Goal: Task Accomplishment & Management: Use online tool/utility

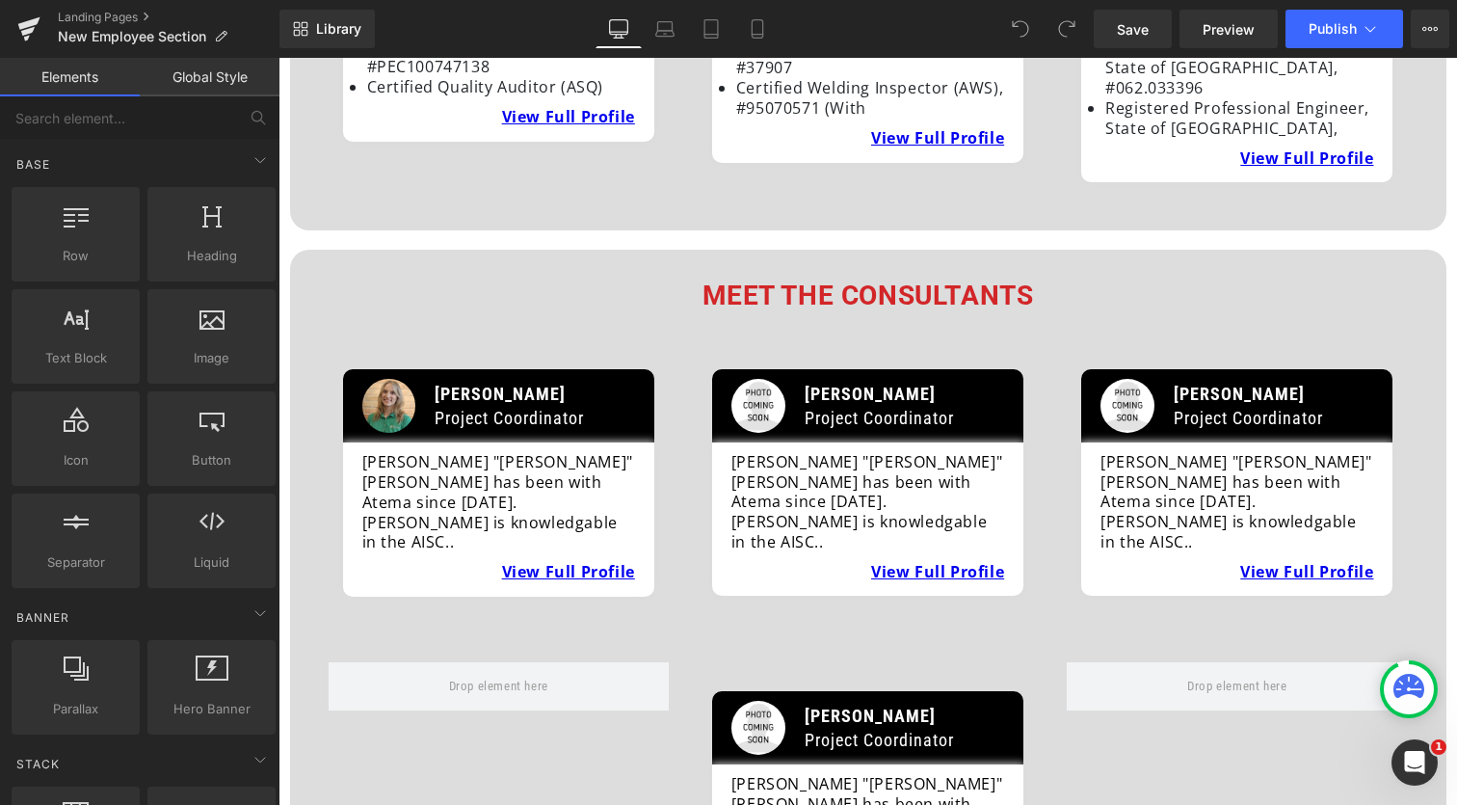
scroll to position [2404, 0]
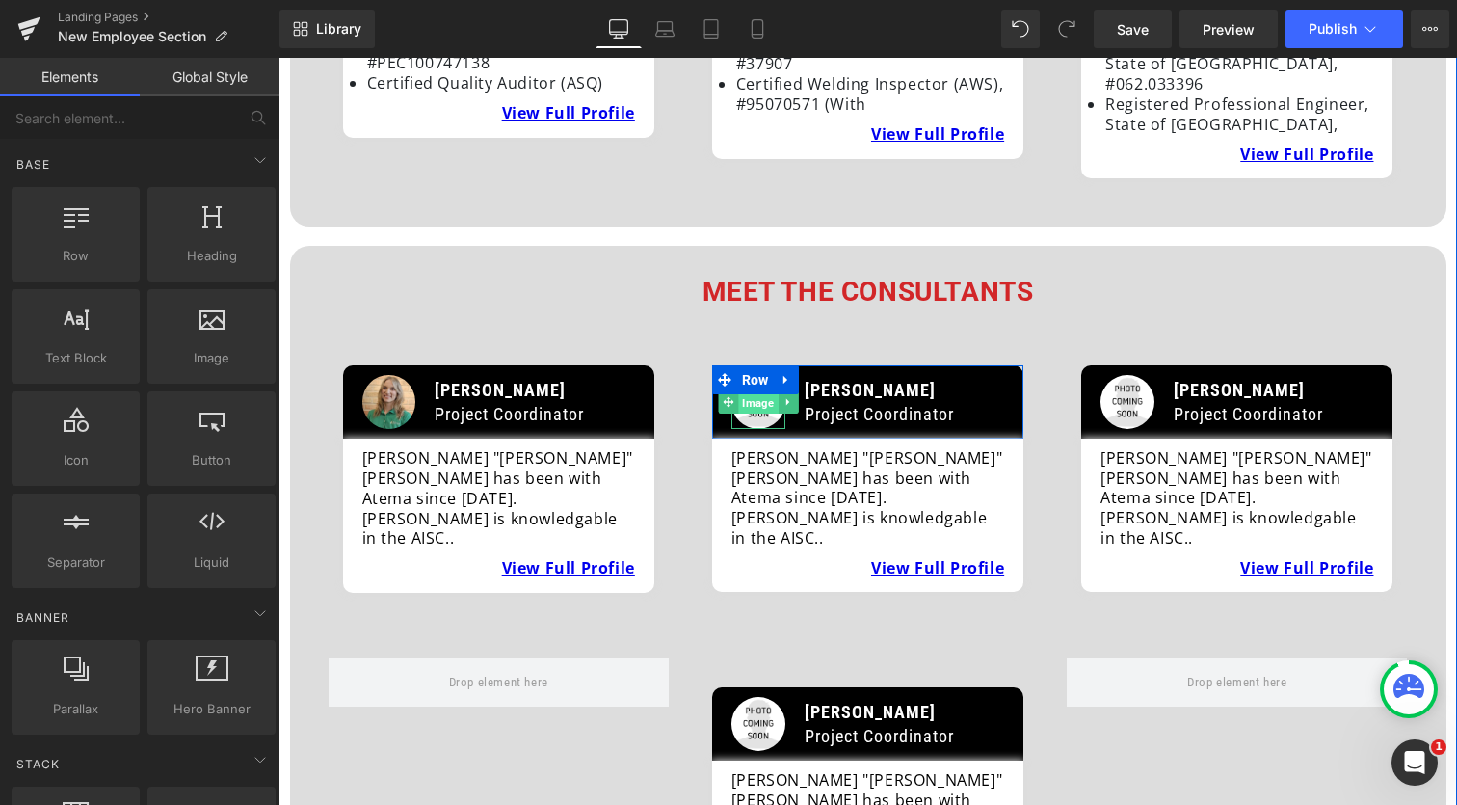
click at [768, 391] on span "Image" at bounding box center [758, 402] width 40 height 23
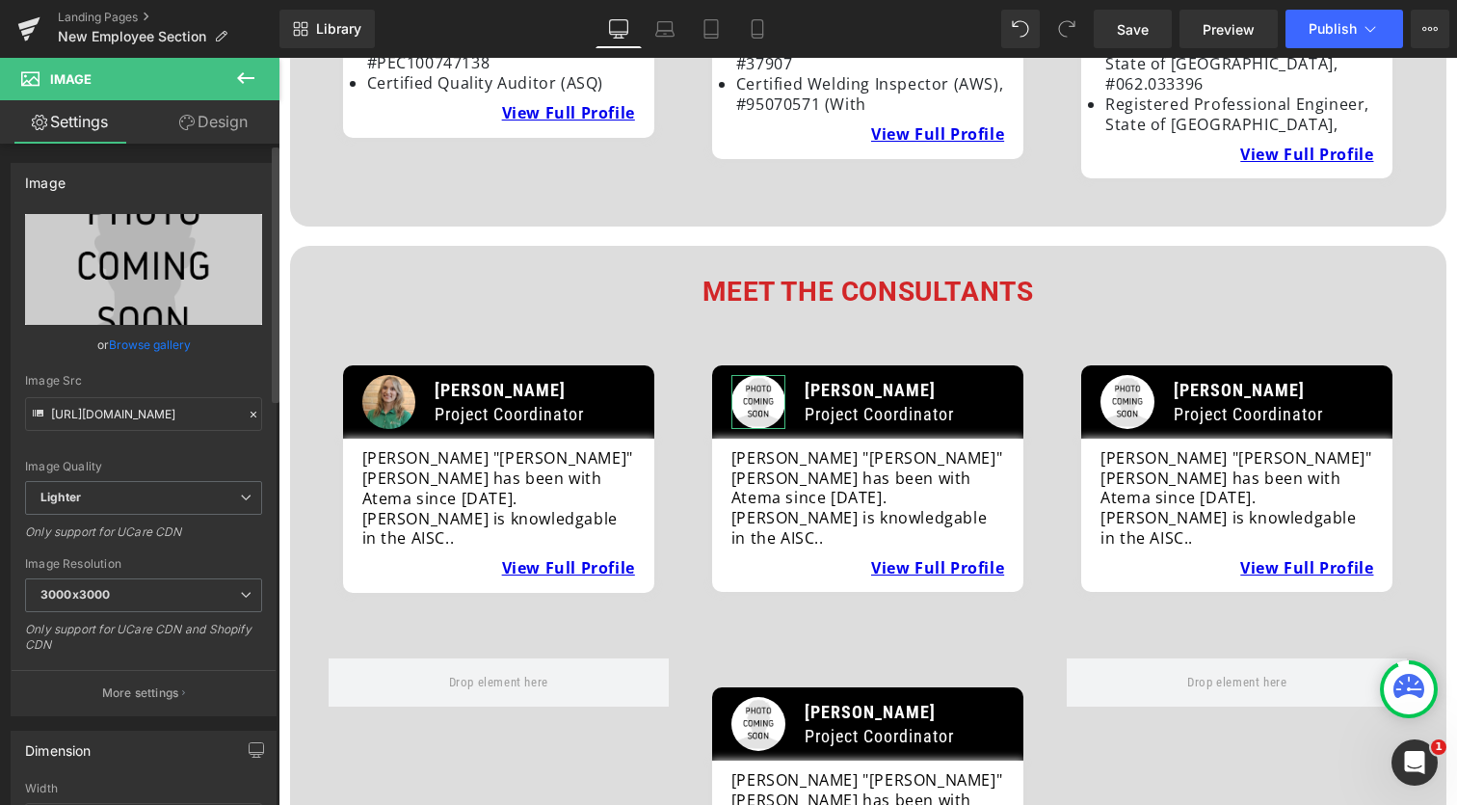
click at [160, 345] on link "Browse gallery" at bounding box center [150, 345] width 82 height 34
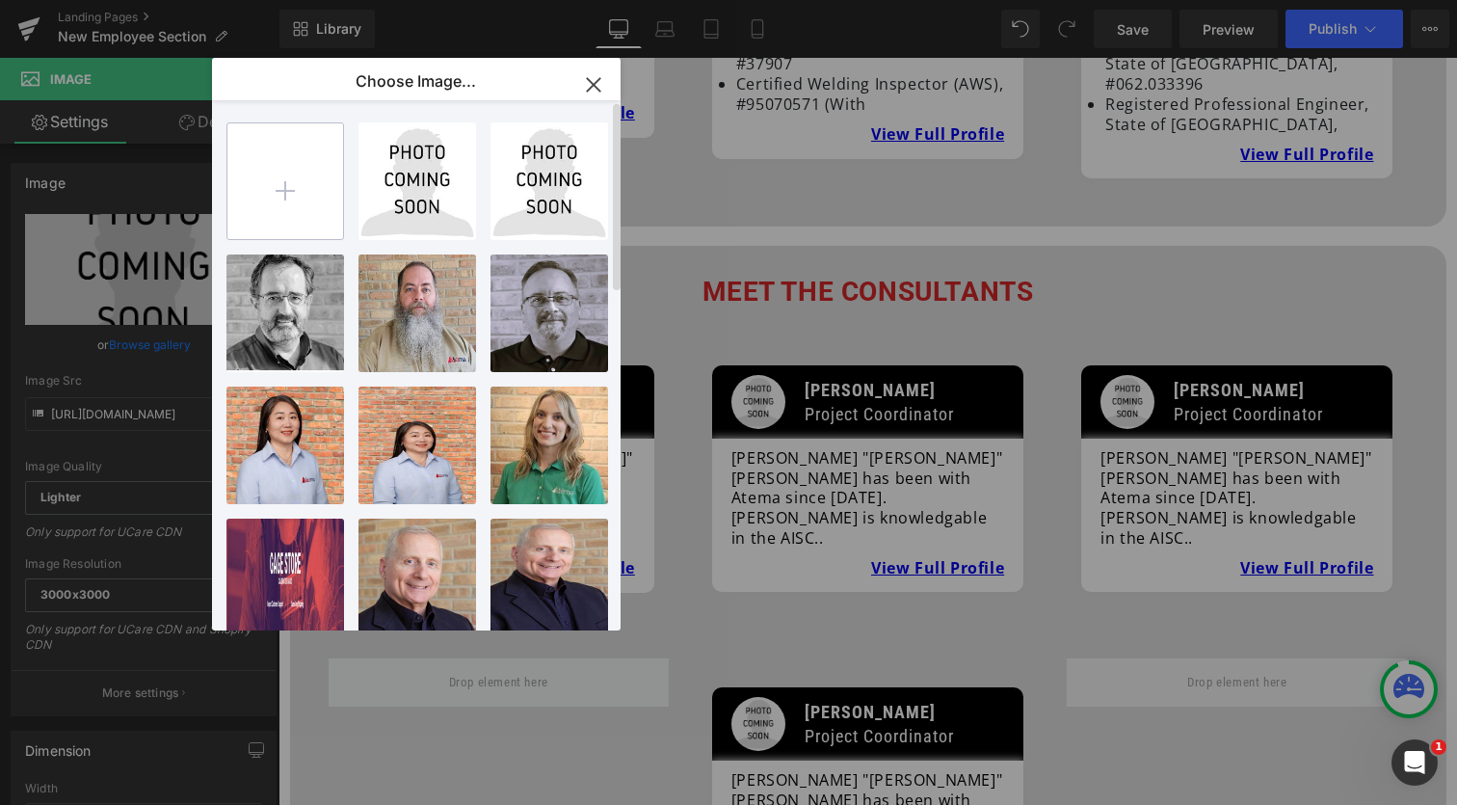
click at [274, 179] on input "file" at bounding box center [285, 181] width 116 height 116
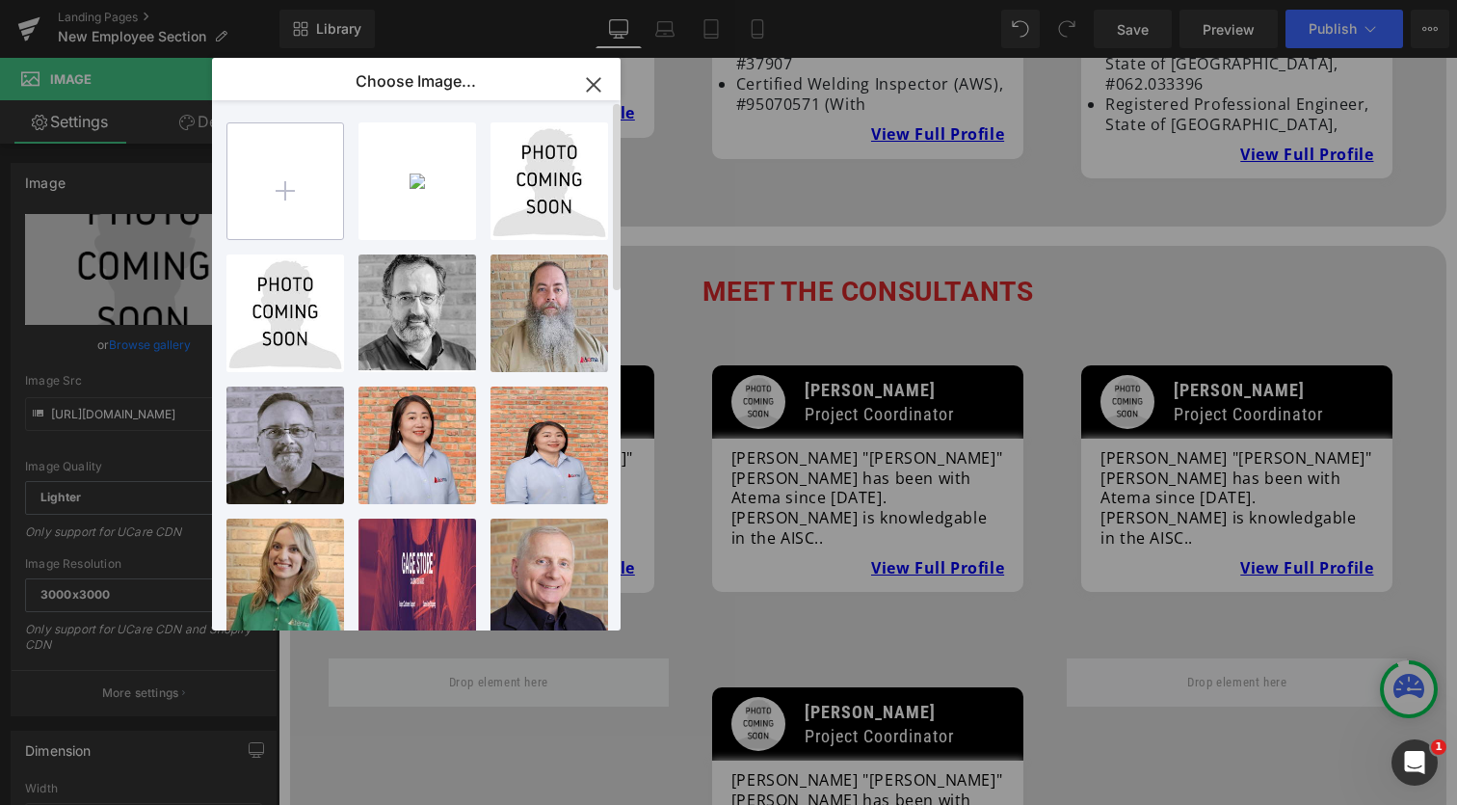
click at [289, 189] on input "file" at bounding box center [285, 181] width 116 height 116
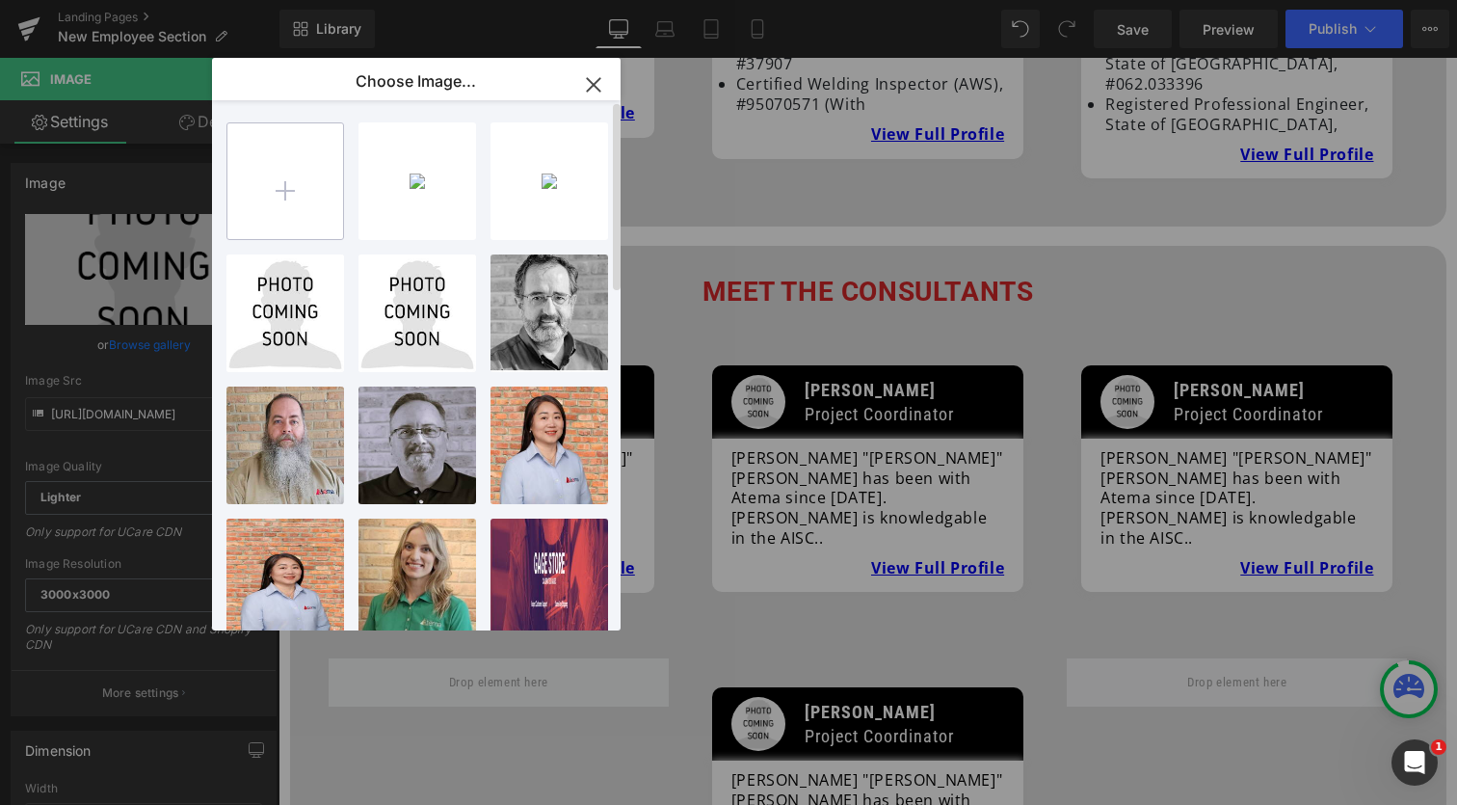
click at [285, 188] on input "file" at bounding box center [285, 181] width 116 height 116
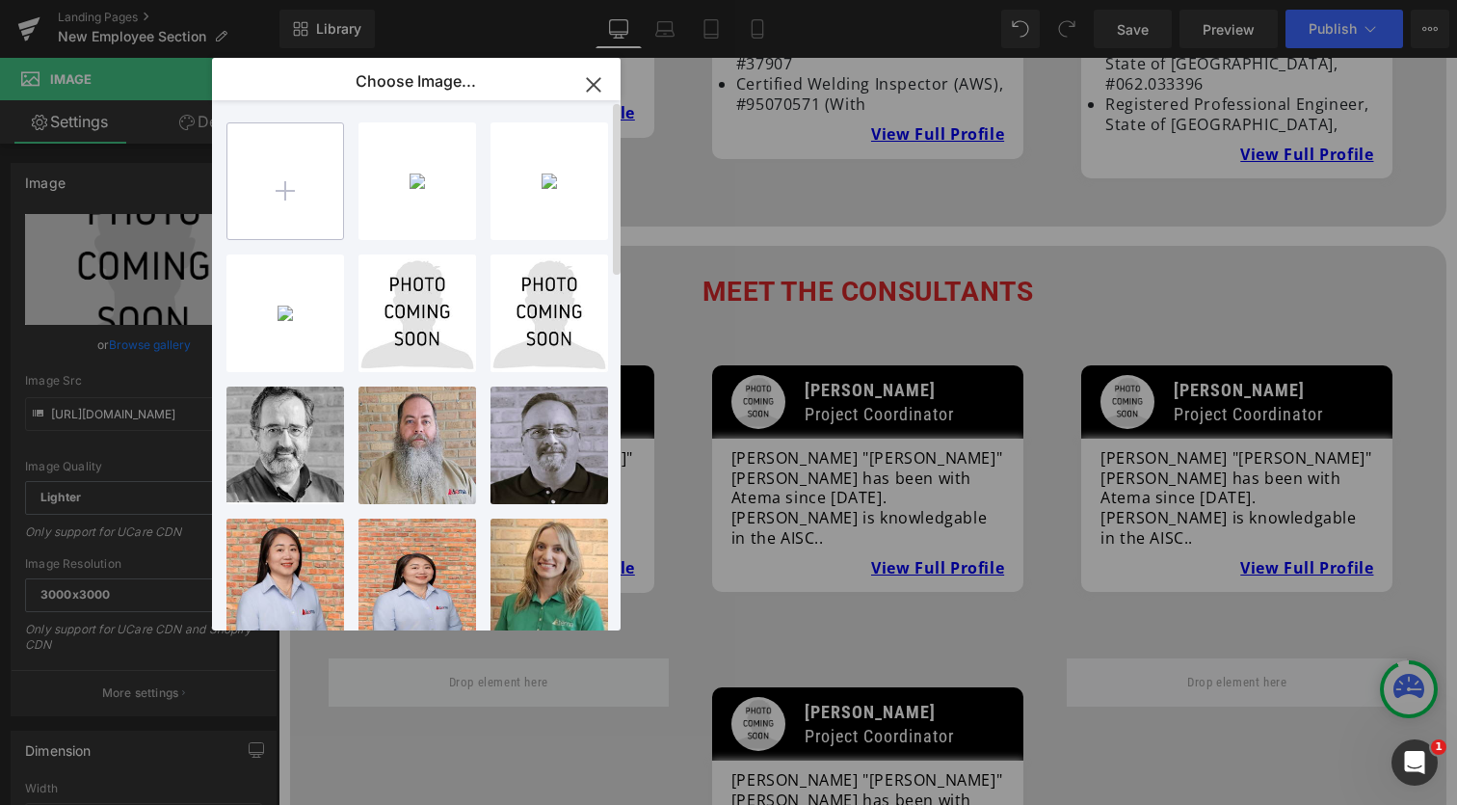
click at [300, 192] on input "file" at bounding box center [285, 181] width 116 height 116
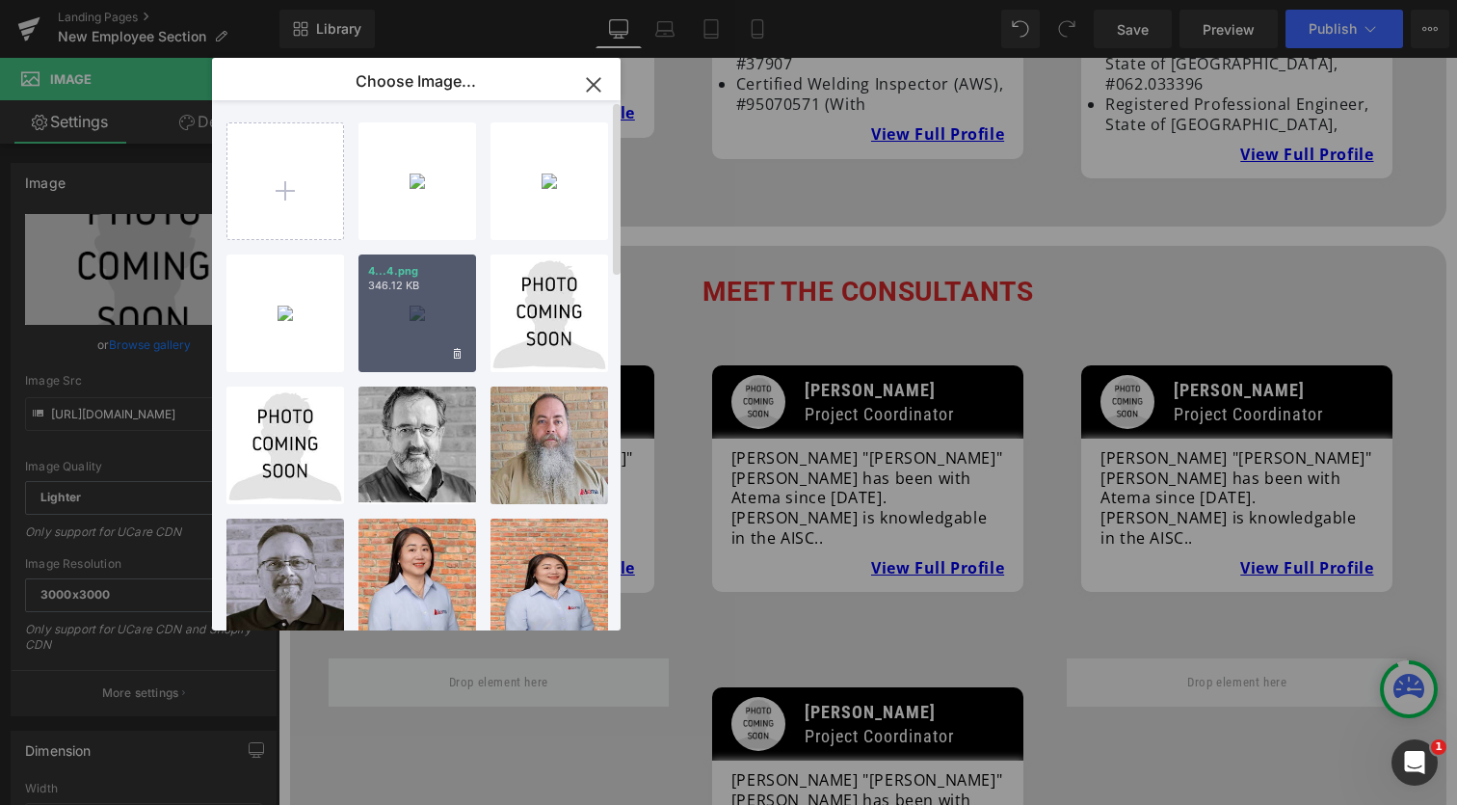
click at [434, 327] on div "4...4.png 346.12 KB" at bounding box center [418, 313] width 118 height 118
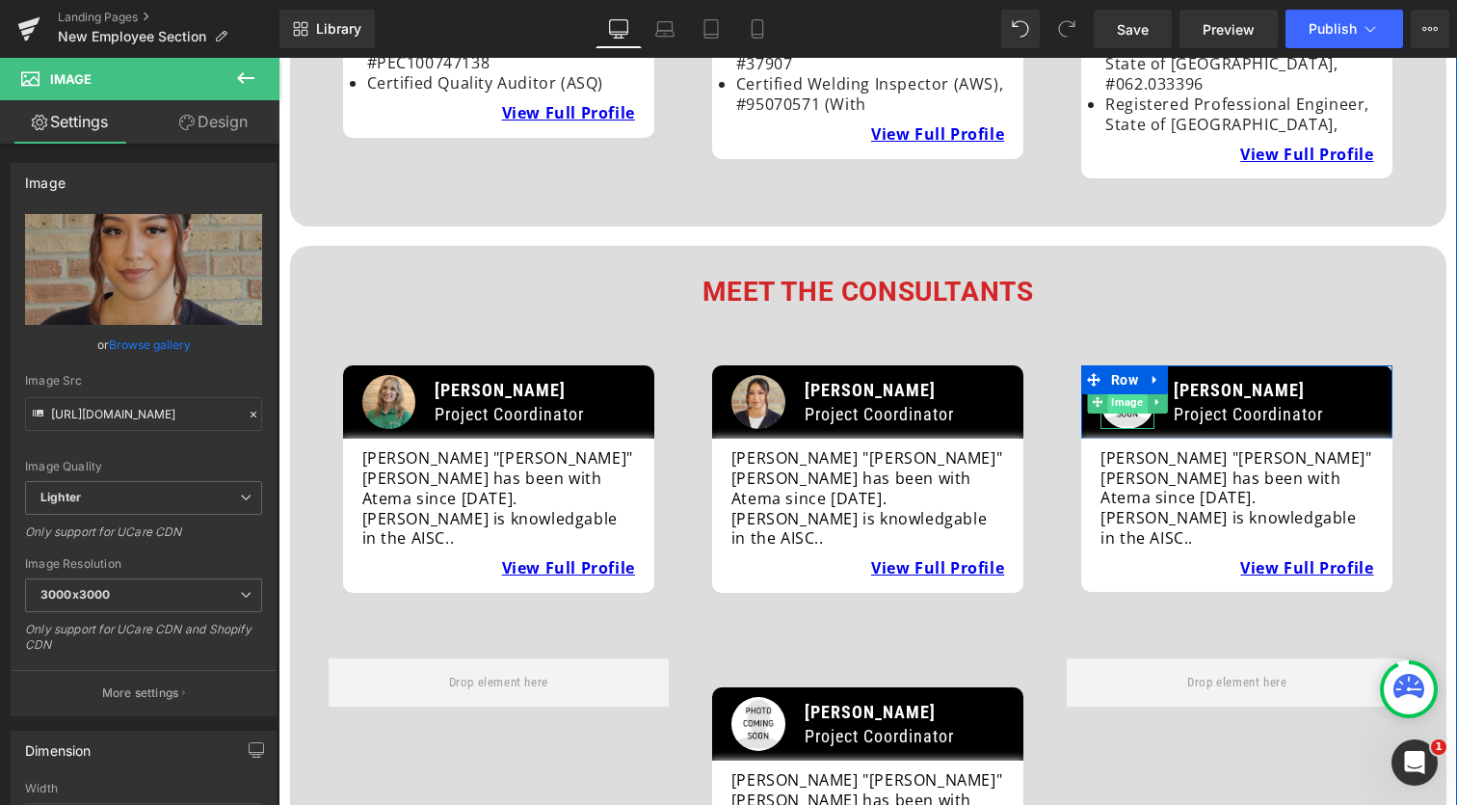
click at [1121, 390] on span "Image" at bounding box center [1127, 401] width 40 height 23
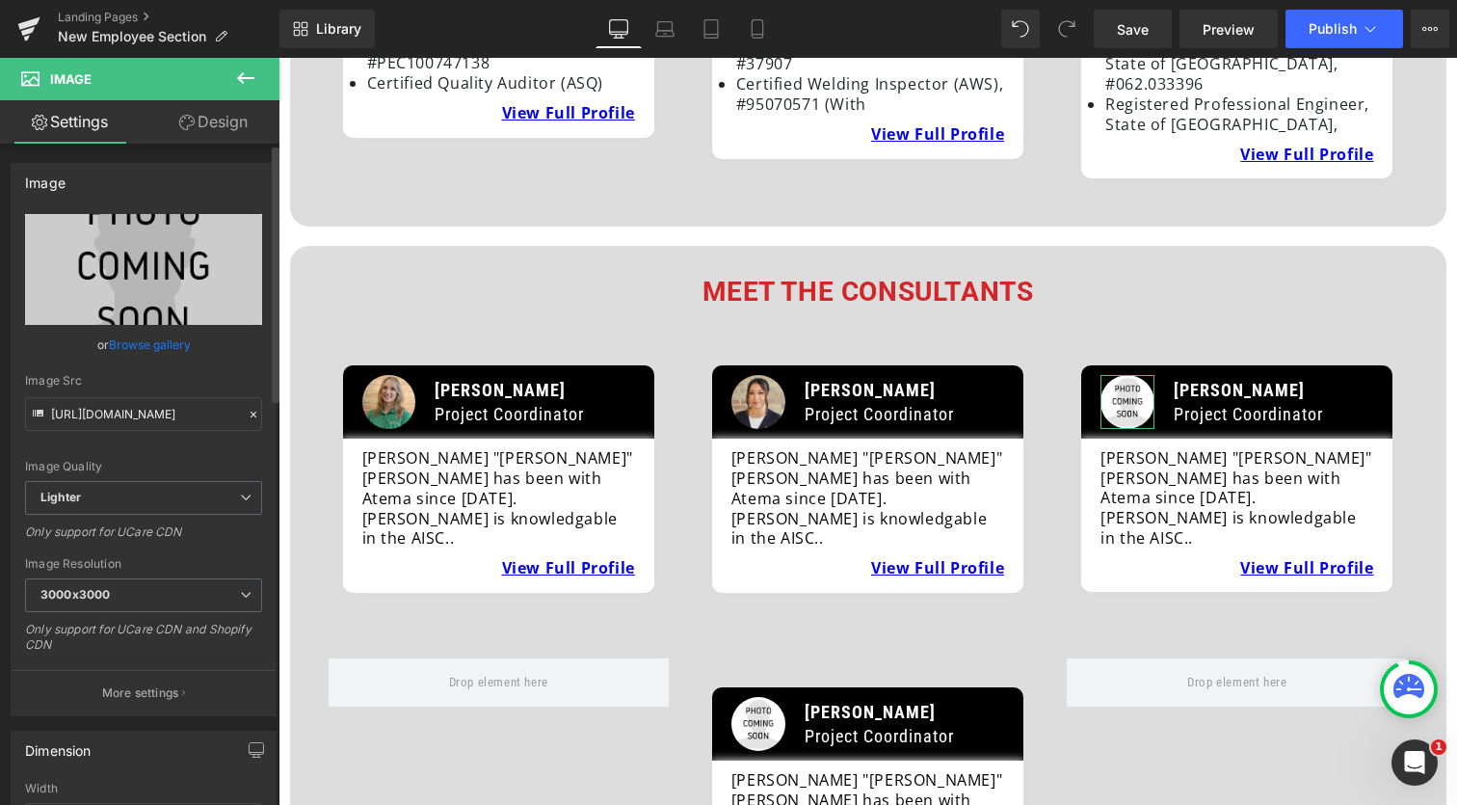
click at [154, 342] on link "Browse gallery" at bounding box center [150, 345] width 82 height 34
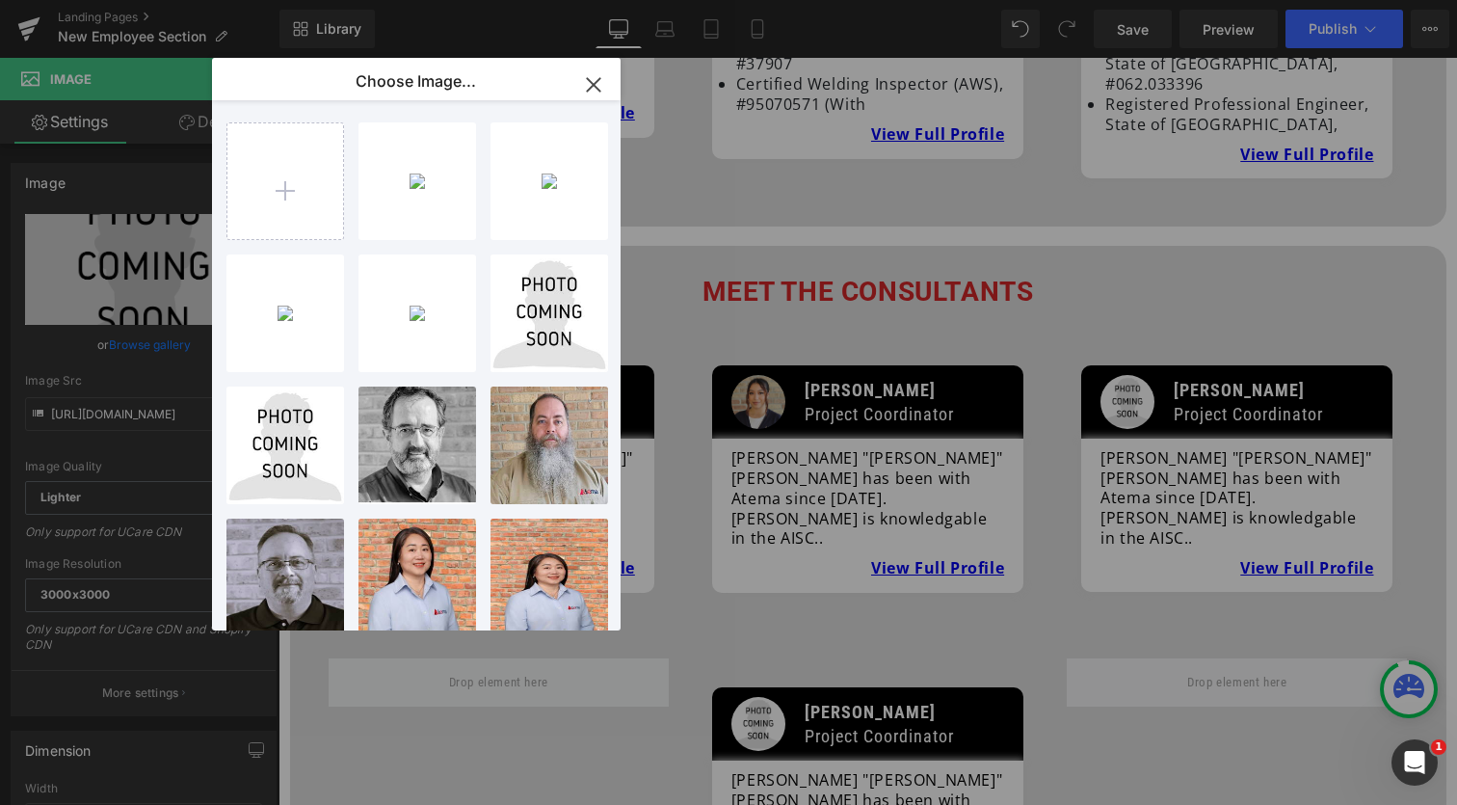
click at [598, 89] on icon "button" at bounding box center [593, 84] width 13 height 13
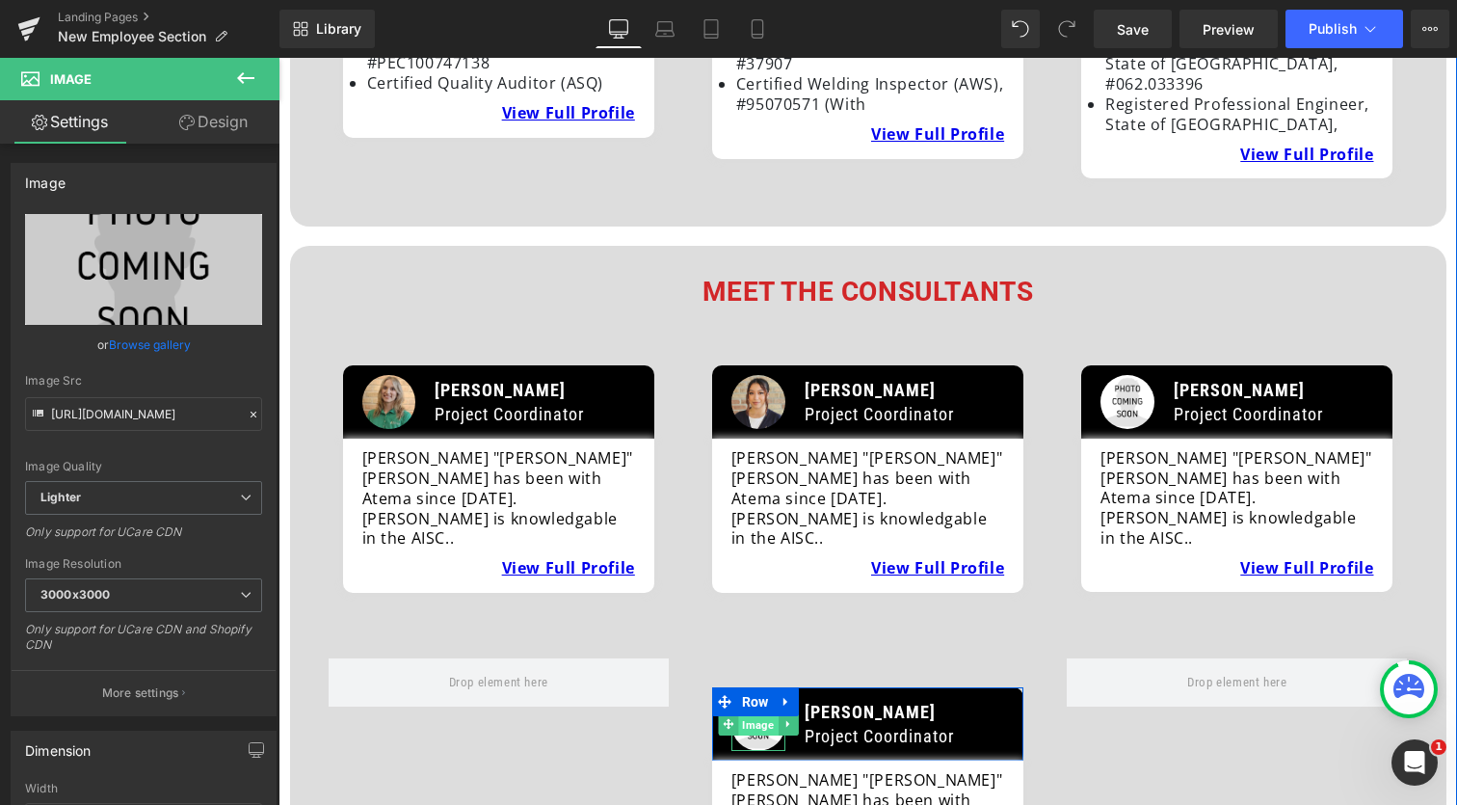
click at [753, 713] on span "Image" at bounding box center [758, 724] width 40 height 23
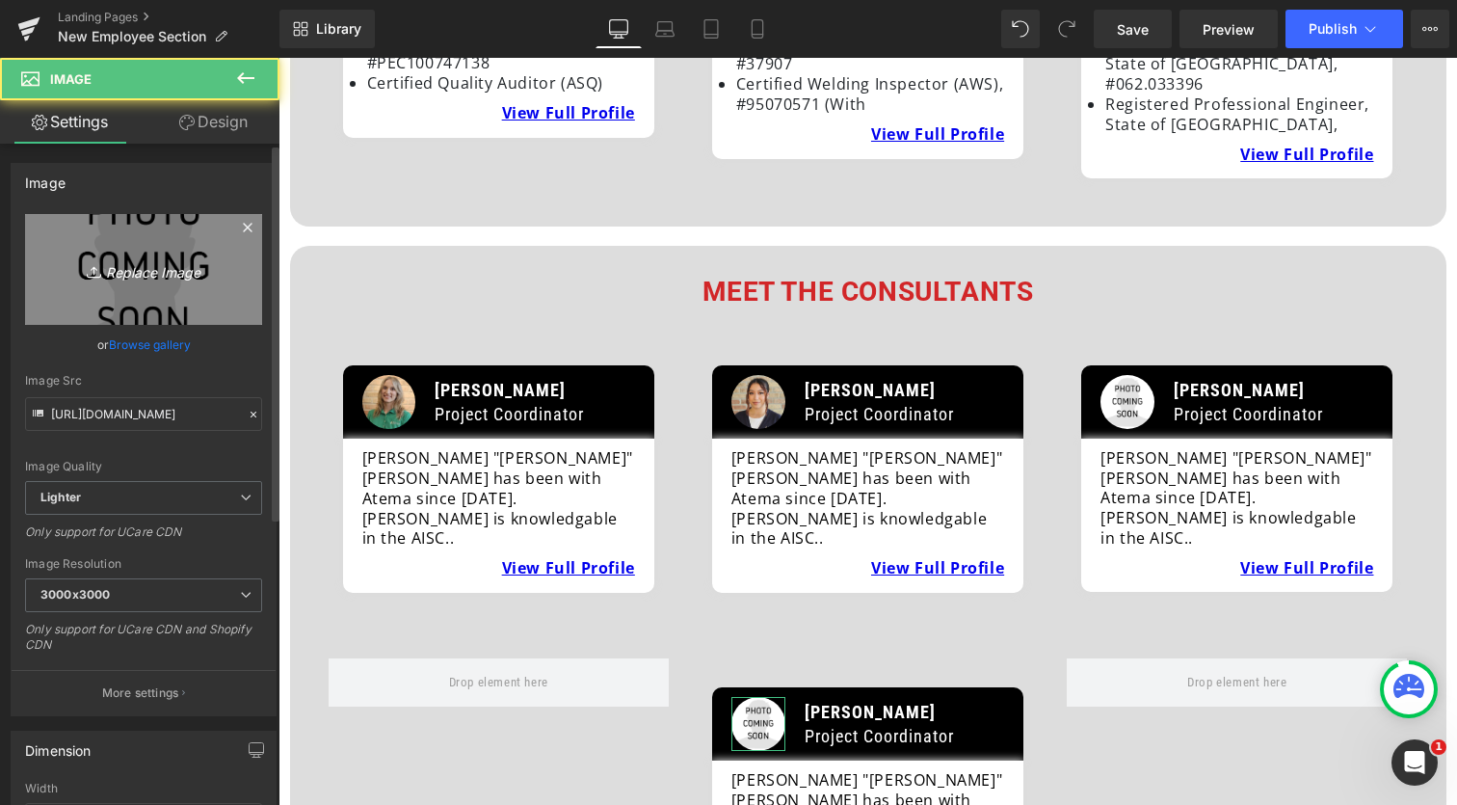
click at [147, 264] on icon "Replace Image" at bounding box center [143, 269] width 154 height 24
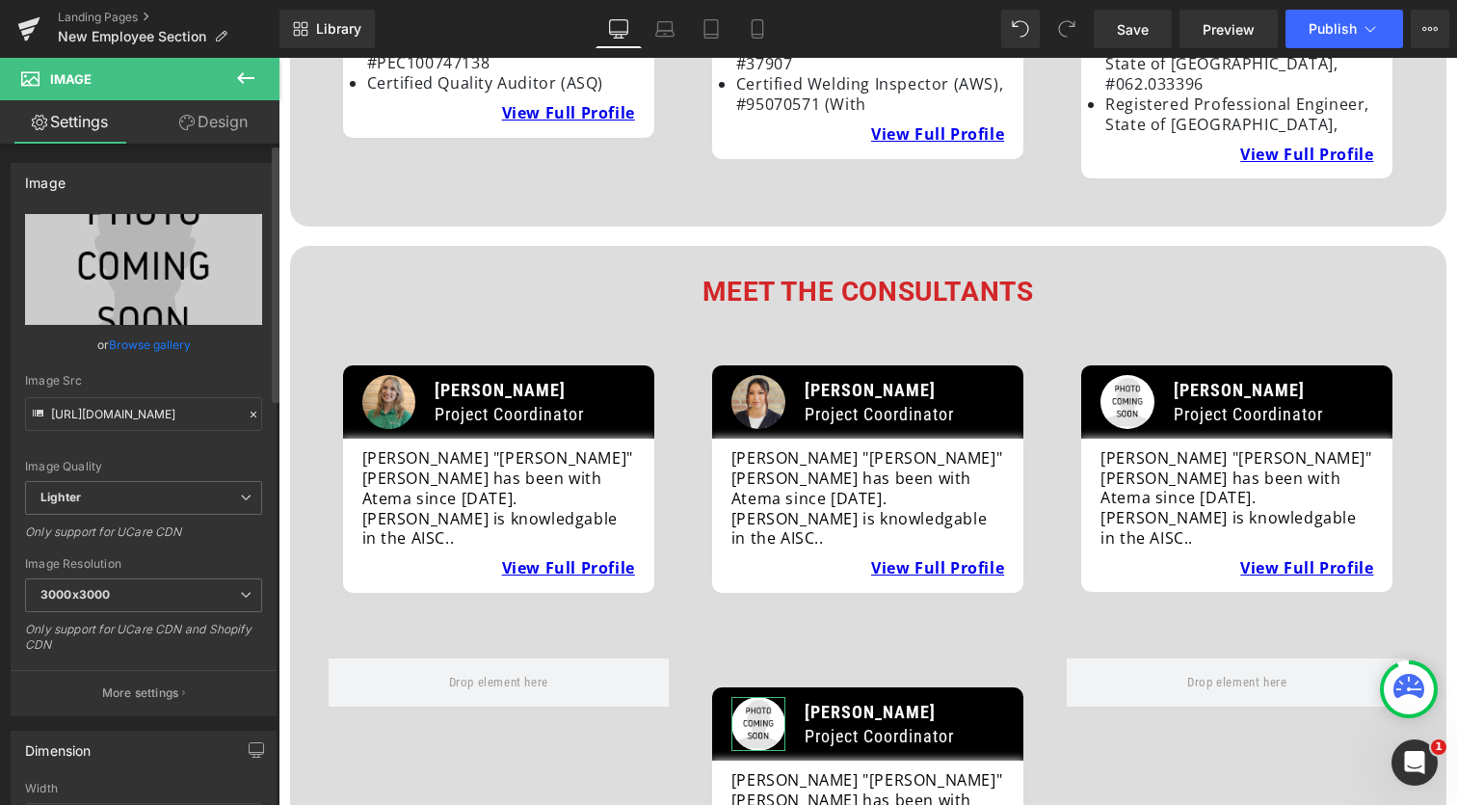
click at [155, 353] on link "Browse gallery" at bounding box center [150, 345] width 82 height 34
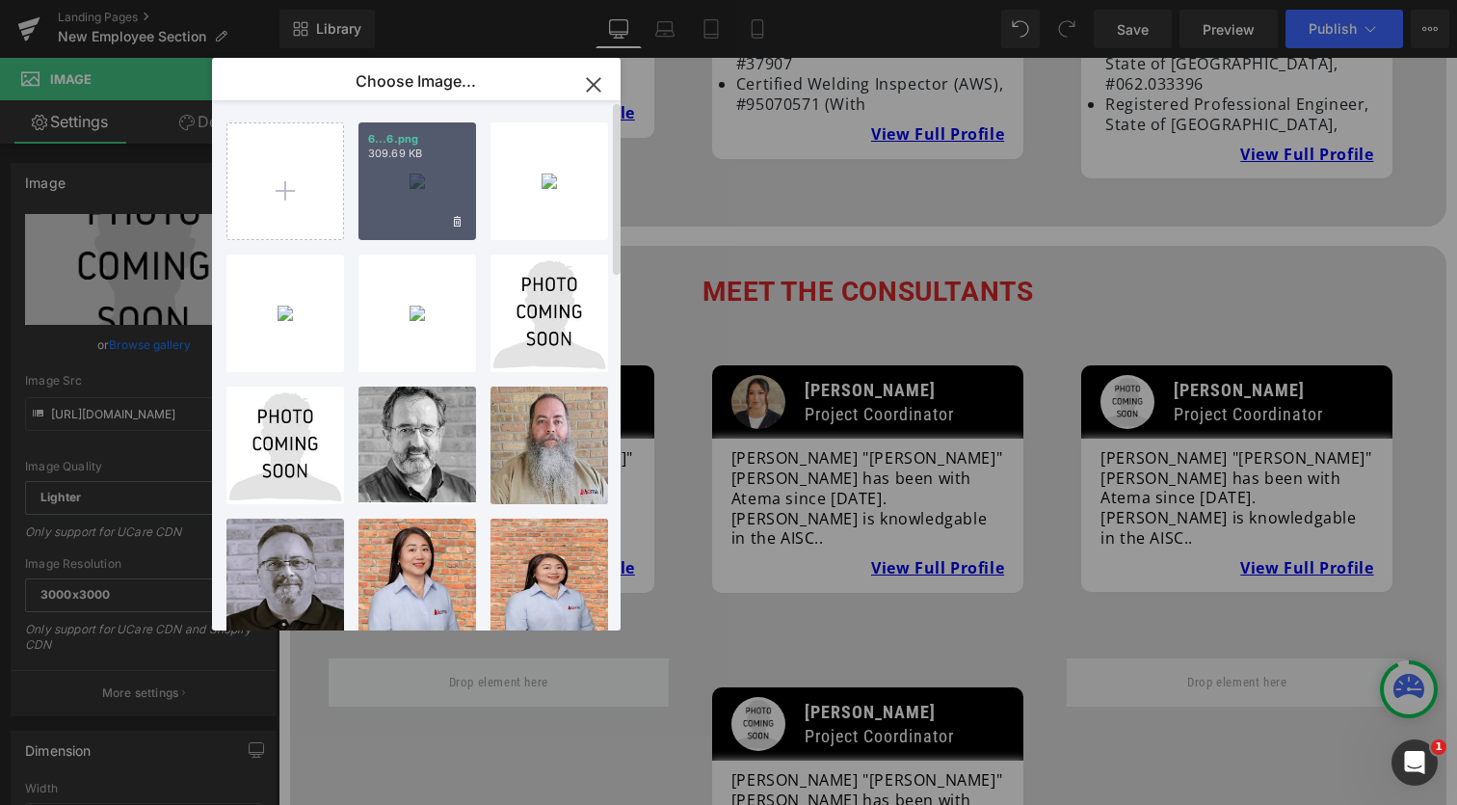
click at [398, 199] on div "6...6.png 309.69 KB" at bounding box center [418, 181] width 118 height 118
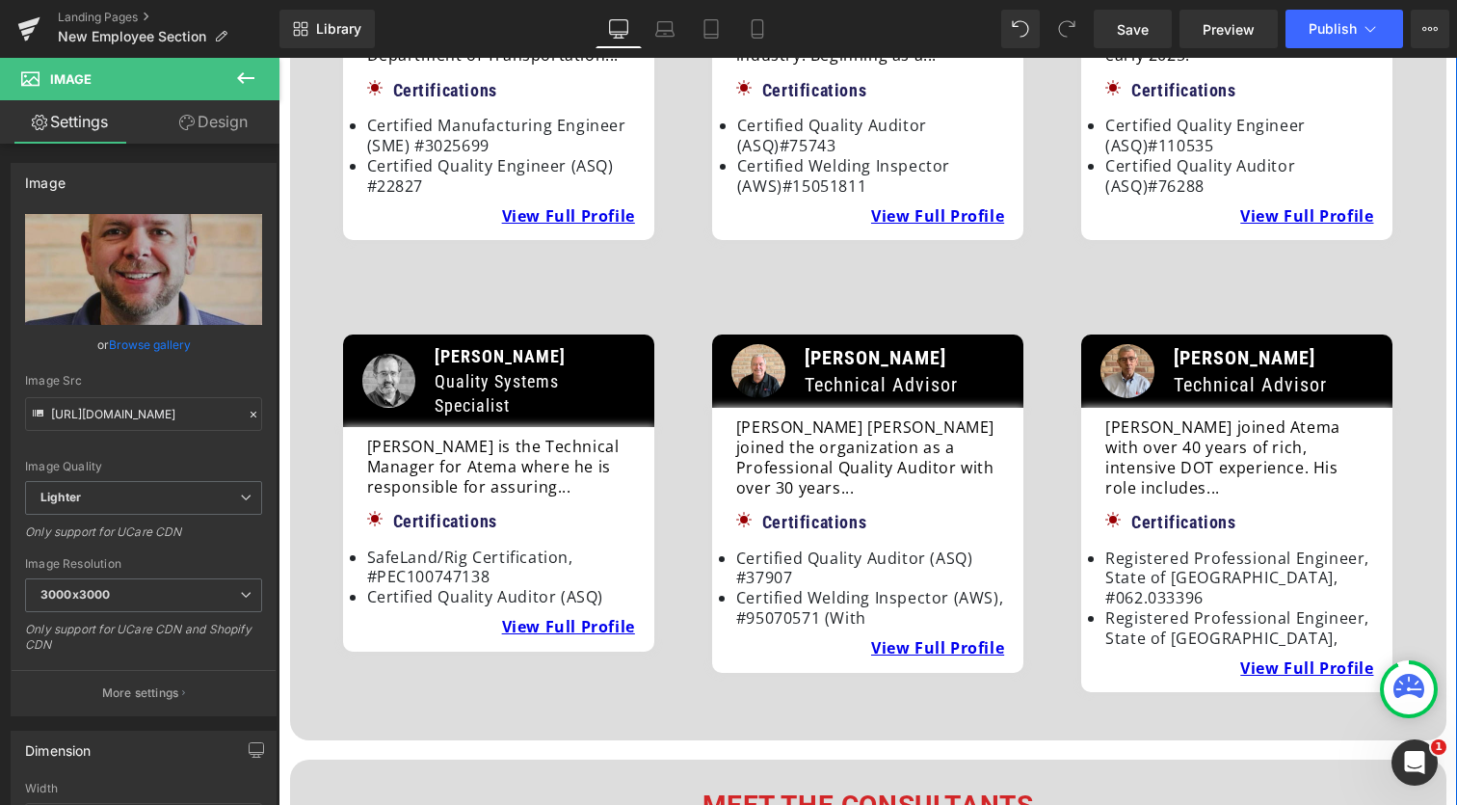
scroll to position [1889, 0]
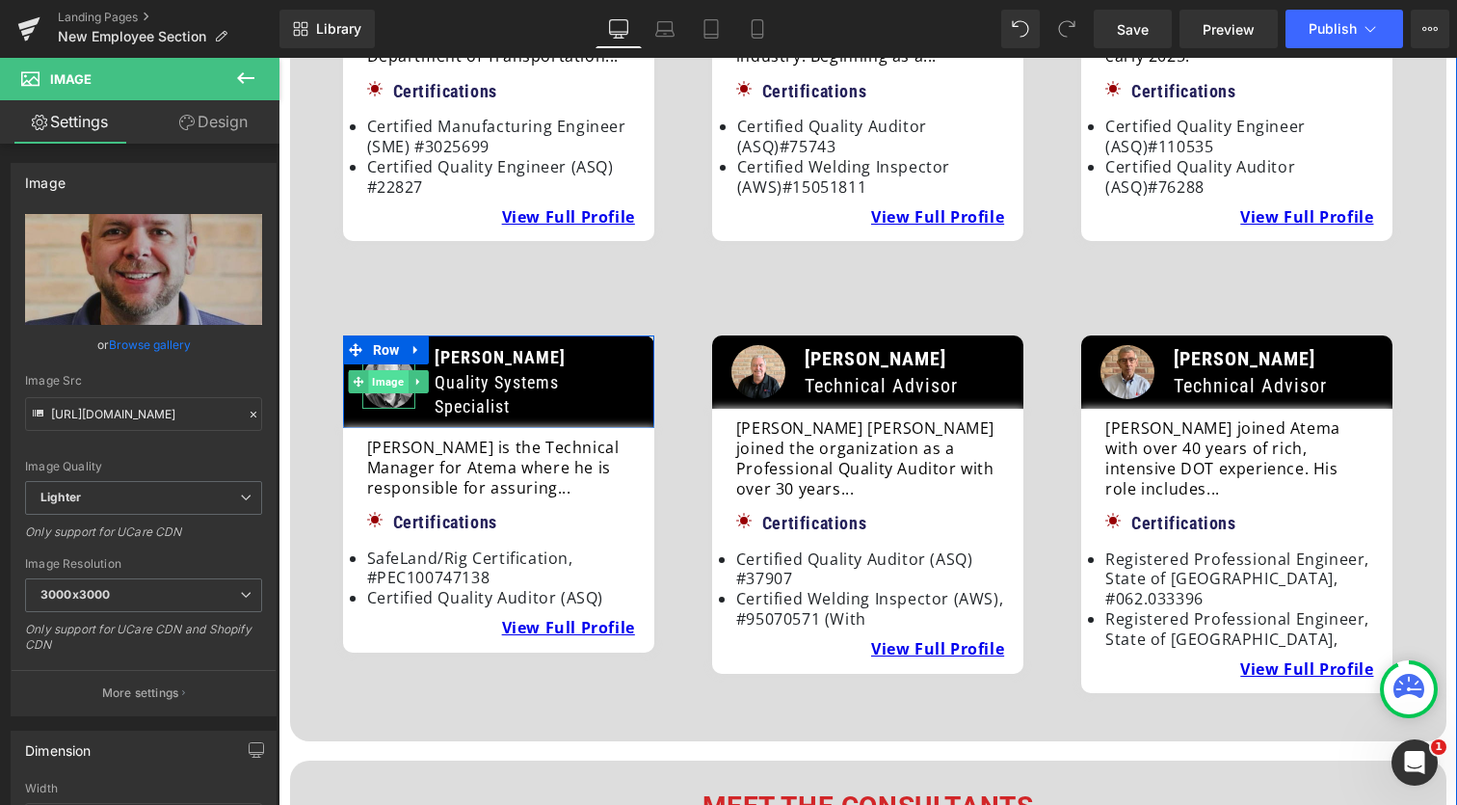
click at [381, 370] on span "Image" at bounding box center [389, 381] width 40 height 23
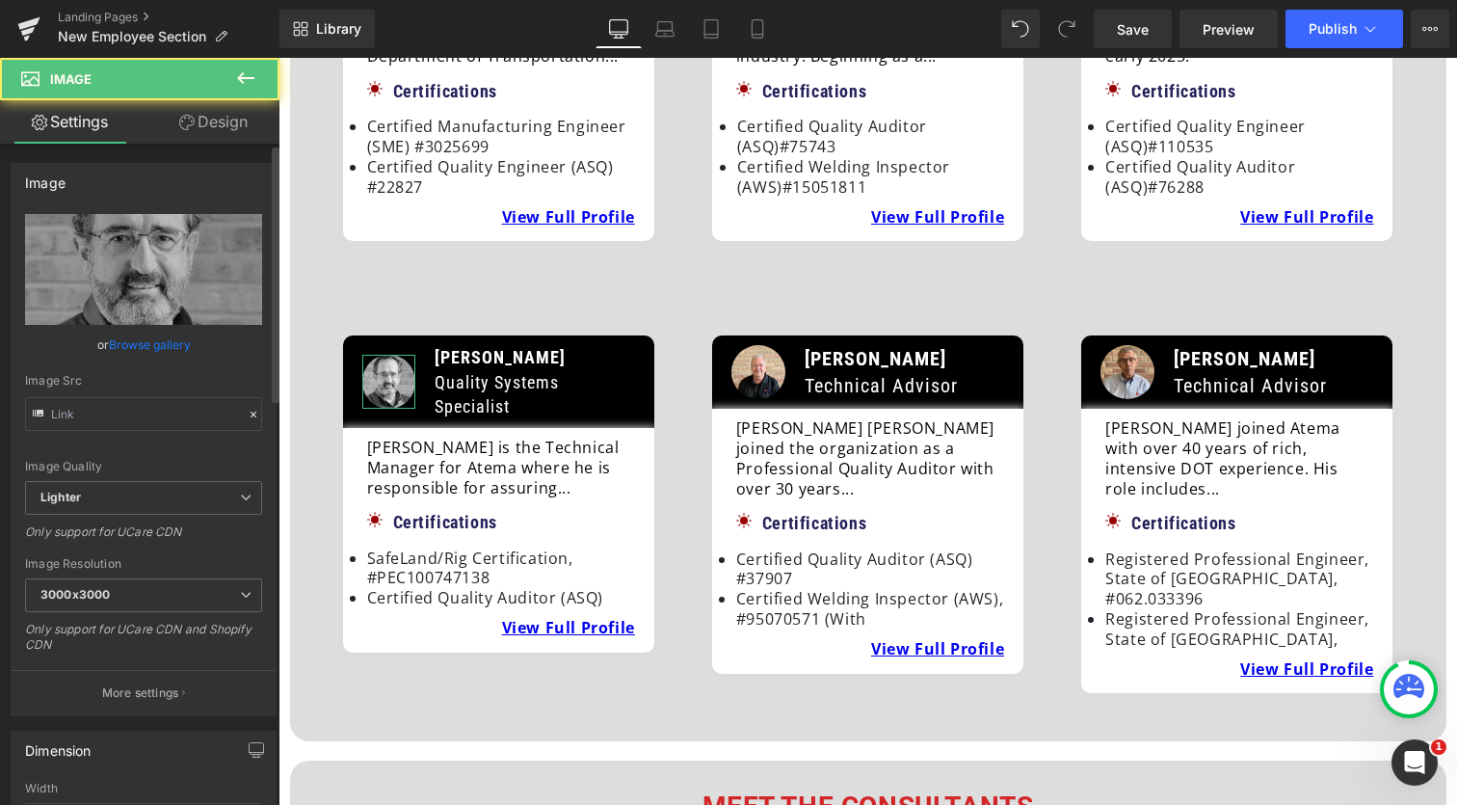
click at [136, 341] on link "Browse gallery" at bounding box center [150, 345] width 82 height 34
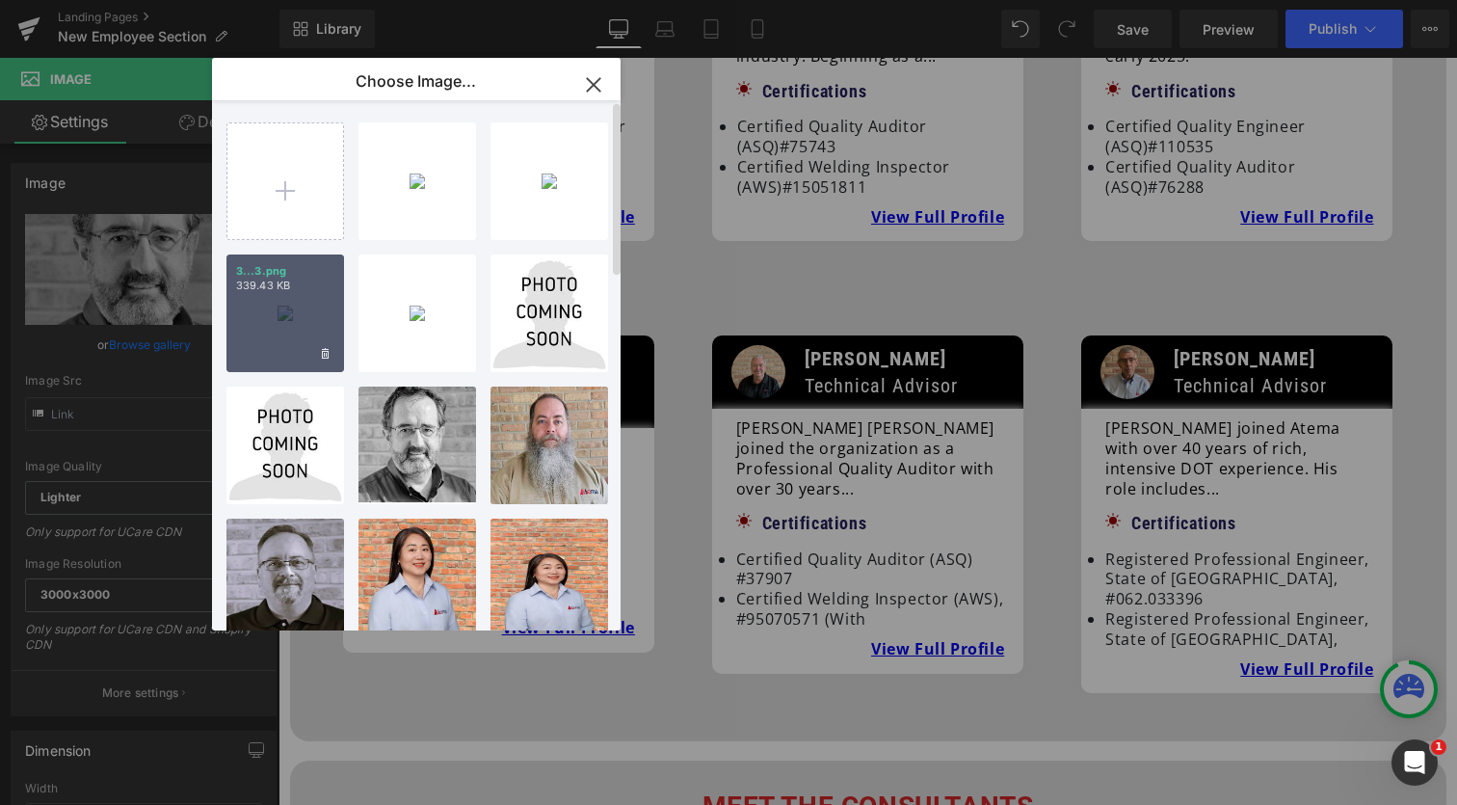
click at [293, 340] on div "3...3.png 339.43 KB" at bounding box center [285, 313] width 118 height 118
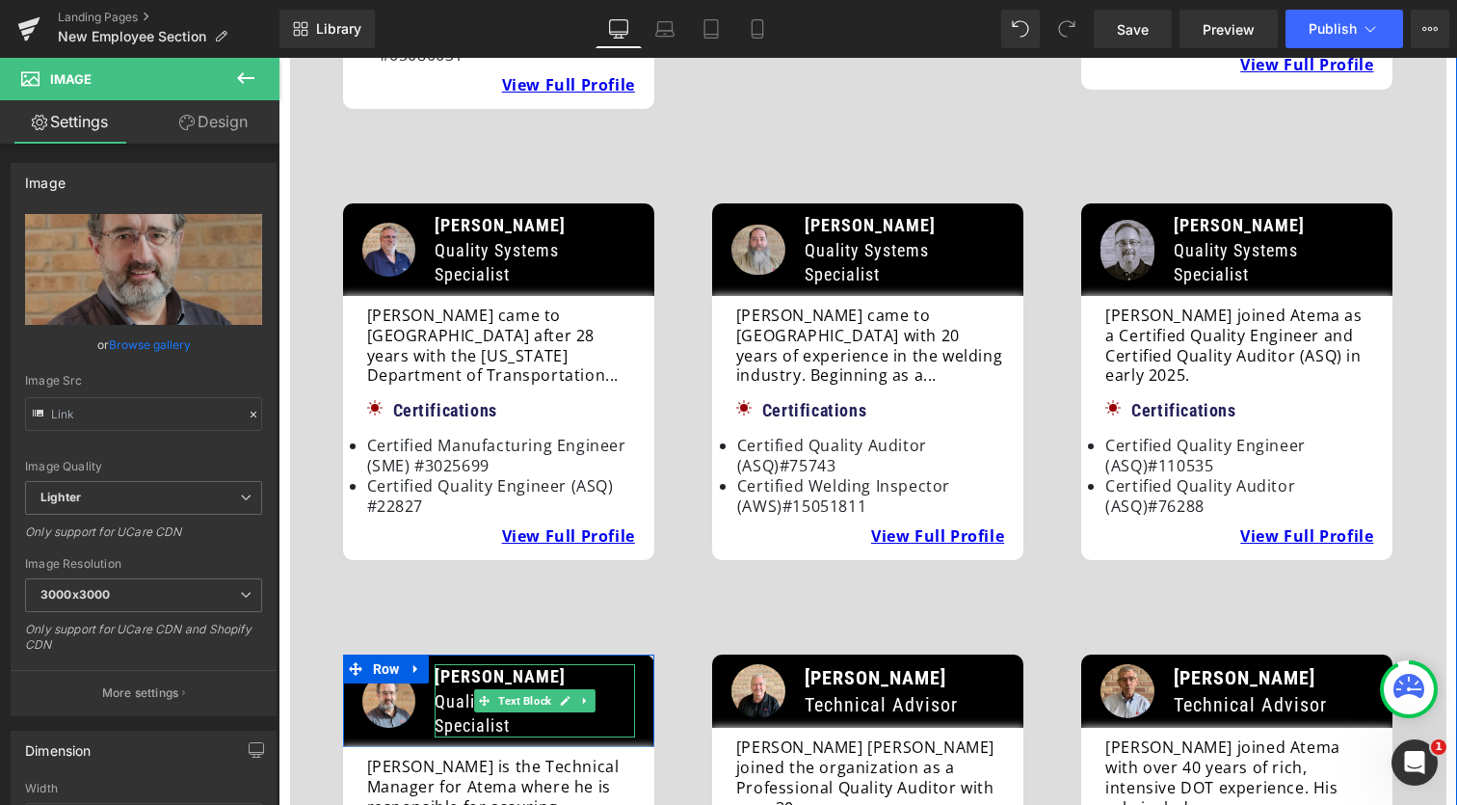
scroll to position [1470, 0]
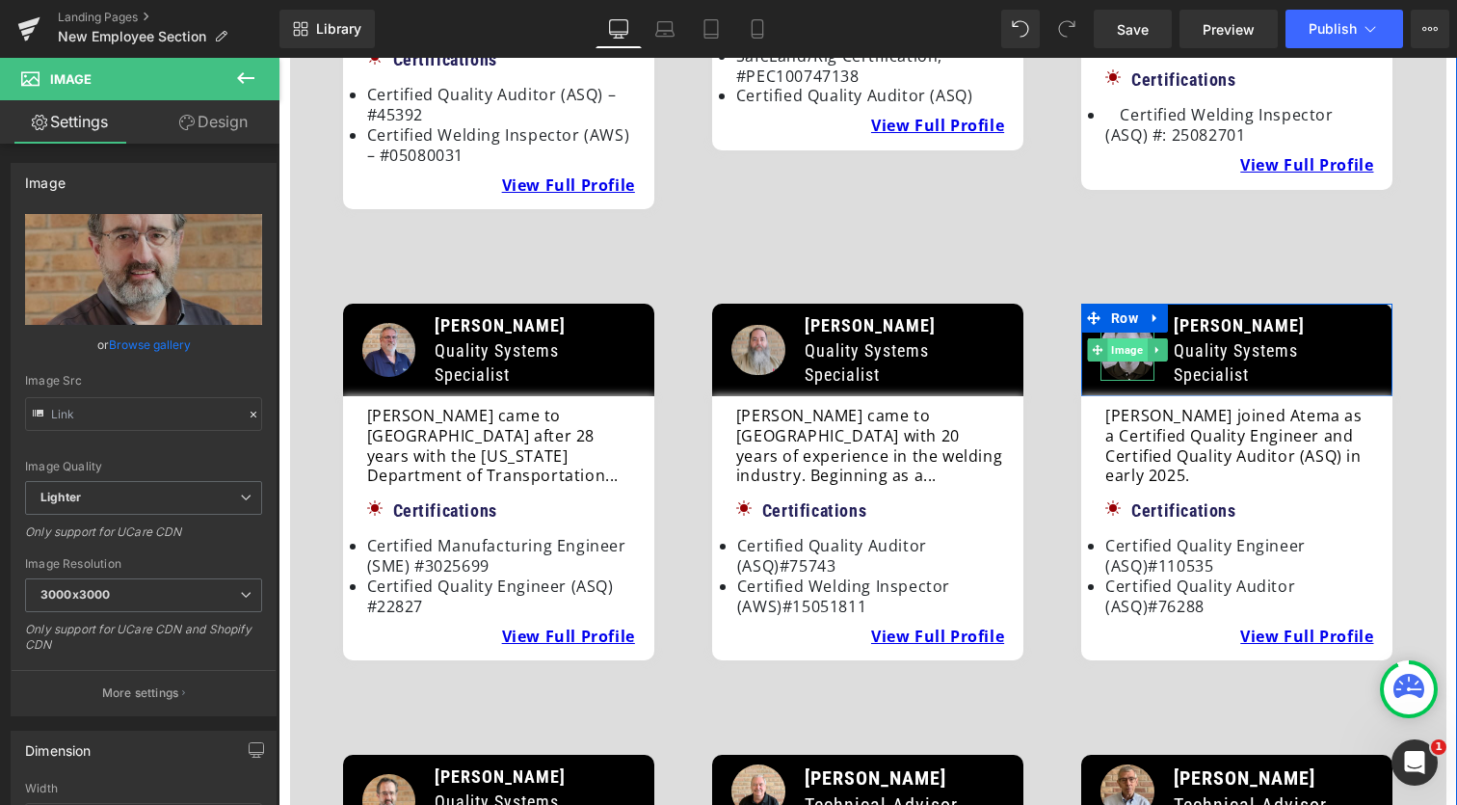
click at [1138, 338] on span "Image" at bounding box center [1127, 349] width 40 height 23
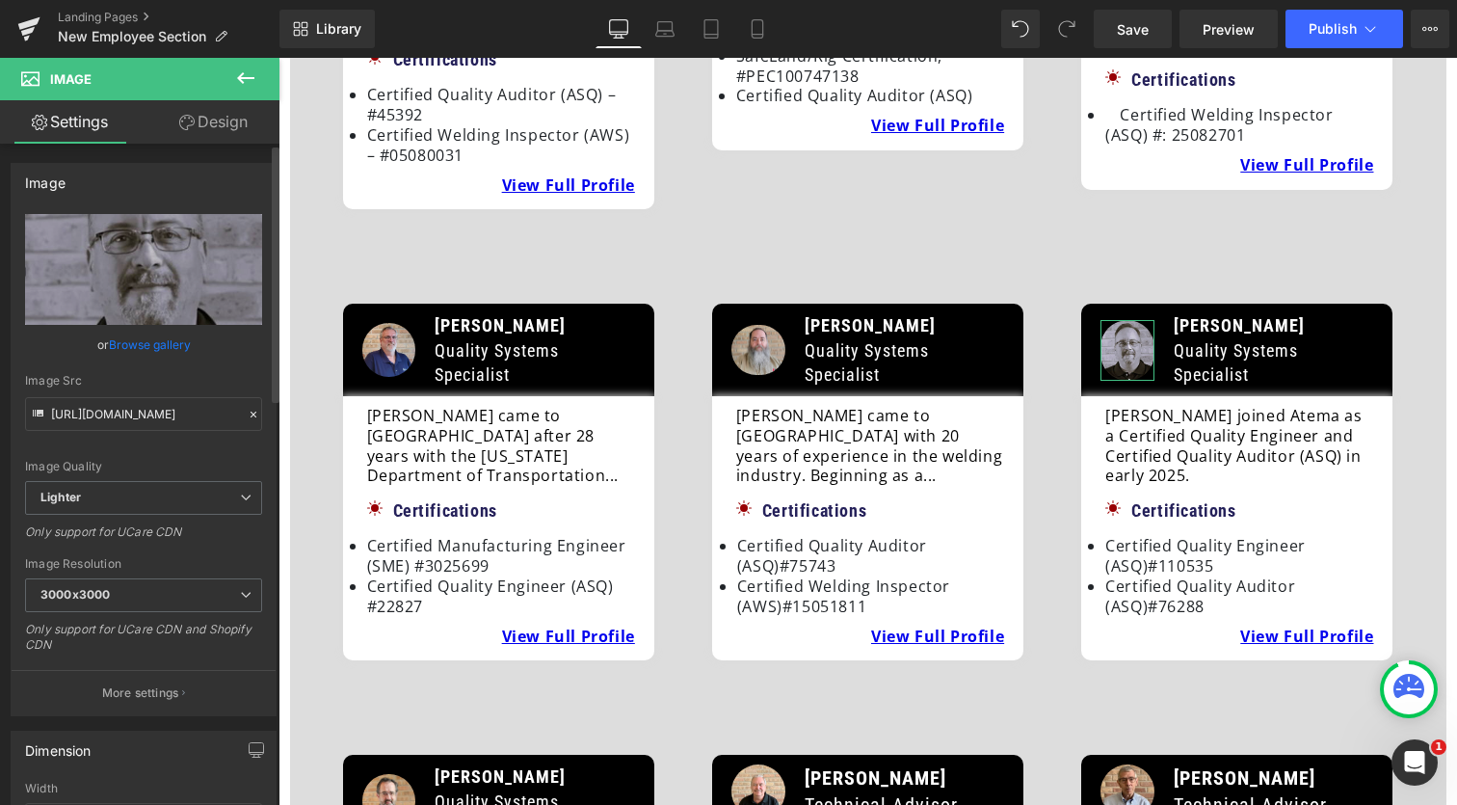
click at [146, 350] on link "Browse gallery" at bounding box center [150, 345] width 82 height 34
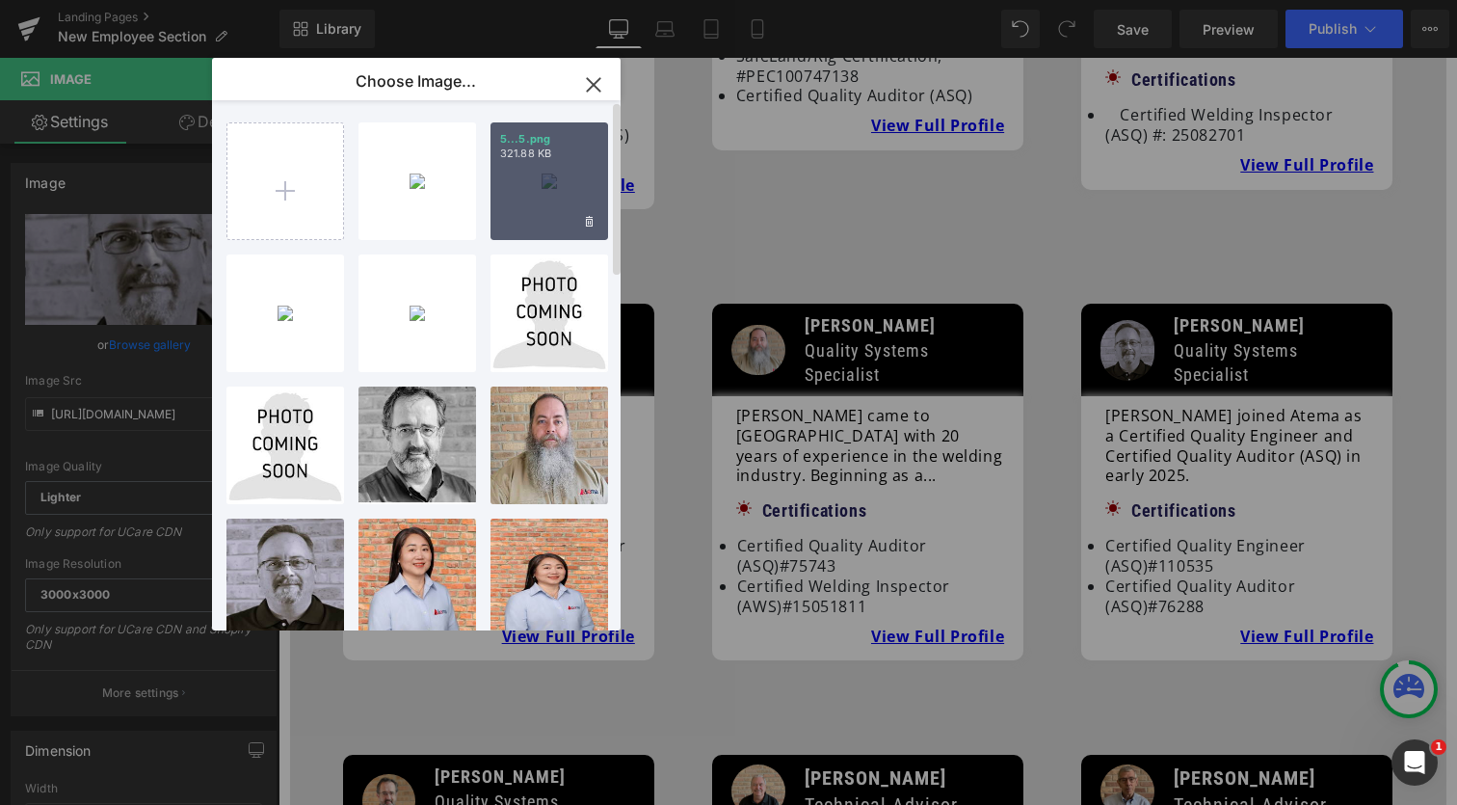
click at [550, 188] on div "5...5.png 321.88 KB" at bounding box center [550, 181] width 118 height 118
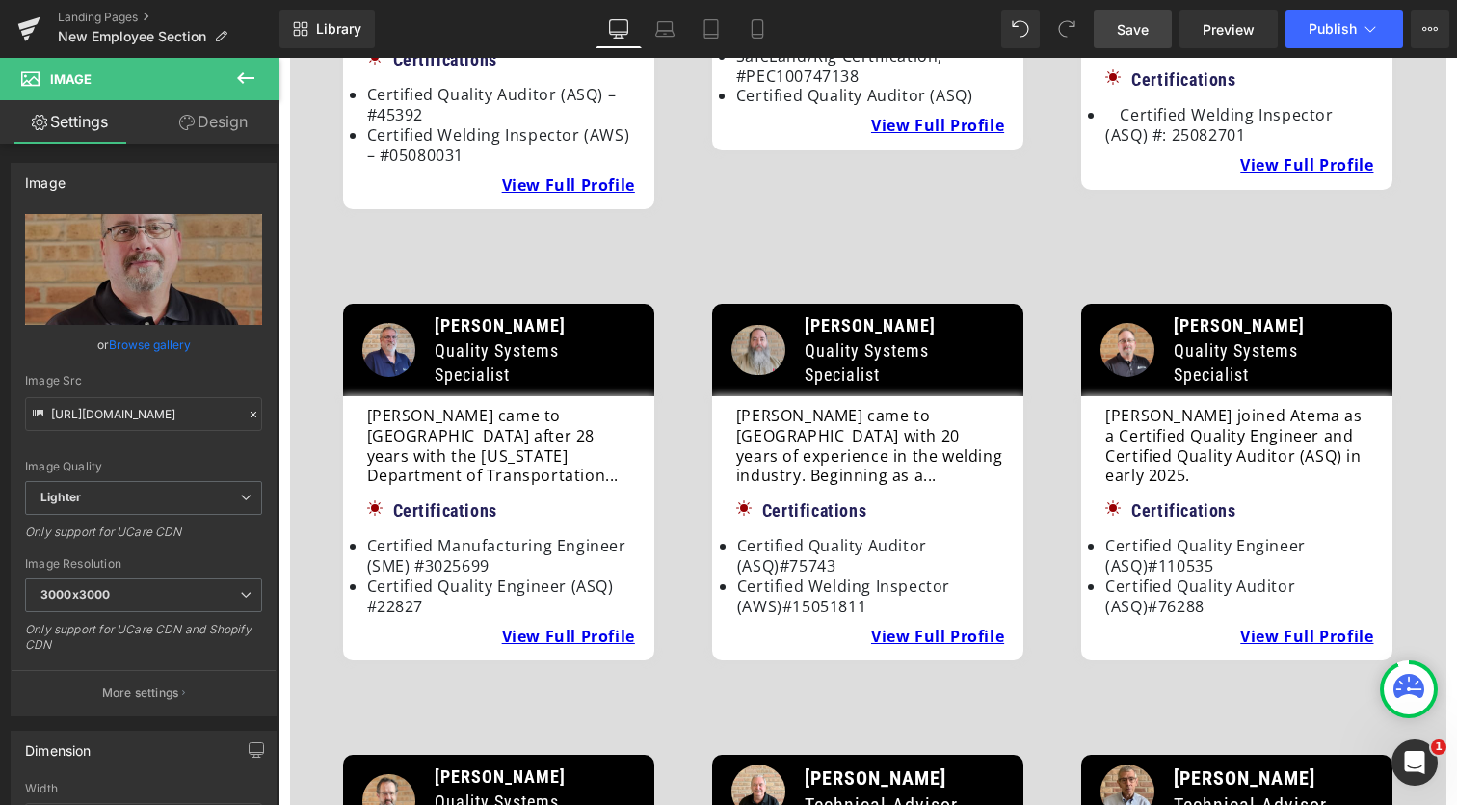
click at [1145, 27] on span "Save" at bounding box center [1133, 29] width 32 height 20
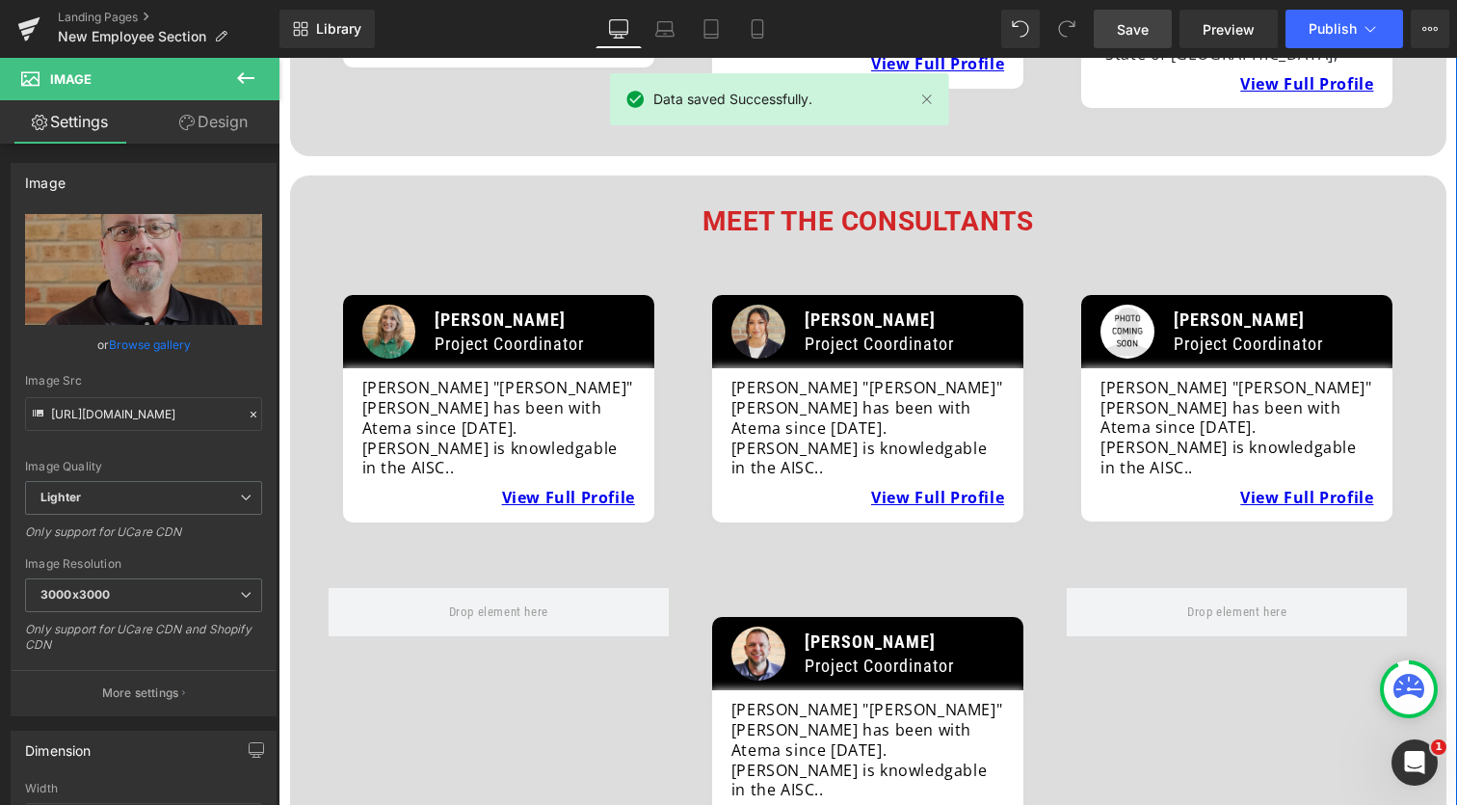
scroll to position [2490, 0]
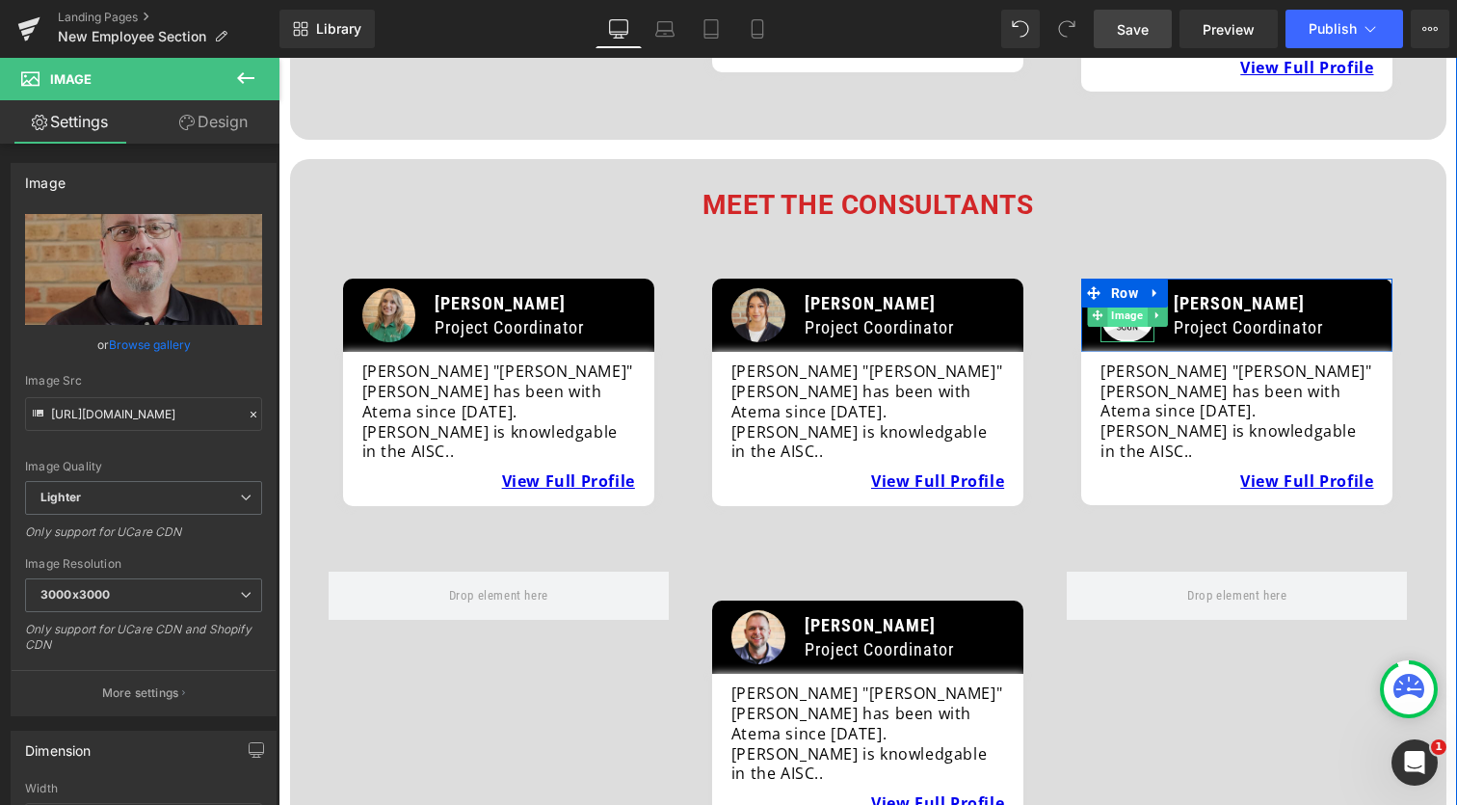
click at [1130, 304] on span "Image" at bounding box center [1127, 315] width 40 height 23
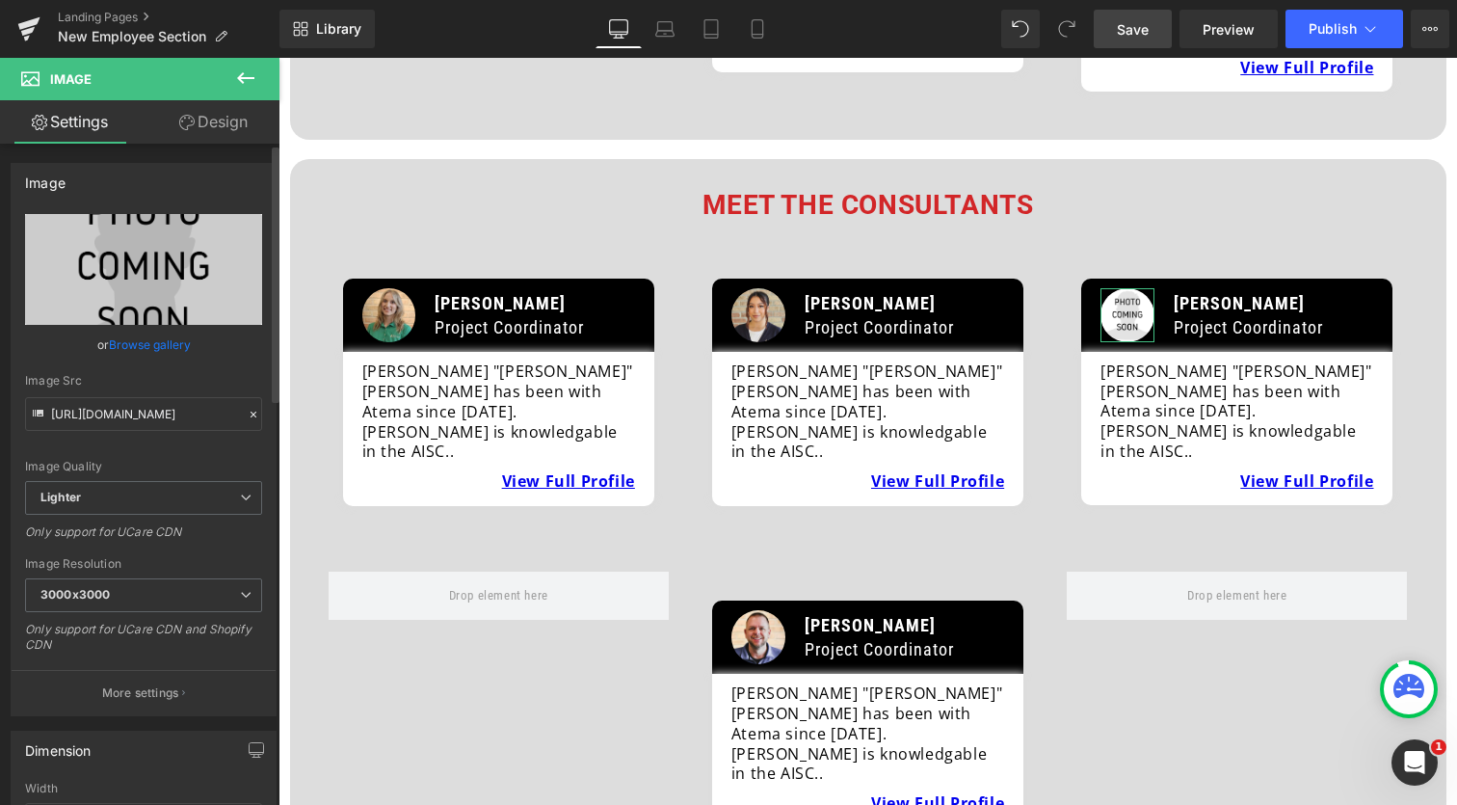
click at [146, 348] on link "Browse gallery" at bounding box center [150, 345] width 82 height 34
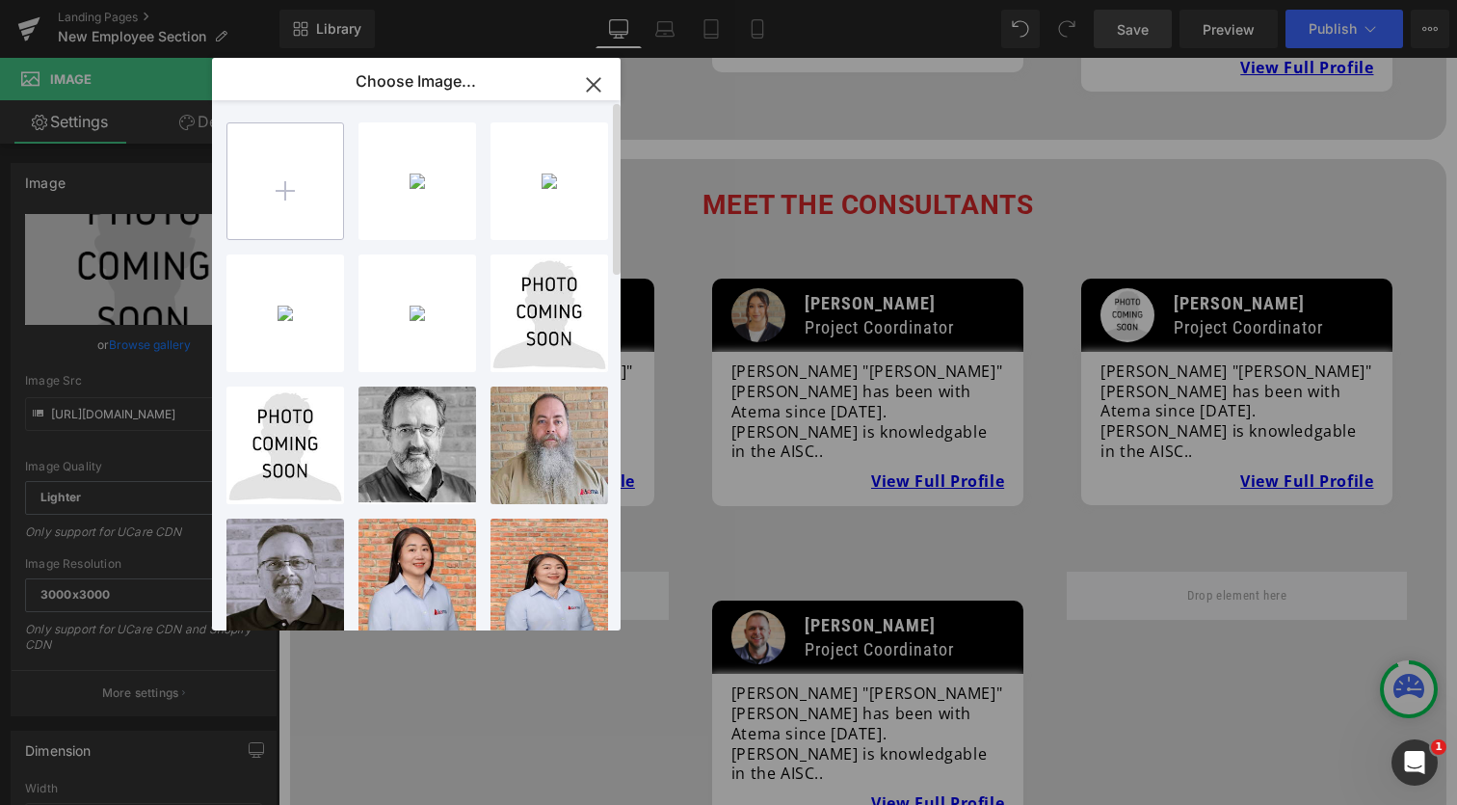
click at [308, 173] on input "file" at bounding box center [285, 181] width 116 height 116
type input "C:\fakepath\7.png"
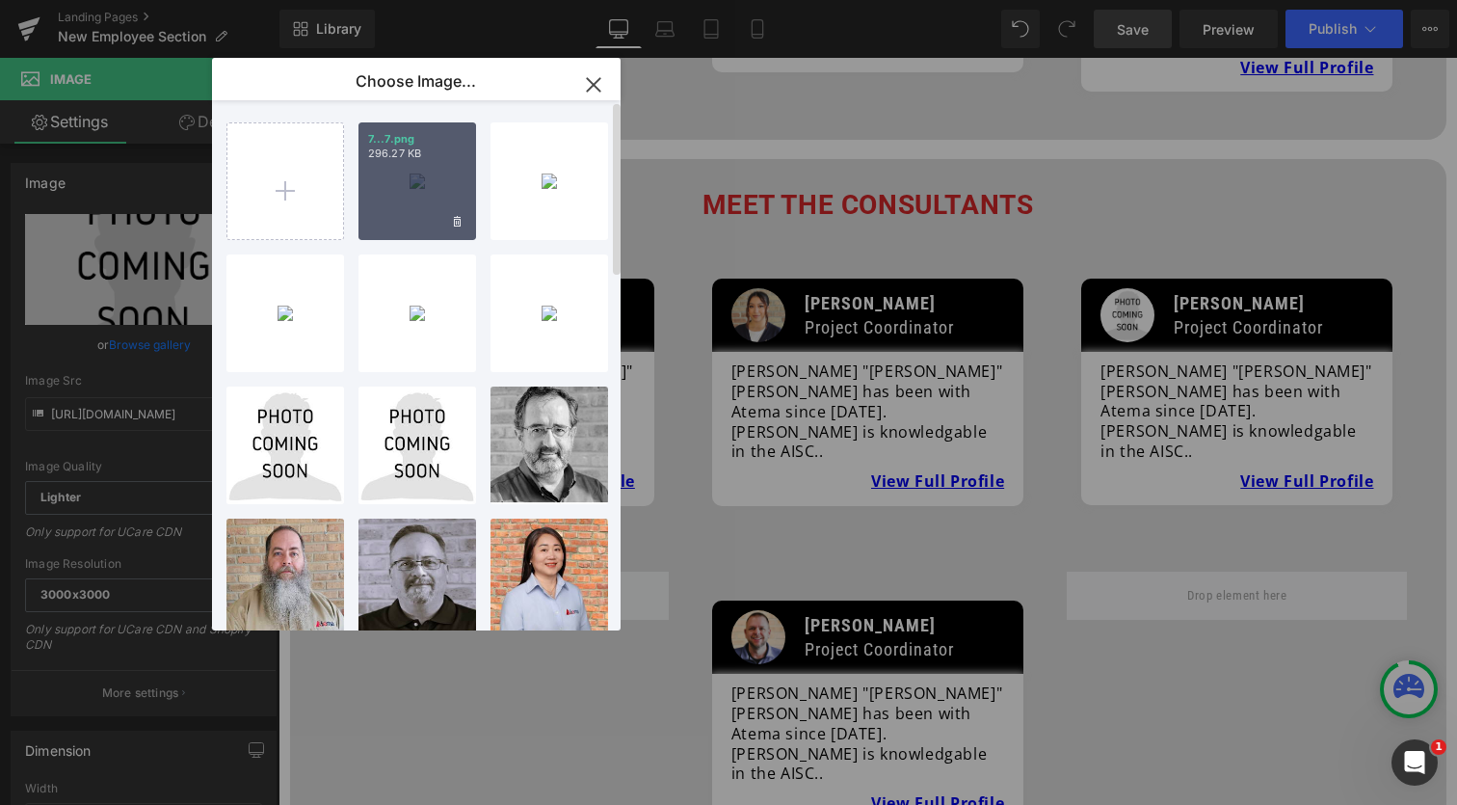
click at [420, 215] on div "7...7.png 296.27 KB" at bounding box center [418, 181] width 118 height 118
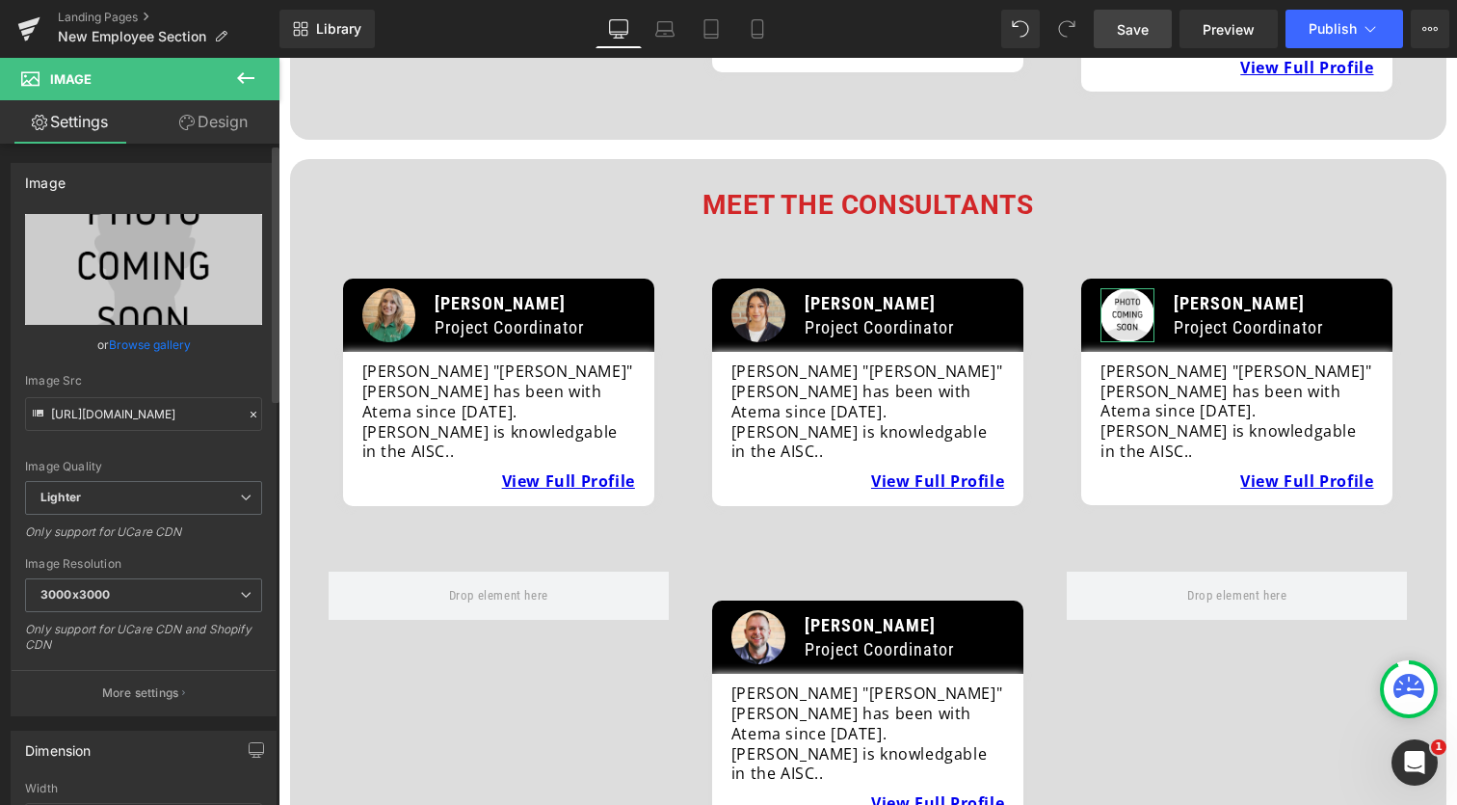
click at [135, 346] on link "Browse gallery" at bounding box center [150, 345] width 82 height 34
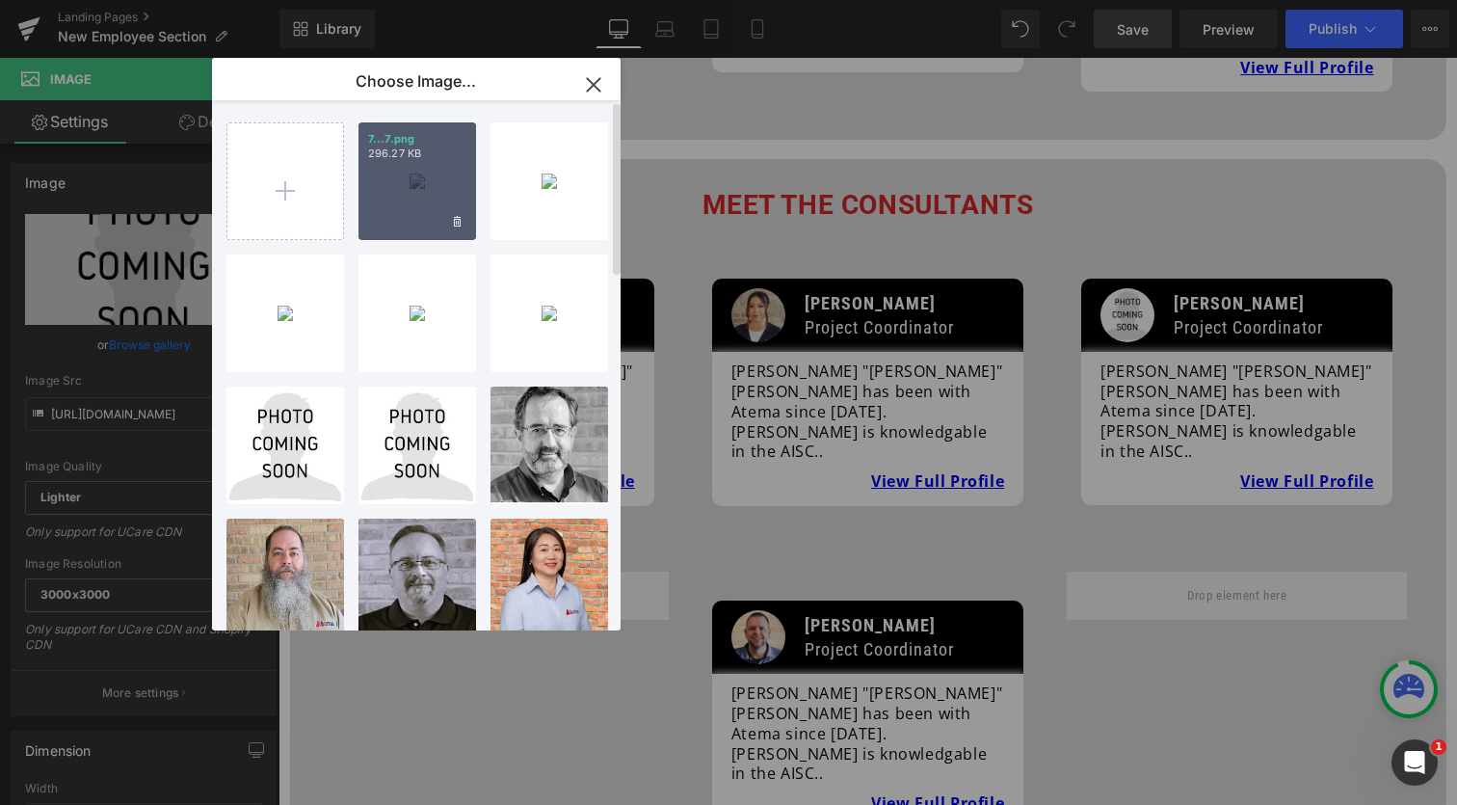
click at [400, 192] on div "7...7.png 296.27 KB" at bounding box center [418, 181] width 118 height 118
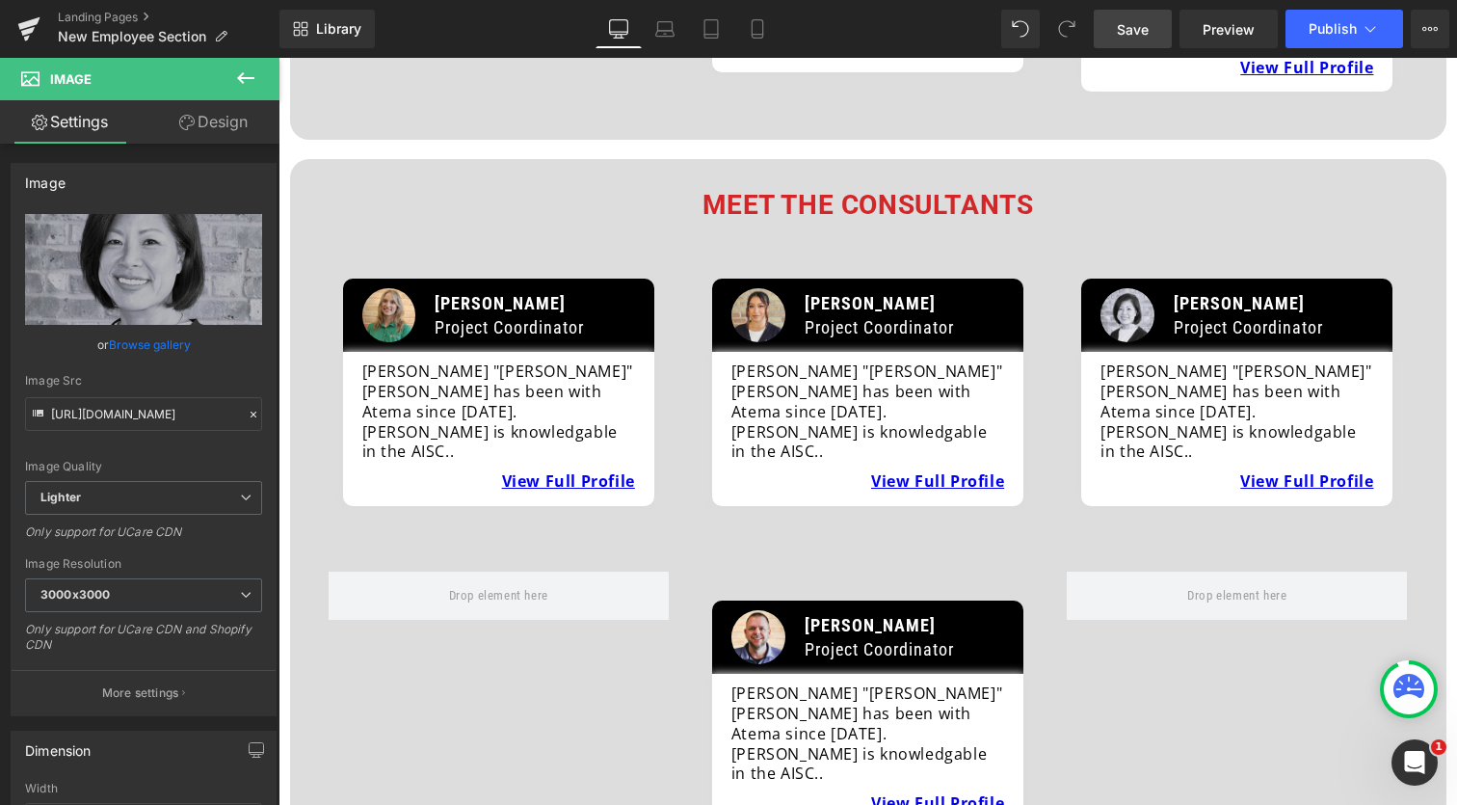
click at [1149, 23] on span "Save" at bounding box center [1133, 29] width 32 height 20
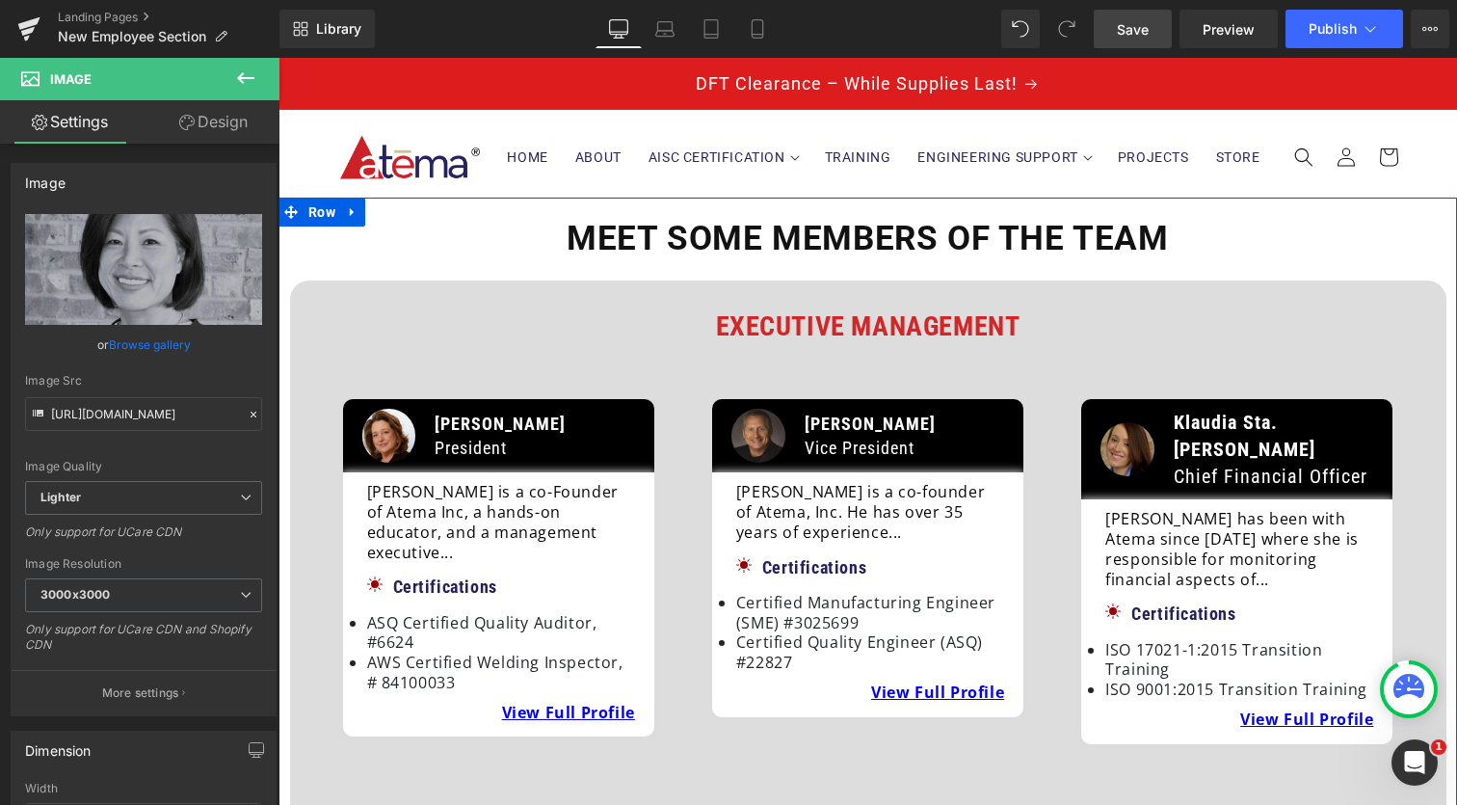
scroll to position [0, 0]
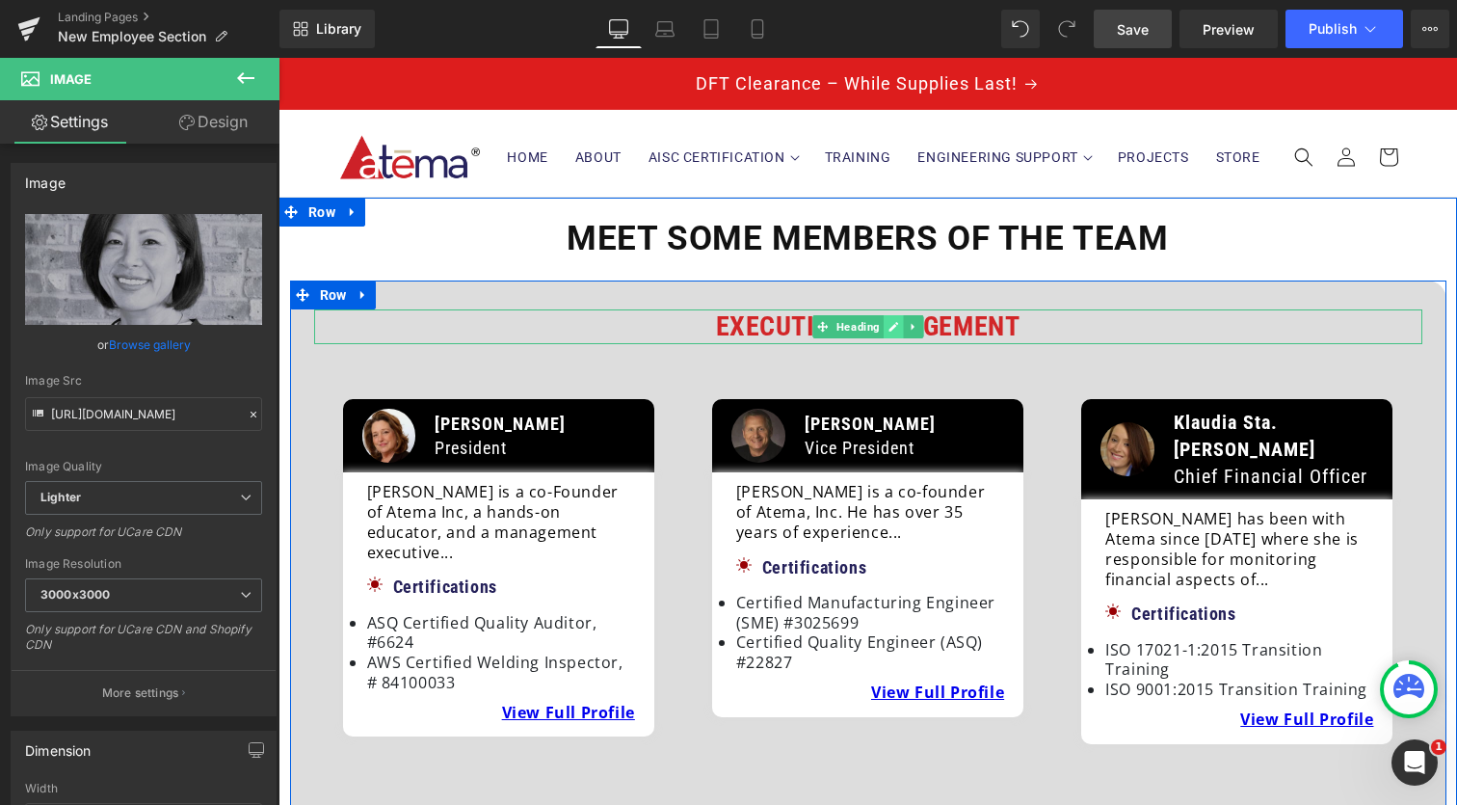
click at [884, 325] on link at bounding box center [894, 326] width 20 height 23
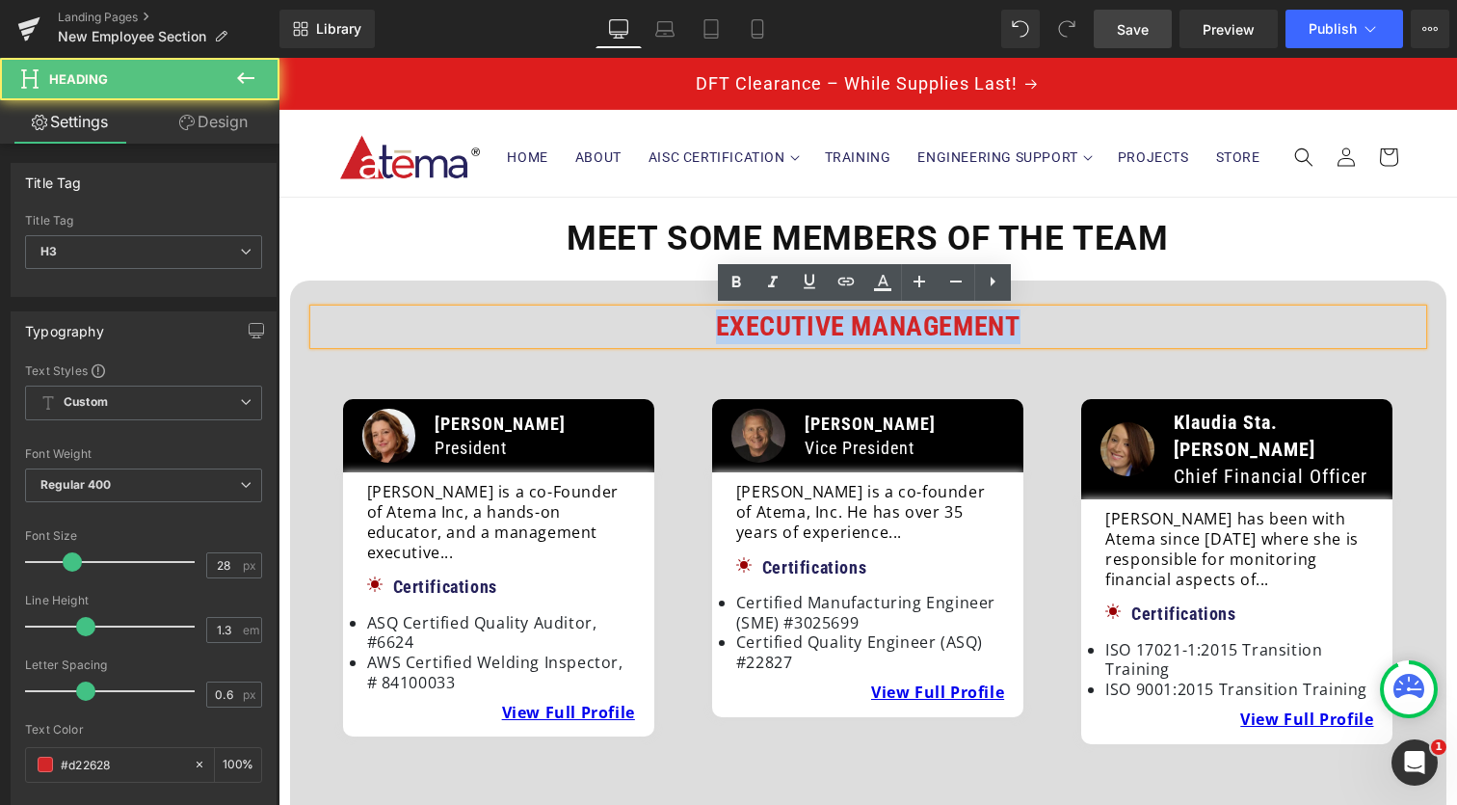
drag, startPoint x: 1027, startPoint y: 314, endPoint x: 660, endPoint y: 311, distance: 367.2
click at [660, 311] on h3 "Executive Management" at bounding box center [868, 326] width 1108 height 35
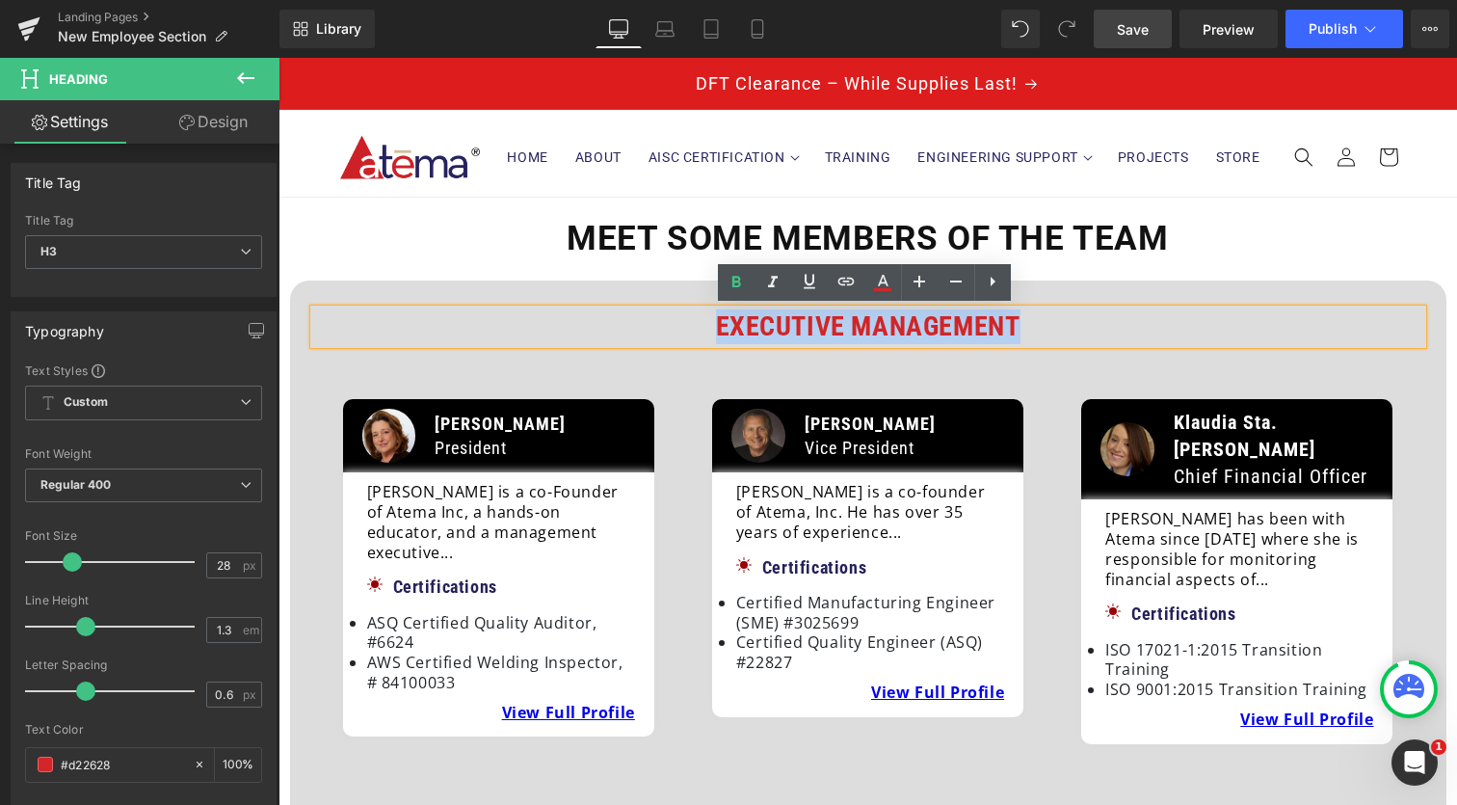
paste div
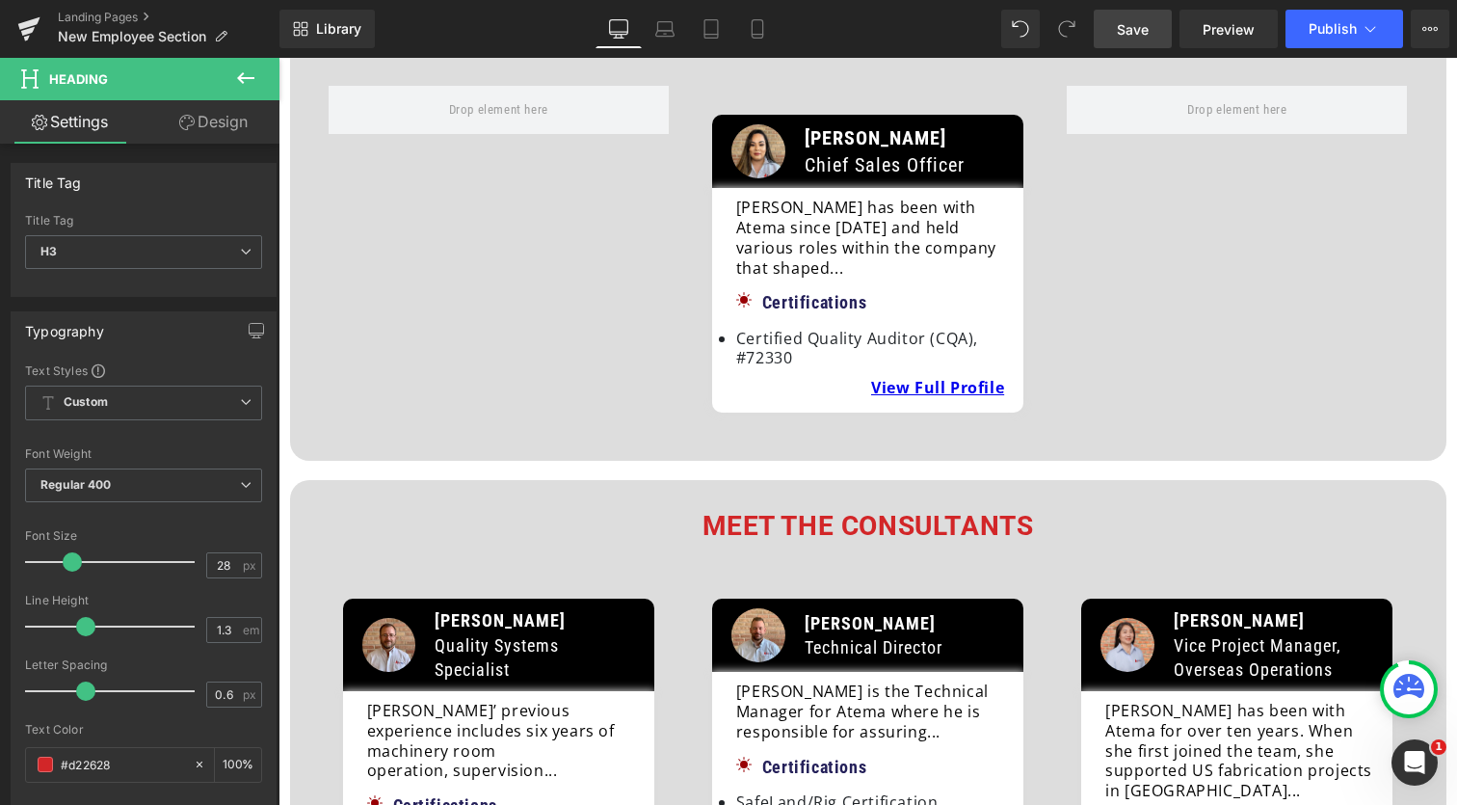
scroll to position [735, 0]
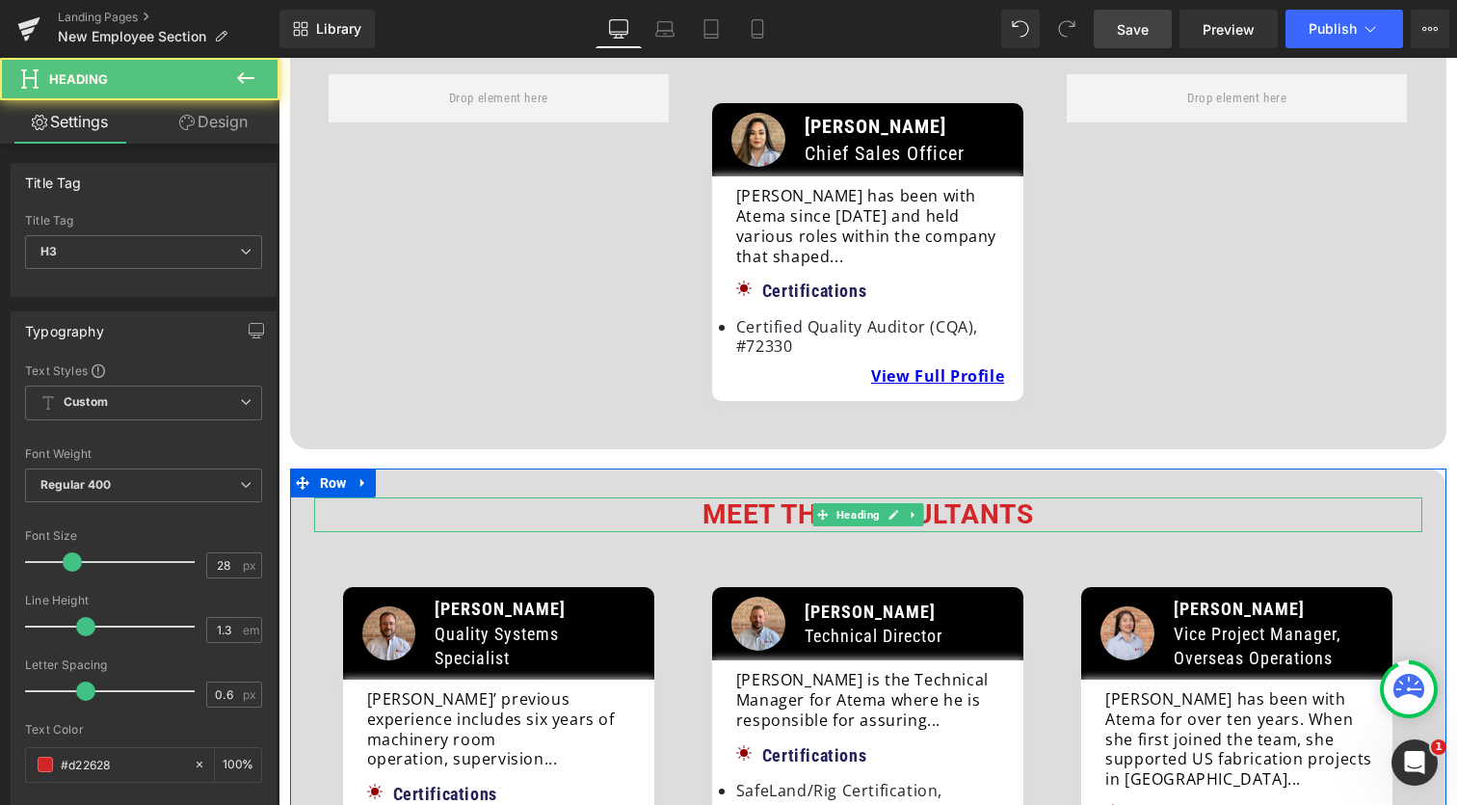
click at [757, 498] on b "Meet the Consultants" at bounding box center [869, 514] width 332 height 32
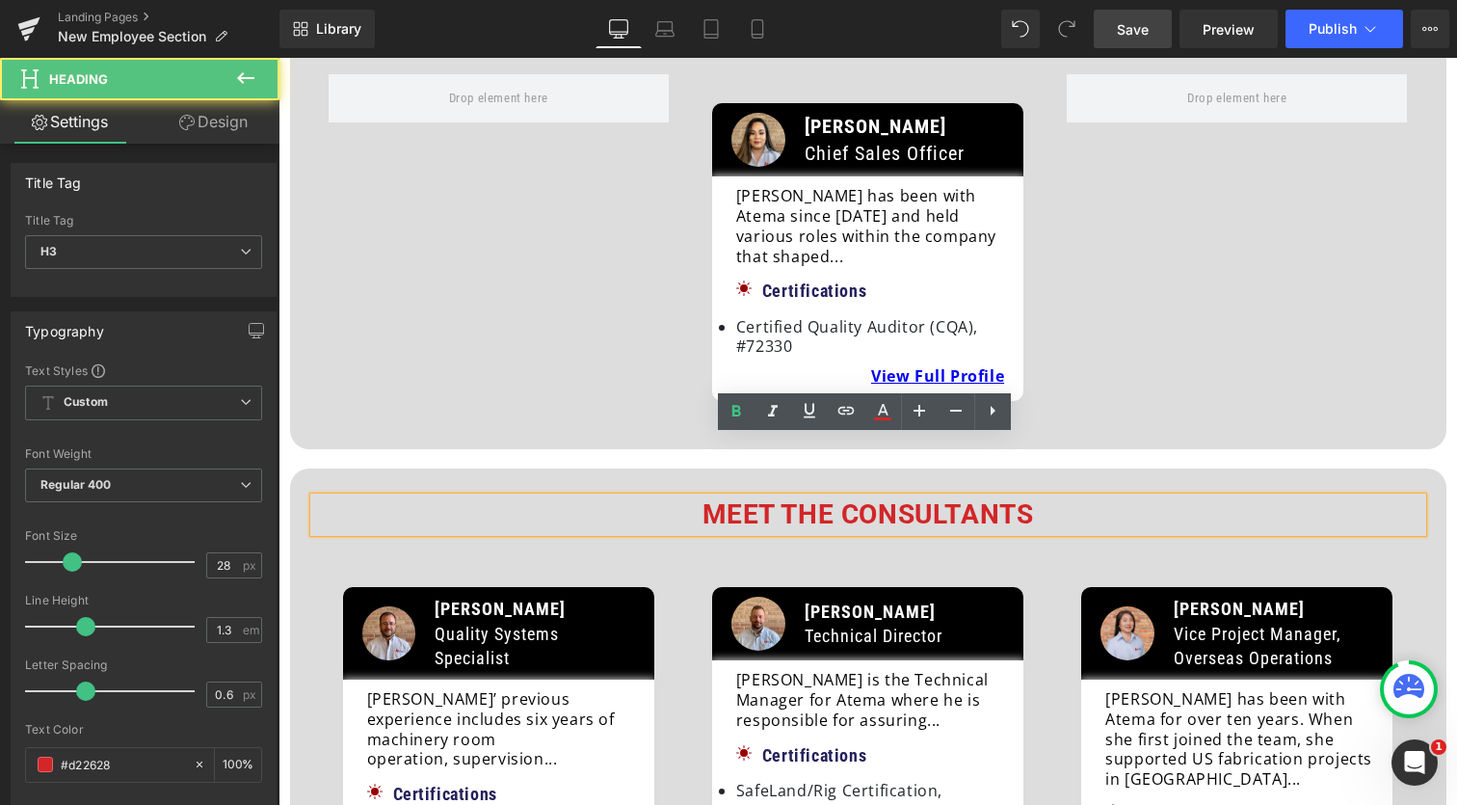
click at [756, 498] on b "Meet the Consultants" at bounding box center [869, 514] width 332 height 32
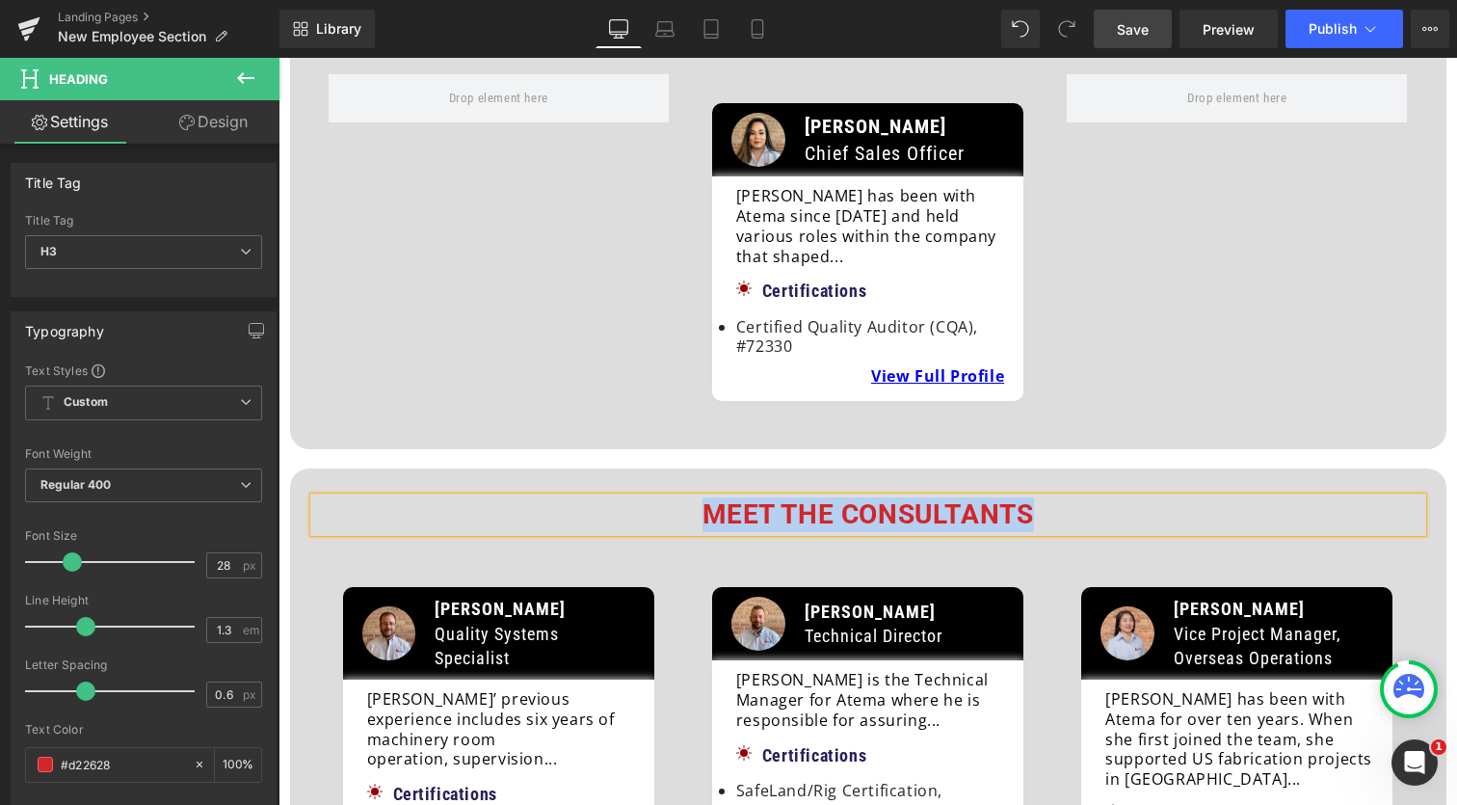
paste div
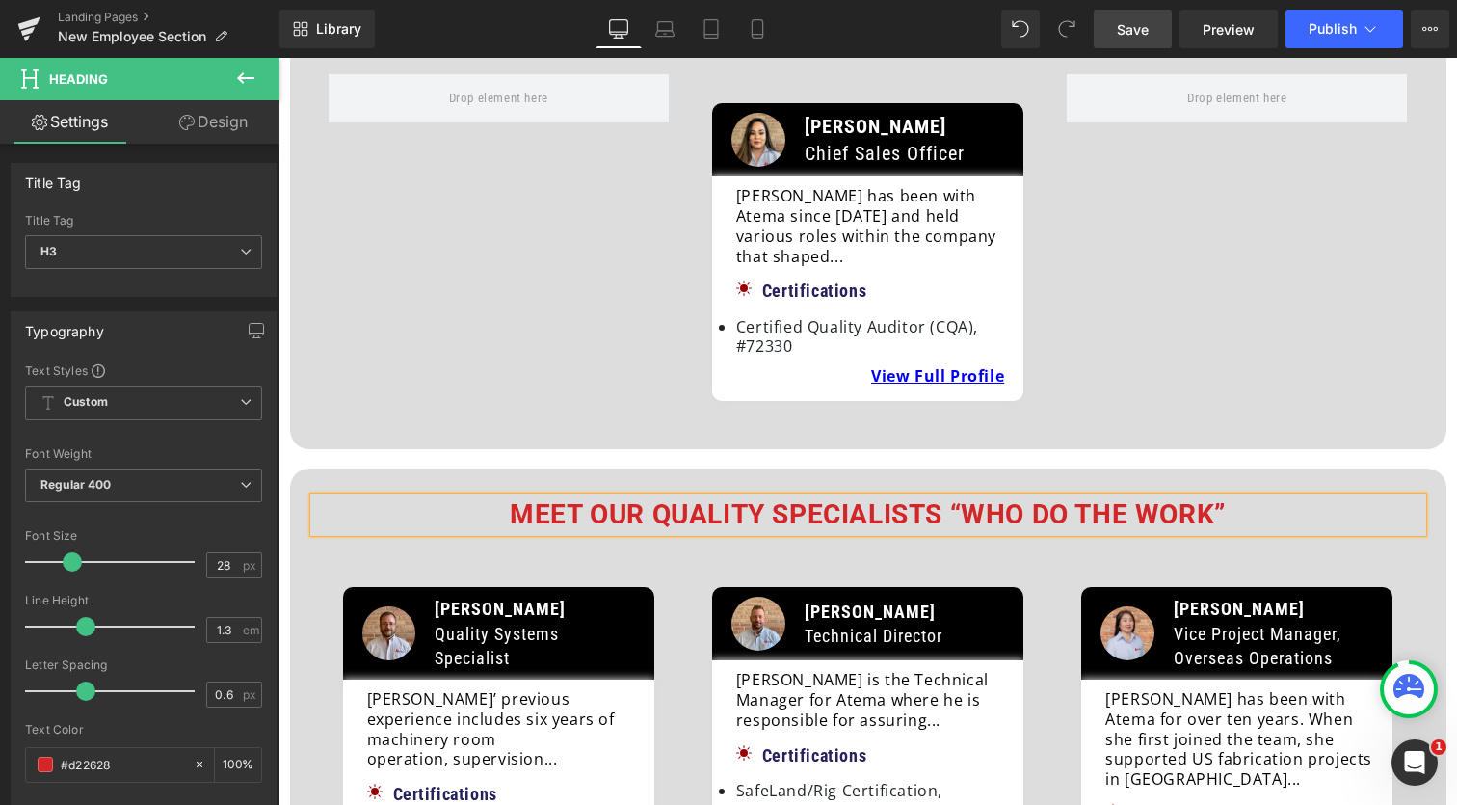
click at [771, 498] on b "Meet Our Quality Specialists “Who Do The Work”" at bounding box center [868, 514] width 716 height 32
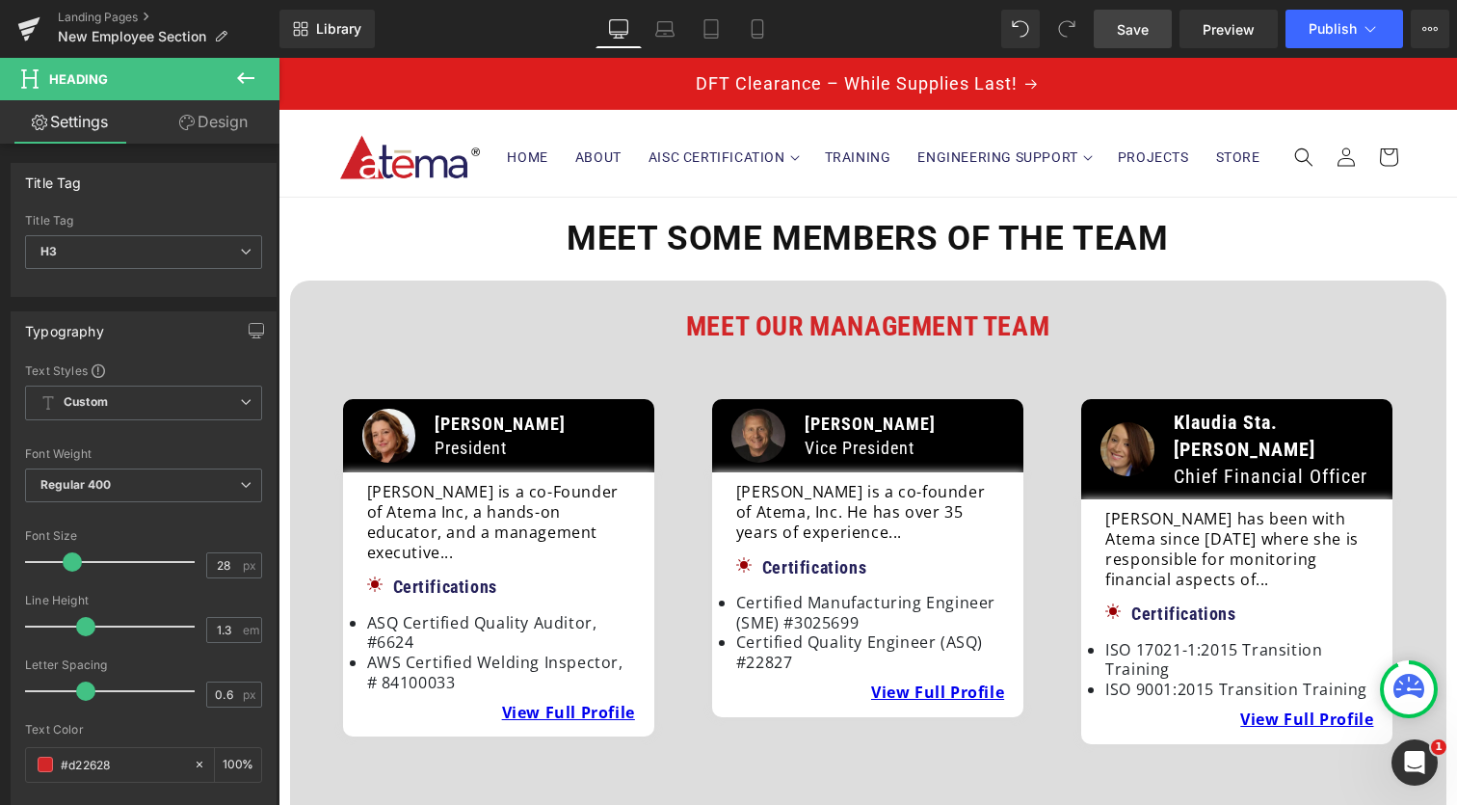
scroll to position [0, 0]
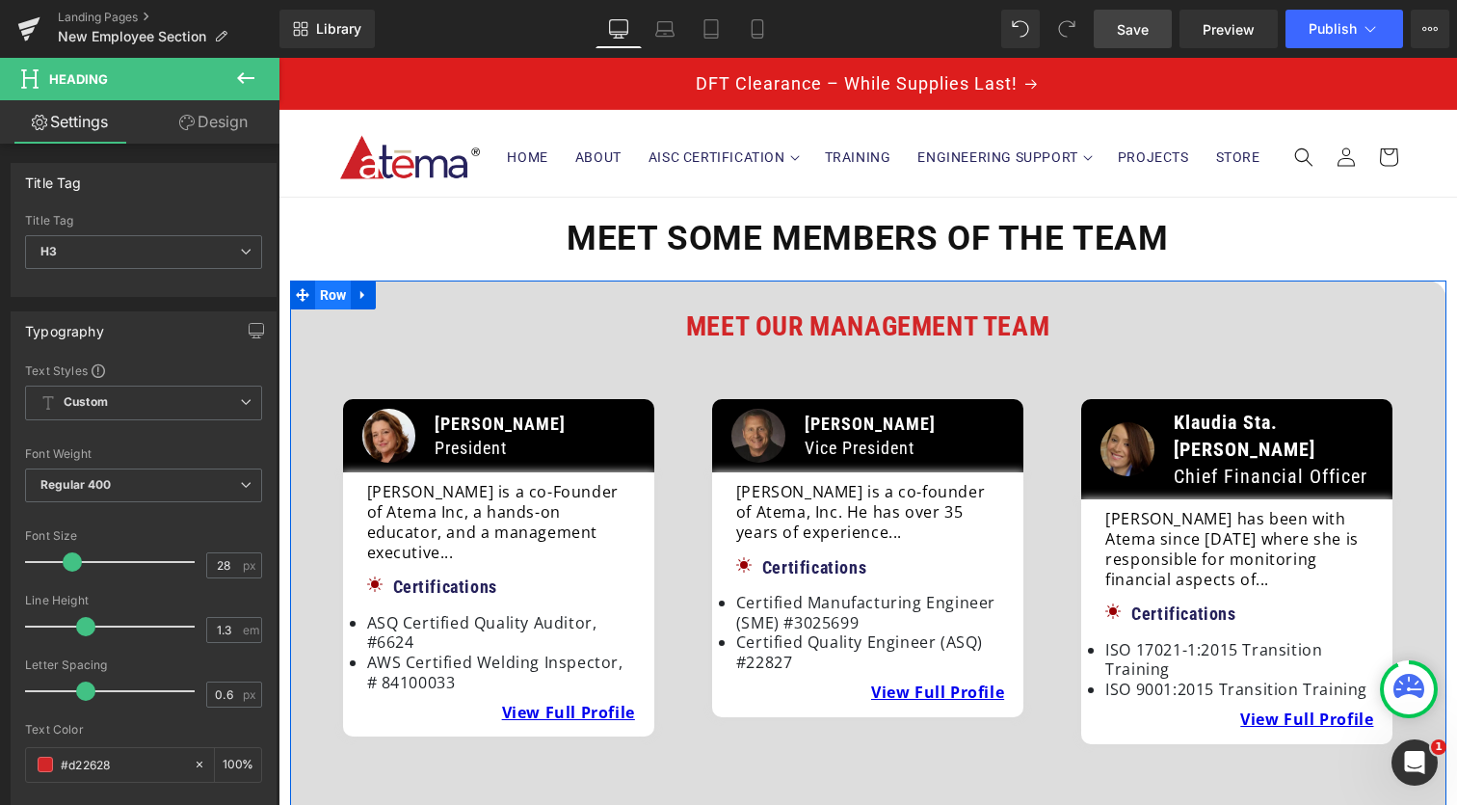
click at [325, 289] on span "Row" at bounding box center [333, 294] width 37 height 29
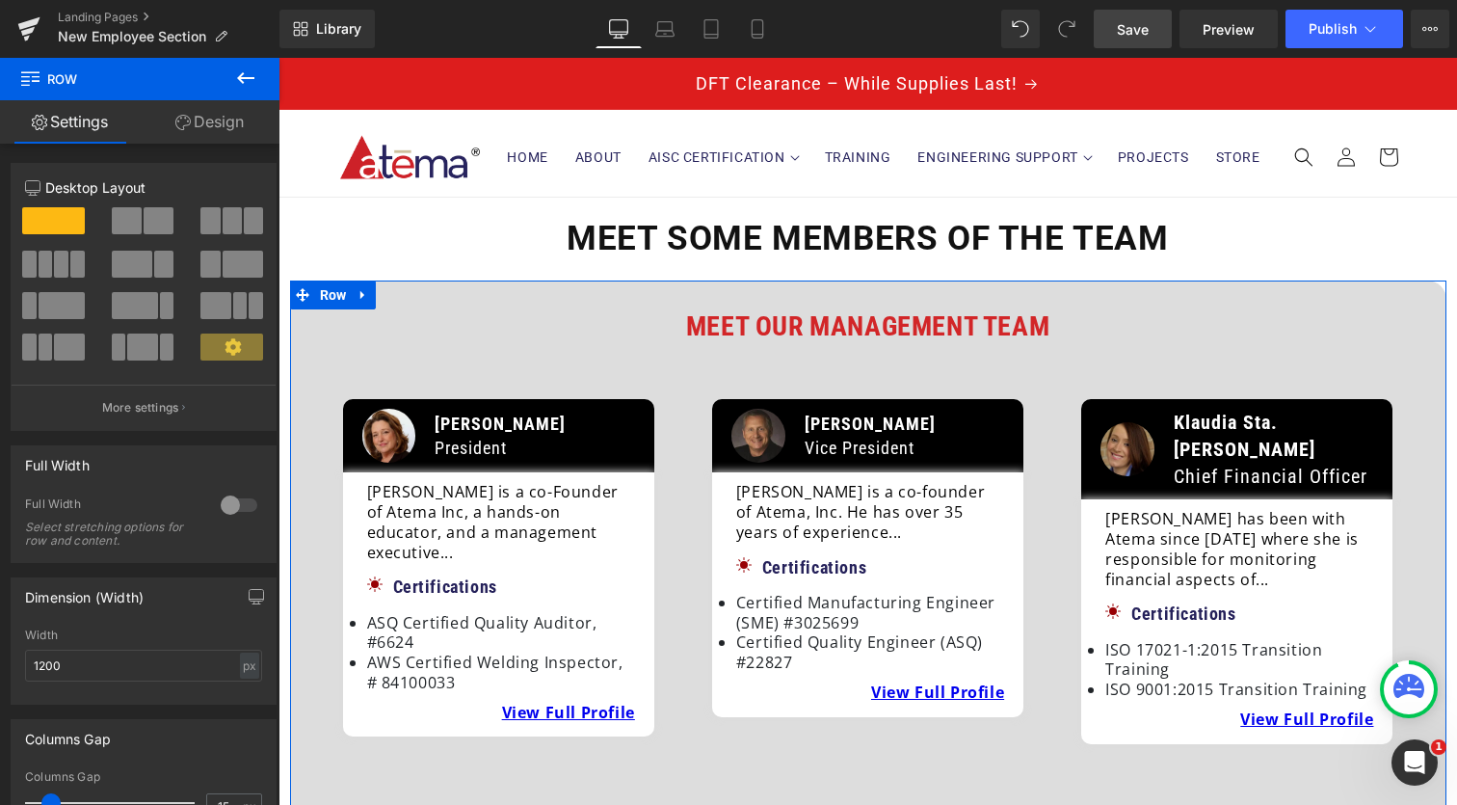
click at [223, 127] on link "Design" at bounding box center [210, 121] width 140 height 43
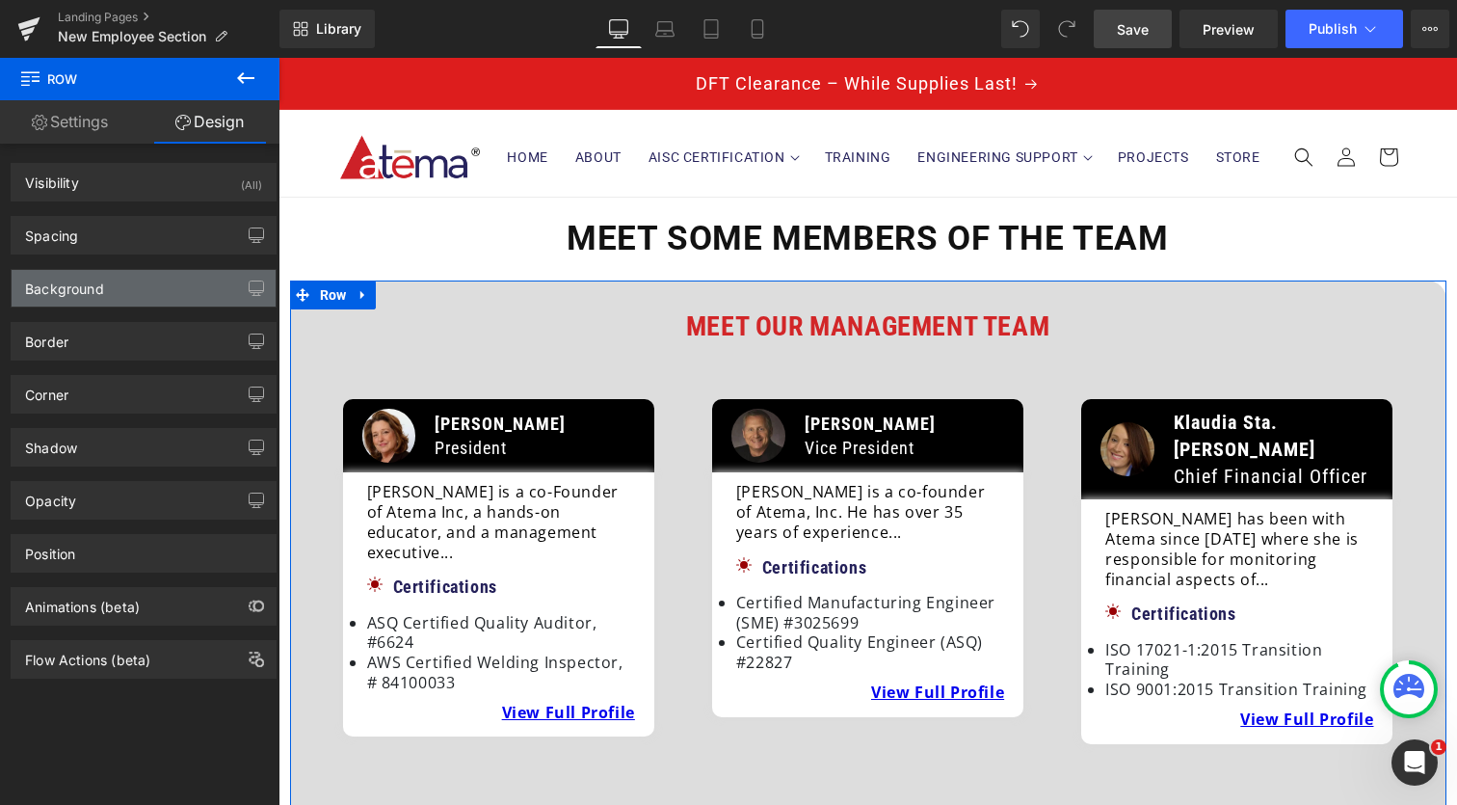
click at [152, 275] on div "Background" at bounding box center [144, 288] width 264 height 37
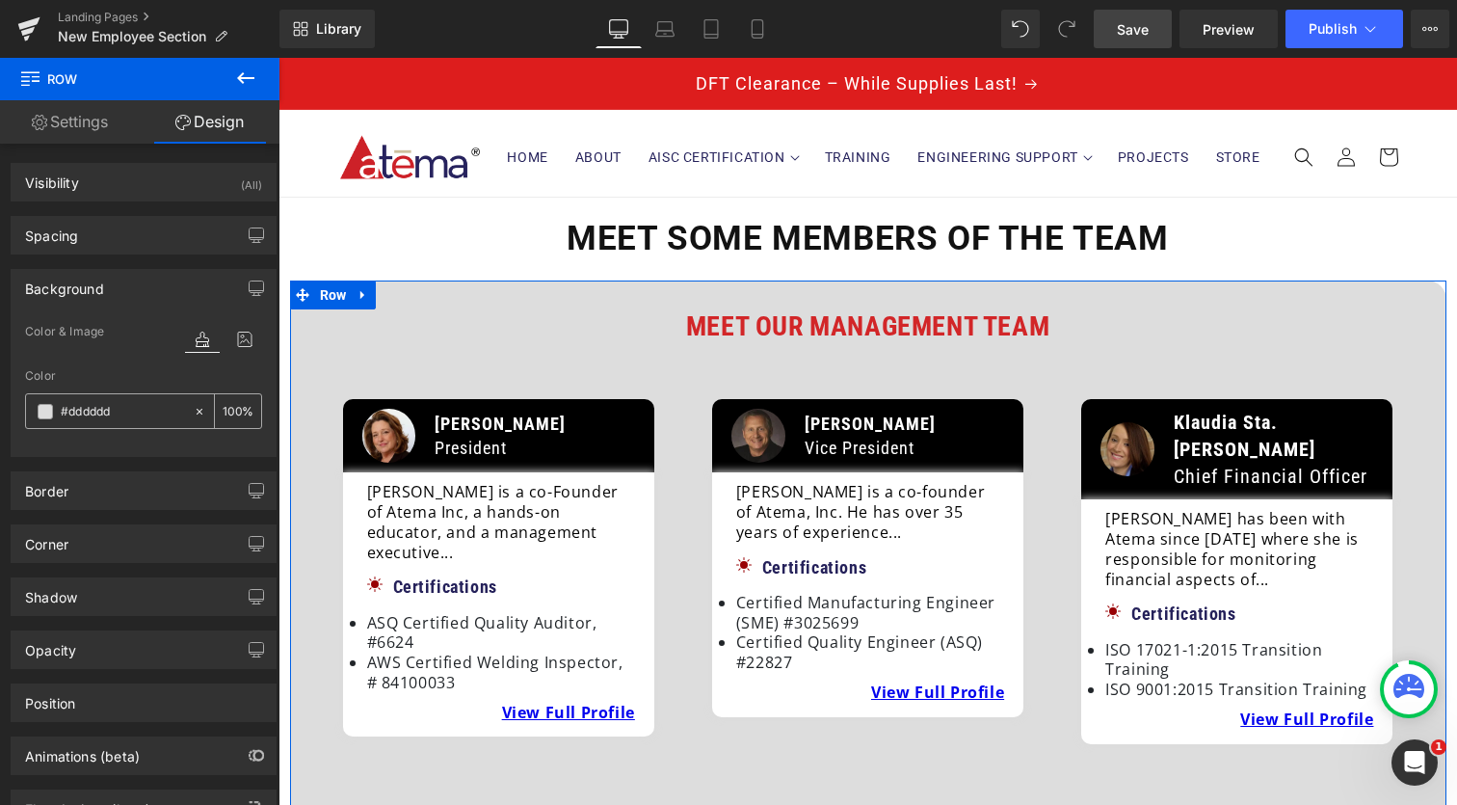
click at [40, 412] on span at bounding box center [45, 411] width 15 height 15
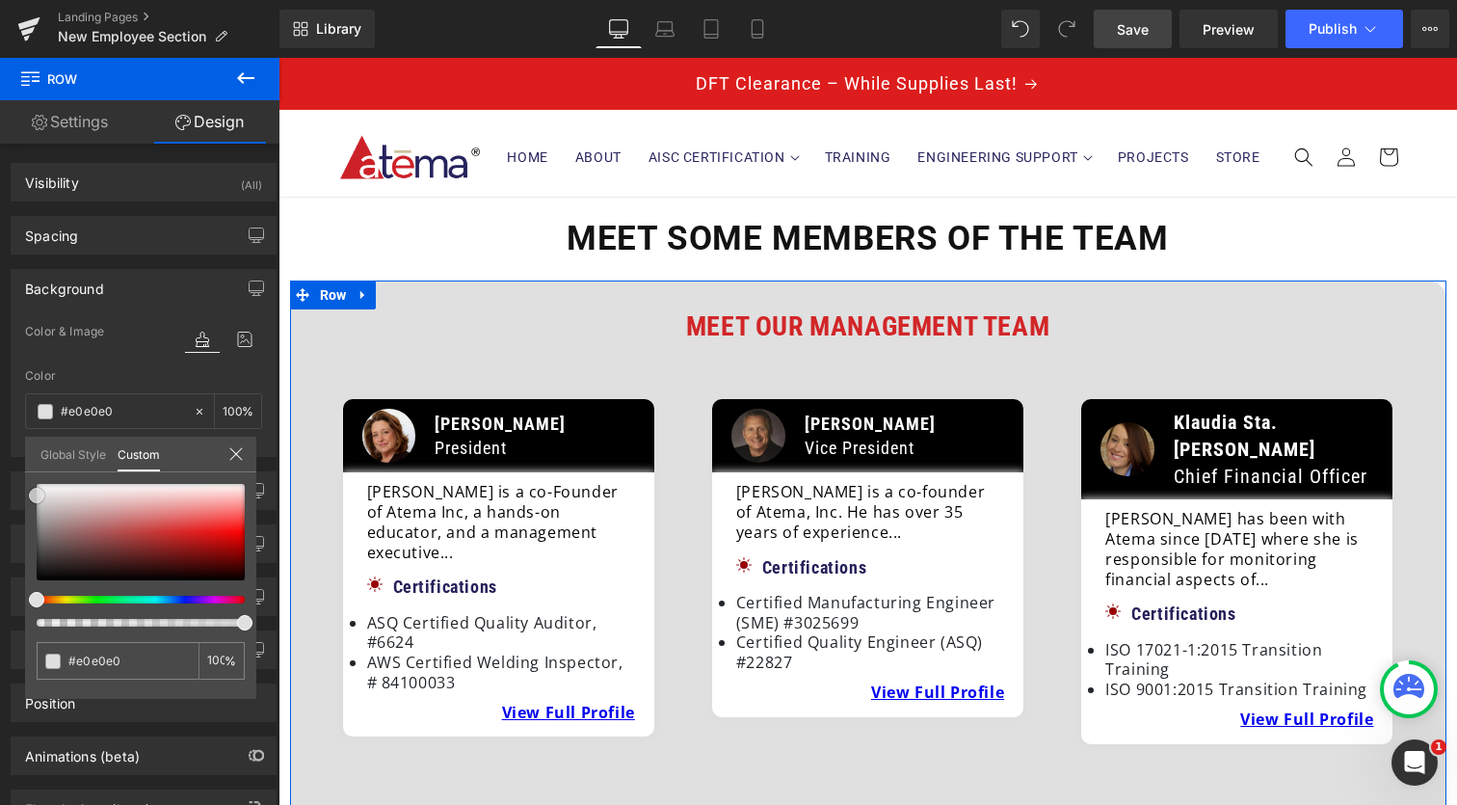
click at [34, 496] on span at bounding box center [36, 495] width 15 height 15
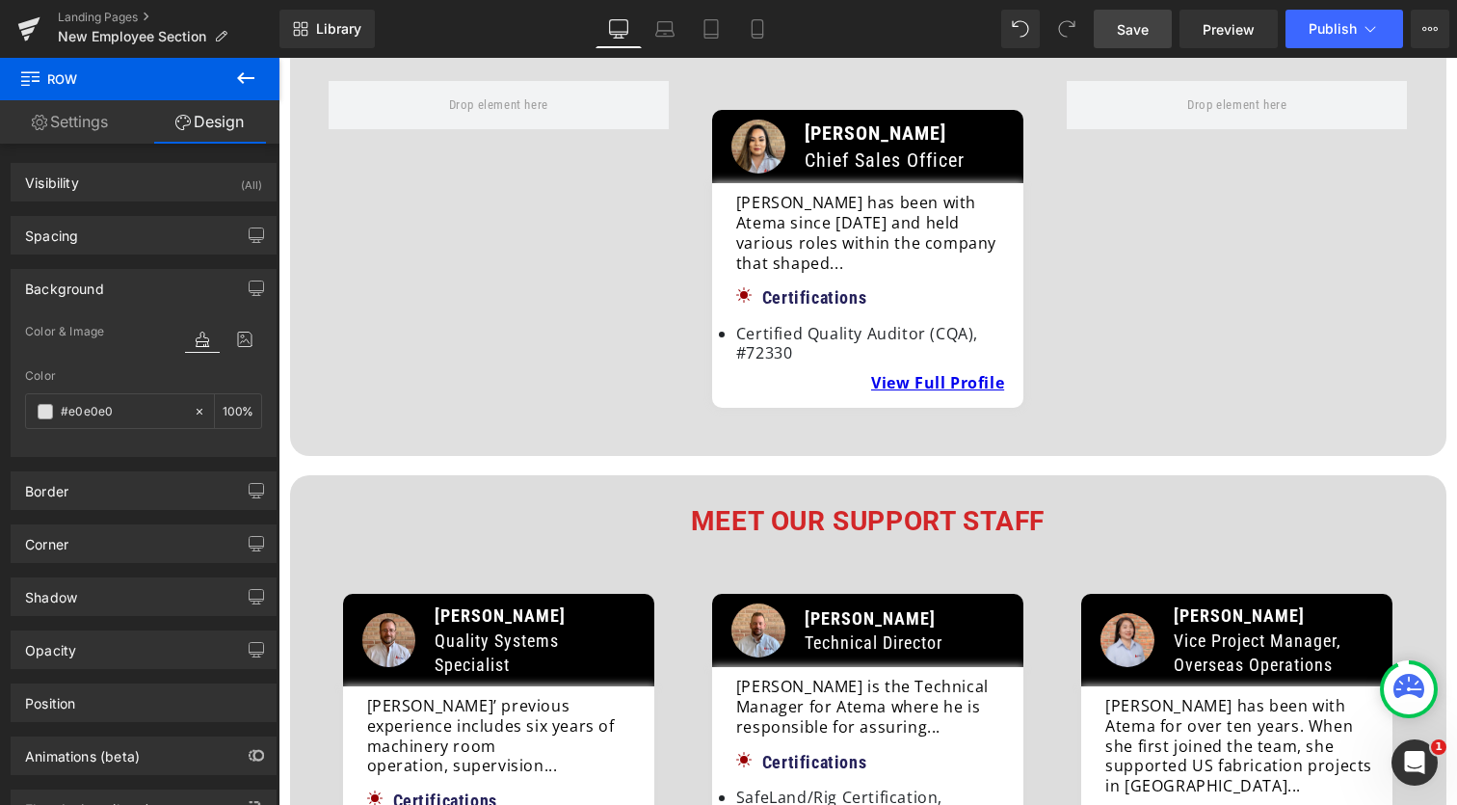
scroll to position [757, 0]
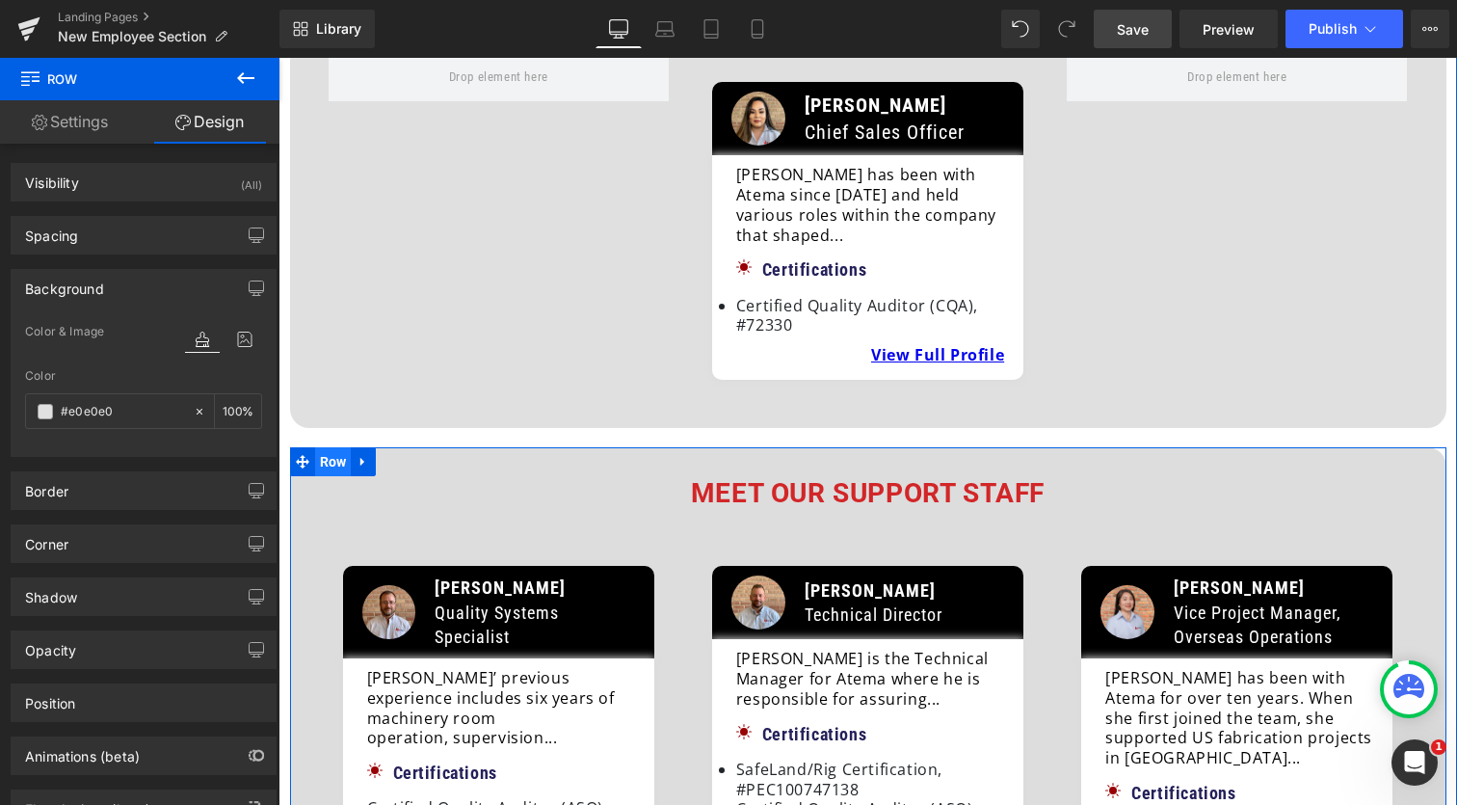
click at [333, 447] on span "Row" at bounding box center [333, 461] width 37 height 29
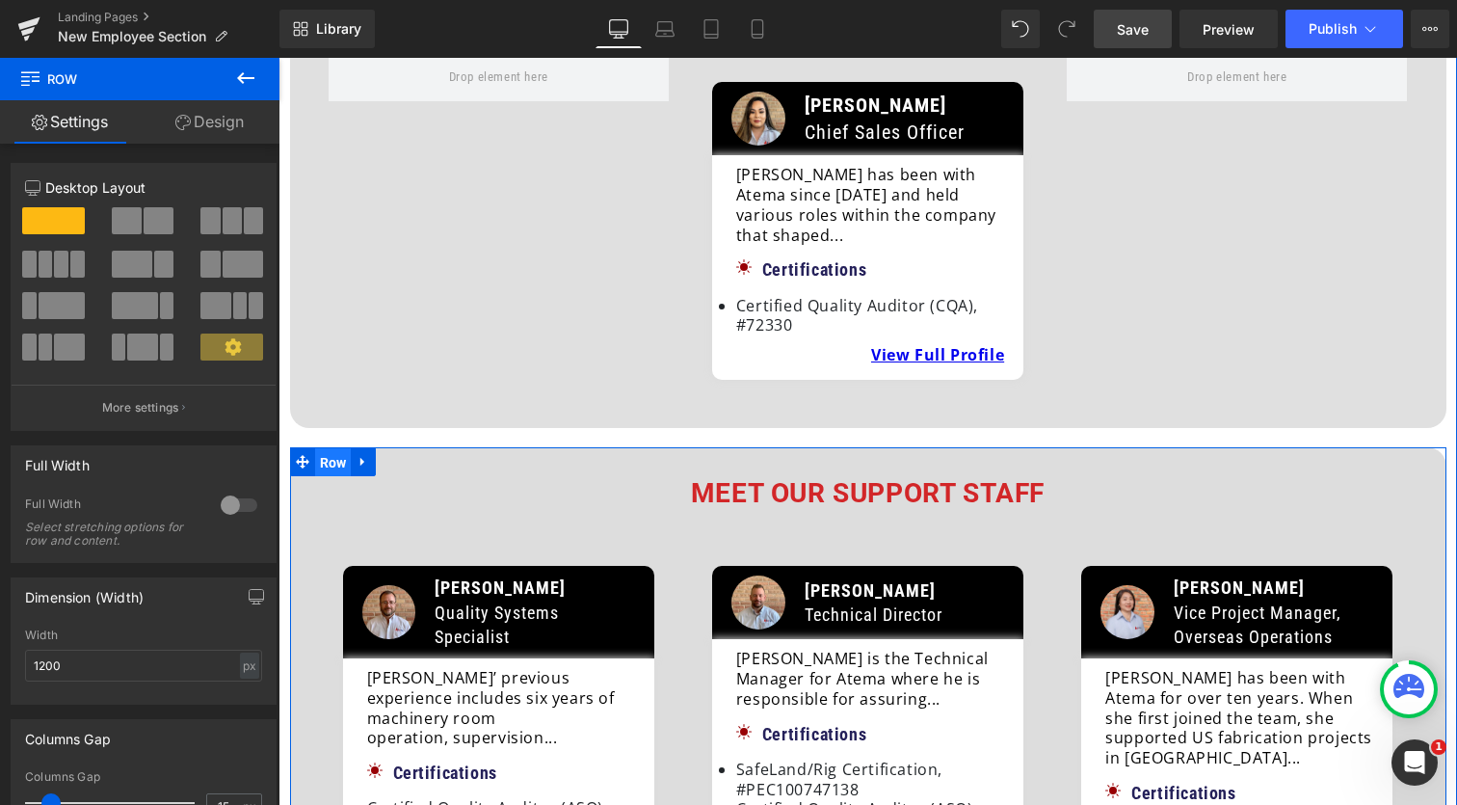
click at [326, 448] on span "Row" at bounding box center [333, 462] width 37 height 29
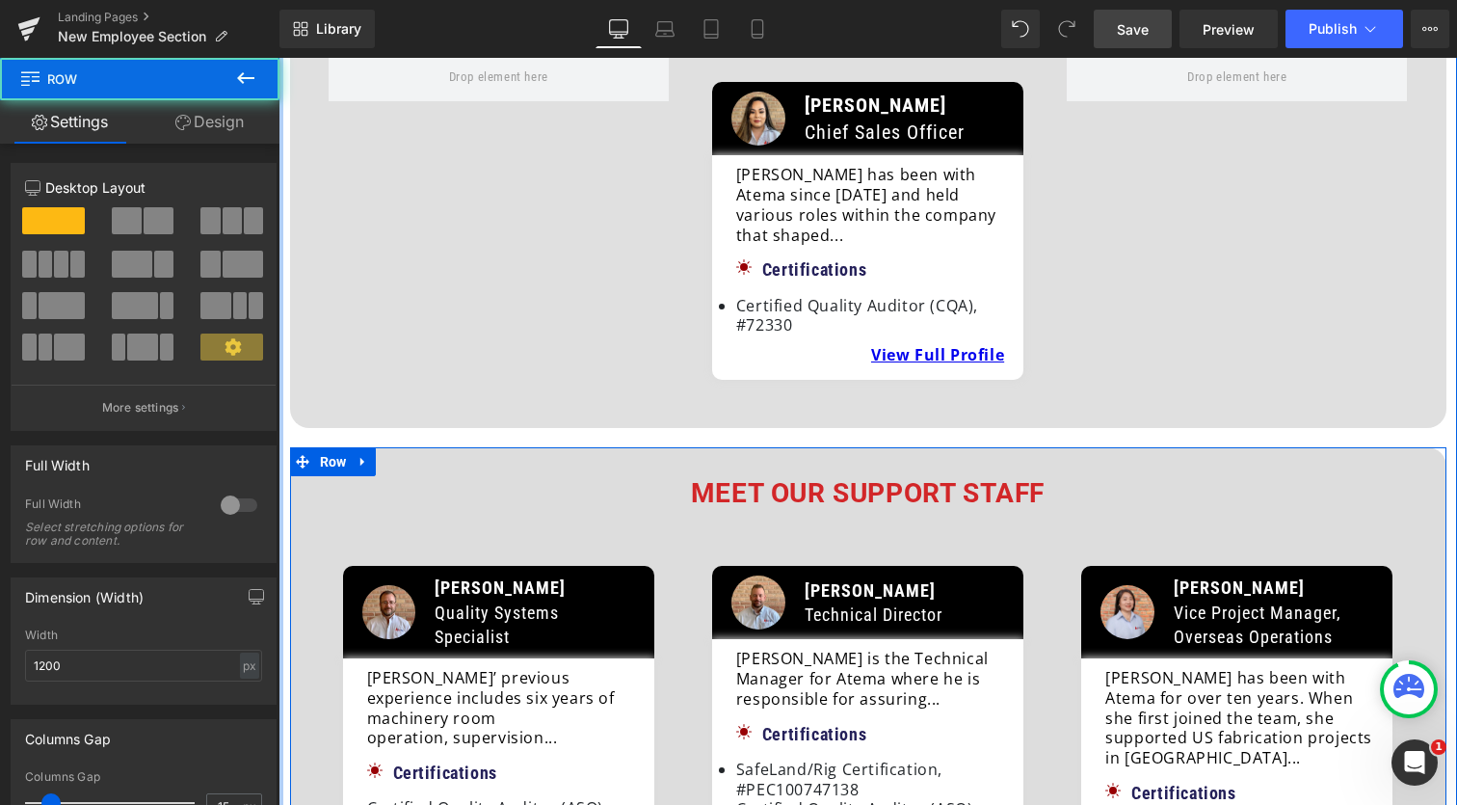
click at [228, 131] on link "Design" at bounding box center [210, 121] width 140 height 43
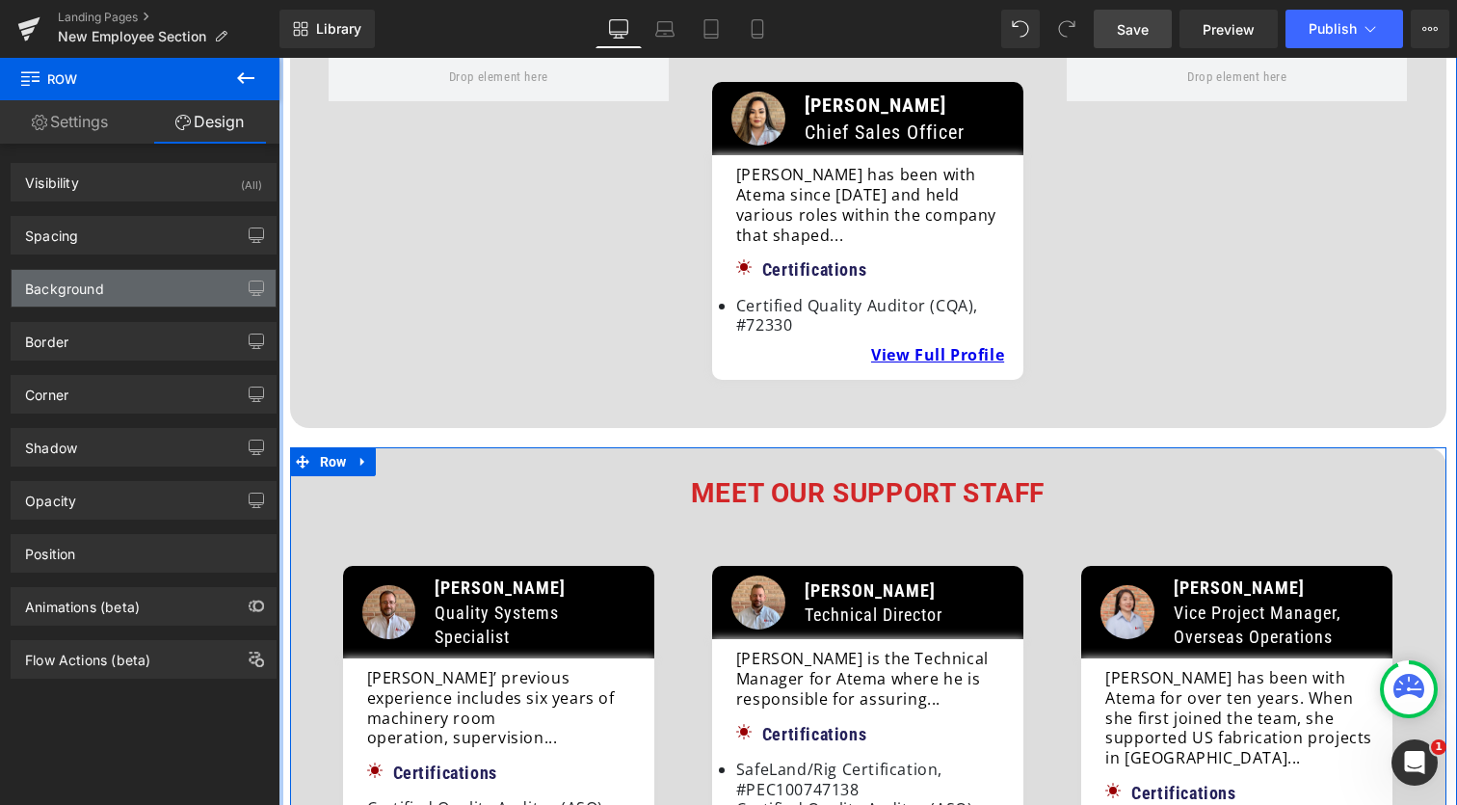
click at [152, 280] on div "Background" at bounding box center [144, 288] width 264 height 37
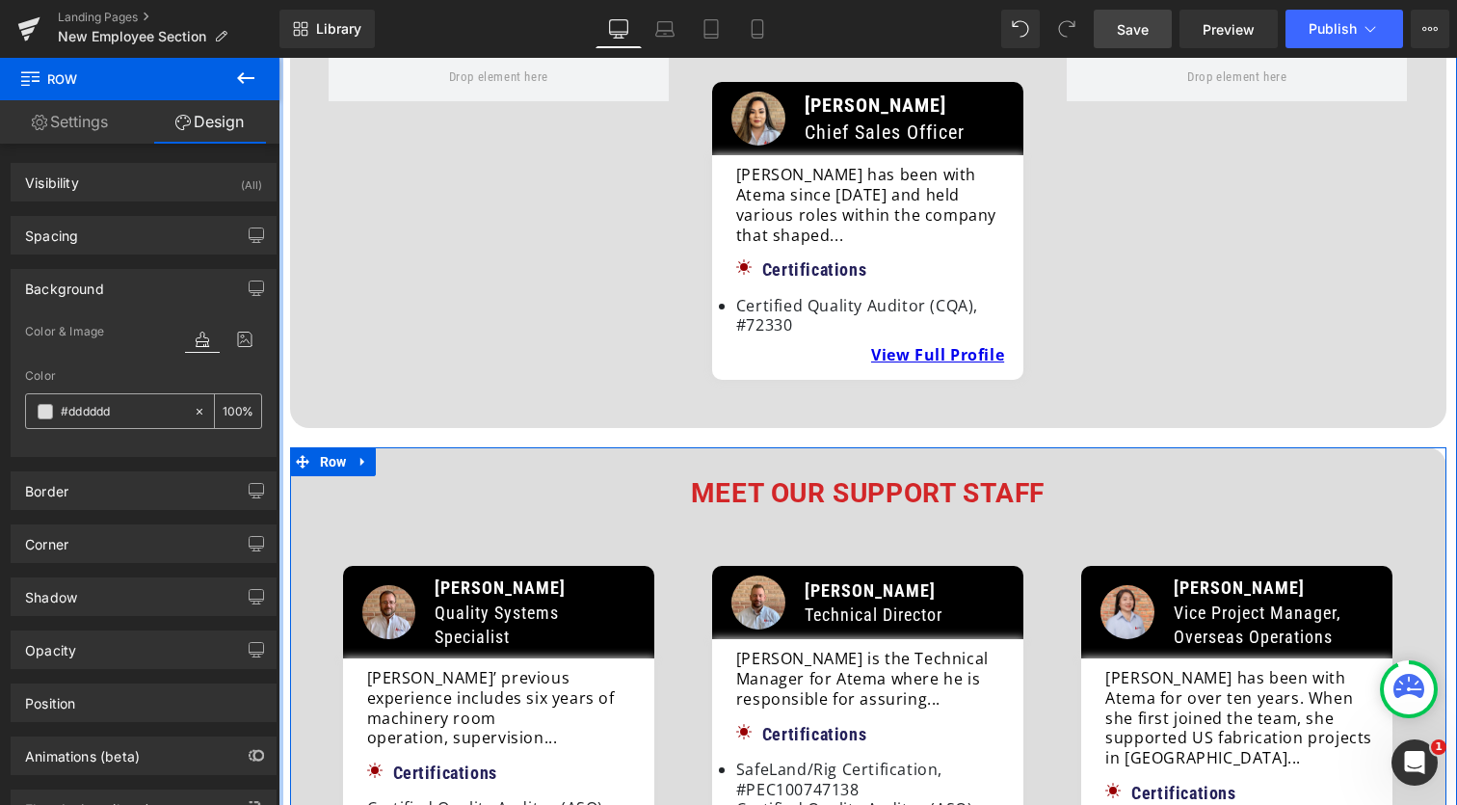
click at [45, 409] on span at bounding box center [45, 411] width 15 height 15
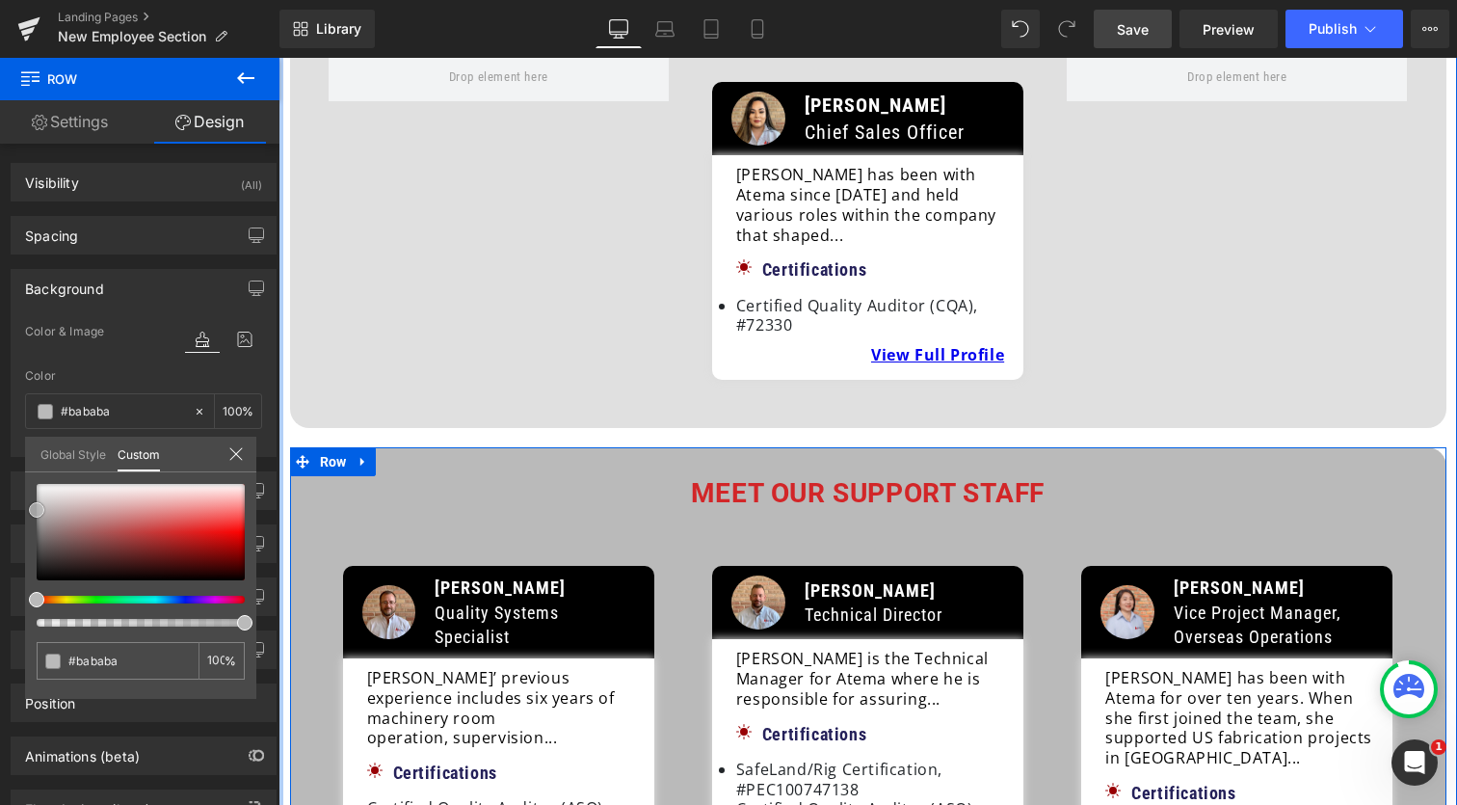
drag, startPoint x: 34, startPoint y: 501, endPoint x: 31, endPoint y: 515, distance: 13.8
click at [31, 515] on span at bounding box center [36, 509] width 15 height 15
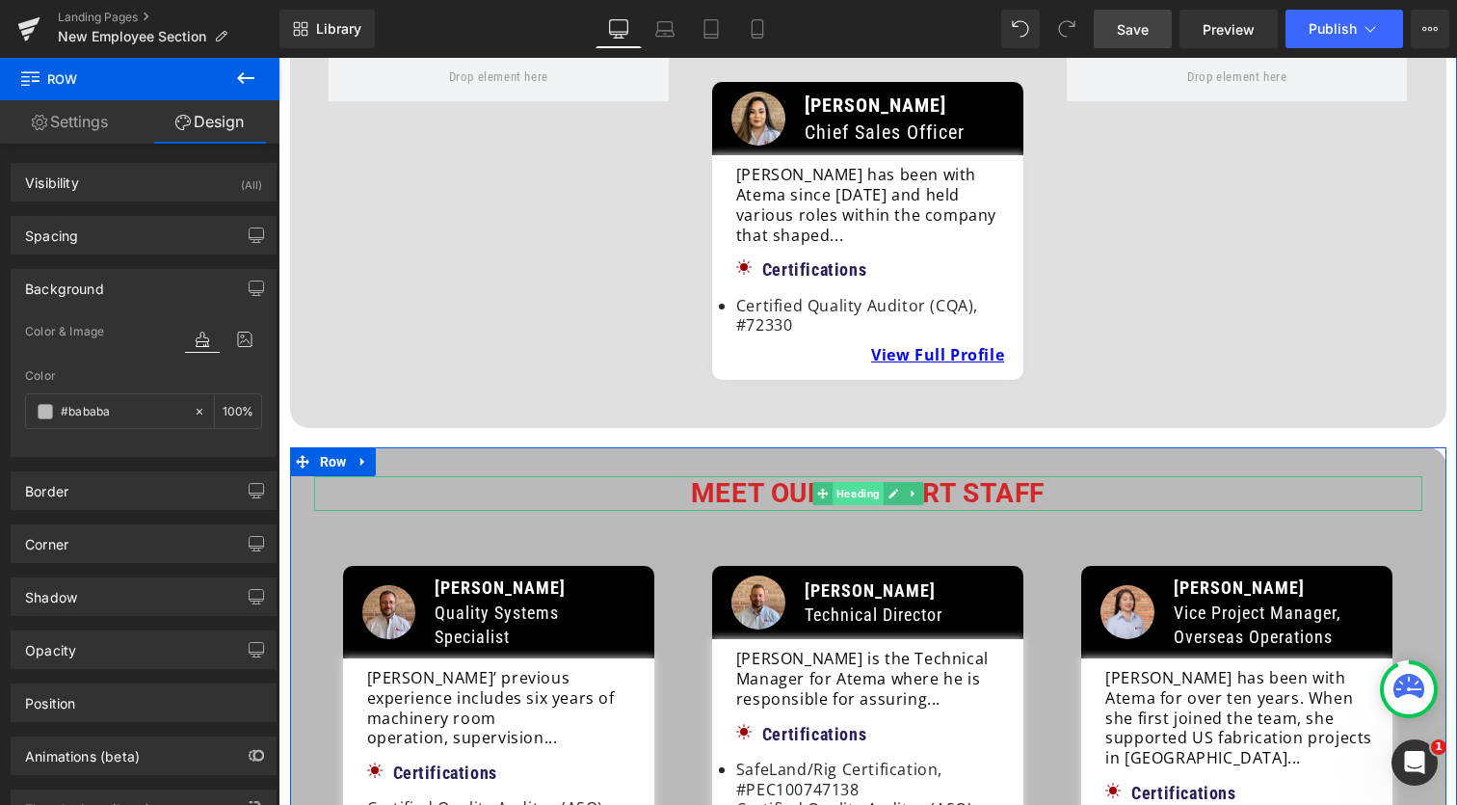
click at [872, 482] on span "Heading" at bounding box center [858, 493] width 51 height 23
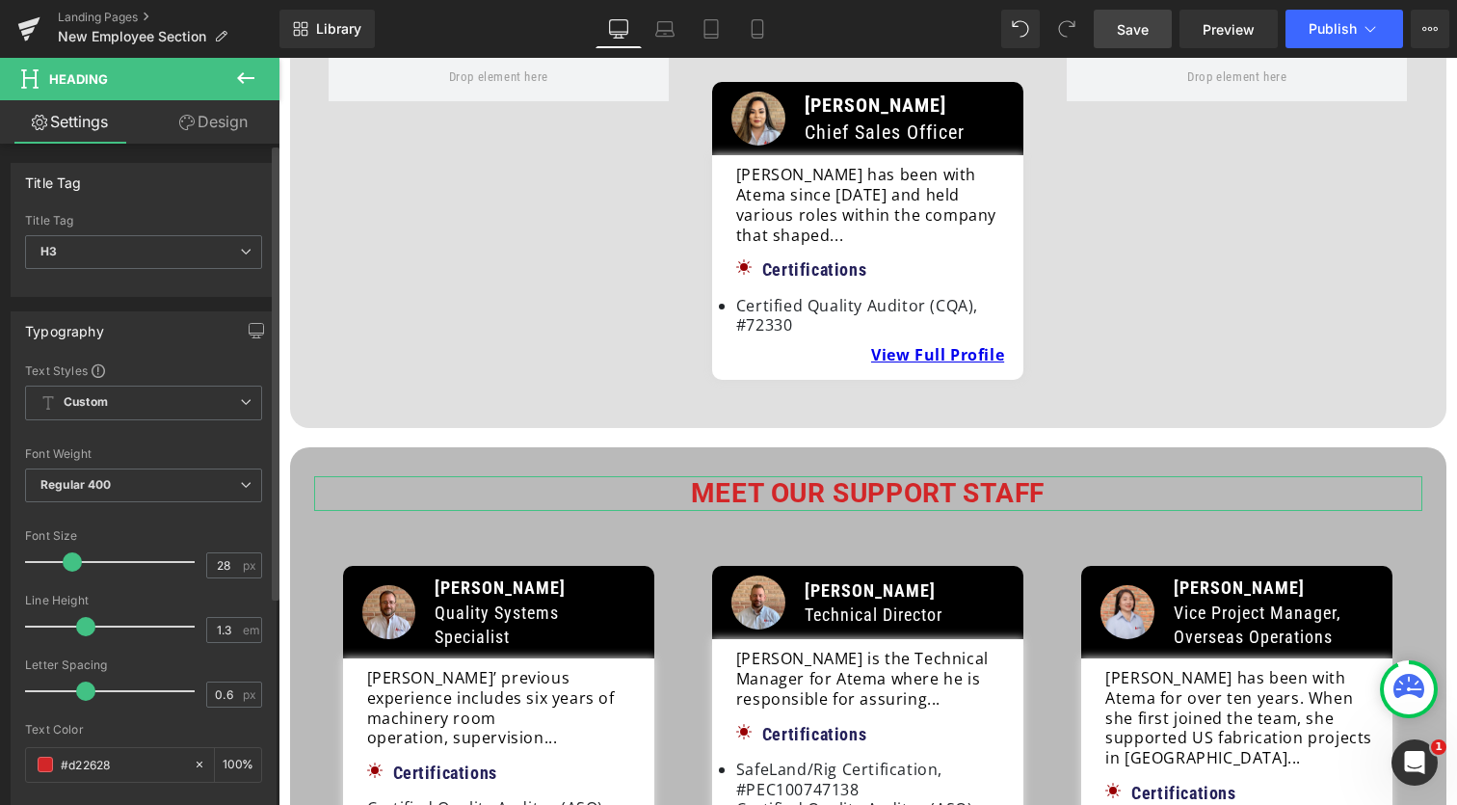
scroll to position [23, 0]
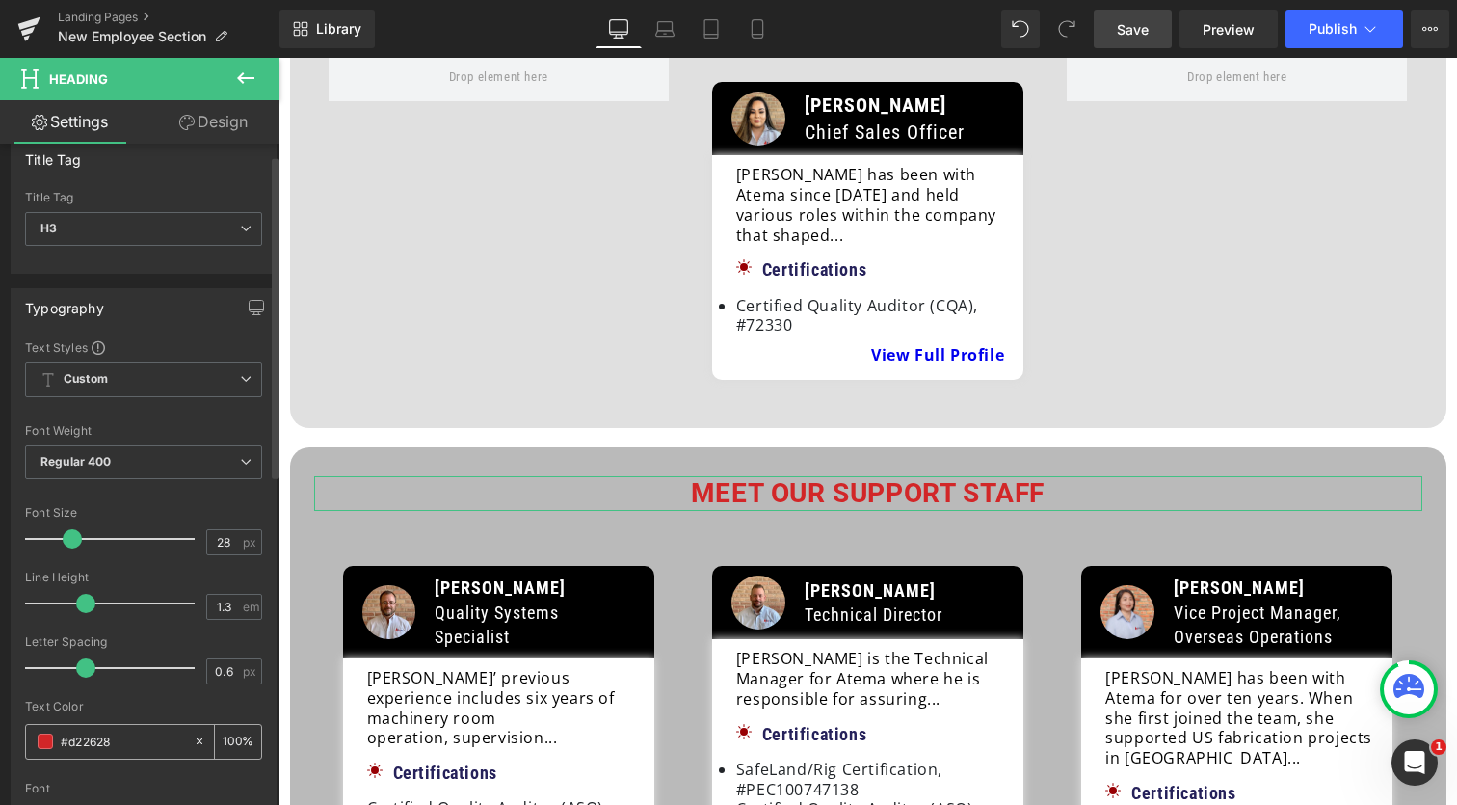
click at [46, 745] on span at bounding box center [45, 740] width 15 height 15
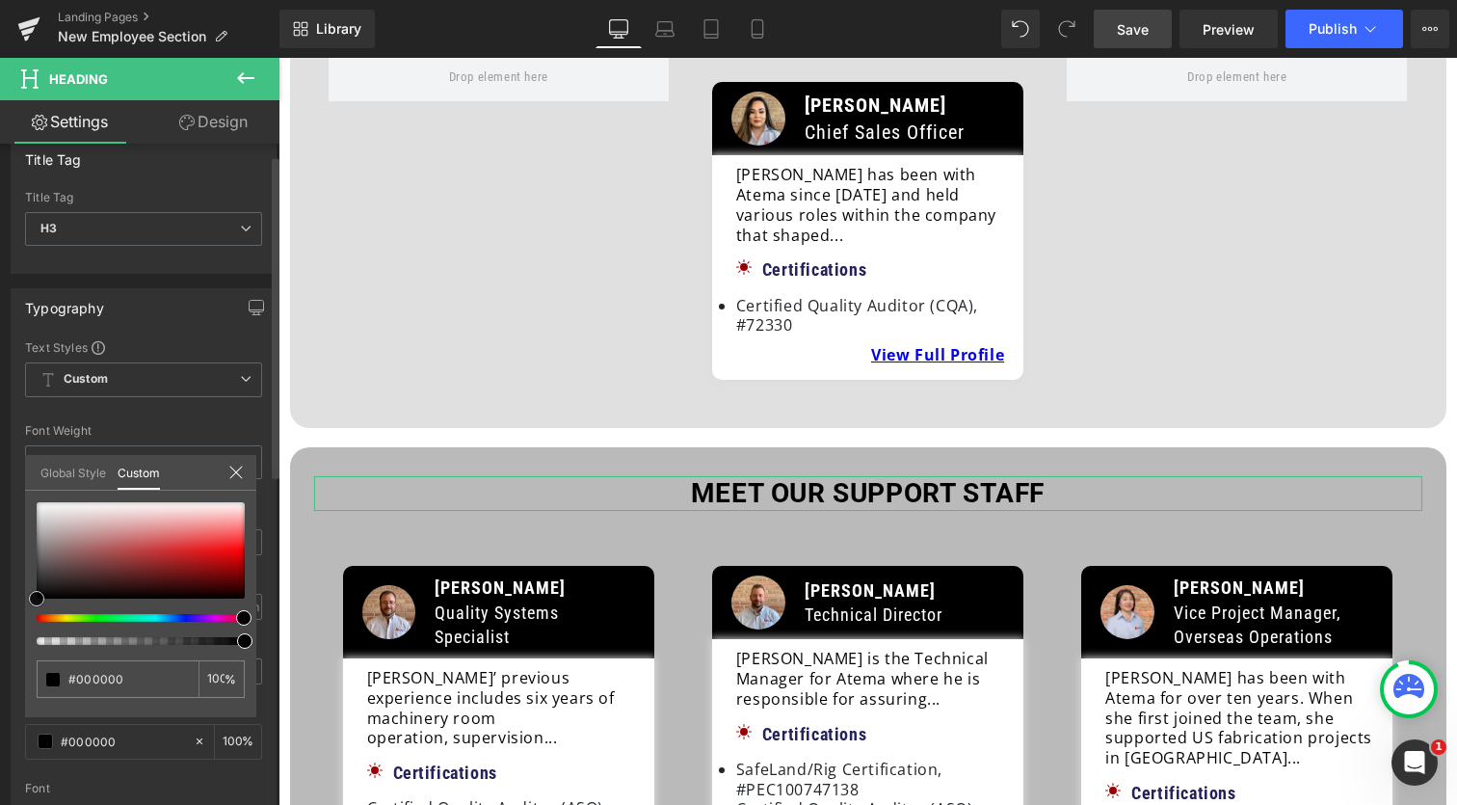
drag, startPoint x: 180, startPoint y: 551, endPoint x: 3, endPoint y: 645, distance: 200.5
click at [2, 646] on div "Typography Text Styles Custom Custom Setup Global Style Custom Setup Global Sty…" at bounding box center [144, 605] width 288 height 662
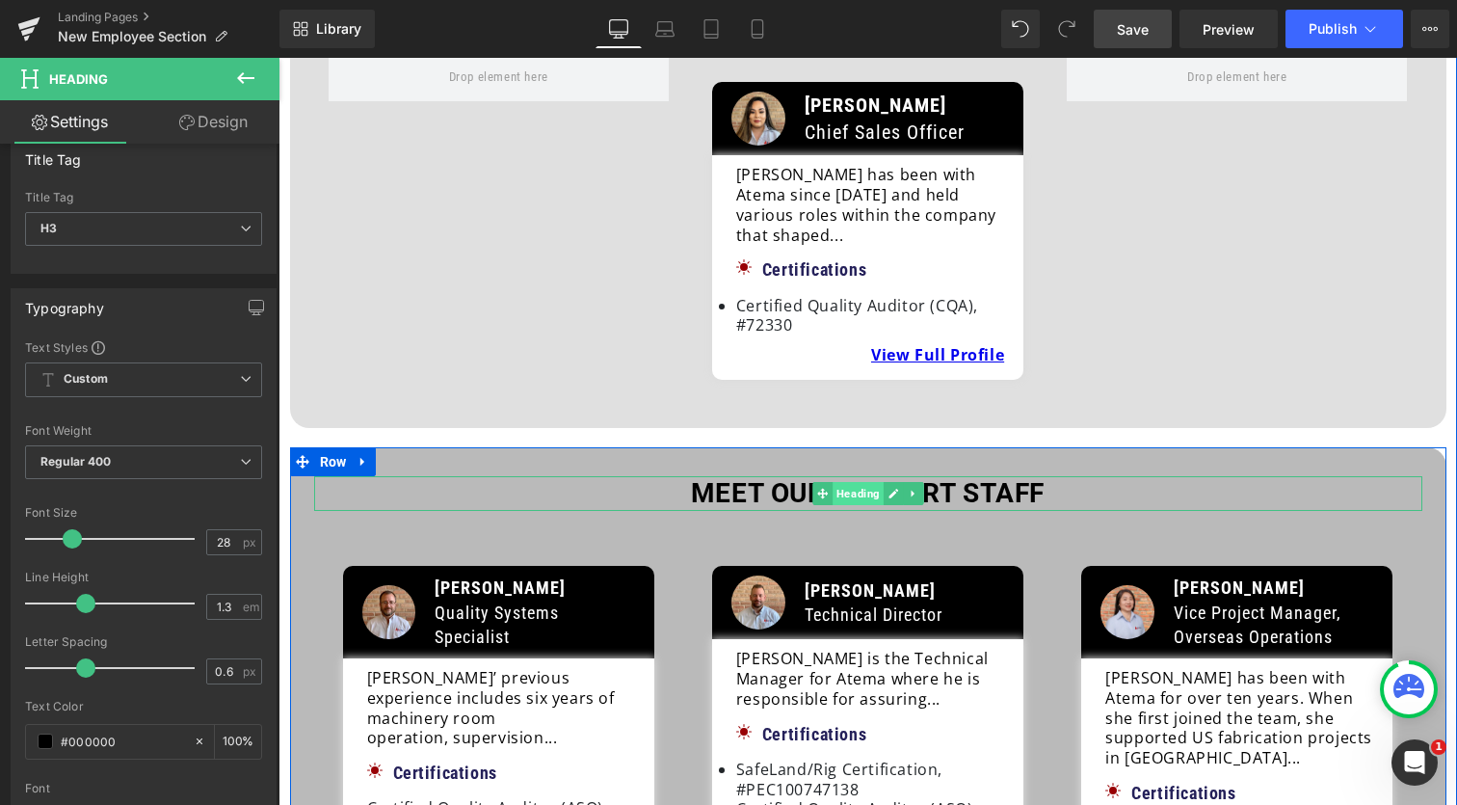
click at [861, 482] on span "Heading" at bounding box center [858, 493] width 51 height 23
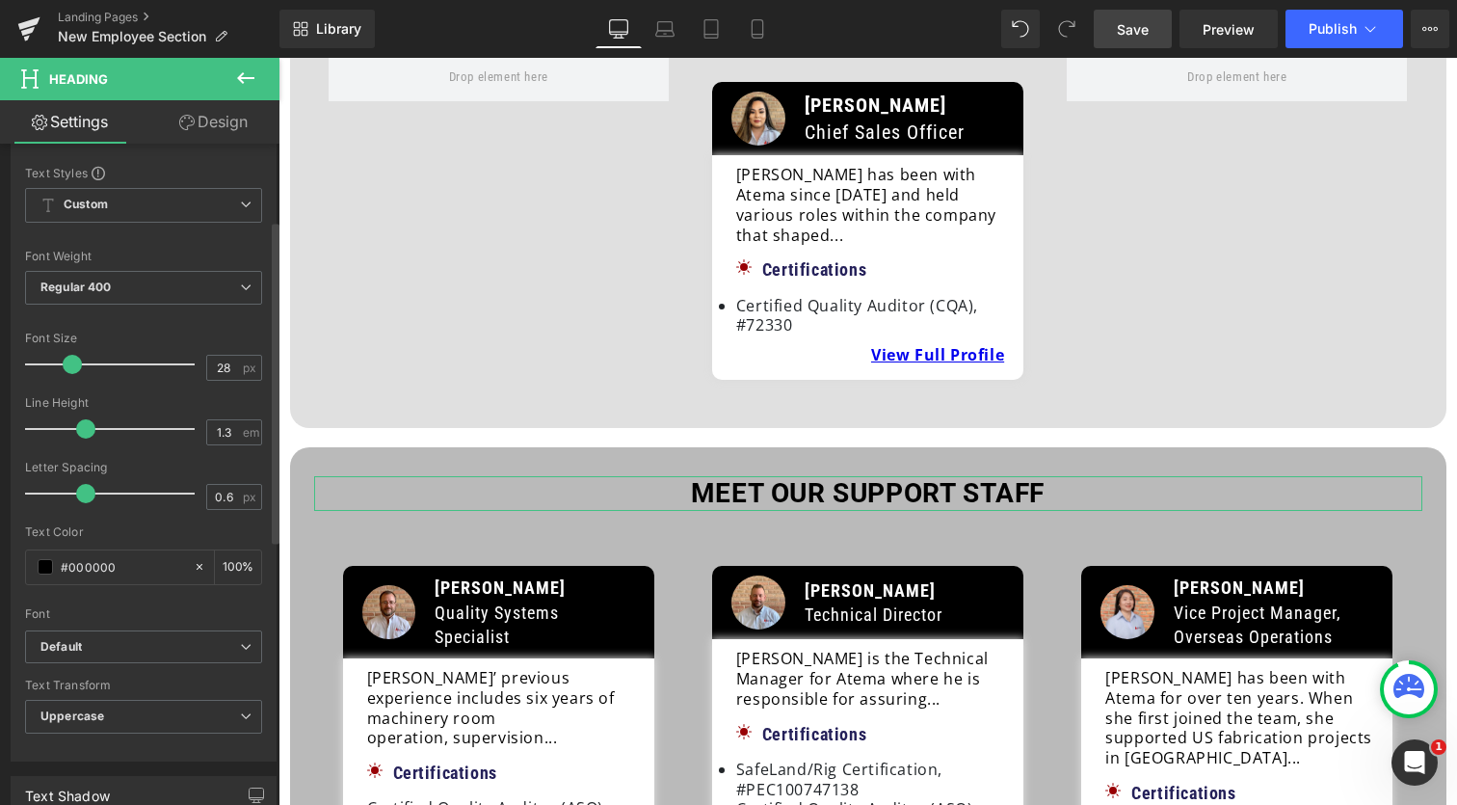
scroll to position [206, 0]
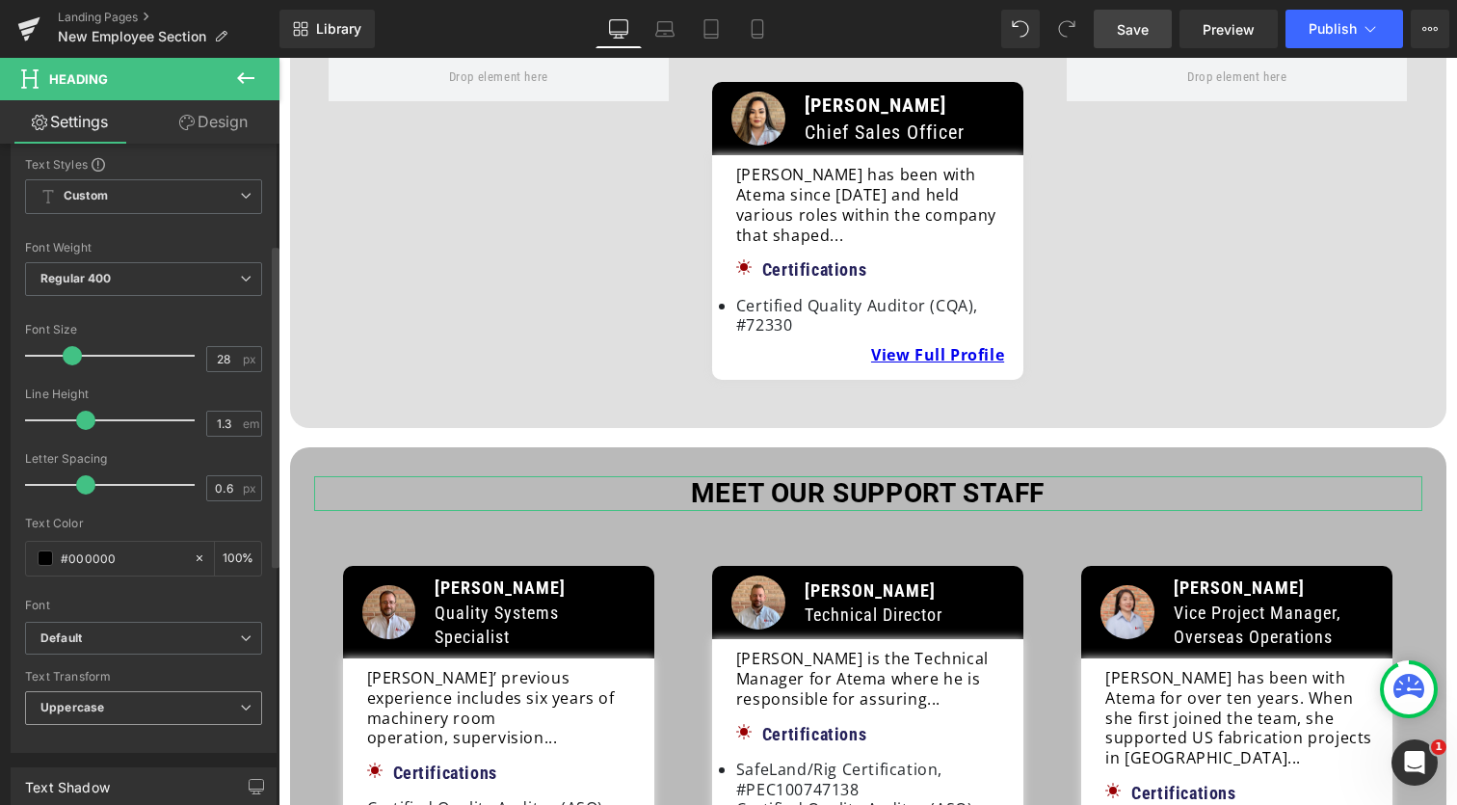
click at [81, 702] on b "Uppercase" at bounding box center [72, 707] width 64 height 14
click at [168, 601] on div "Font" at bounding box center [143, 604] width 237 height 13
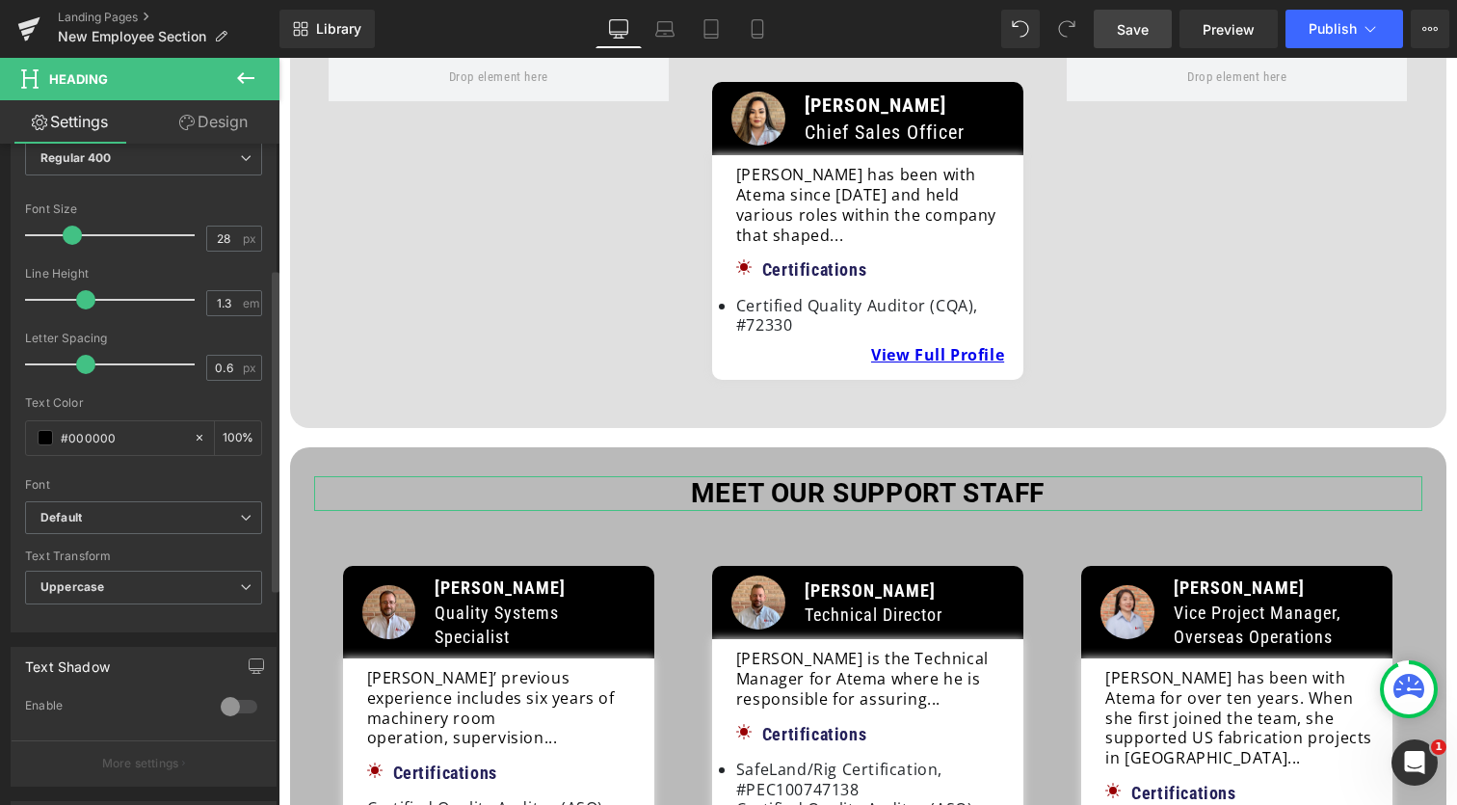
scroll to position [366, 0]
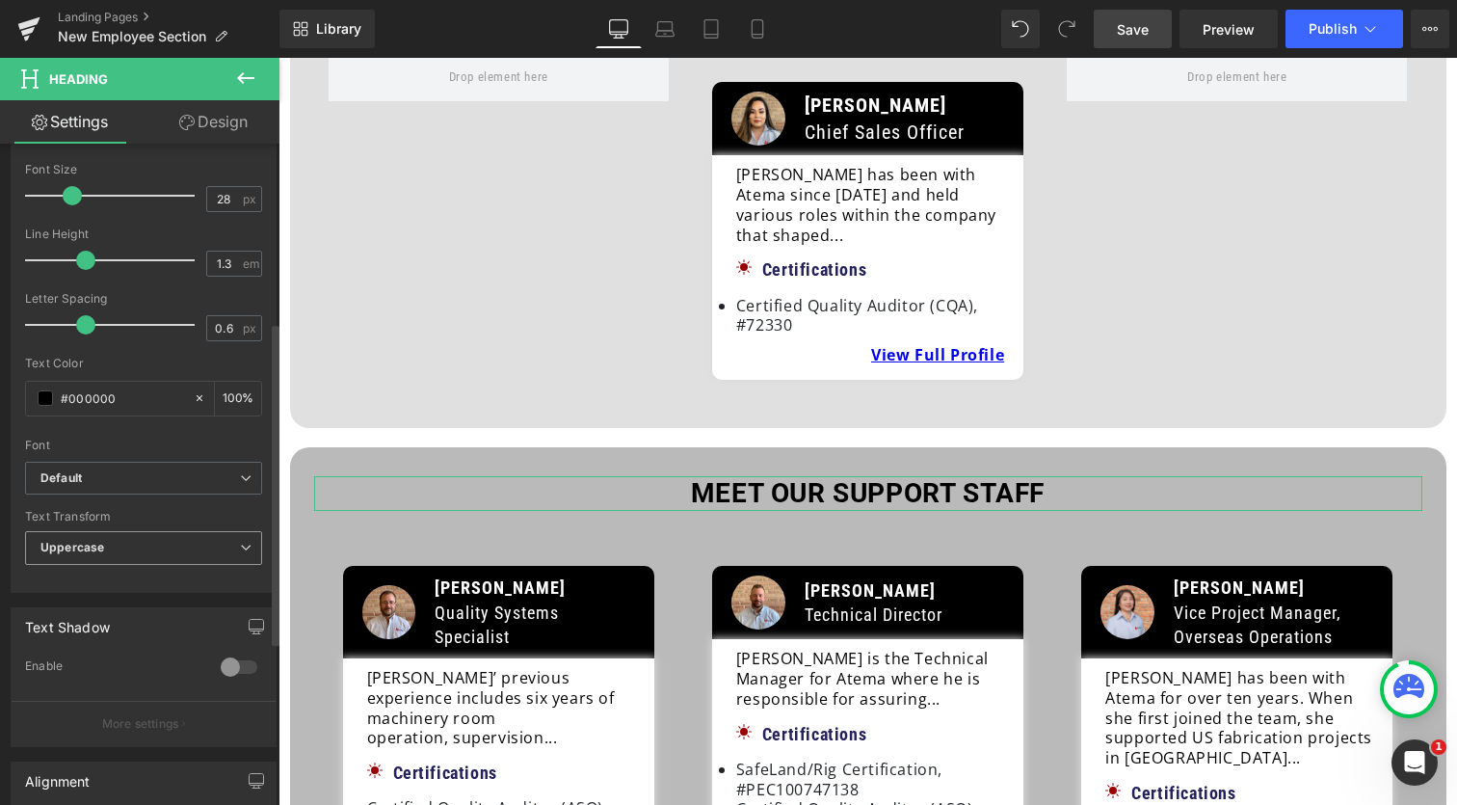
click at [147, 558] on span "Uppercase" at bounding box center [143, 548] width 237 height 34
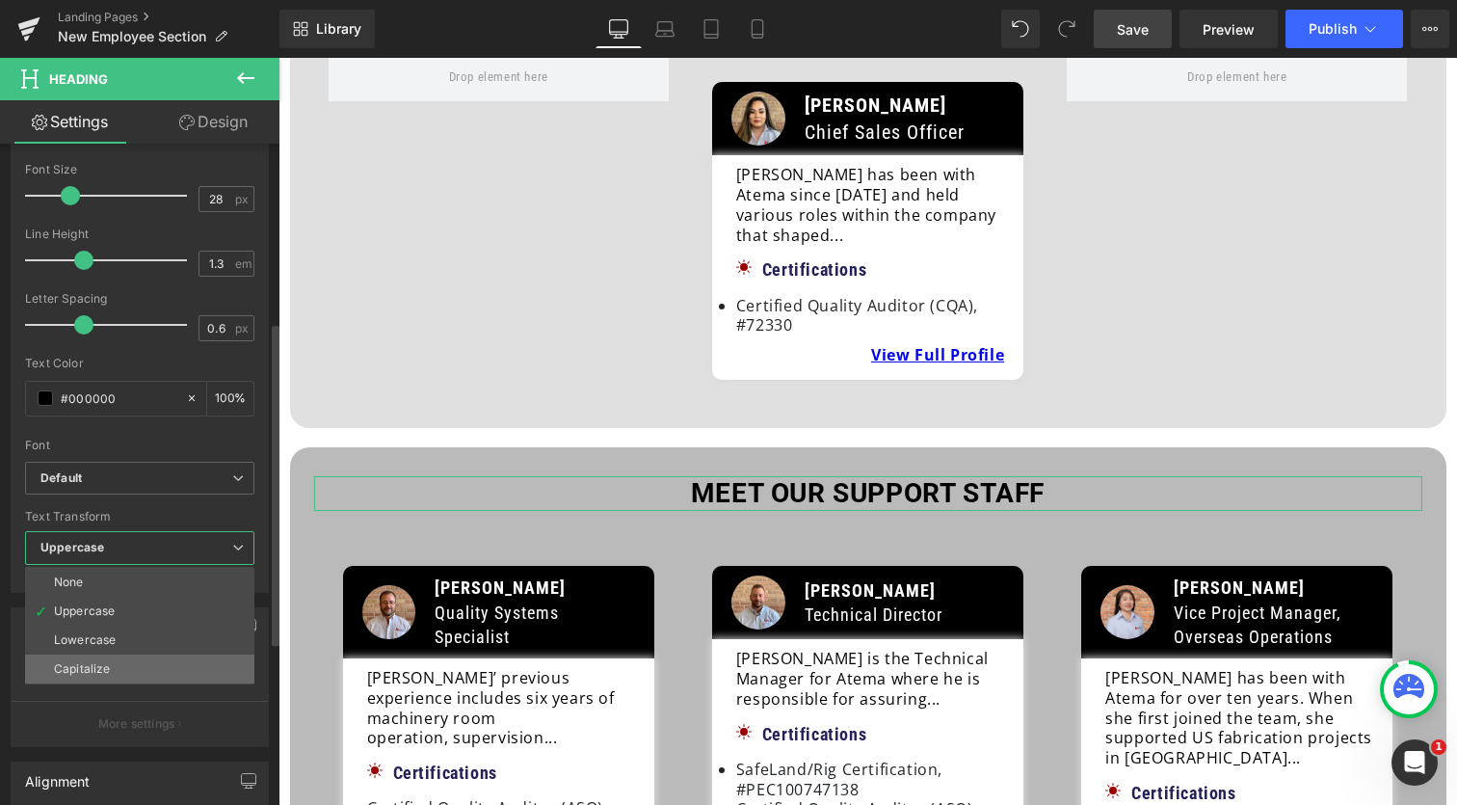
click at [120, 661] on li "Capitalize" at bounding box center [139, 668] width 229 height 29
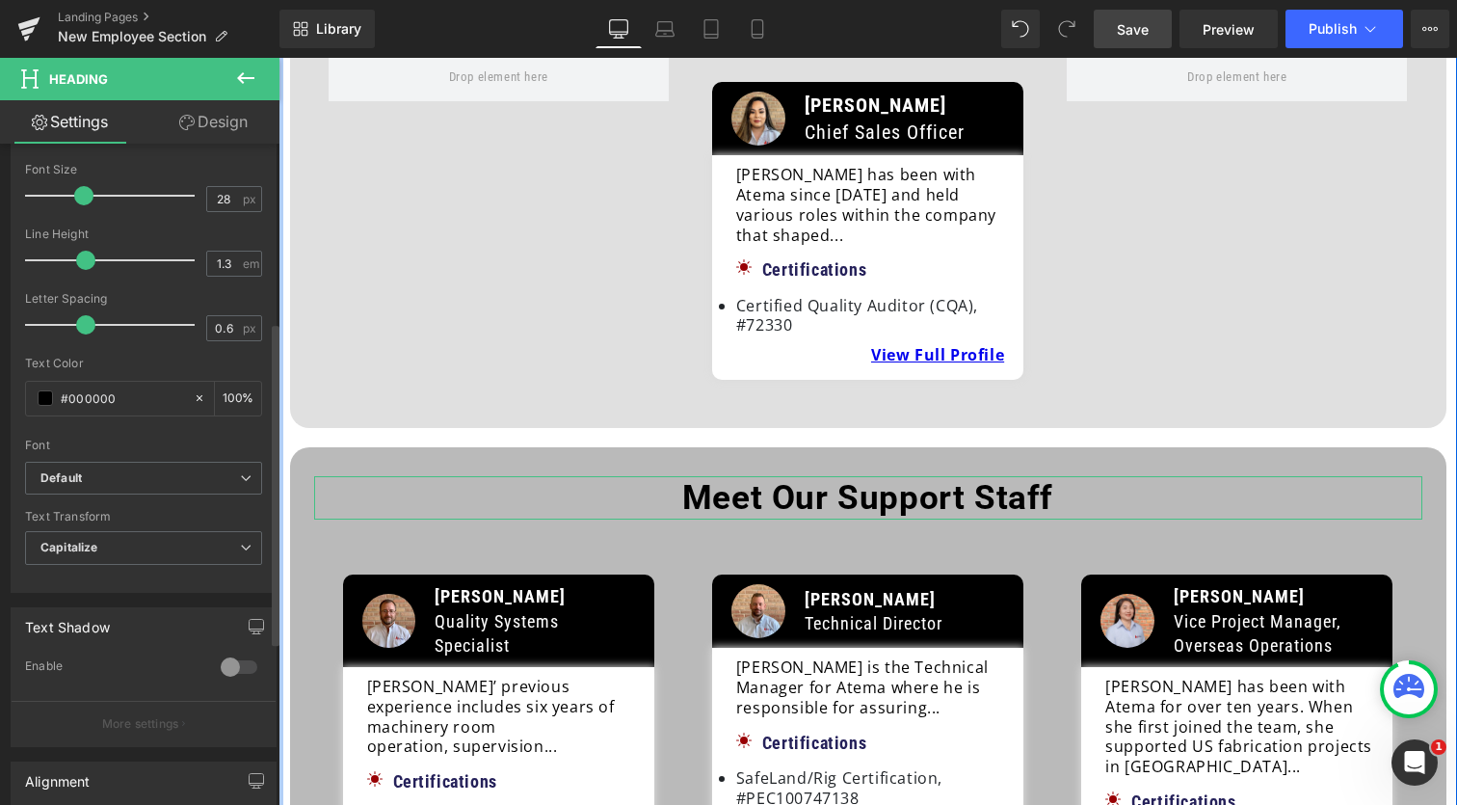
drag, startPoint x: 73, startPoint y: 195, endPoint x: 84, endPoint y: 194, distance: 10.6
click at [84, 194] on span at bounding box center [83, 195] width 19 height 19
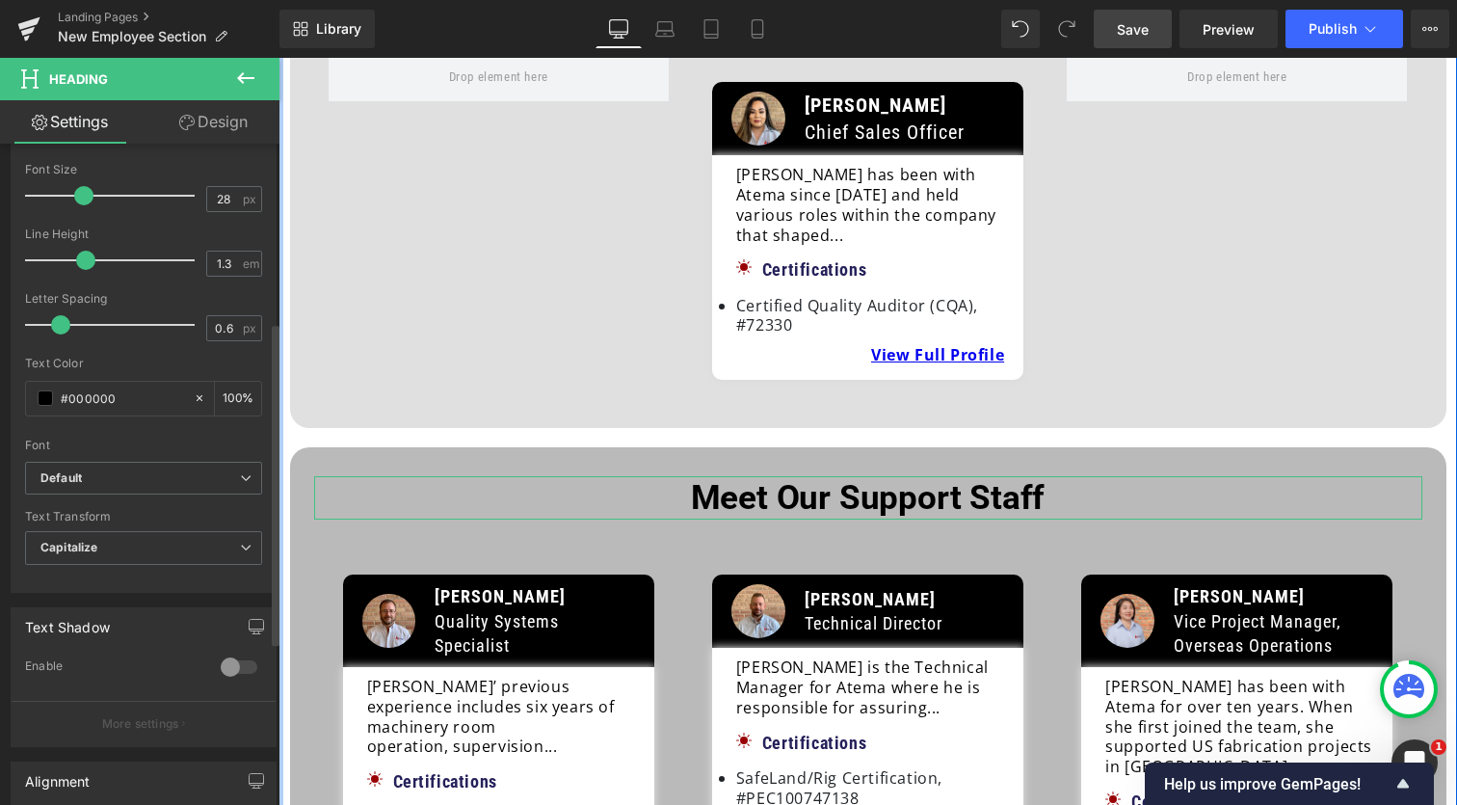
drag, startPoint x: 86, startPoint y: 321, endPoint x: 62, endPoint y: 324, distance: 24.3
click at [62, 324] on span at bounding box center [60, 324] width 19 height 19
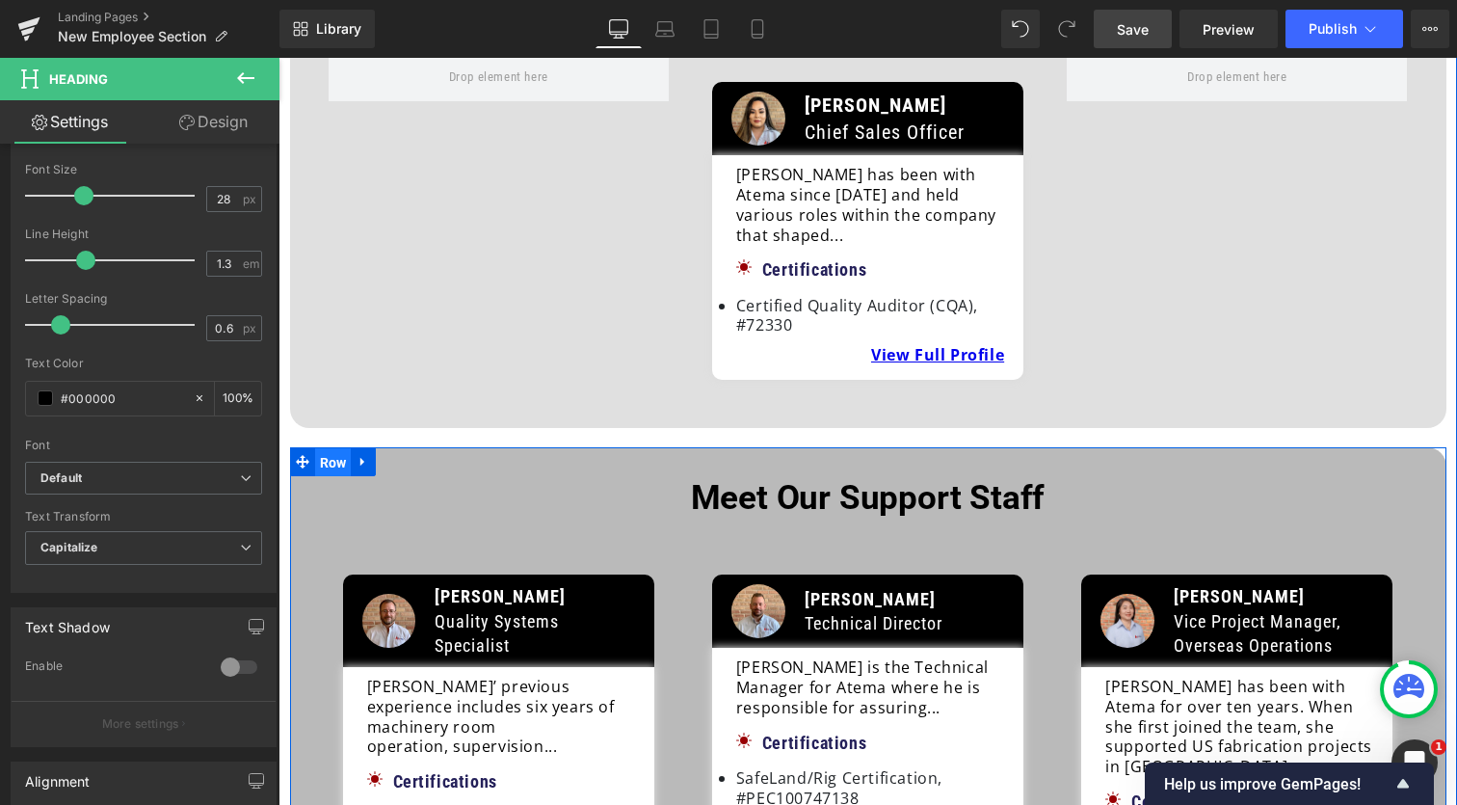
click at [339, 448] on span "Row" at bounding box center [333, 462] width 37 height 29
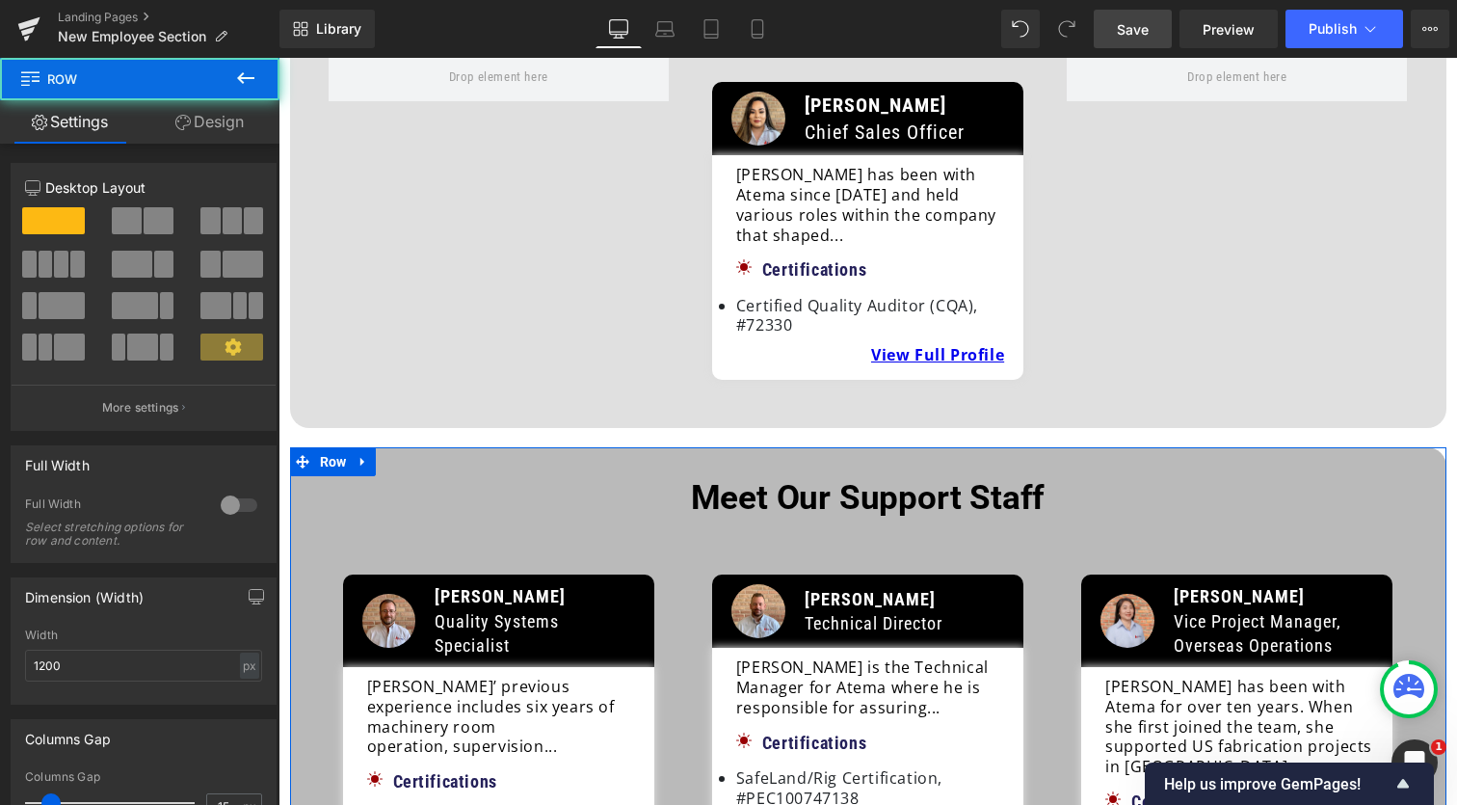
click at [229, 124] on link "Design" at bounding box center [210, 121] width 140 height 43
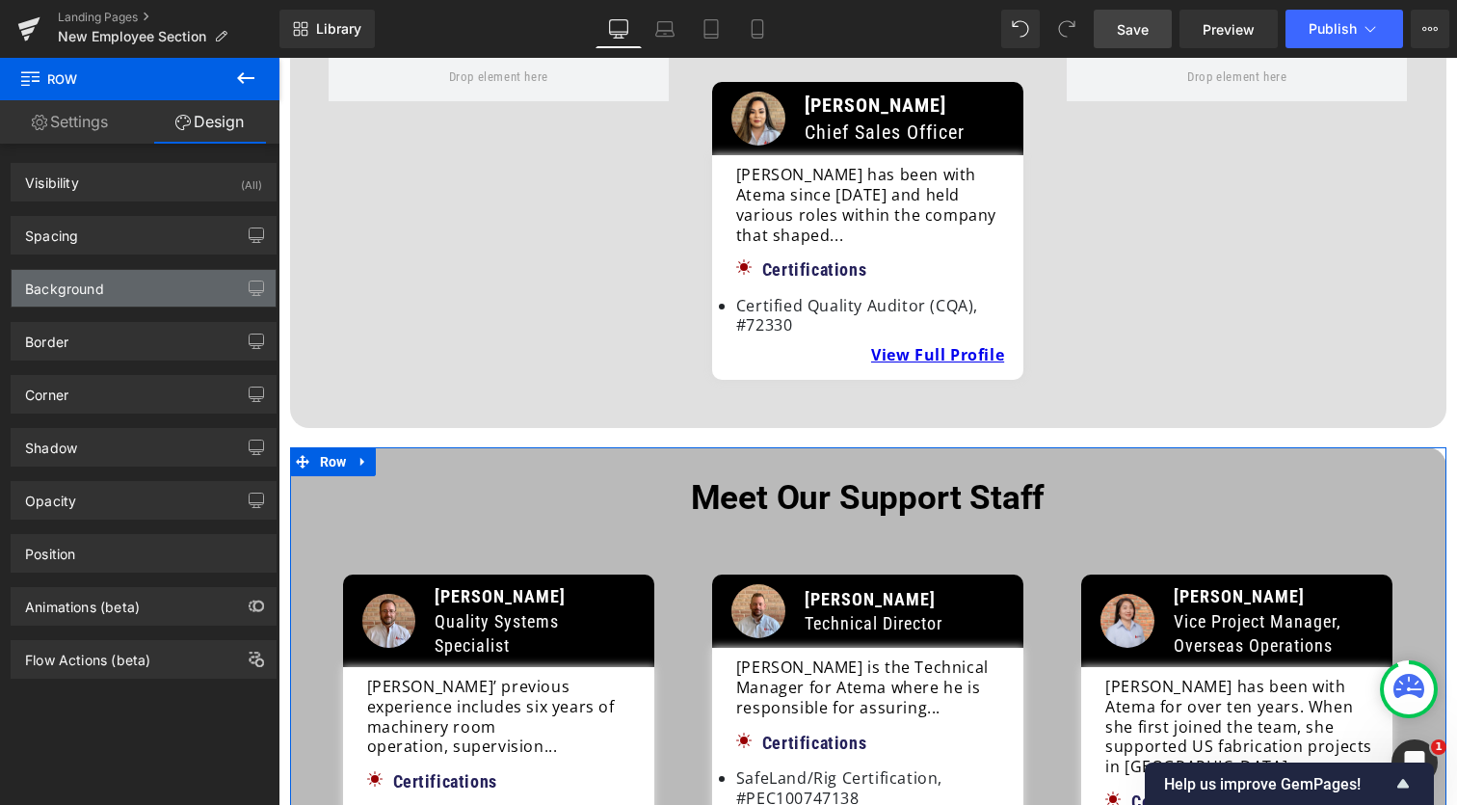
click at [134, 279] on div "Background" at bounding box center [144, 288] width 264 height 37
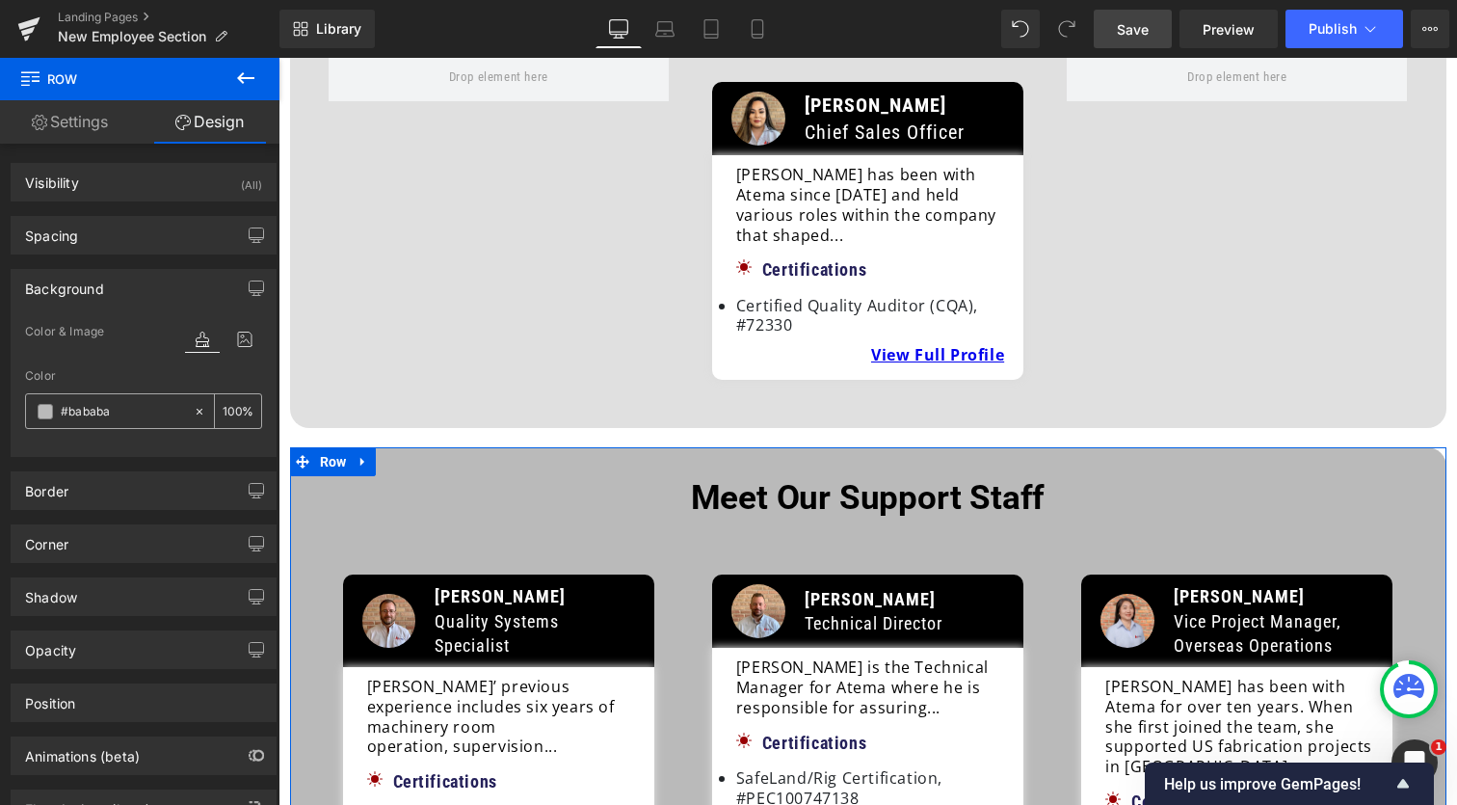
click at [193, 415] on icon at bounding box center [199, 411] width 13 height 13
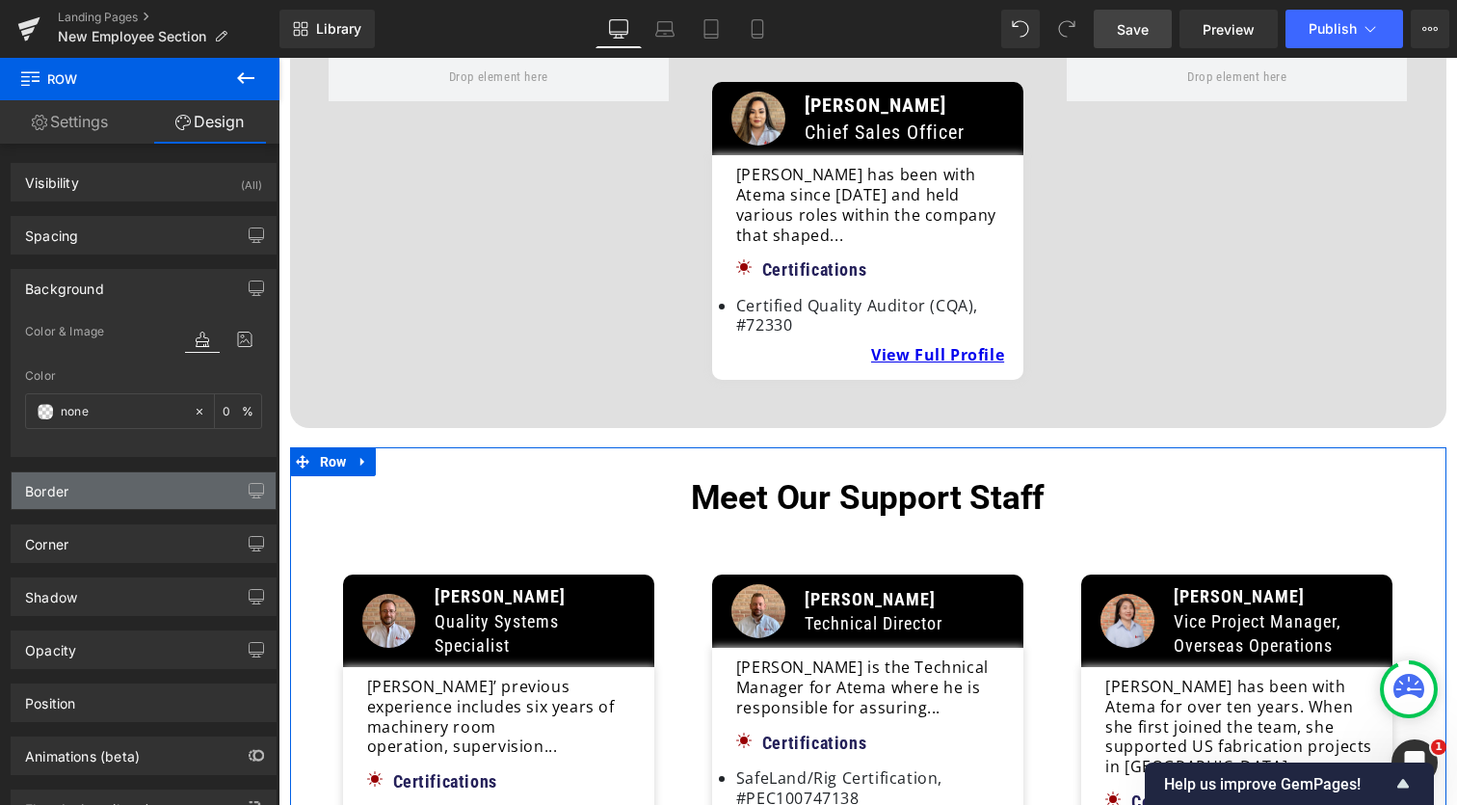
click at [130, 496] on div "Border" at bounding box center [144, 490] width 264 height 37
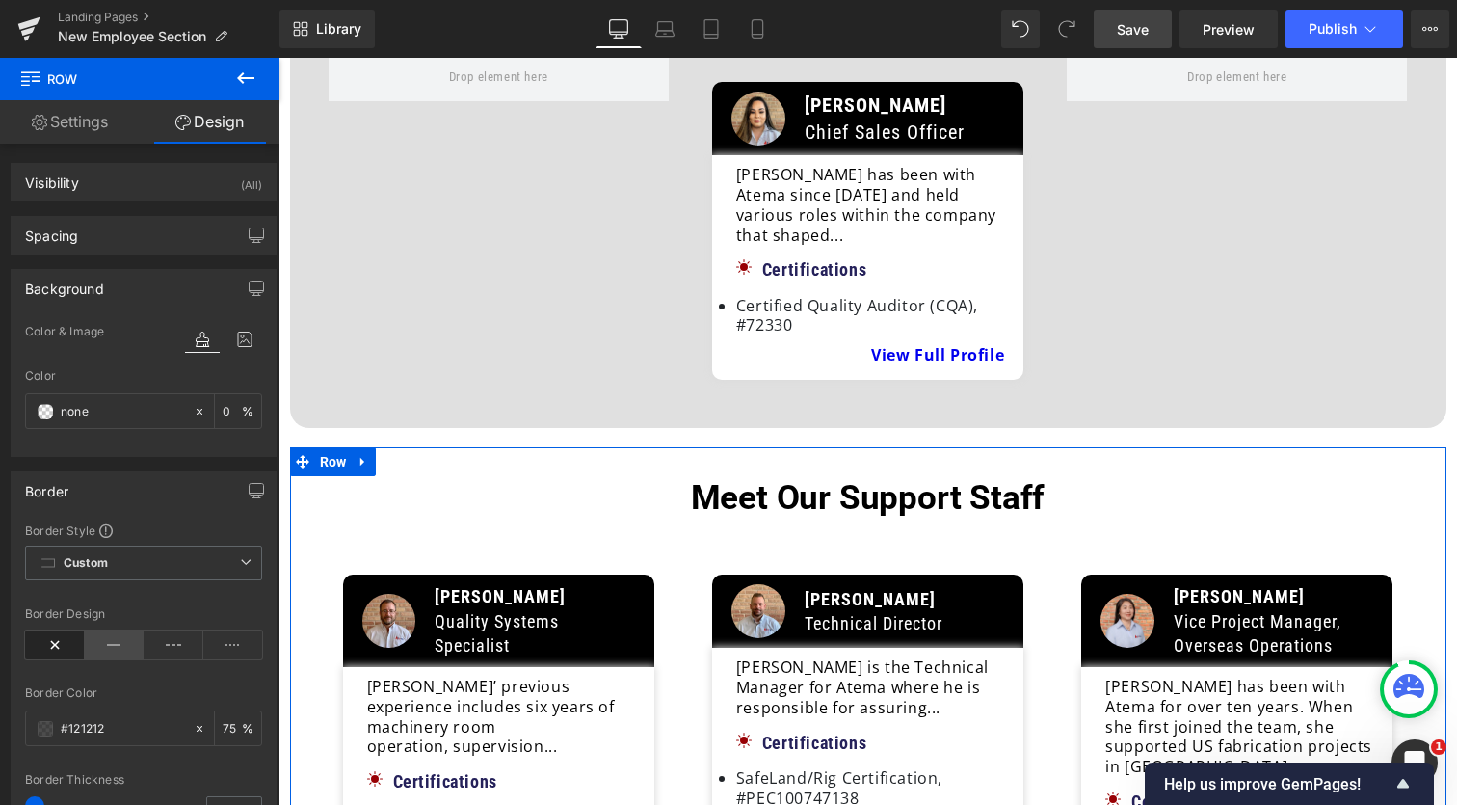
click at [105, 642] on icon at bounding box center [115, 644] width 60 height 29
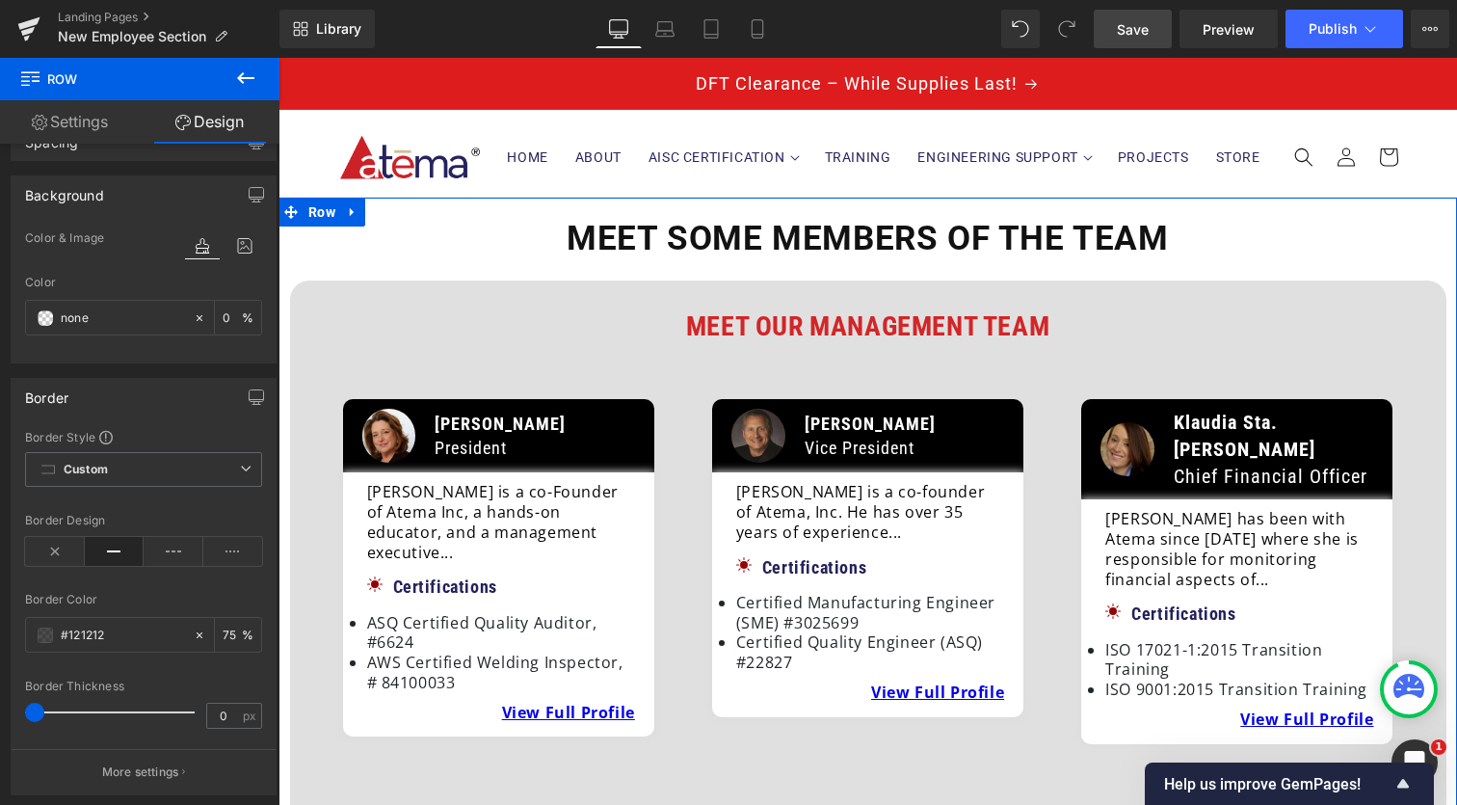
scroll to position [0, 0]
click at [327, 301] on div "Meet Our Management Team Heading Image Anna Petroski President Text Block Row A…" at bounding box center [868, 732] width 1156 height 904
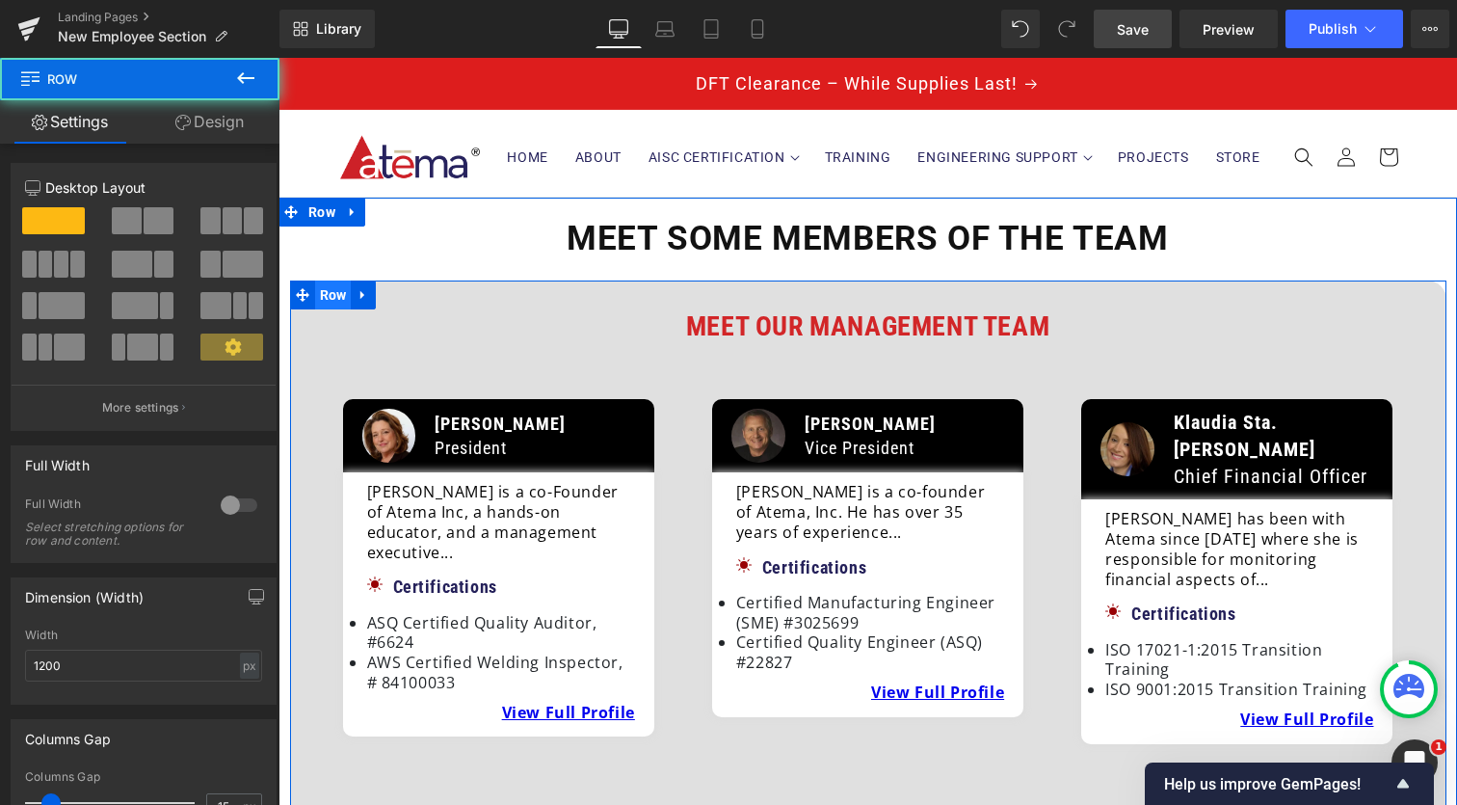
click at [330, 300] on span "Row" at bounding box center [333, 294] width 37 height 29
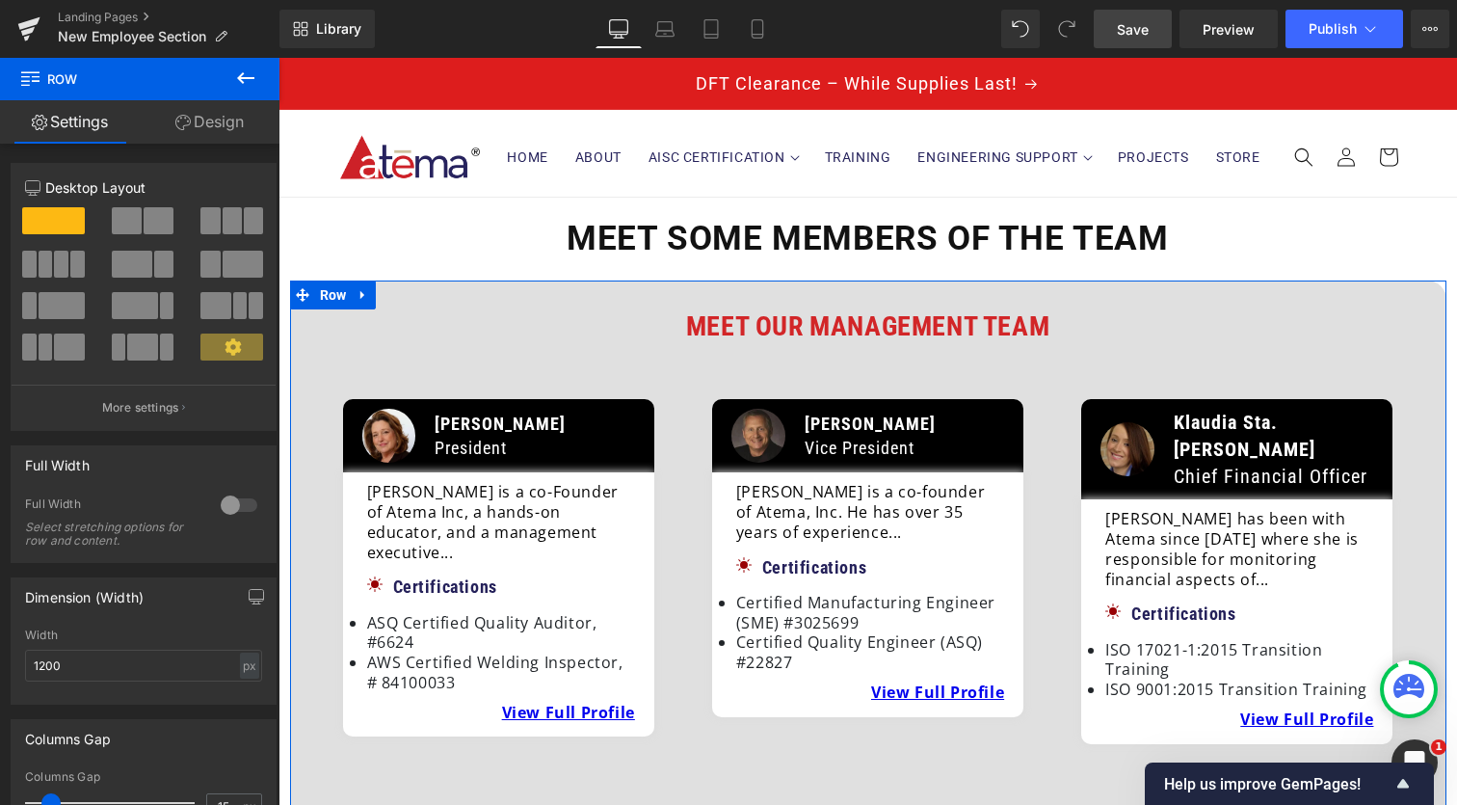
click at [232, 125] on link "Design" at bounding box center [210, 121] width 140 height 43
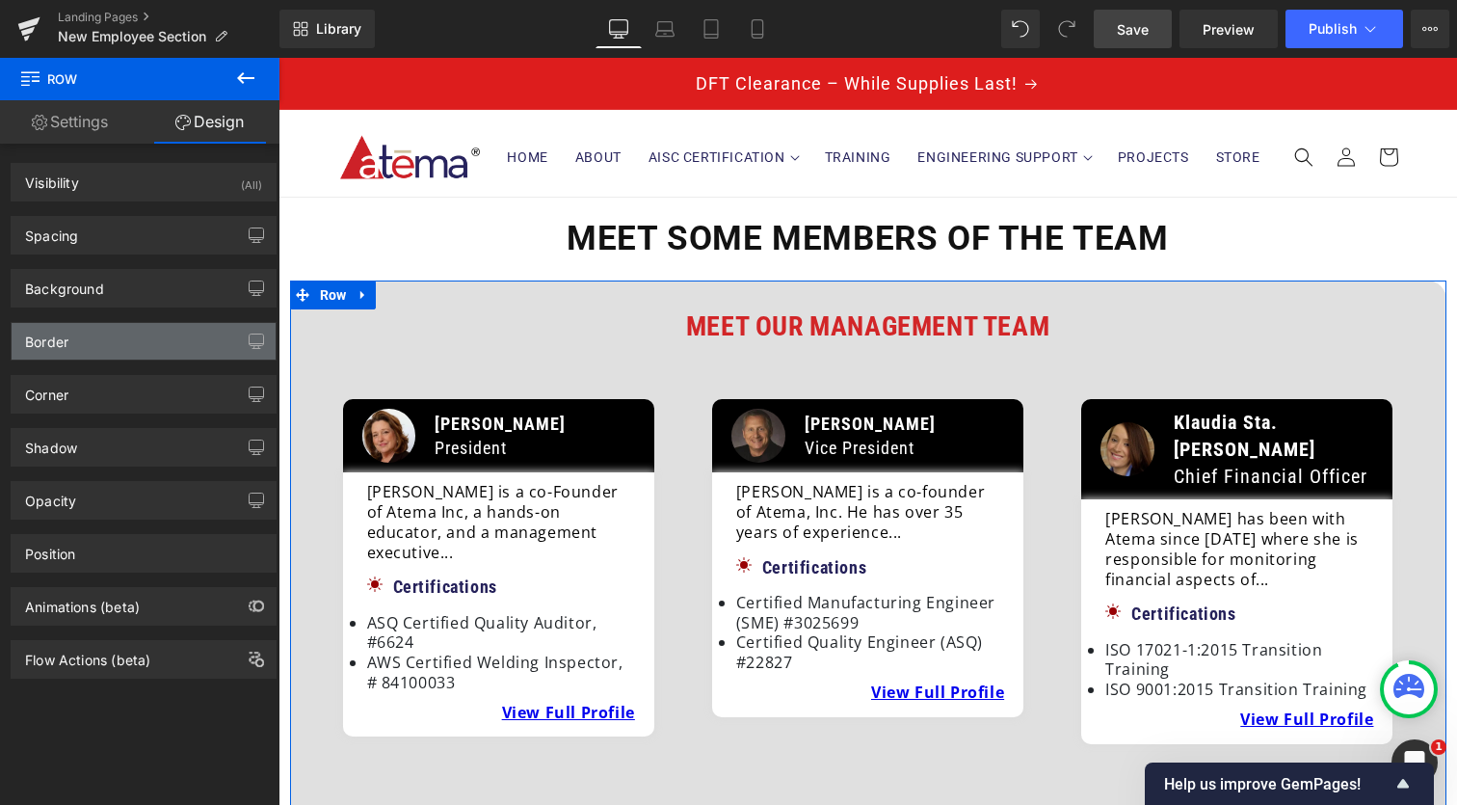
click at [139, 348] on div "Border" at bounding box center [144, 341] width 264 height 37
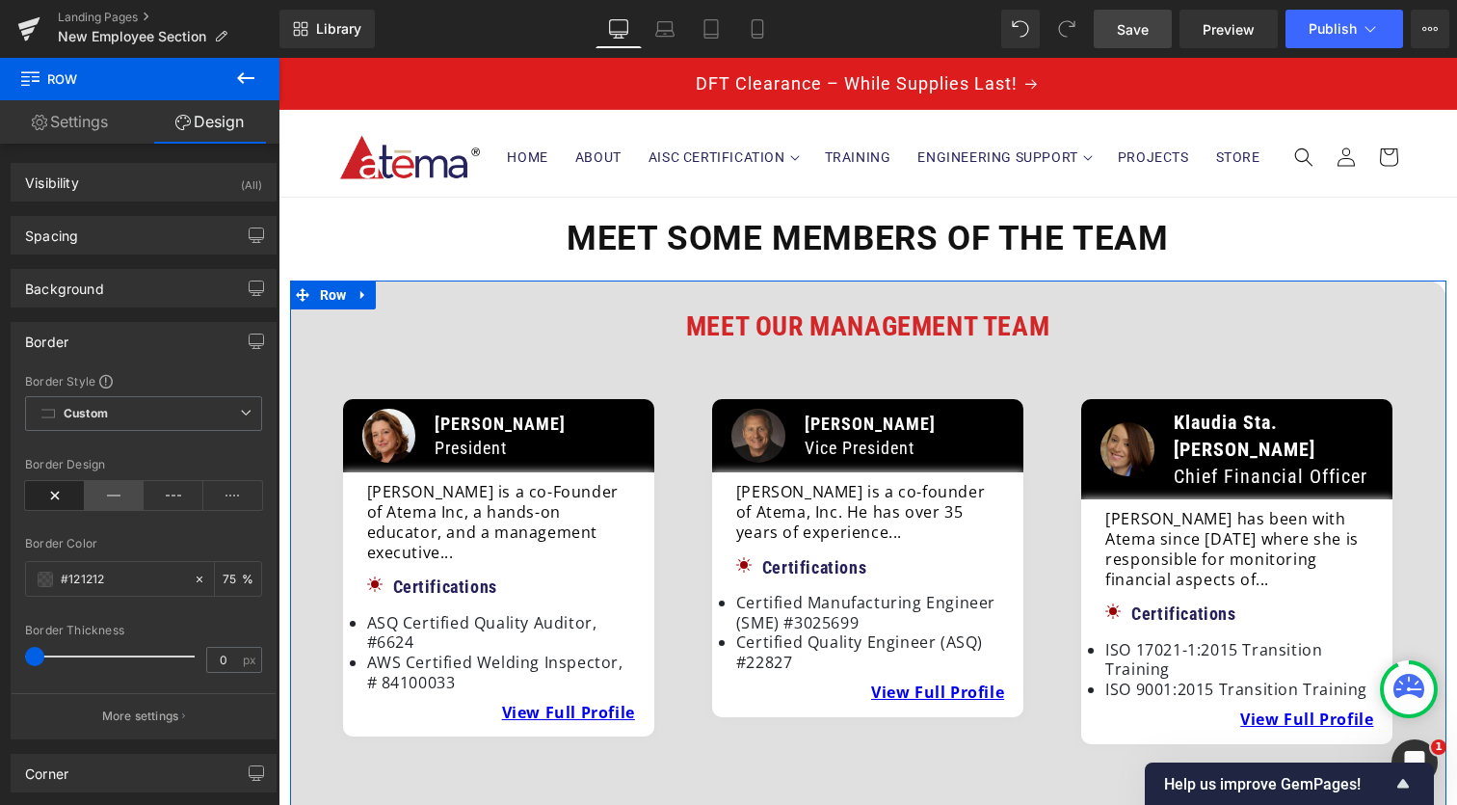
click at [107, 496] on icon at bounding box center [115, 495] width 60 height 29
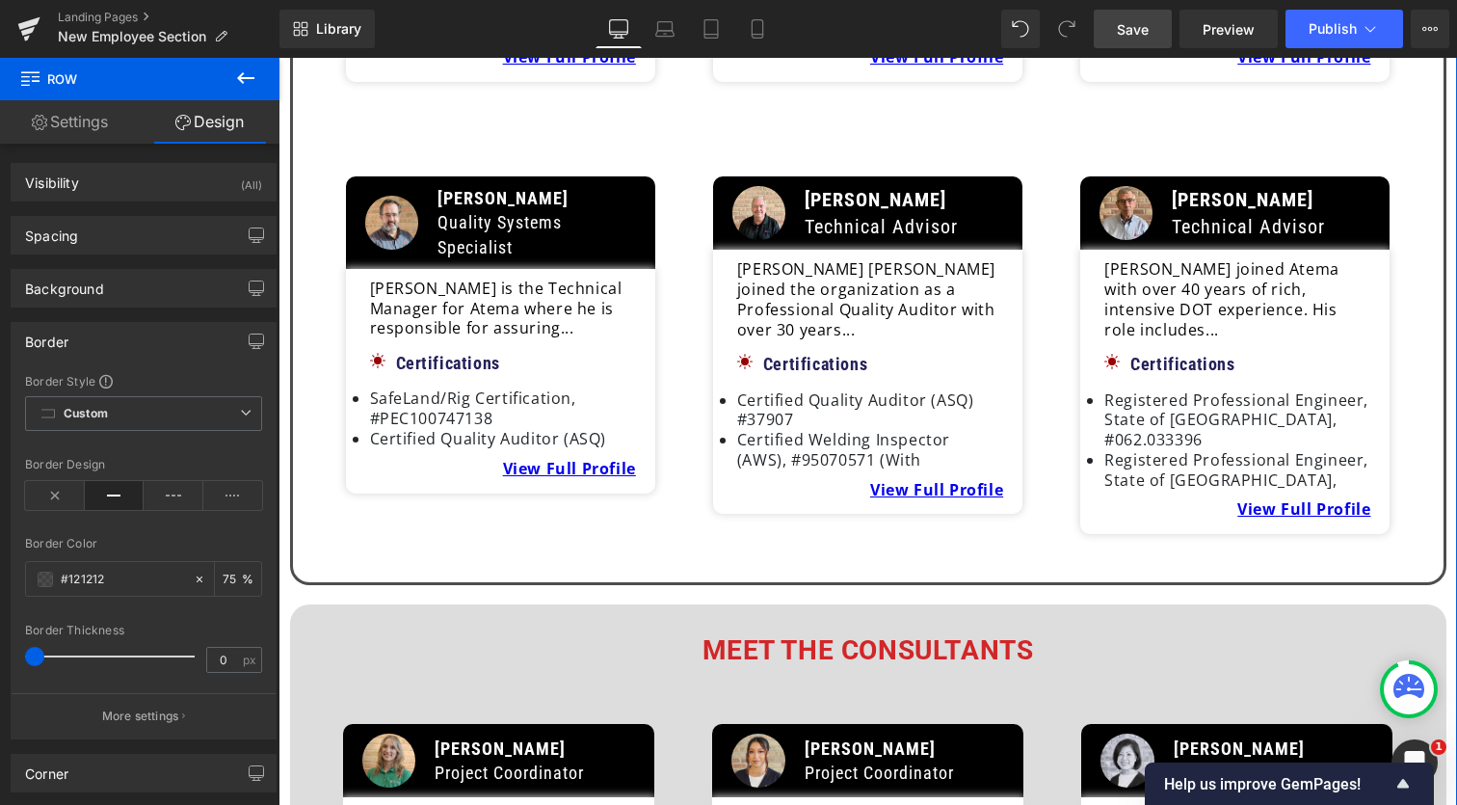
scroll to position [2087, 0]
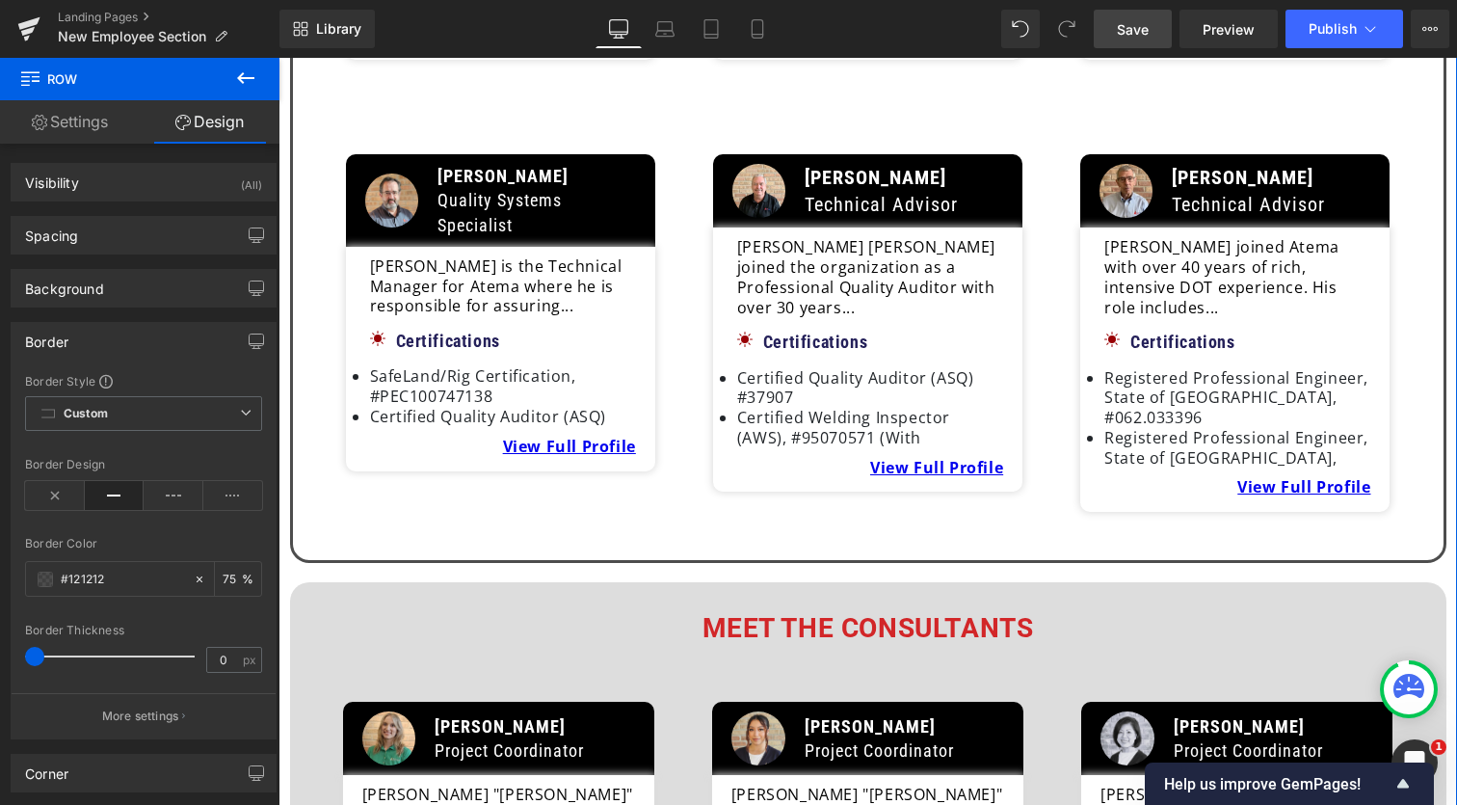
click at [437, 611] on h3 "Meet the Consultants" at bounding box center [868, 628] width 1108 height 35
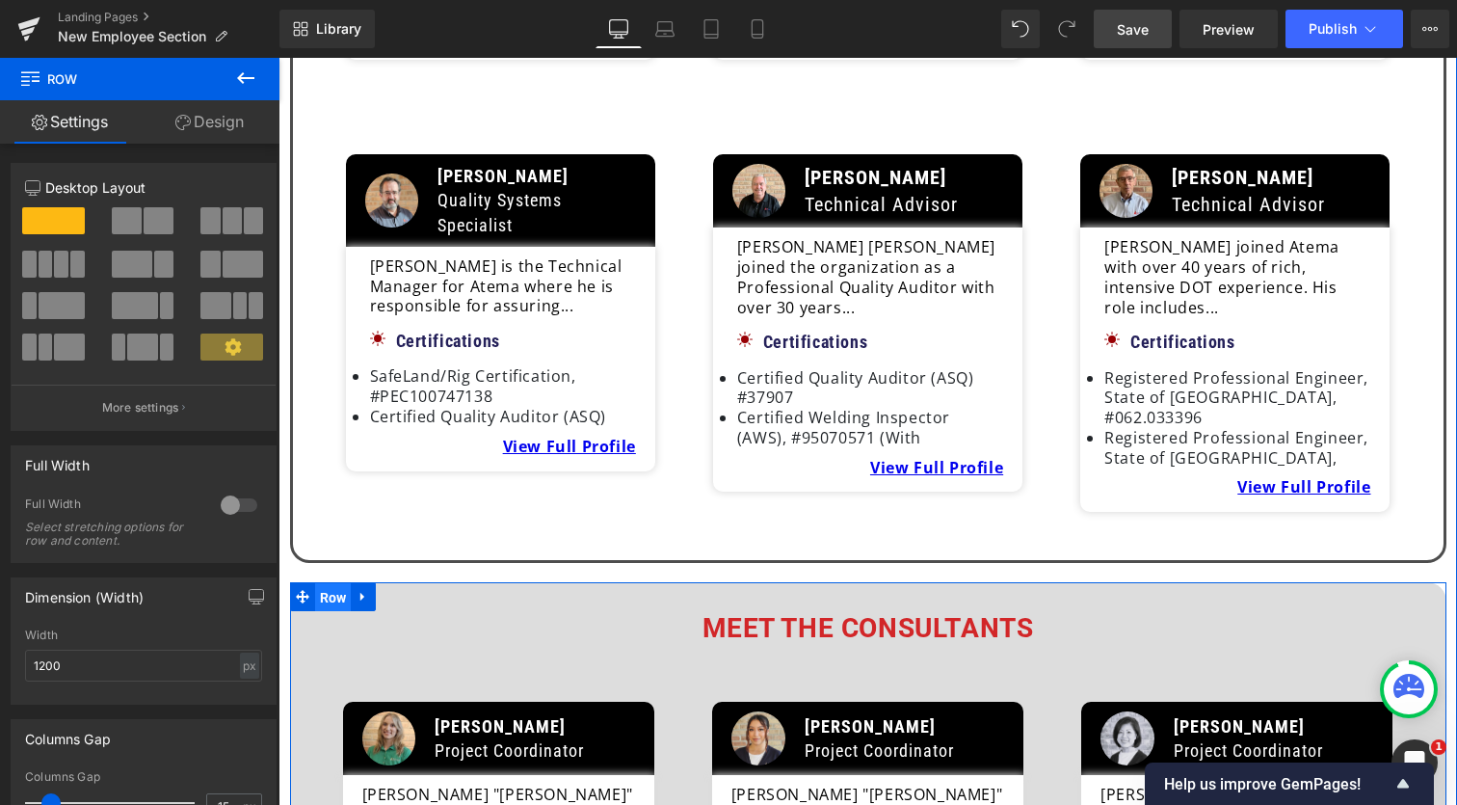
click at [342, 583] on span "Row" at bounding box center [333, 597] width 37 height 29
click at [234, 123] on link "Design" at bounding box center [210, 121] width 140 height 43
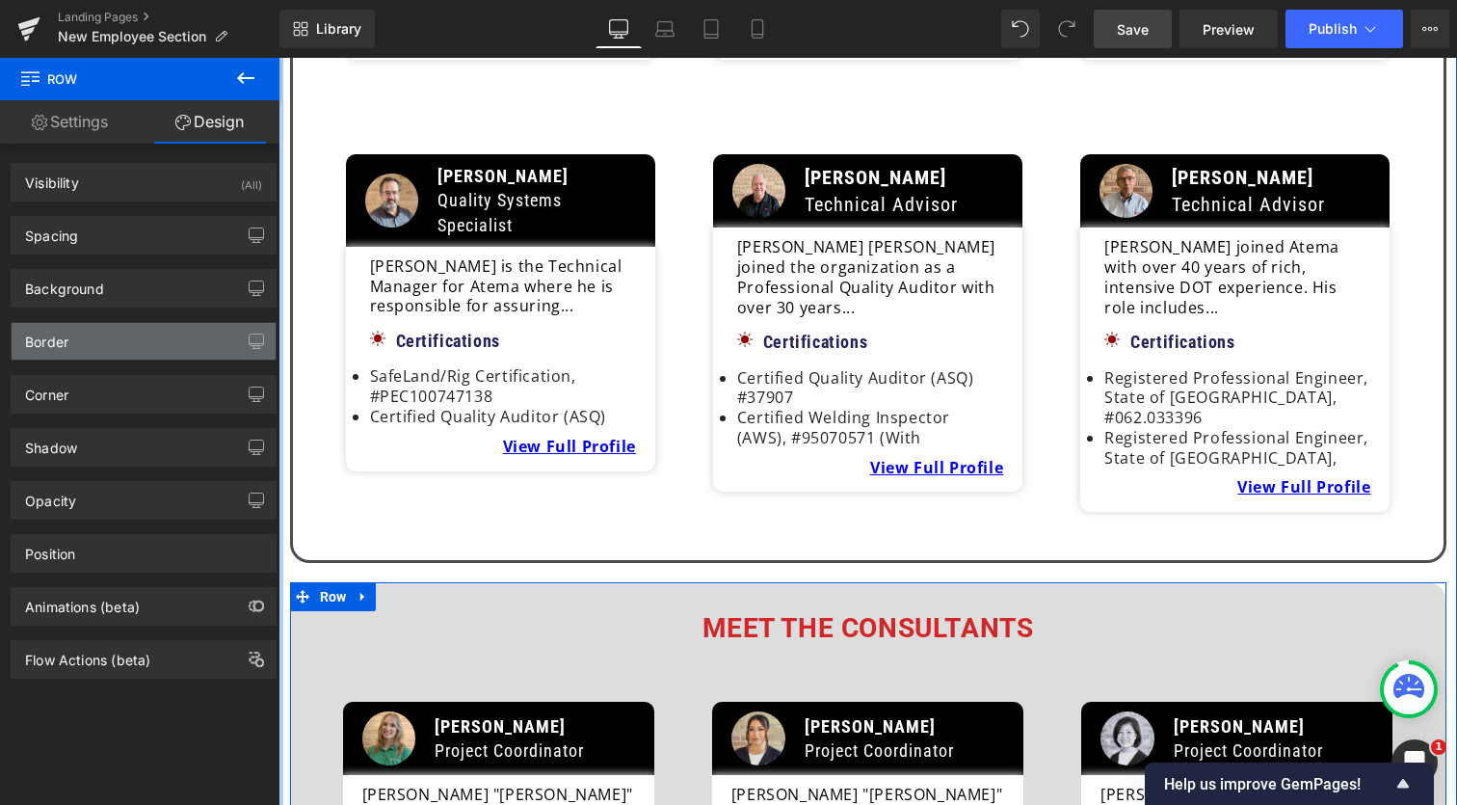
click at [139, 333] on div "Border" at bounding box center [144, 341] width 264 height 37
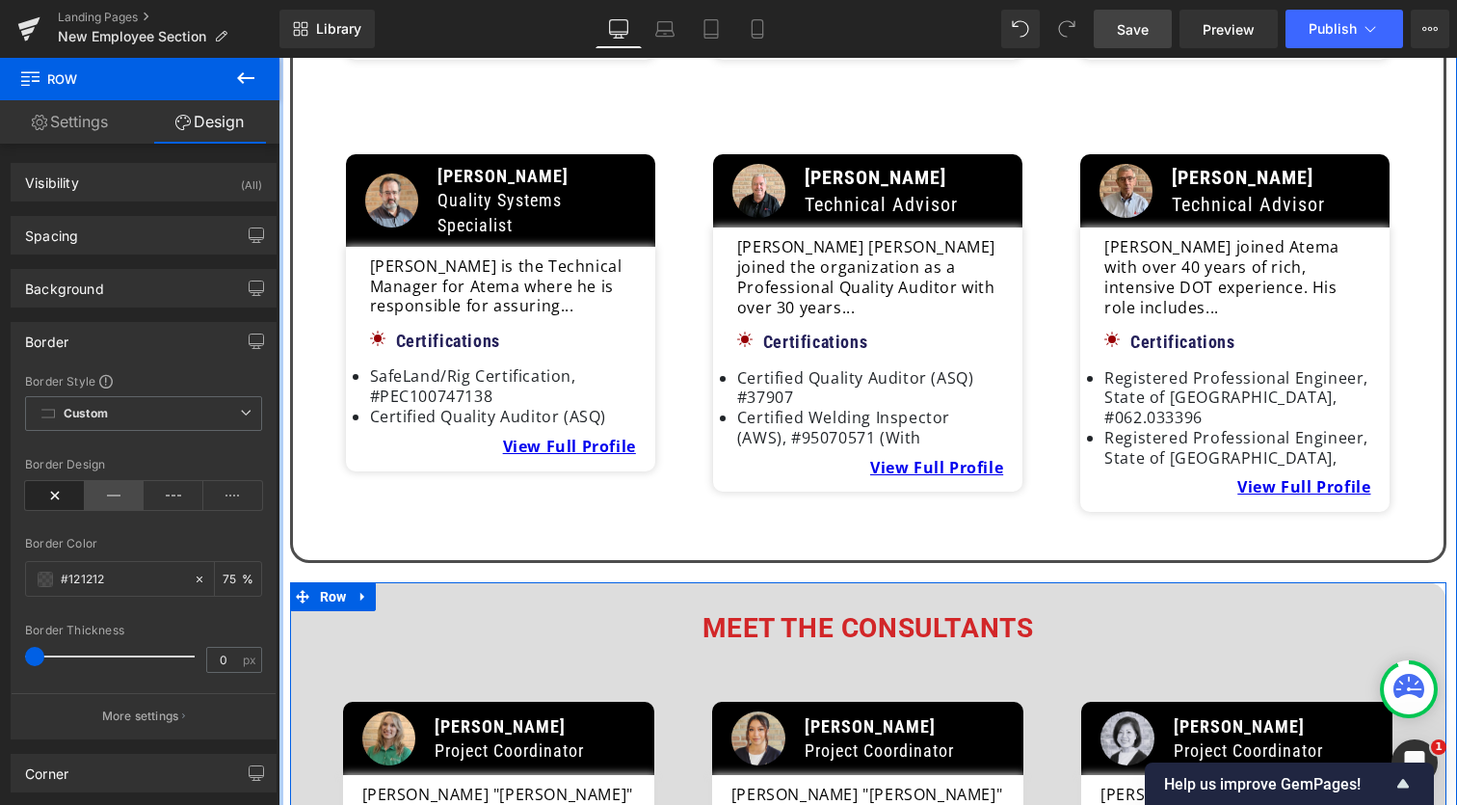
click at [111, 504] on icon at bounding box center [115, 495] width 60 height 29
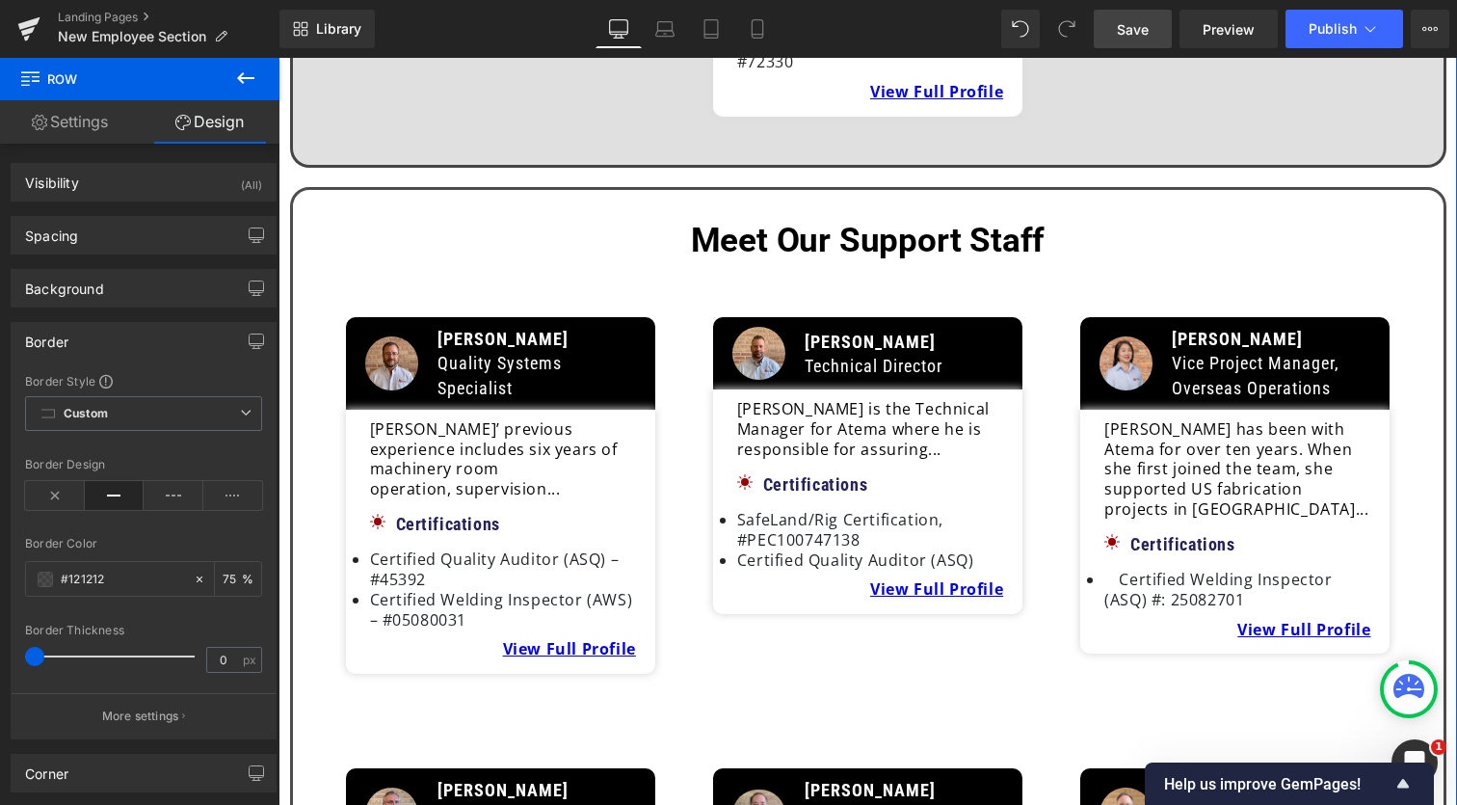
scroll to position [976, 0]
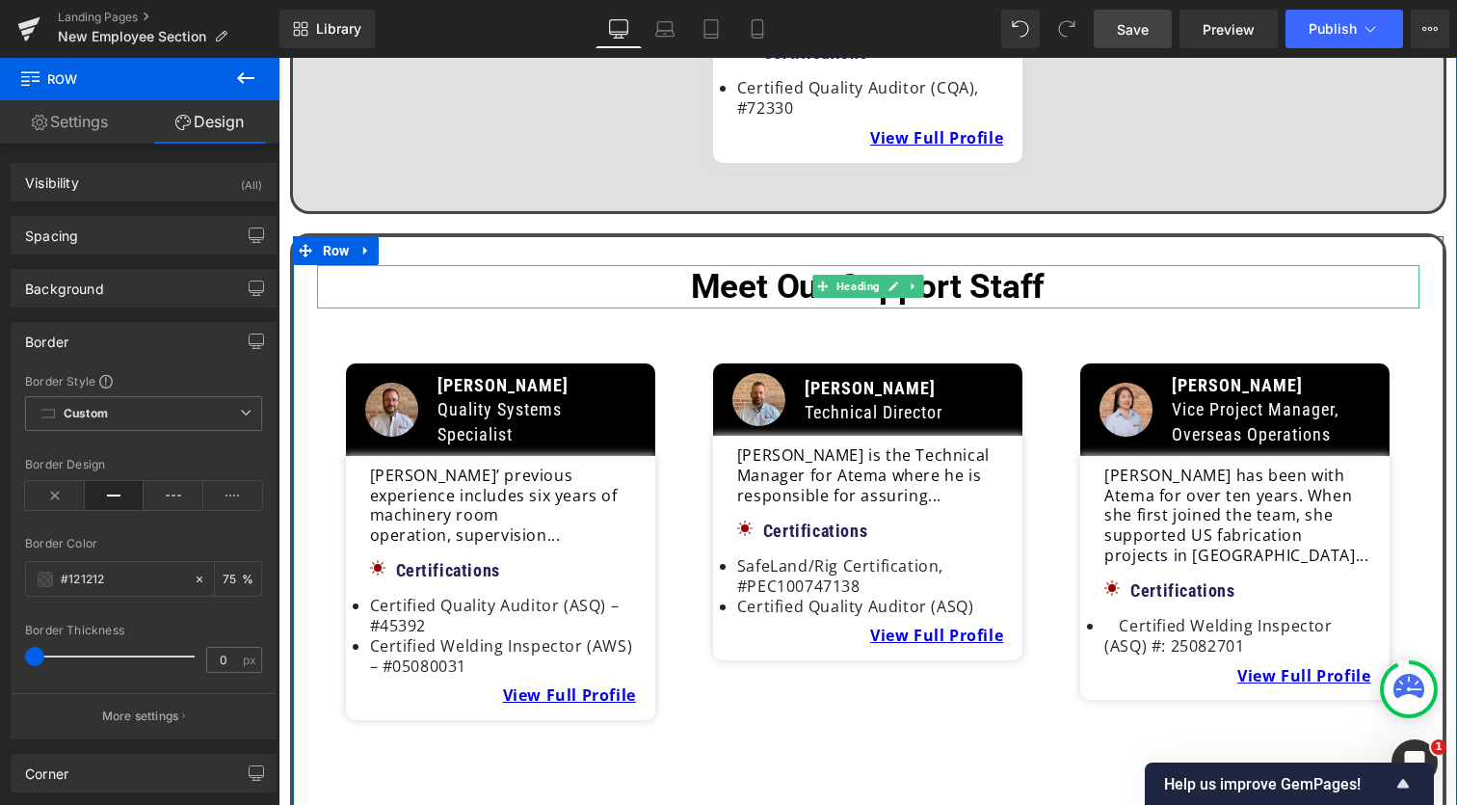
click at [908, 280] on icon at bounding box center [913, 286] width 11 height 12
click at [901, 281] on icon at bounding box center [903, 286] width 11 height 11
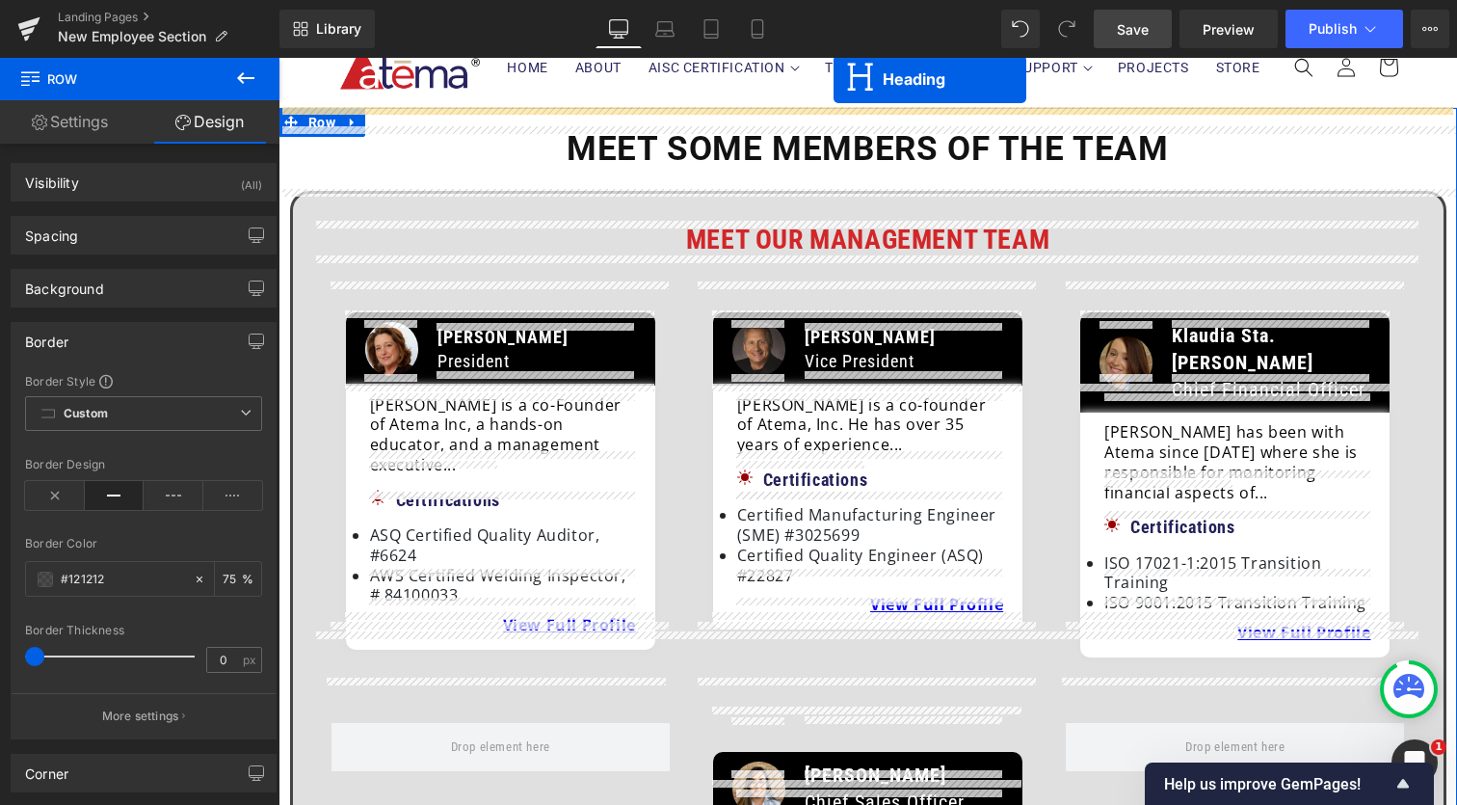
scroll to position [0, 0]
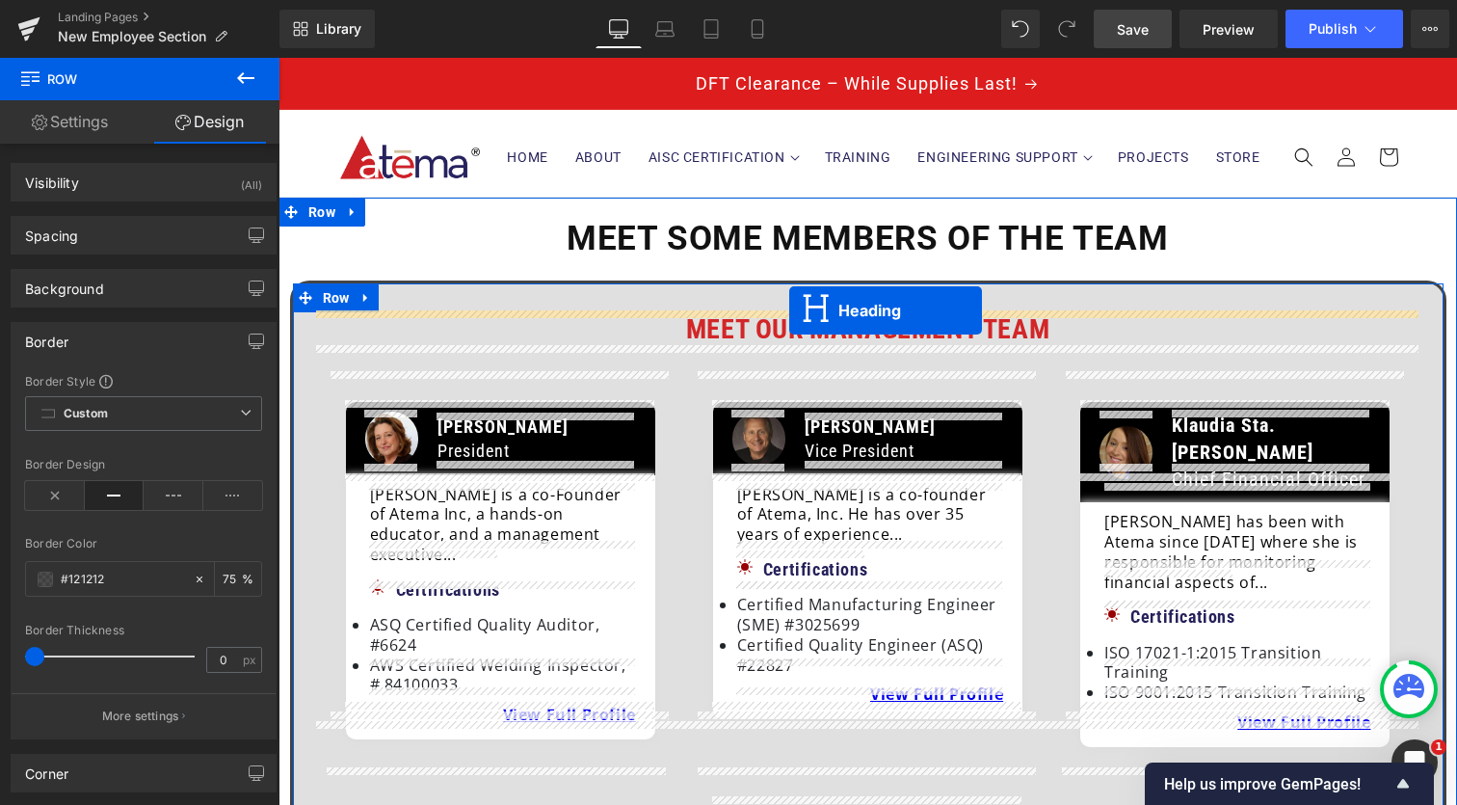
drag, startPoint x: 820, startPoint y: 271, endPoint x: 788, endPoint y: 311, distance: 51.5
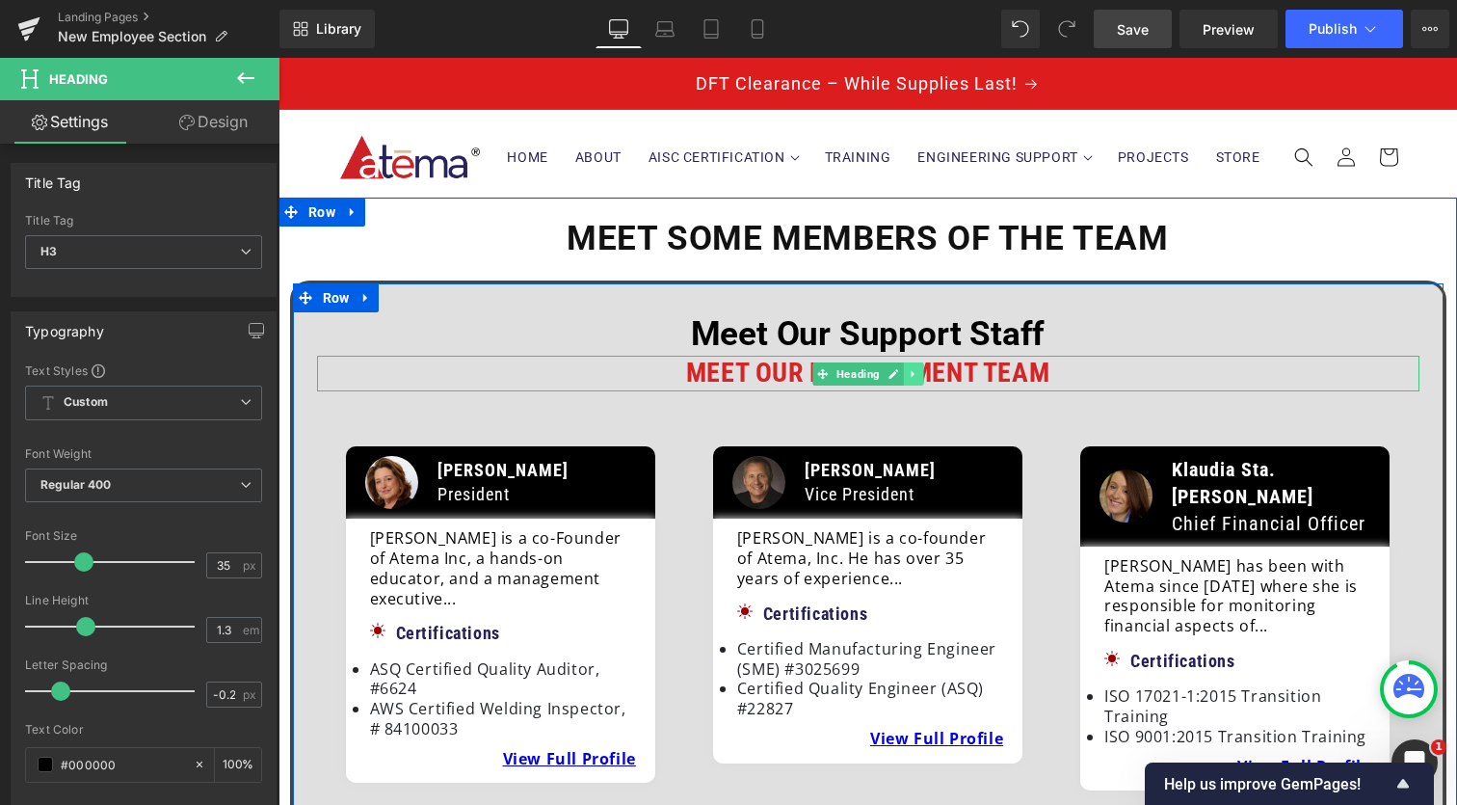
click at [908, 372] on icon at bounding box center [913, 374] width 11 height 12
click at [918, 373] on icon at bounding box center [923, 373] width 11 height 11
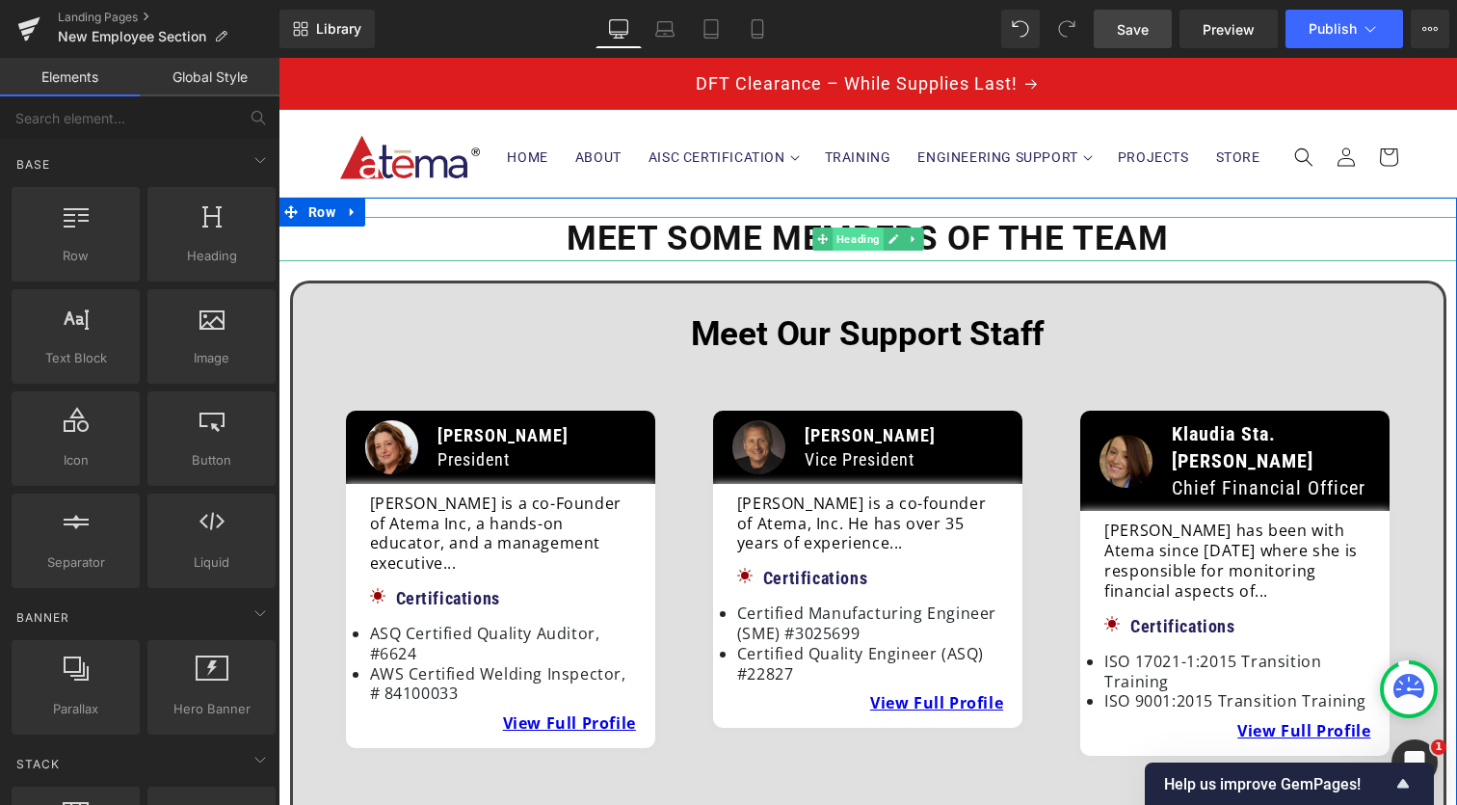
click at [852, 242] on span "Heading" at bounding box center [858, 238] width 51 height 23
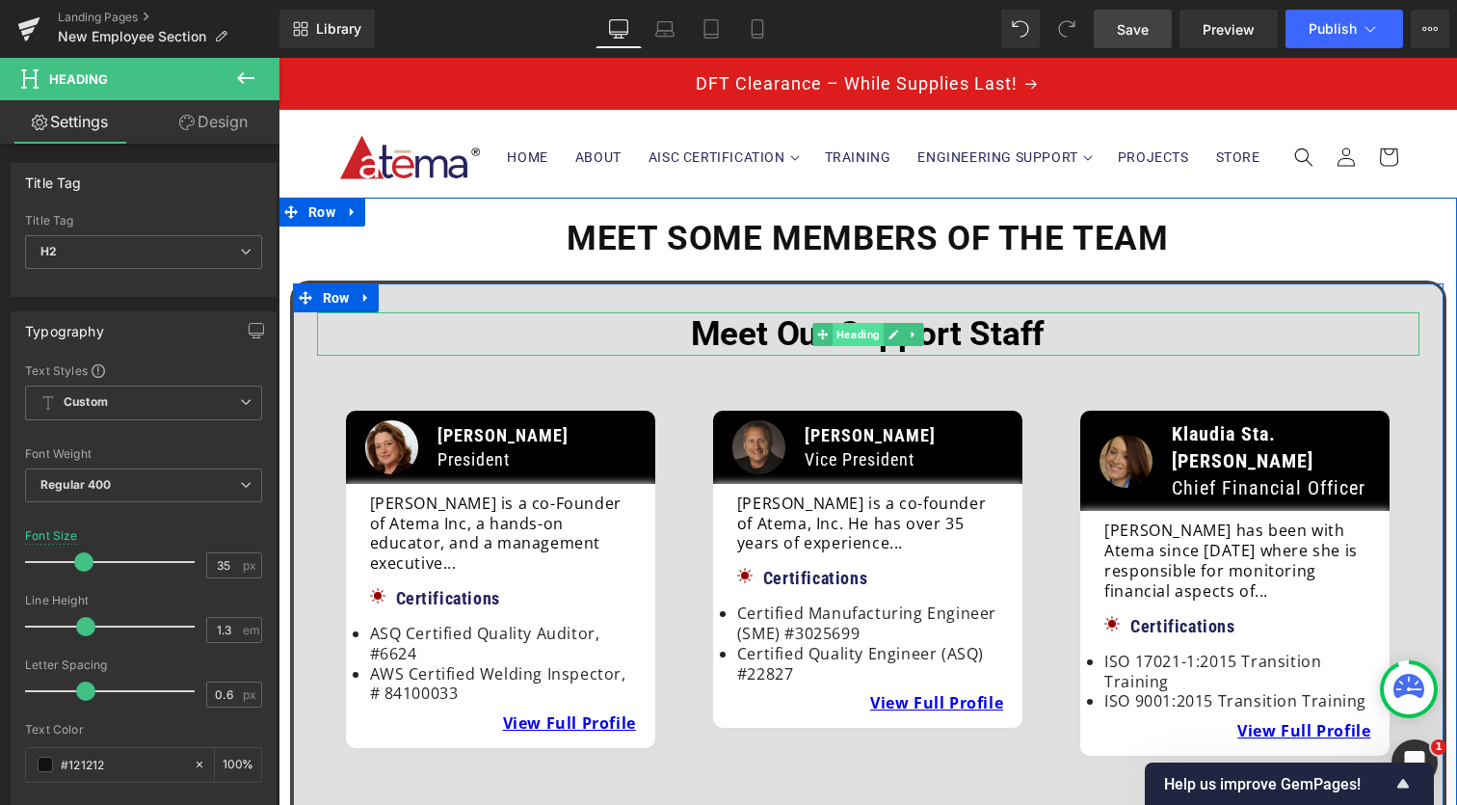
click at [858, 334] on span "Heading" at bounding box center [858, 334] width 51 height 23
click at [778, 328] on b "Meet Our Support Staff" at bounding box center [868, 334] width 355 height 40
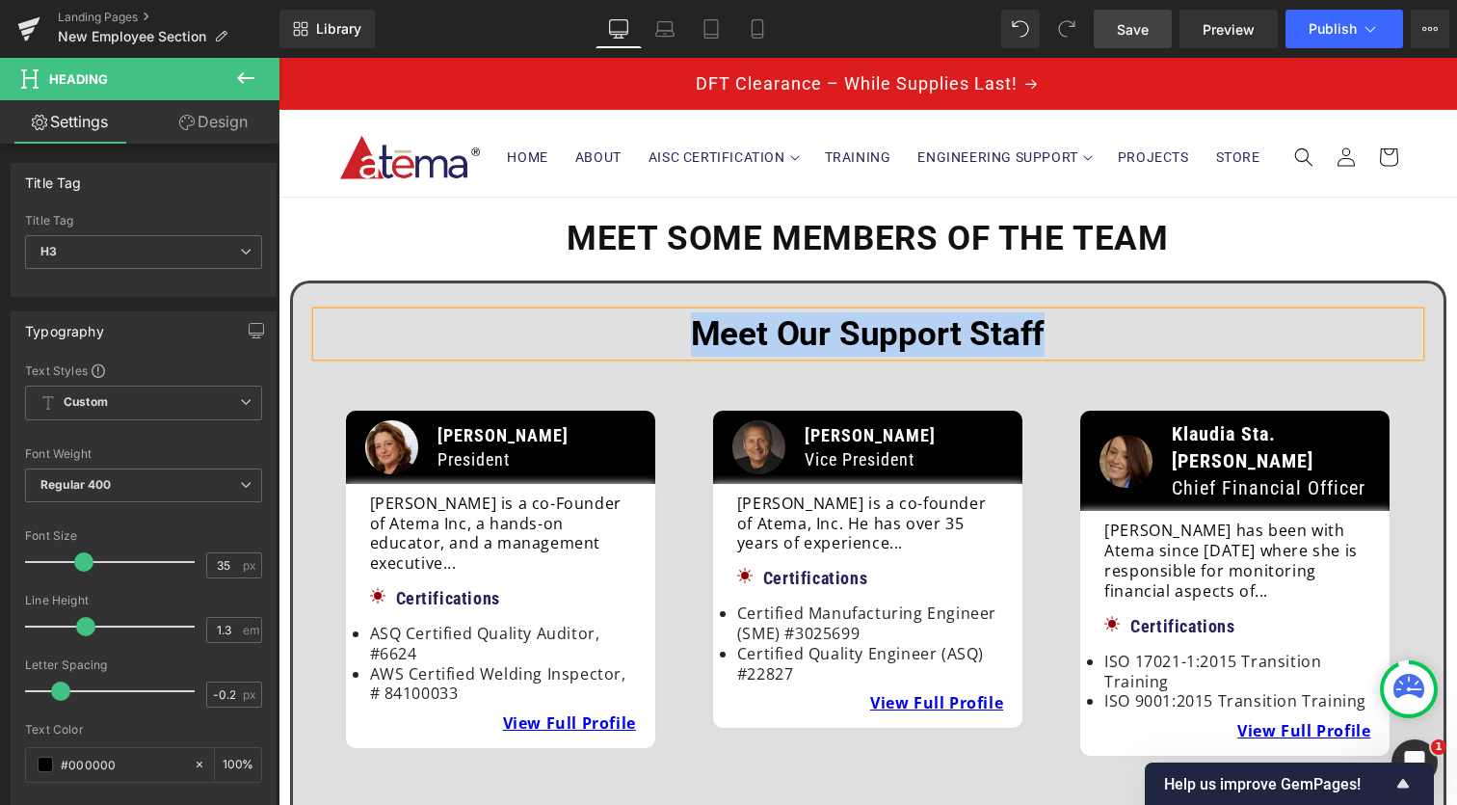
paste div
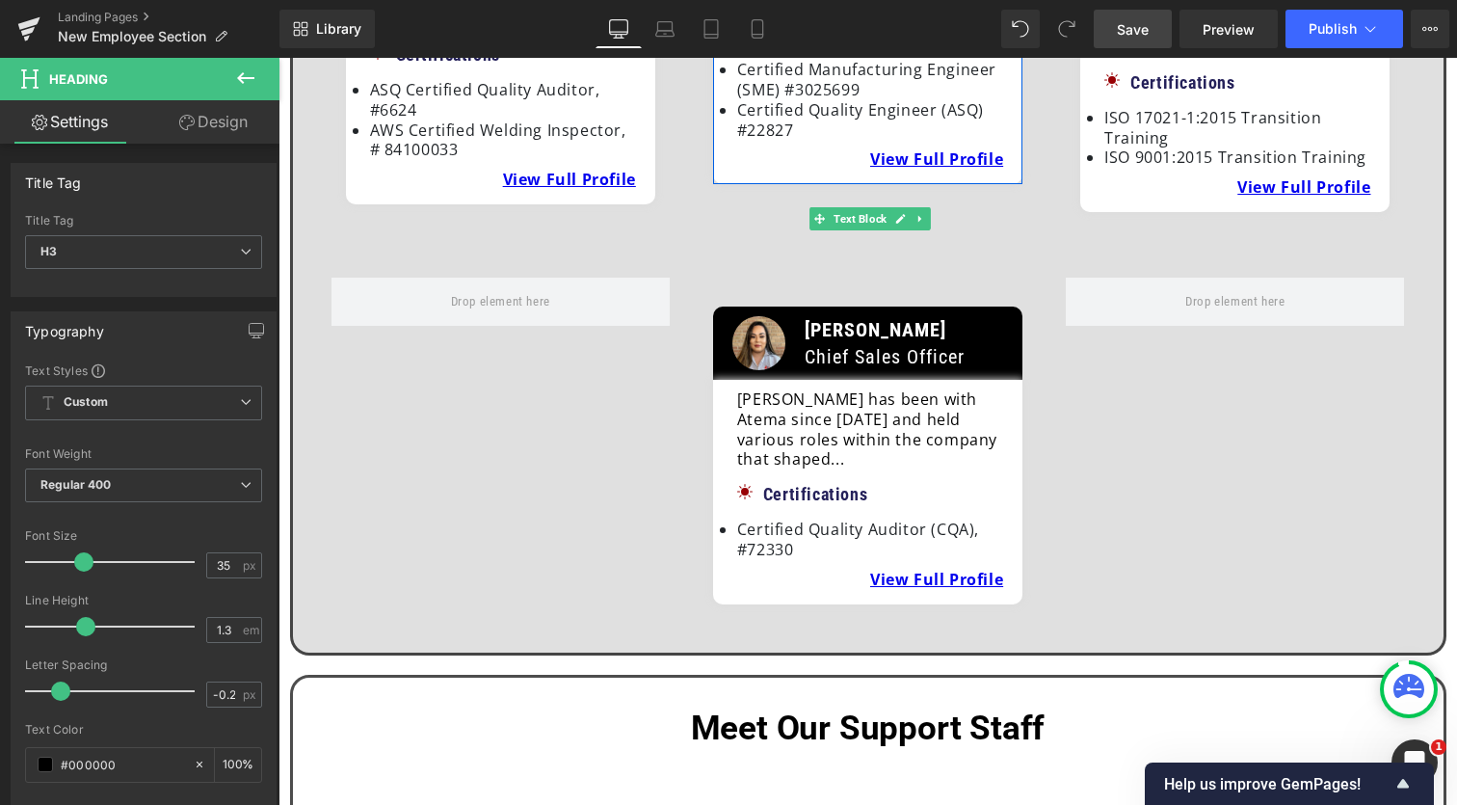
scroll to position [819, 0]
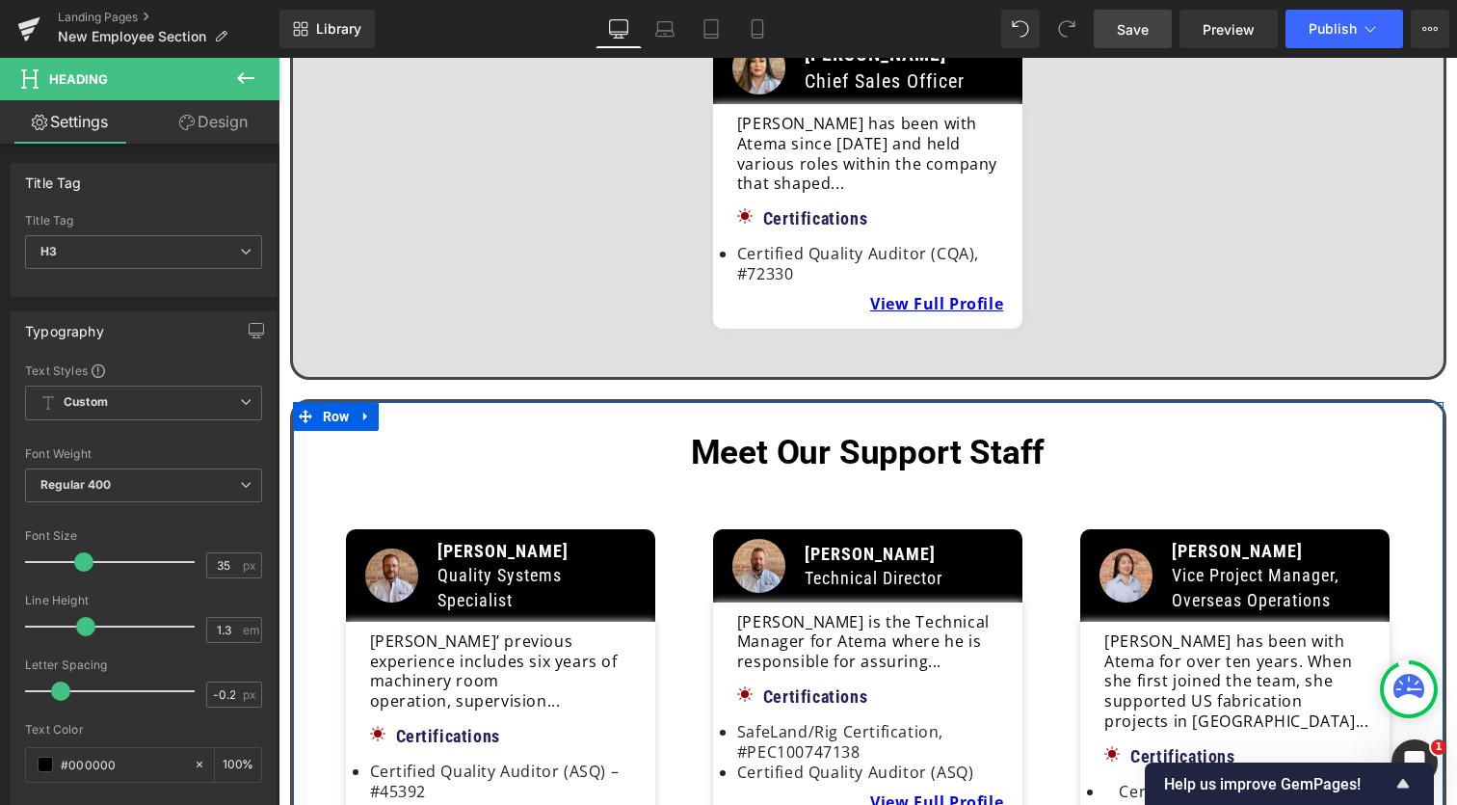
click at [865, 431] on div "Meet Our Support Staff Heading" at bounding box center [868, 453] width 1102 height 44
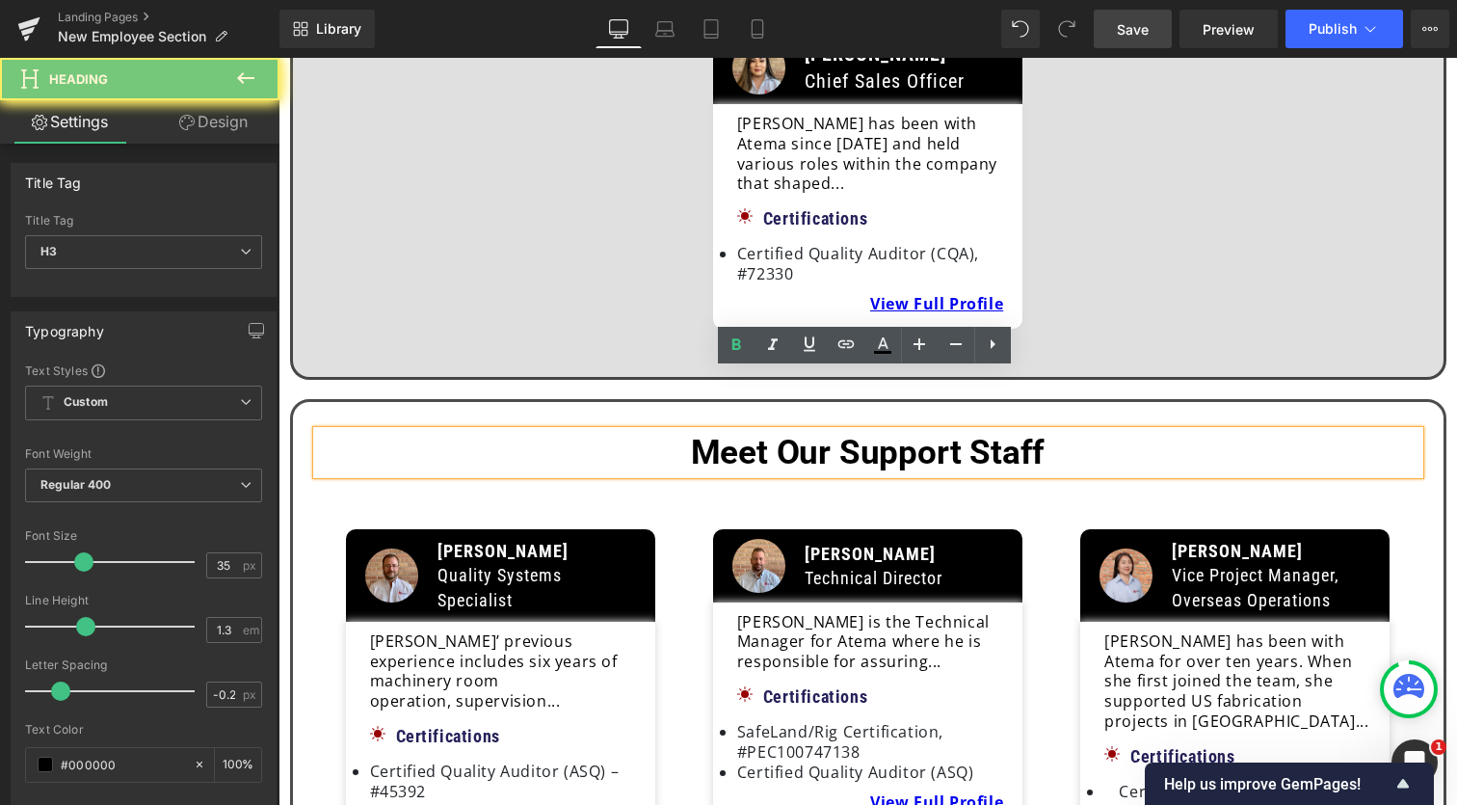
click at [894, 433] on b "Meet Our Support Staff" at bounding box center [868, 453] width 355 height 40
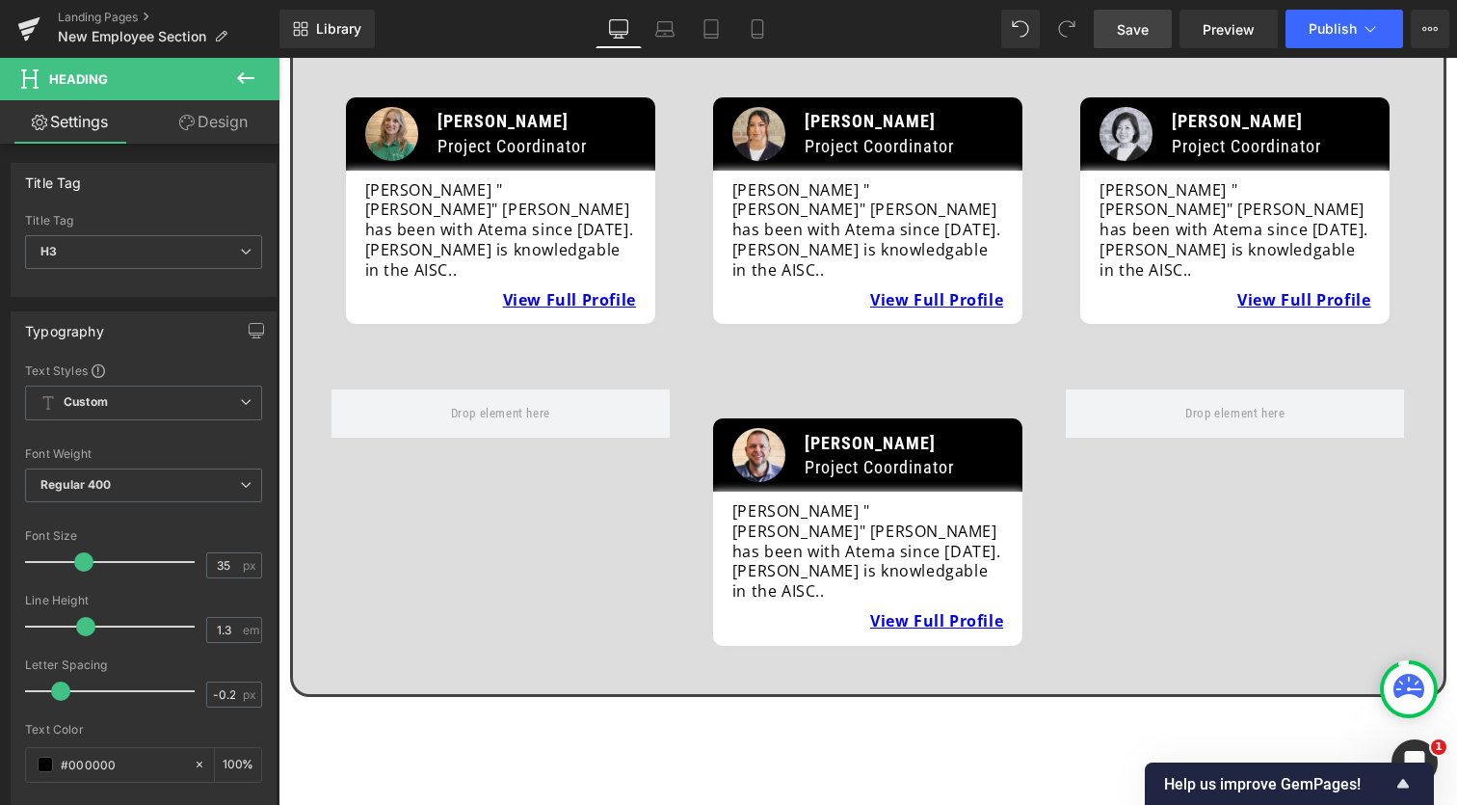
scroll to position [2658, 0]
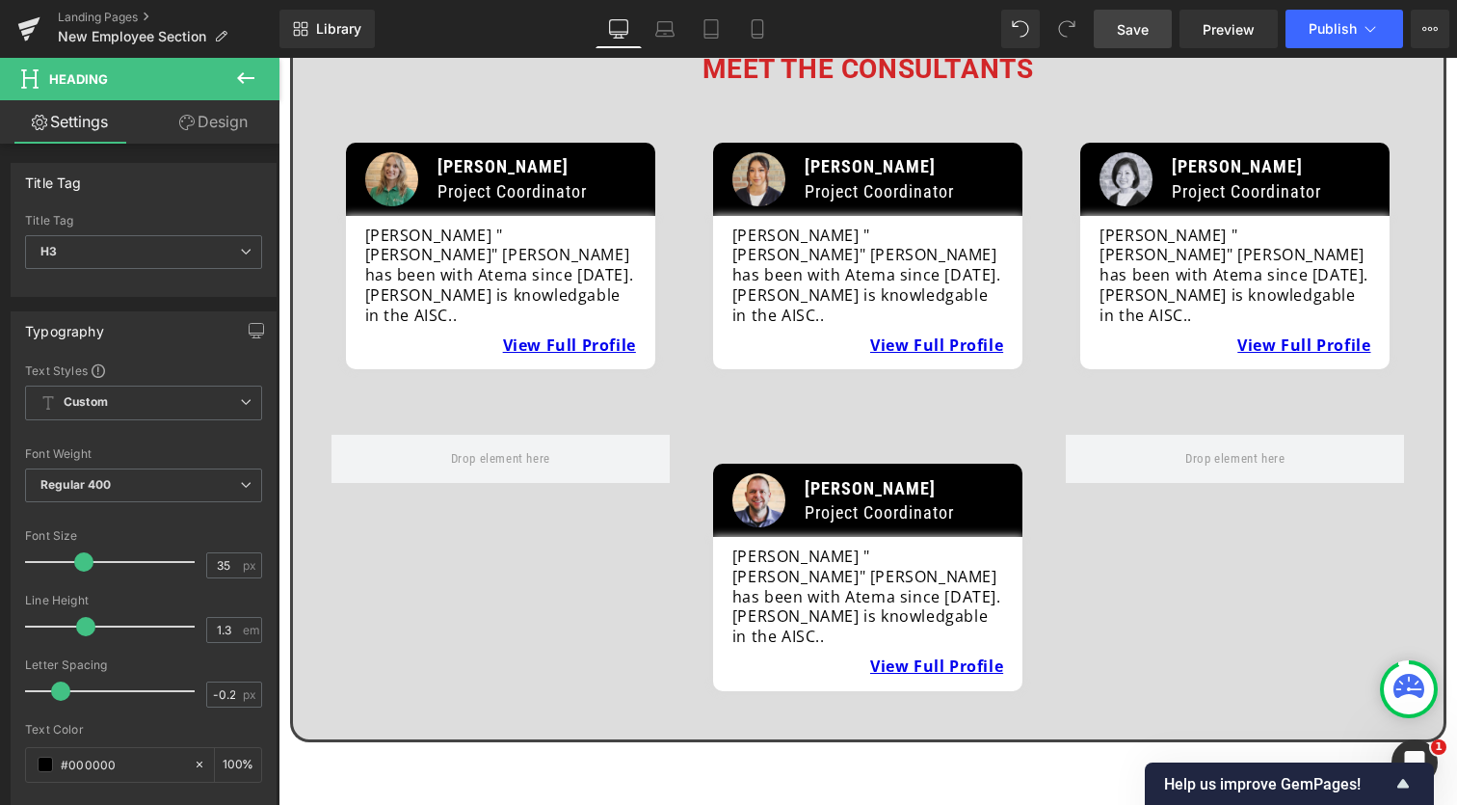
click at [1134, 35] on span "Save" at bounding box center [1133, 29] width 32 height 20
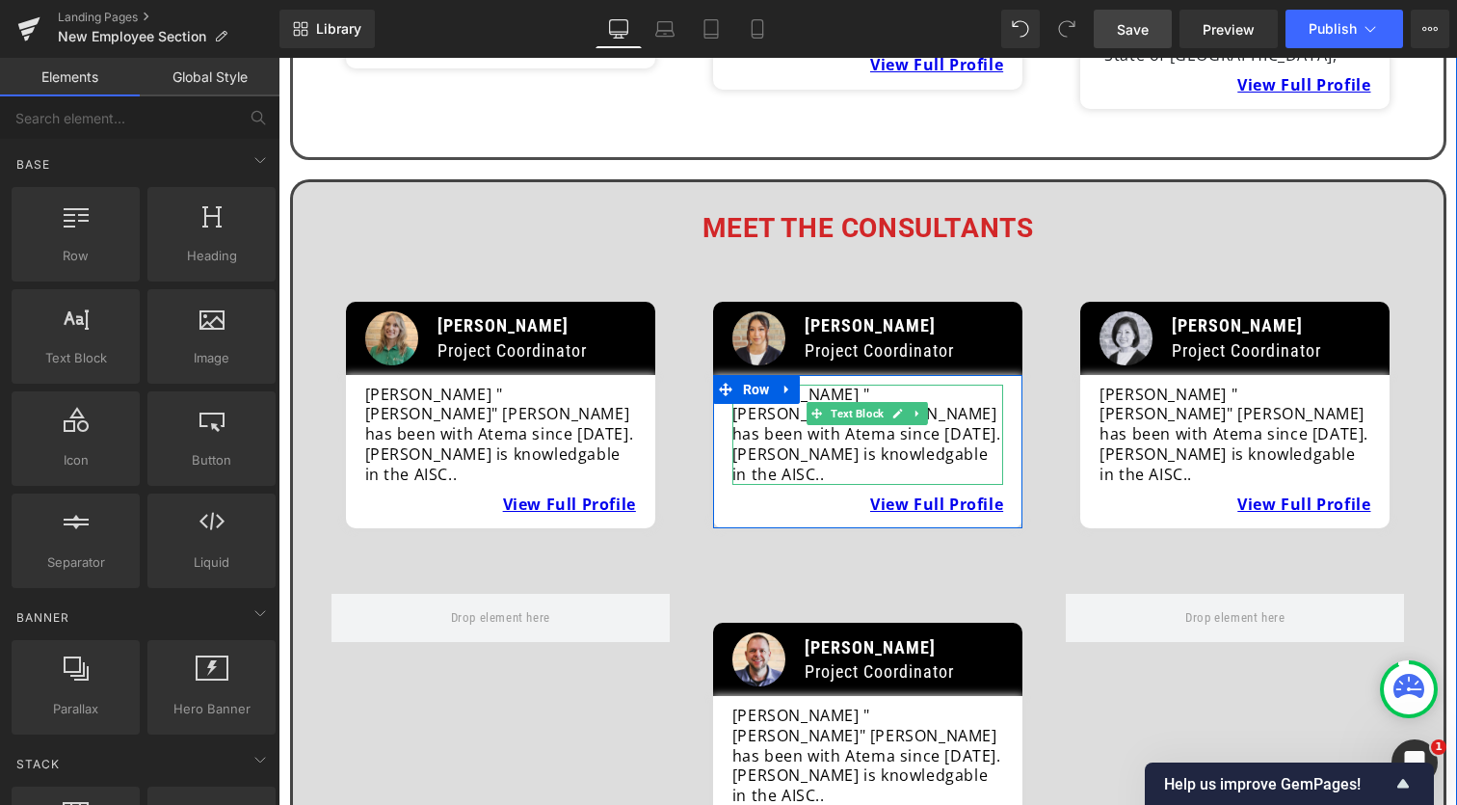
scroll to position [2497, 0]
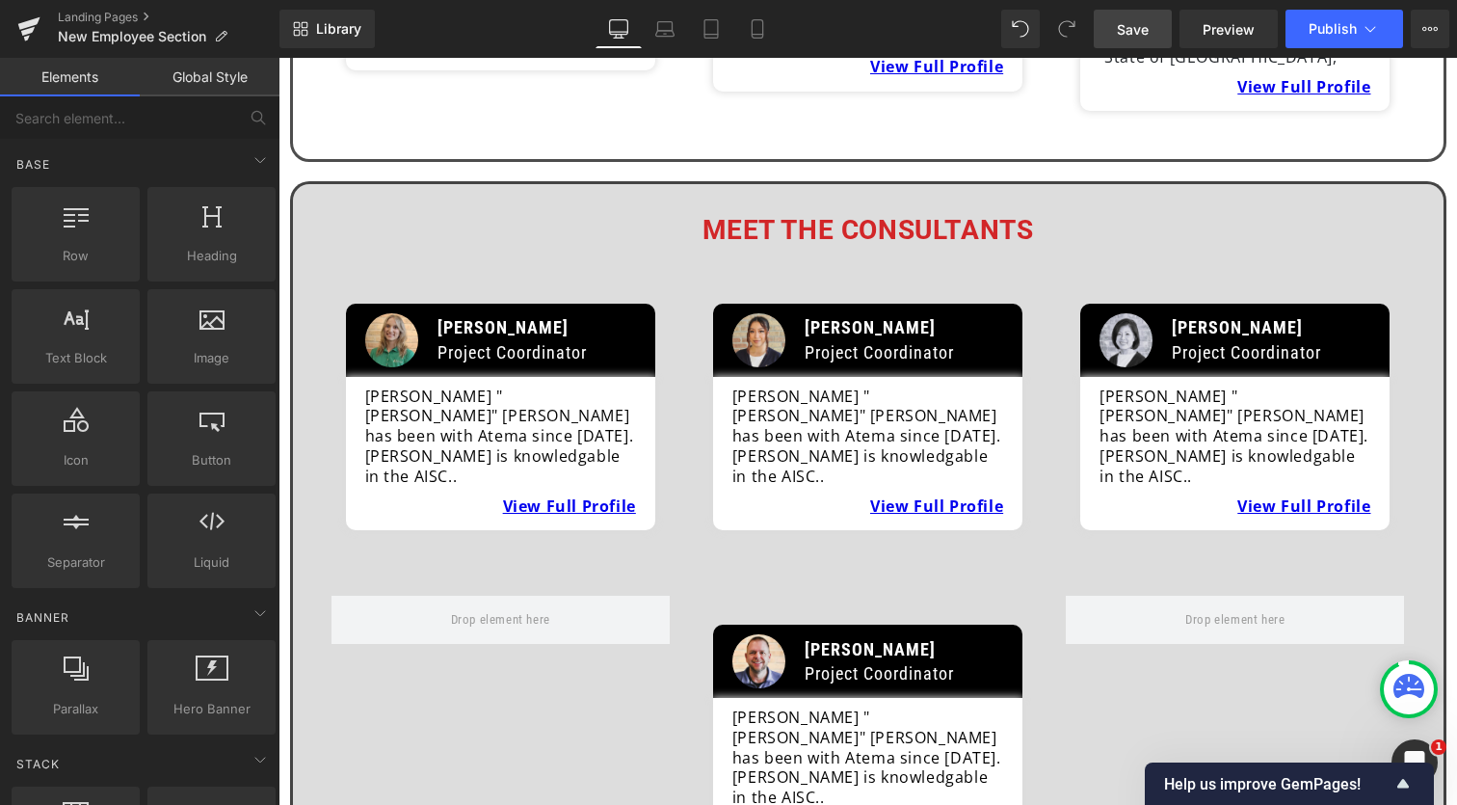
click at [1131, 37] on span "Save" at bounding box center [1133, 29] width 32 height 20
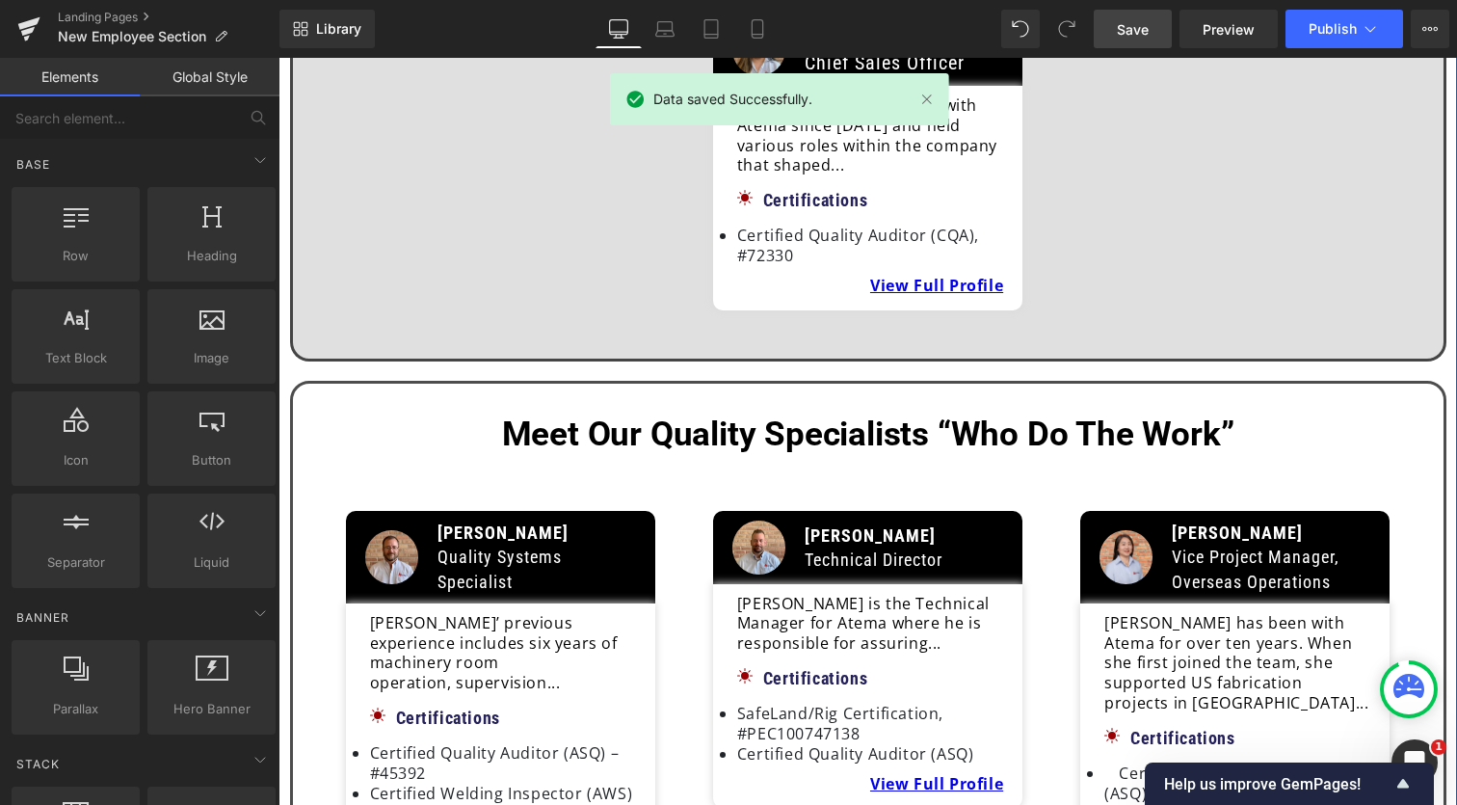
scroll to position [825, 0]
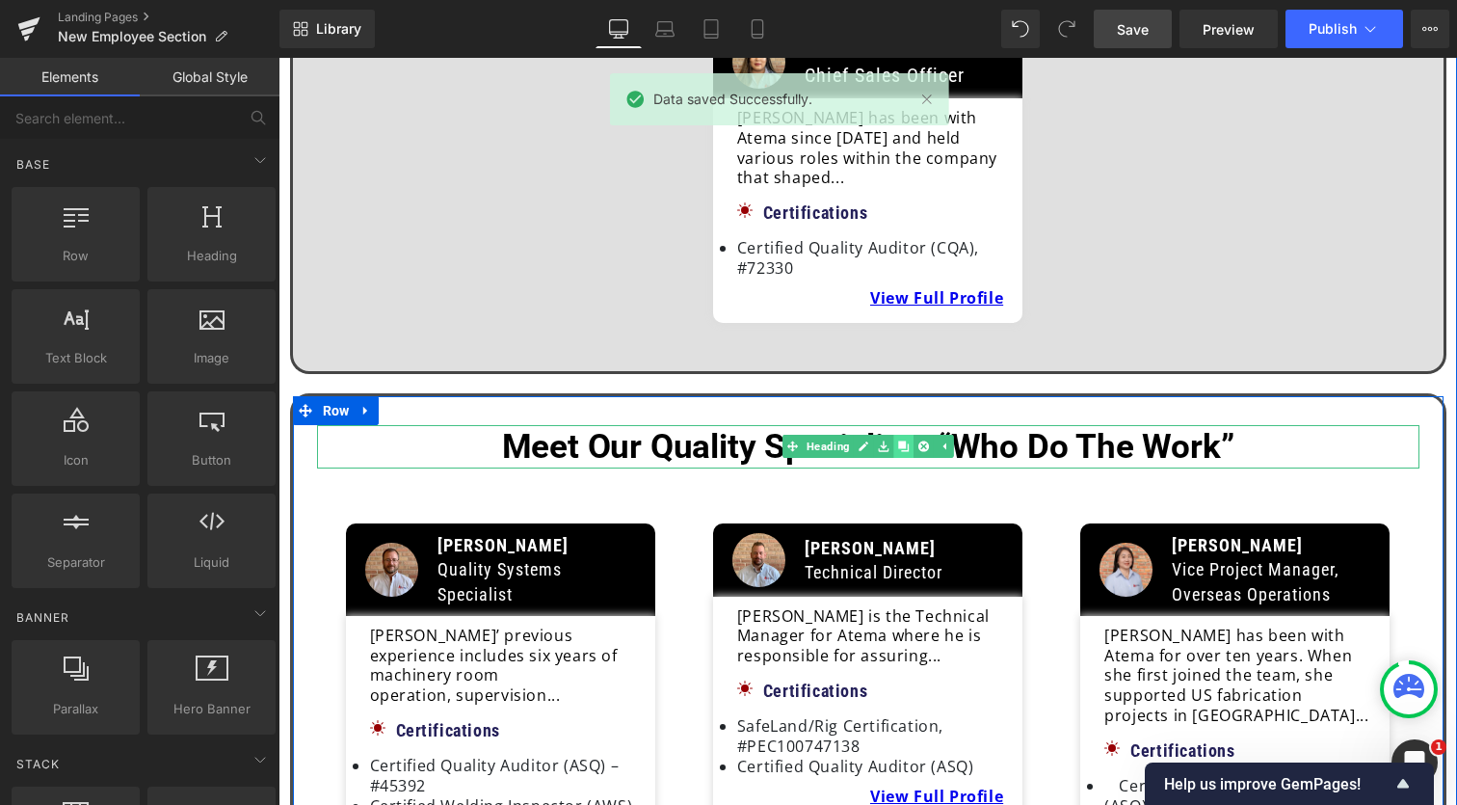
click at [898, 441] on icon at bounding box center [903, 446] width 11 height 11
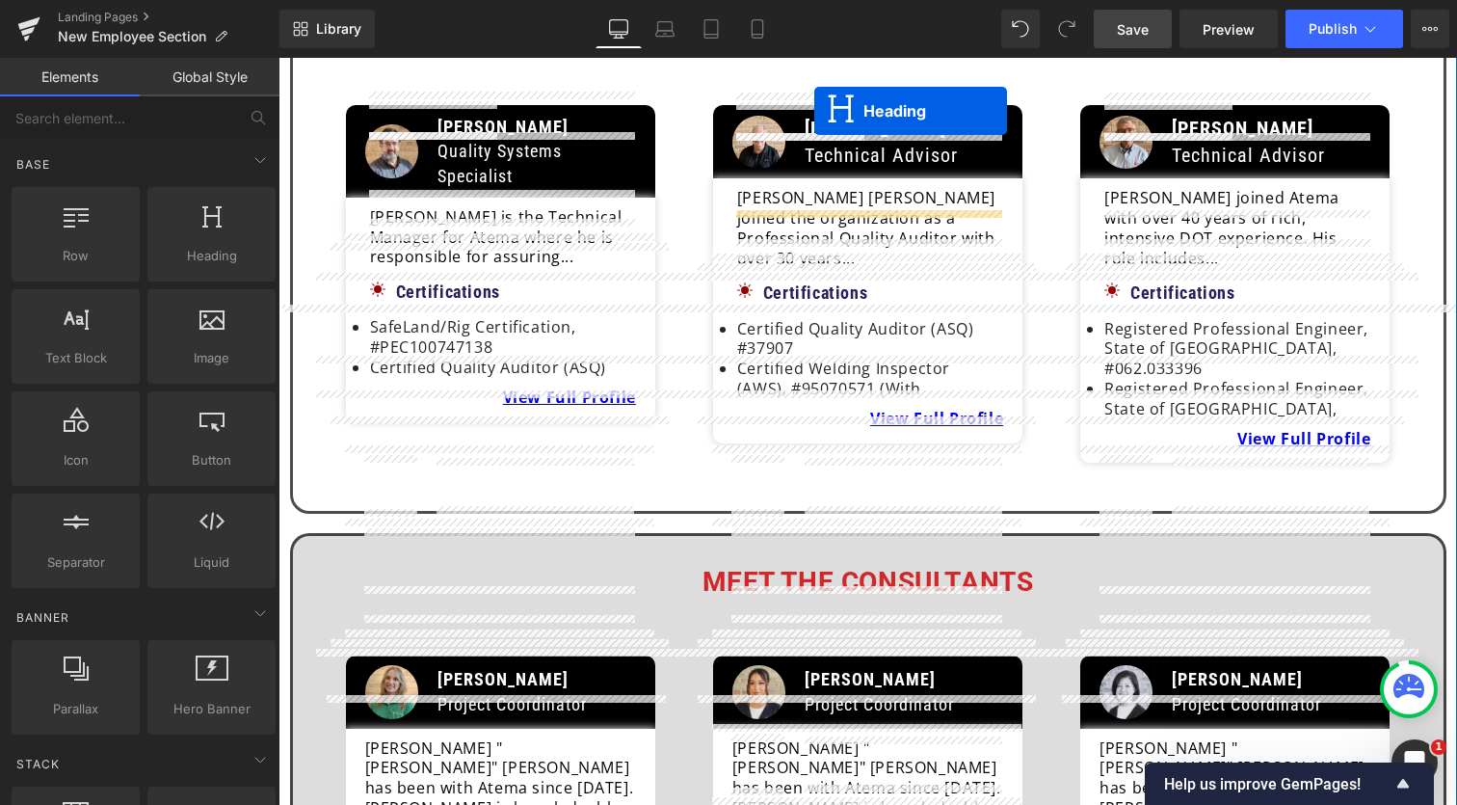
scroll to position [2078, 0]
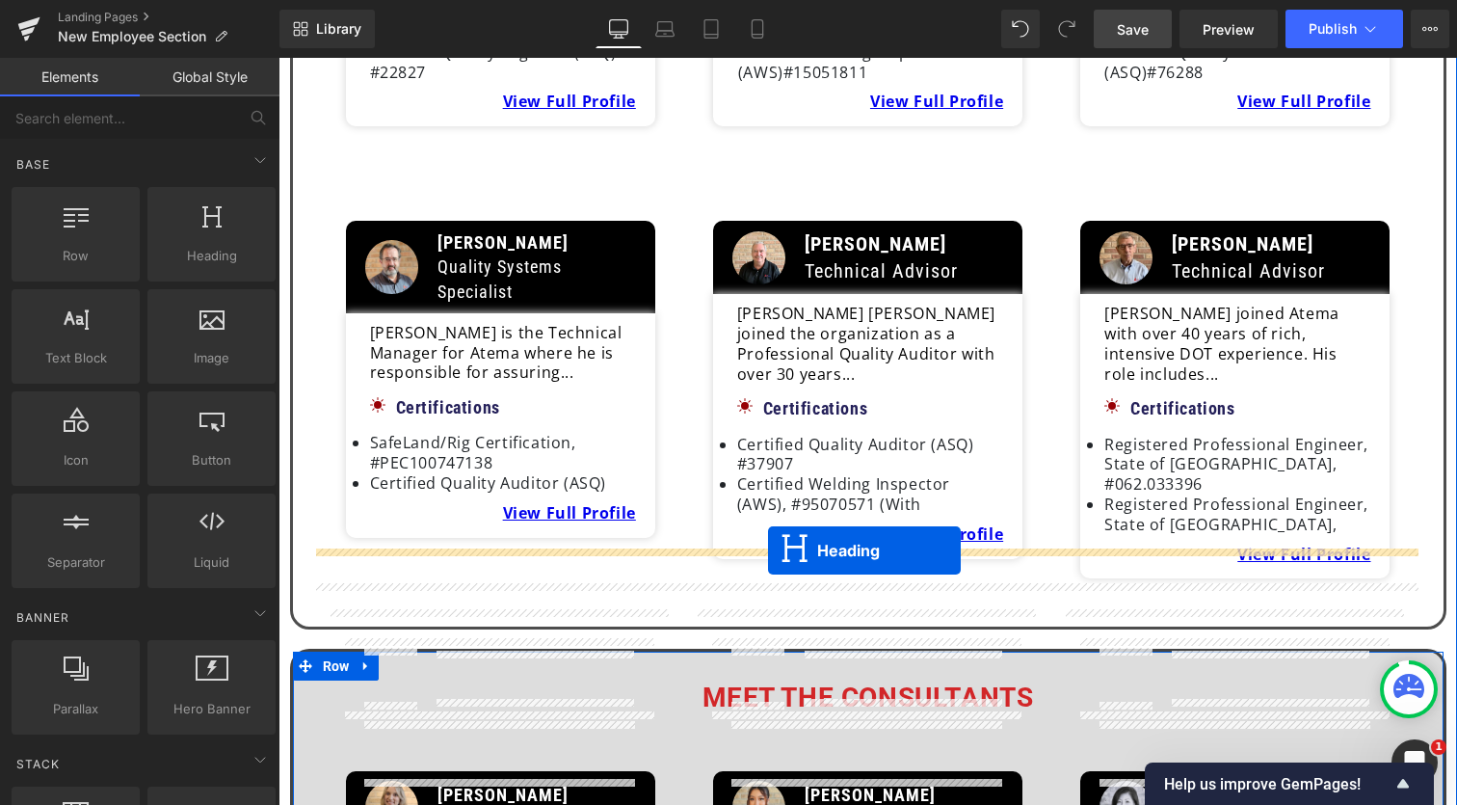
drag, startPoint x: 821, startPoint y: 432, endPoint x: 768, endPoint y: 550, distance: 129.8
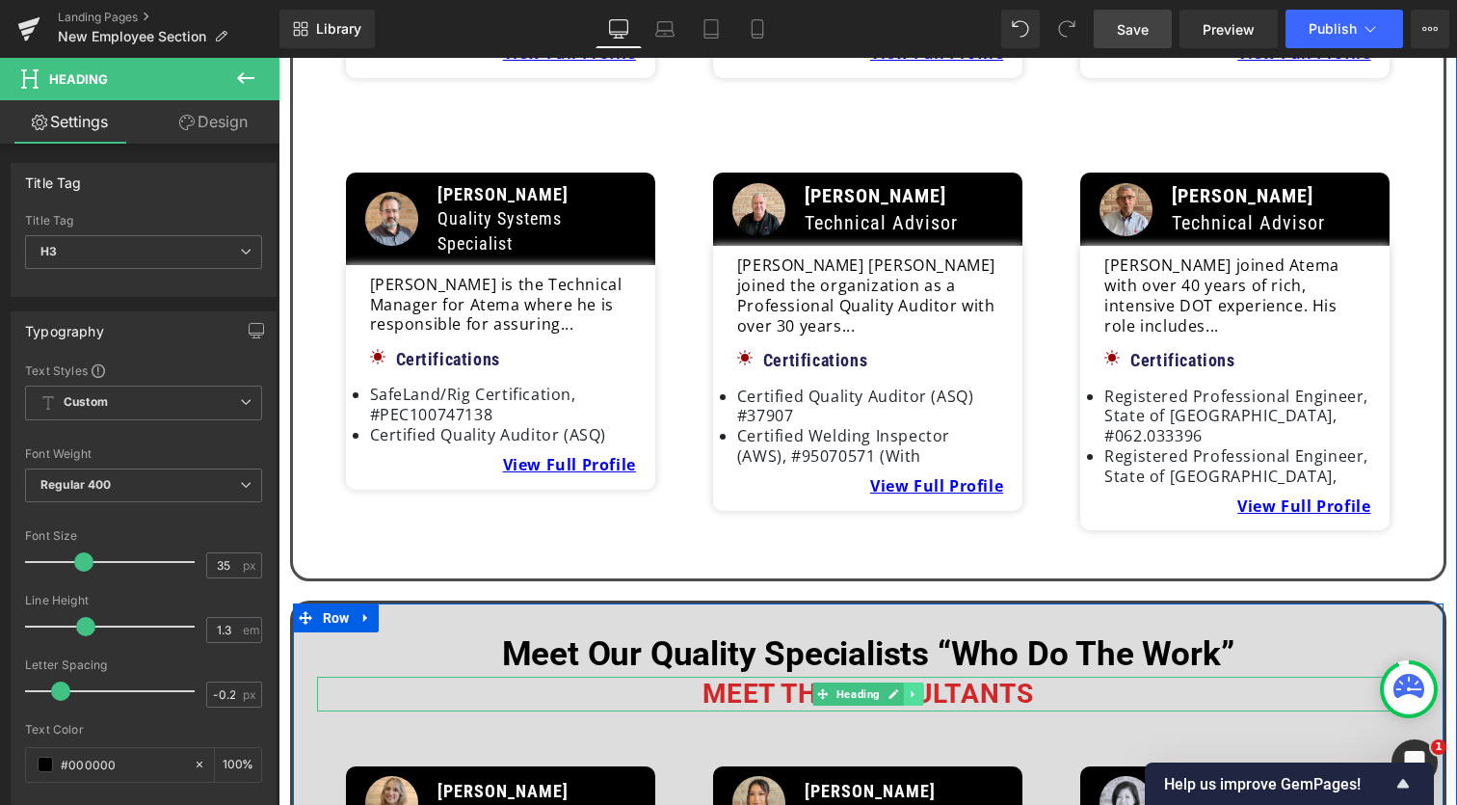
click at [911, 691] on icon at bounding box center [912, 694] width 3 height 7
click at [918, 688] on icon at bounding box center [923, 693] width 11 height 11
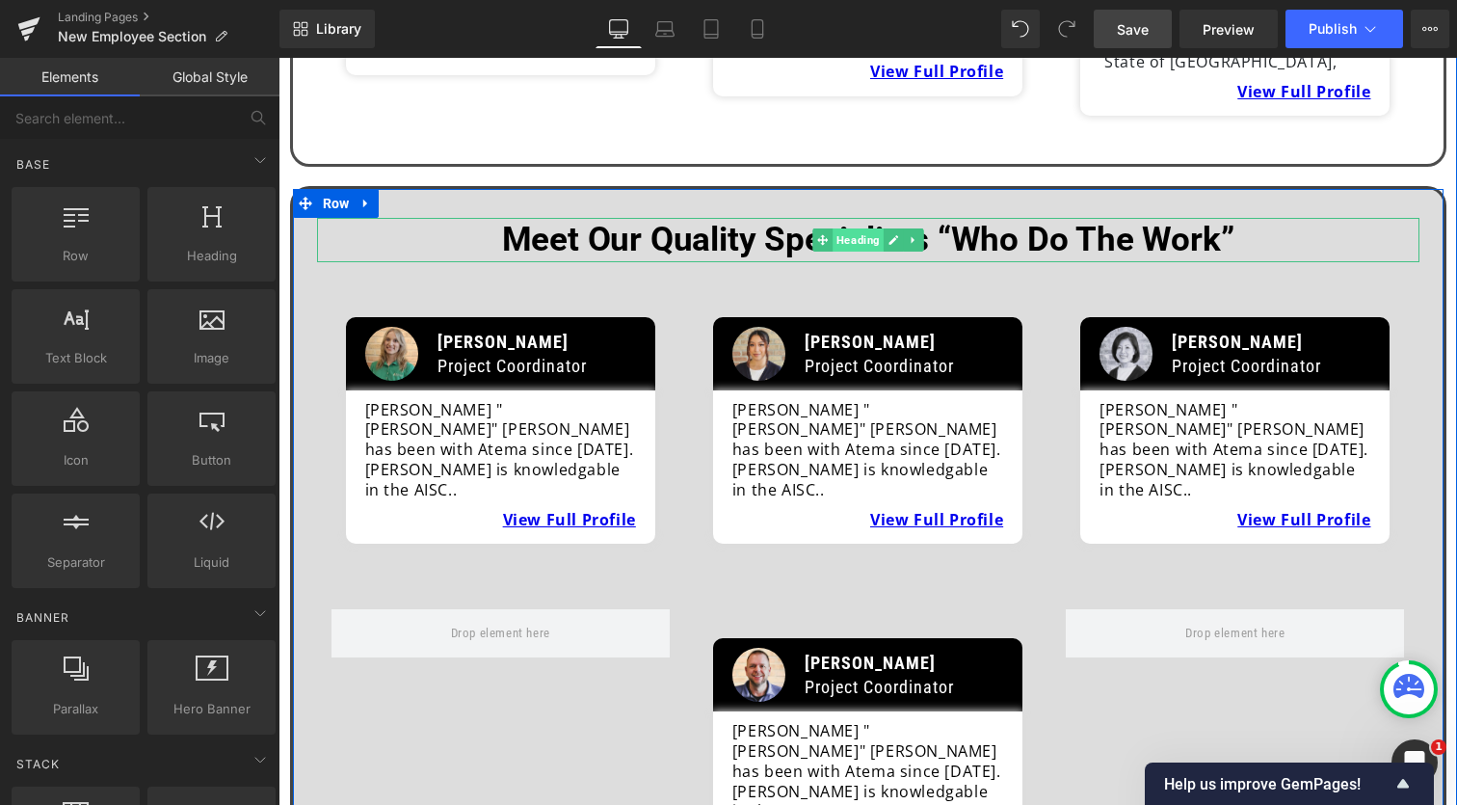
scroll to position [2410, 0]
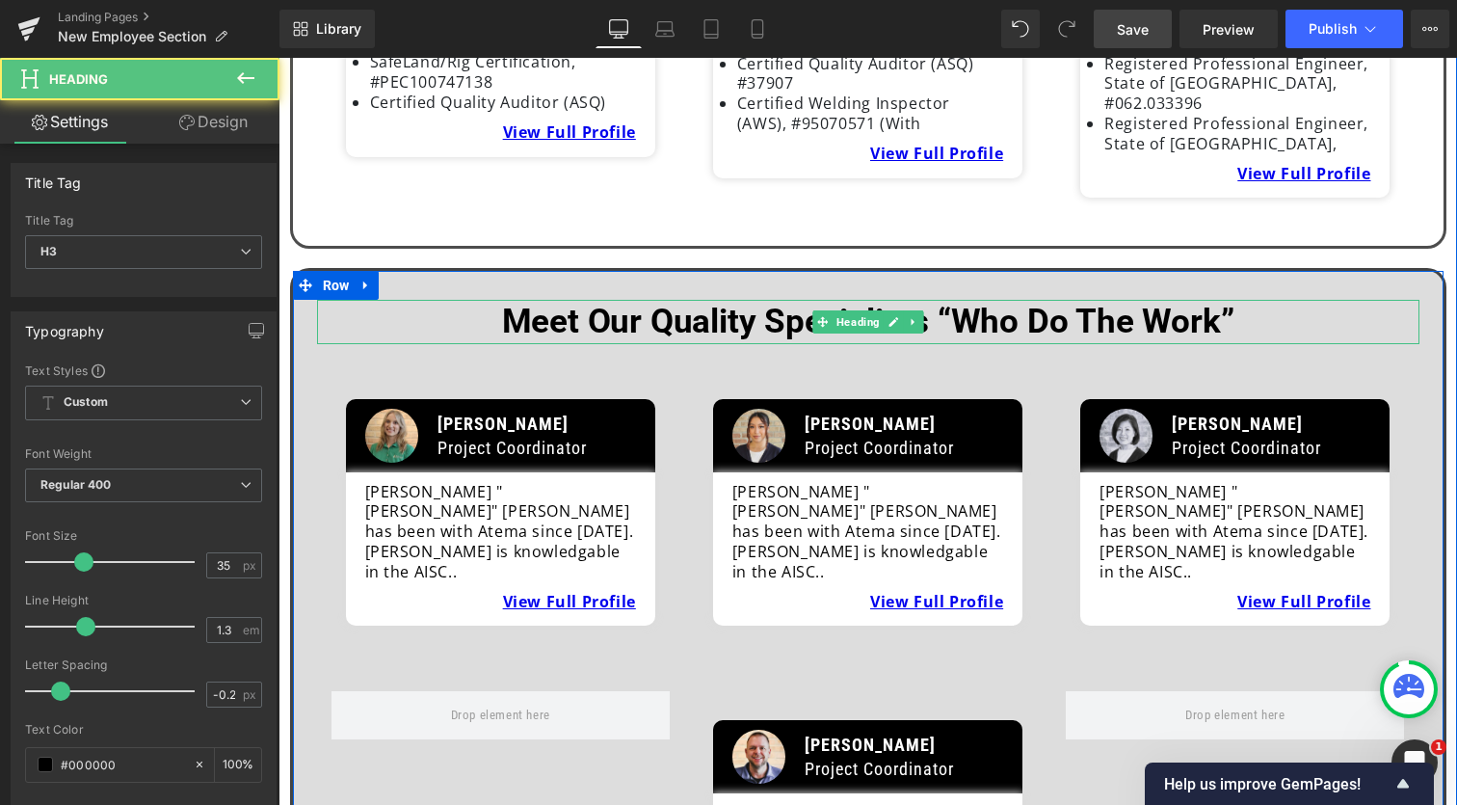
click at [925, 302] on b "Meet Our Quality Specialists “Who Do The Work”" at bounding box center [868, 322] width 732 height 40
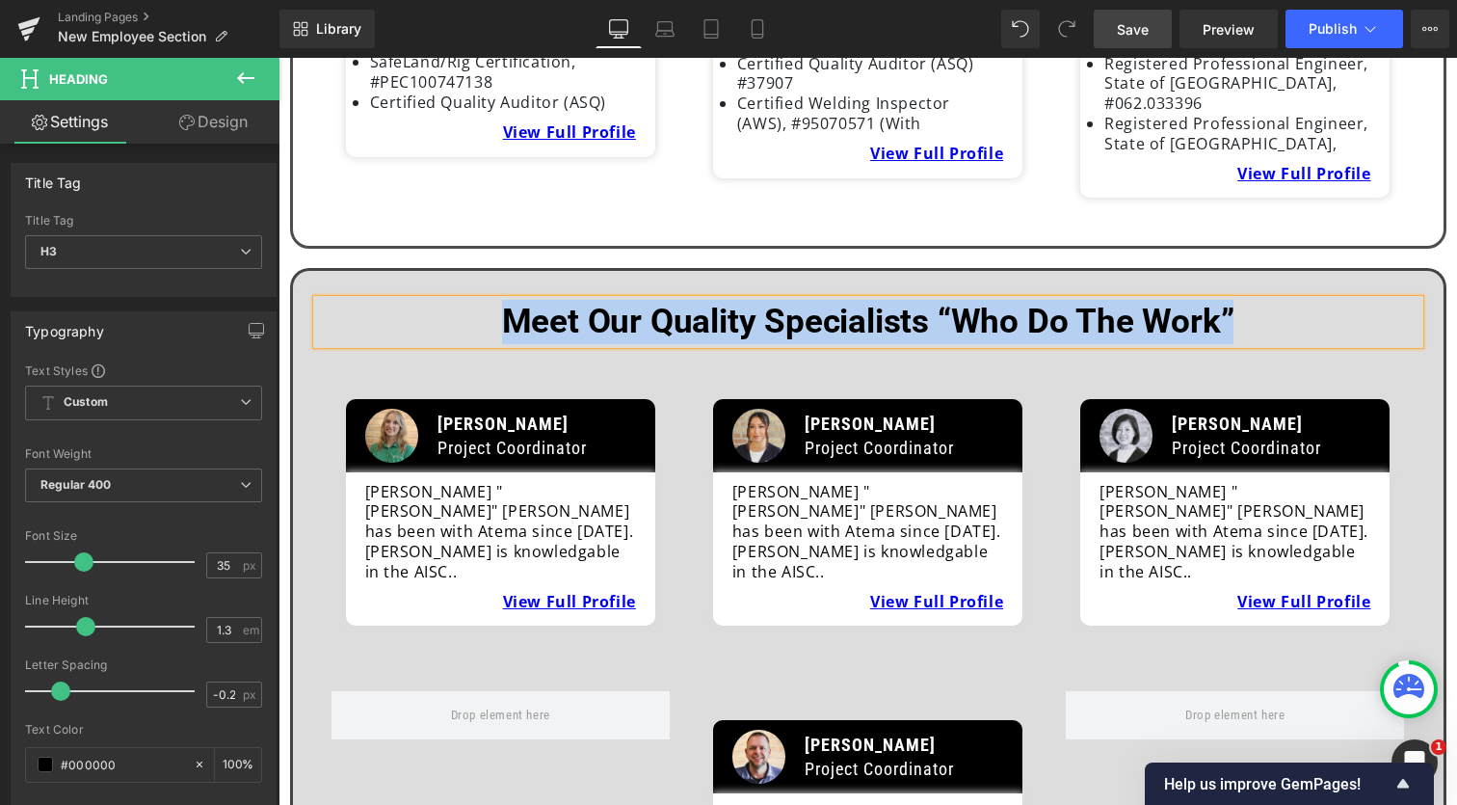
paste div
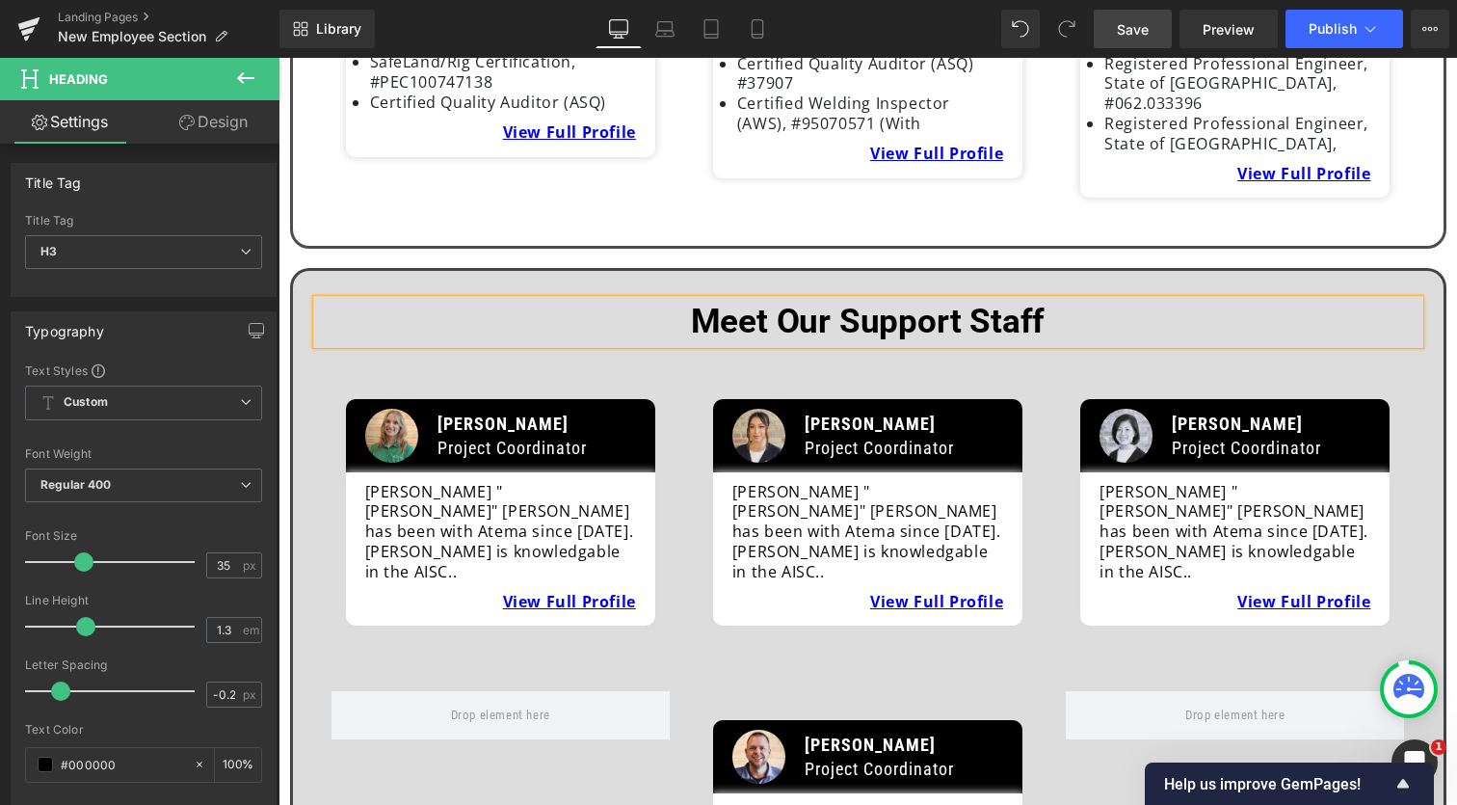
click at [348, 268] on div "Meet Our Support Staff Heading Image Alex Lussier Project Coordinator Text Bloc…" at bounding box center [868, 633] width 1156 height 731
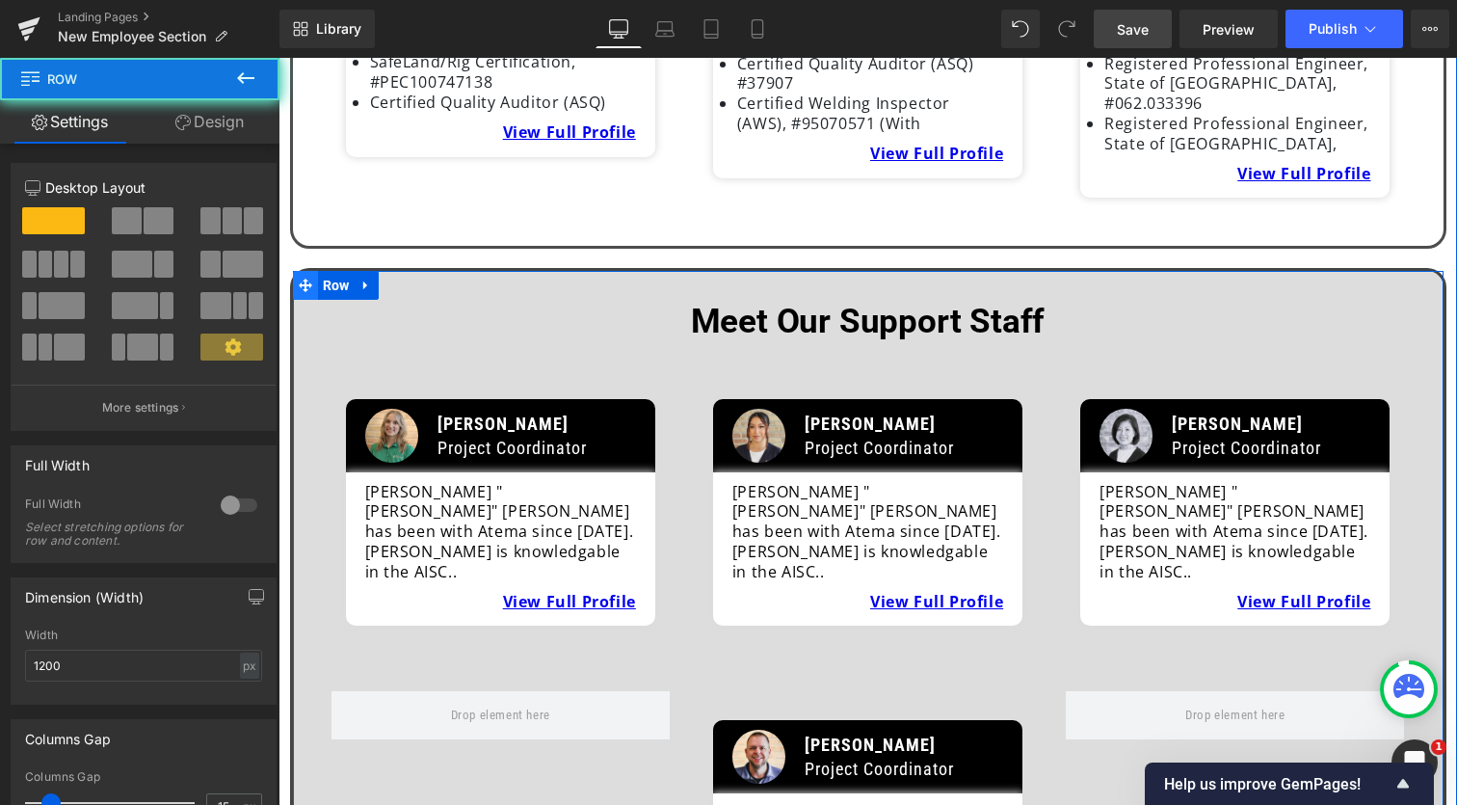
click at [312, 268] on div "Meet Our Support Staff Heading Image Alex Lussier Project Coordinator Text Bloc…" at bounding box center [868, 633] width 1156 height 731
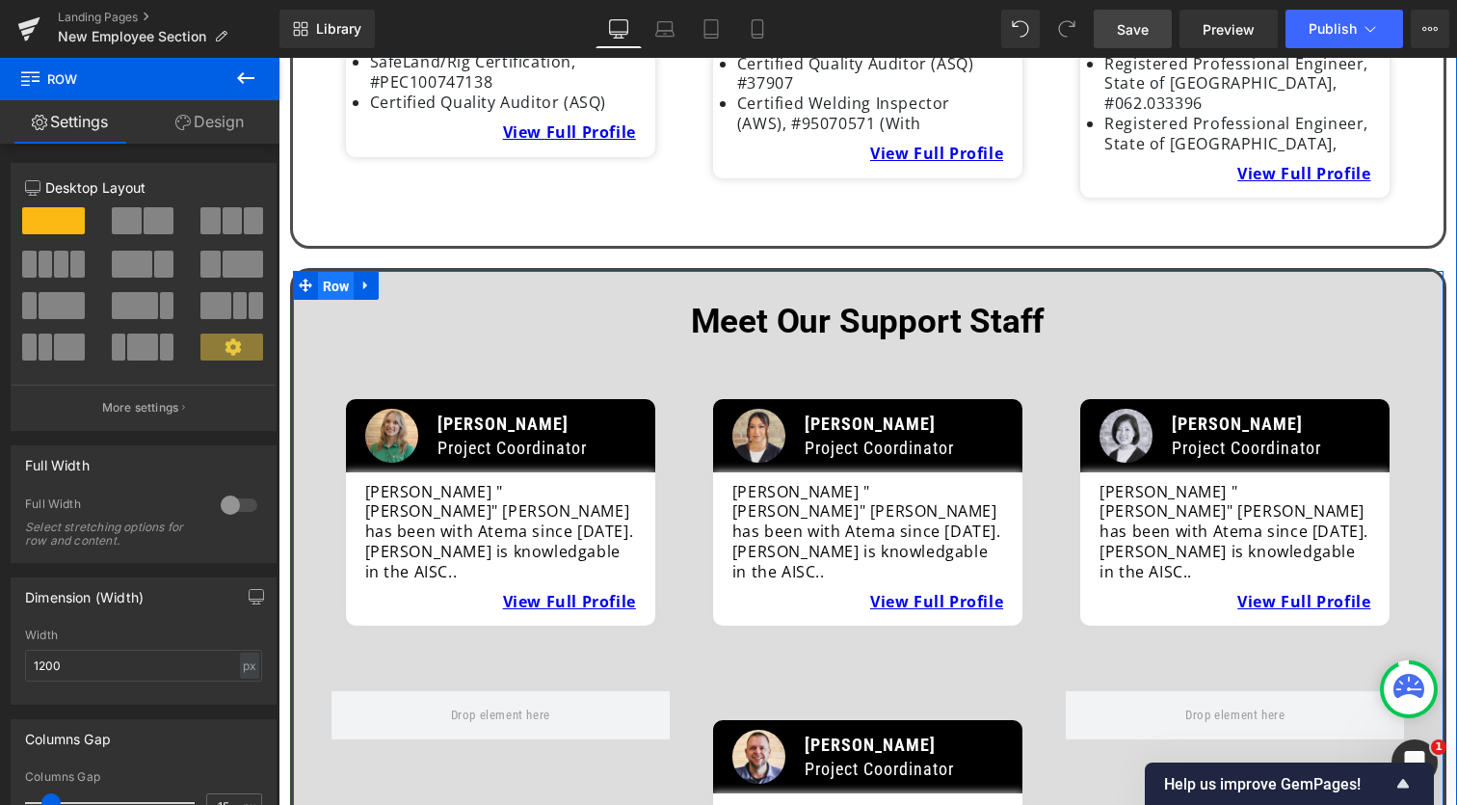
click at [329, 272] on span "Row" at bounding box center [336, 286] width 37 height 29
click at [200, 120] on link "Design" at bounding box center [210, 121] width 140 height 43
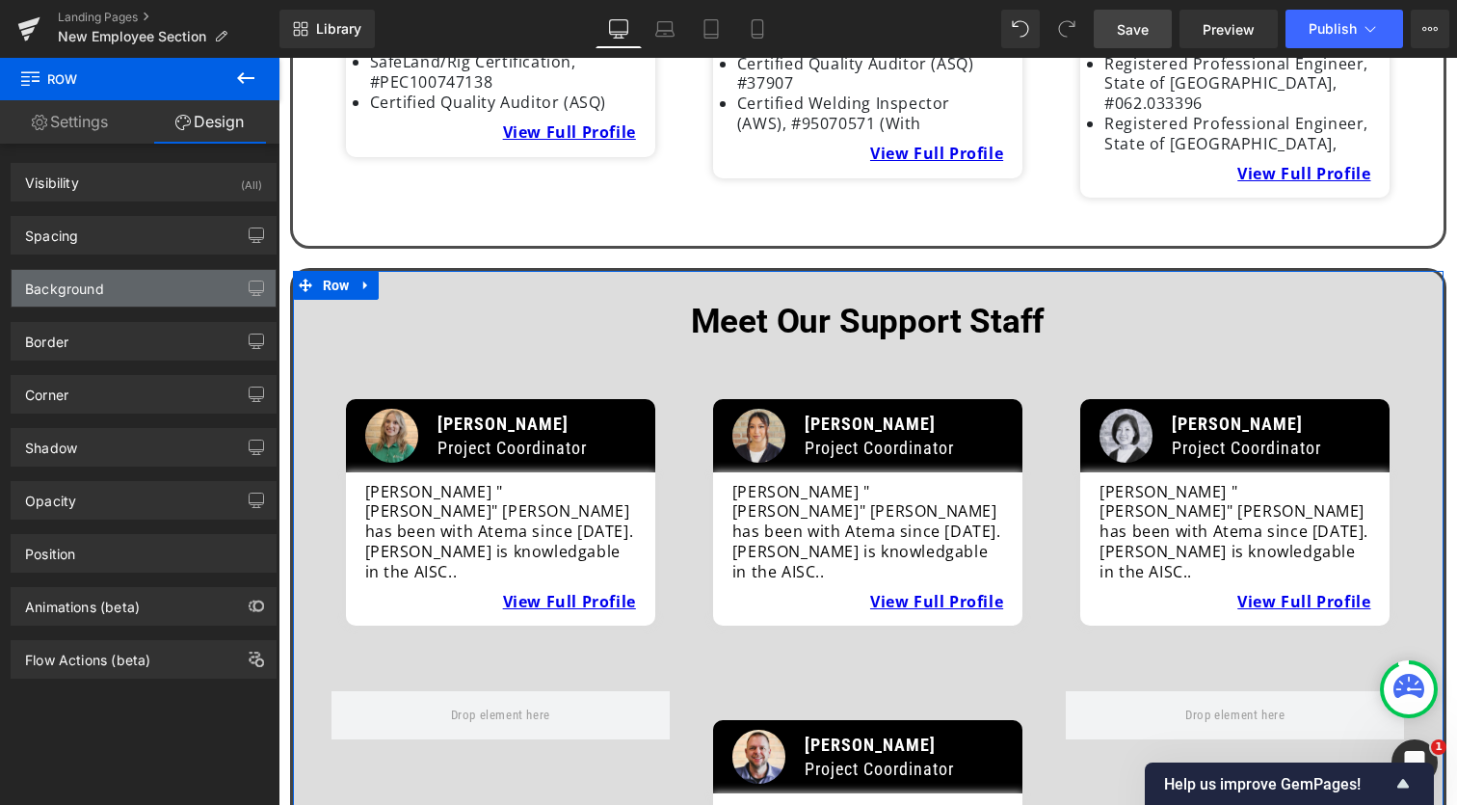
click at [140, 273] on div "Background" at bounding box center [144, 288] width 264 height 37
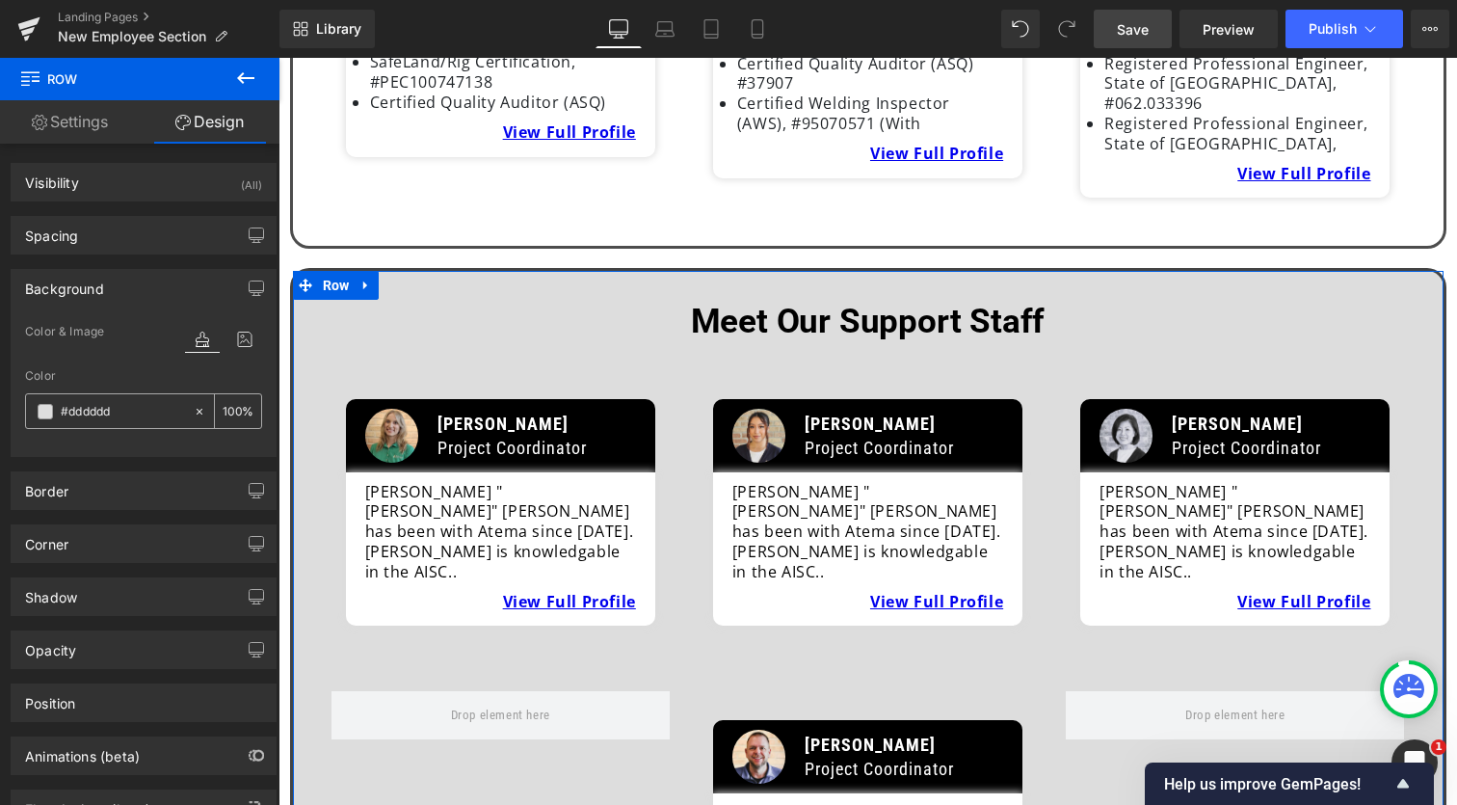
click at [196, 406] on icon at bounding box center [199, 411] width 13 height 13
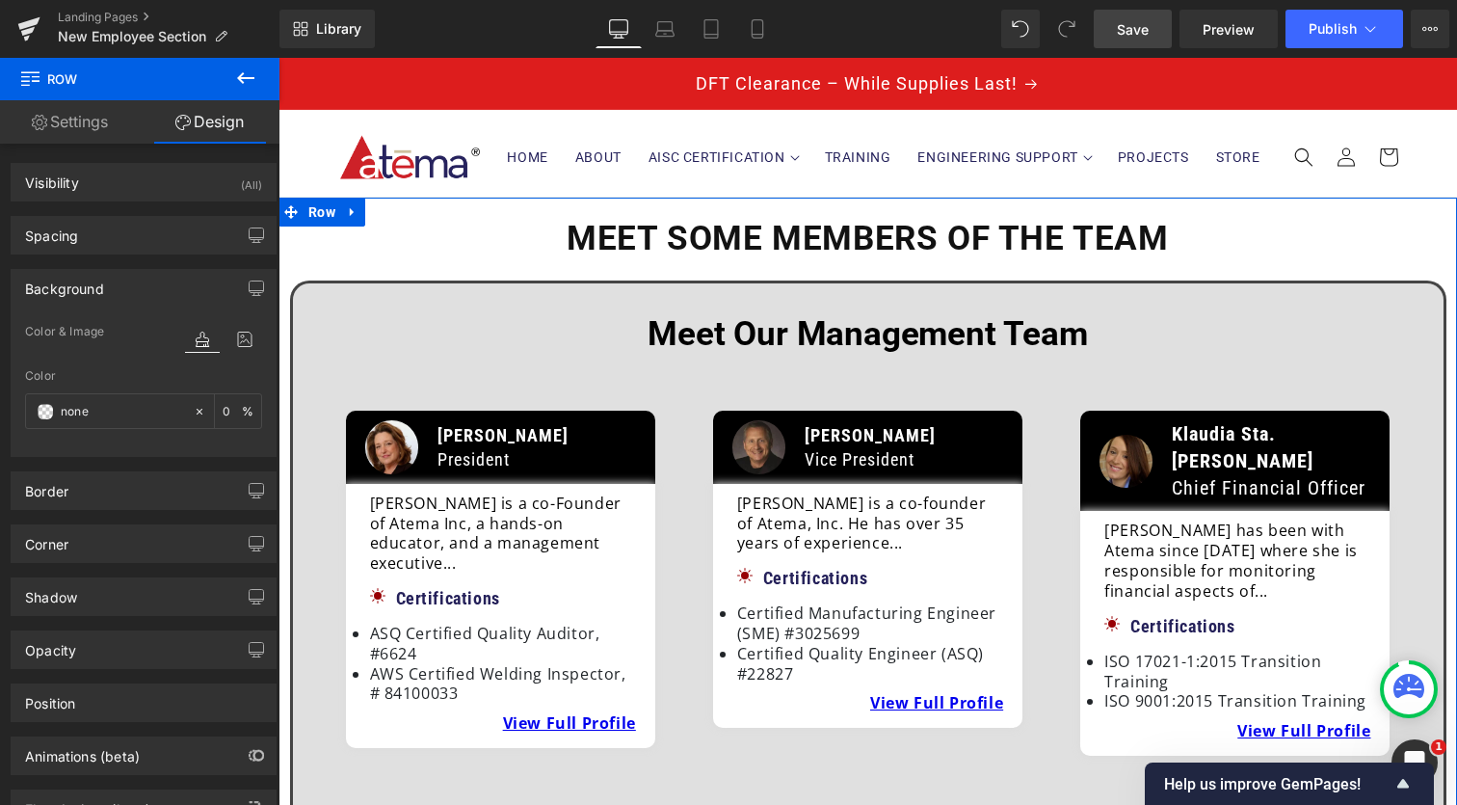
scroll to position [0, 0]
click at [325, 292] on span "Row" at bounding box center [336, 297] width 37 height 29
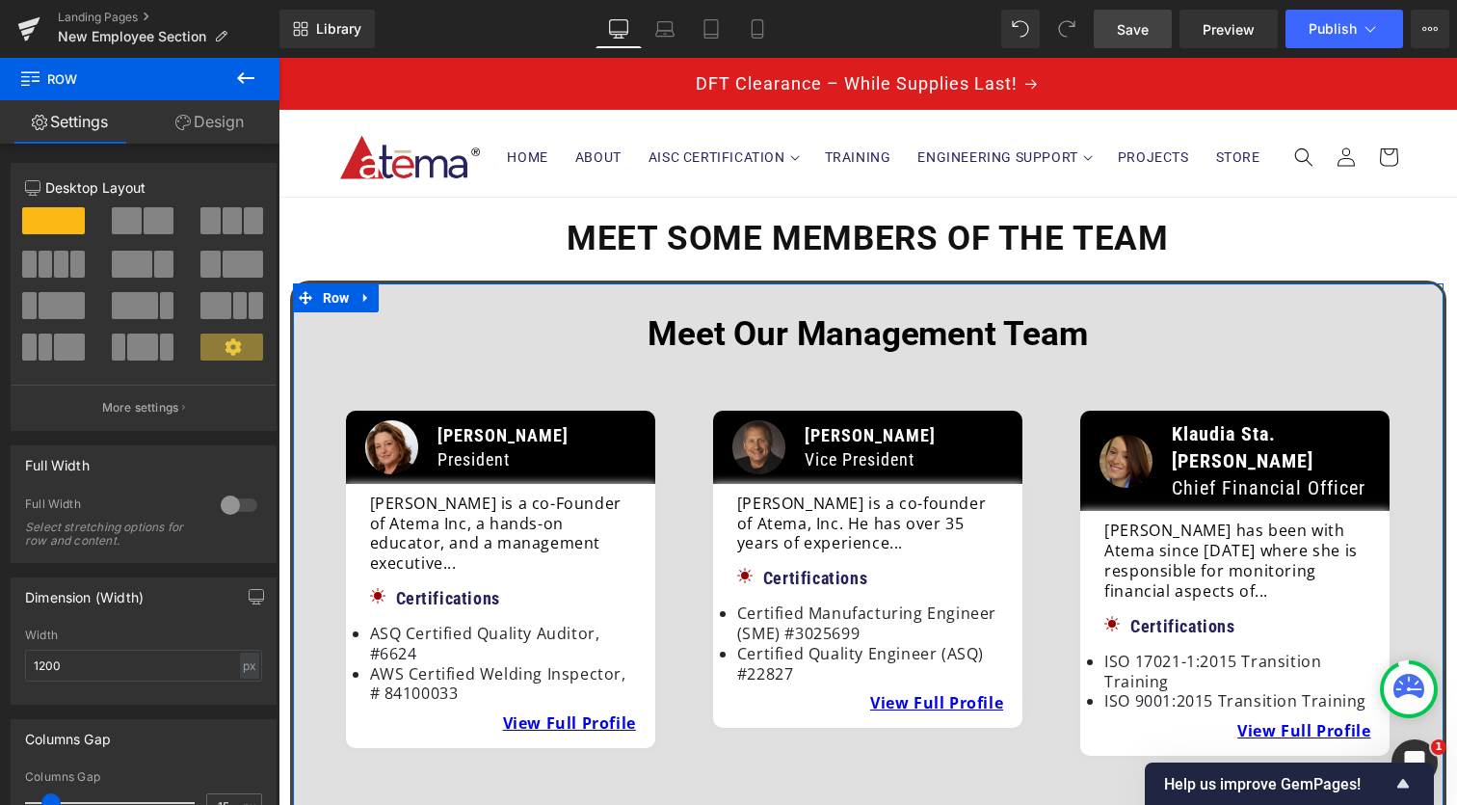
click at [214, 125] on link "Design" at bounding box center [210, 121] width 140 height 43
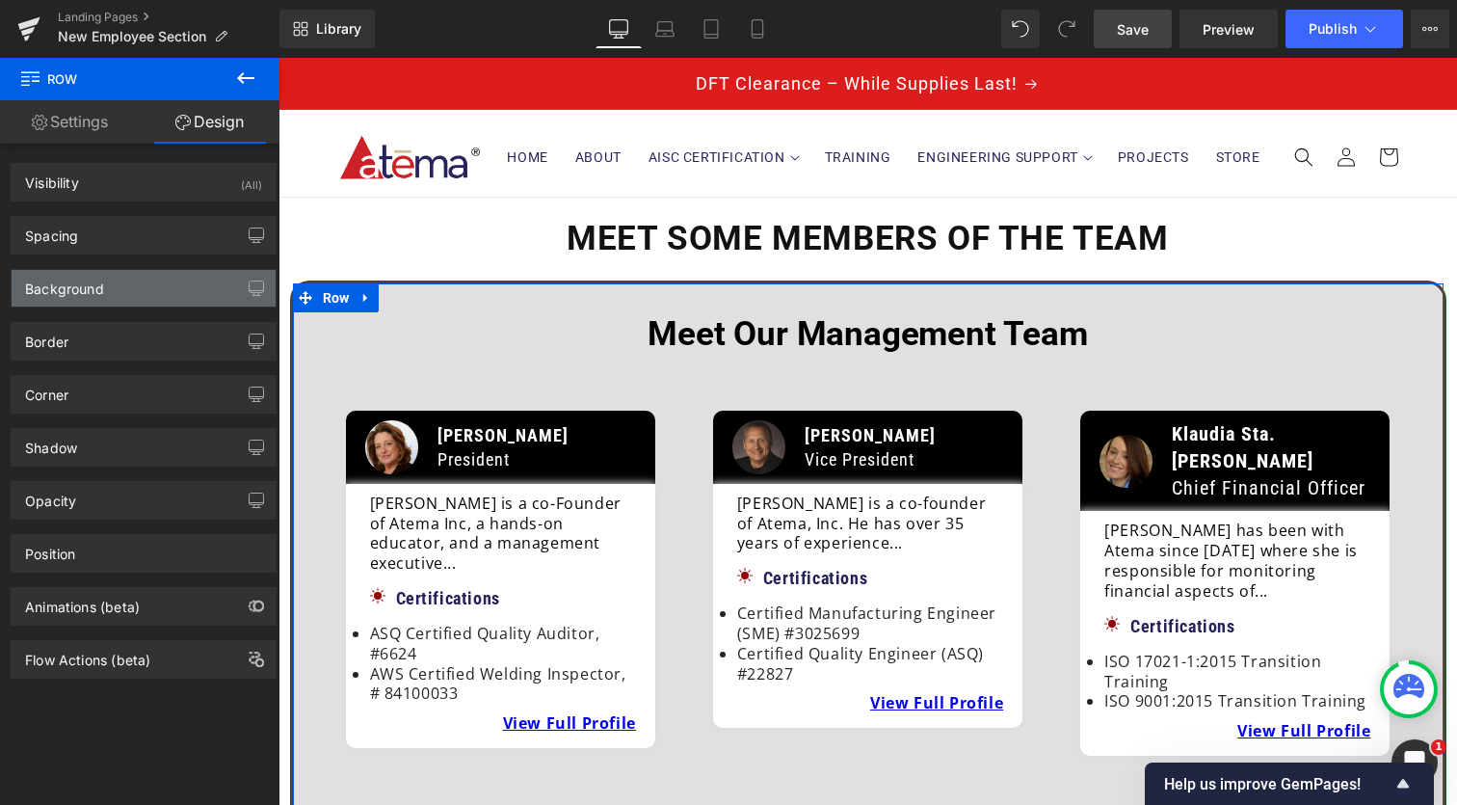
click at [146, 280] on div "Background" at bounding box center [144, 288] width 264 height 37
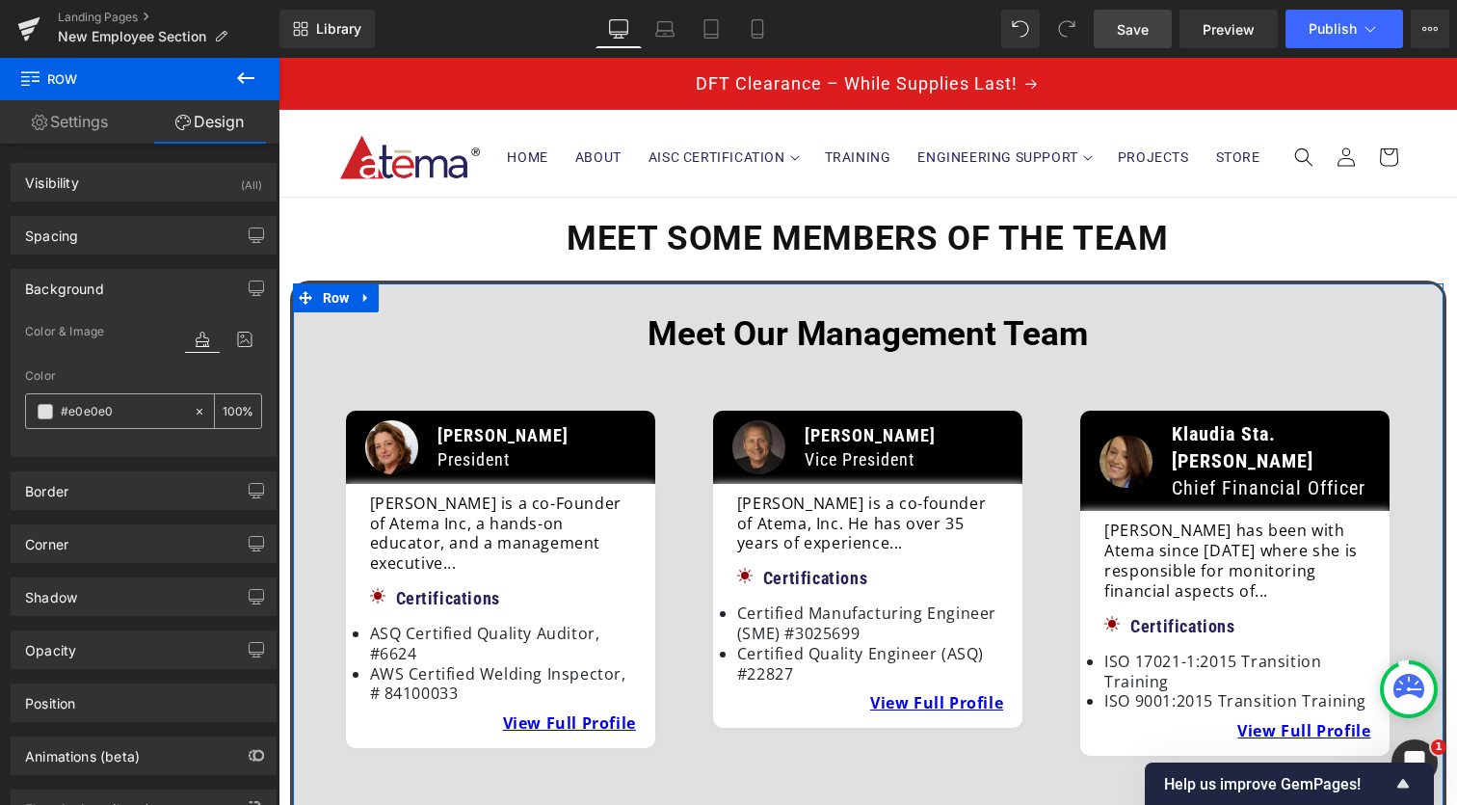
click at [193, 410] on icon at bounding box center [199, 411] width 13 height 13
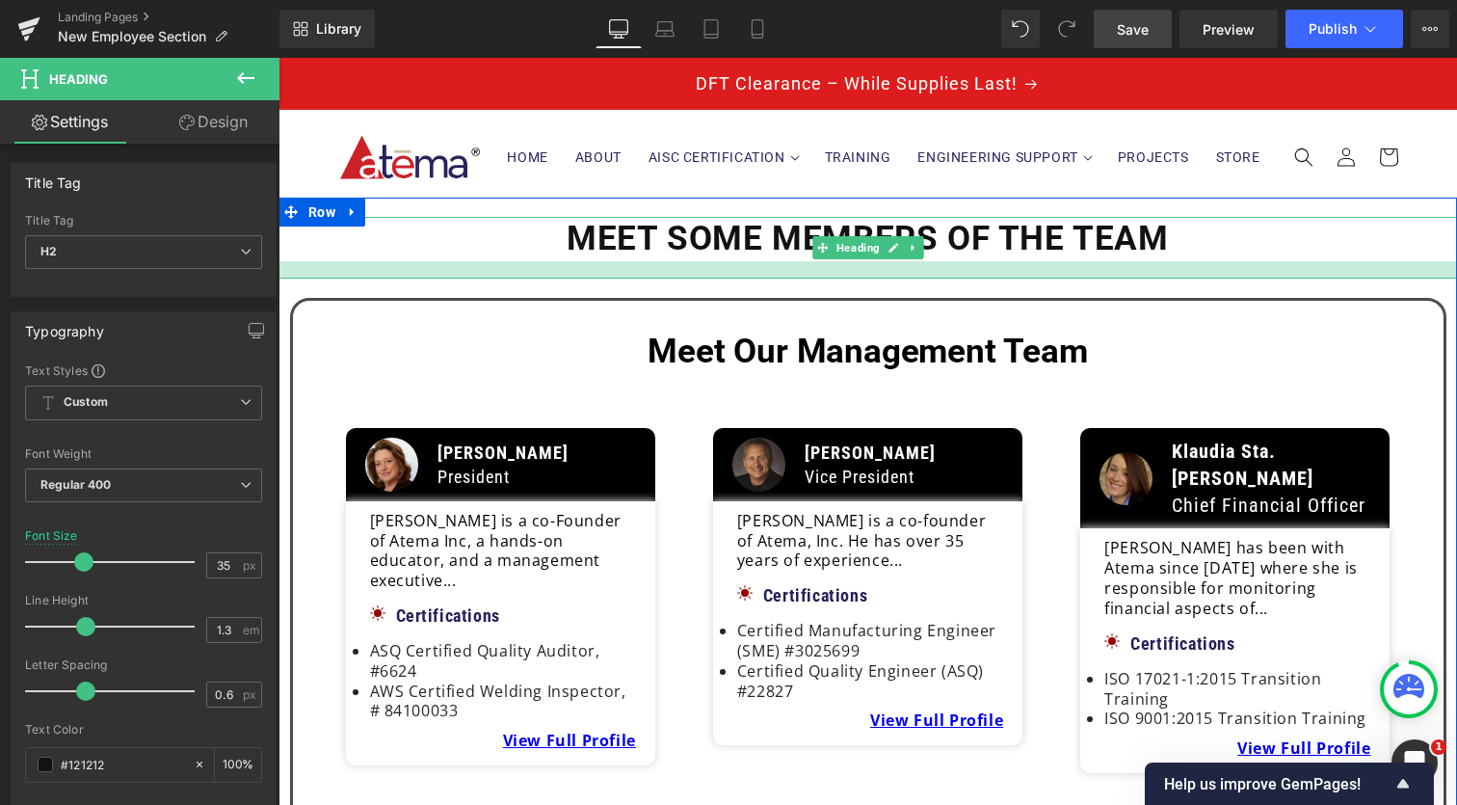
drag, startPoint x: 785, startPoint y: 257, endPoint x: 784, endPoint y: 275, distance: 17.4
click at [784, 275] on div at bounding box center [868, 269] width 1179 height 17
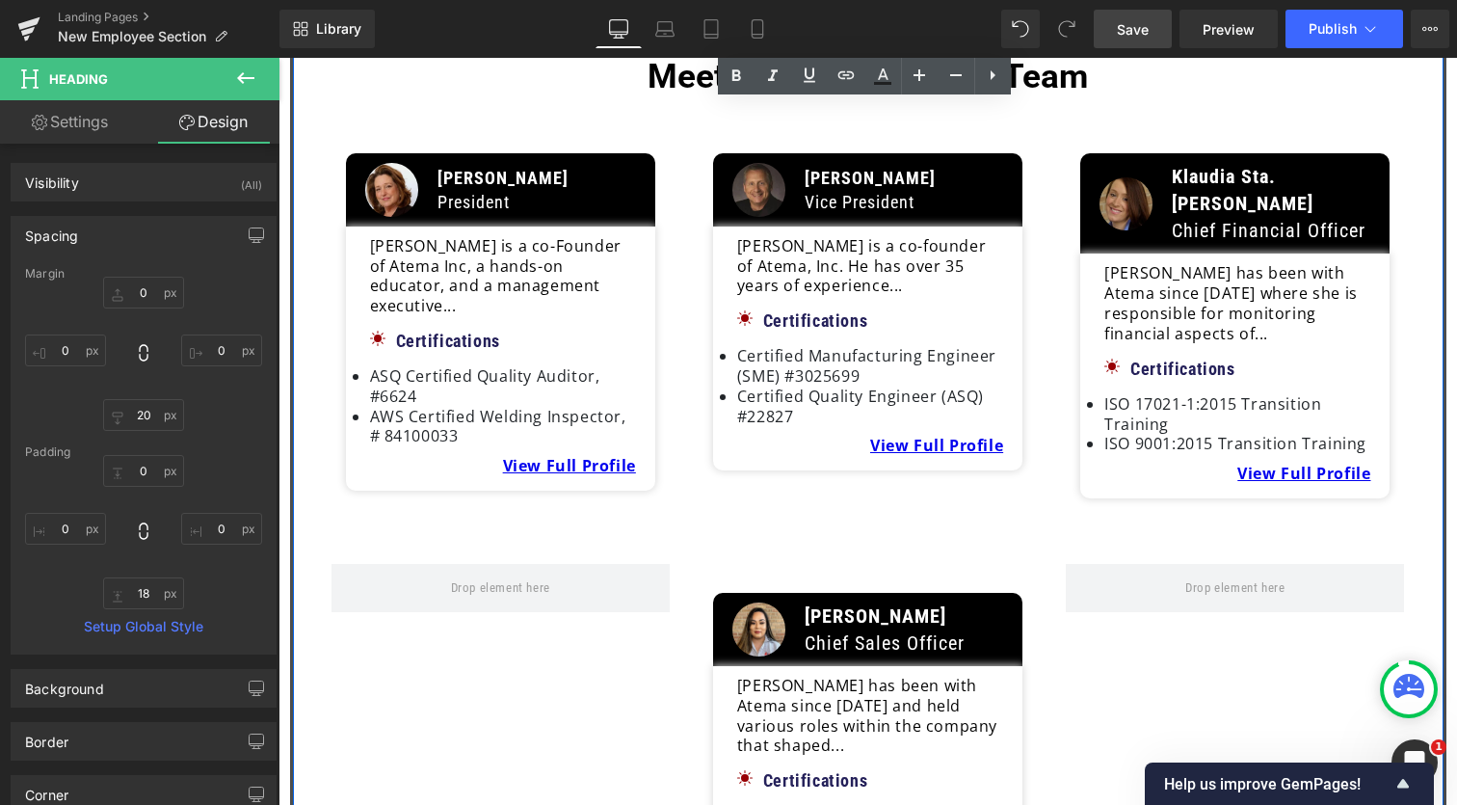
scroll to position [293, 0]
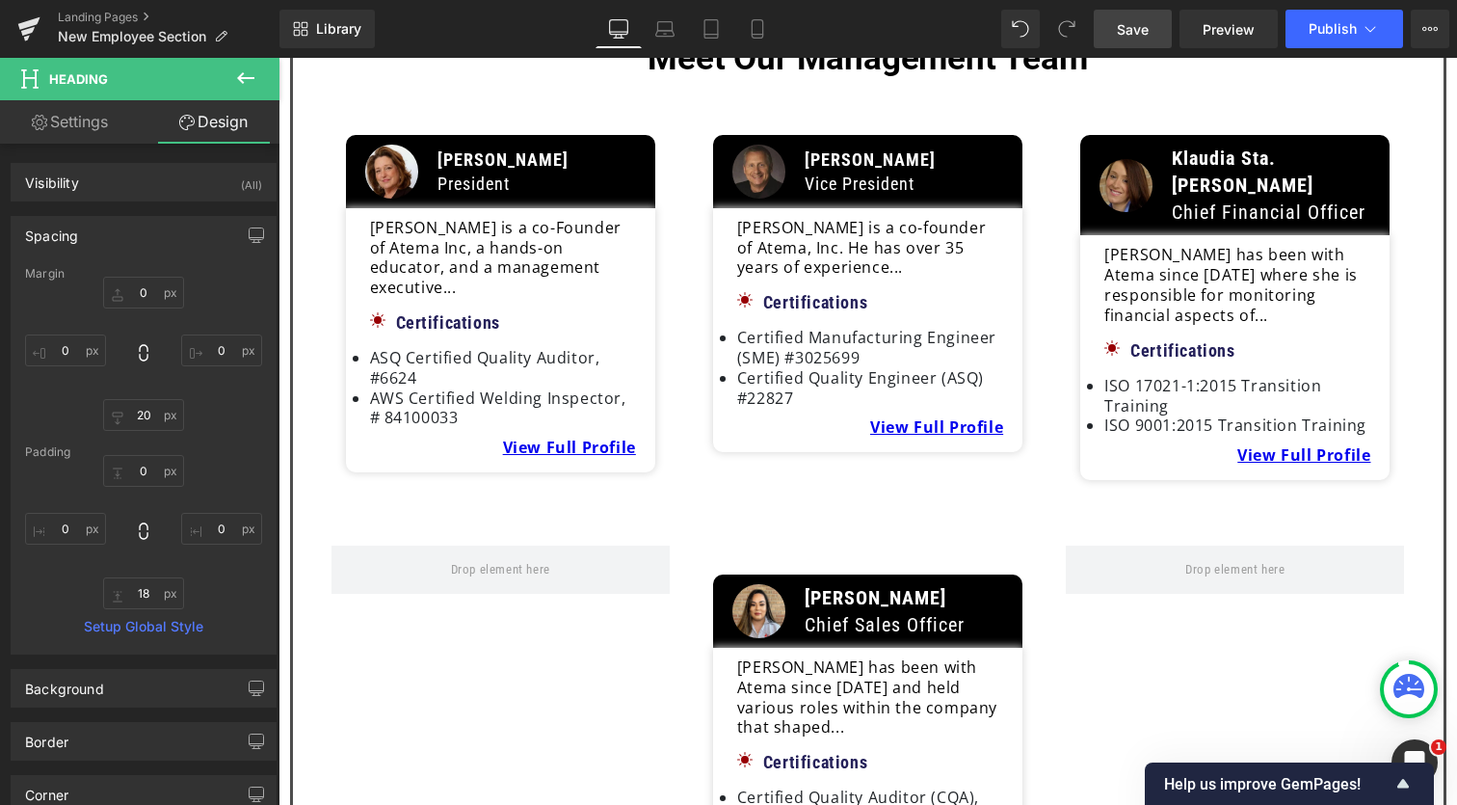
click at [1129, 13] on link "Save" at bounding box center [1133, 29] width 78 height 39
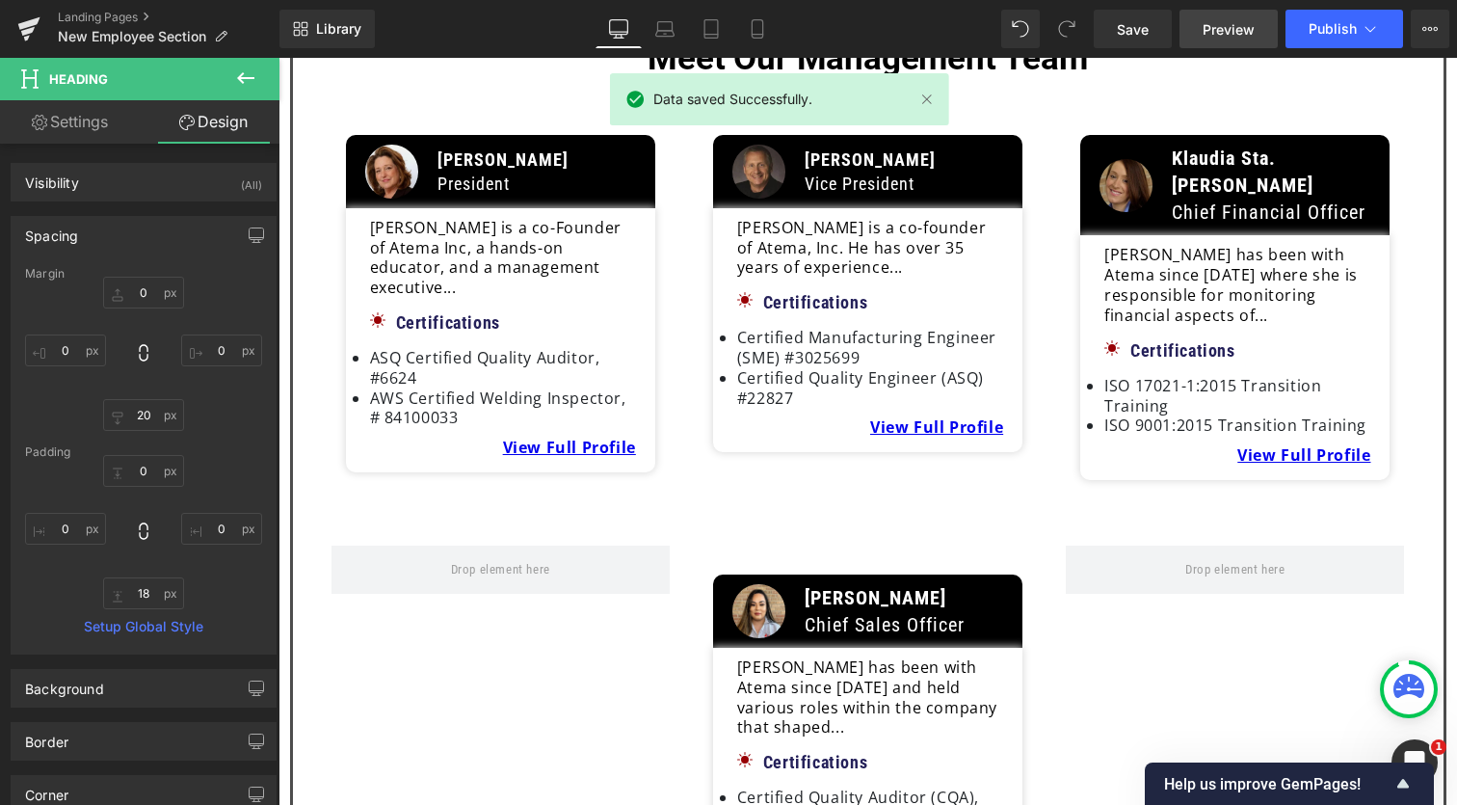
click at [1236, 38] on span "Preview" at bounding box center [1229, 29] width 52 height 20
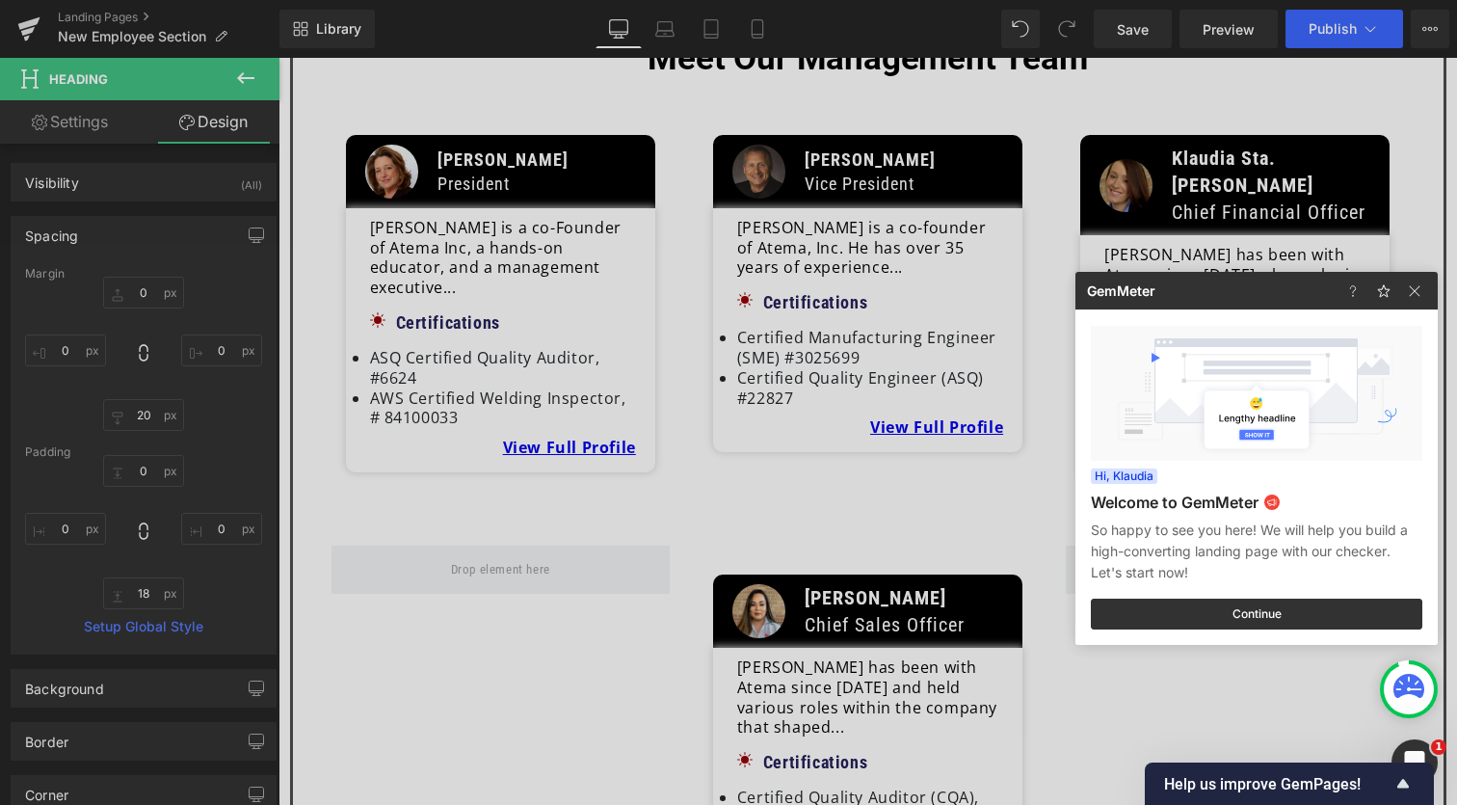
click at [27, 28] on div at bounding box center [728, 402] width 1457 height 805
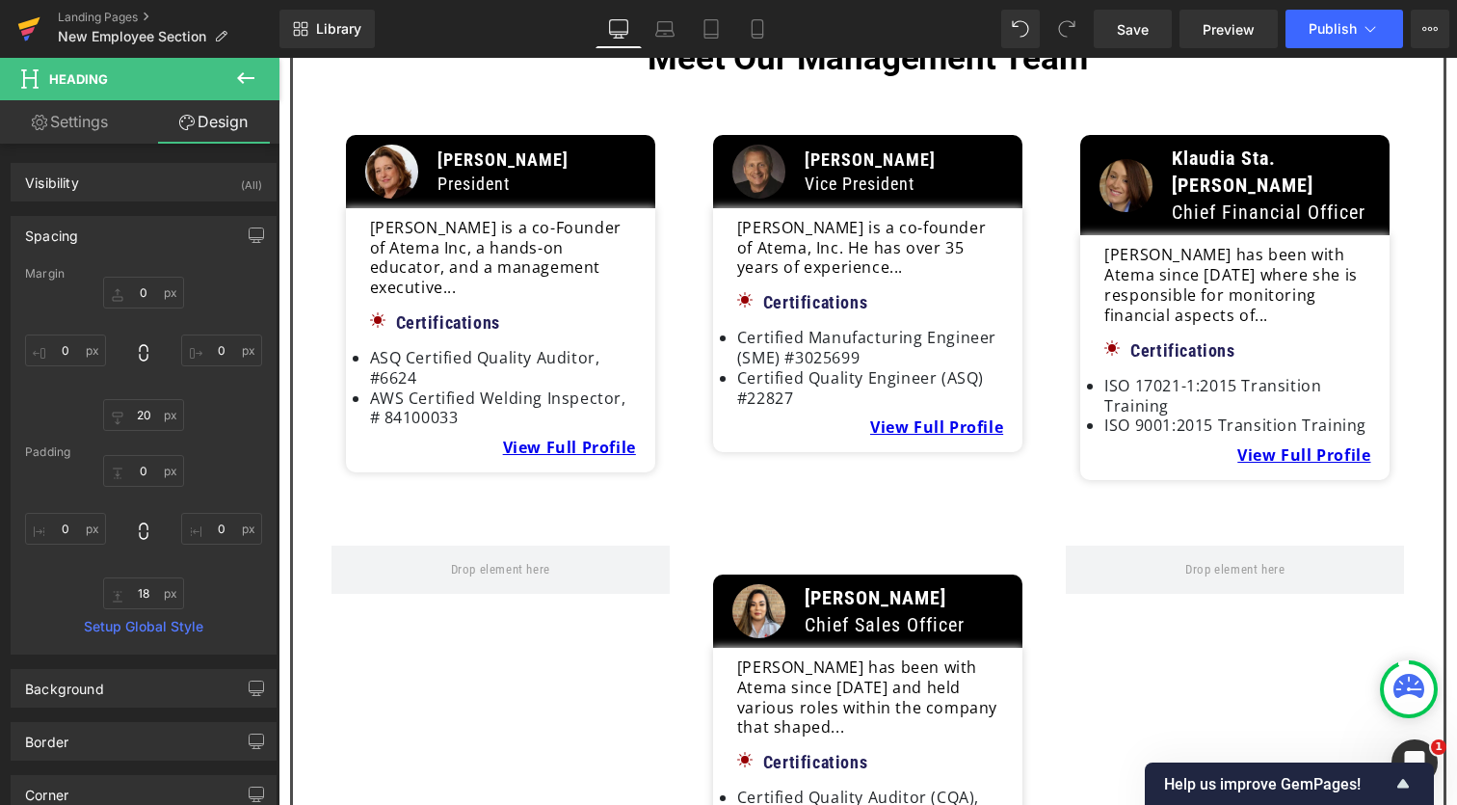
click at [33, 28] on icon at bounding box center [27, 31] width 13 height 9
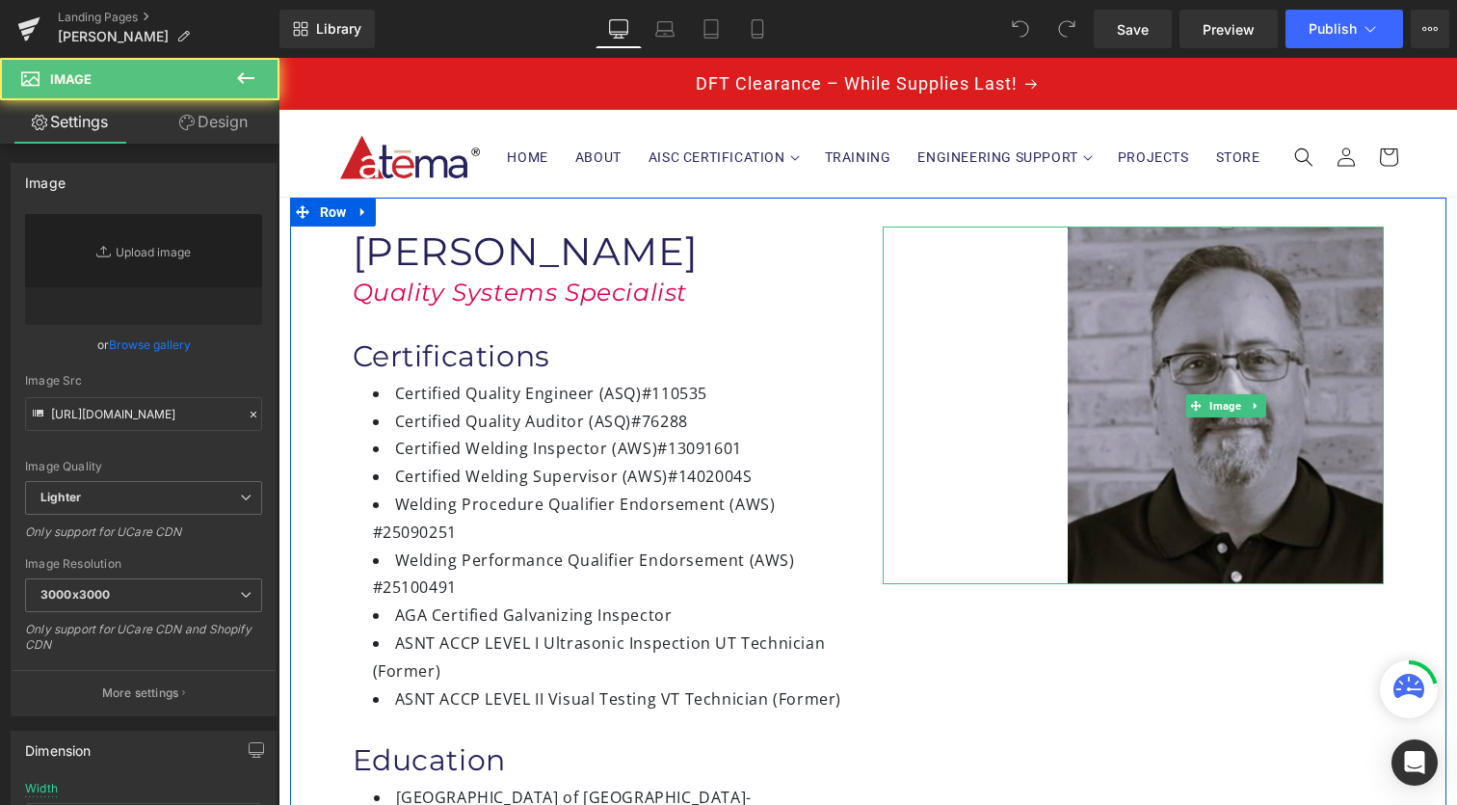
click at [1196, 430] on img at bounding box center [1226, 405] width 316 height 358
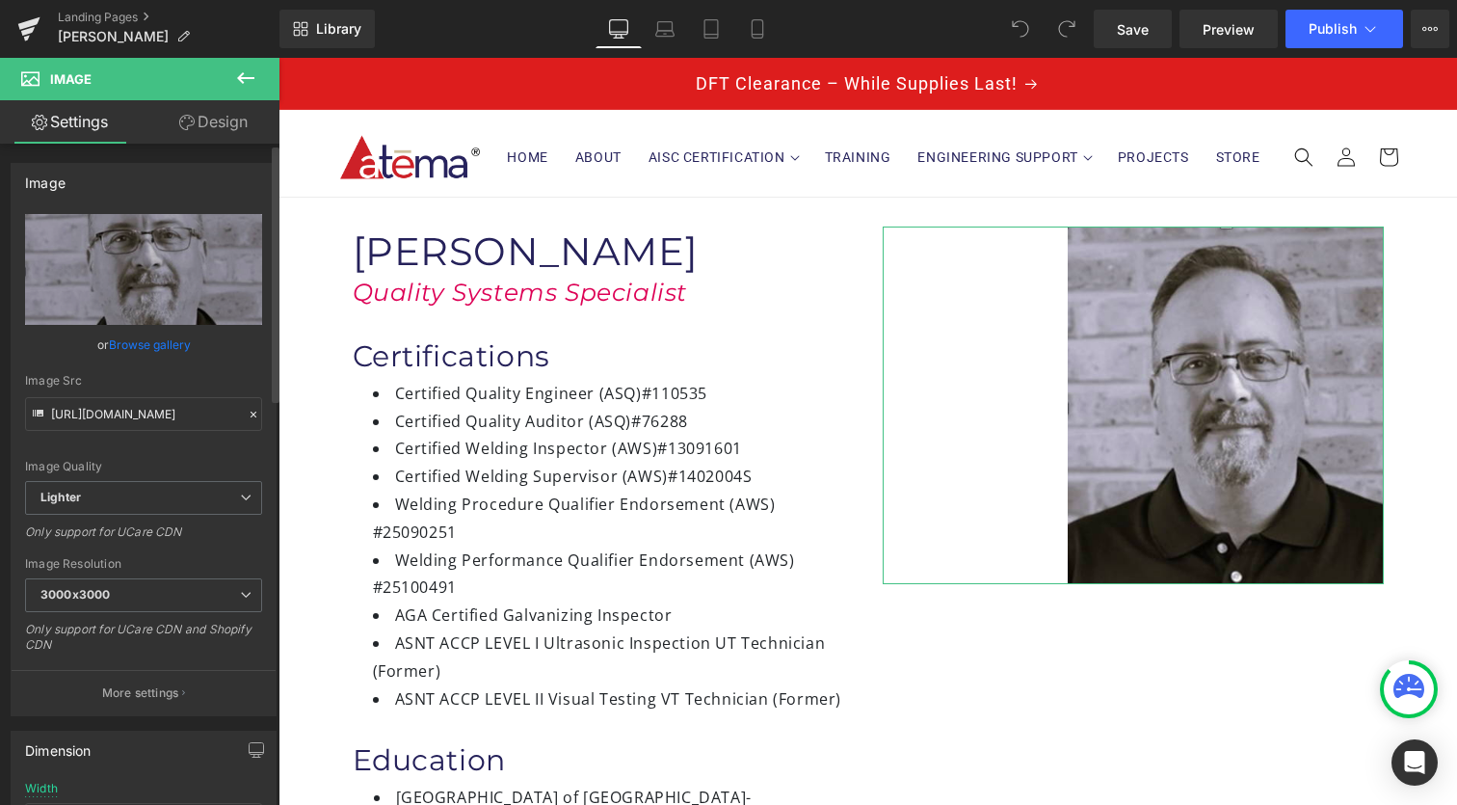
click at [126, 339] on link "Browse gallery" at bounding box center [150, 345] width 82 height 34
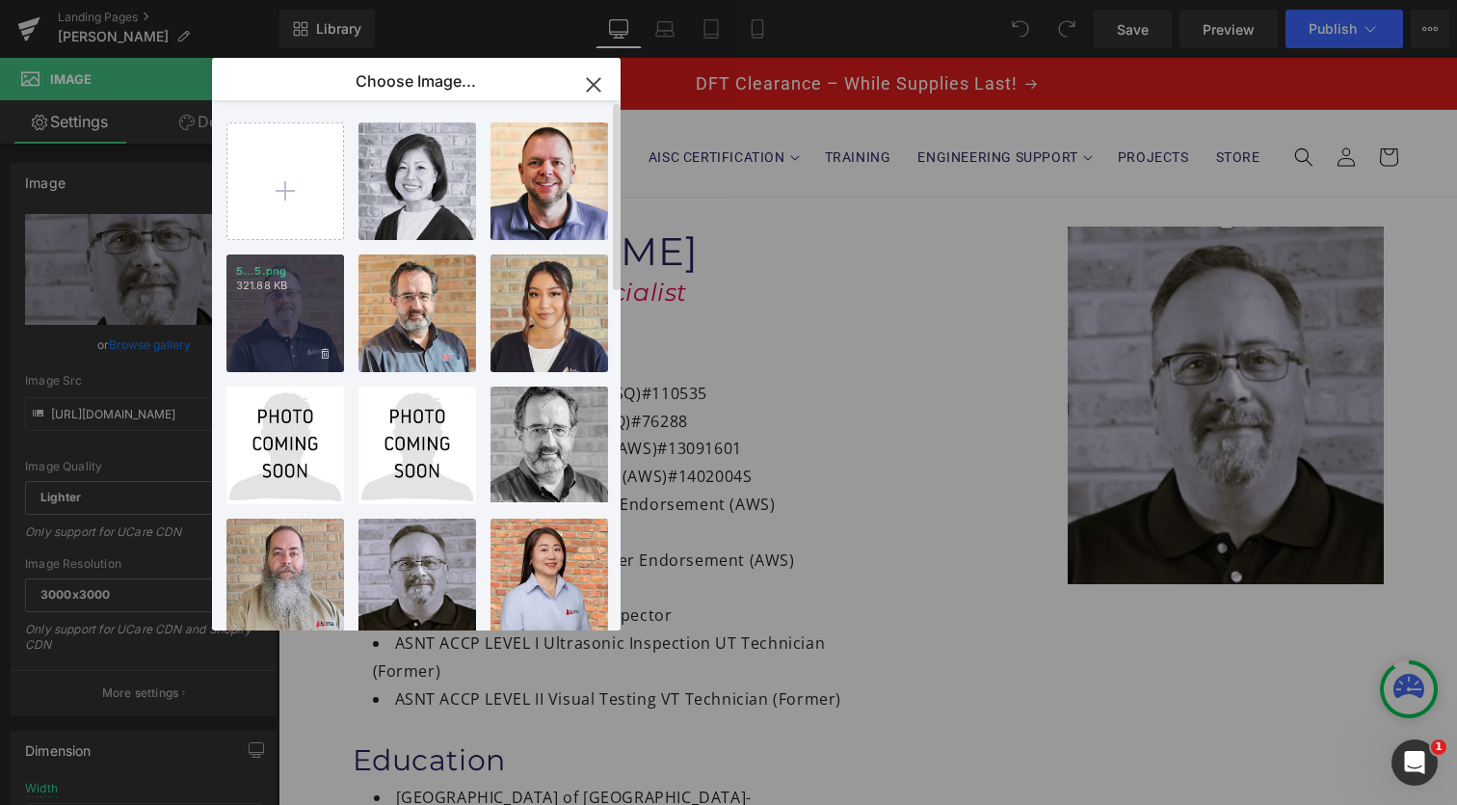
click at [297, 329] on div "5...5.png 321.88 KB" at bounding box center [285, 313] width 118 height 118
type input "[URL][DOMAIN_NAME]"
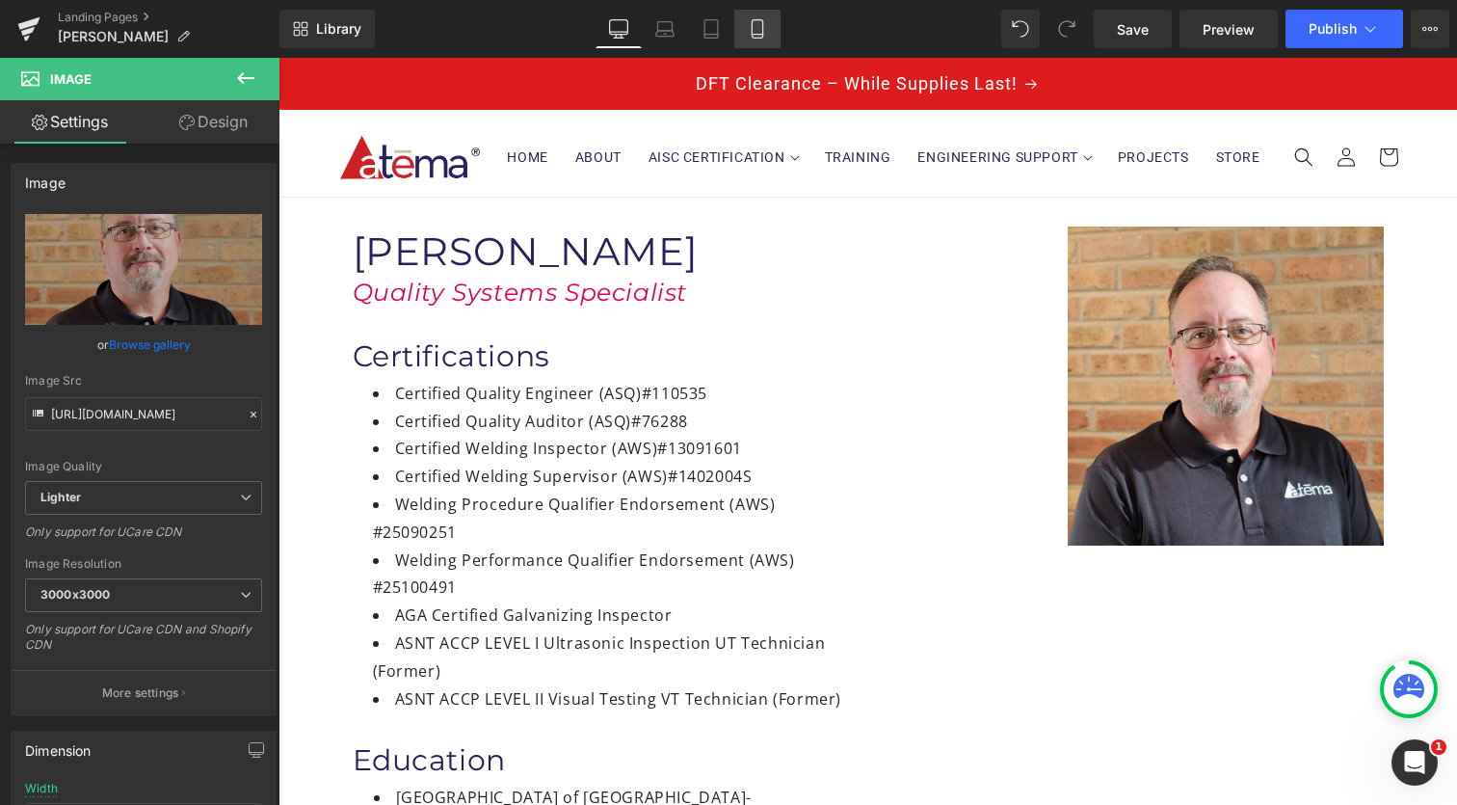
click at [757, 30] on icon at bounding box center [757, 28] width 19 height 19
type input "50"
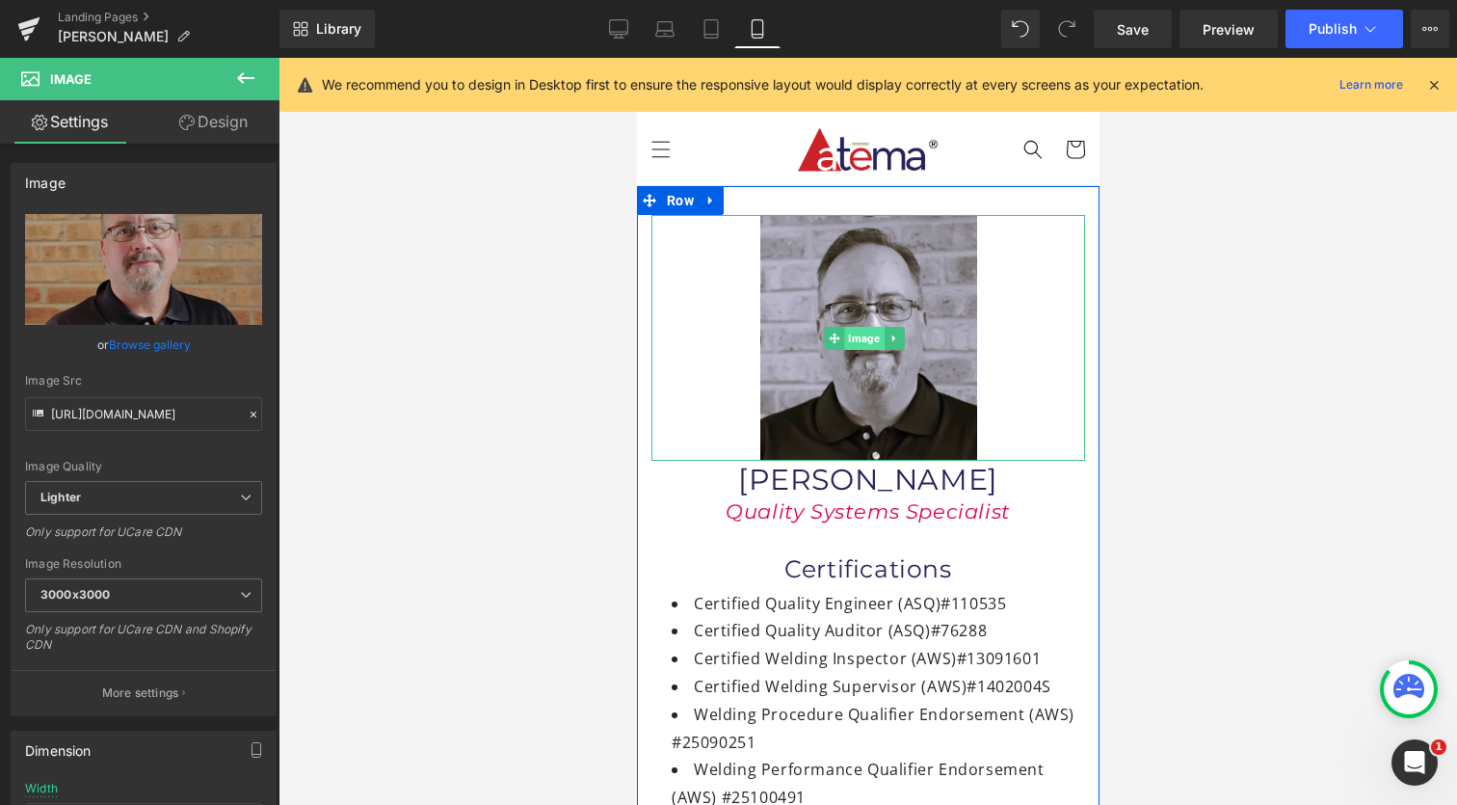
click at [858, 344] on span "Image" at bounding box center [863, 338] width 40 height 23
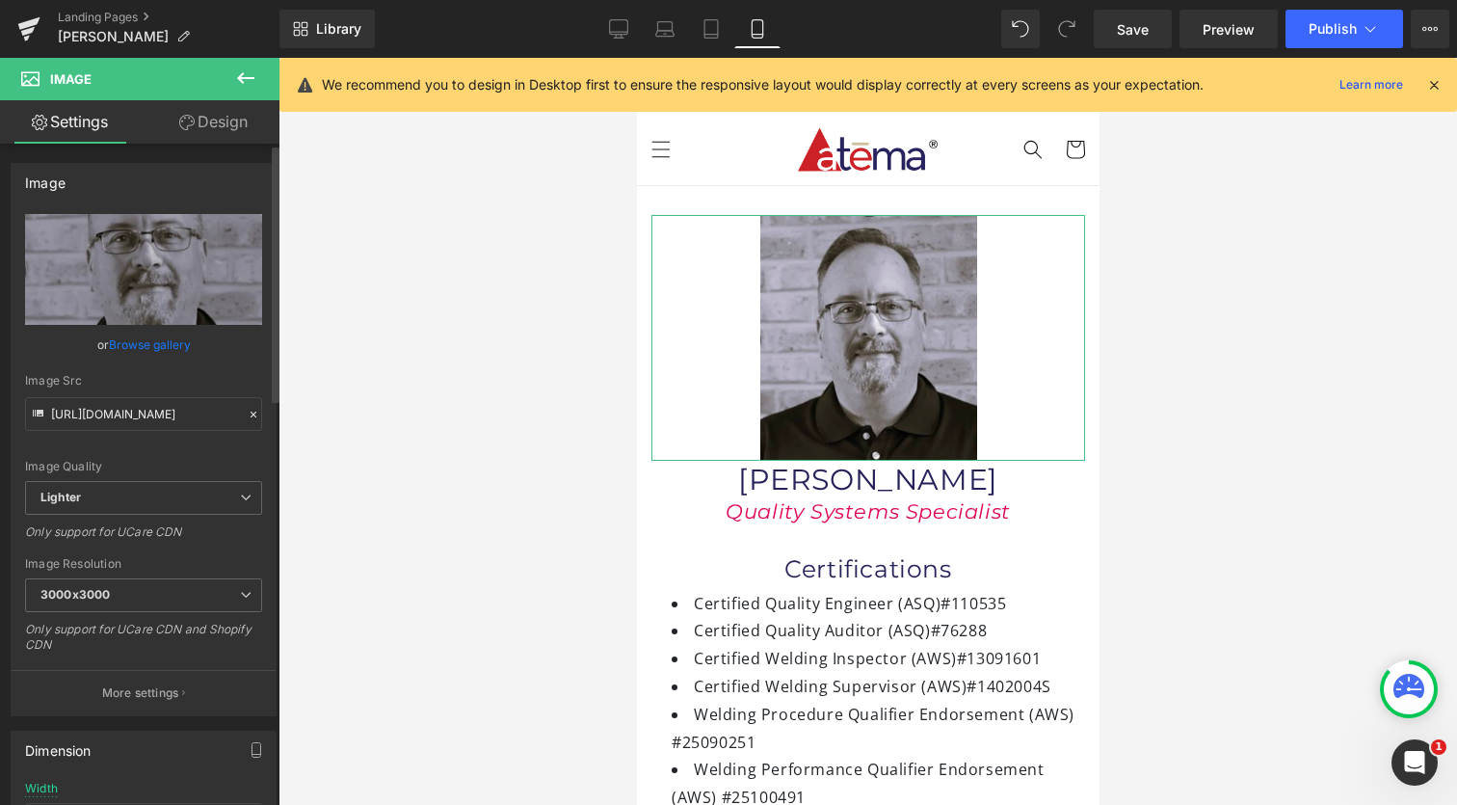
click at [169, 343] on link "Browse gallery" at bounding box center [150, 345] width 82 height 34
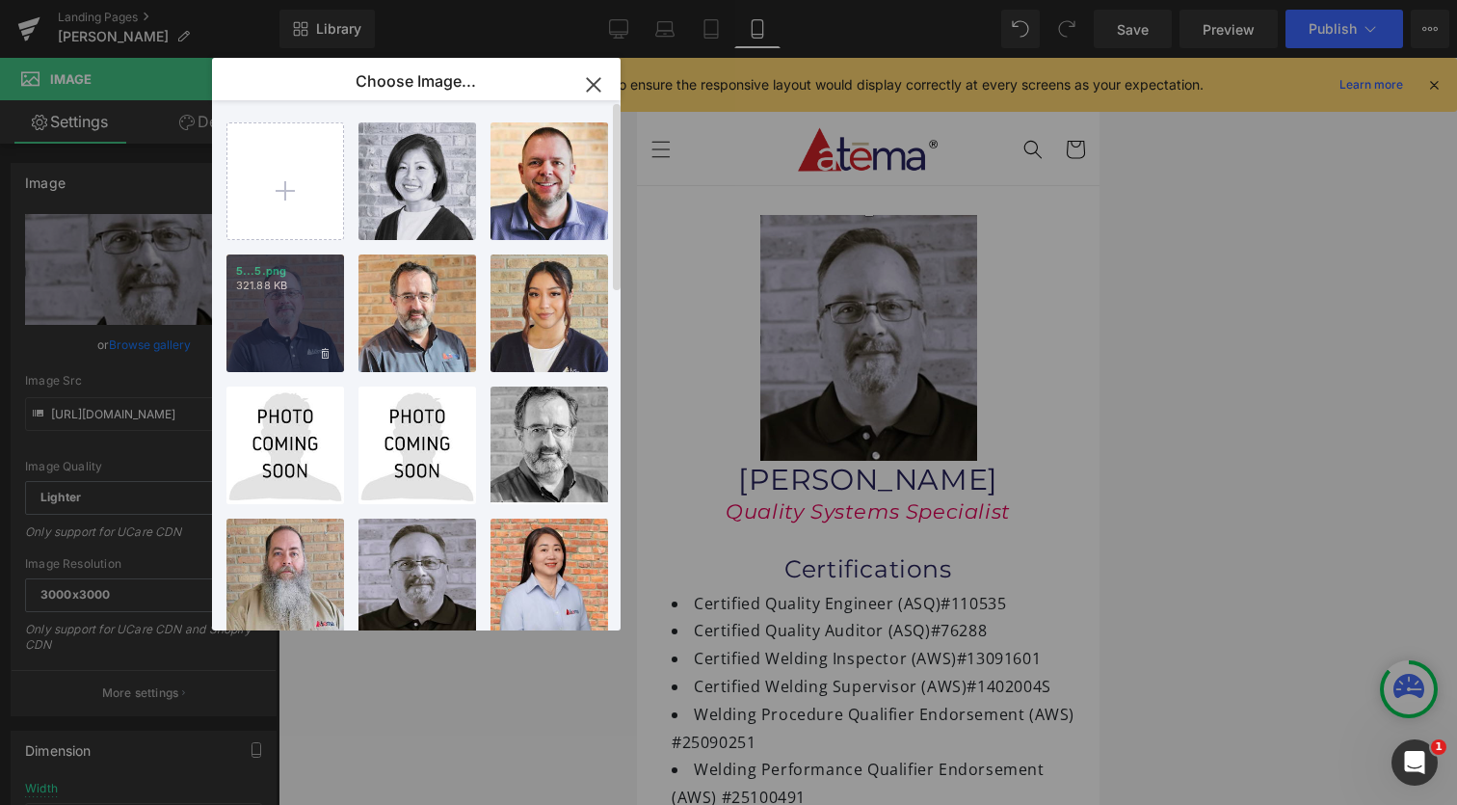
click at [286, 314] on div "5...5.png 321.88 KB" at bounding box center [285, 313] width 118 height 118
type input "https://ucarecdn.com/b37e7659-6cb7-4da1-a76b-eb6617a594d0/-/format/auto/-/previ…"
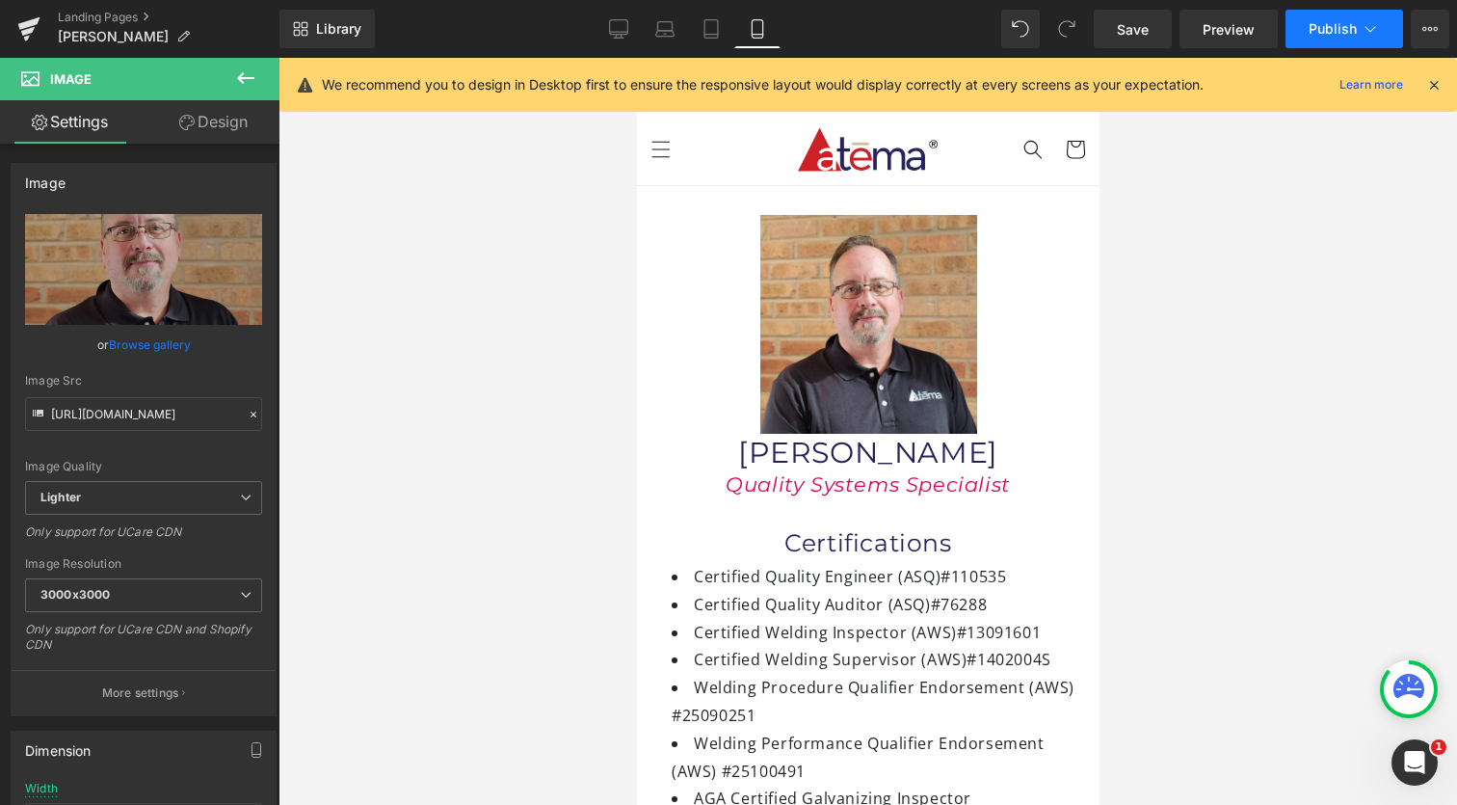
click at [1321, 29] on span "Publish" at bounding box center [1333, 28] width 48 height 15
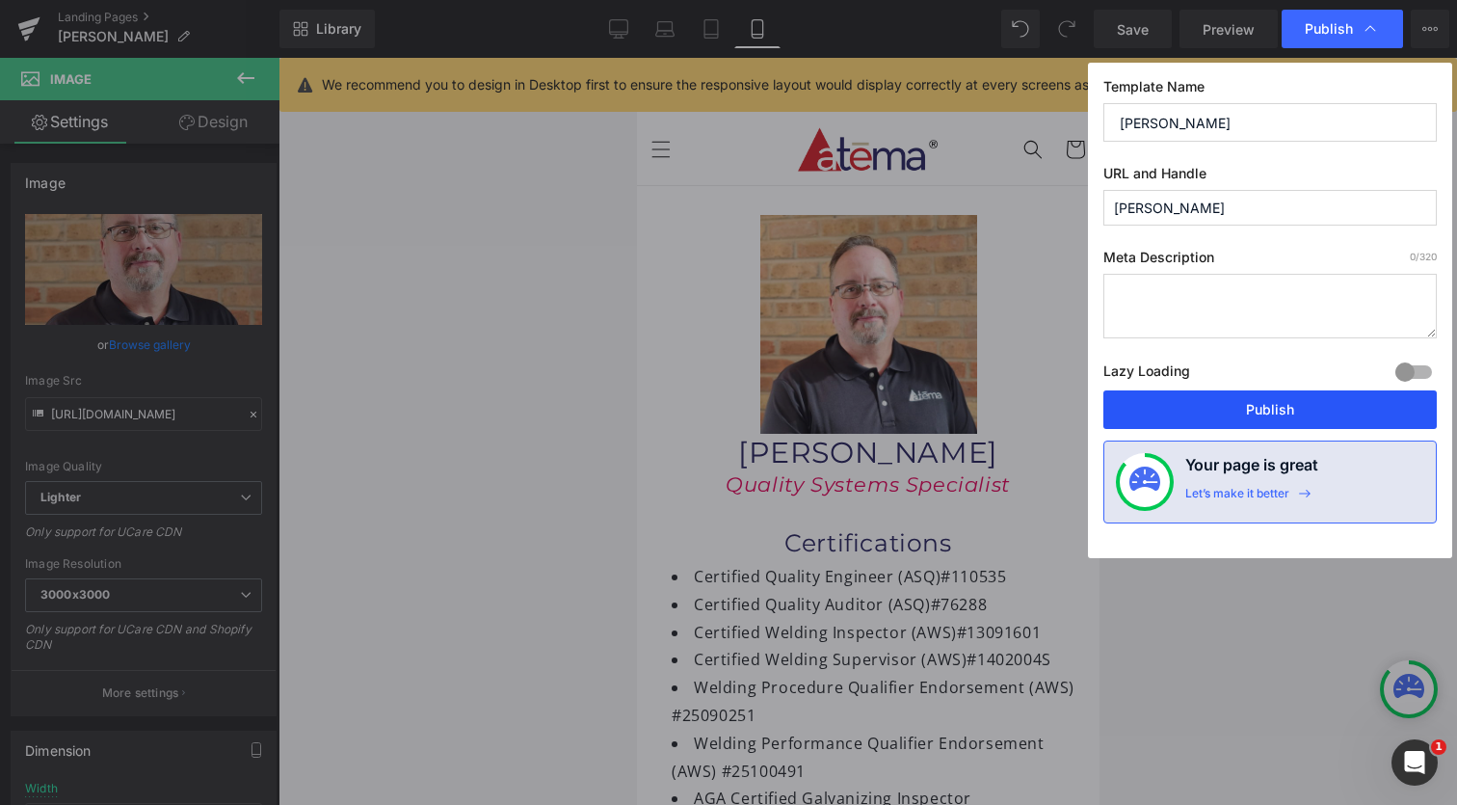
click at [1229, 407] on button "Publish" at bounding box center [1269, 409] width 333 height 39
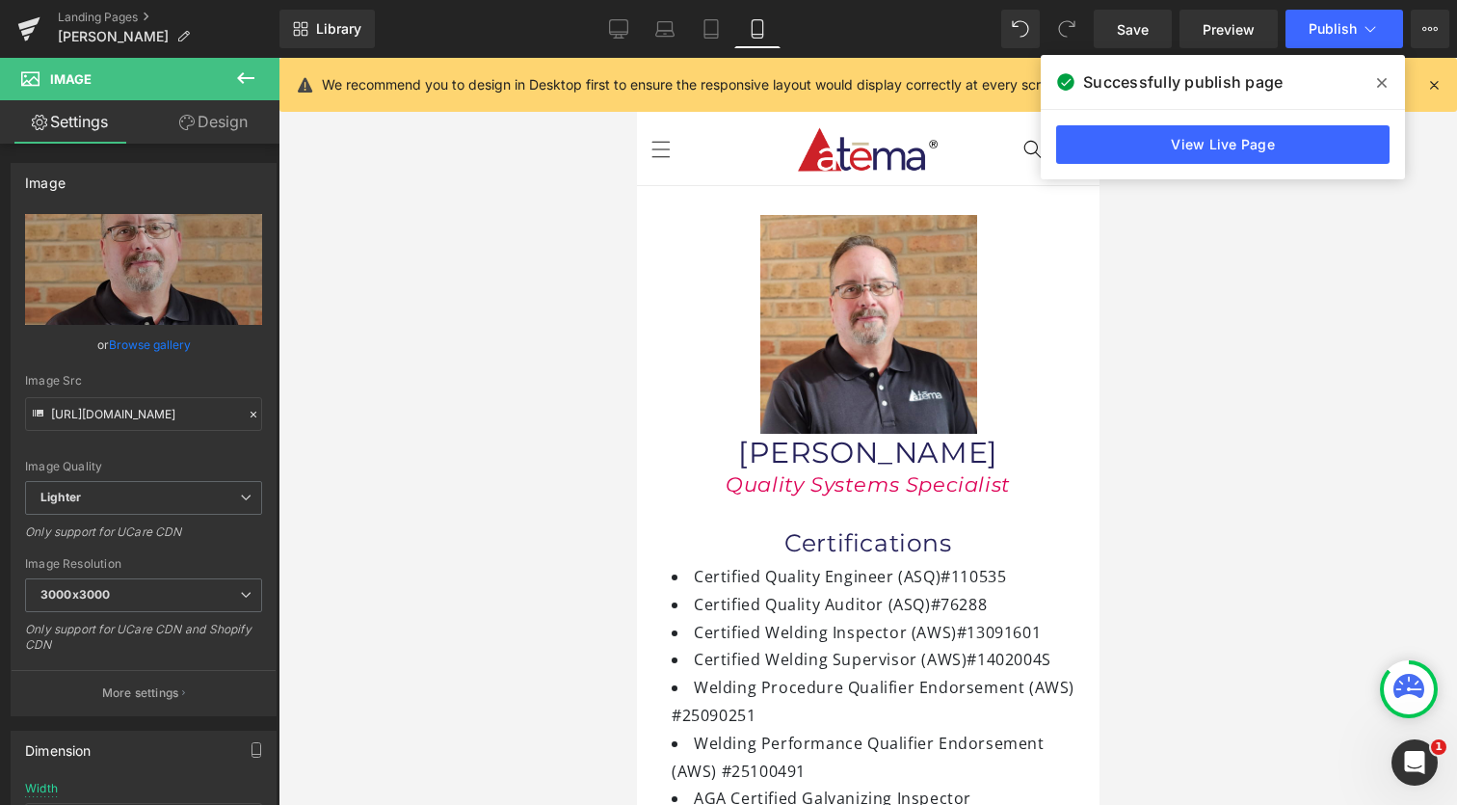
click at [1382, 86] on icon at bounding box center [1382, 82] width 10 height 15
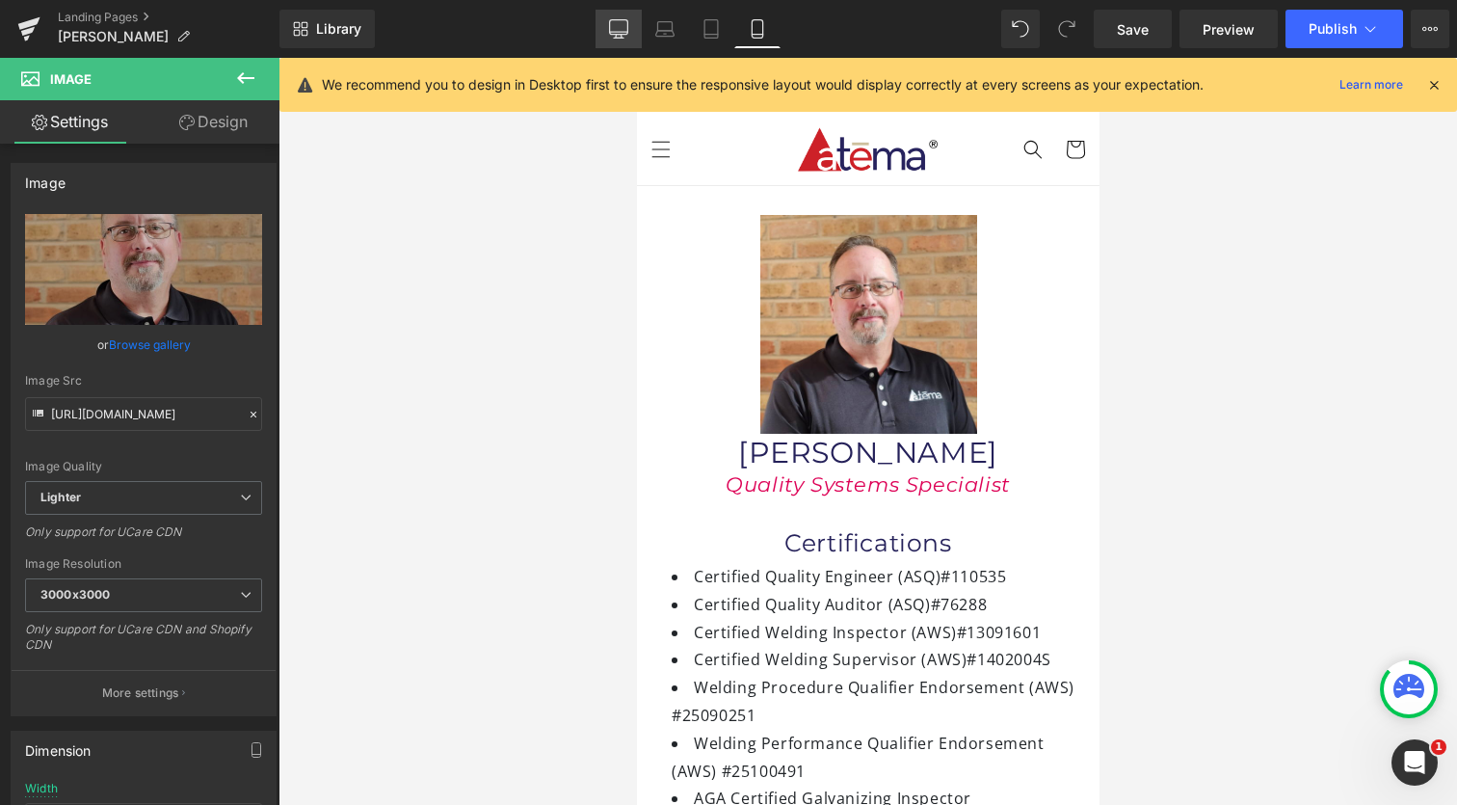
click at [627, 39] on link "Desktop" at bounding box center [619, 29] width 46 height 39
type input "63"
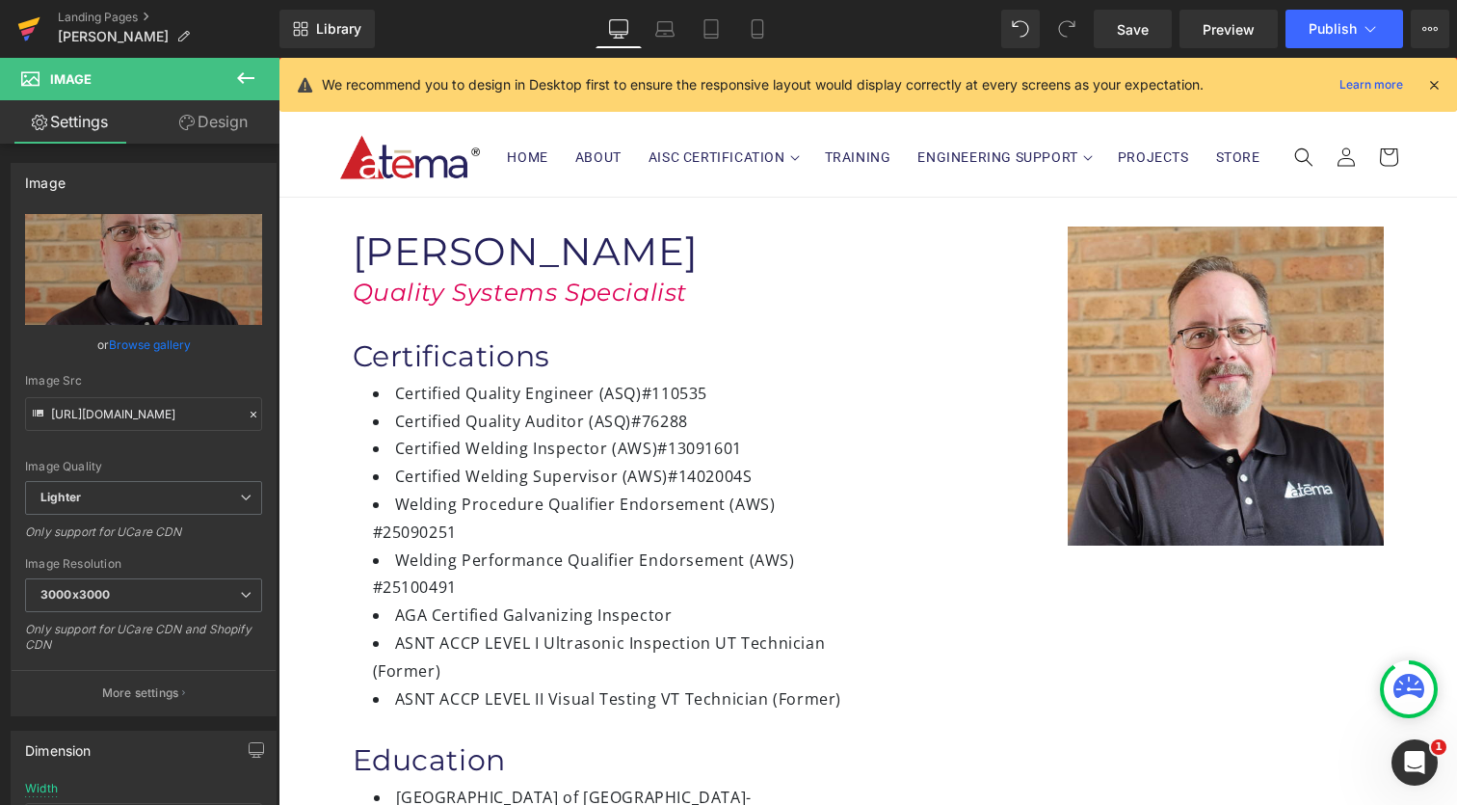
click at [25, 31] on icon at bounding box center [27, 31] width 13 height 9
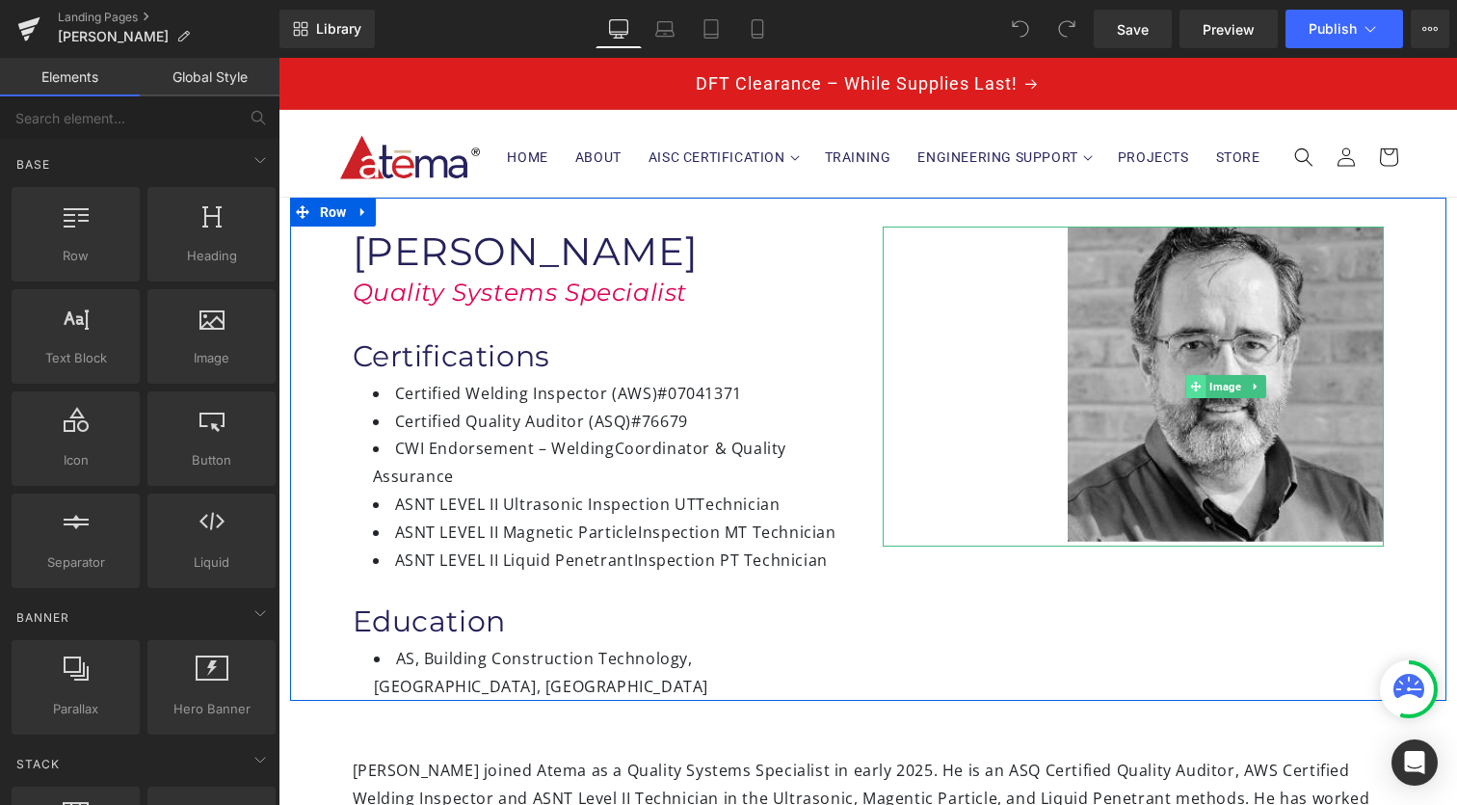
click at [1191, 379] on span at bounding box center [1195, 386] width 20 height 23
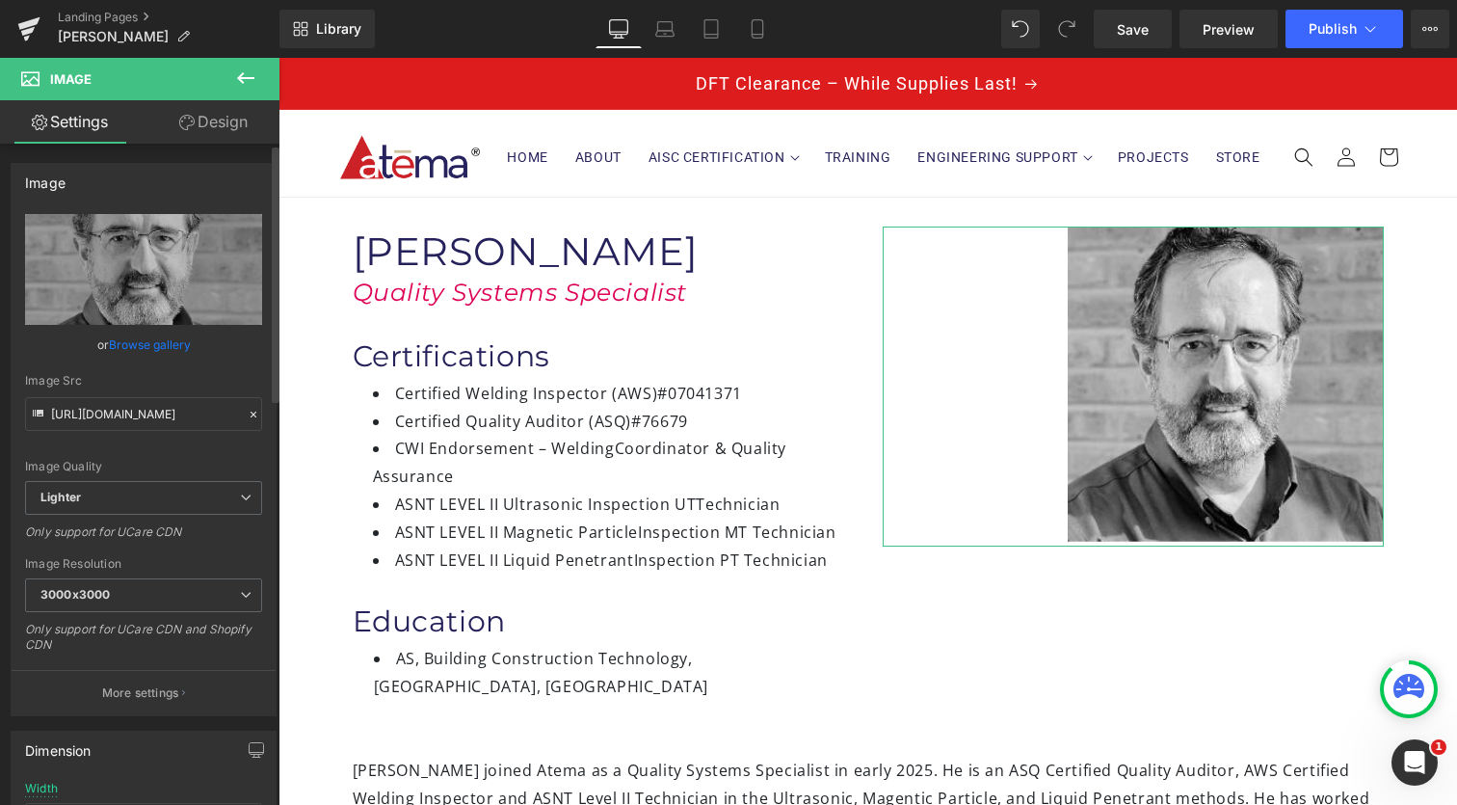
click at [145, 339] on link "Browse gallery" at bounding box center [150, 345] width 82 height 34
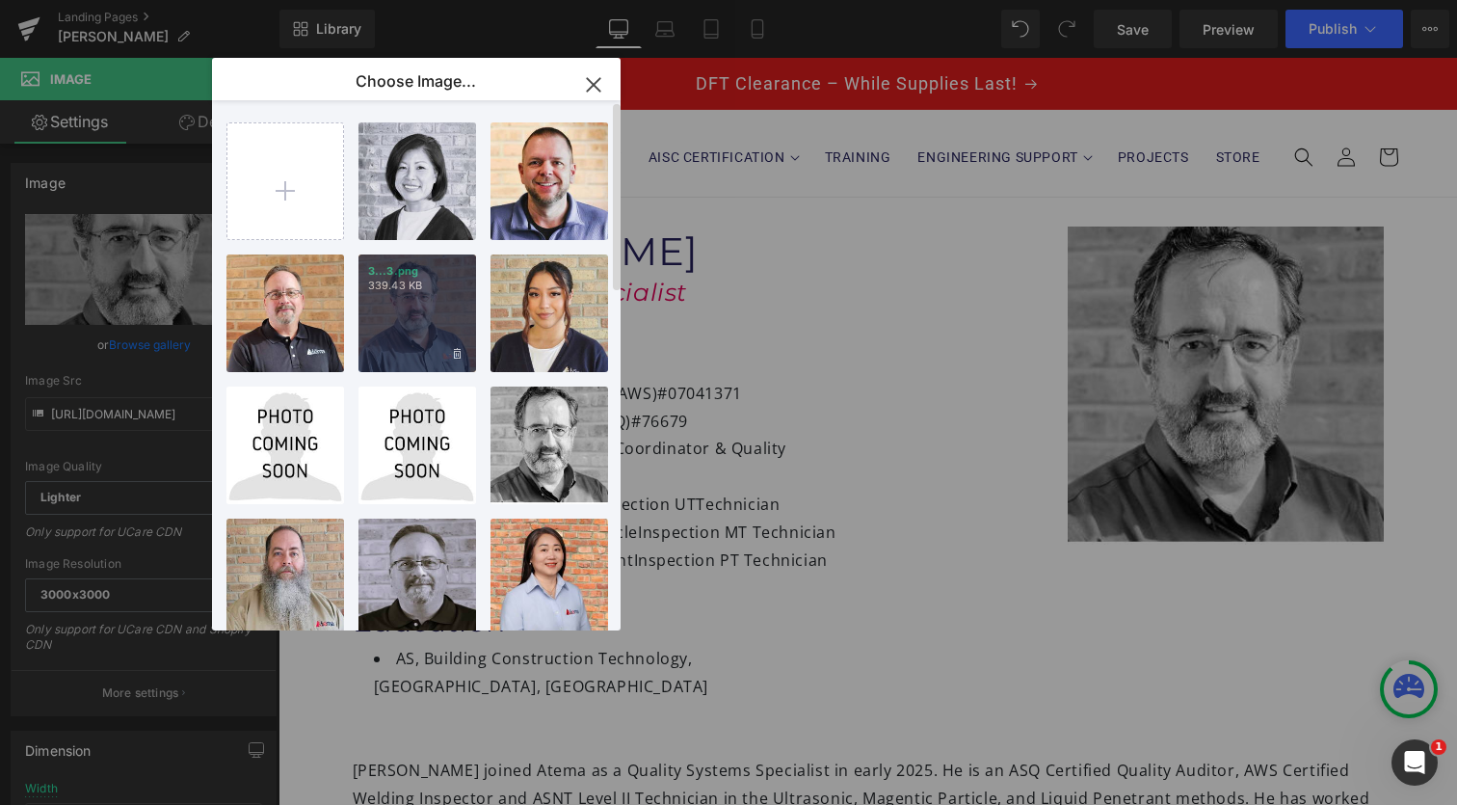
click at [427, 321] on div "3...3.png 339.43 KB" at bounding box center [418, 313] width 118 height 118
type input "https://ucarecdn.com/38fa20ec-c8b3-4f2e-a093-599f9e06dc39/-/format/auto/-/previ…"
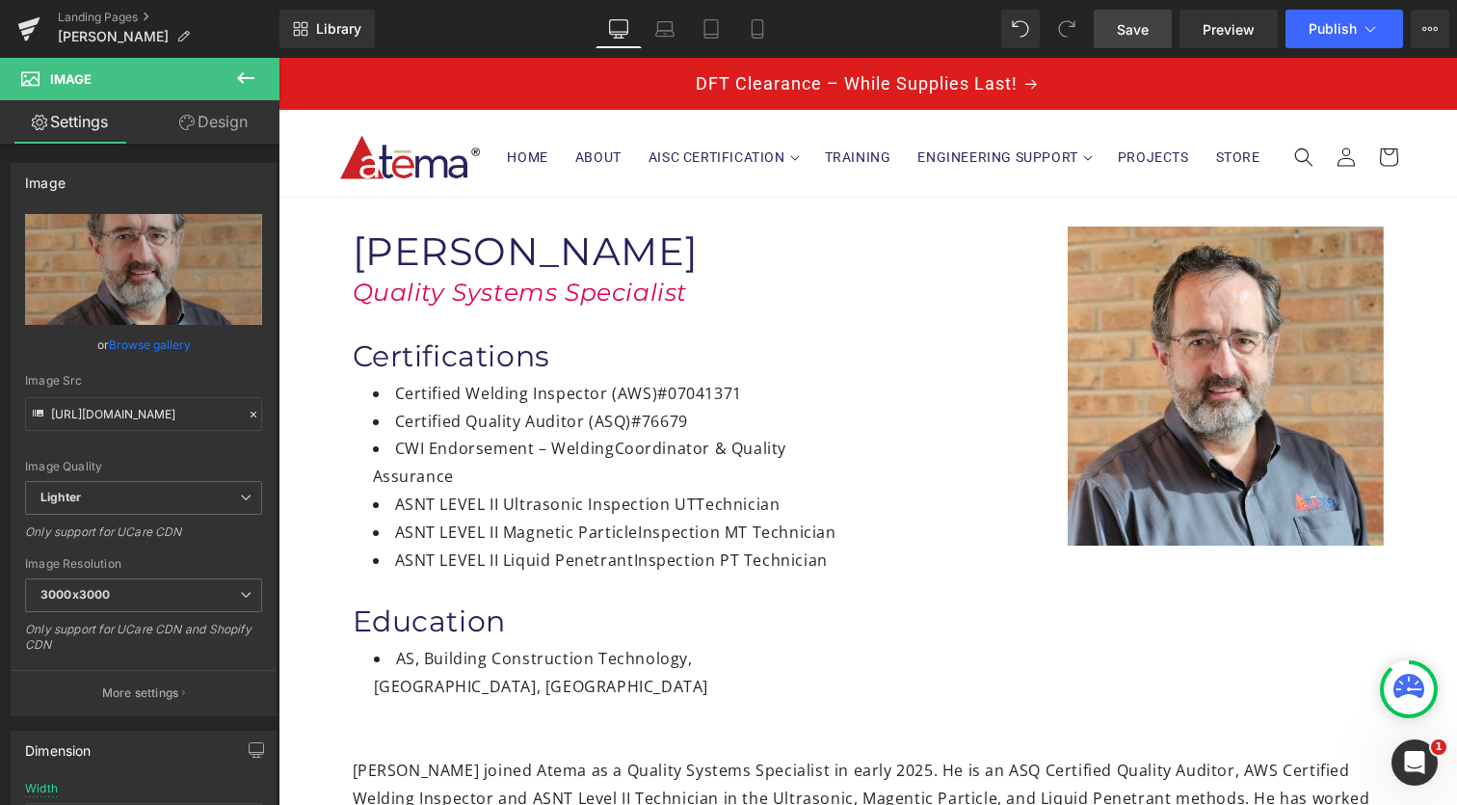
click at [1134, 36] on span "Save" at bounding box center [1133, 29] width 32 height 20
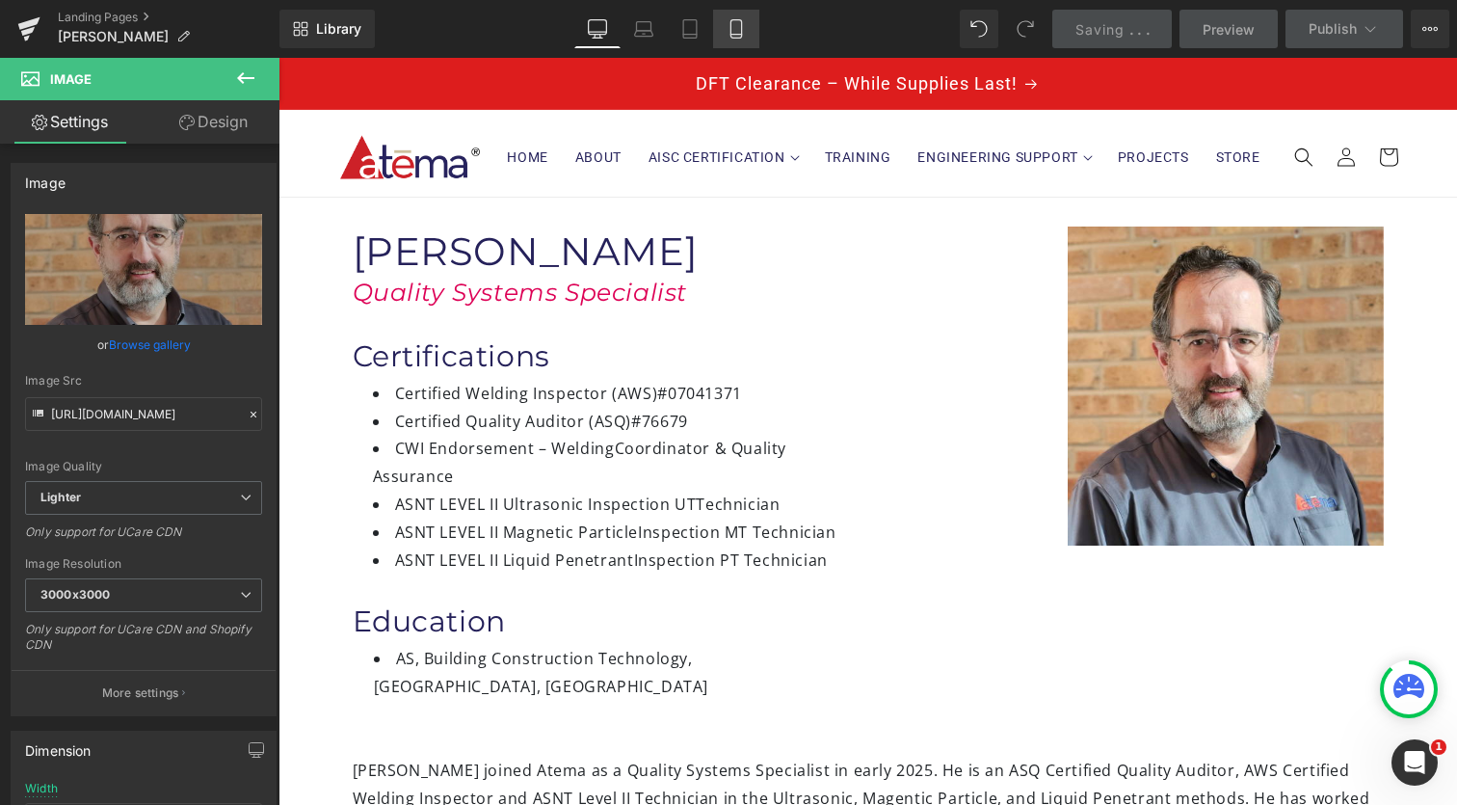
click at [737, 36] on link "Mobile" at bounding box center [736, 29] width 46 height 39
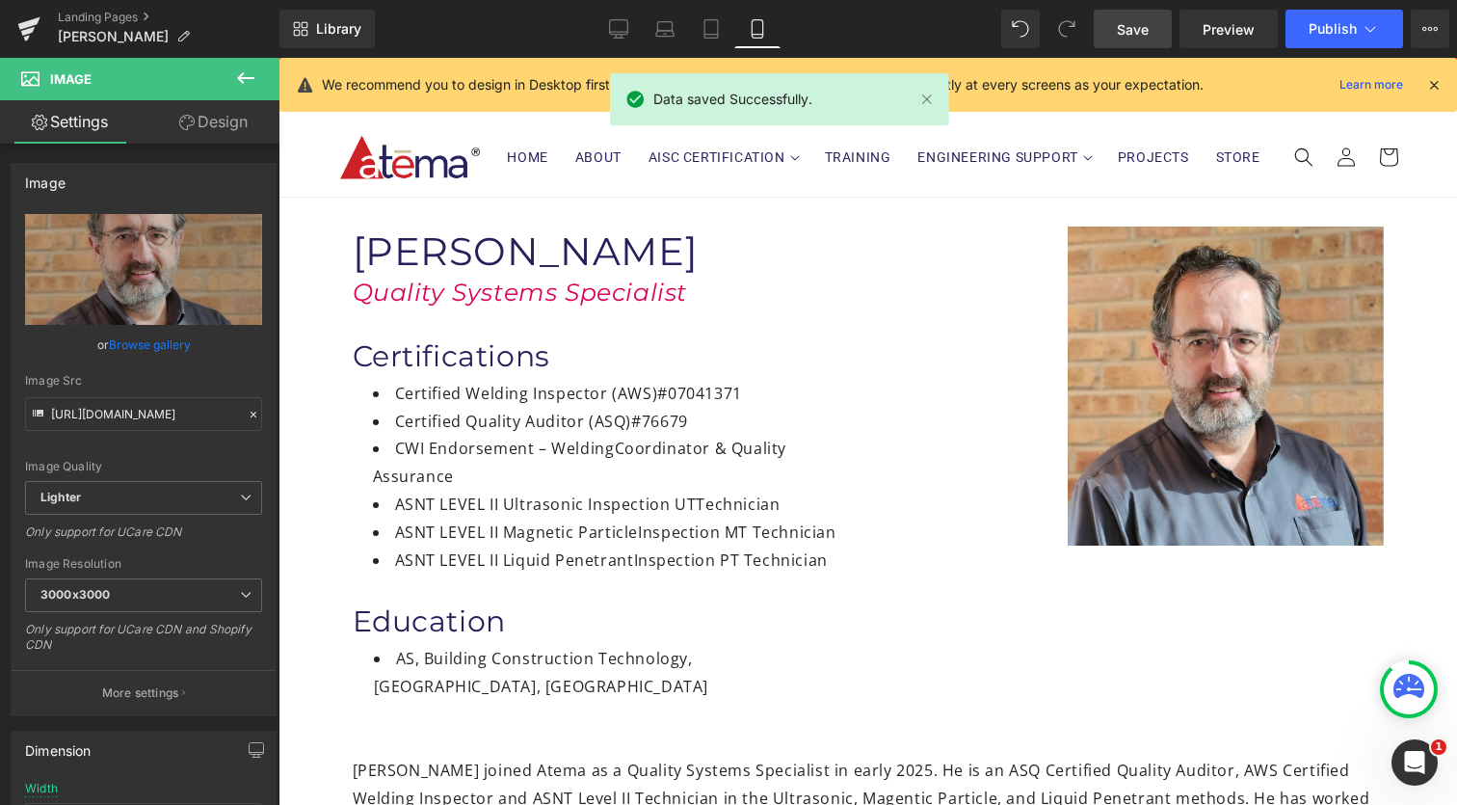
type input "50"
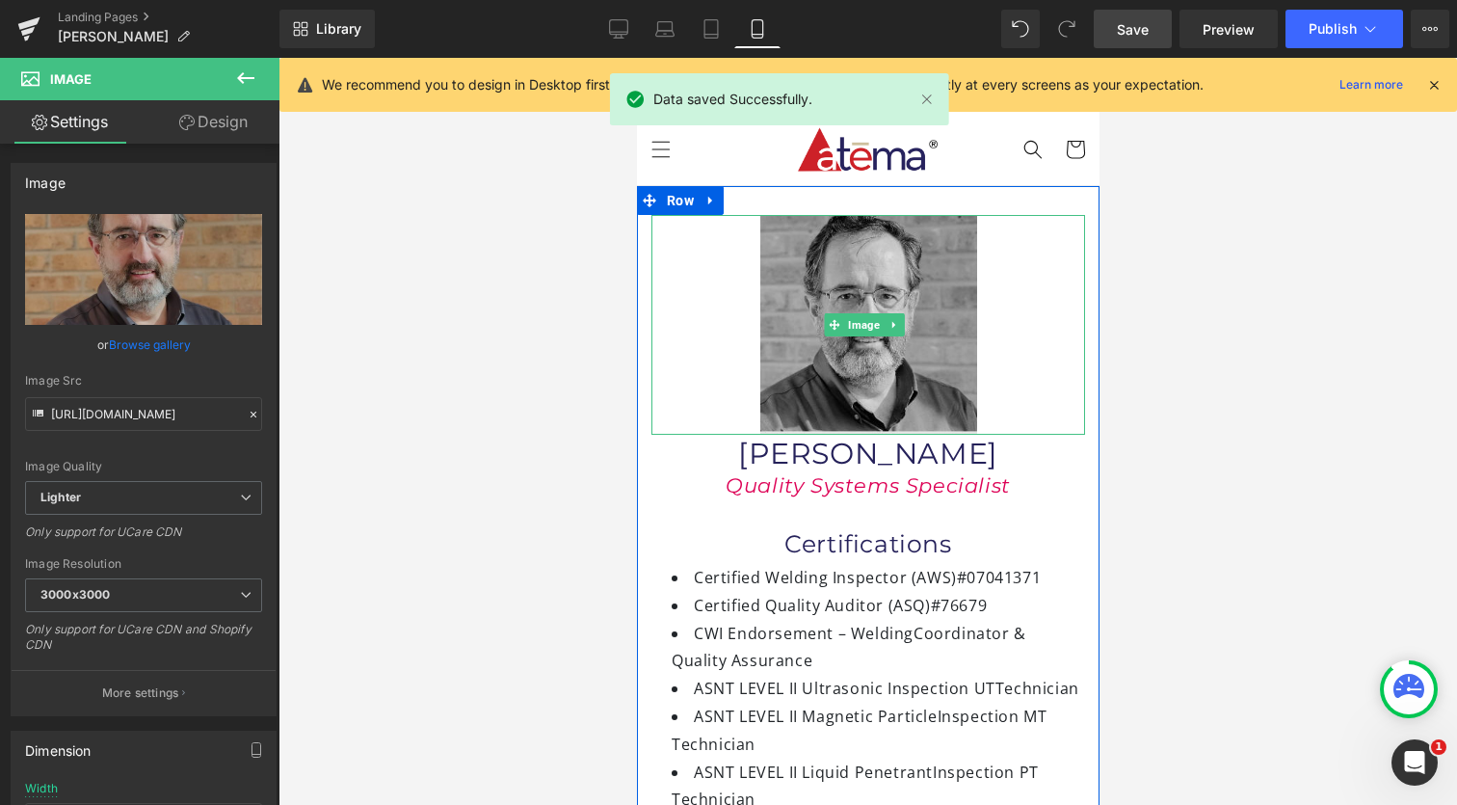
click at [860, 344] on img at bounding box center [867, 325] width 217 height 220
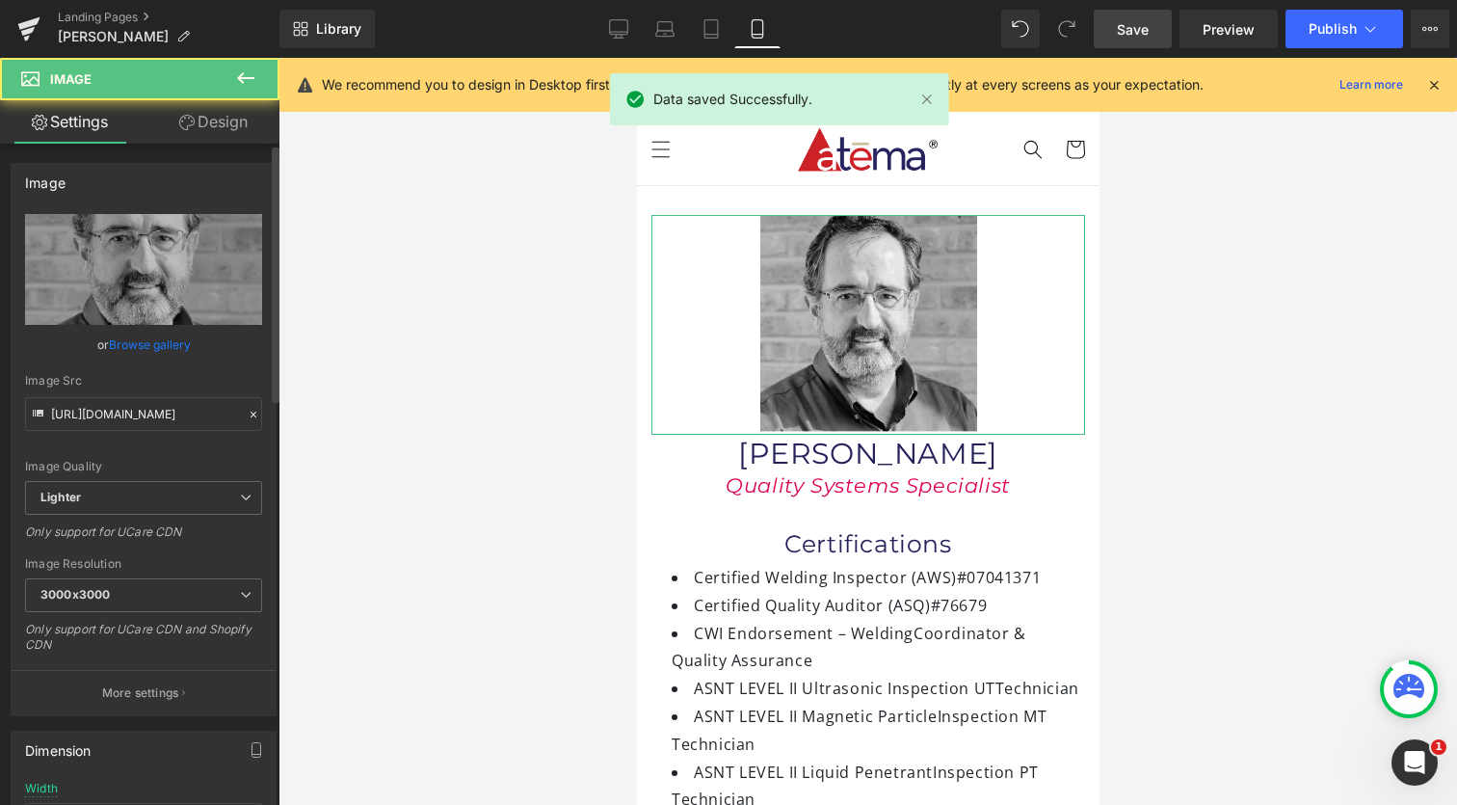
click at [151, 342] on link "Browse gallery" at bounding box center [150, 345] width 82 height 34
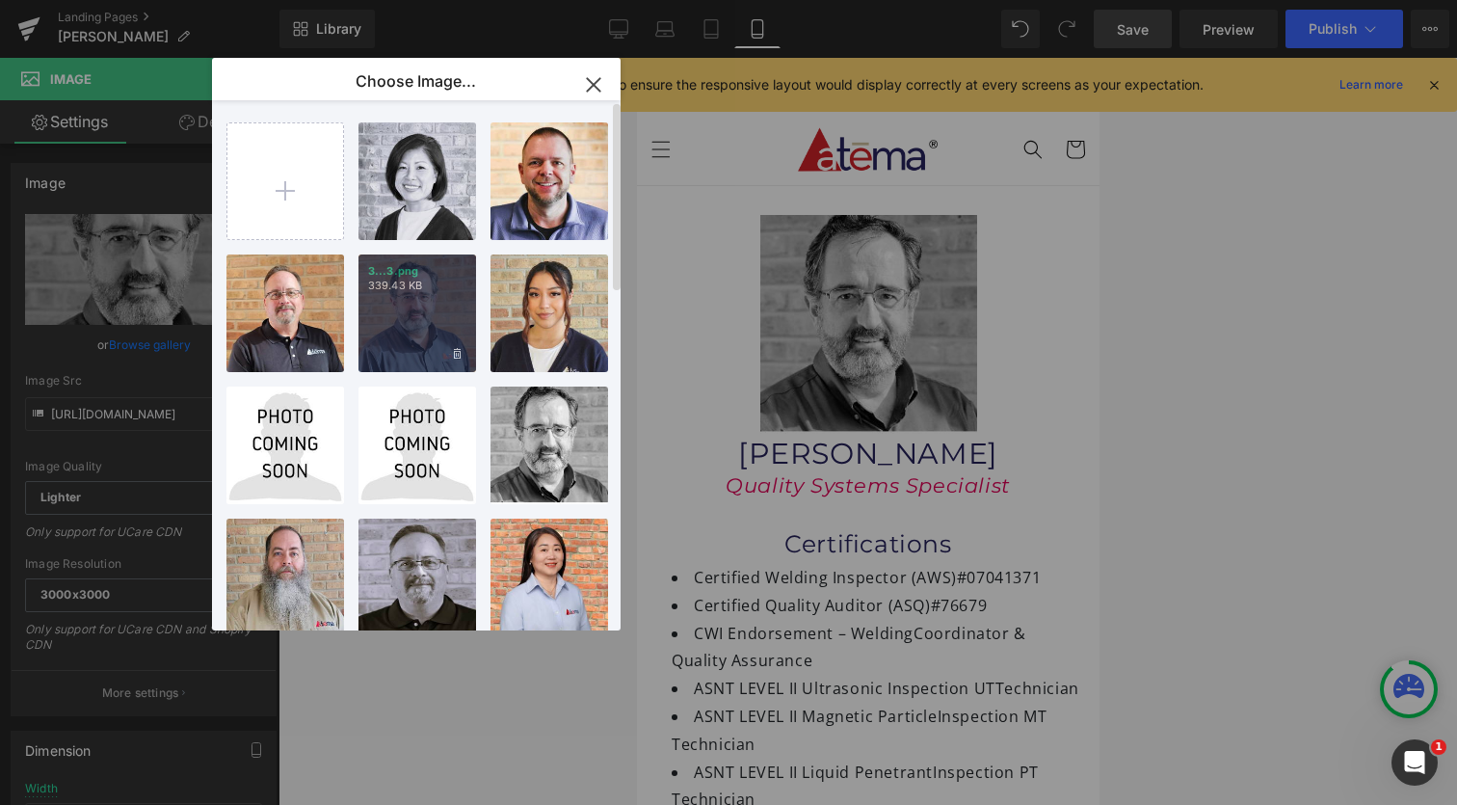
click at [440, 343] on div "3...3.png 339.43 KB" at bounding box center [418, 313] width 118 height 118
type input "https://ucarecdn.com/38fa20ec-c8b3-4f2e-a093-599f9e06dc39/-/format/auto/-/previ…"
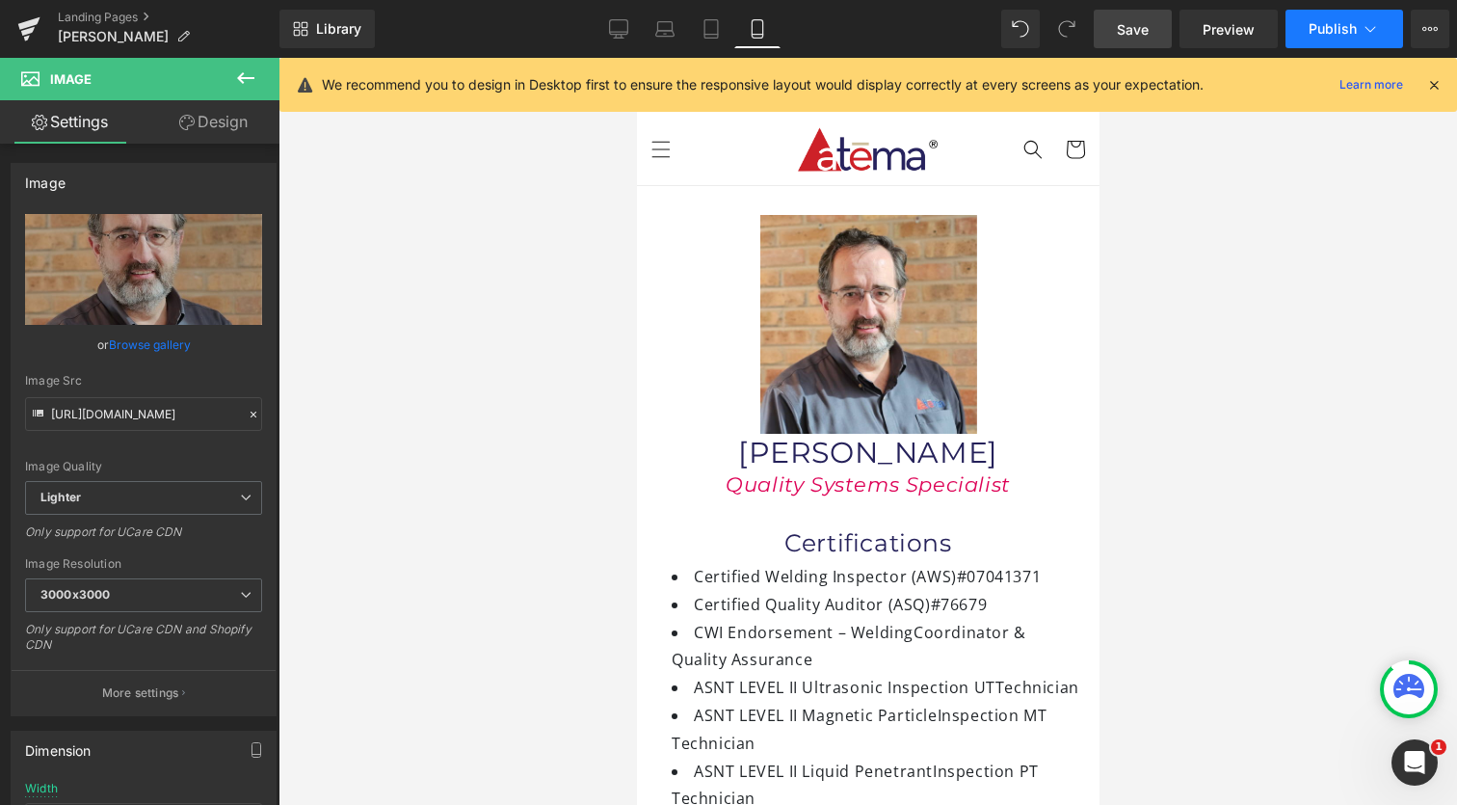
click at [1332, 30] on span "Publish" at bounding box center [1333, 28] width 48 height 15
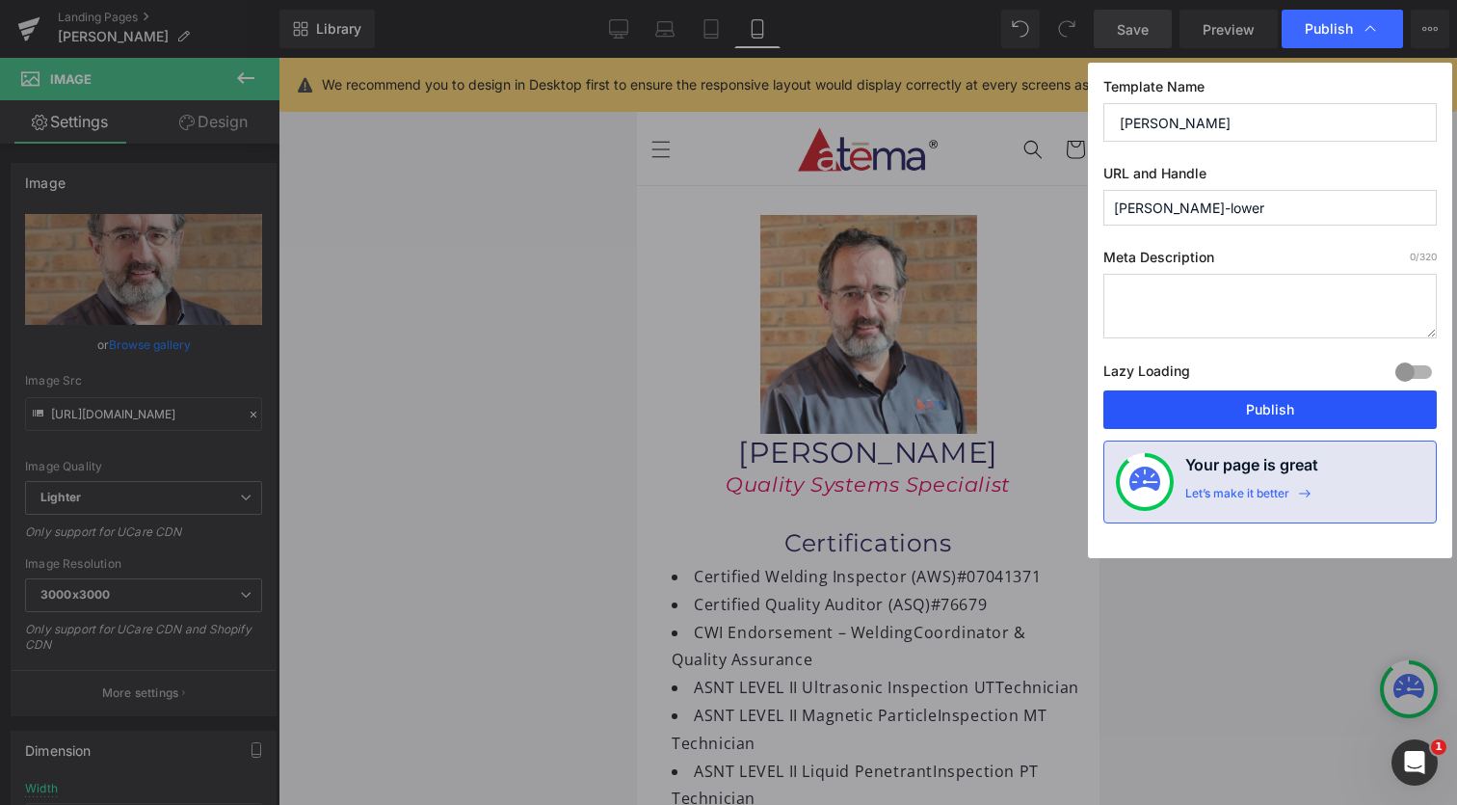
click at [1239, 412] on button "Publish" at bounding box center [1269, 409] width 333 height 39
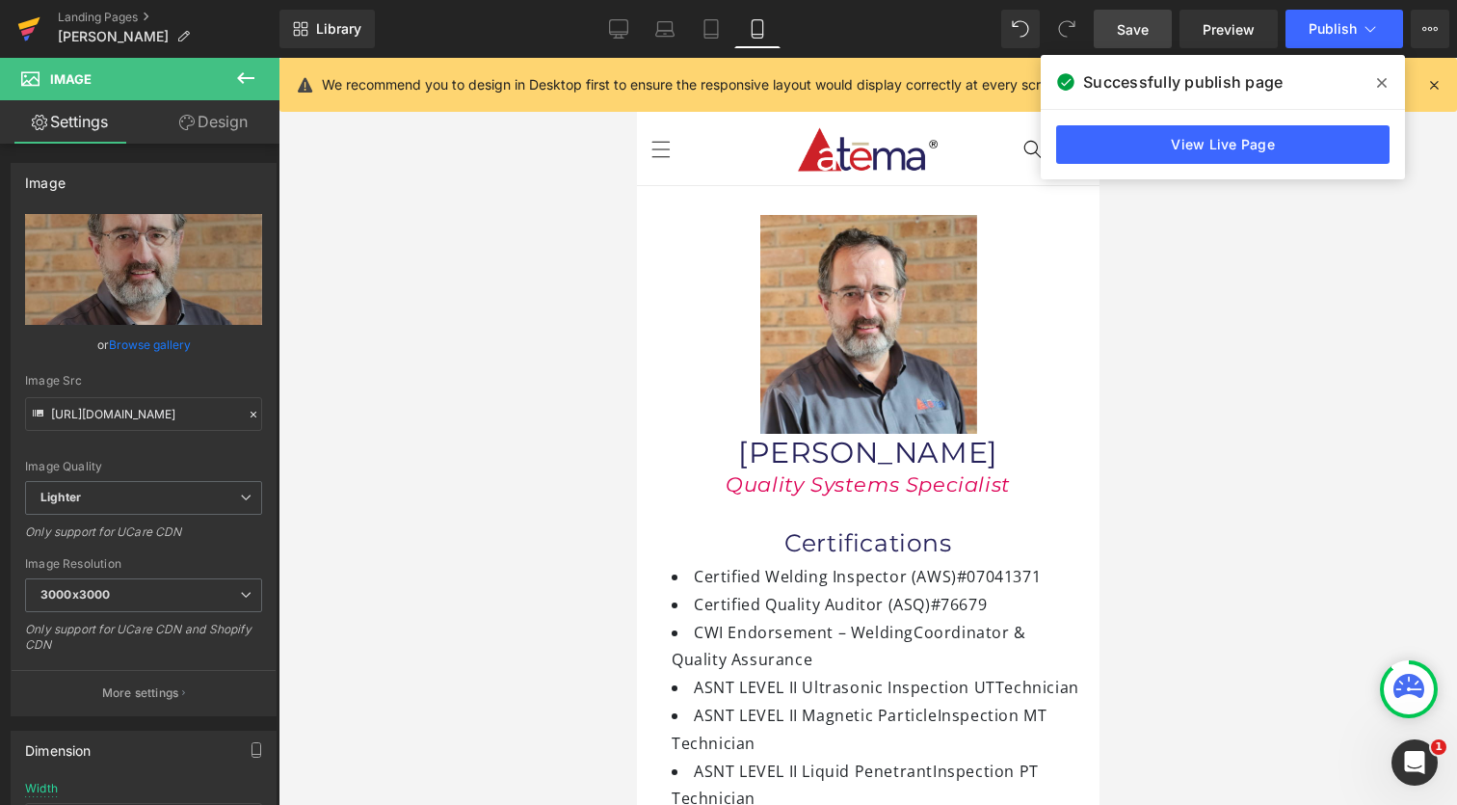
click at [31, 26] on icon at bounding box center [29, 23] width 22 height 13
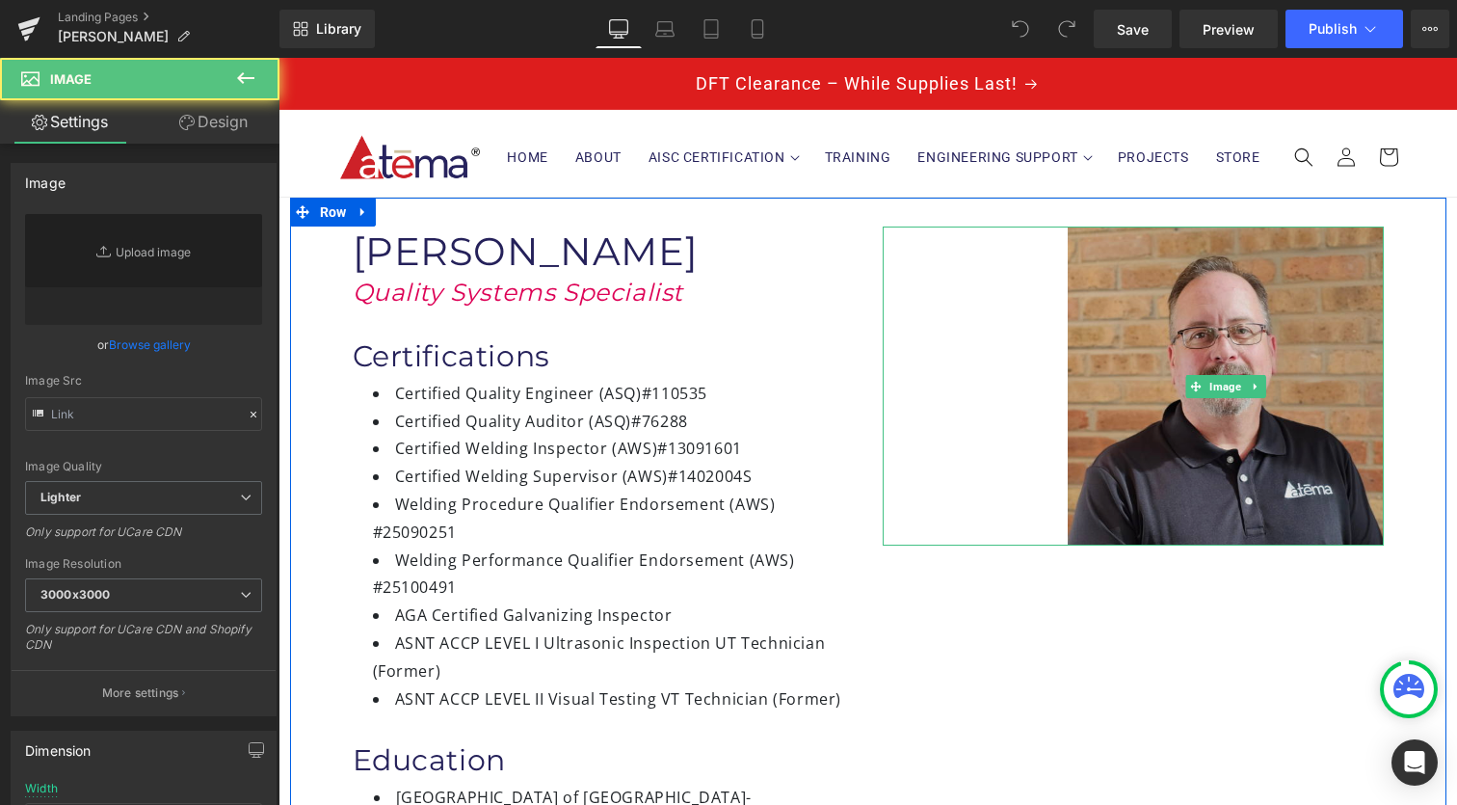
click at [1229, 418] on img at bounding box center [1226, 385] width 316 height 318
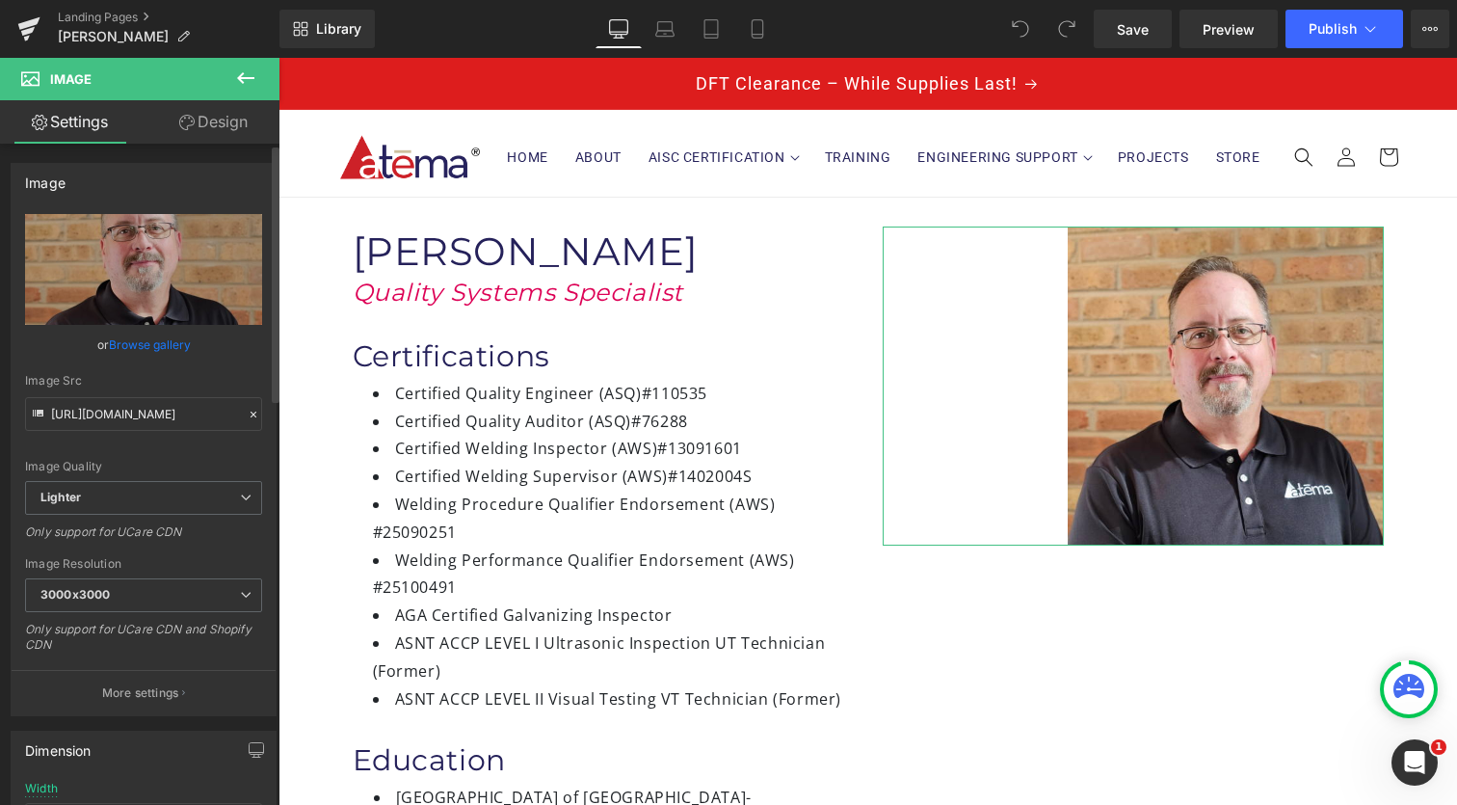
click at [145, 341] on link "Browse gallery" at bounding box center [150, 345] width 82 height 34
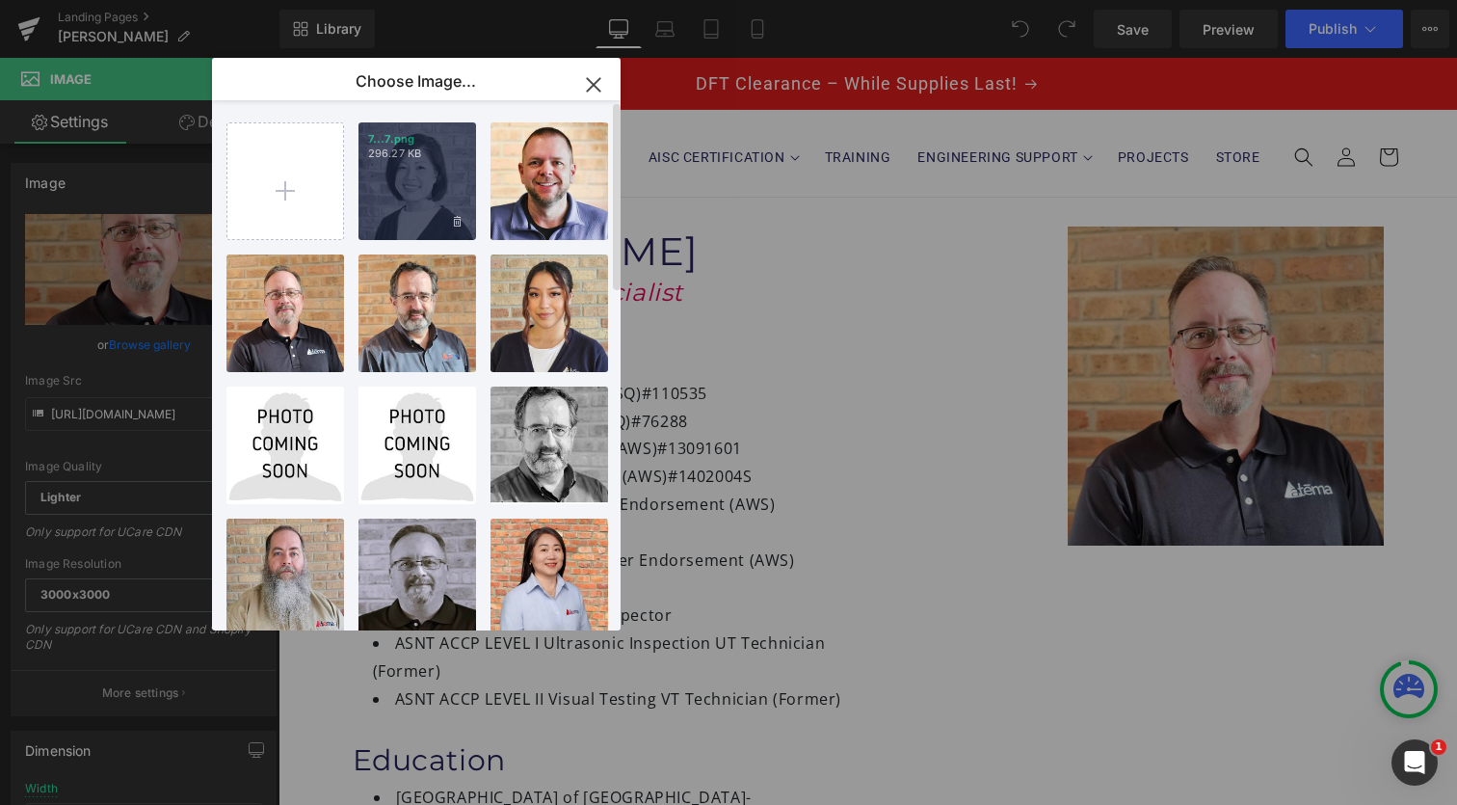
click at [415, 203] on div "7...7.png 296.27 KB" at bounding box center [418, 181] width 118 height 118
type input "https://ucarecdn.com/398c5962-4a6c-44d8-b423-b3699cd466c6/-/format/auto/-/previ…"
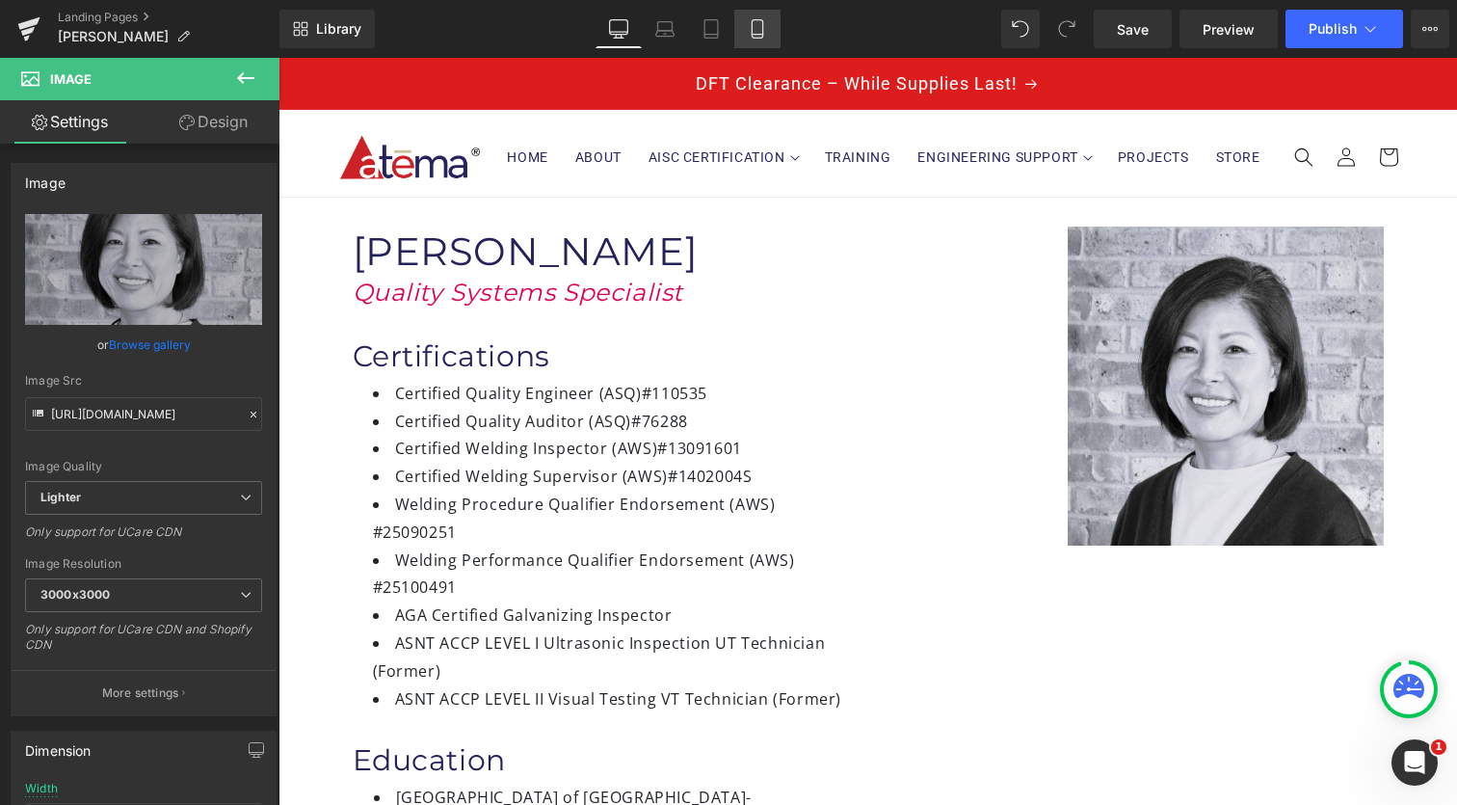
click at [766, 23] on icon at bounding box center [757, 28] width 19 height 19
type input "50"
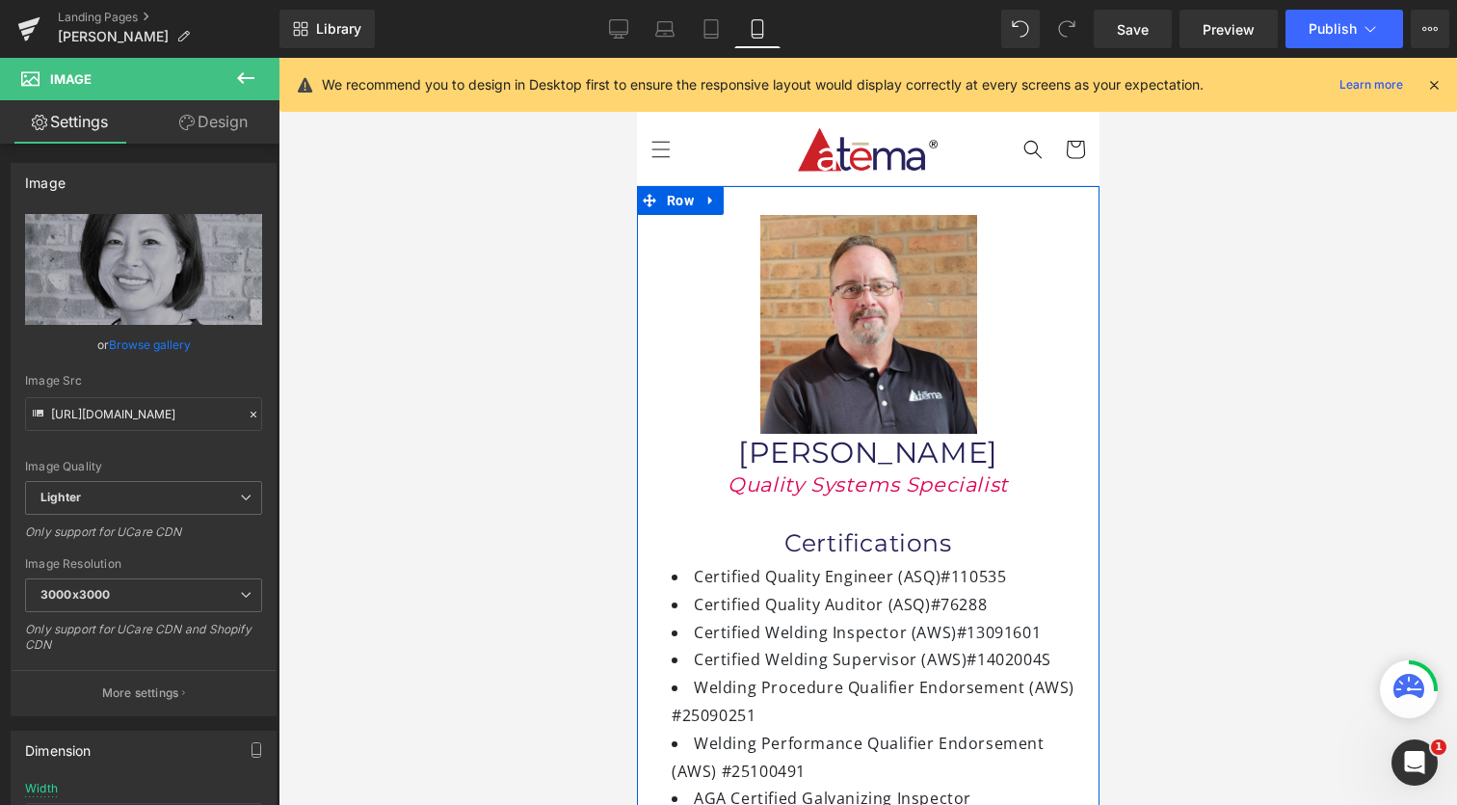
click at [874, 426] on div "Image" at bounding box center [868, 324] width 434 height 219
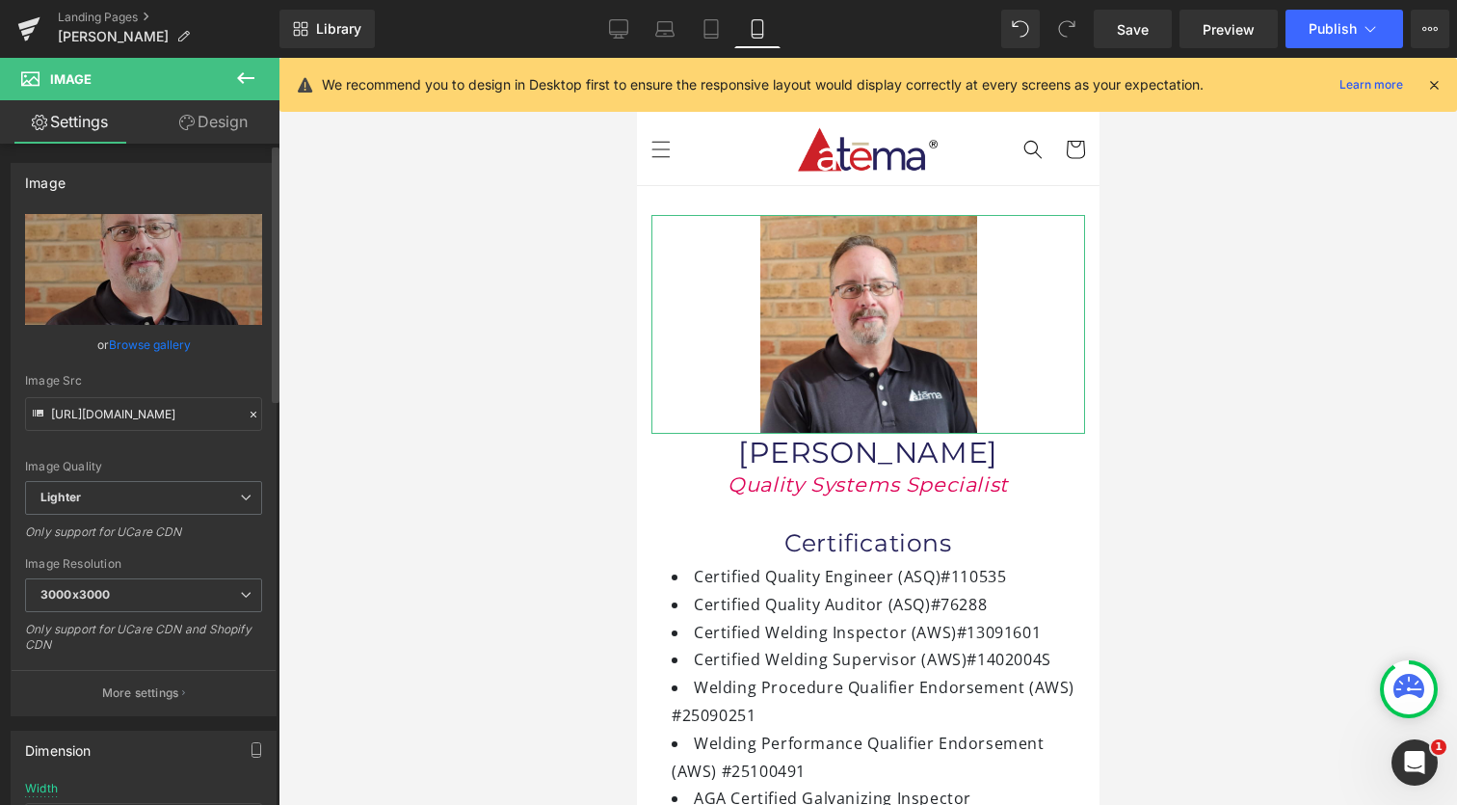
click at [188, 353] on div "or Browse gallery" at bounding box center [143, 344] width 237 height 20
click at [162, 345] on link "Browse gallery" at bounding box center [150, 345] width 82 height 34
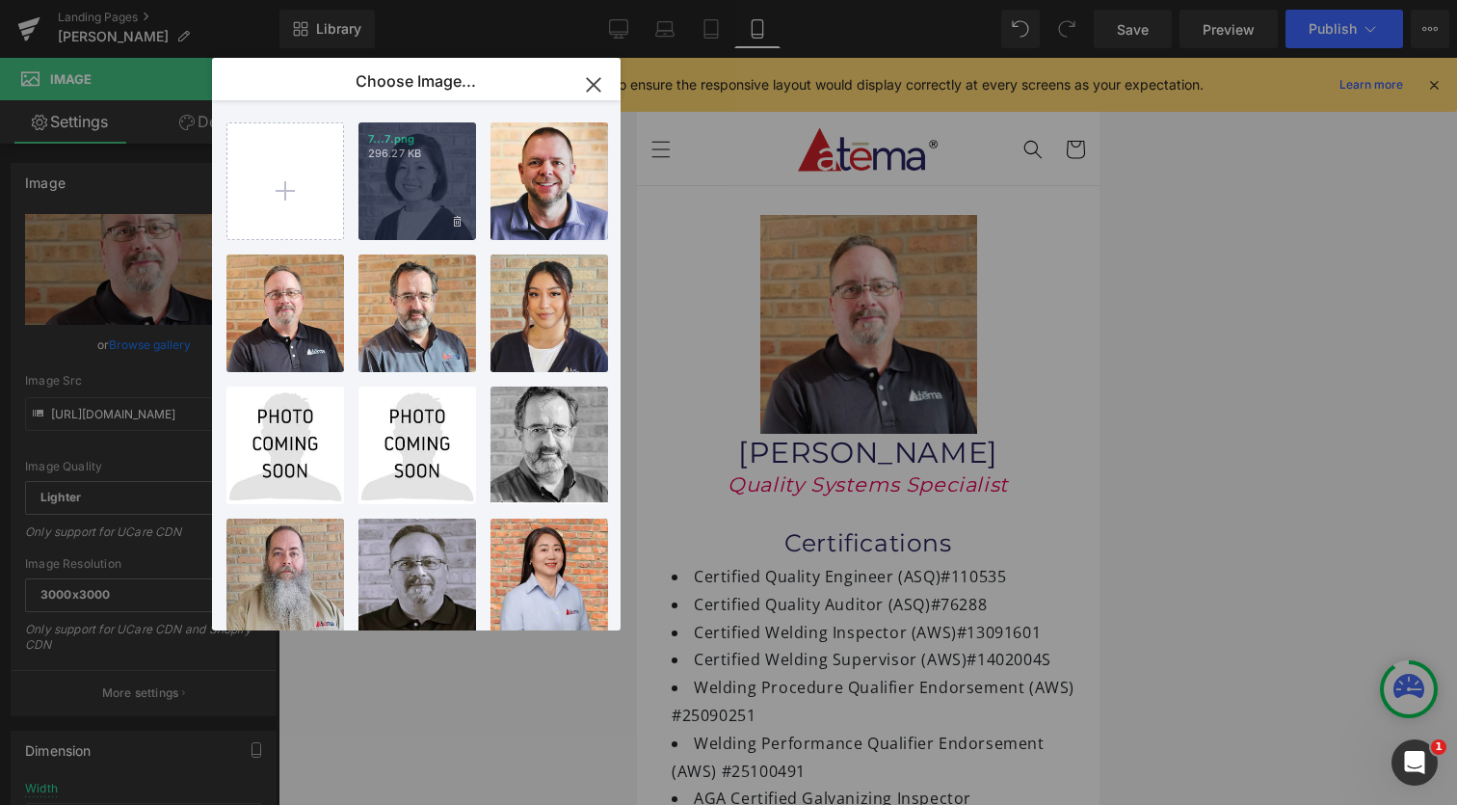
click at [433, 212] on div "7...7.png 296.27 KB" at bounding box center [418, 181] width 118 height 118
type input "https://ucarecdn.com/398c5962-4a6c-44d8-b423-b3699cd466c6/-/format/auto/-/previ…"
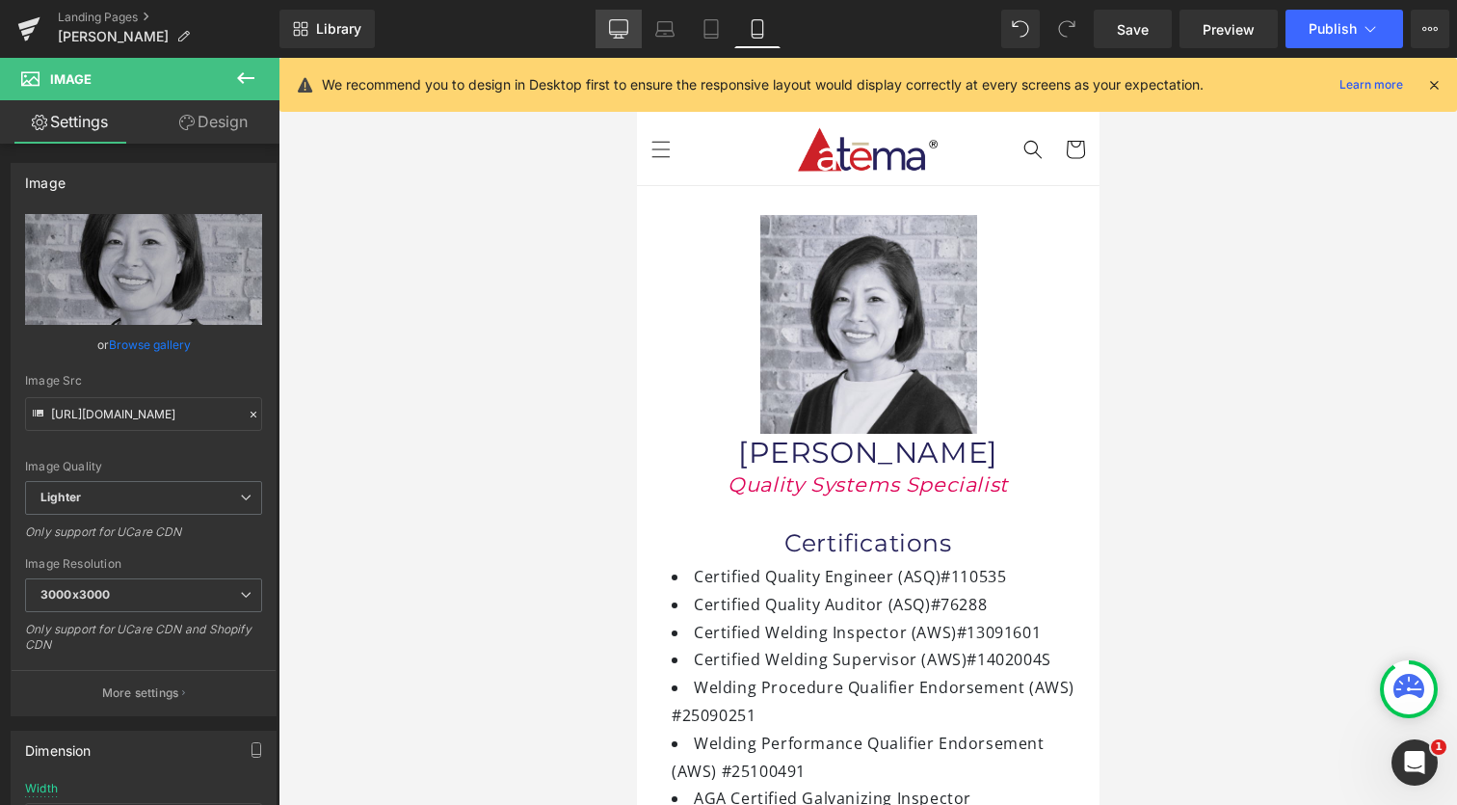
click at [620, 20] on icon at bounding box center [619, 27] width 18 height 14
type input "63"
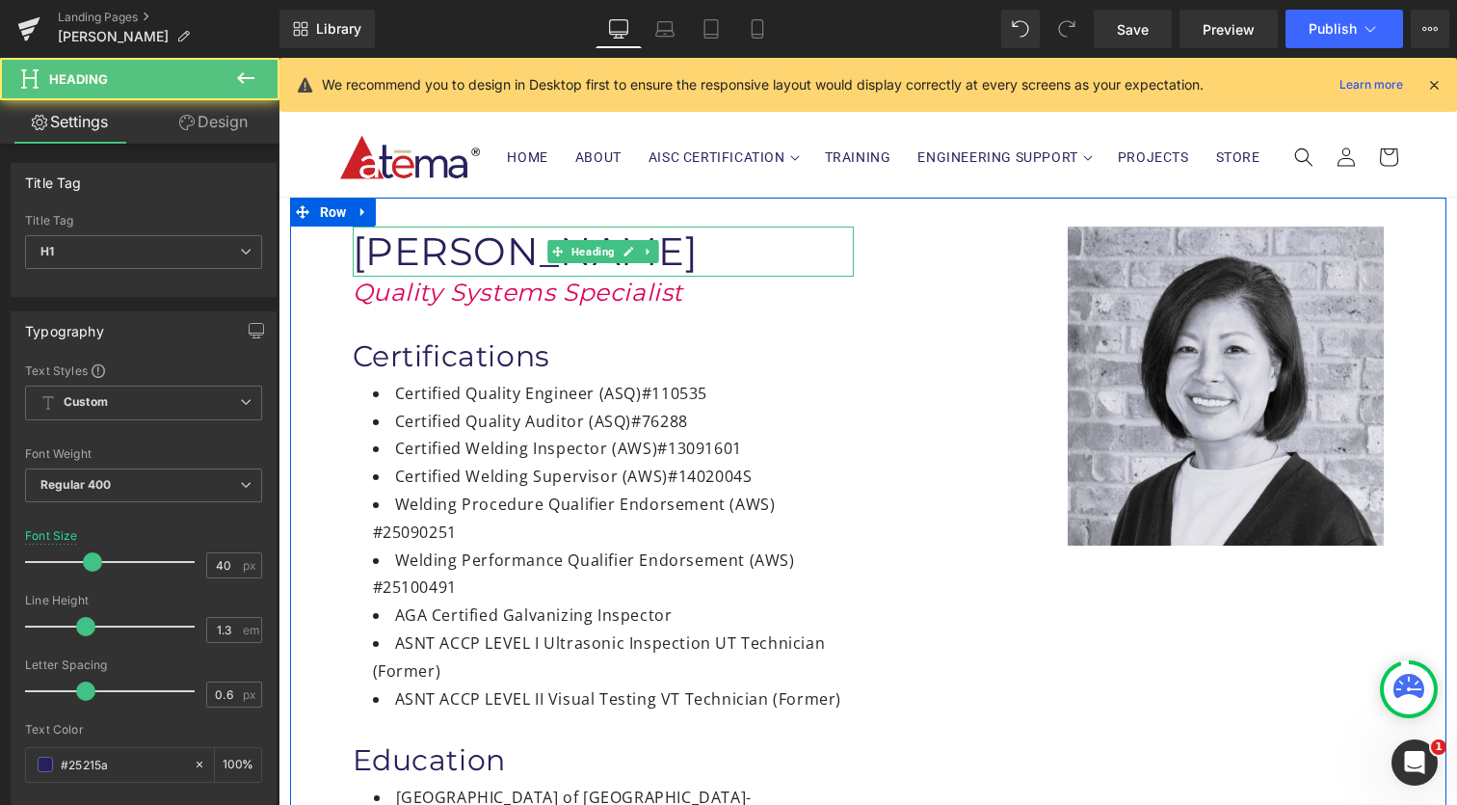
click at [454, 246] on h1 "[PERSON_NAME]" at bounding box center [603, 251] width 501 height 50
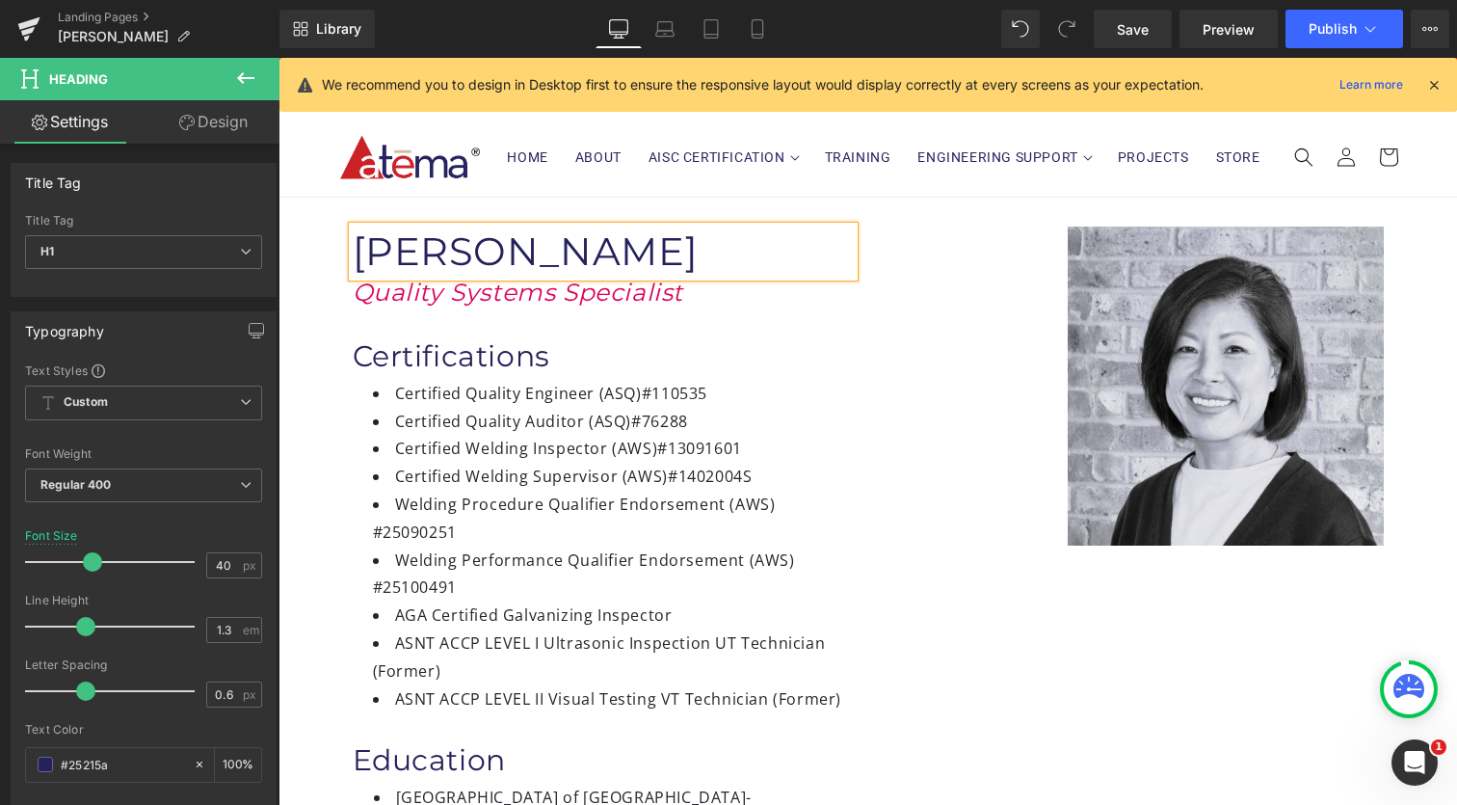
paste div
click at [624, 297] on icon at bounding box center [629, 293] width 10 height 10
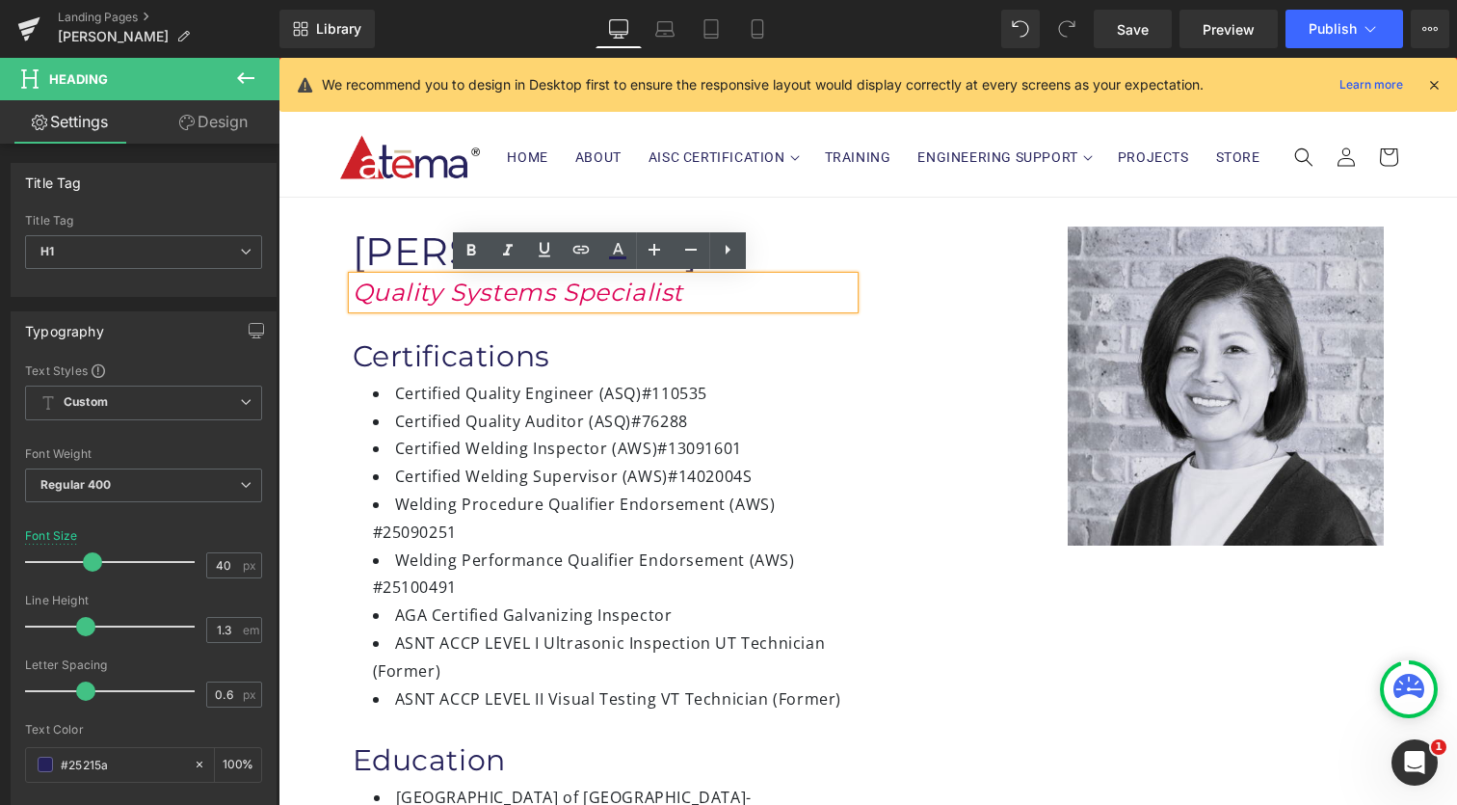
click at [686, 292] on h1 "Quality Systems Specialist" at bounding box center [603, 293] width 501 height 32
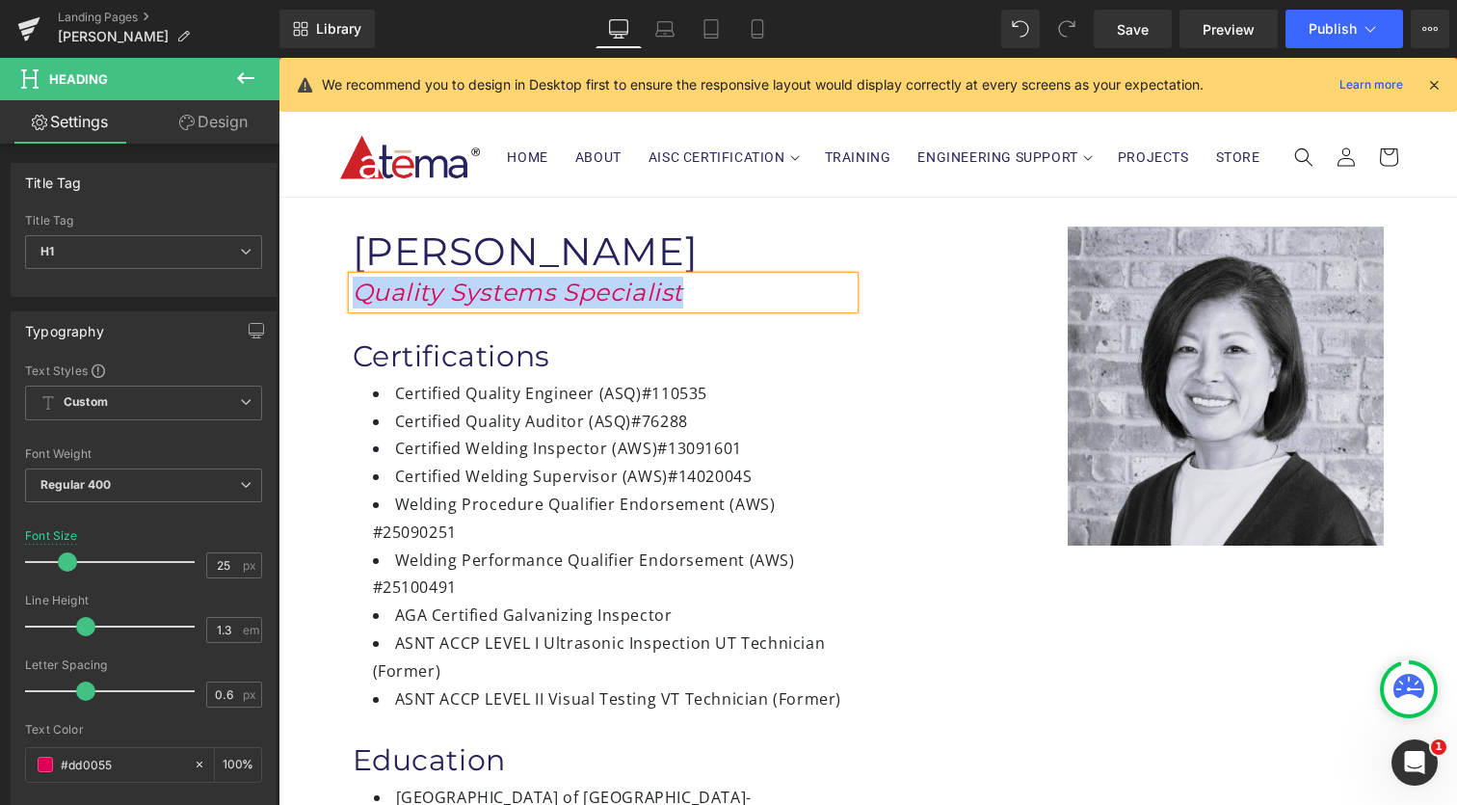
paste div
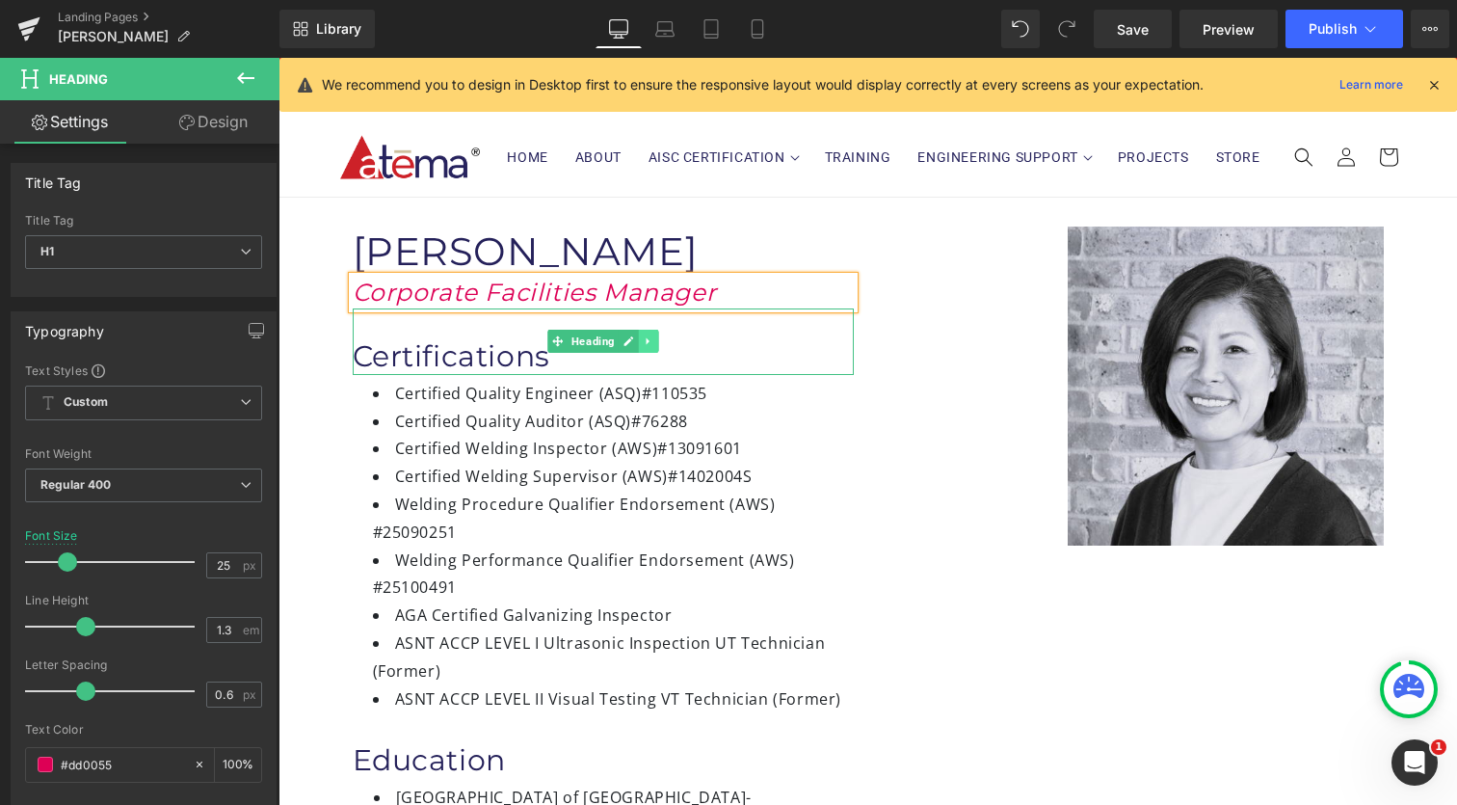
click at [650, 340] on link at bounding box center [648, 341] width 20 height 23
click at [657, 345] on icon at bounding box center [658, 341] width 11 height 11
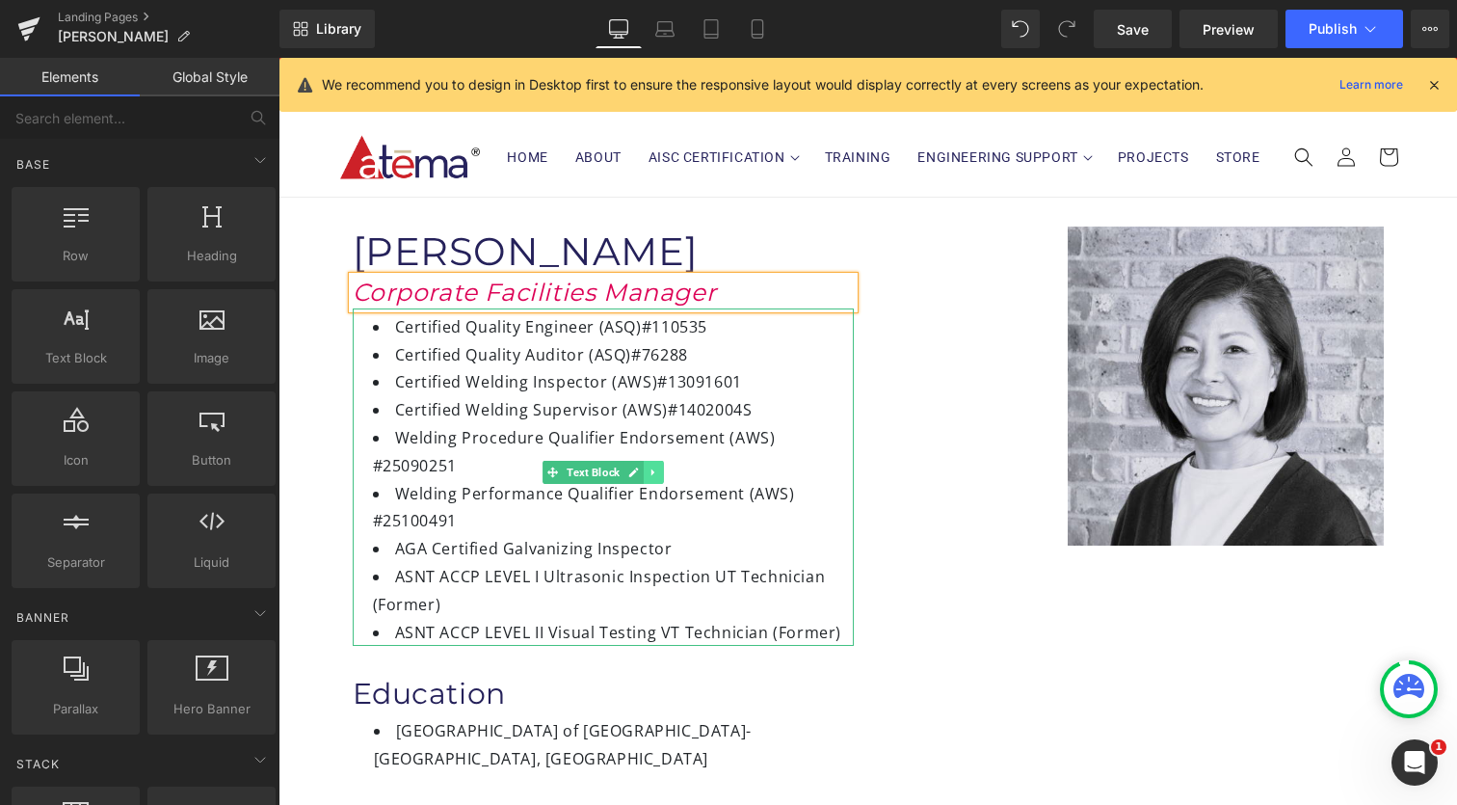
click at [648, 475] on icon at bounding box center [653, 472] width 11 height 12
click at [658, 475] on icon at bounding box center [663, 472] width 11 height 11
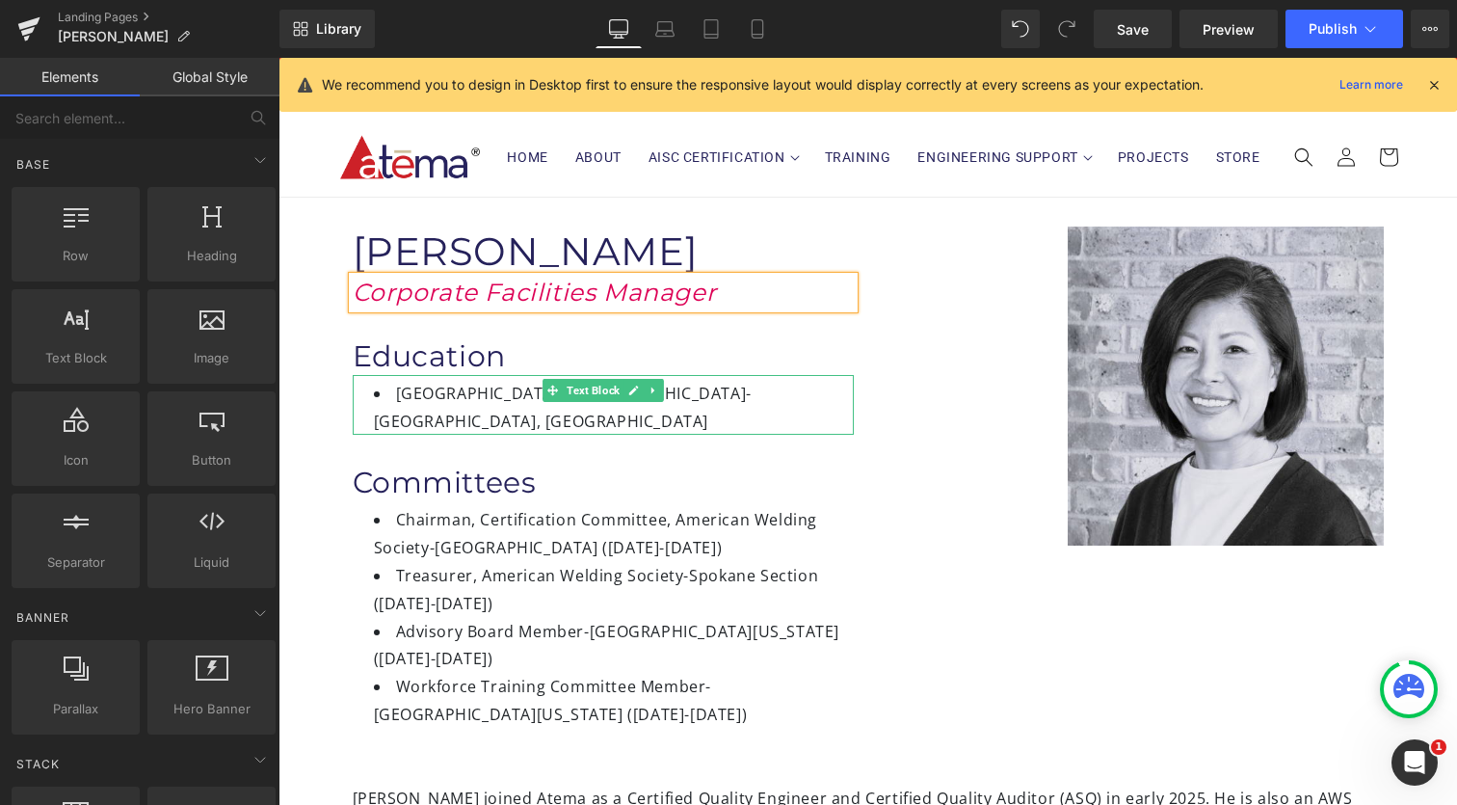
click at [431, 394] on li "Hartford Modern School of Welding- Hartford, CT" at bounding box center [614, 408] width 480 height 56
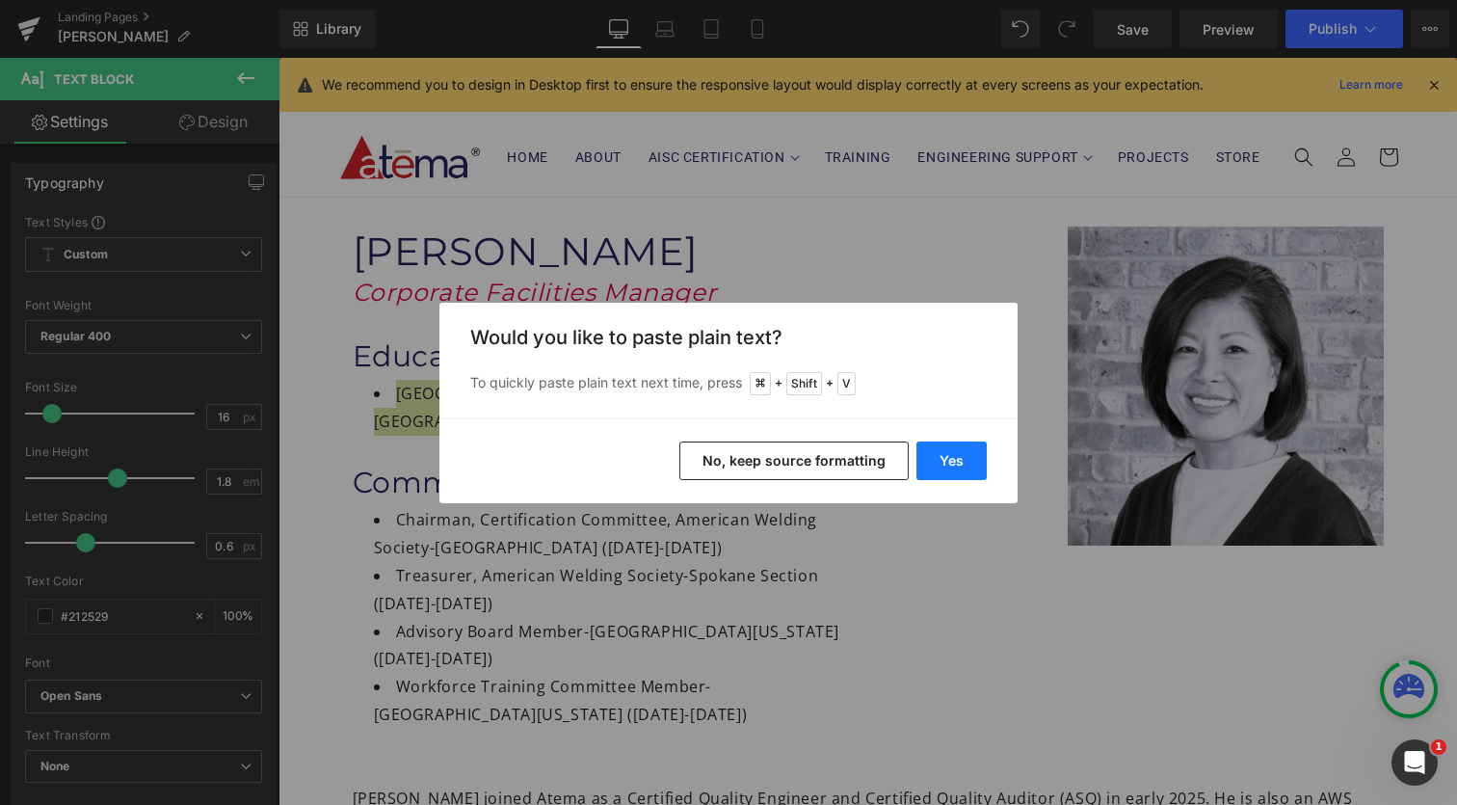
click at [938, 453] on button "Yes" at bounding box center [951, 460] width 70 height 39
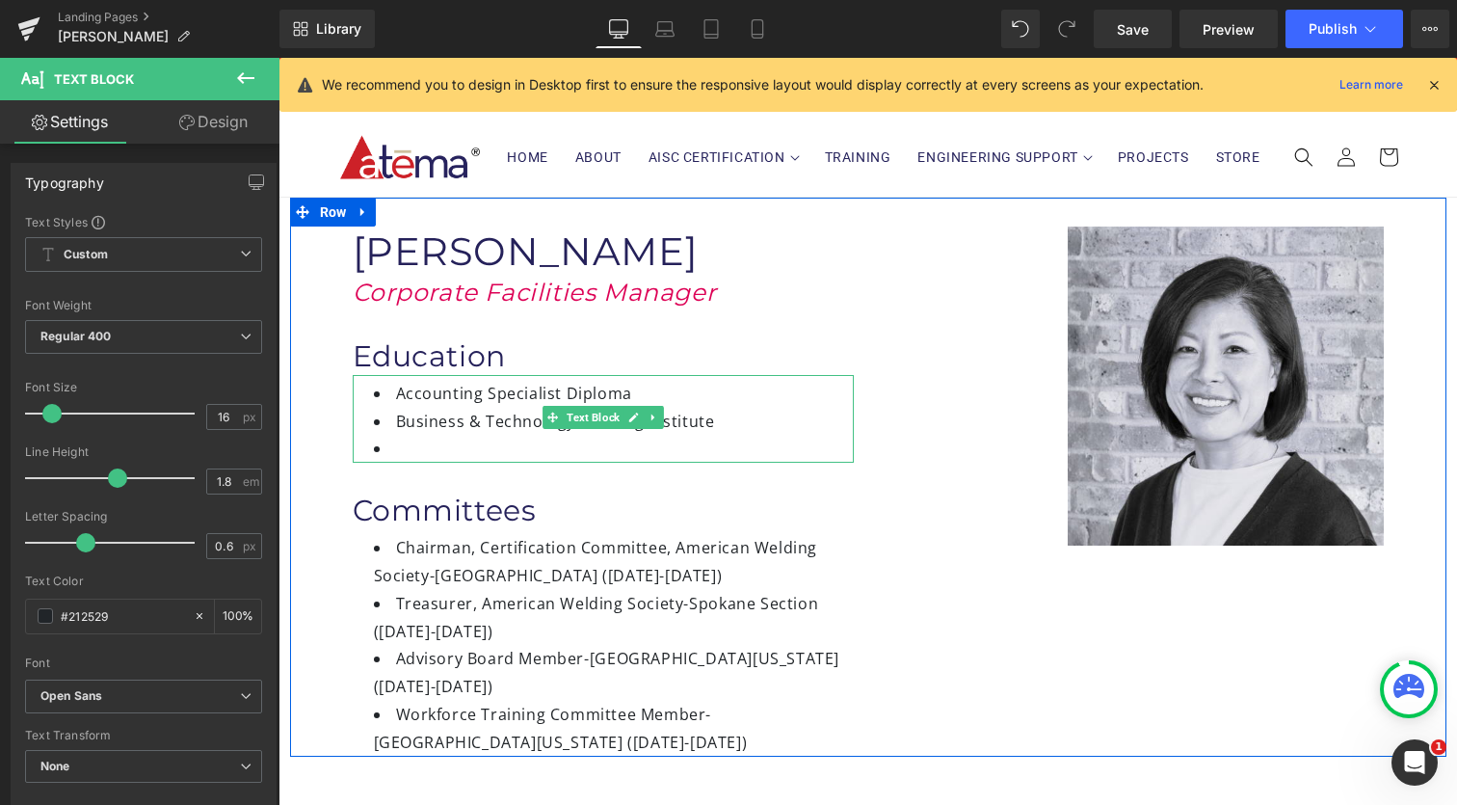
click at [387, 427] on li "Business & Technology Training Institute" at bounding box center [614, 422] width 480 height 28
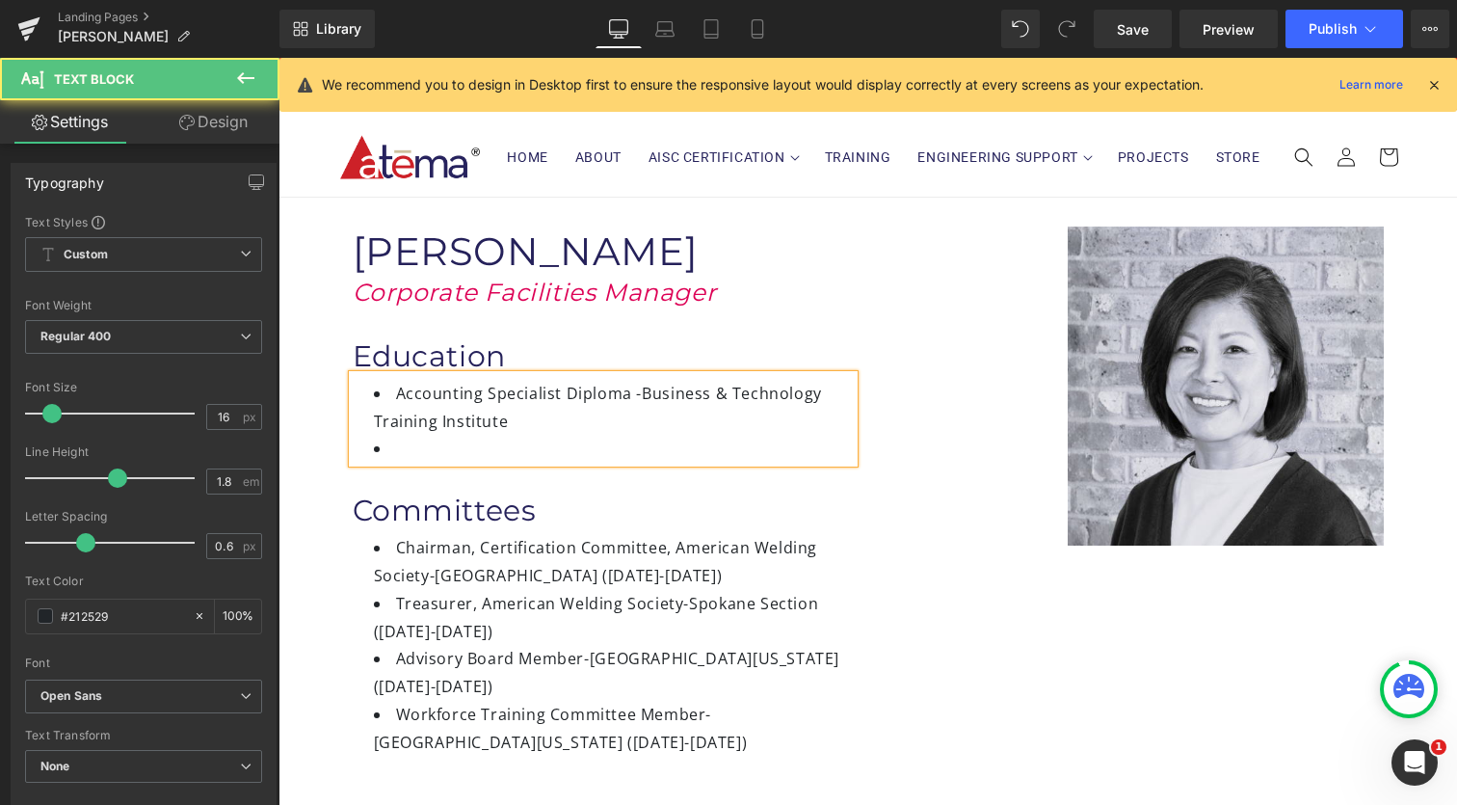
click at [398, 453] on li at bounding box center [614, 449] width 480 height 28
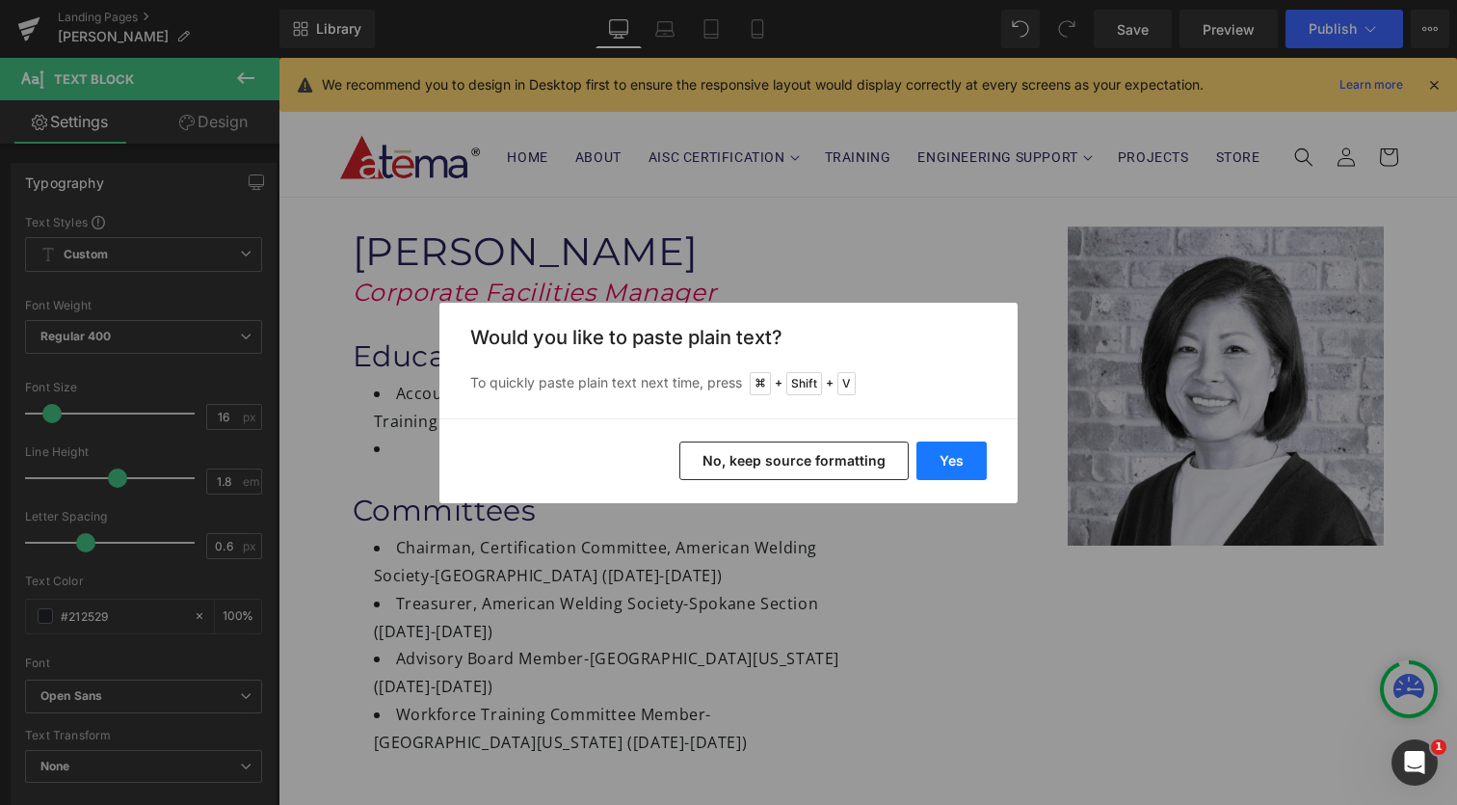
click at [939, 455] on button "Yes" at bounding box center [951, 460] width 70 height 39
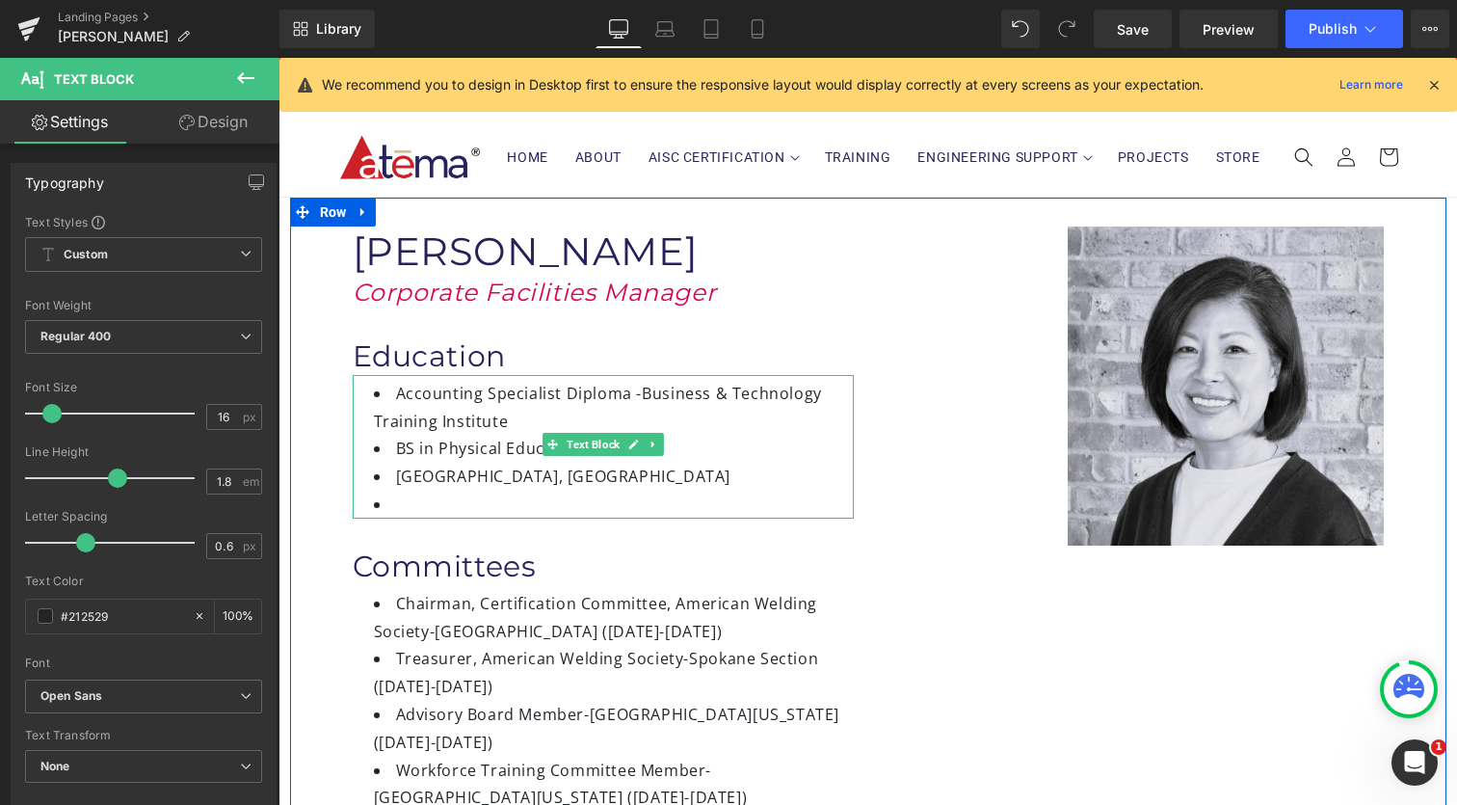
click at [388, 478] on li "Taipei Physical Education College, Tawain" at bounding box center [614, 477] width 480 height 28
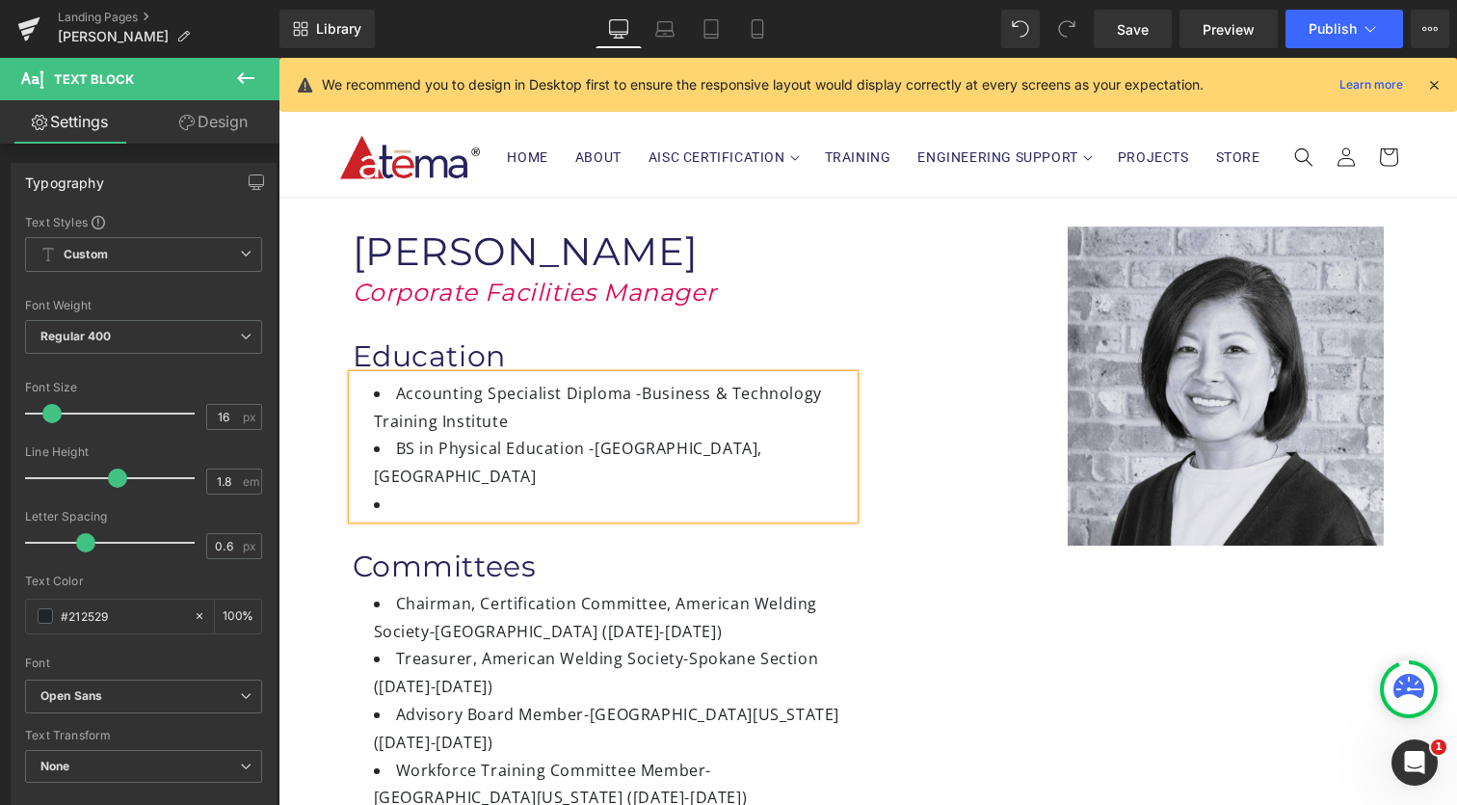
click at [403, 492] on li at bounding box center [614, 505] width 480 height 28
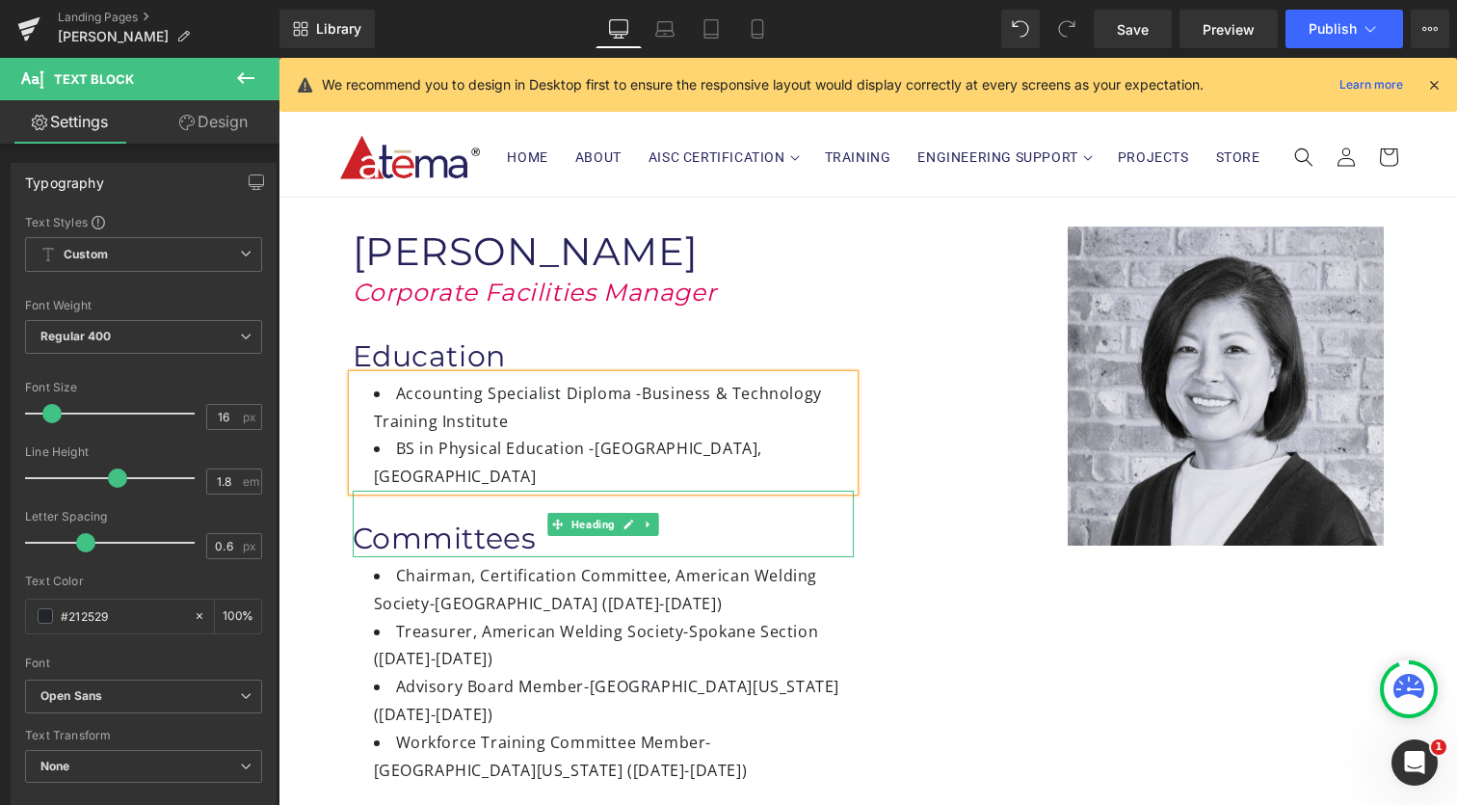
click at [510, 537] on h1 "Committees" at bounding box center [603, 538] width 501 height 38
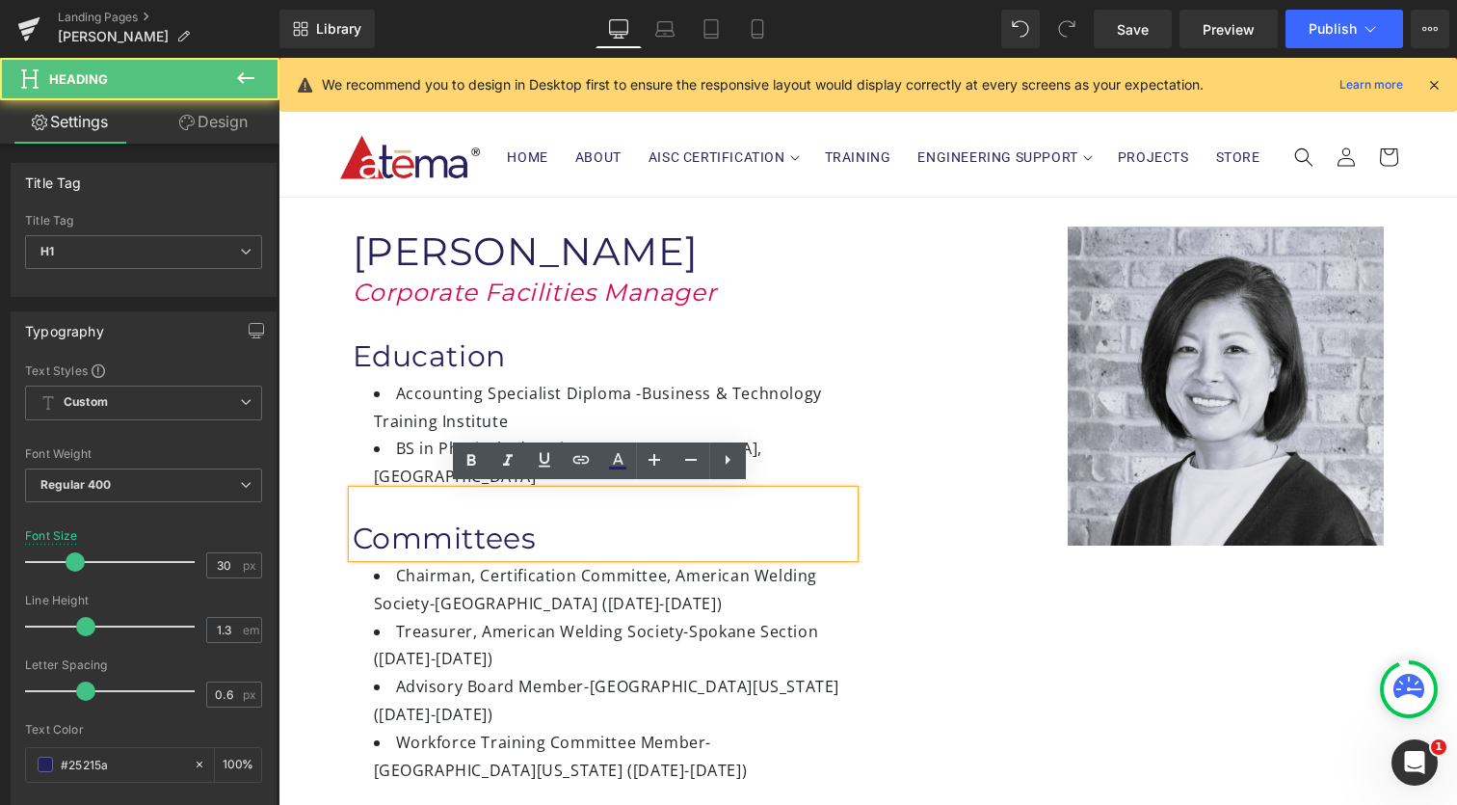
click at [874, 434] on div "Image" at bounding box center [1133, 385] width 530 height 318
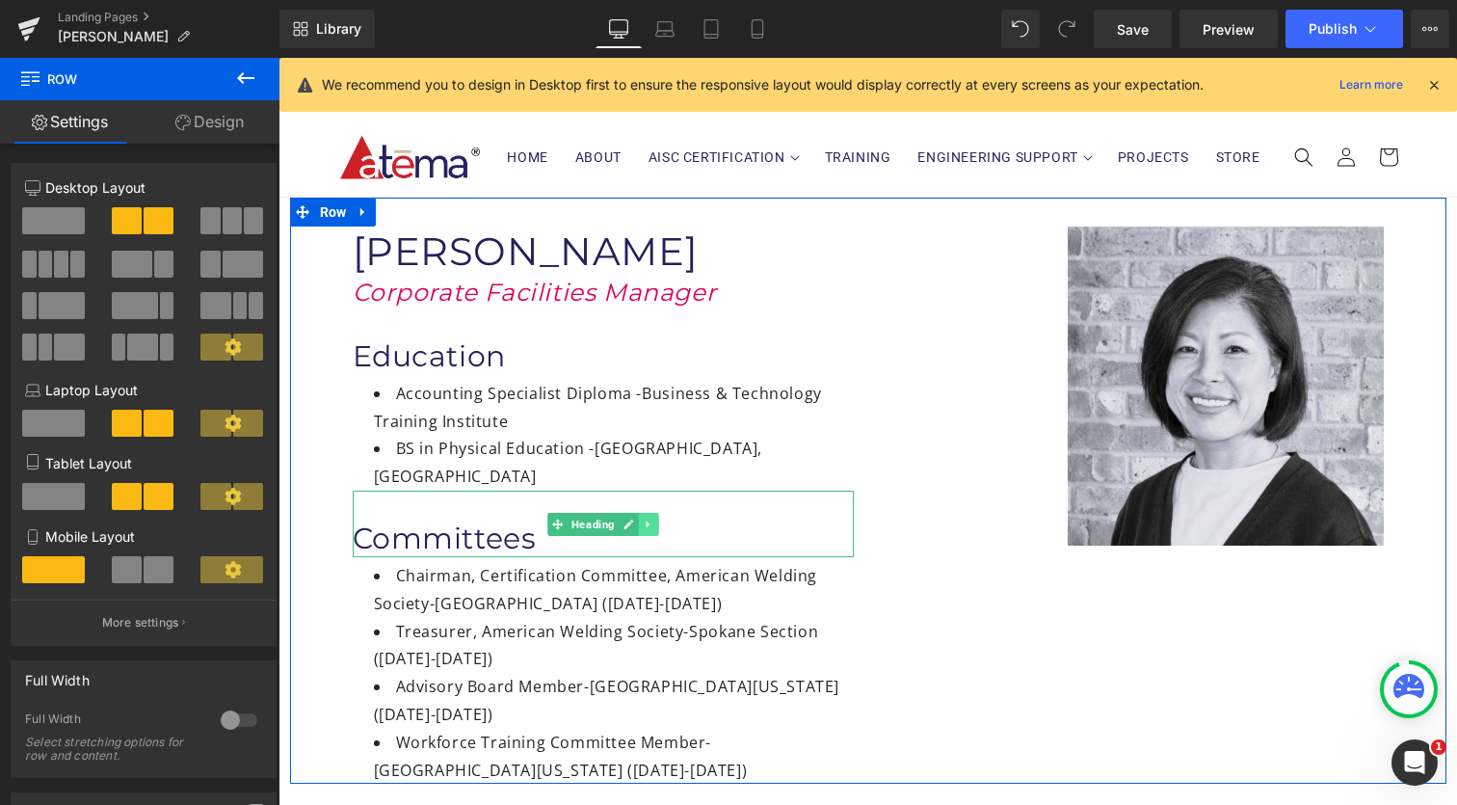
click at [644, 522] on icon at bounding box center [648, 524] width 11 height 12
click at [653, 522] on icon at bounding box center [658, 523] width 11 height 11
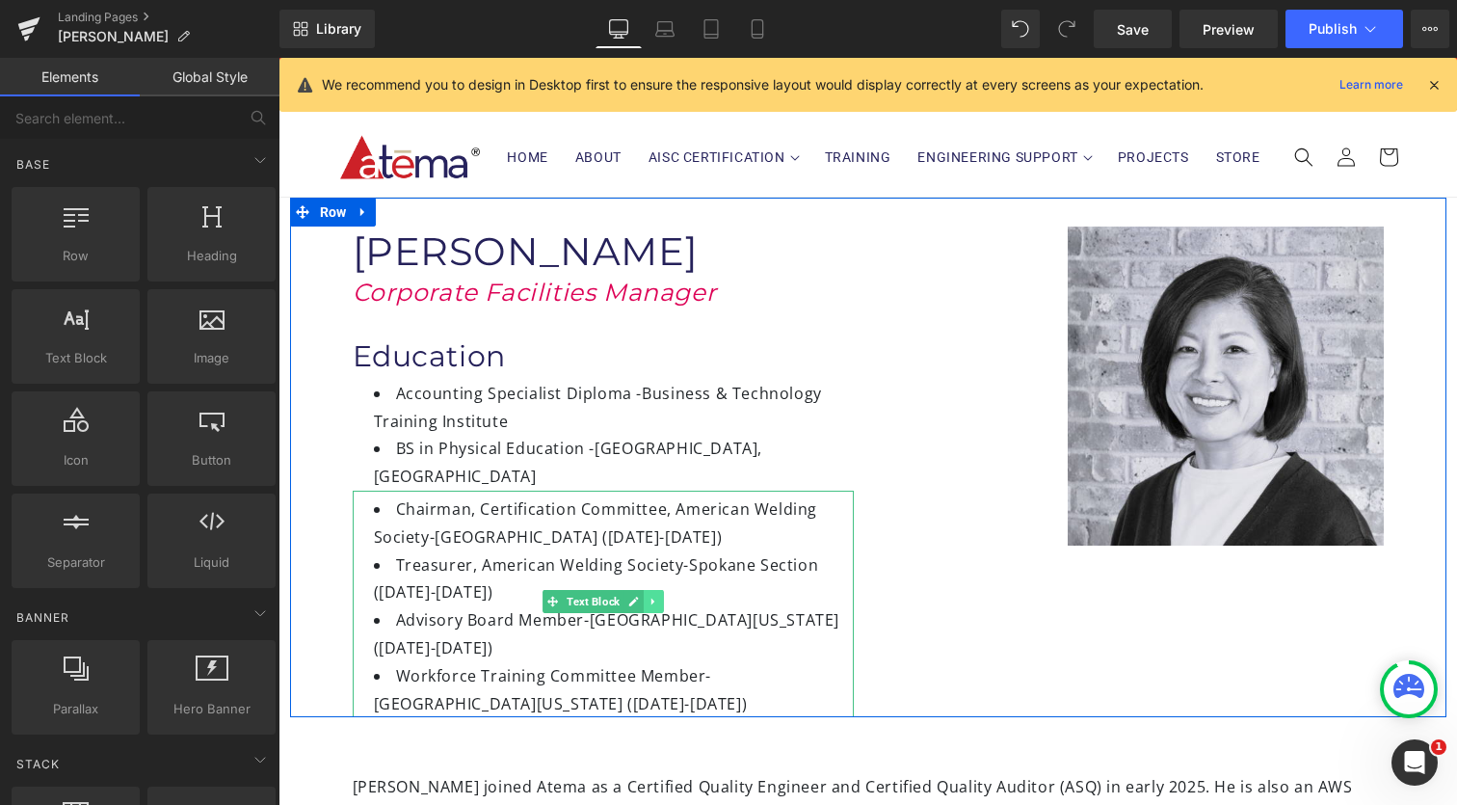
click at [653, 601] on icon at bounding box center [653, 602] width 11 height 12
click at [658, 601] on icon at bounding box center [663, 601] width 11 height 11
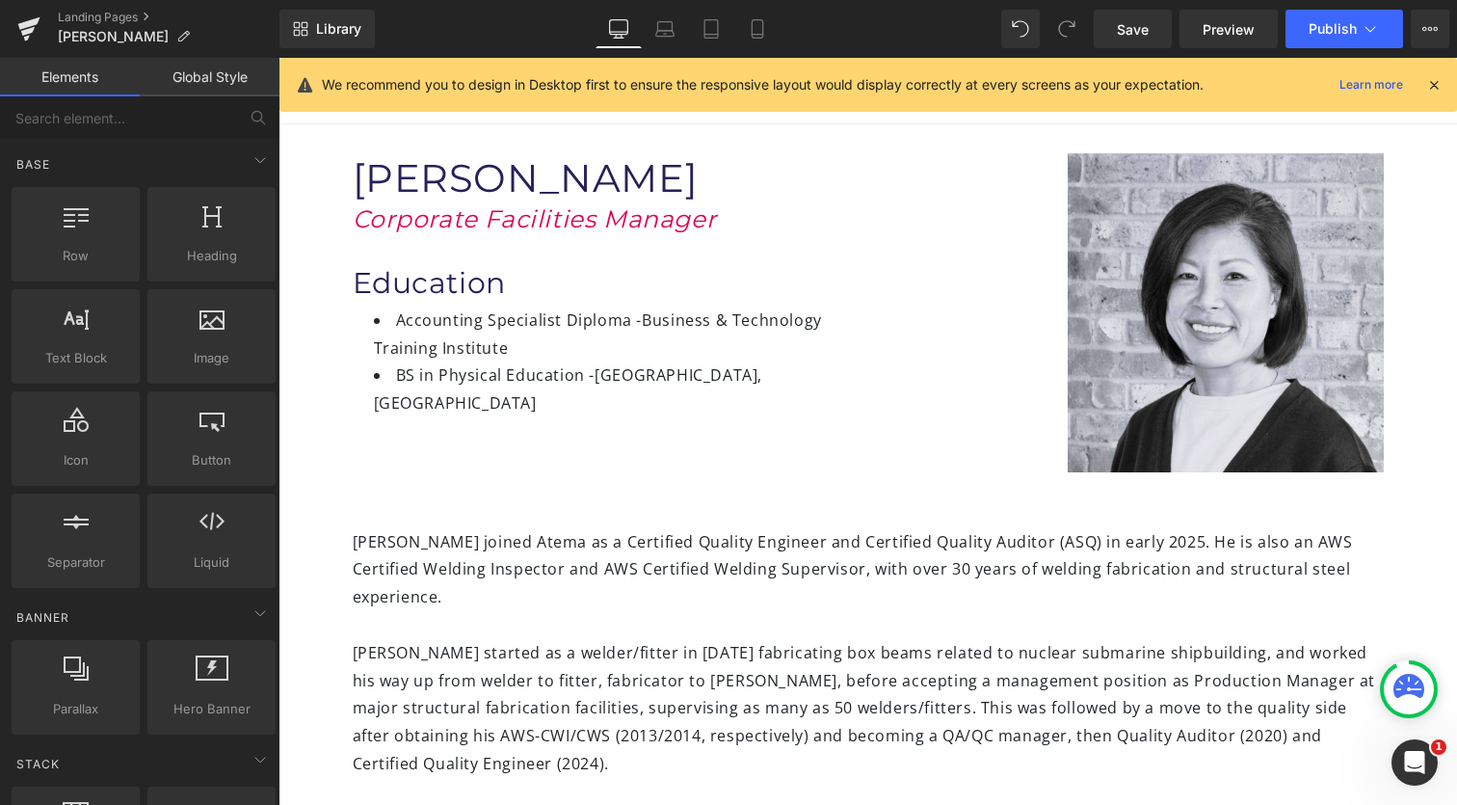
scroll to position [80, 0]
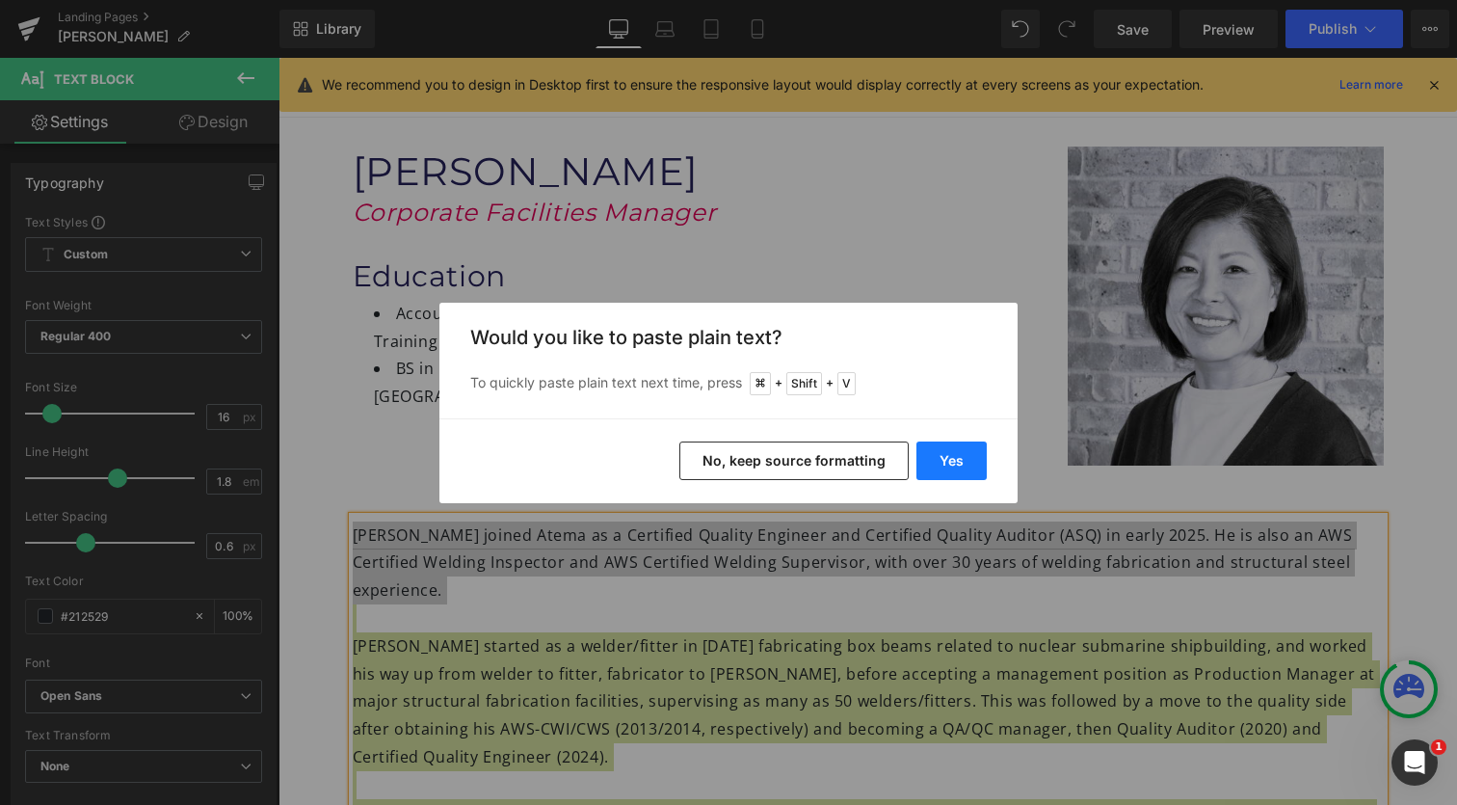
click at [971, 465] on button "Yes" at bounding box center [951, 460] width 70 height 39
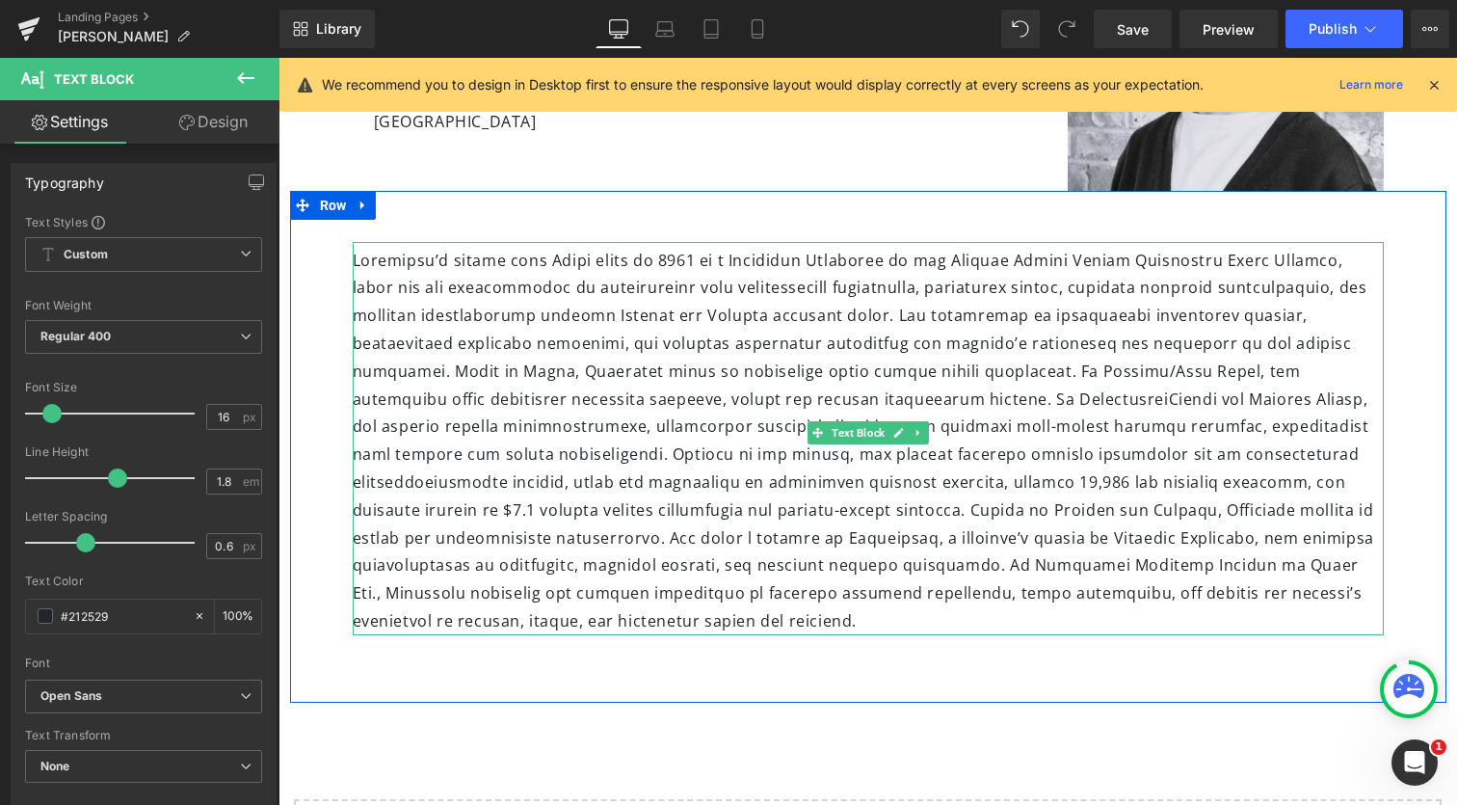
scroll to position [356, 0]
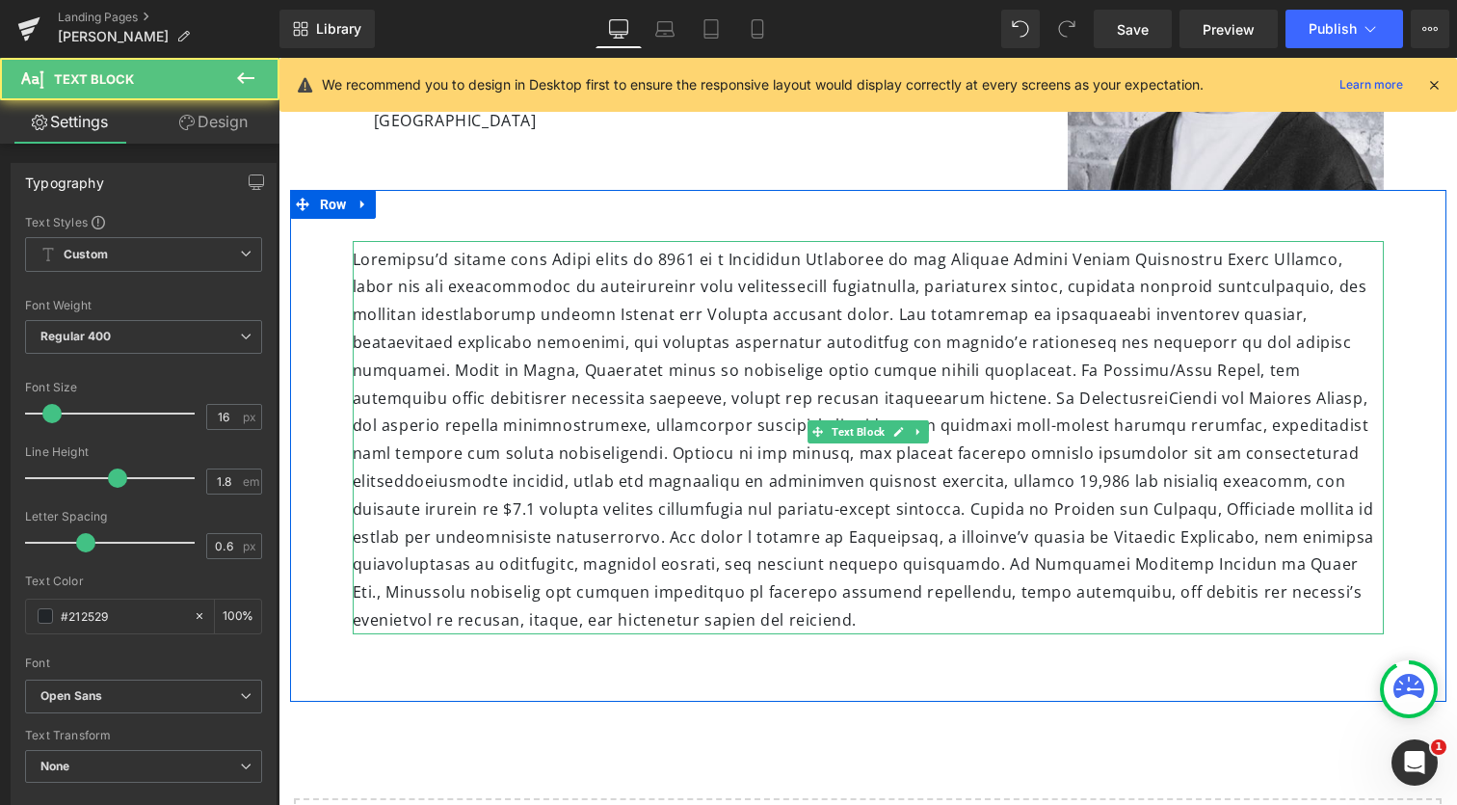
click at [752, 524] on div at bounding box center [868, 437] width 1031 height 393
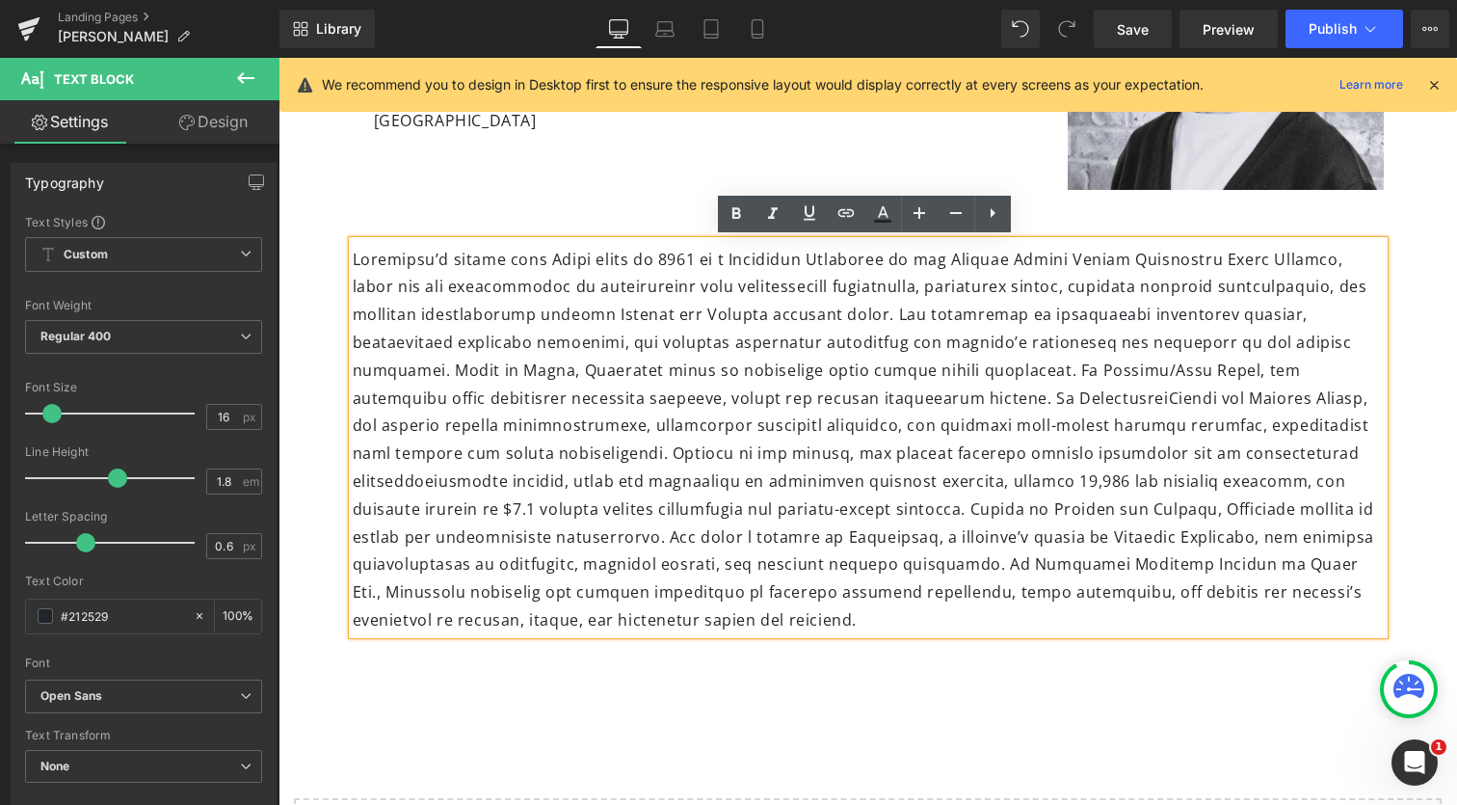
click at [686, 680] on div "Text Block Row" at bounding box center [868, 446] width 1156 height 512
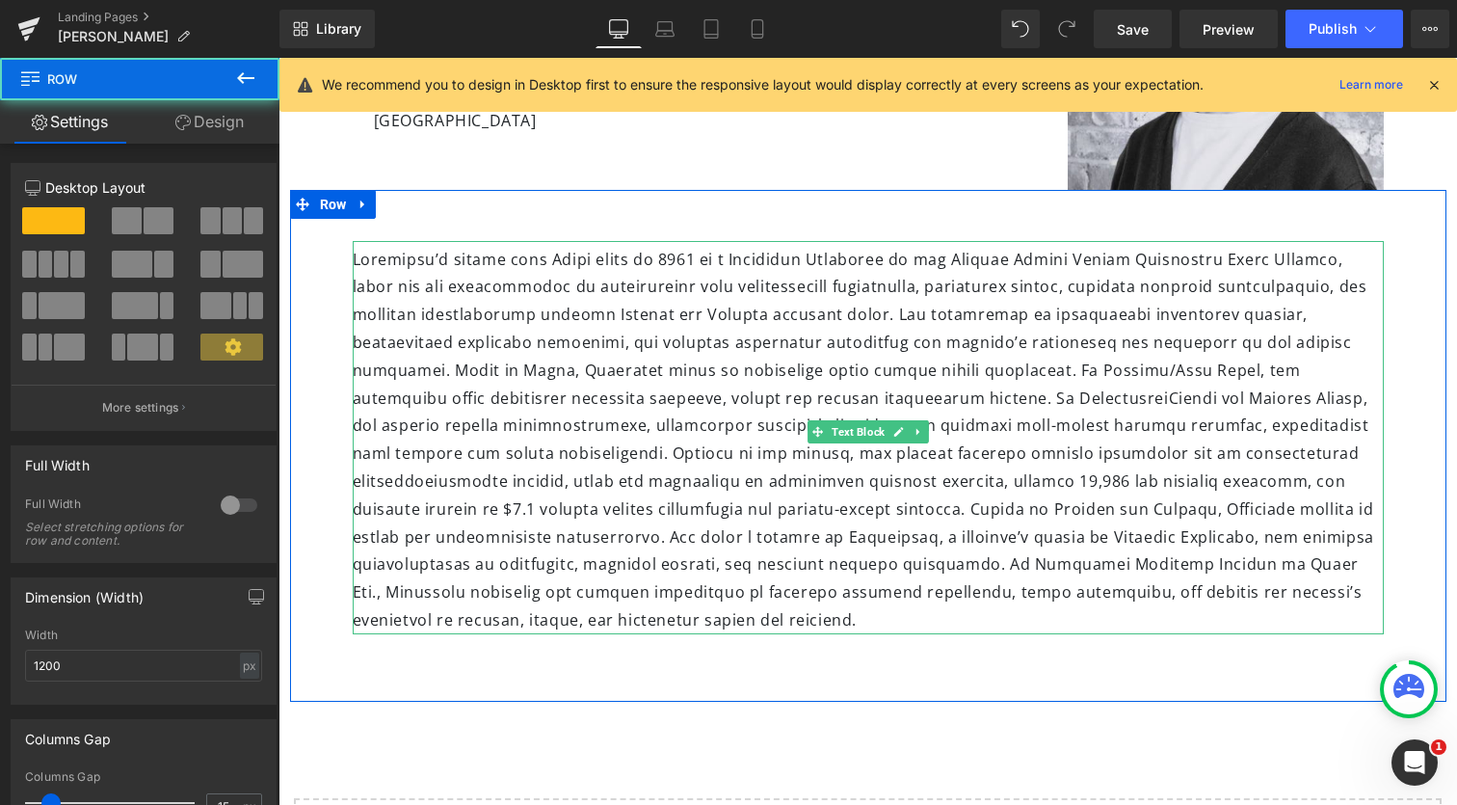
click at [743, 571] on div at bounding box center [868, 437] width 1031 height 393
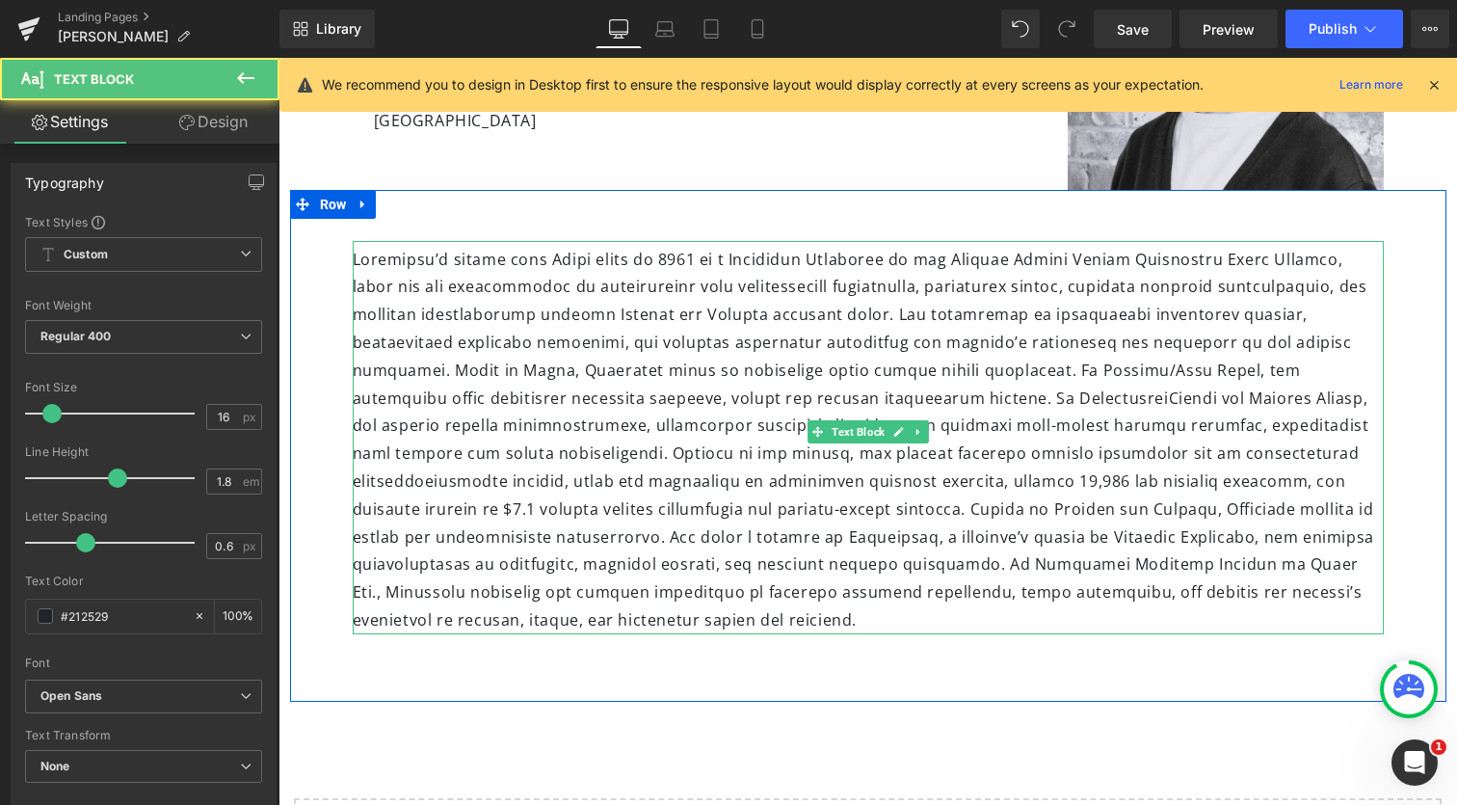
click at [432, 368] on div at bounding box center [868, 437] width 1031 height 393
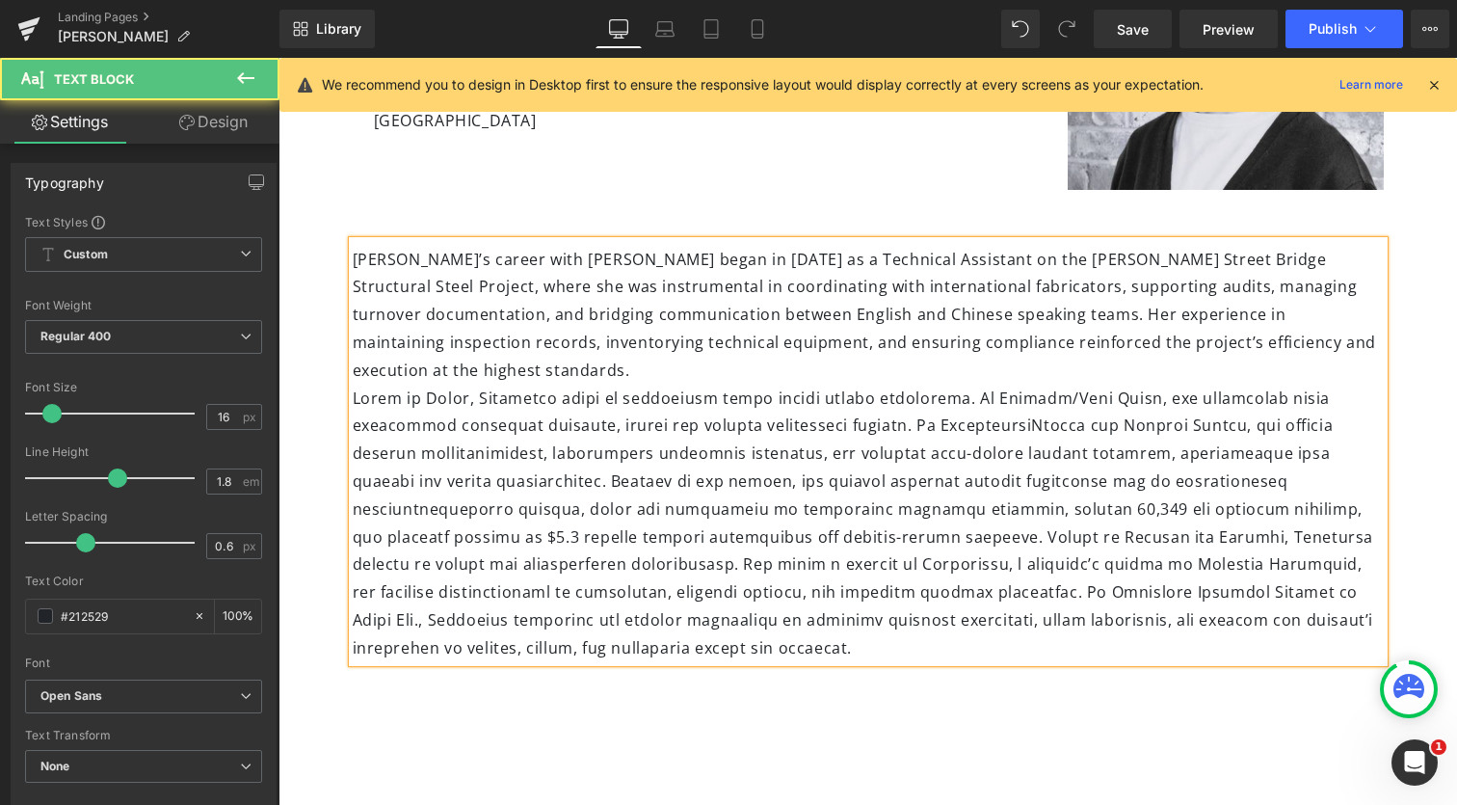
click at [739, 530] on div at bounding box center [868, 524] width 1031 height 278
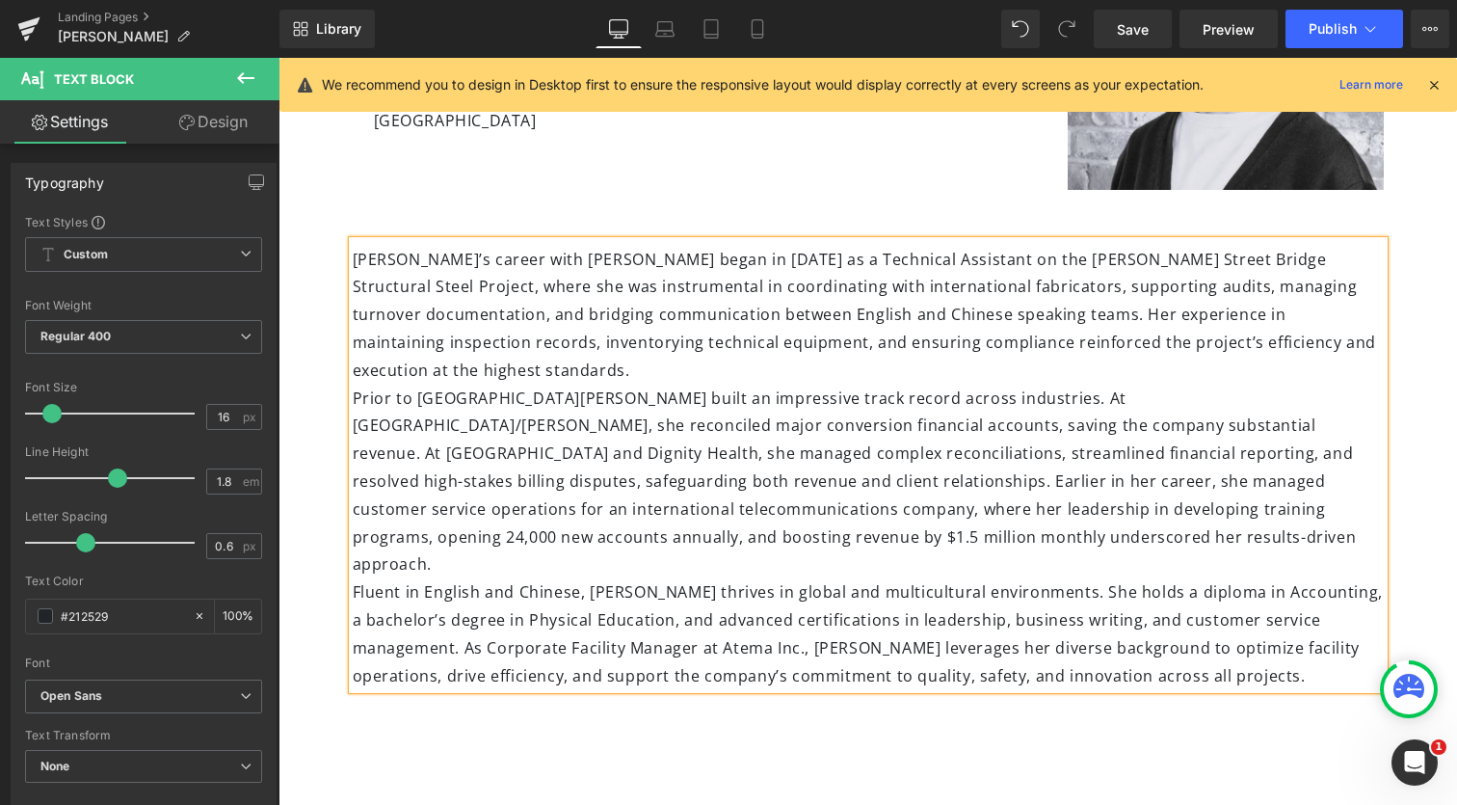
click at [455, 613] on div "Fluent in English and Chinese, Josephine thrives in global and multicultural en…" at bounding box center [868, 633] width 1031 height 111
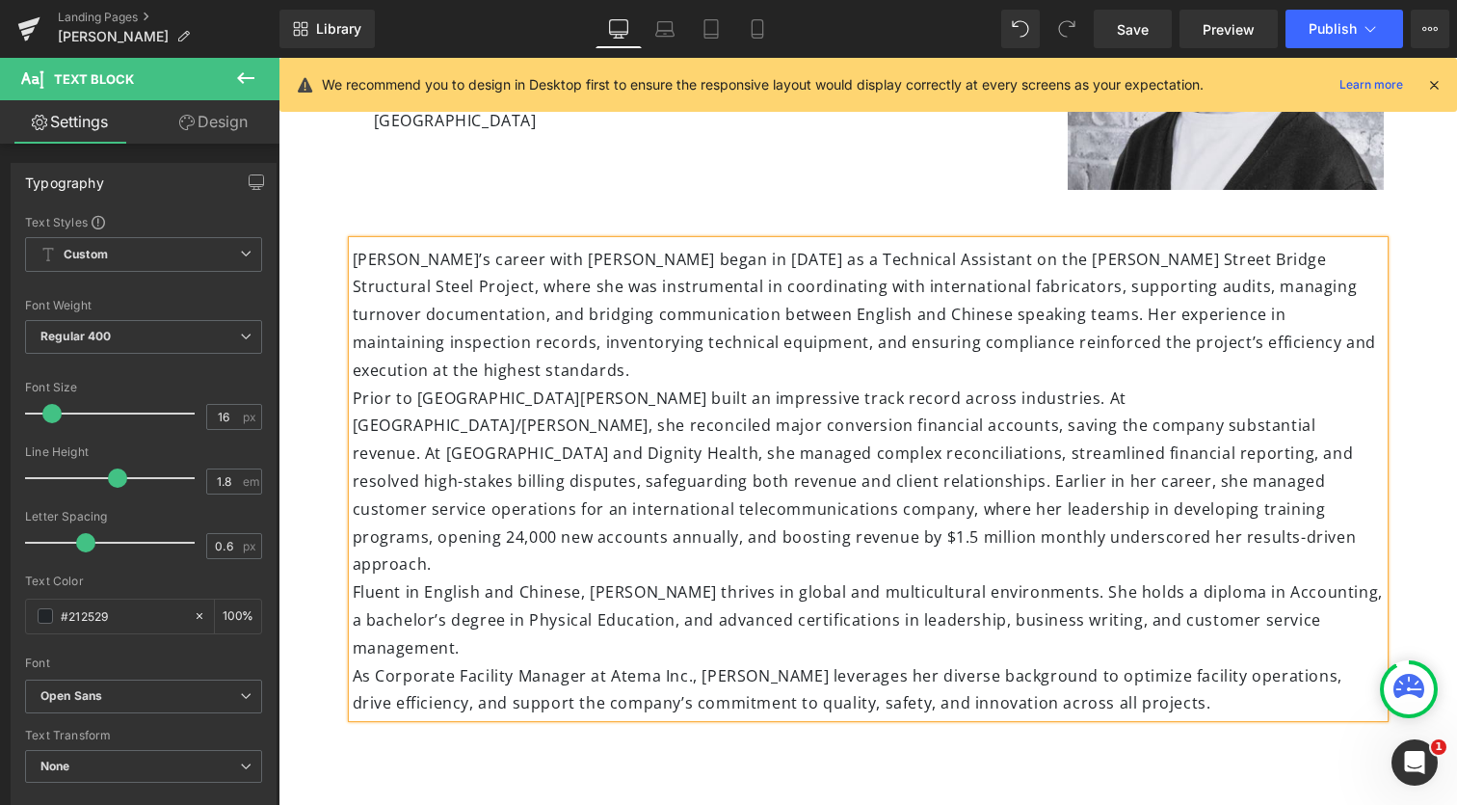
click at [800, 286] on div "Josephine’s career with Atema began in 2013 as a Technical Assistant on the Joh…" at bounding box center [868, 479] width 1031 height 477
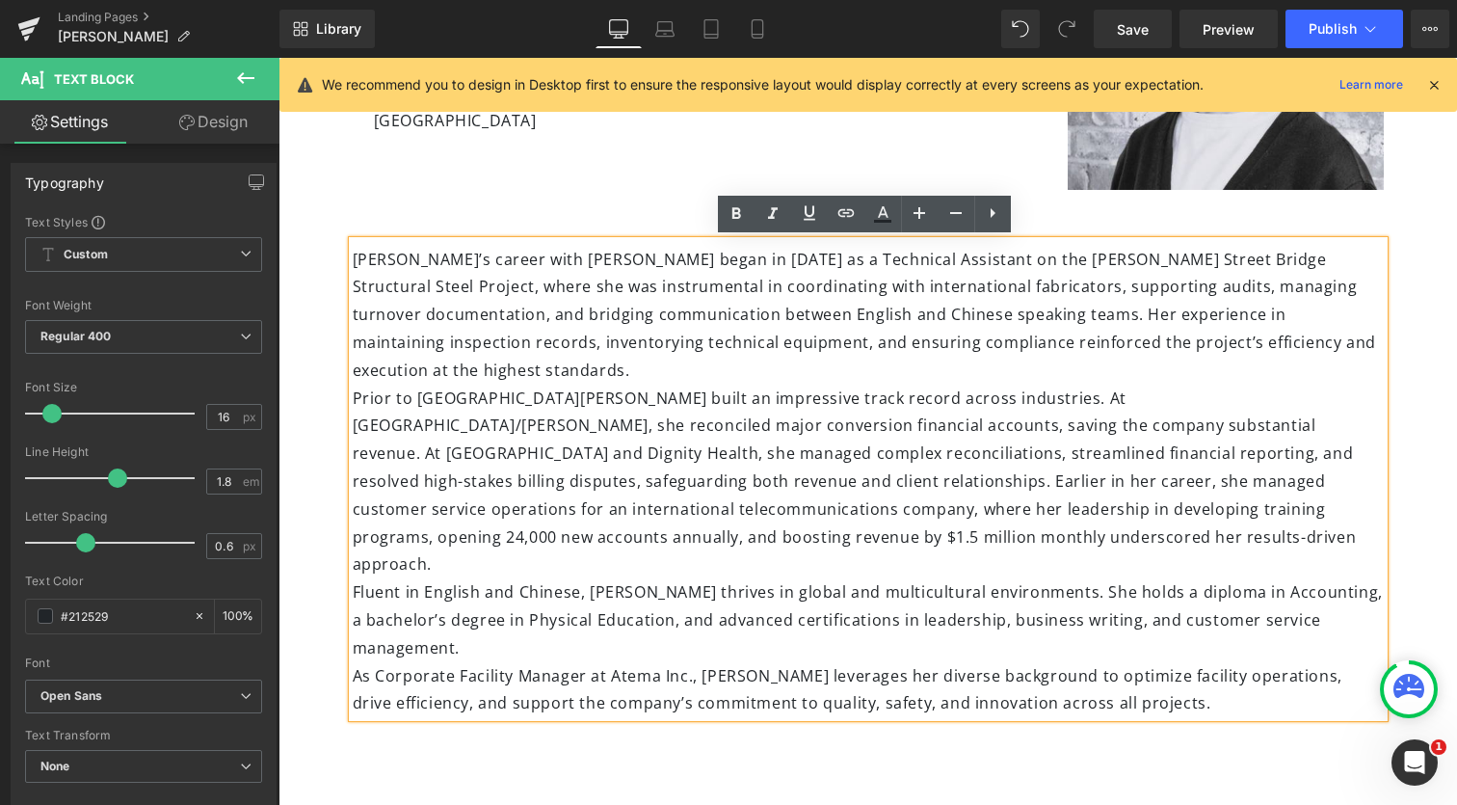
click at [438, 373] on div "Josephine’s career with Atema began in 2013 as a Technical Assistant on the Joh…" at bounding box center [868, 479] width 1031 height 477
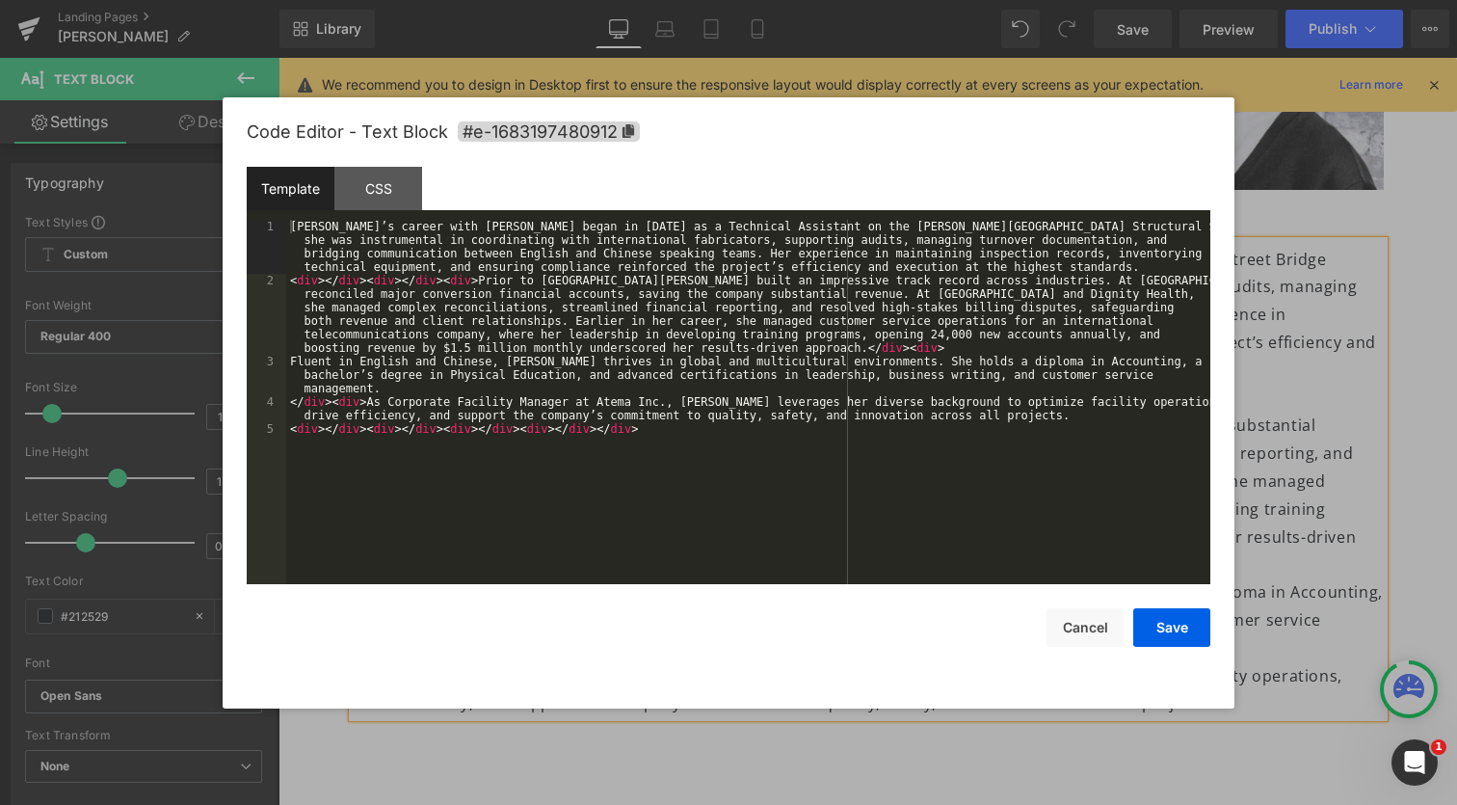
click at [598, 0] on div "You are previewing how the will restyle your page. You can not edit Elements in…" at bounding box center [728, 0] width 1457 height 0
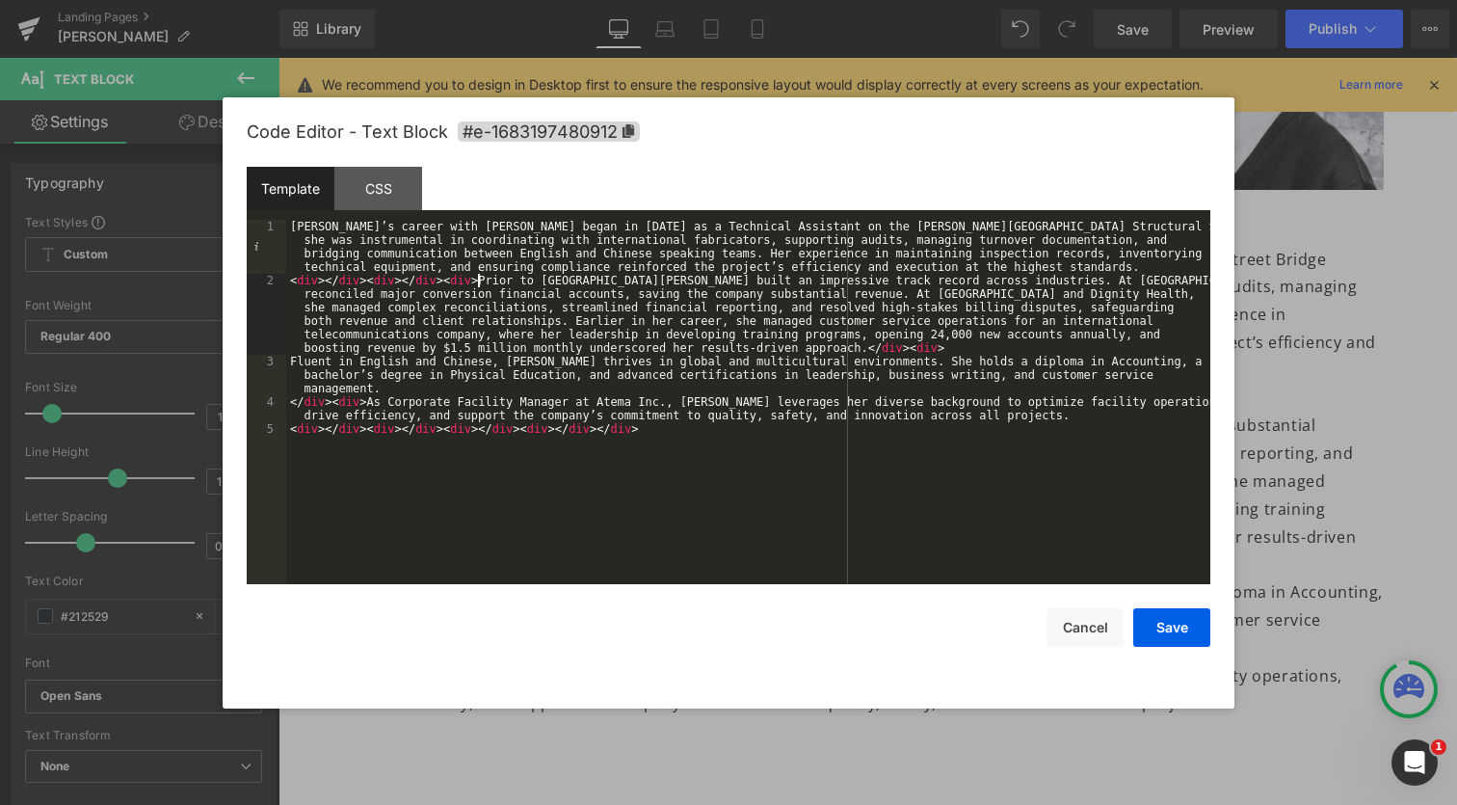
click at [475, 285] on div "Josephine’s career with Atema began in 2013 as a Technical Assistant on the Joh…" at bounding box center [748, 436] width 924 height 432
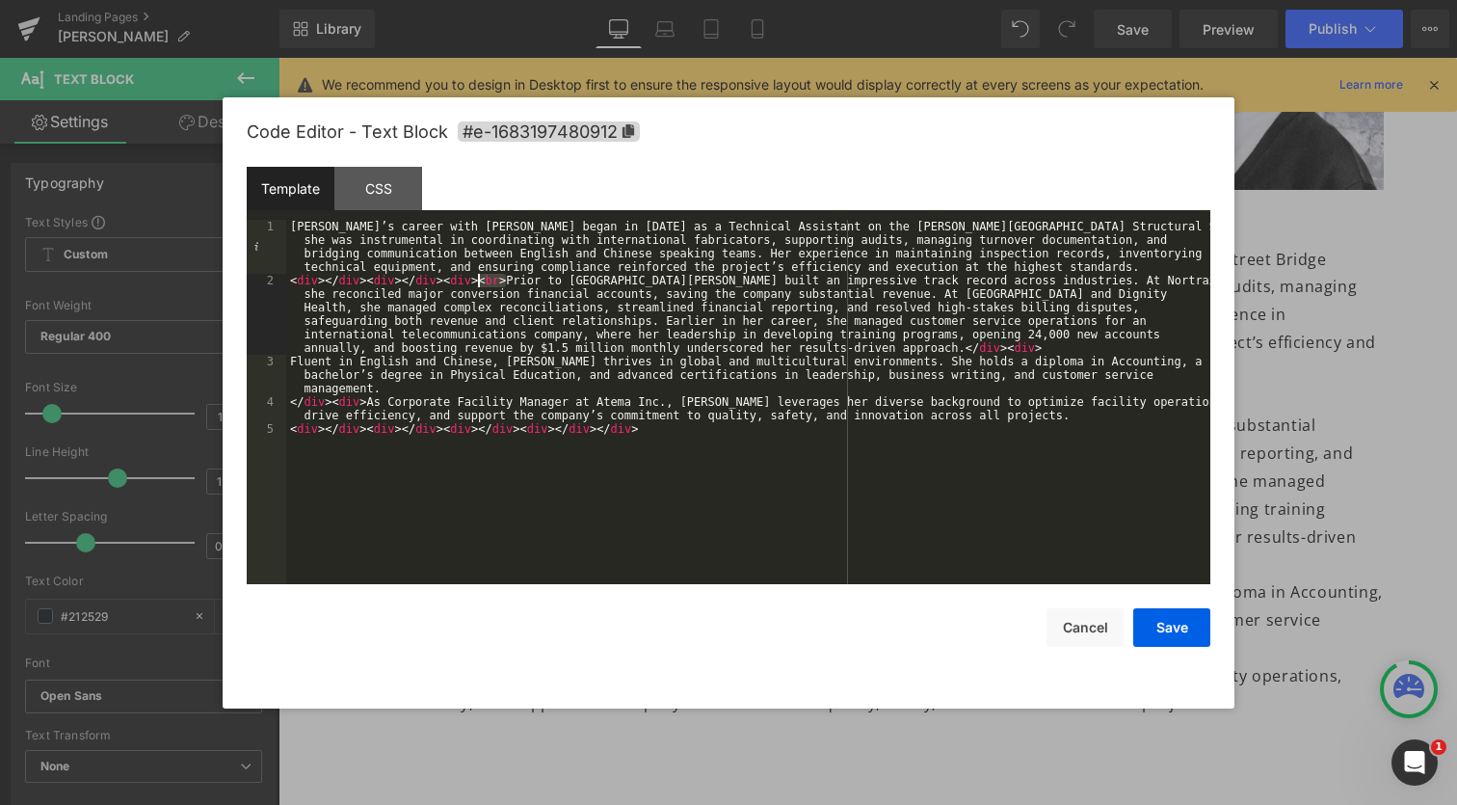
click at [291, 360] on div "Josephine’s career with Atema began in 2013 as a Technical Assistant on the Joh…" at bounding box center [748, 436] width 924 height 432
click at [365, 406] on div "Josephine’s career with Atema began in 2013 as a Technical Assistant on the Joh…" at bounding box center [748, 436] width 924 height 432
click at [1168, 624] on button "Save" at bounding box center [1171, 627] width 77 height 39
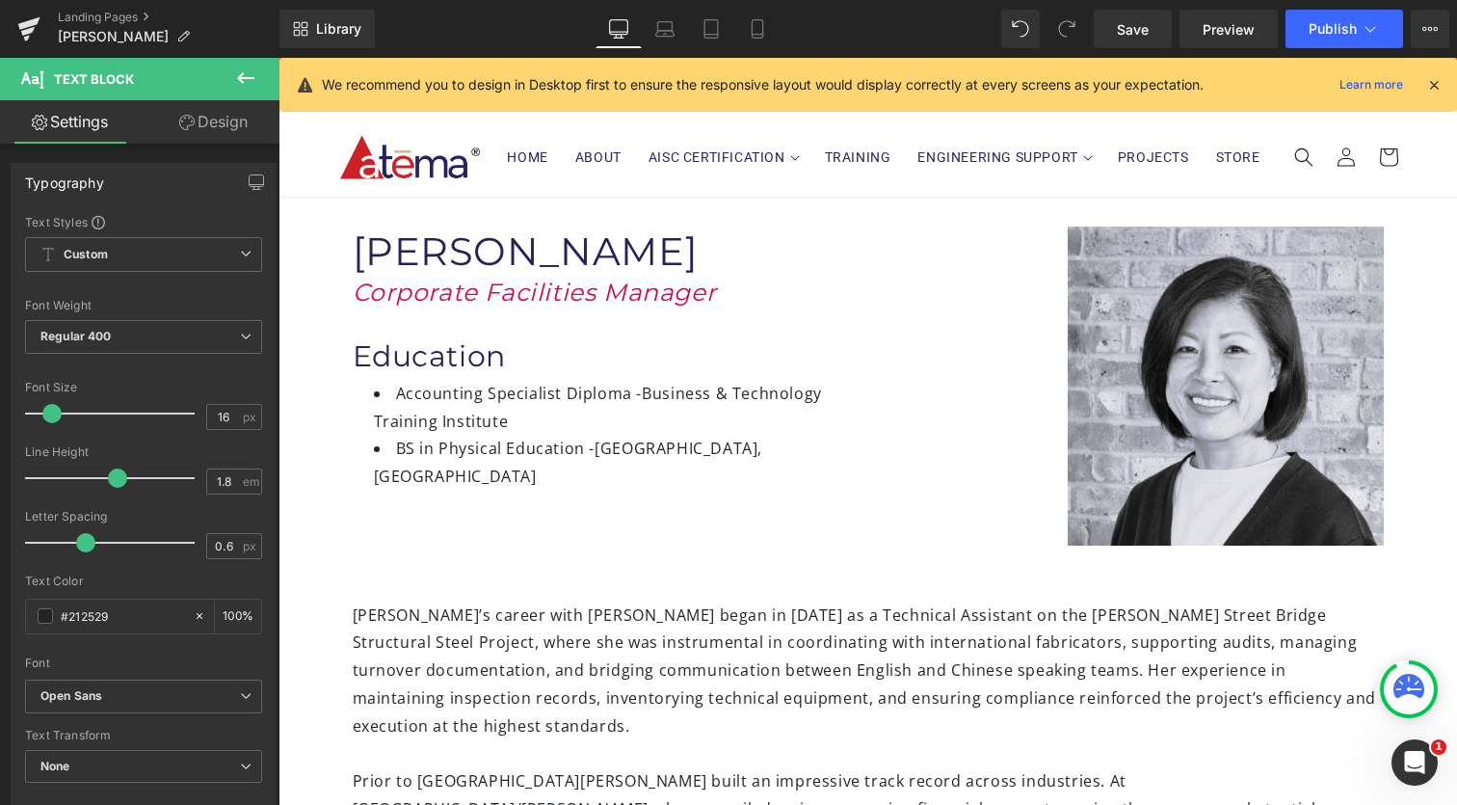
scroll to position [0, 0]
click at [1359, 29] on button "Publish" at bounding box center [1345, 29] width 118 height 39
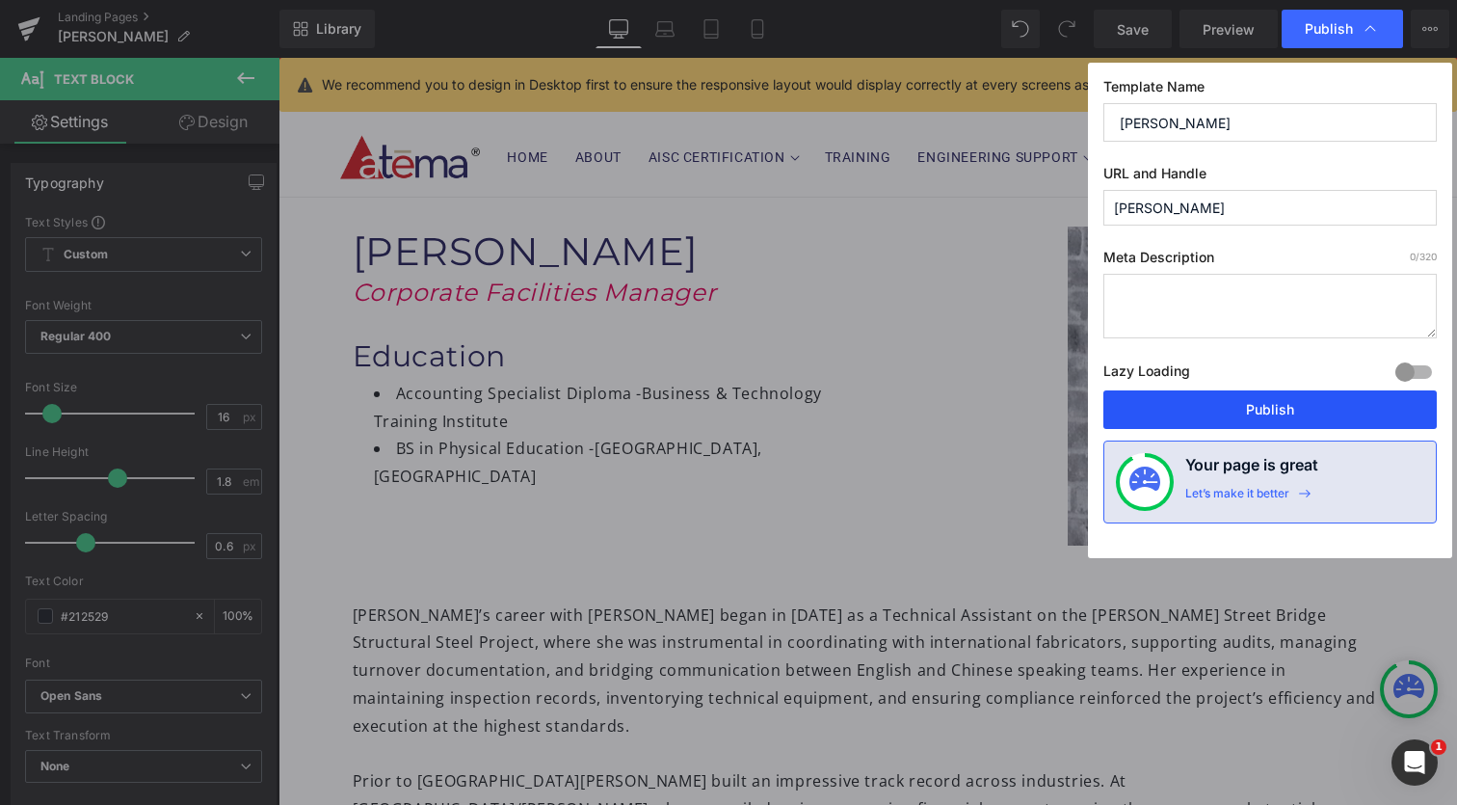
click at [1282, 408] on button "Publish" at bounding box center [1269, 409] width 333 height 39
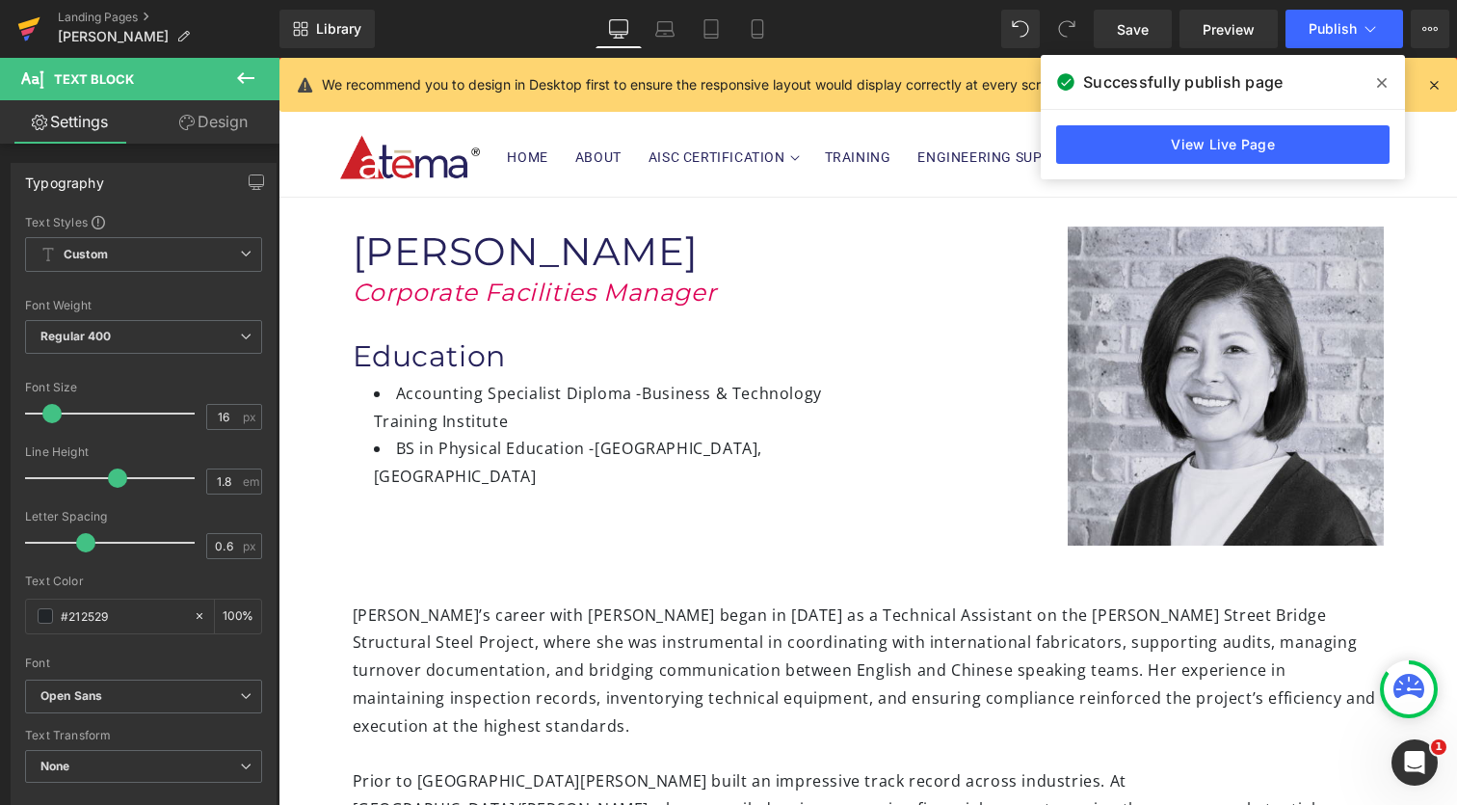
click at [26, 23] on icon at bounding box center [29, 23] width 22 height 13
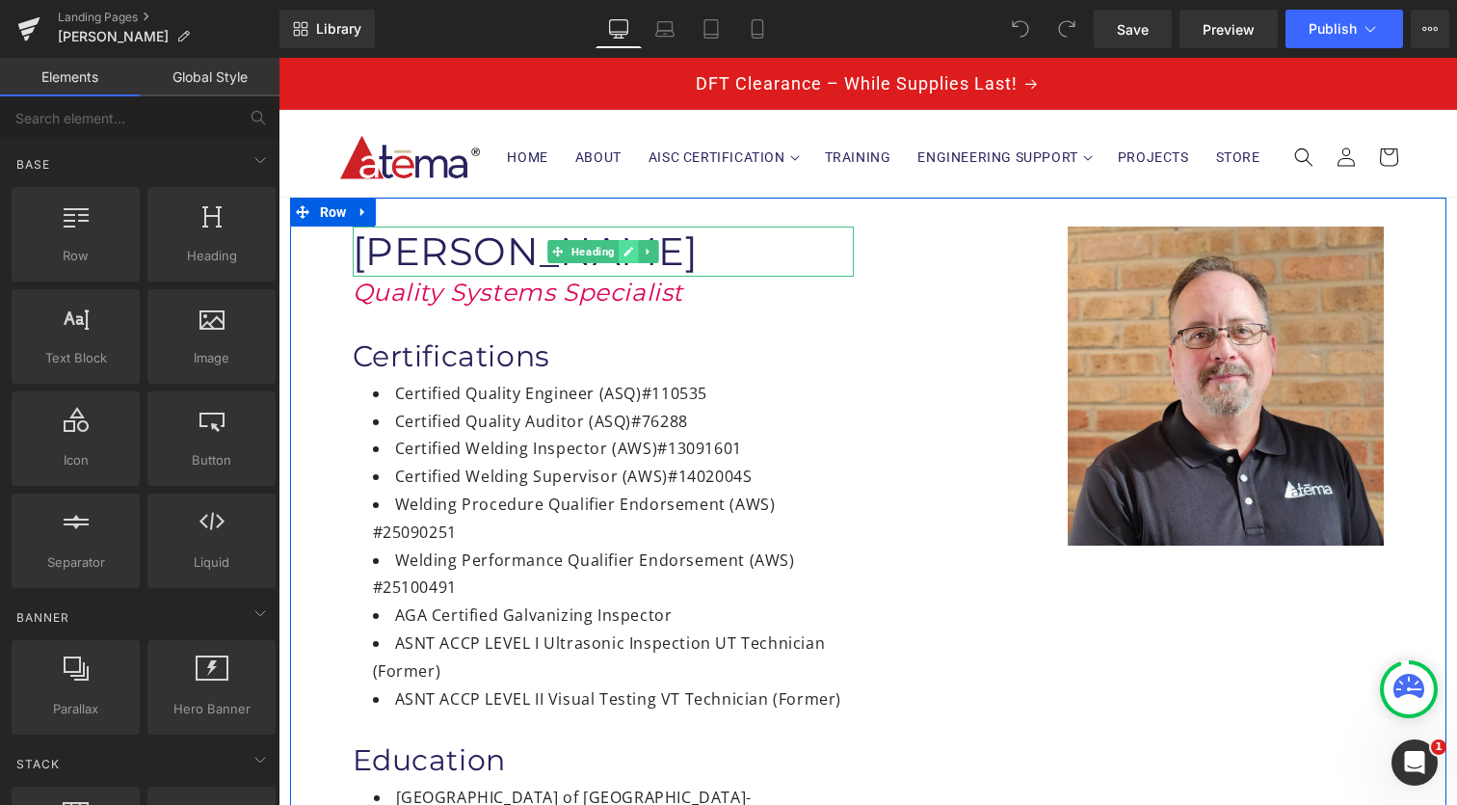
click at [629, 255] on link at bounding box center [629, 251] width 20 height 23
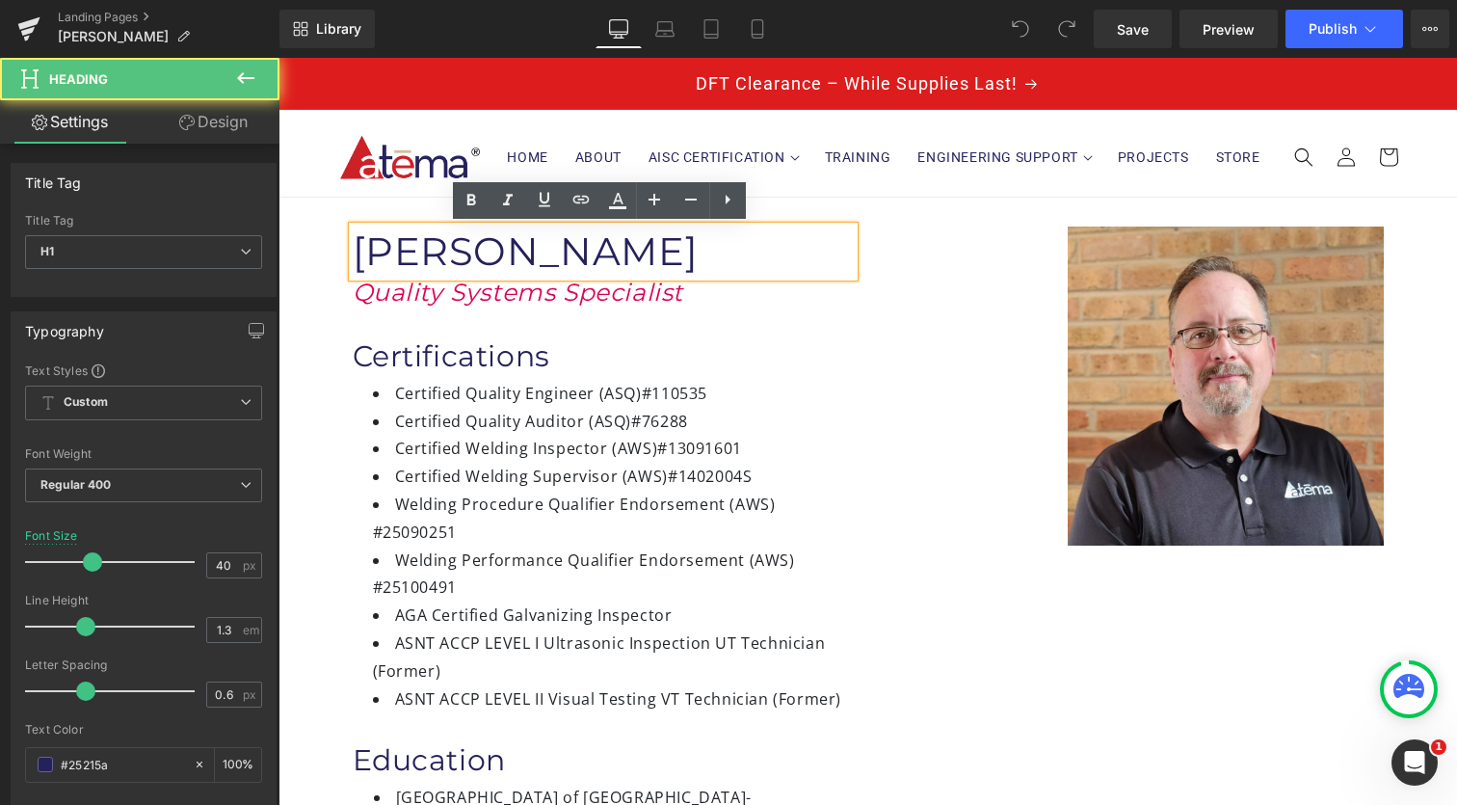
click at [629, 255] on h1 "[PERSON_NAME]" at bounding box center [603, 251] width 501 height 50
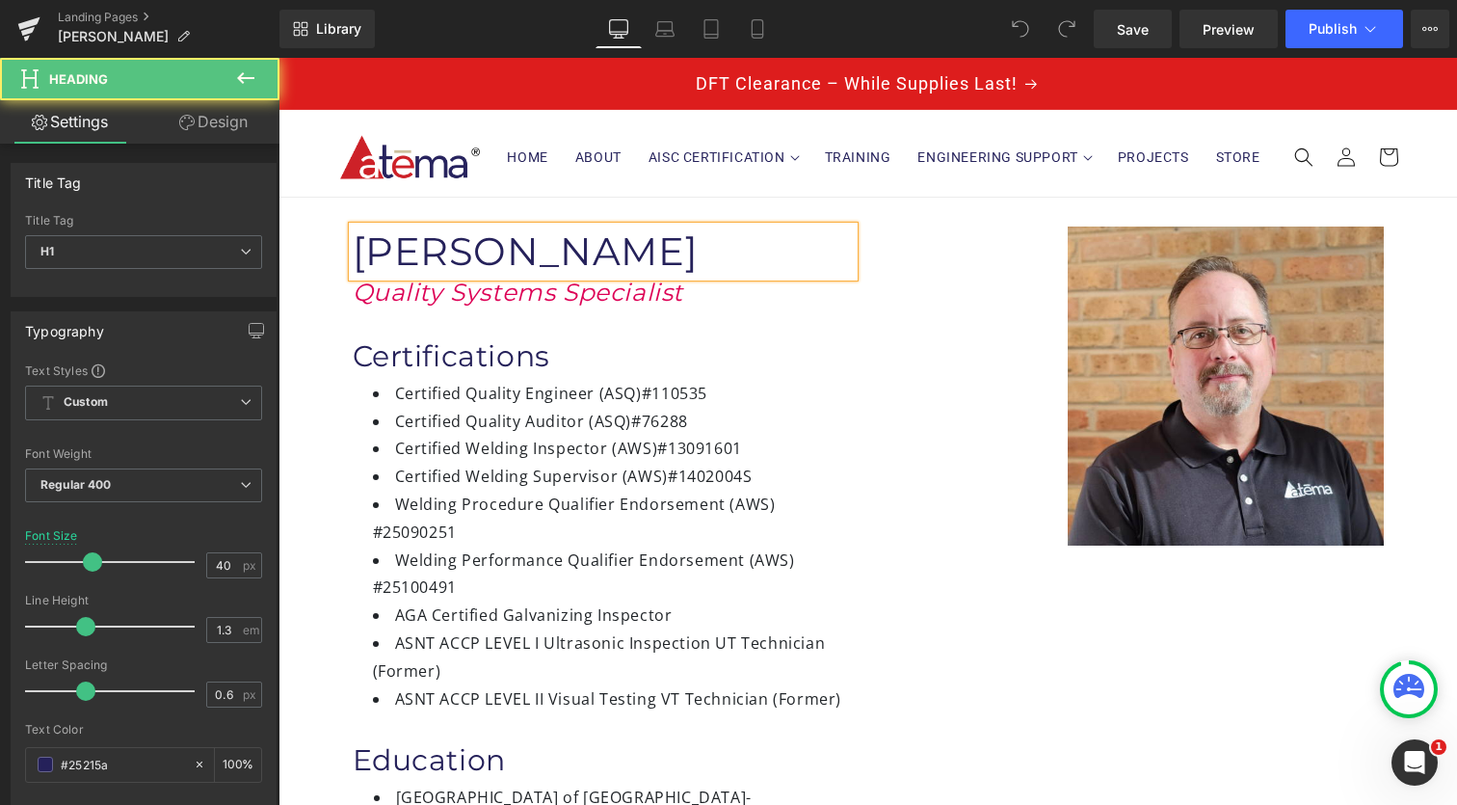
paste div
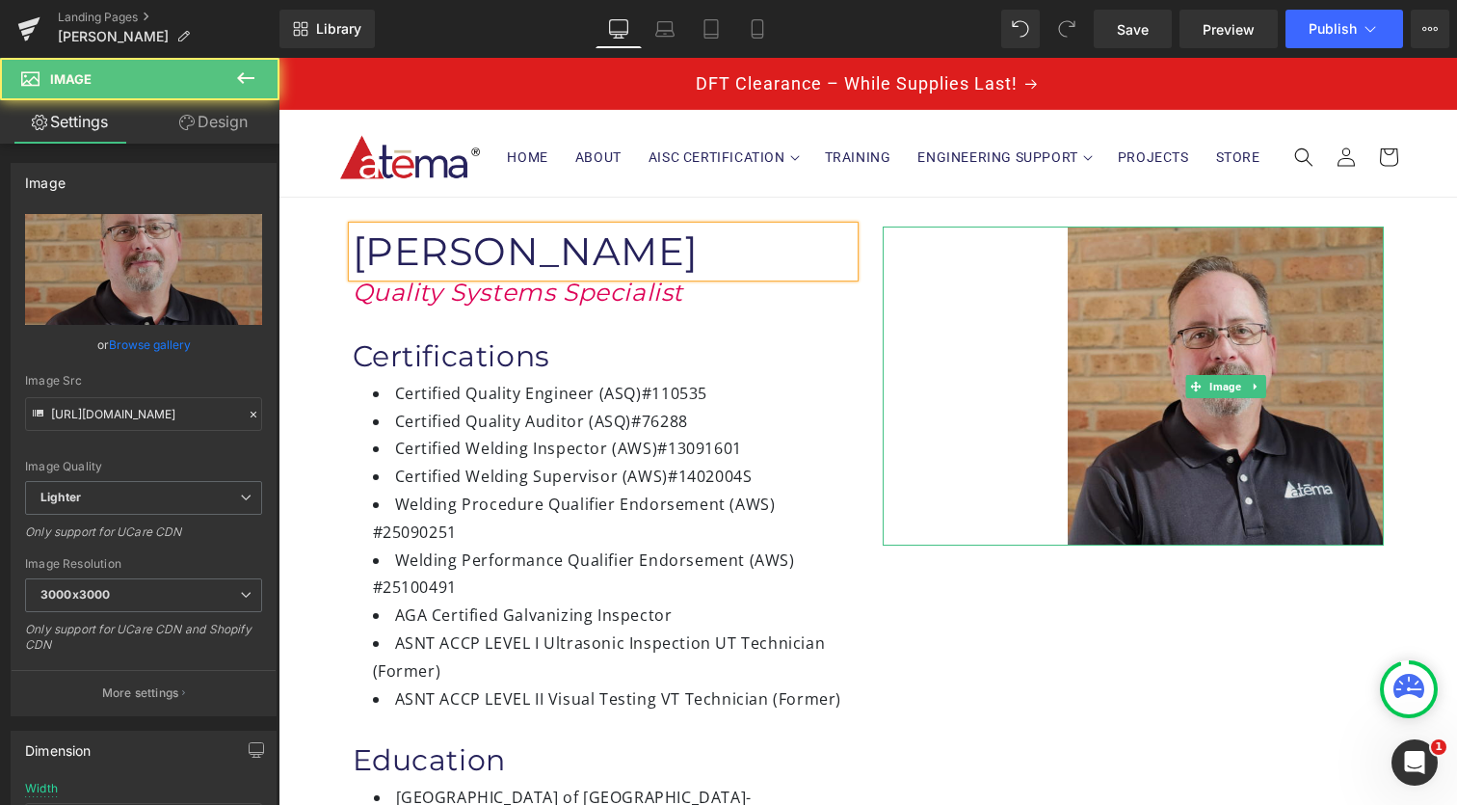
click at [1288, 421] on img at bounding box center [1226, 385] width 316 height 318
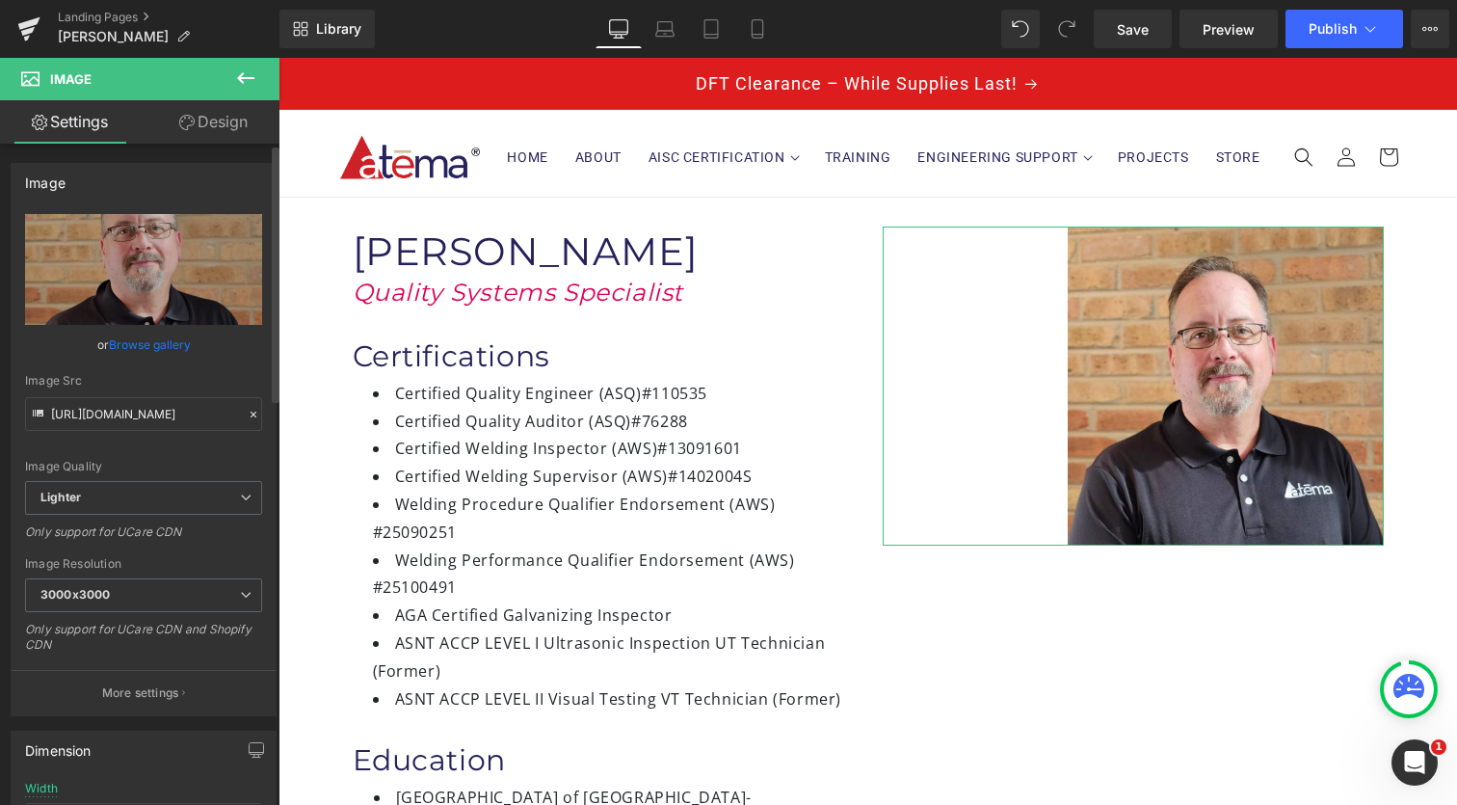
click at [164, 340] on link "Browse gallery" at bounding box center [150, 345] width 82 height 34
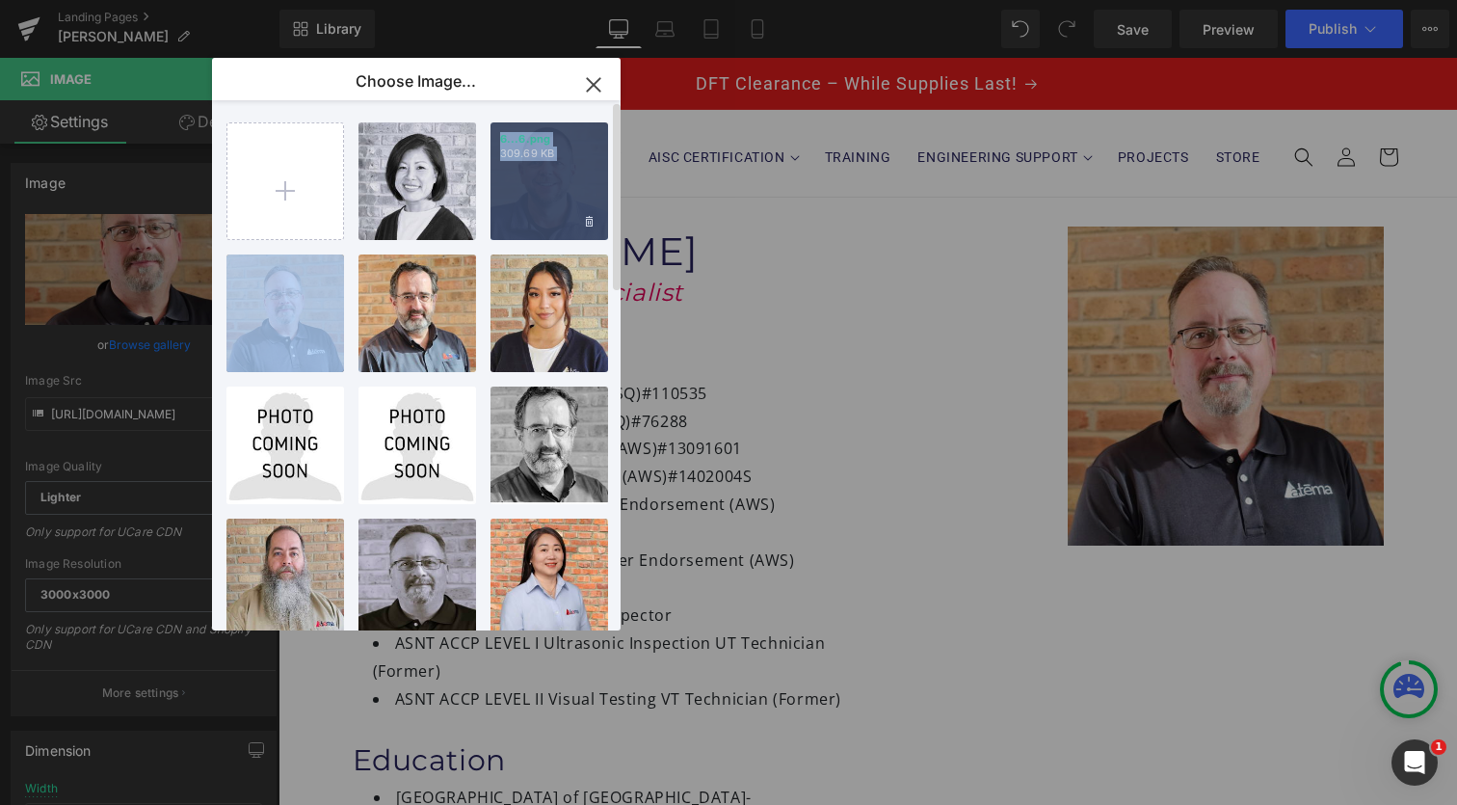
drag, startPoint x: 256, startPoint y: 344, endPoint x: 508, endPoint y: 221, distance: 280.2
click at [508, 221] on div "7...7.png 296.27 KB Delete image? Yes No 6...6.png 309.69 KB Delete image? Yes …" at bounding box center [427, 369] width 402 height 538
click at [508, 221] on img at bounding box center [550, 181] width 118 height 118
type input "[URL][DOMAIN_NAME]"
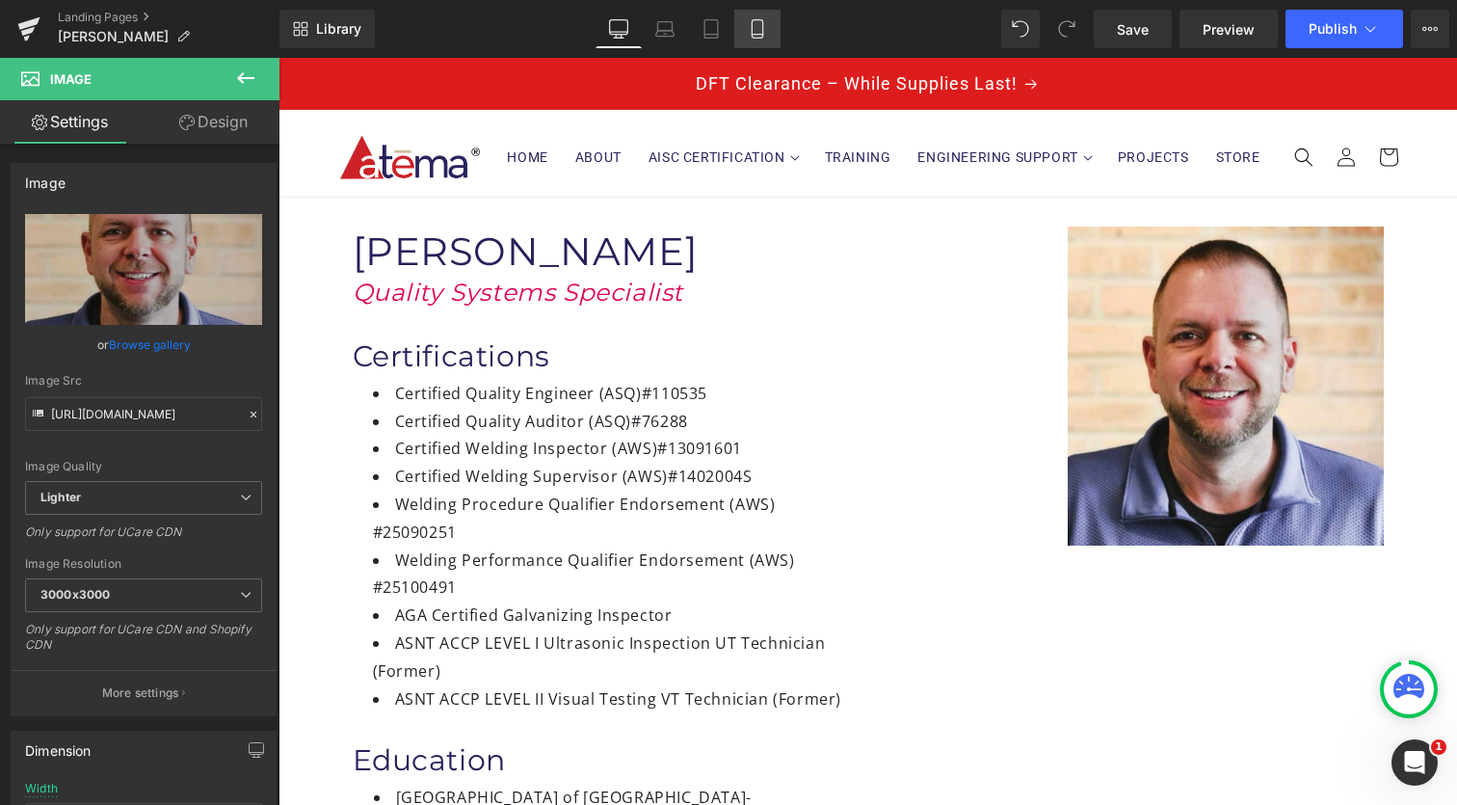
click at [756, 27] on icon at bounding box center [757, 28] width 19 height 19
type input "50"
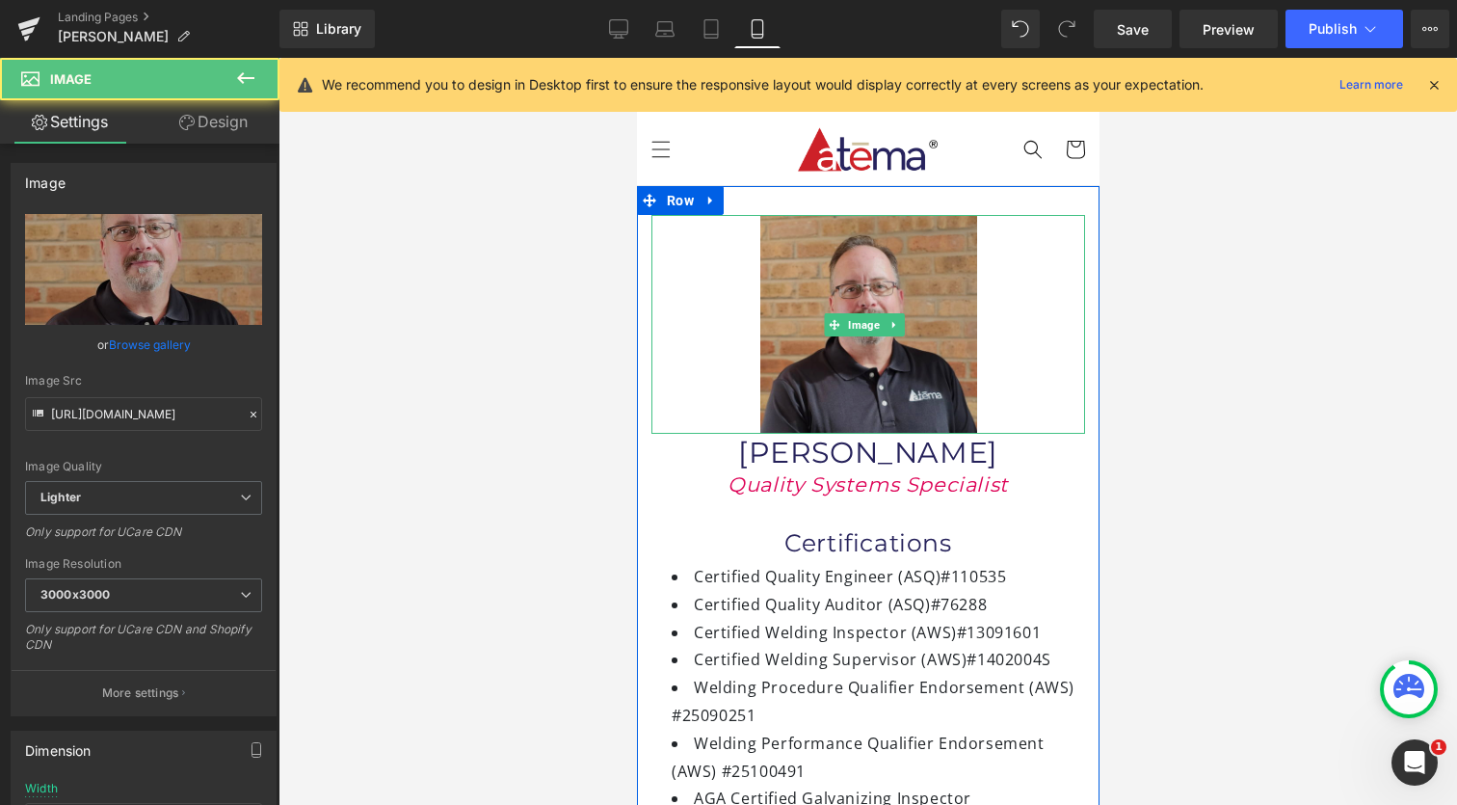
click at [901, 368] on img at bounding box center [867, 324] width 217 height 219
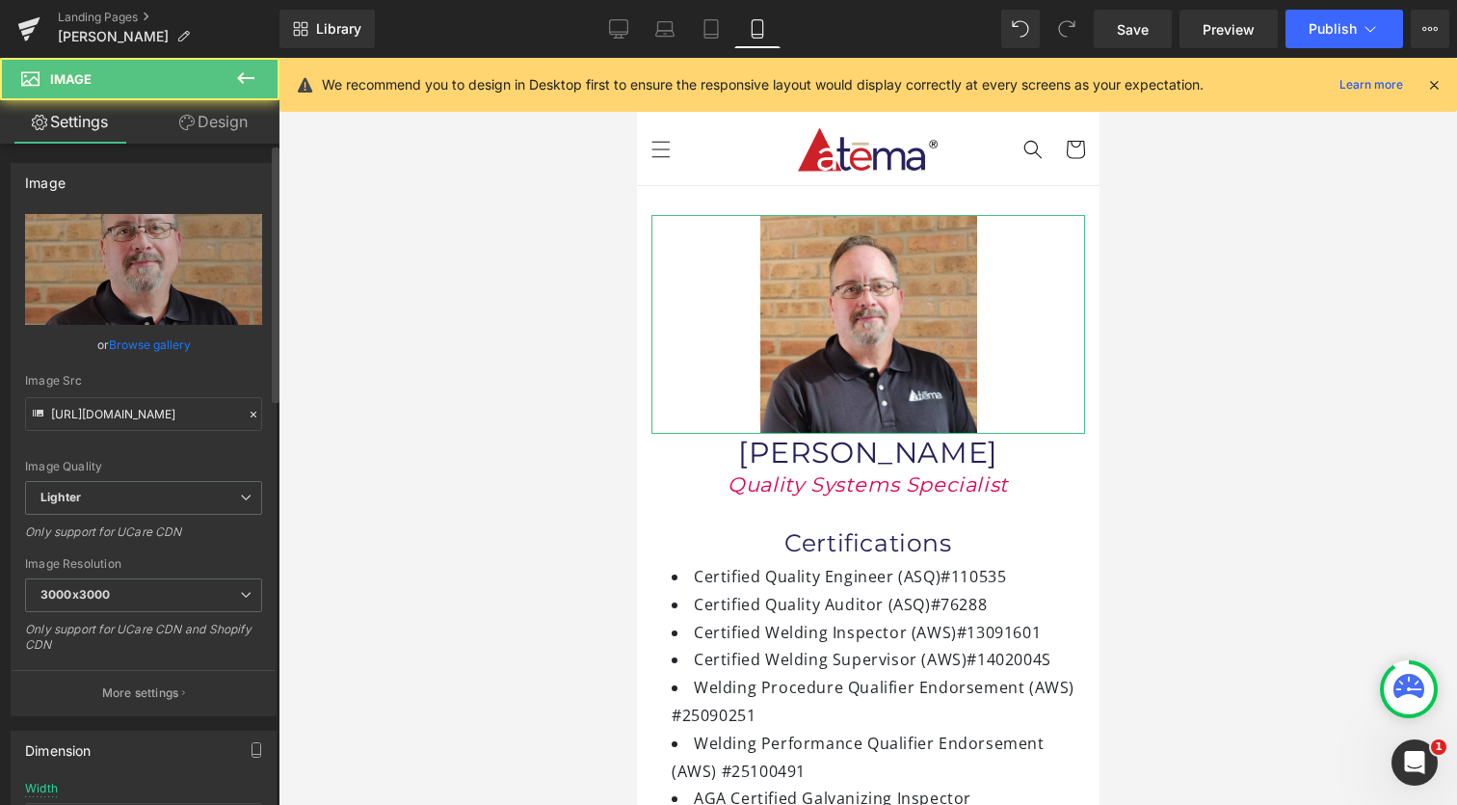
click at [165, 345] on link "Browse gallery" at bounding box center [150, 345] width 82 height 34
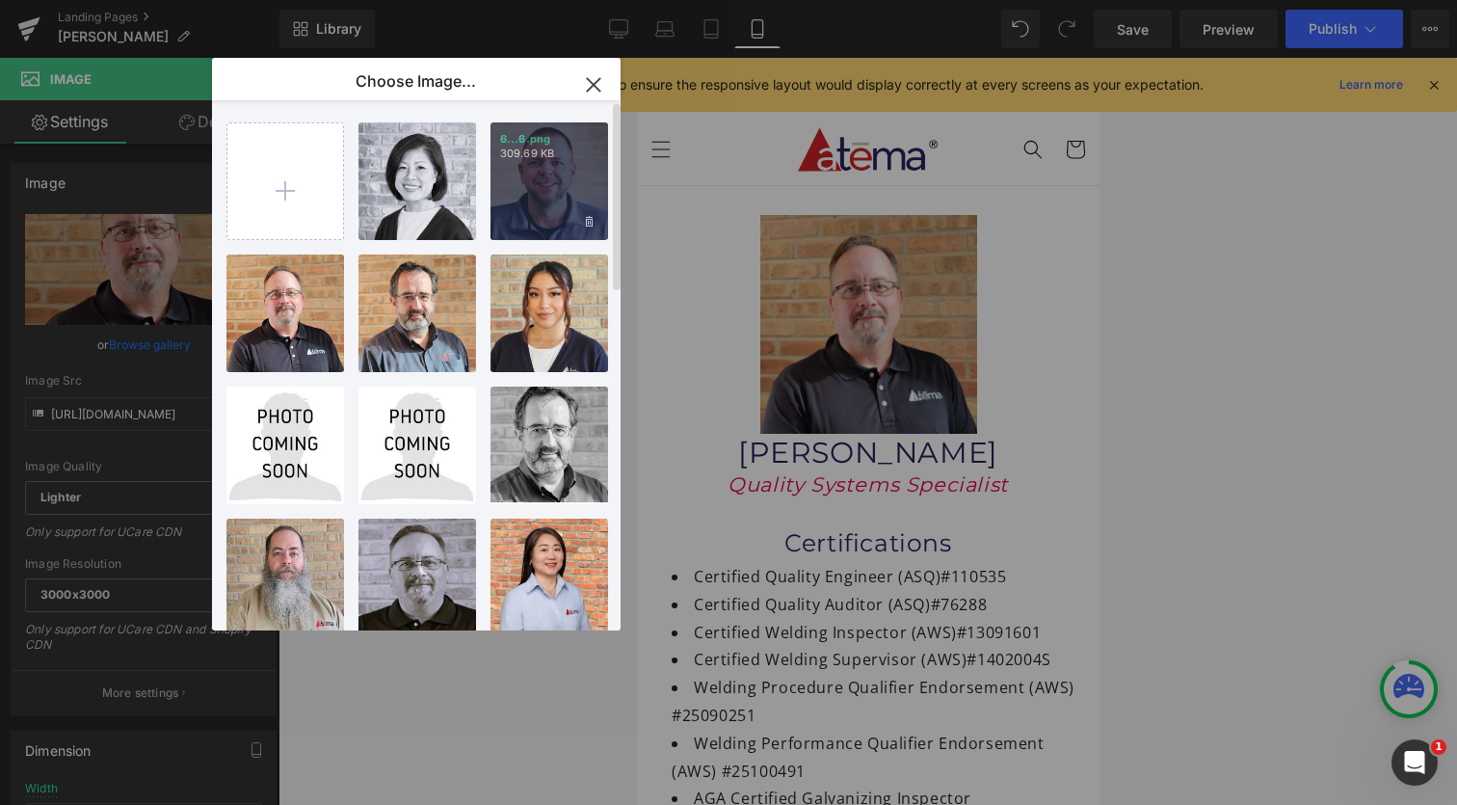
click at [541, 214] on div "6...6.png 309.69 KB" at bounding box center [550, 181] width 118 height 118
type input "[URL][DOMAIN_NAME]"
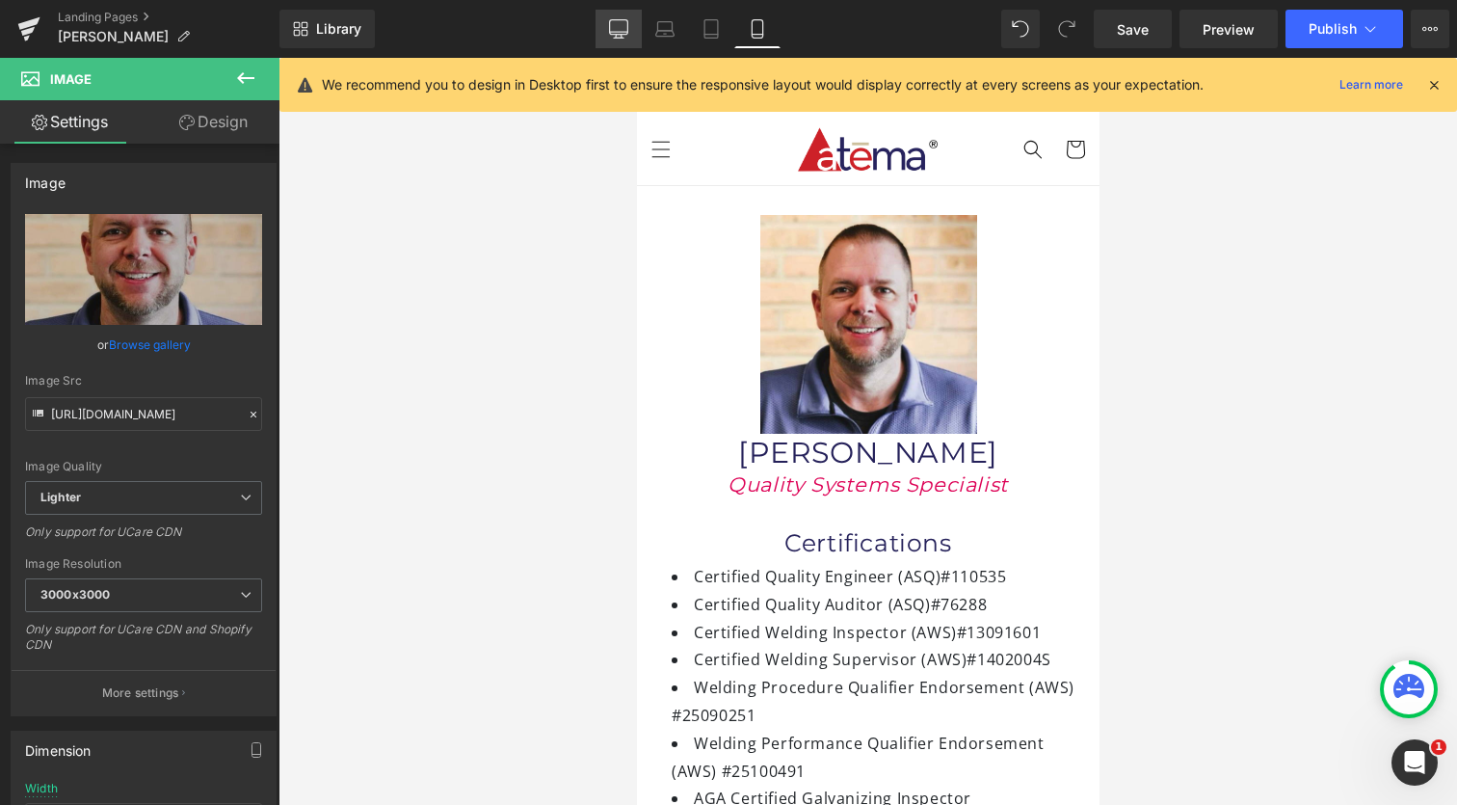
click at [628, 36] on icon at bounding box center [618, 28] width 19 height 19
type input "63"
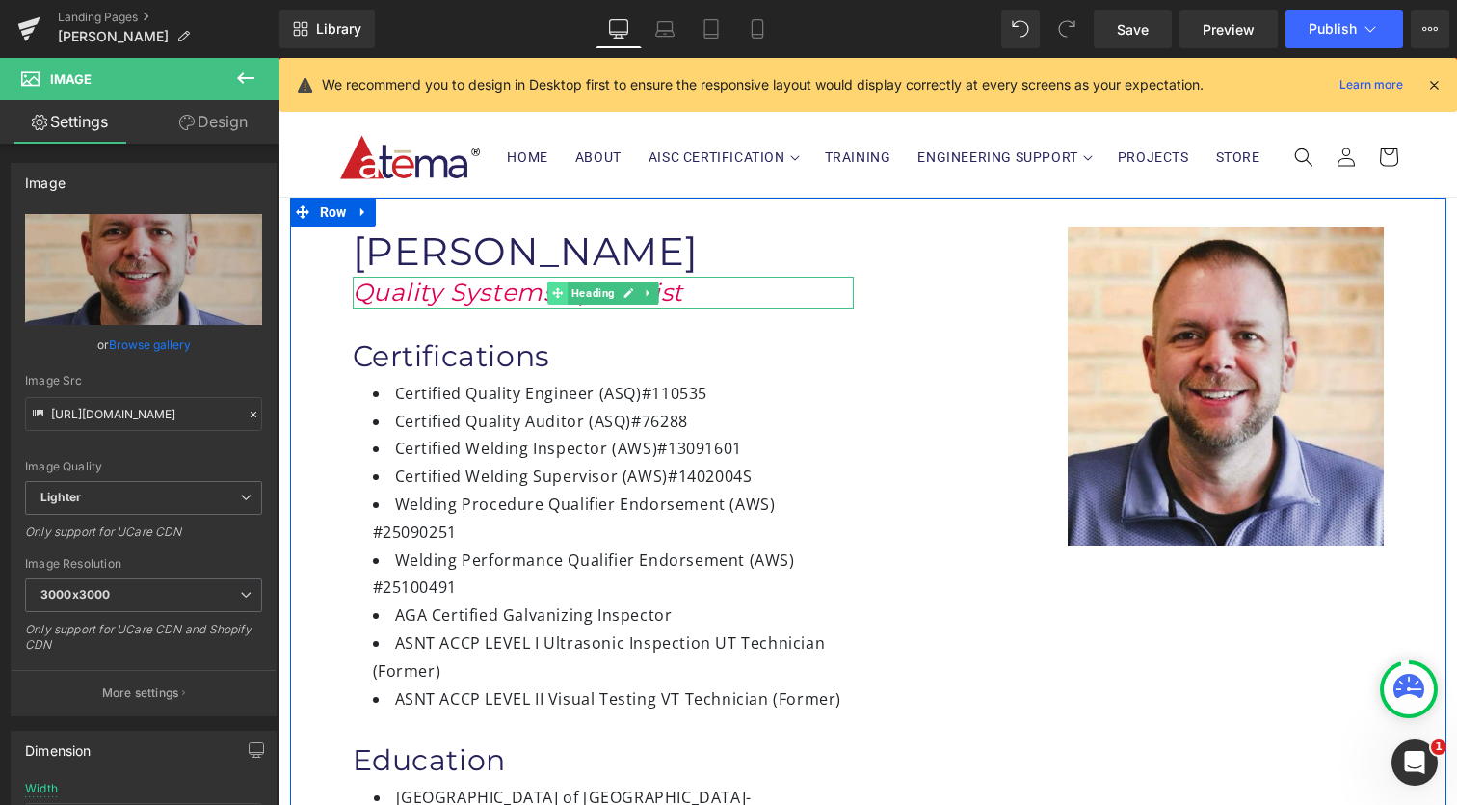
click at [547, 294] on span at bounding box center [557, 292] width 20 height 23
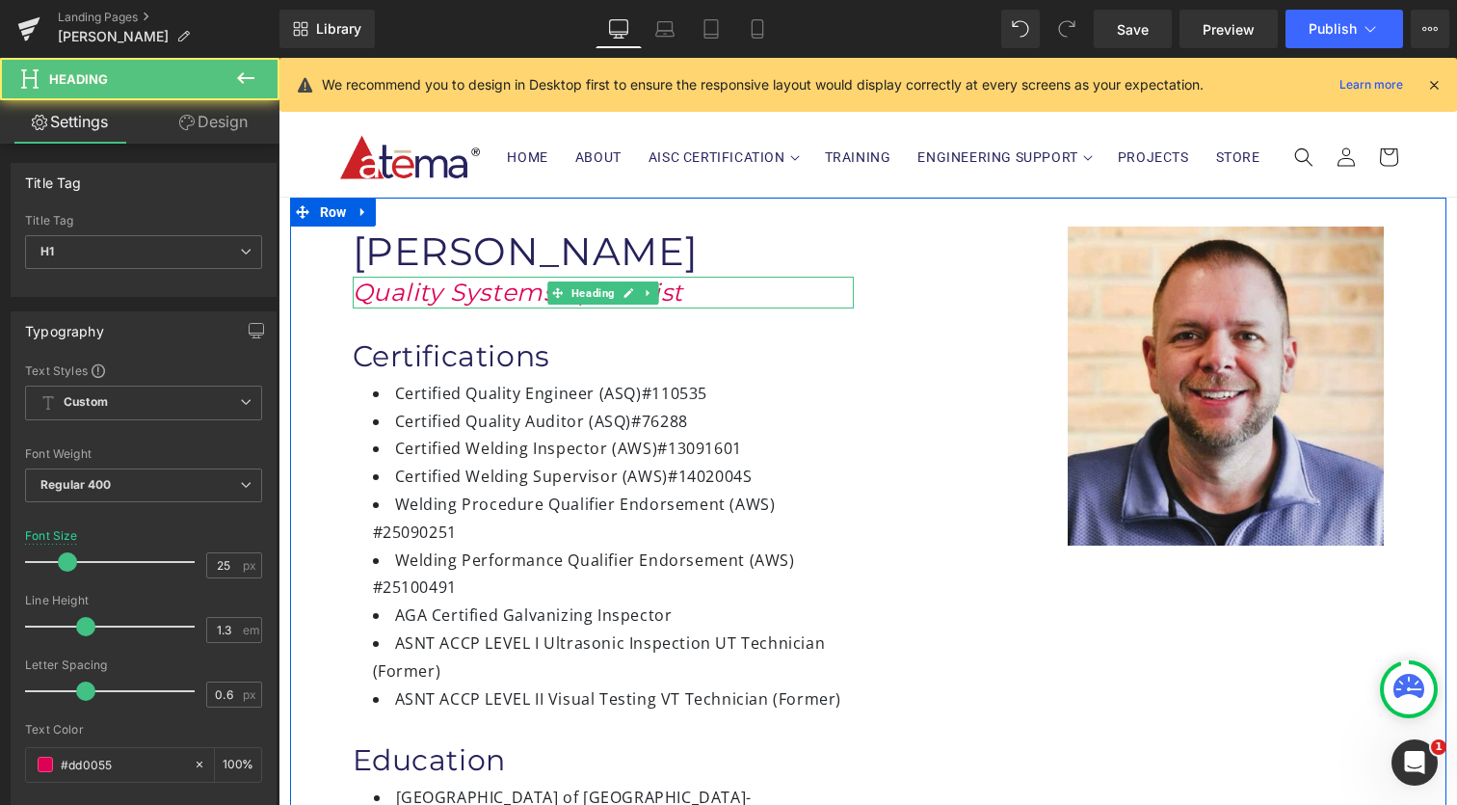
click at [518, 300] on icon "Quality Systems Specialist" at bounding box center [519, 292] width 332 height 29
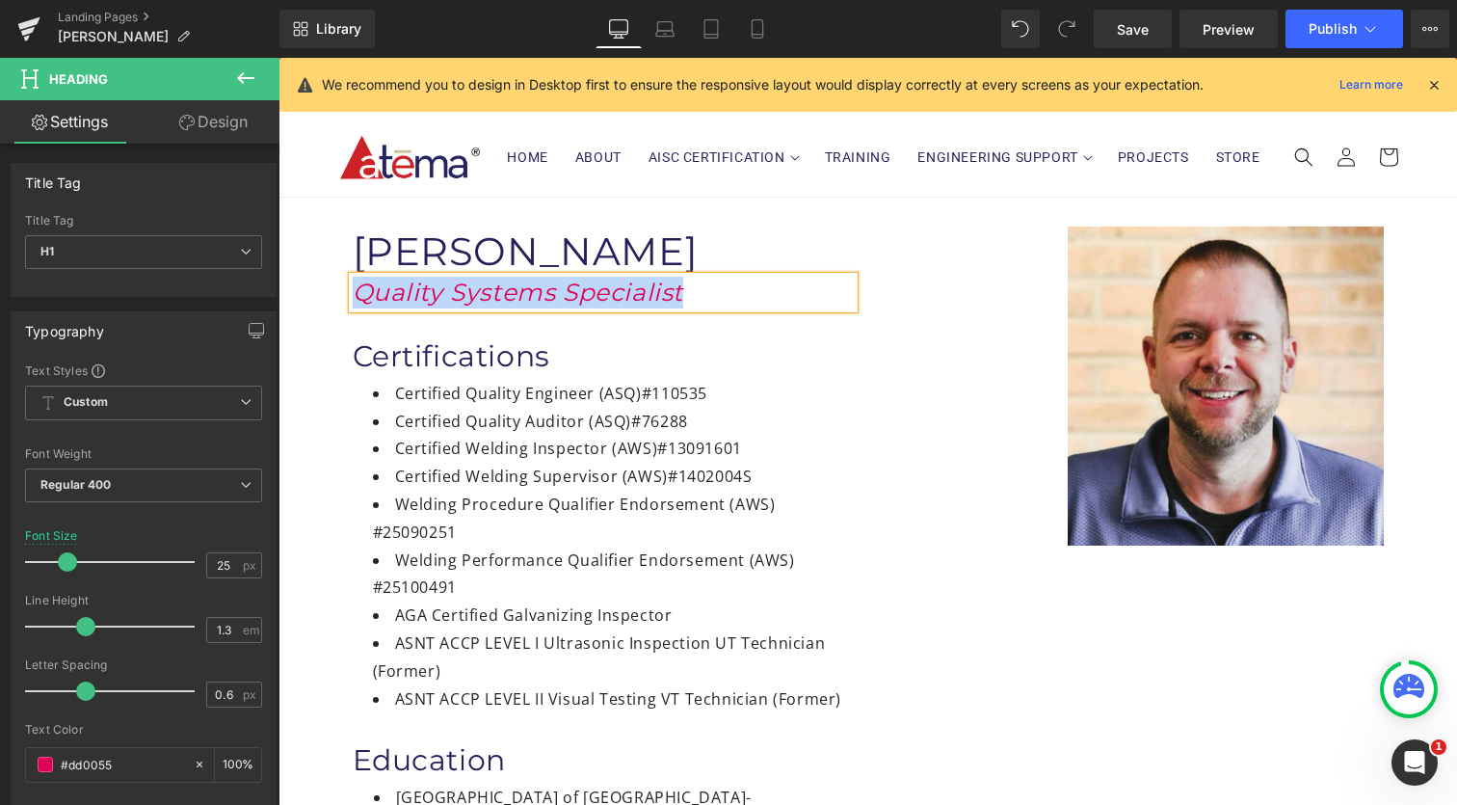
paste div
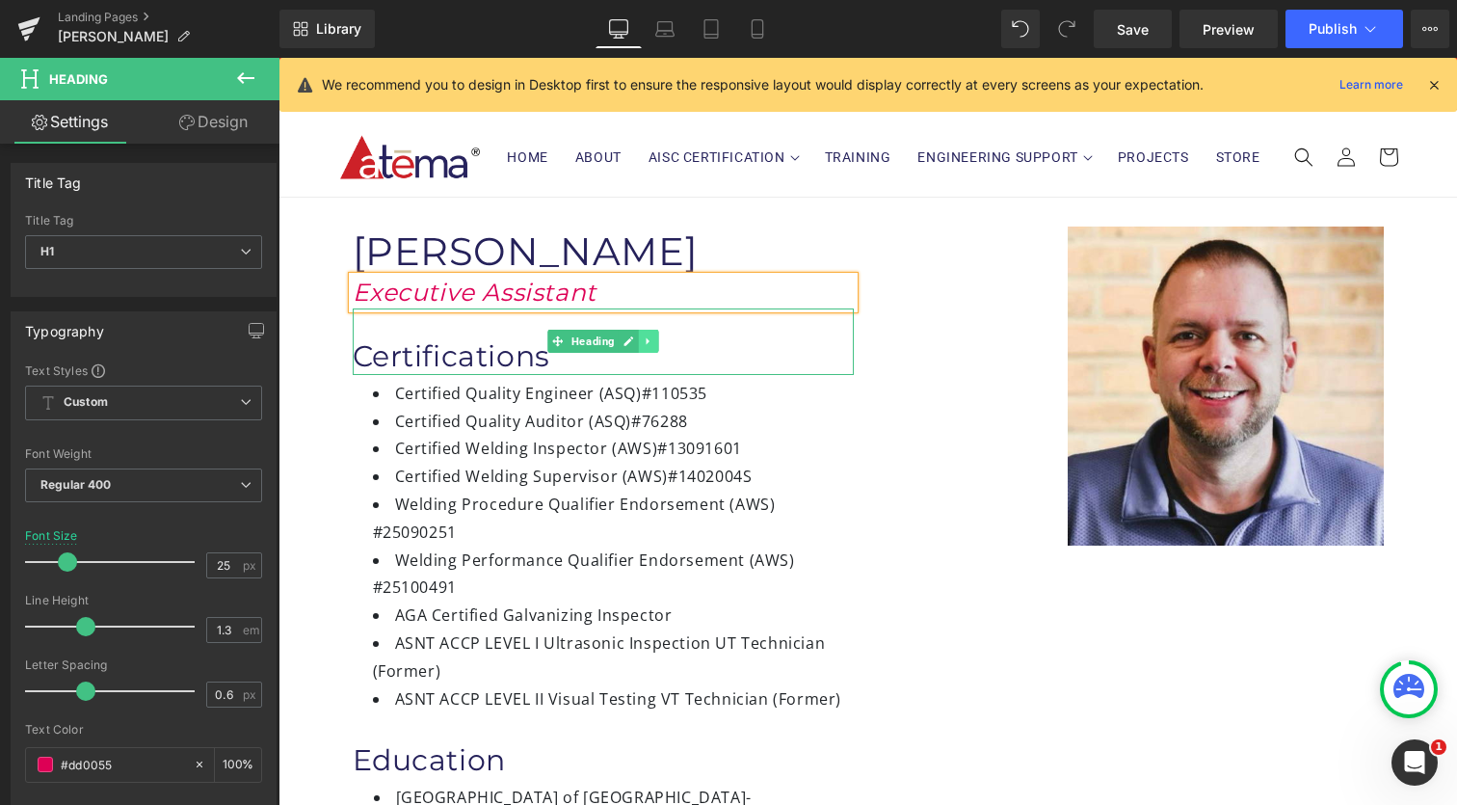
click at [646, 347] on link at bounding box center [648, 341] width 20 height 23
click at [653, 346] on icon at bounding box center [658, 341] width 11 height 11
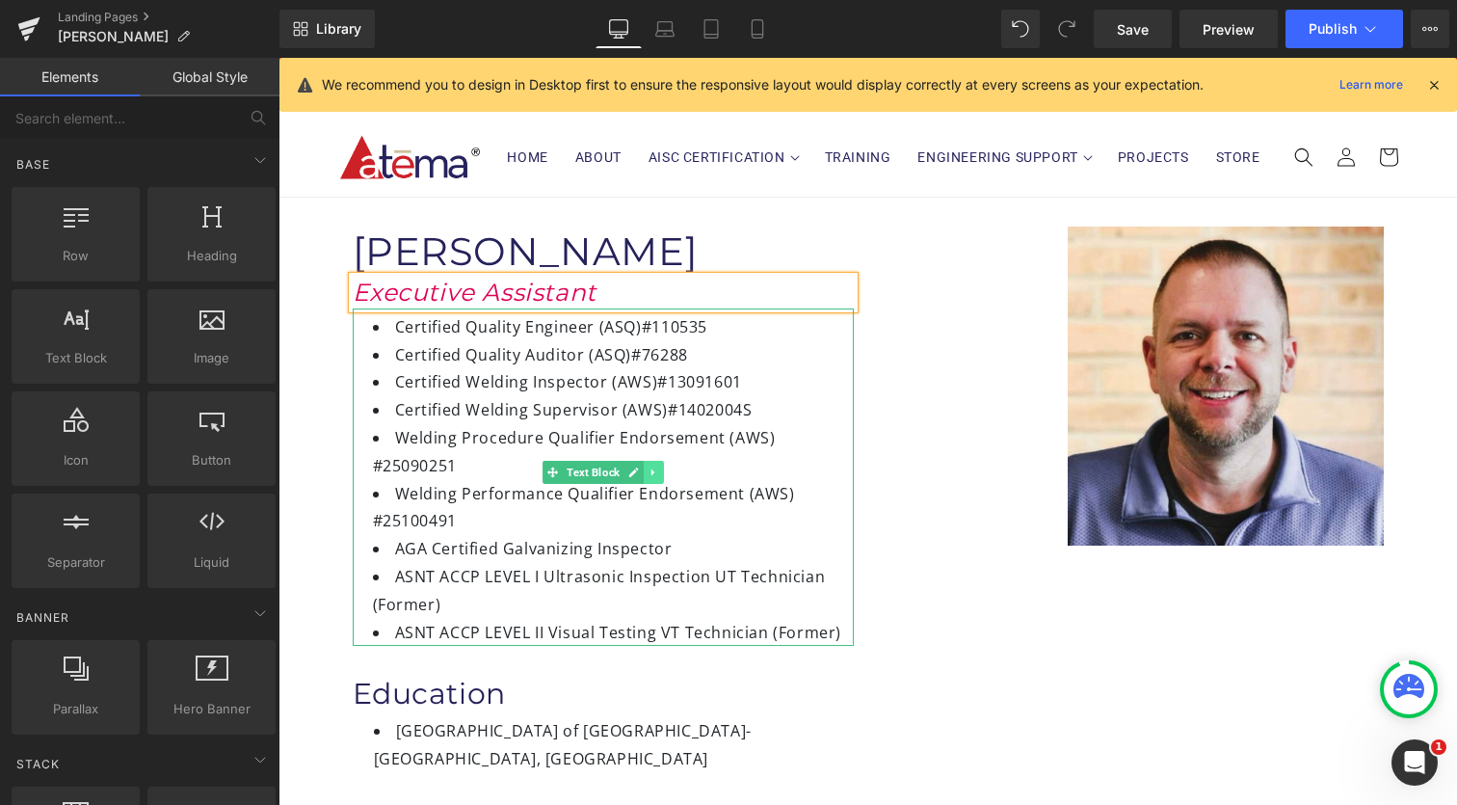
click at [651, 476] on icon at bounding box center [653, 472] width 11 height 12
click at [658, 476] on icon at bounding box center [663, 472] width 11 height 11
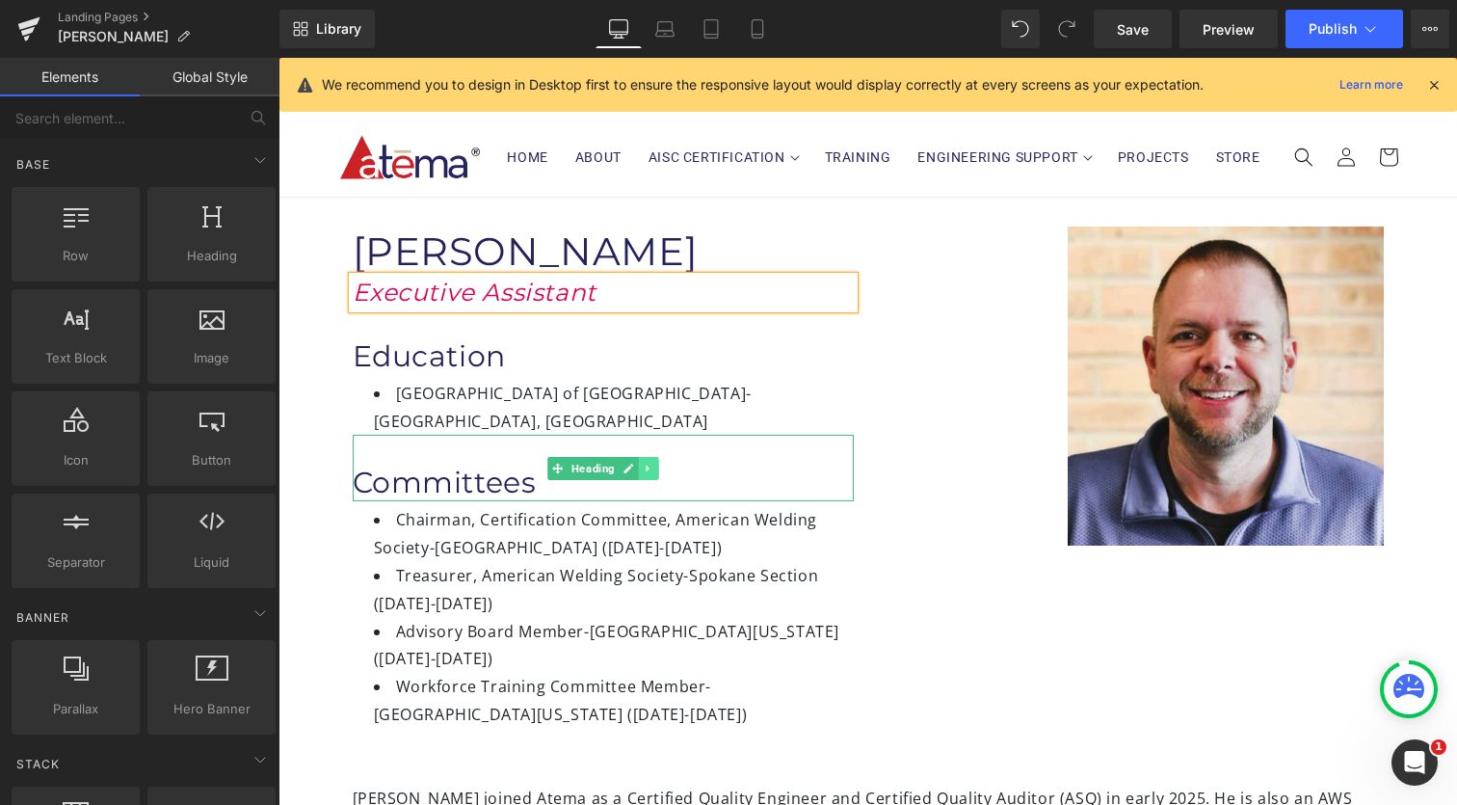
click at [644, 463] on icon at bounding box center [648, 469] width 11 height 12
click at [654, 463] on icon at bounding box center [658, 468] width 11 height 11
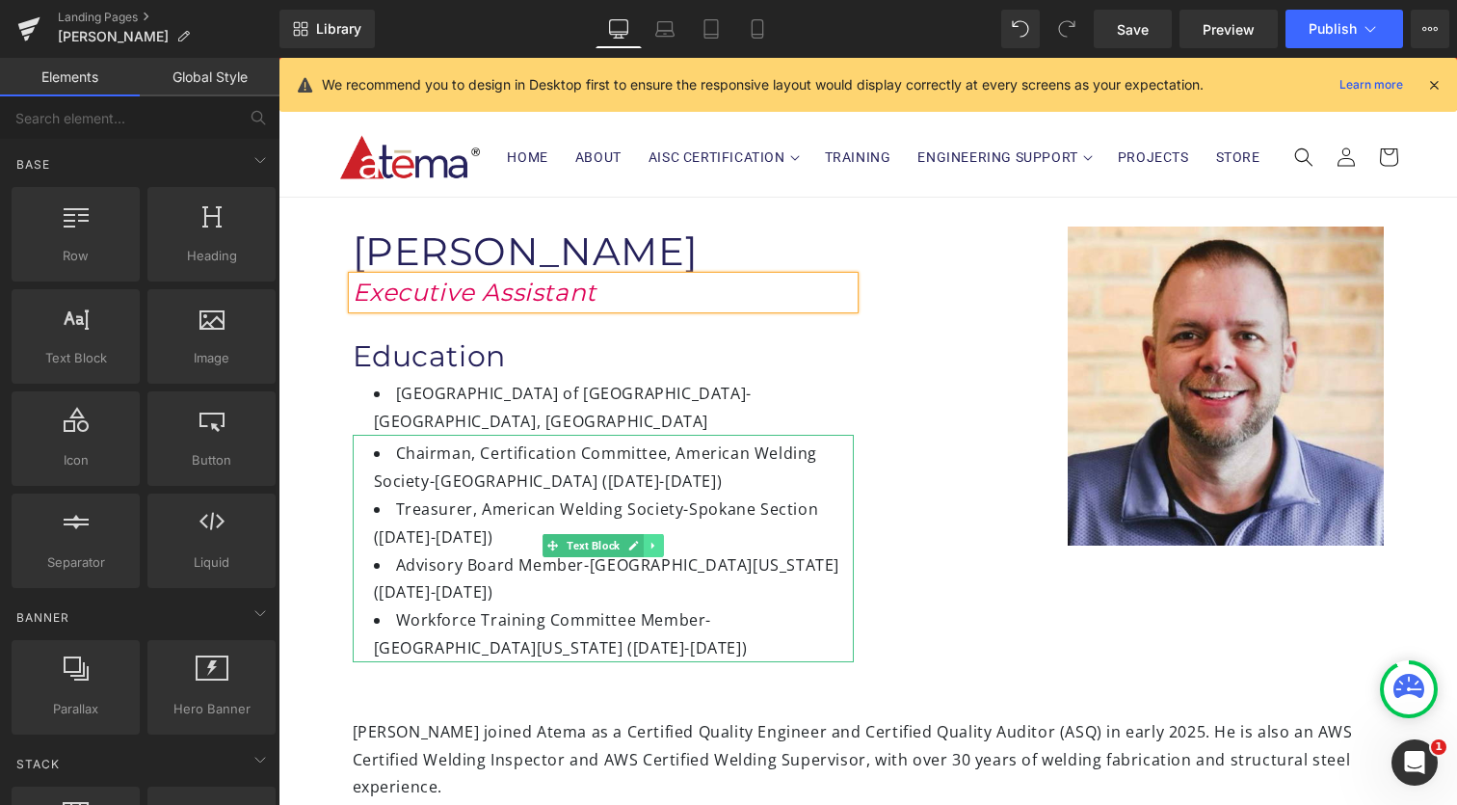
click at [651, 534] on link at bounding box center [654, 545] width 20 height 23
click at [660, 540] on icon at bounding box center [663, 545] width 11 height 11
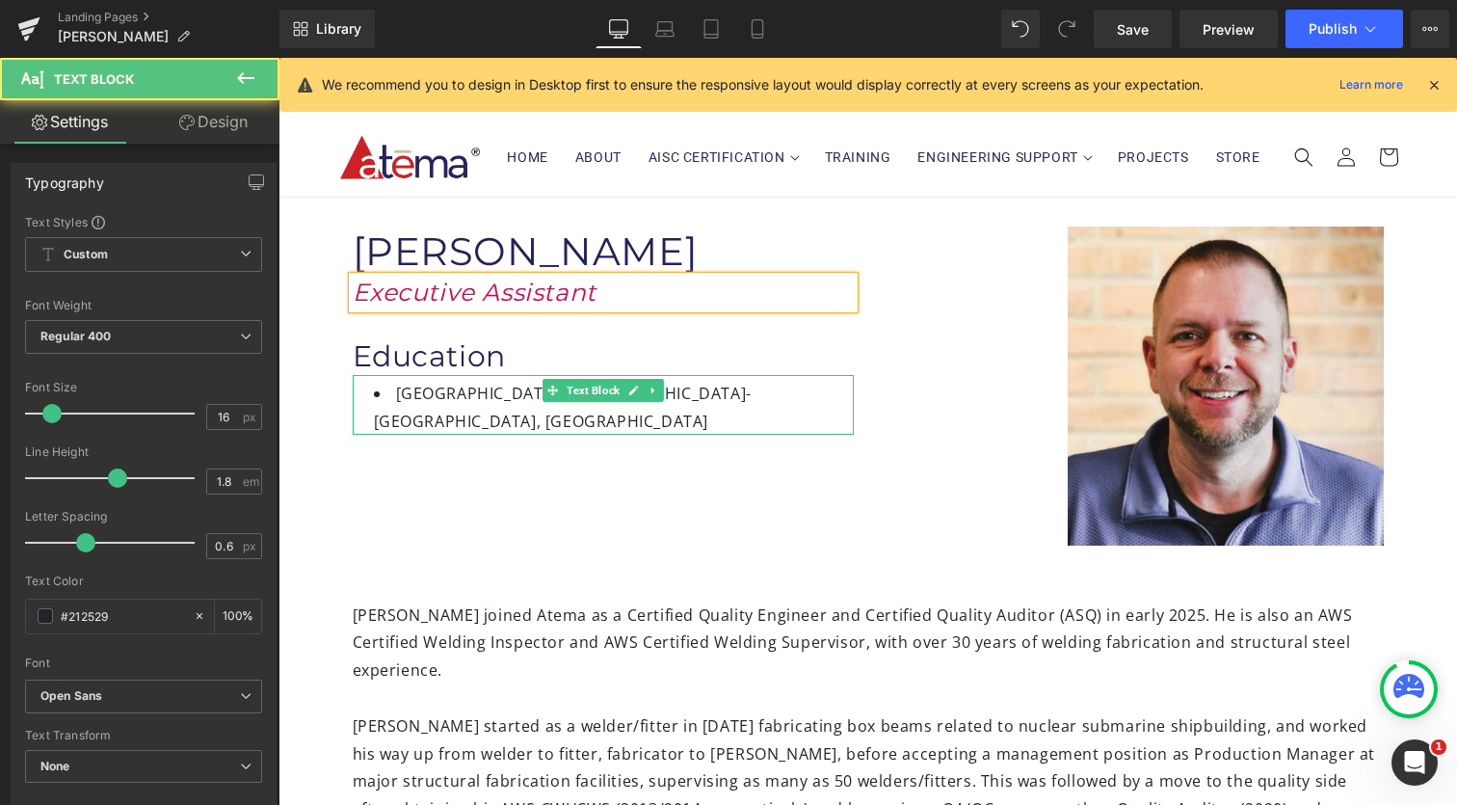
click at [443, 403] on div "Hartford Modern School of [GEOGRAPHIC_DATA]- [GEOGRAPHIC_DATA], [GEOGRAPHIC_DAT…" at bounding box center [603, 405] width 501 height 61
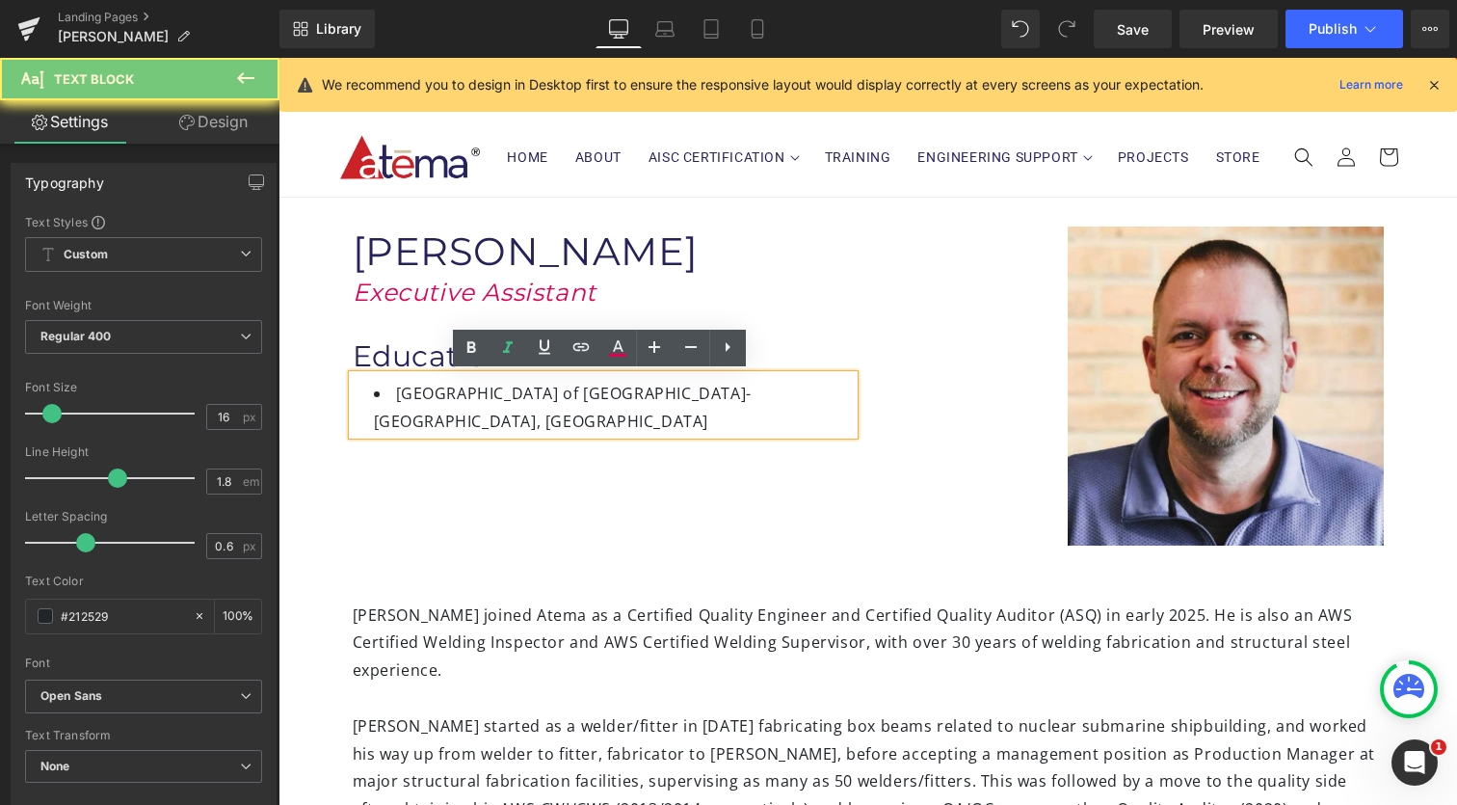
click at [443, 397] on li "Hartford Modern School of [GEOGRAPHIC_DATA]- [GEOGRAPHIC_DATA], [GEOGRAPHIC_DAT…" at bounding box center [614, 408] width 480 height 56
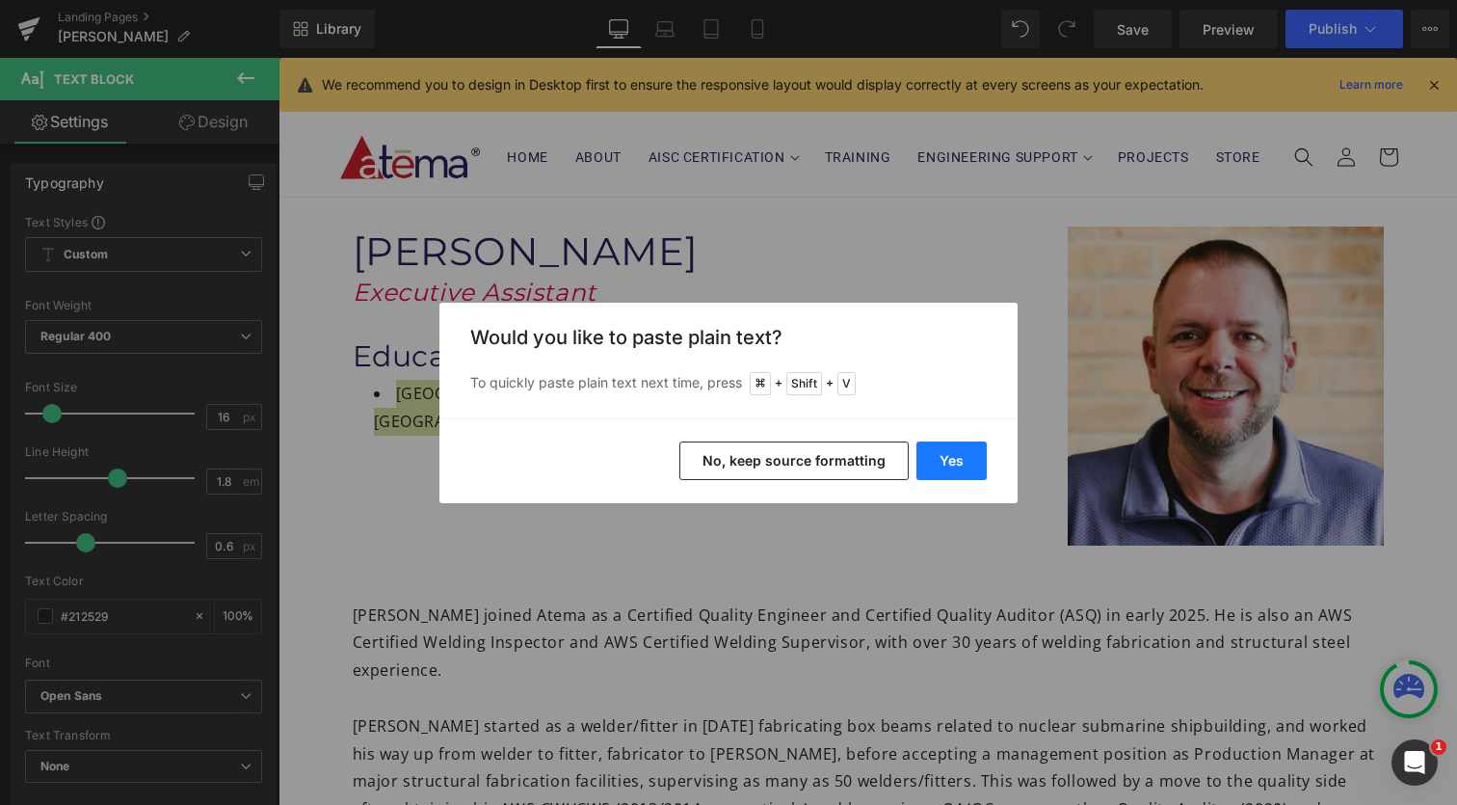
drag, startPoint x: 940, startPoint y: 464, endPoint x: 187, endPoint y: 403, distance: 755.1
click at [940, 464] on button "Yes" at bounding box center [951, 460] width 70 height 39
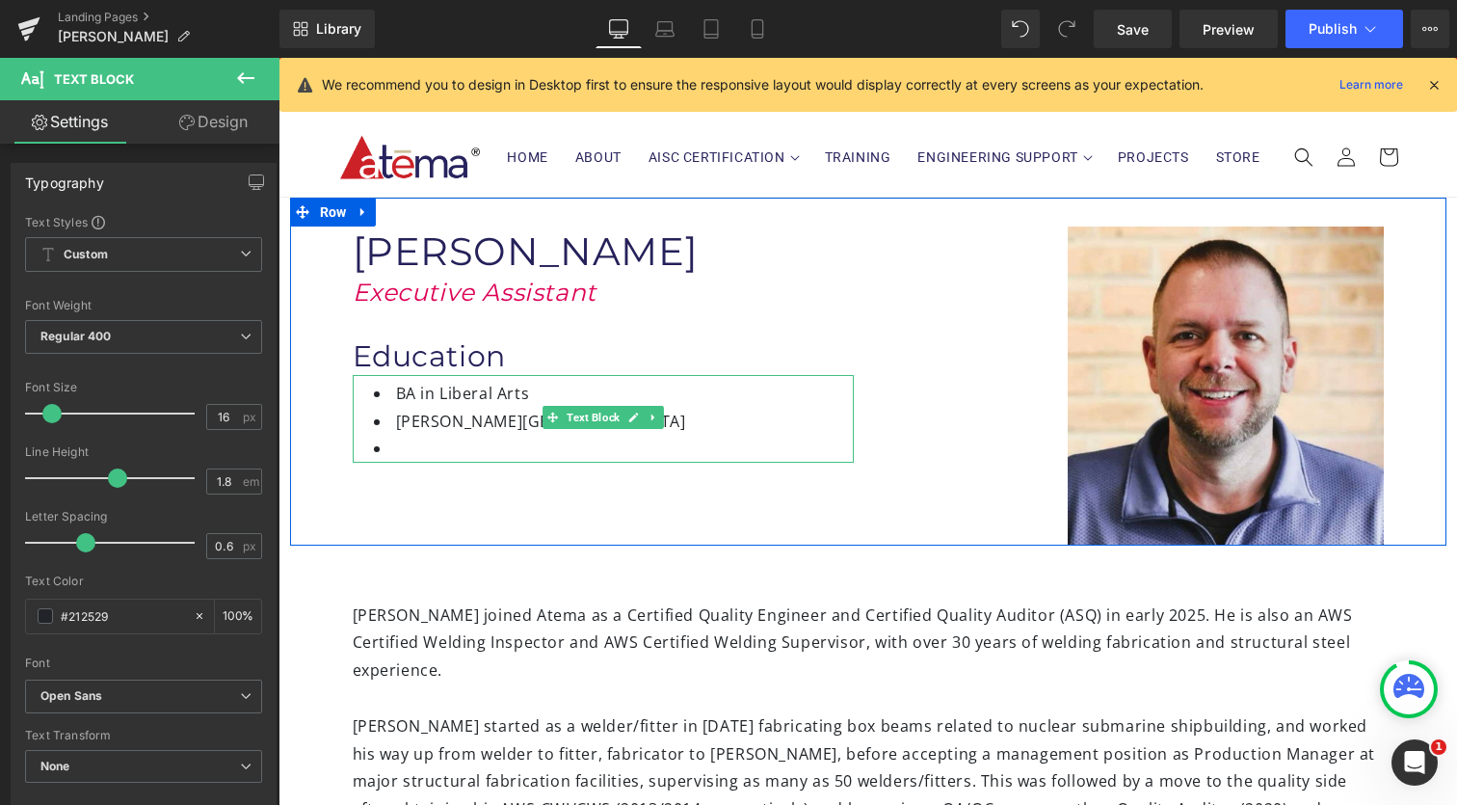
click at [385, 422] on li "[PERSON_NAME][GEOGRAPHIC_DATA]" at bounding box center [614, 422] width 480 height 28
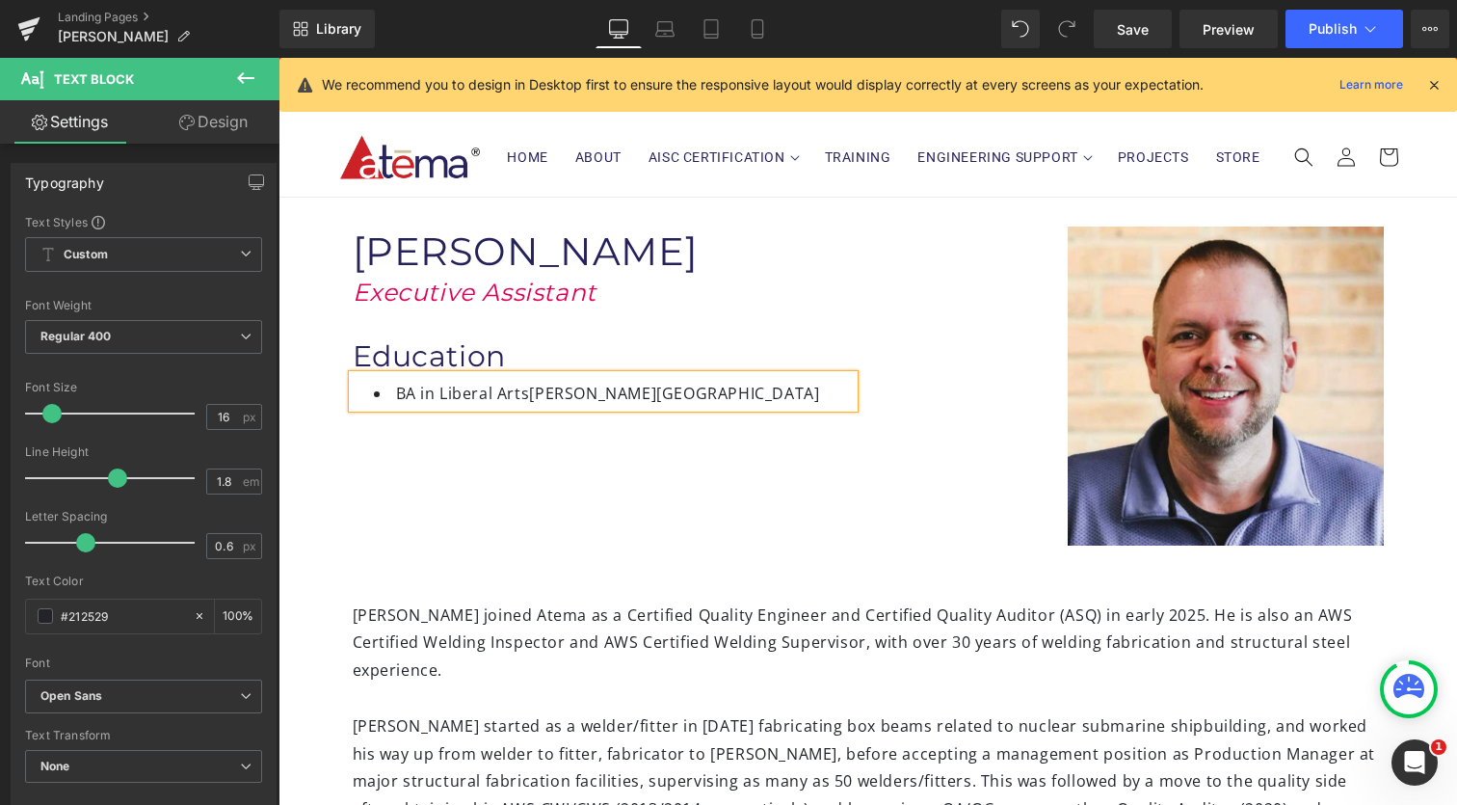
click at [529, 393] on span "[PERSON_NAME][GEOGRAPHIC_DATA]" at bounding box center [674, 393] width 290 height 21
click at [714, 465] on div "Image [PERSON_NAME] Heading Executive Assistant Heading Education Heading BA in…" at bounding box center [868, 371] width 1156 height 347
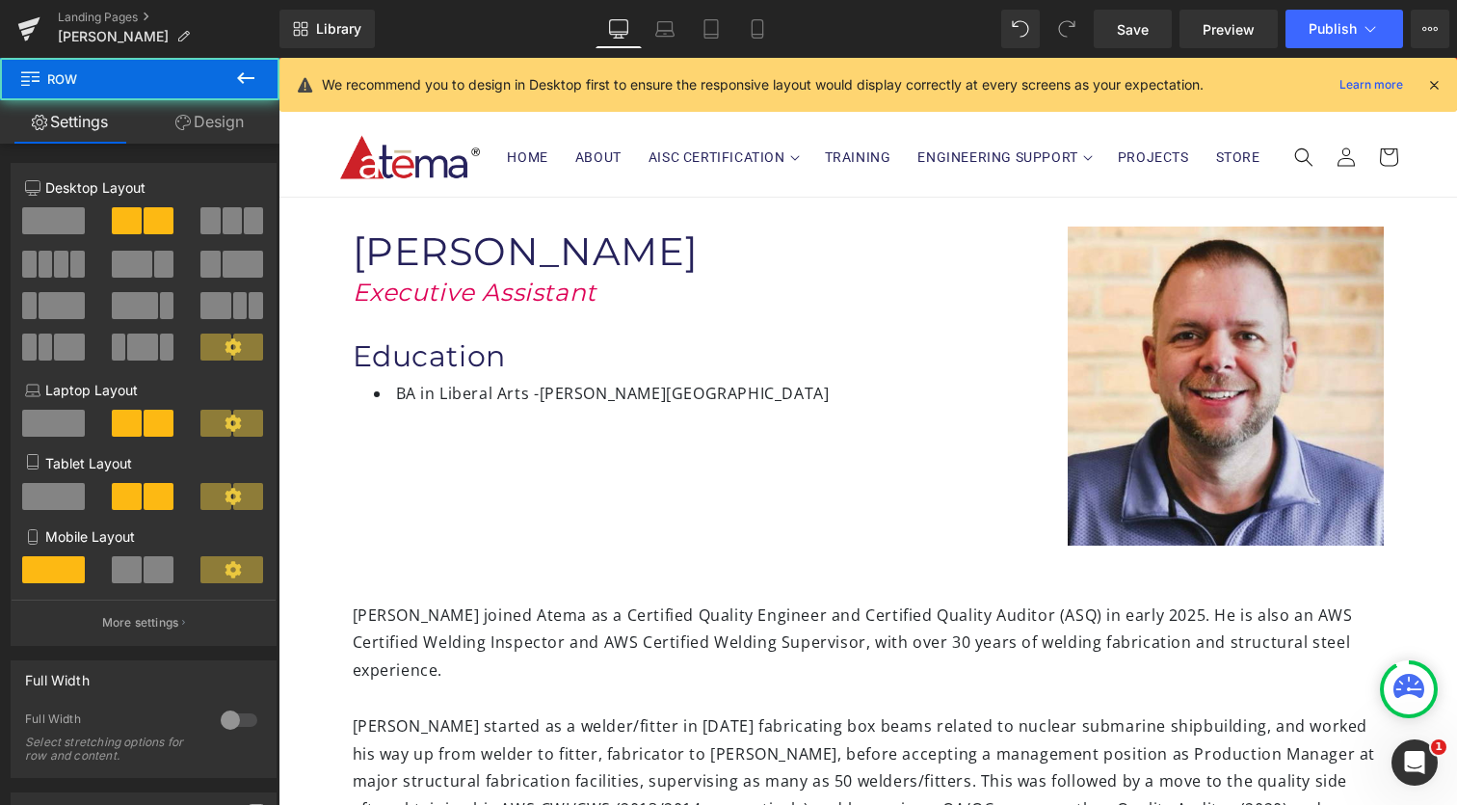
click at [689, 513] on div "Image [PERSON_NAME] Heading Executive Assistant Heading Education Heading BA in…" at bounding box center [868, 371] width 1156 height 347
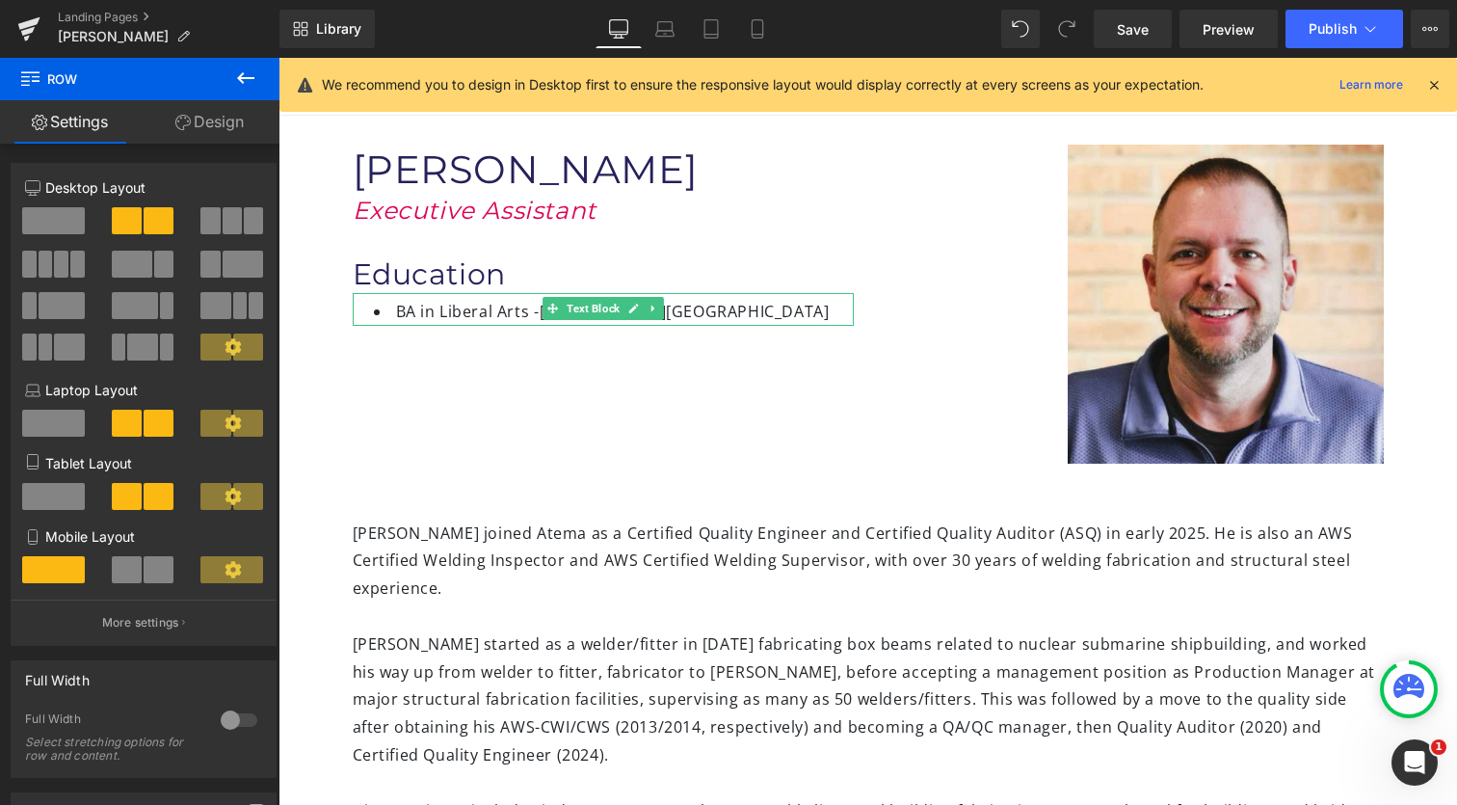
scroll to position [110, 0]
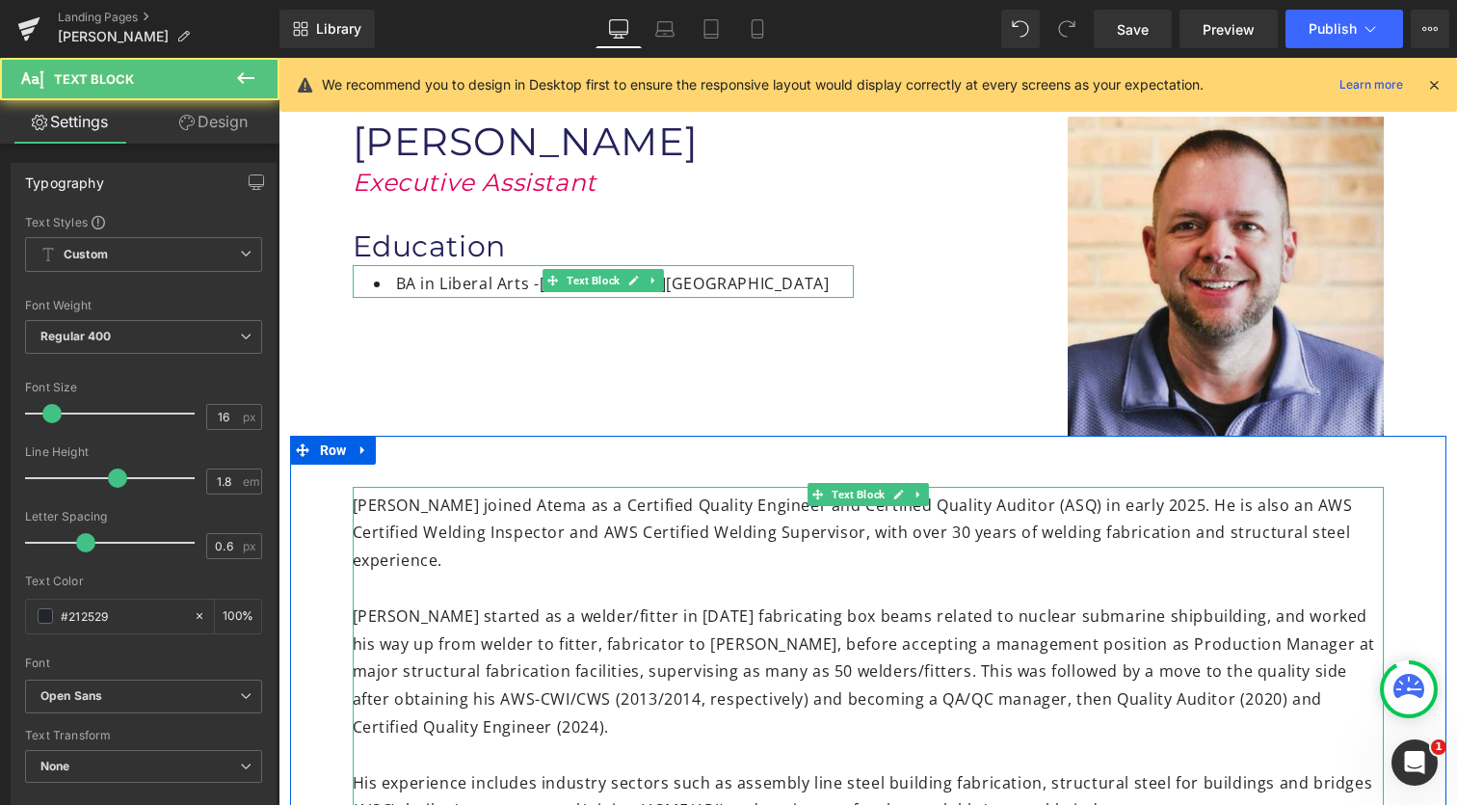
click at [645, 576] on div "[PERSON_NAME] started as a welder/fitter in [DATE] fabricating box beams relate…" at bounding box center [868, 657] width 1031 height 167
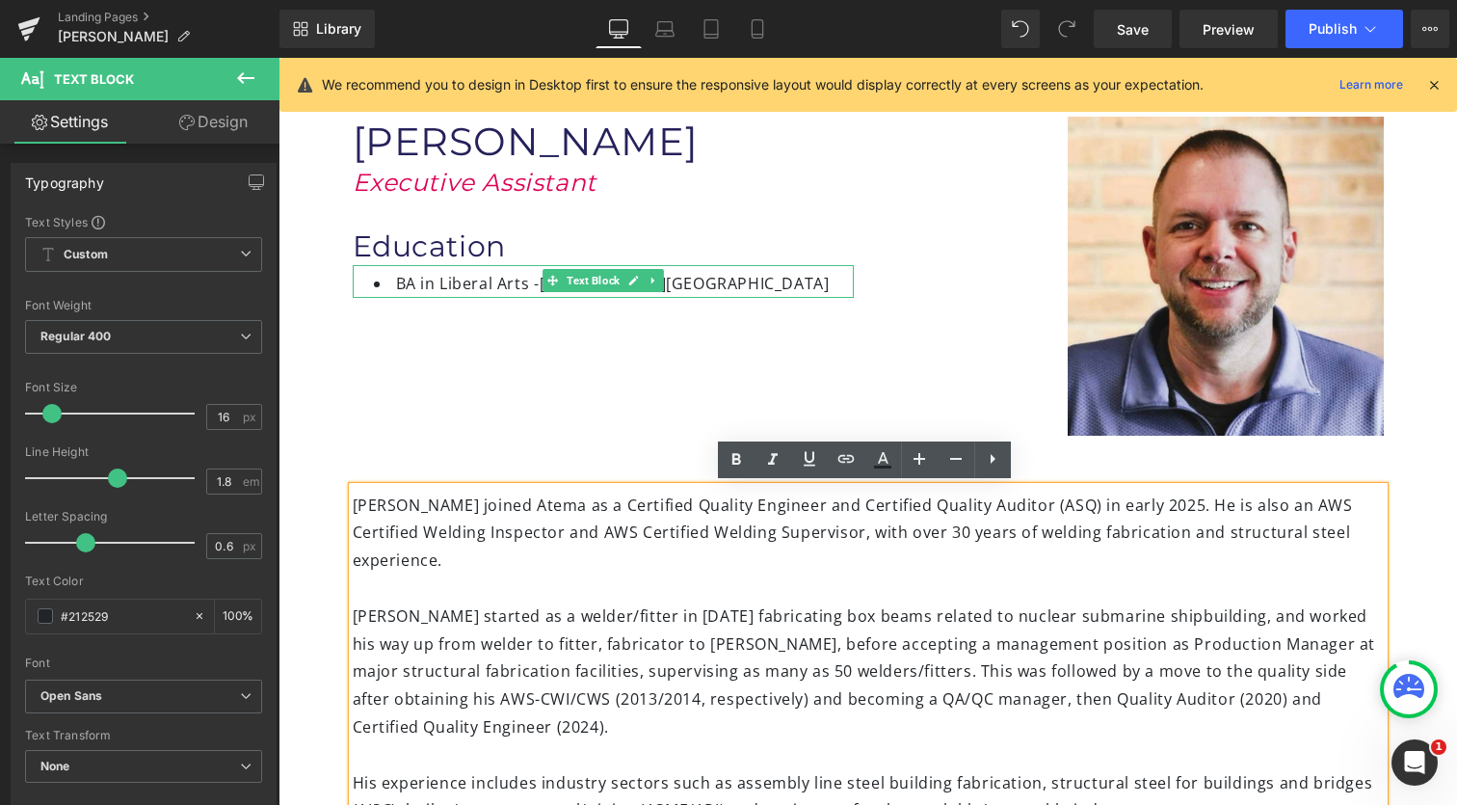
click at [641, 636] on div "[PERSON_NAME] started as a welder/fitter in [DATE] fabricating box beams relate…" at bounding box center [868, 657] width 1031 height 167
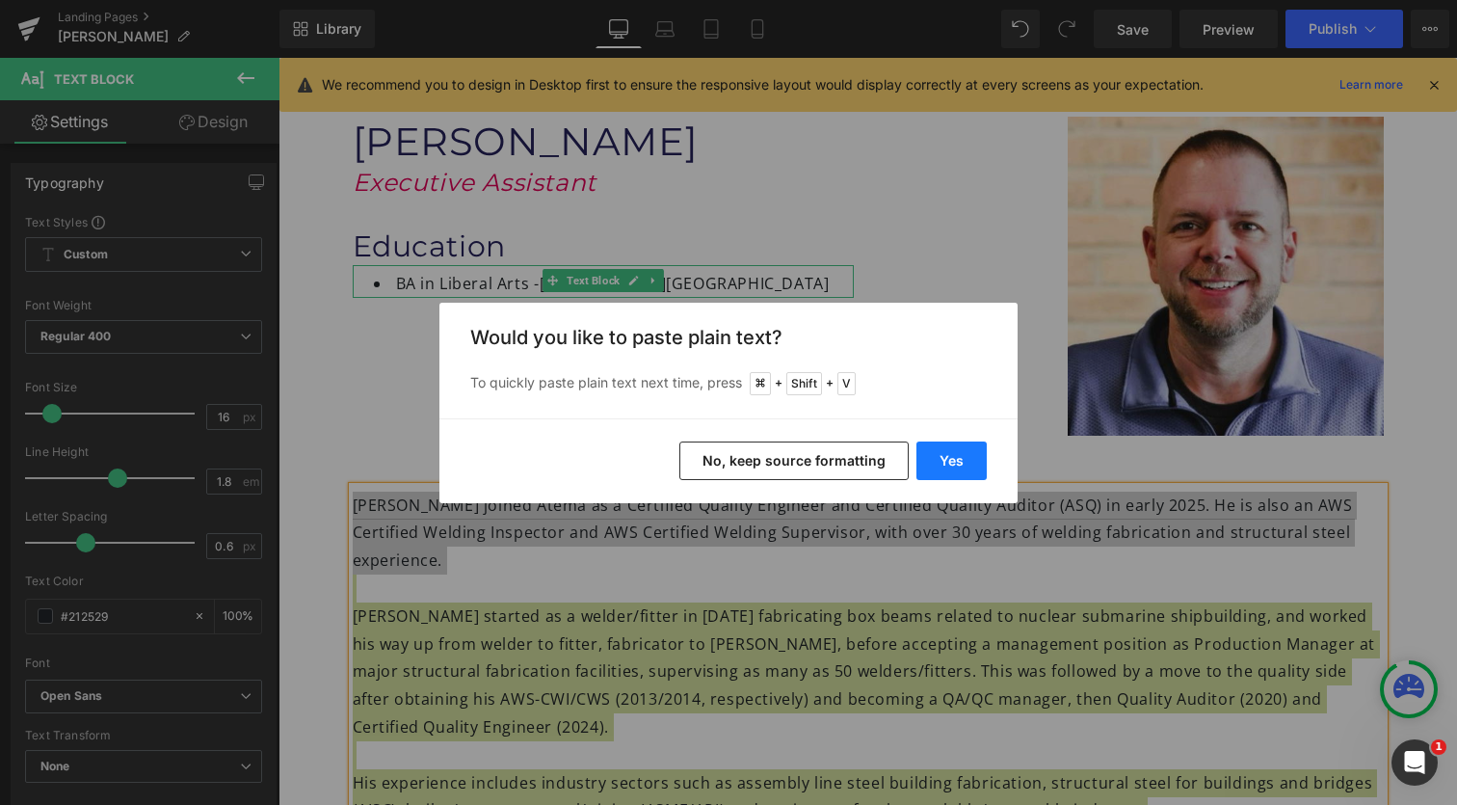
click at [957, 469] on button "Yes" at bounding box center [951, 460] width 70 height 39
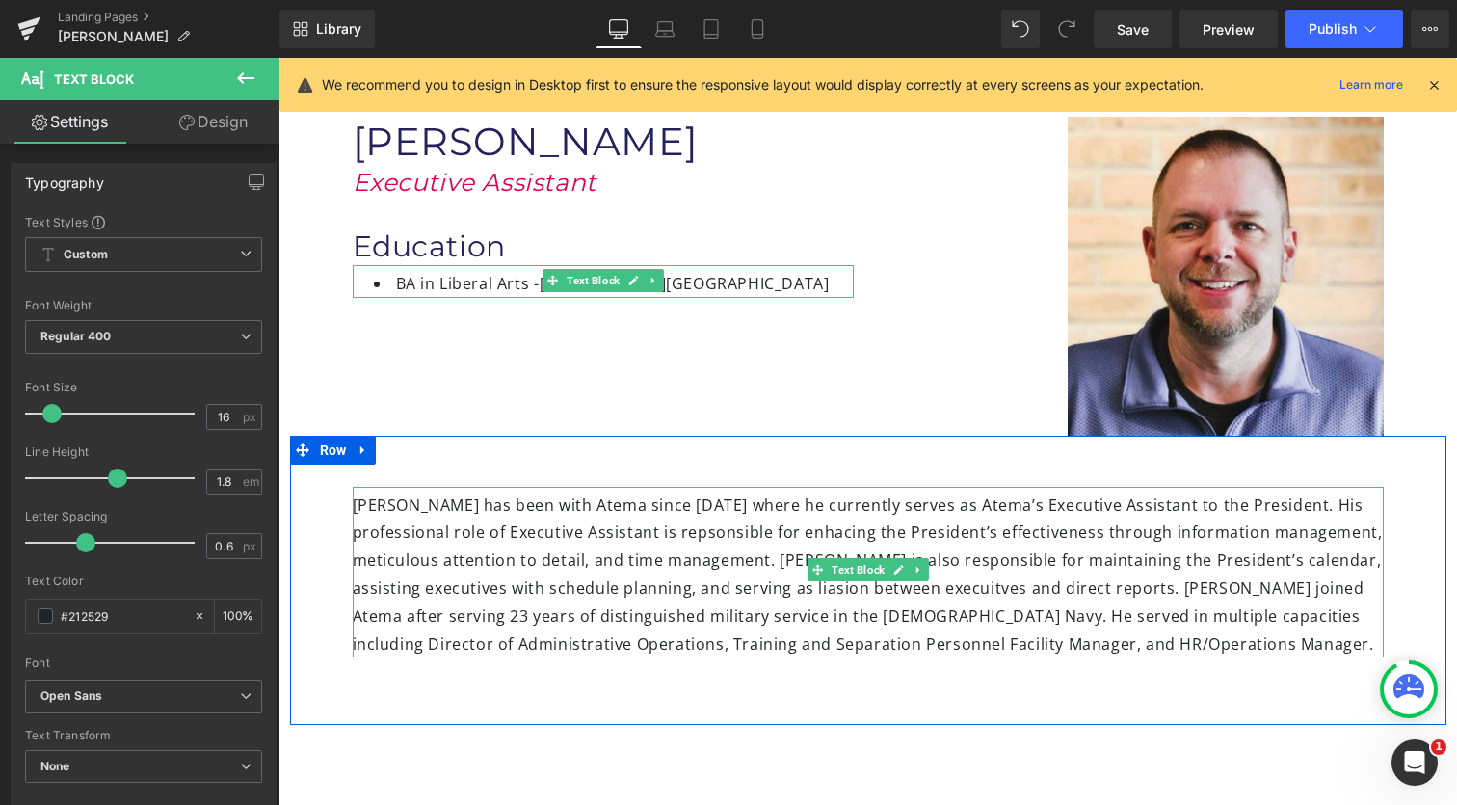
click at [973, 536] on div "[PERSON_NAME] has been with Atema since [DATE] where he currently serves as Ate…" at bounding box center [868, 573] width 1031 height 172
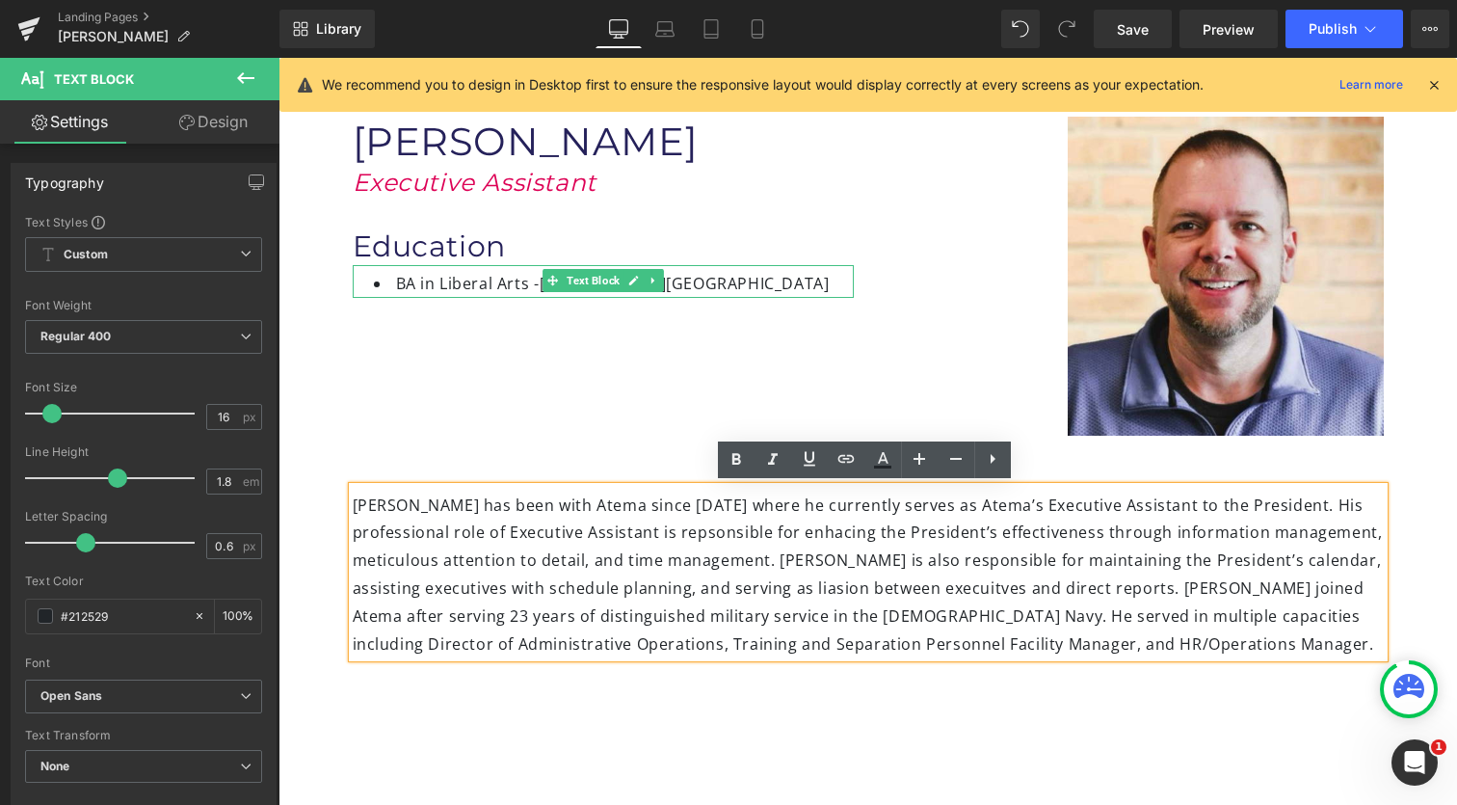
click at [684, 563] on div "[PERSON_NAME] has been with Atema since [DATE] where he currently serves as Ate…" at bounding box center [868, 573] width 1031 height 172
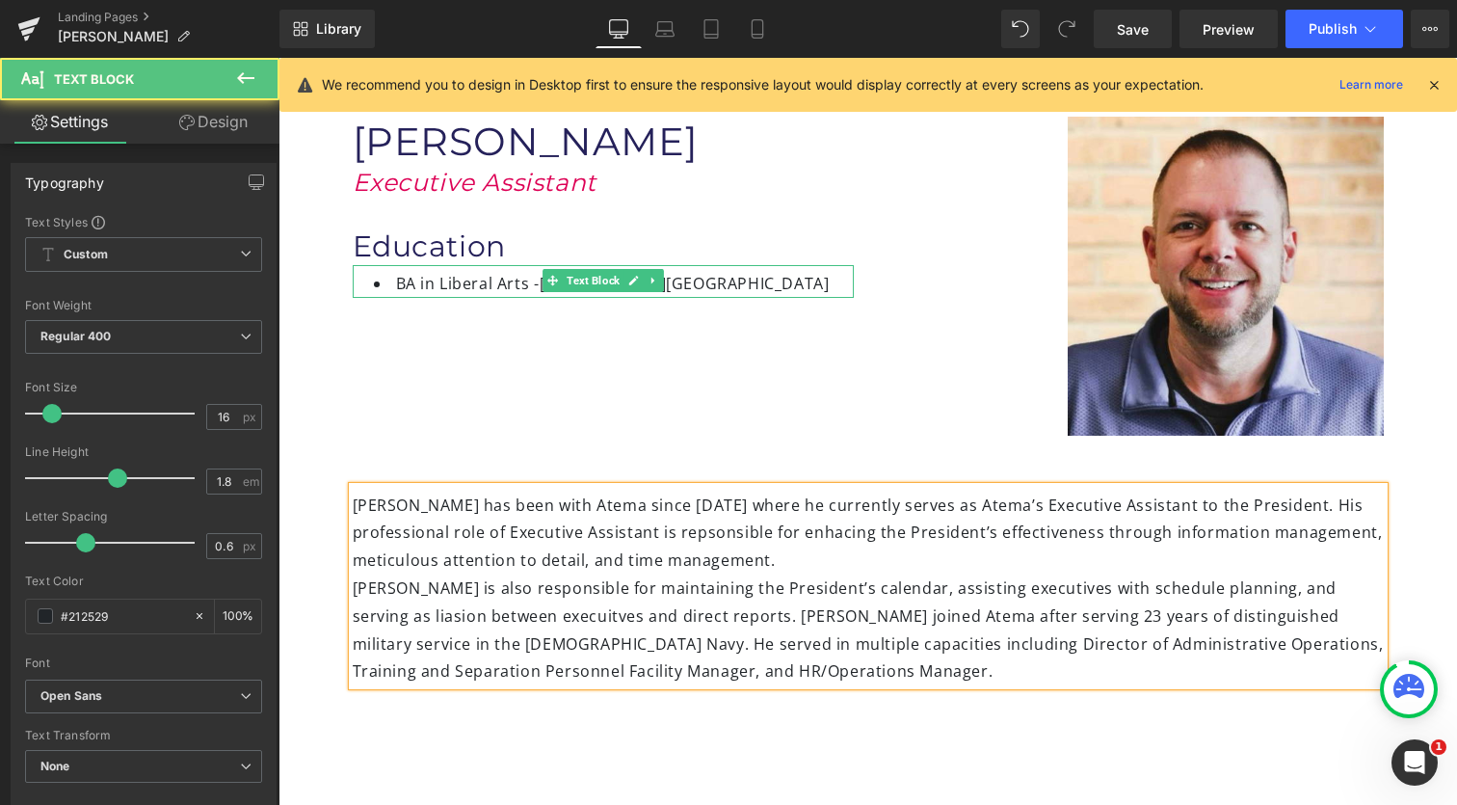
click at [657, 610] on div "[PERSON_NAME] is also responsible for maintaining the President’s calendar, ass…" at bounding box center [868, 629] width 1031 height 111
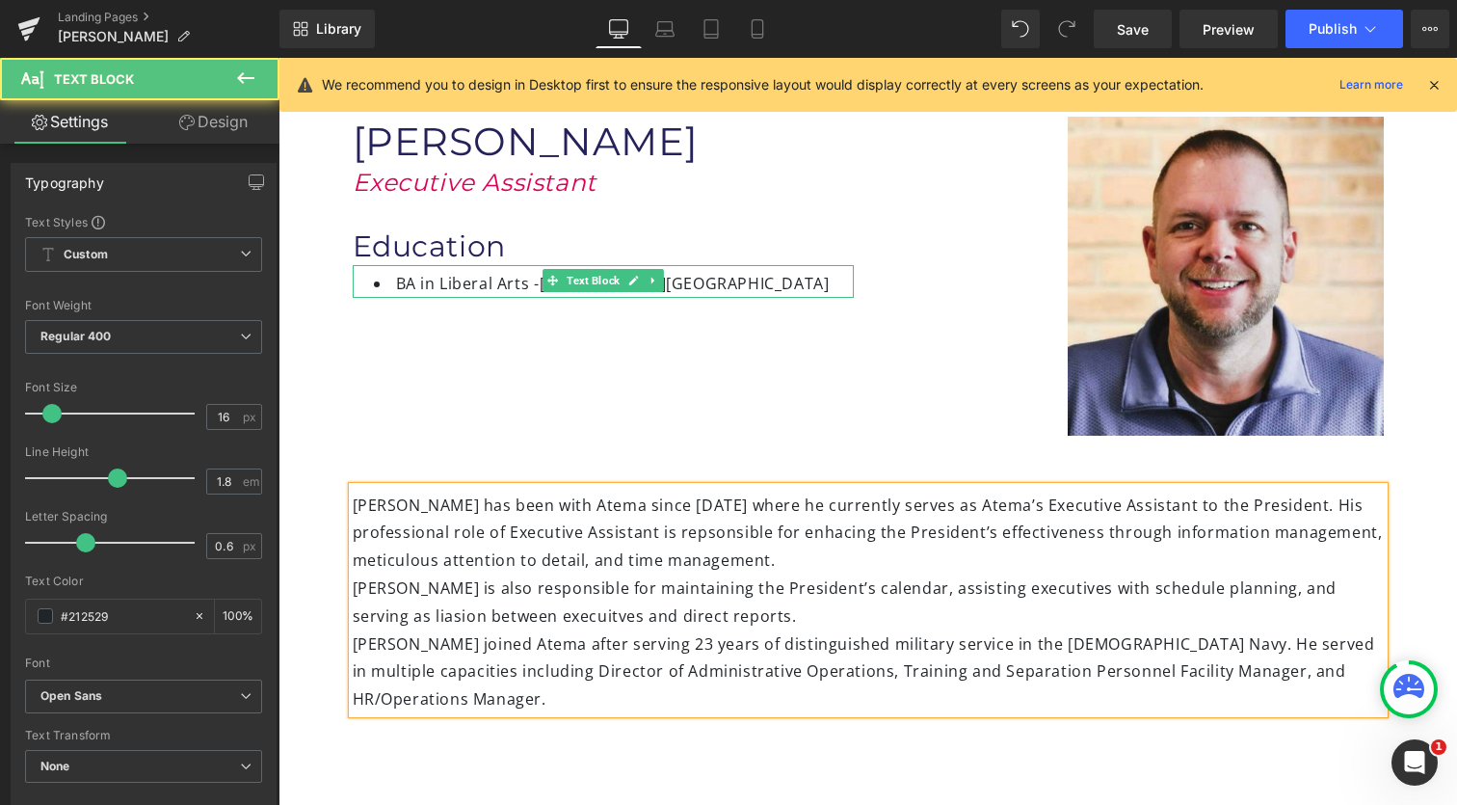
click at [818, 560] on div "[PERSON_NAME] has been with Atema since [DATE] where he currently serves as Ate…" at bounding box center [868, 600] width 1031 height 226
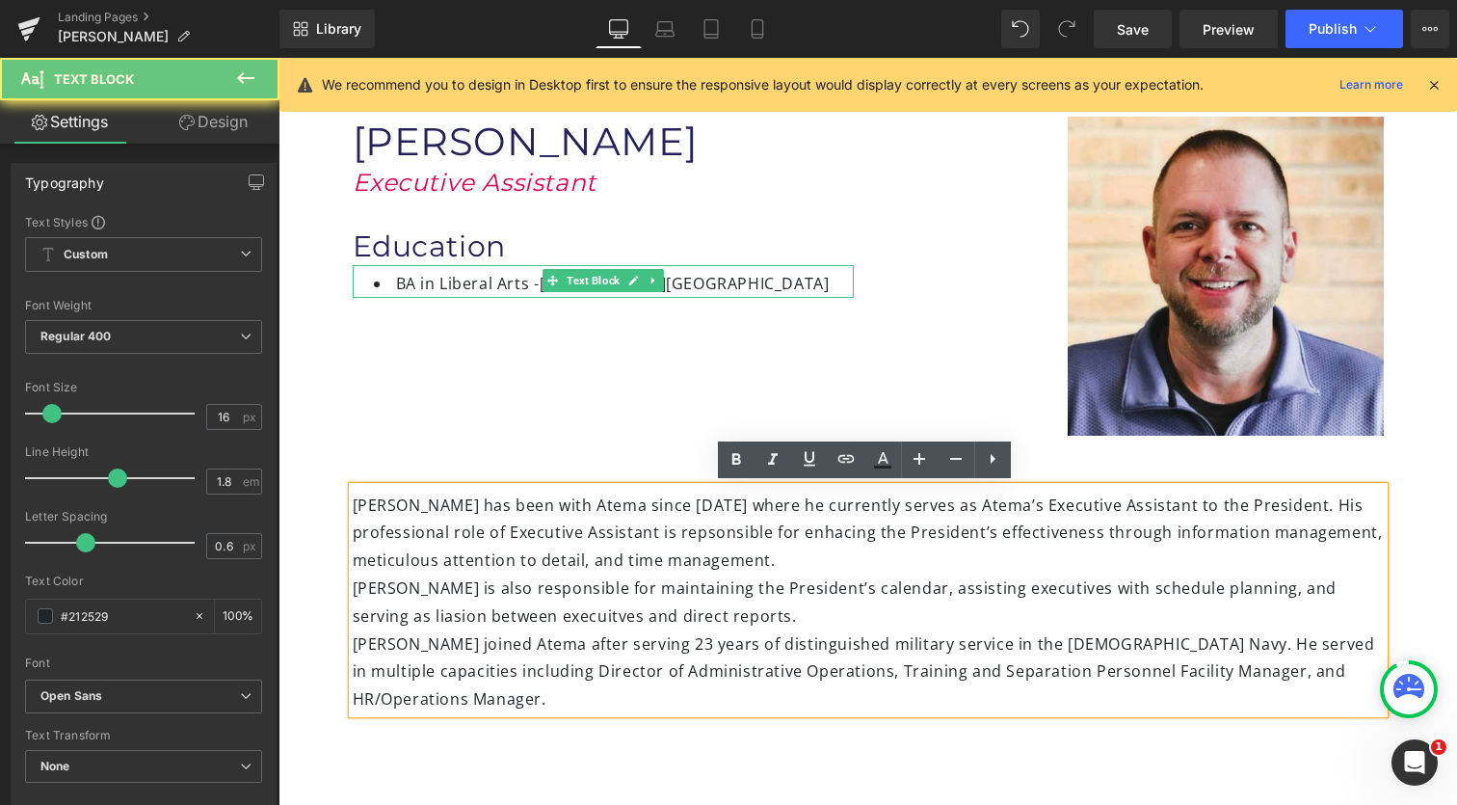
click at [661, 531] on div "[PERSON_NAME] has been with Atema since [DATE] where he currently serves as Ate…" at bounding box center [868, 600] width 1031 height 226
drag, startPoint x: 661, startPoint y: 531, endPoint x: 639, endPoint y: 533, distance: 22.2
click at [639, 533] on div "[PERSON_NAME] has been with Atema since [DATE] where he currently serves as Ate…" at bounding box center [868, 600] width 1031 height 226
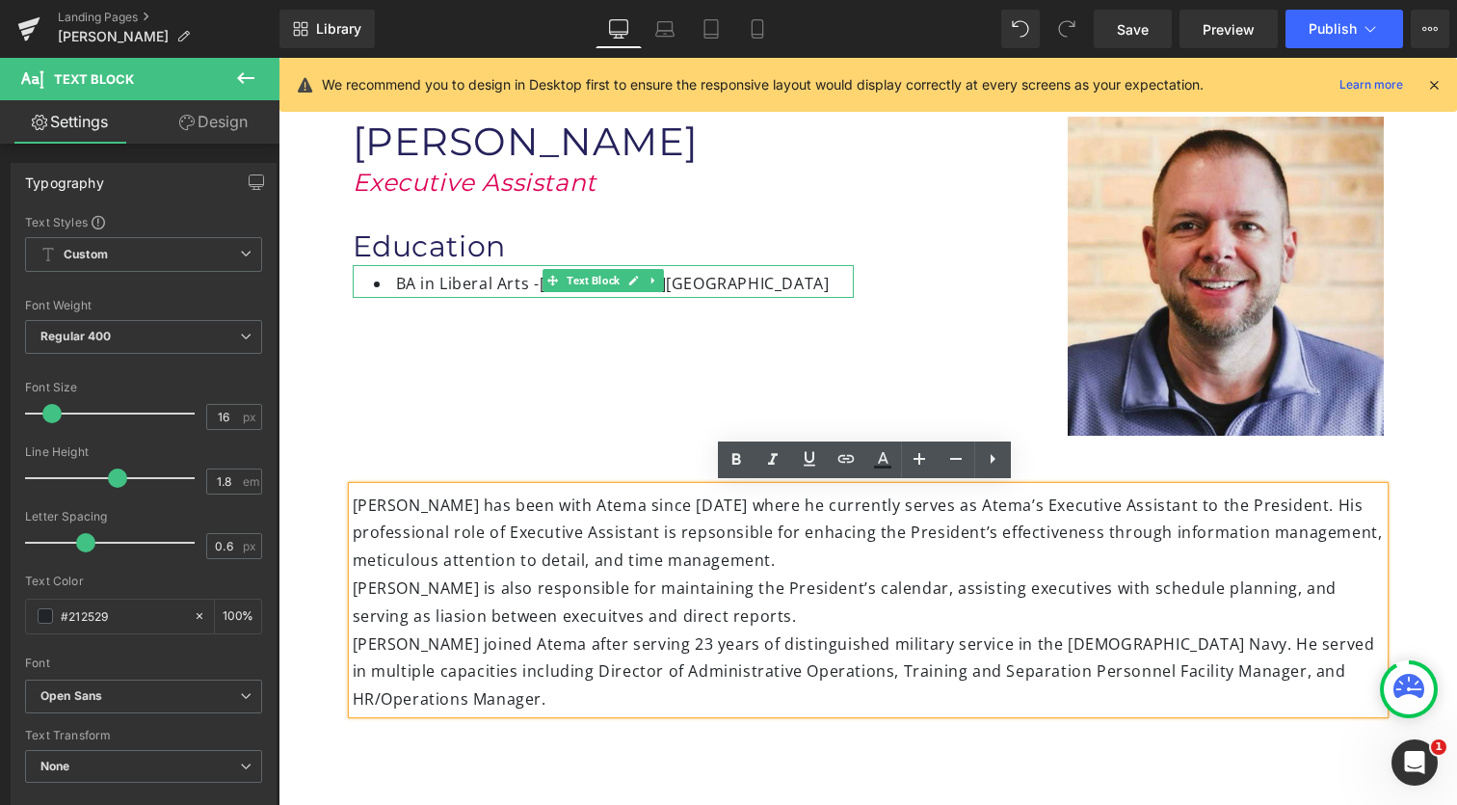
click at [639, 533] on div "[PERSON_NAME] has been with Atema since [DATE] where he currently serves as Ate…" at bounding box center [868, 600] width 1031 height 226
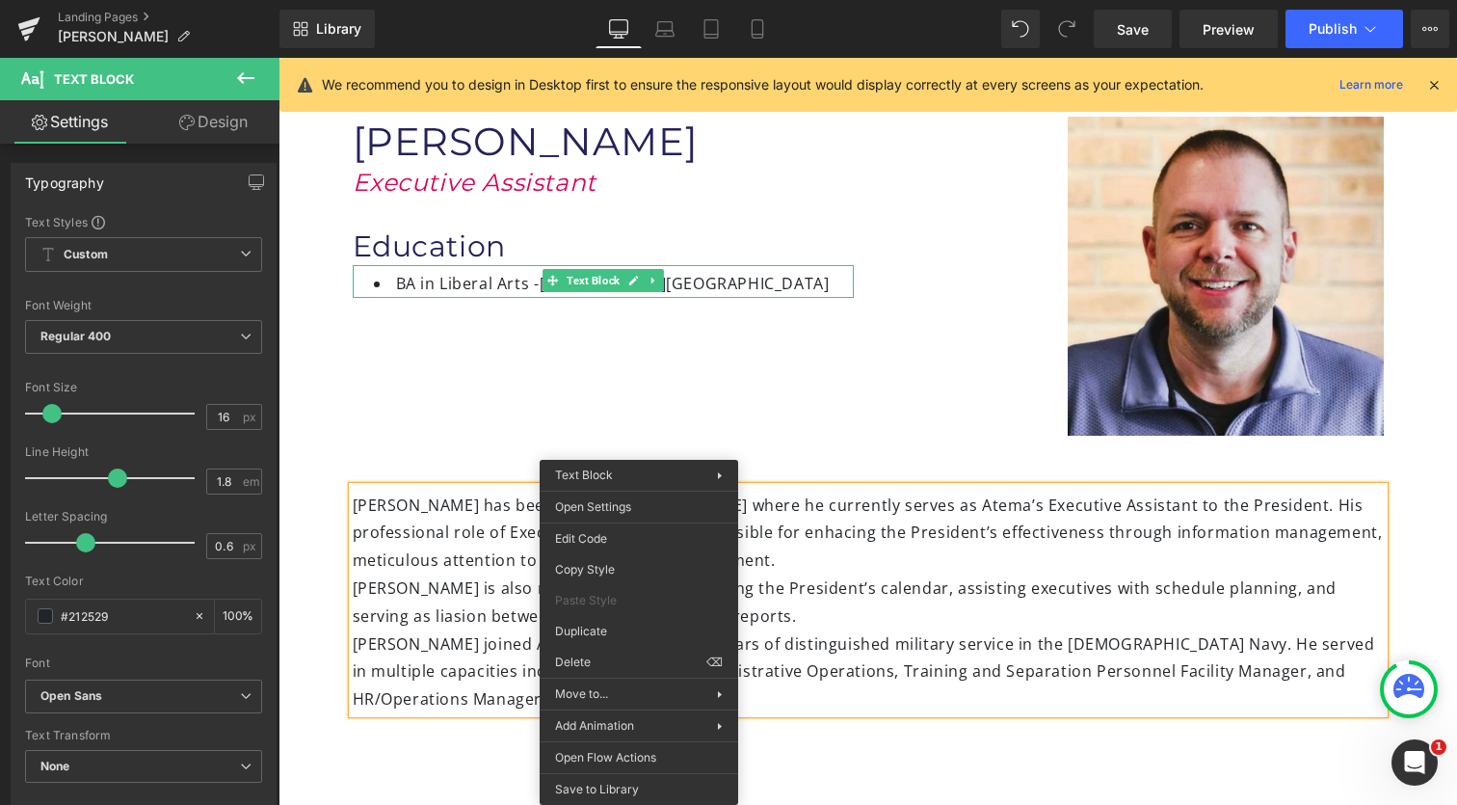
click at [353, 598] on div "[PERSON_NAME] is also responsible for maintaining the President’s calendar, ass…" at bounding box center [868, 602] width 1031 height 56
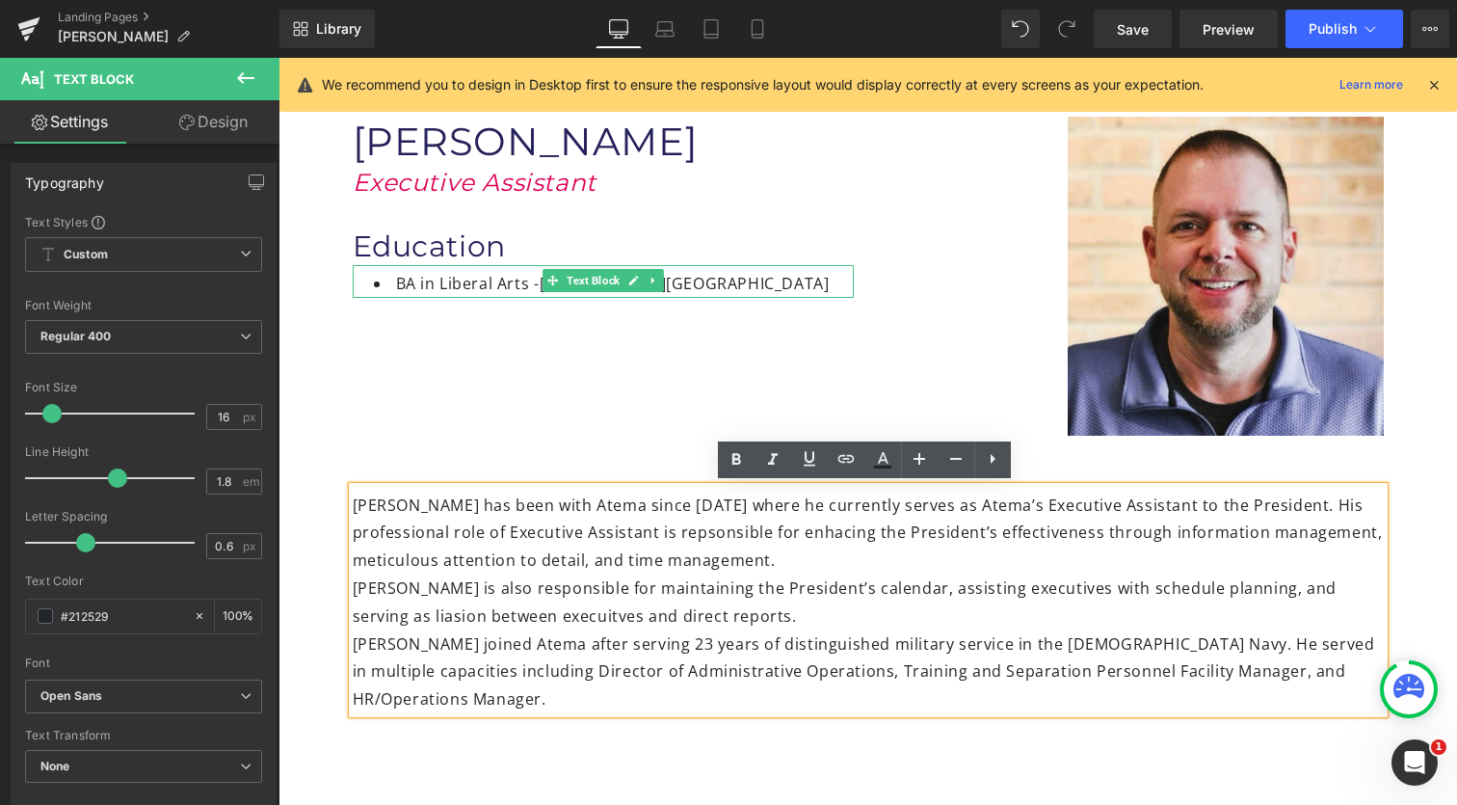
click at [464, 616] on div "[PERSON_NAME] is also responsible for maintaining the President’s calendar, ass…" at bounding box center [868, 602] width 1031 height 56
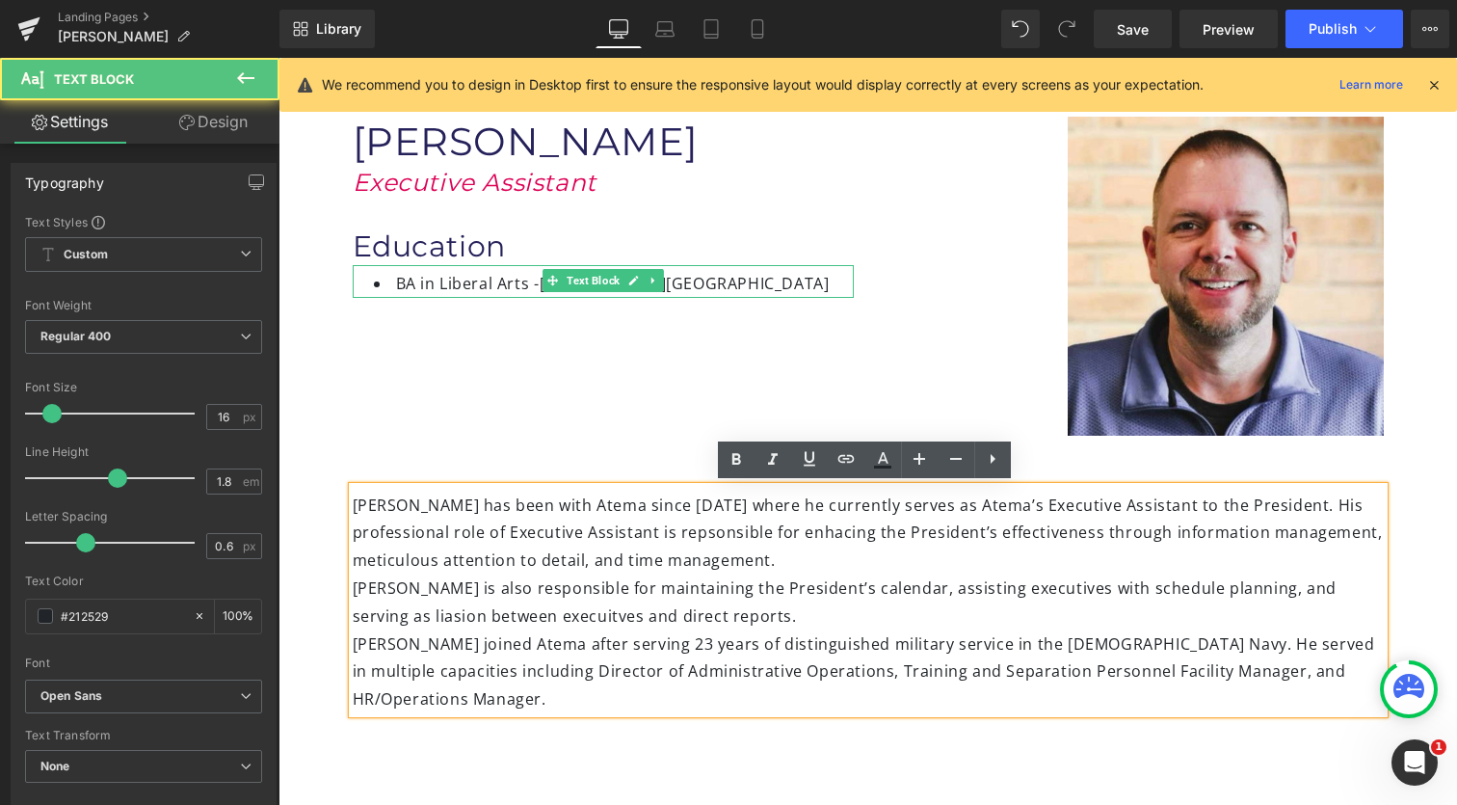
click at [1336, 581] on div "[PERSON_NAME] is also responsible for maintaining the President’s calendar, ass…" at bounding box center [868, 602] width 1031 height 56
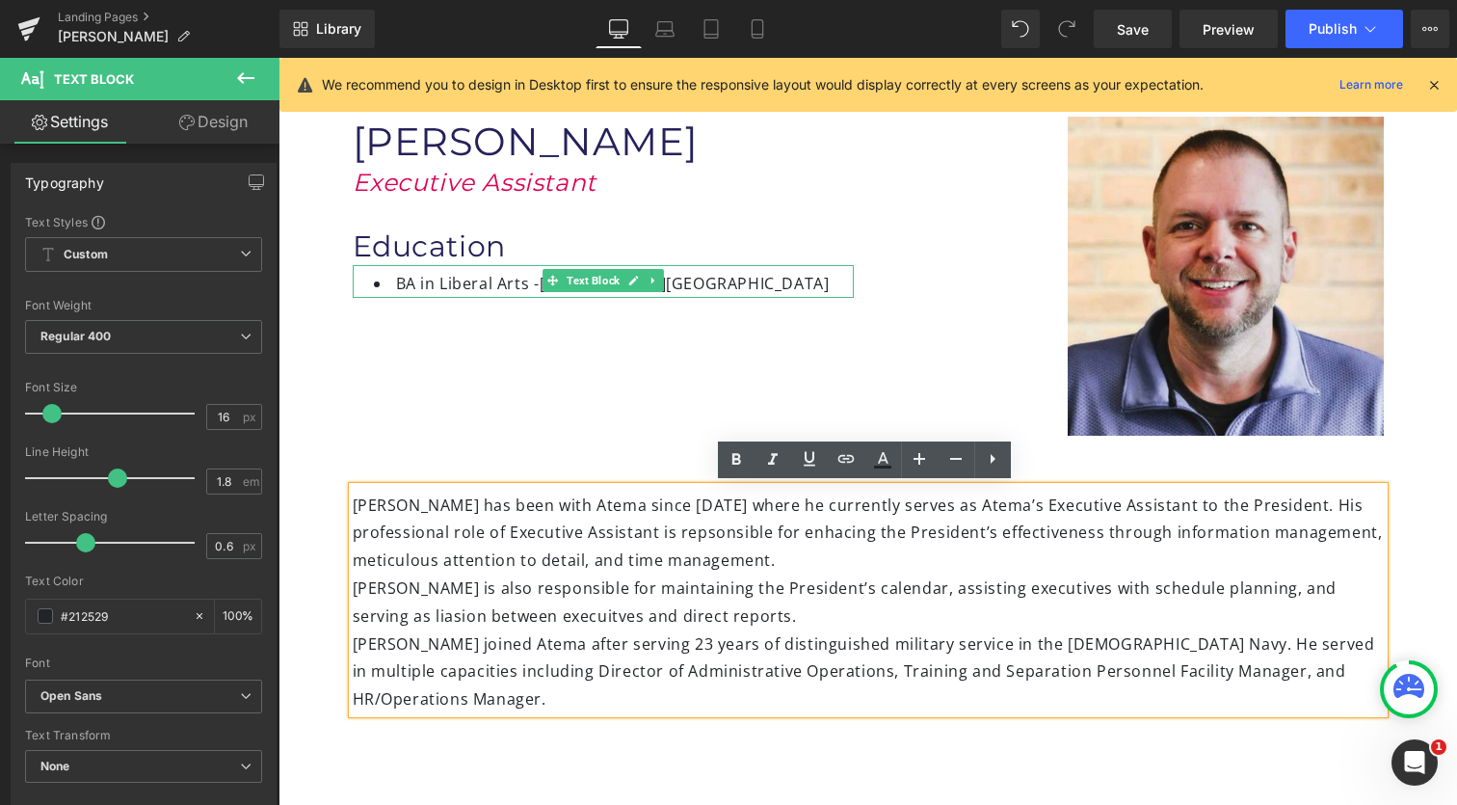
click at [612, 530] on div "[PERSON_NAME] has been with Atema since [DATE] where he currently serves as Ate…" at bounding box center [868, 600] width 1031 height 226
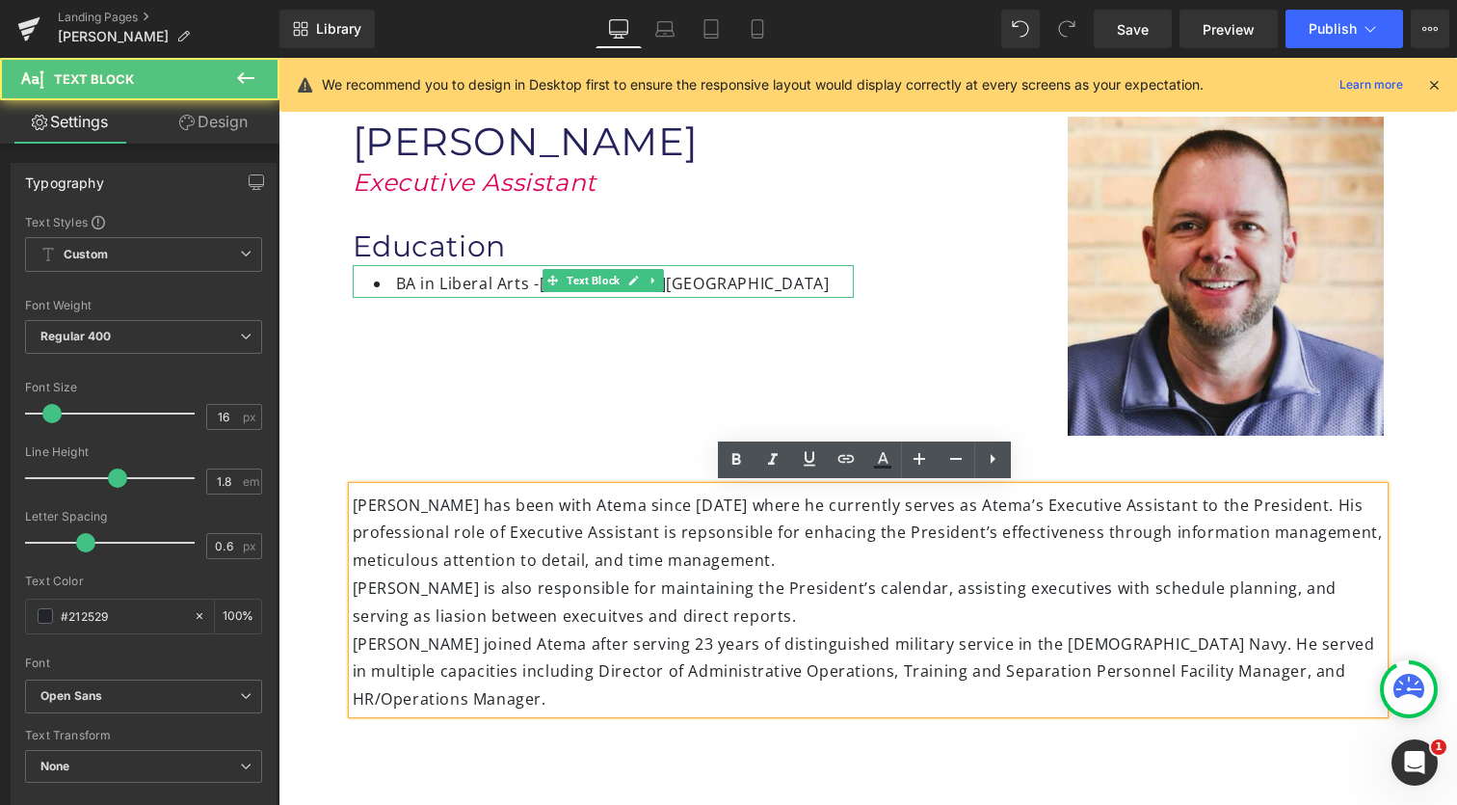
click at [612, 530] on div "[PERSON_NAME] has been with Atema since [DATE] where he currently serves as Ate…" at bounding box center [868, 600] width 1031 height 226
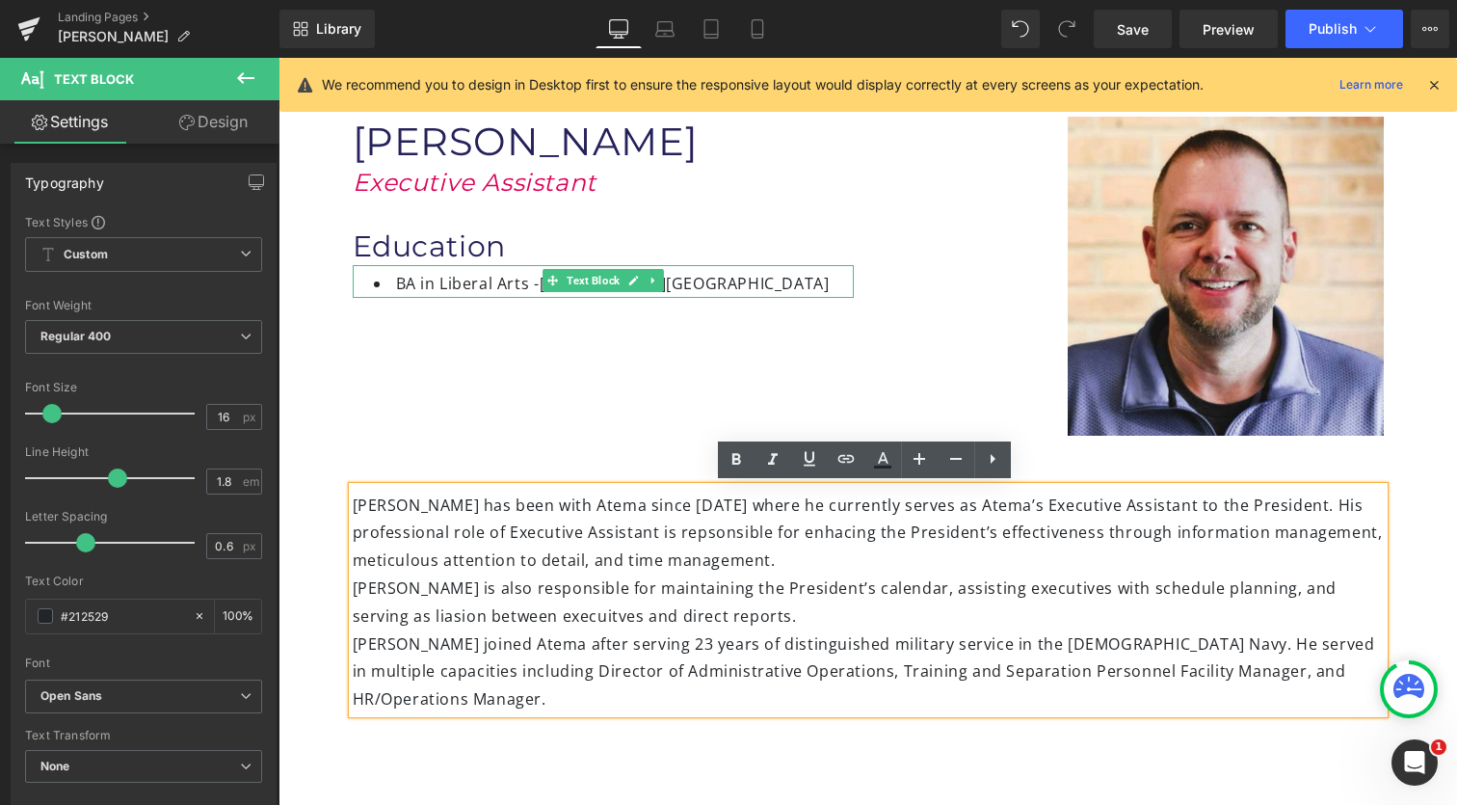
click at [612, 530] on div "[PERSON_NAME] has been with Atema since [DATE] where he currently serves as Ate…" at bounding box center [868, 600] width 1031 height 226
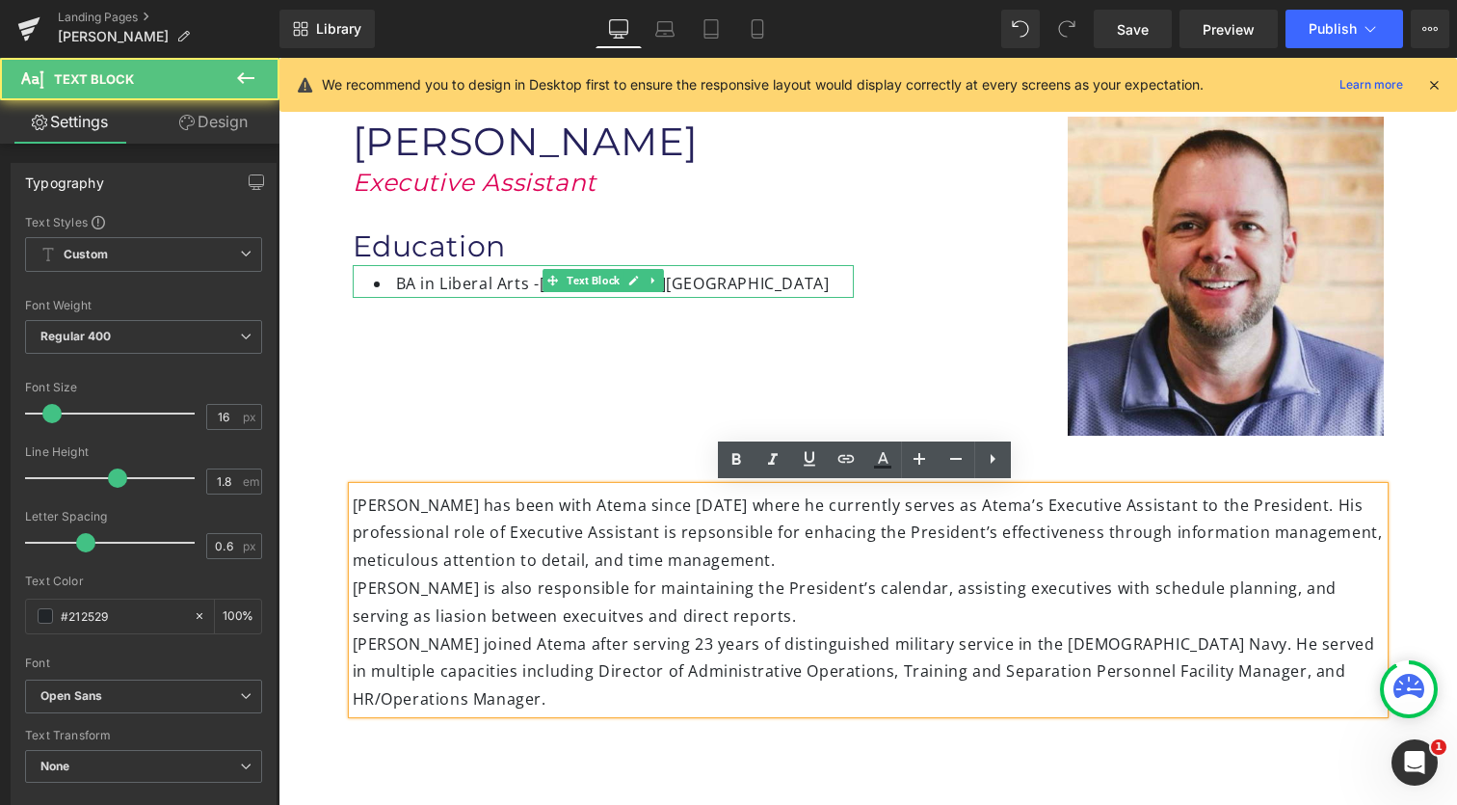
click at [568, 548] on div "[PERSON_NAME] has been with Atema since [DATE] where he currently serves as Ate…" at bounding box center [868, 600] width 1031 height 226
drag, startPoint x: 576, startPoint y: 538, endPoint x: 612, endPoint y: 535, distance: 35.8
click at [612, 535] on div "[PERSON_NAME] has been with Atema since [DATE] where he currently serves as Ate…" at bounding box center [868, 600] width 1031 height 226
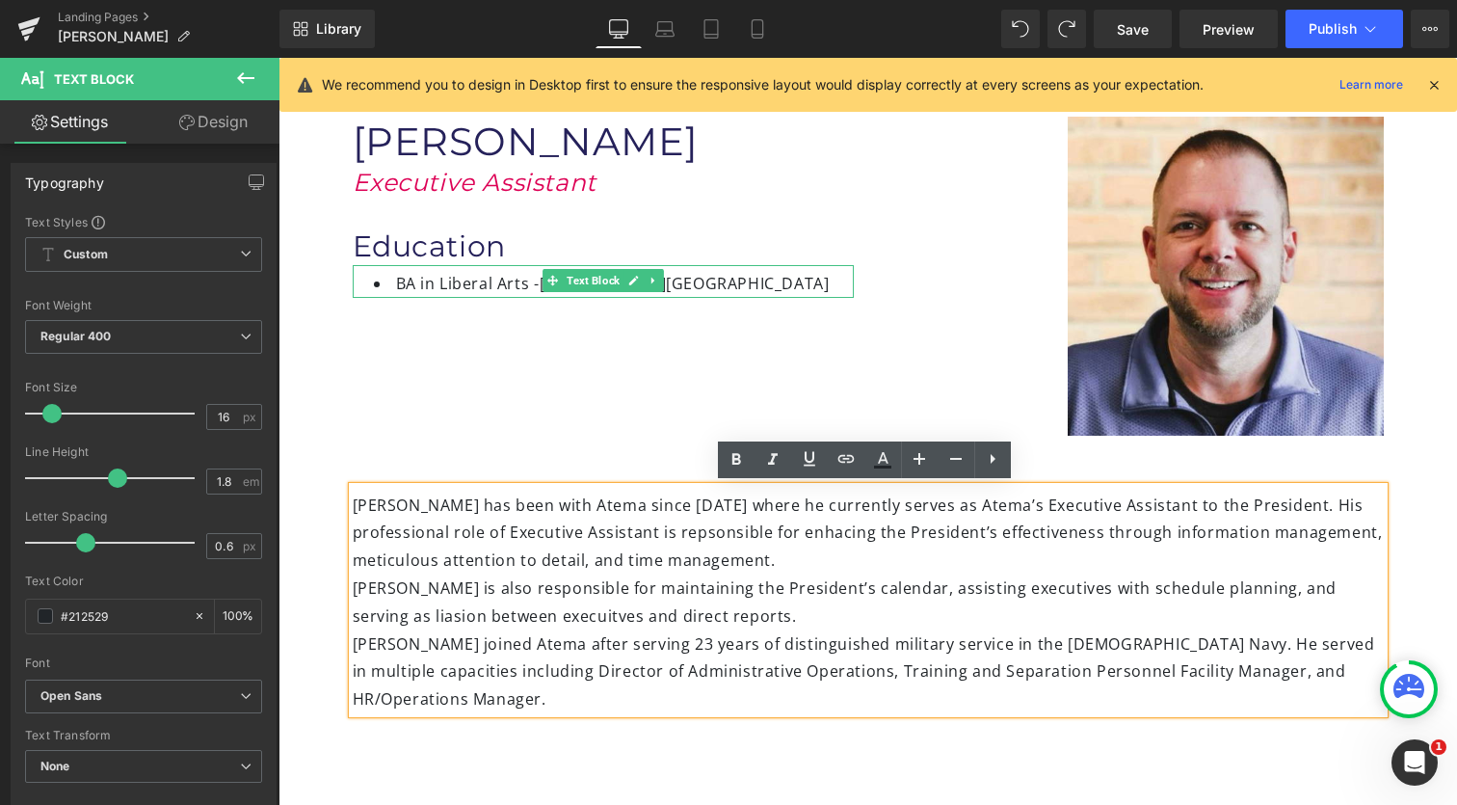
click at [649, 545] on div "[PERSON_NAME] has been with Atema since [DATE] where he currently serves as Ate…" at bounding box center [868, 600] width 1031 height 226
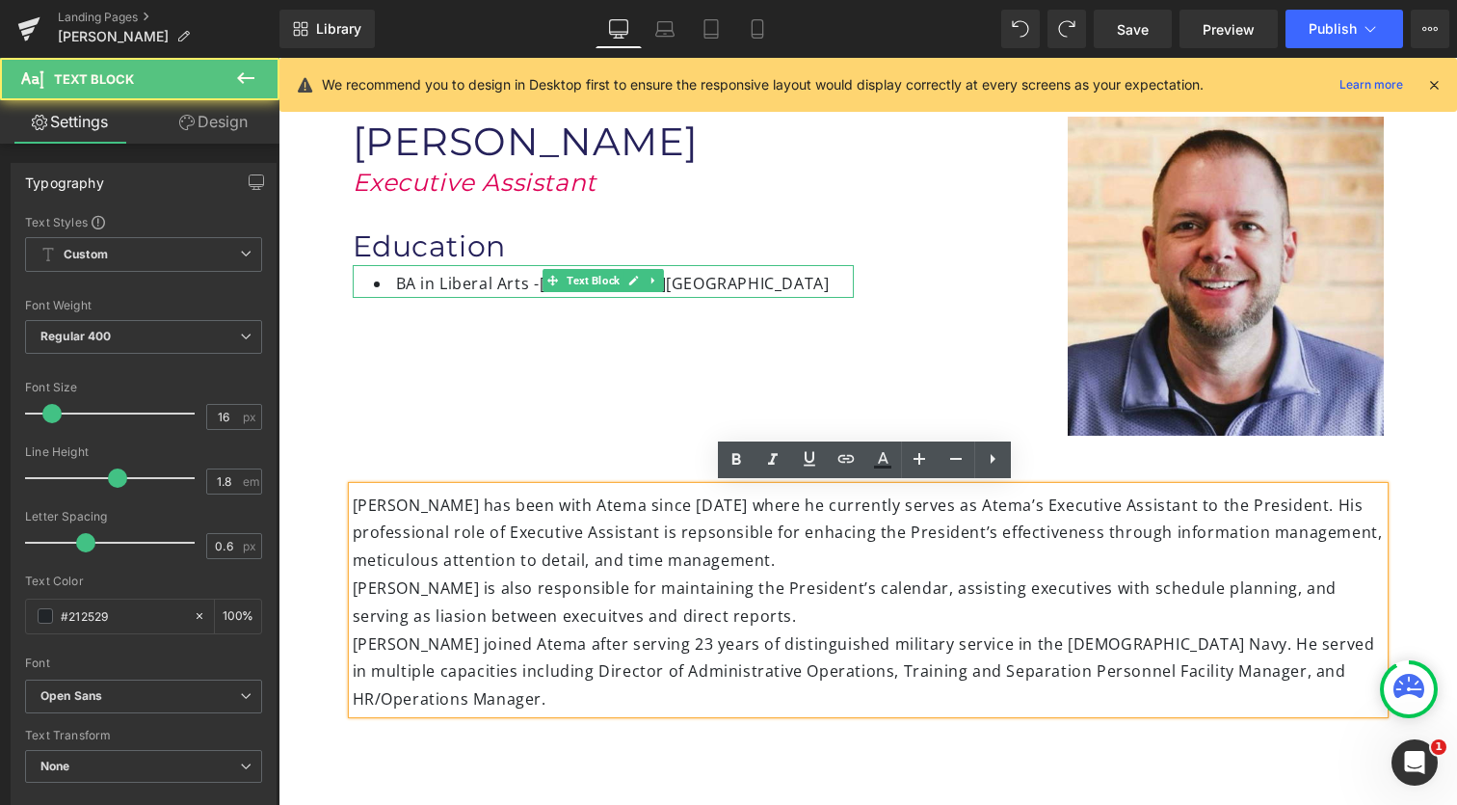
click at [704, 554] on div "[PERSON_NAME] has been with Atema since [DATE] where he currently serves as Ate…" at bounding box center [868, 600] width 1031 height 226
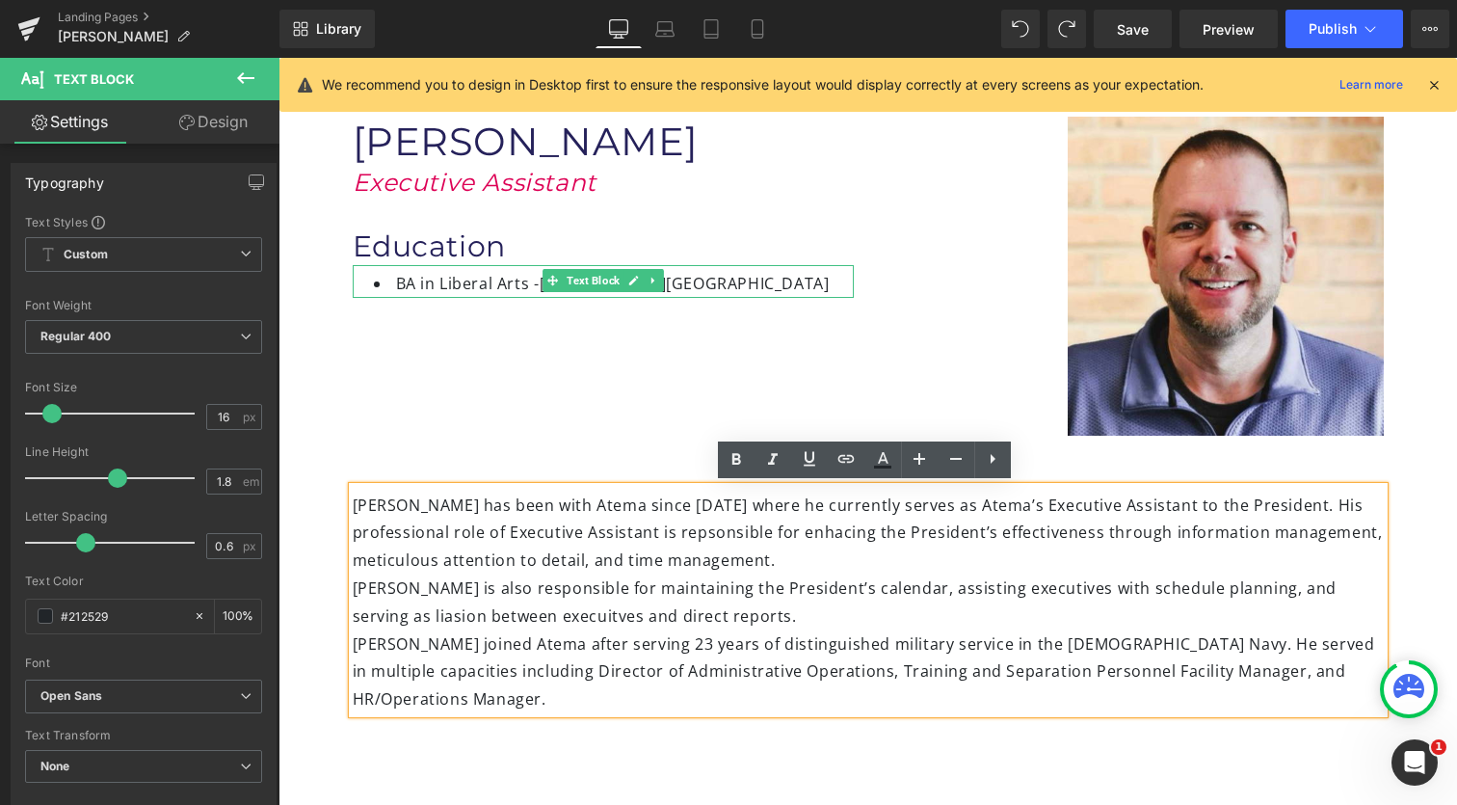
click at [850, 591] on div "[PERSON_NAME] is also responsible for maintaining the President’s calendar, ass…" at bounding box center [868, 602] width 1031 height 56
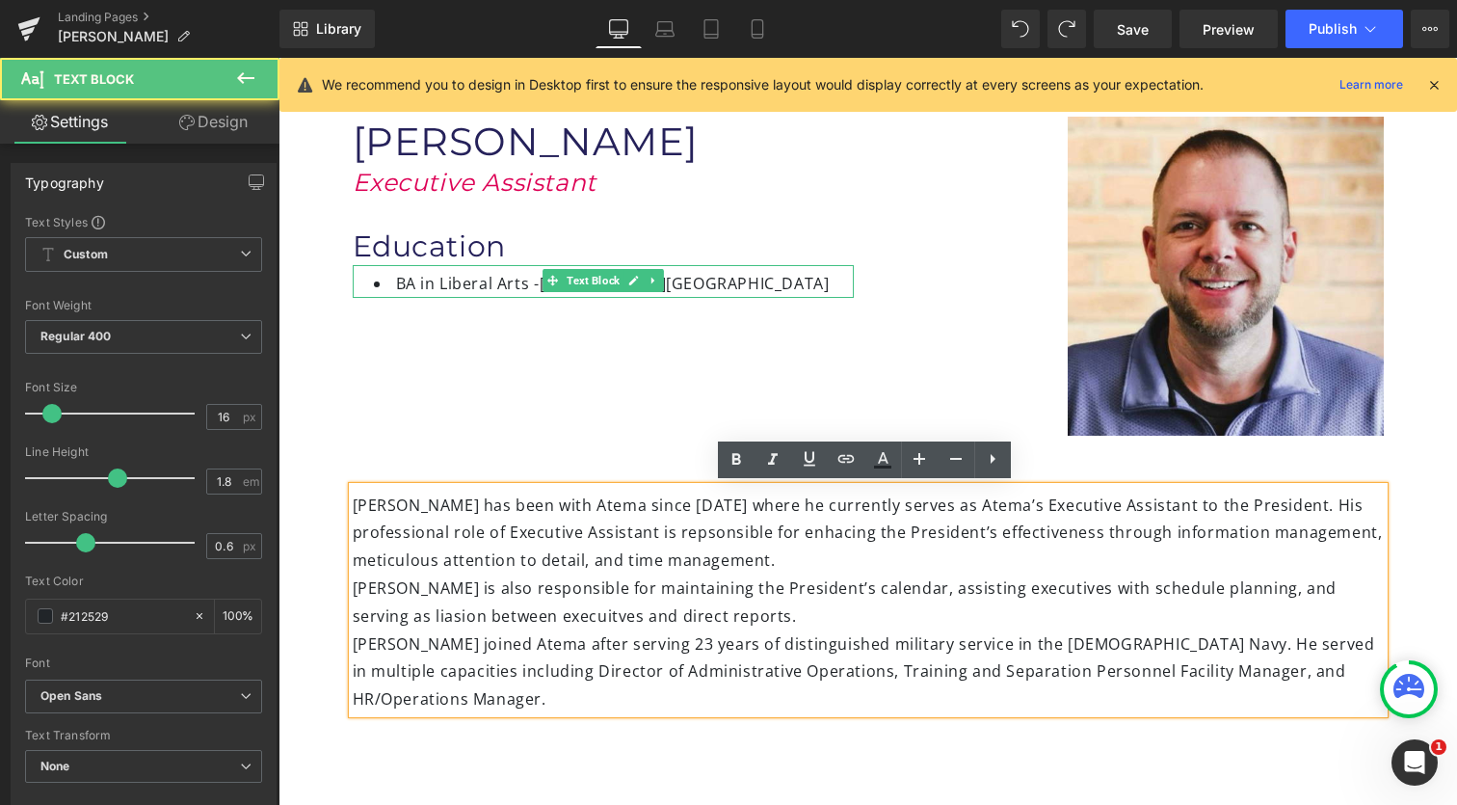
click at [618, 532] on div "[PERSON_NAME] has been with Atema since [DATE] where he currently serves as Ate…" at bounding box center [868, 600] width 1031 height 226
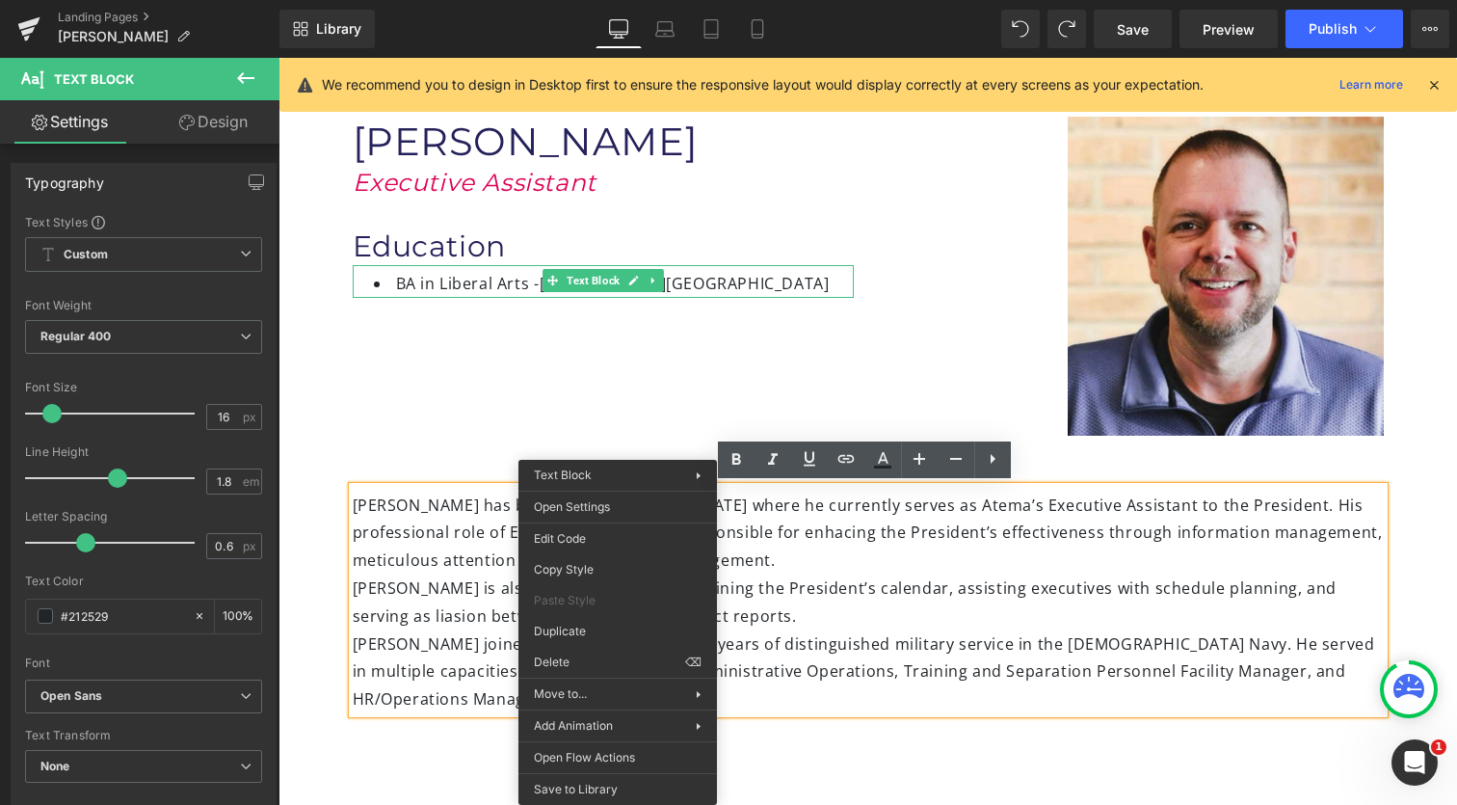
click at [867, 577] on div "[PERSON_NAME] is also responsible for maintaining the President’s calendar, ass…" at bounding box center [868, 602] width 1031 height 56
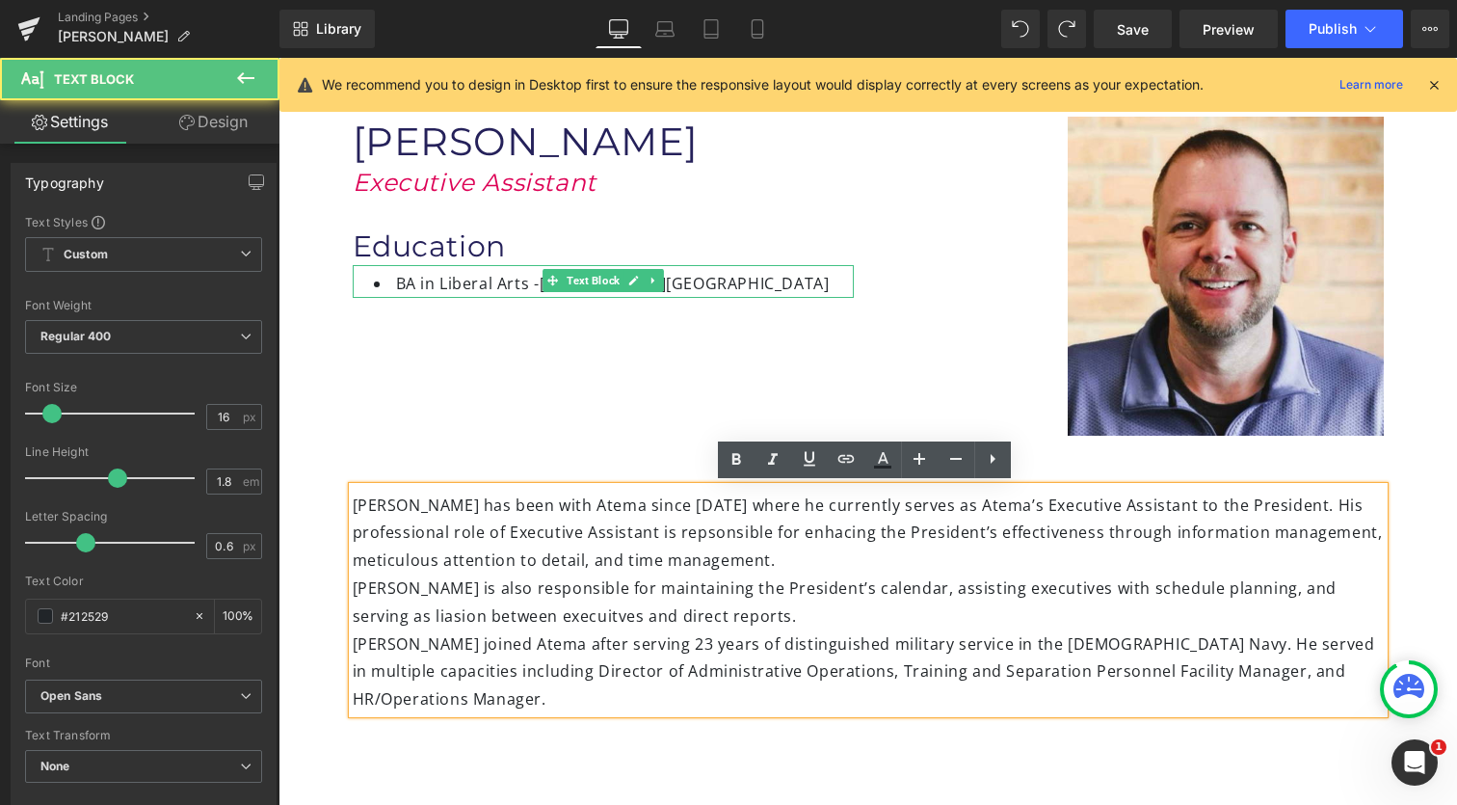
click at [643, 536] on div "[PERSON_NAME] has been with Atema since [DATE] where he currently serves as Ate…" at bounding box center [868, 600] width 1031 height 226
click at [730, 583] on div "[PERSON_NAME] is also responsible for maintaining the President’s calendar, ass…" at bounding box center [868, 602] width 1031 height 56
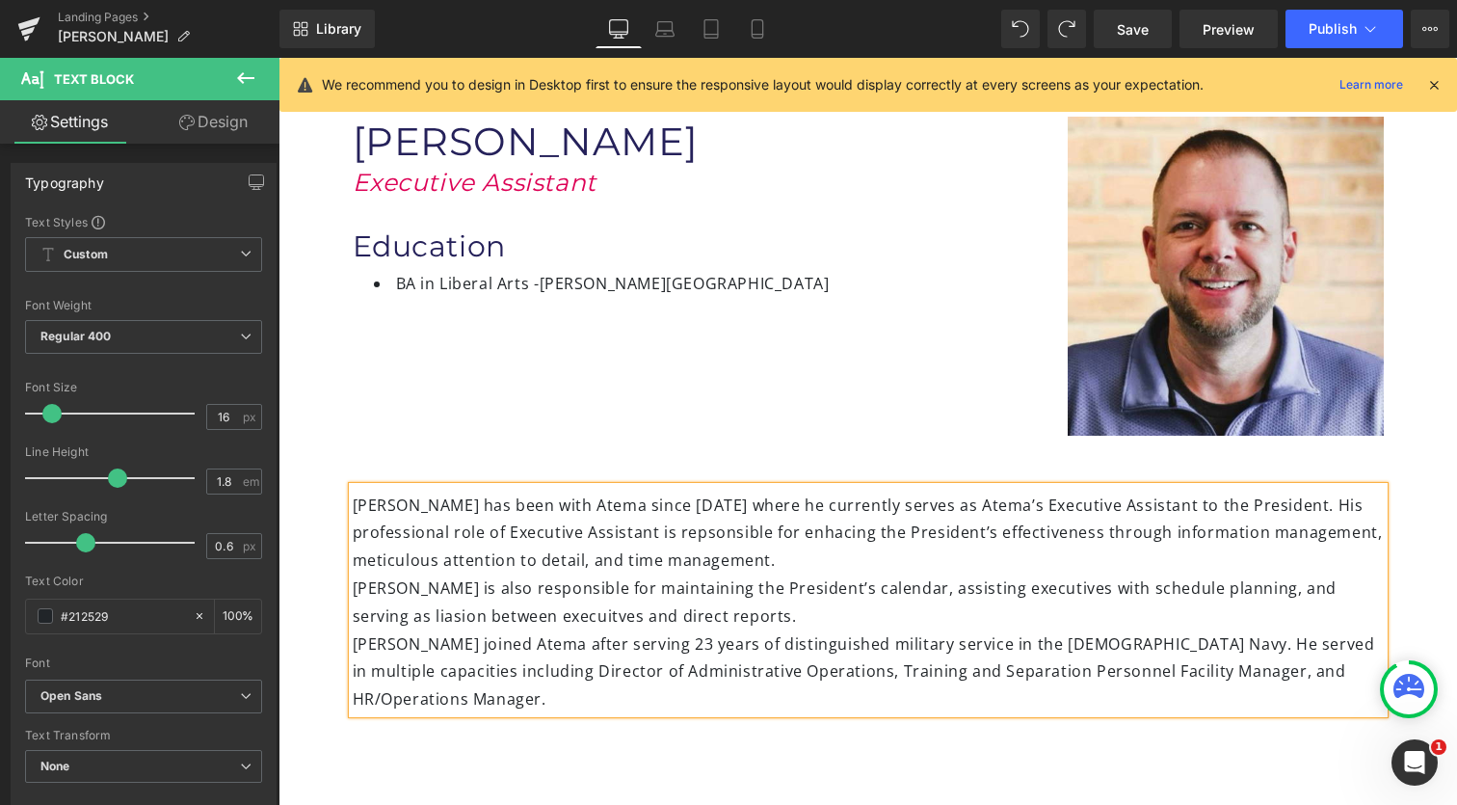
click at [603, 593] on div "[PERSON_NAME] is also responsible for maintaining the President’s calendar, ass…" at bounding box center [868, 602] width 1031 height 56
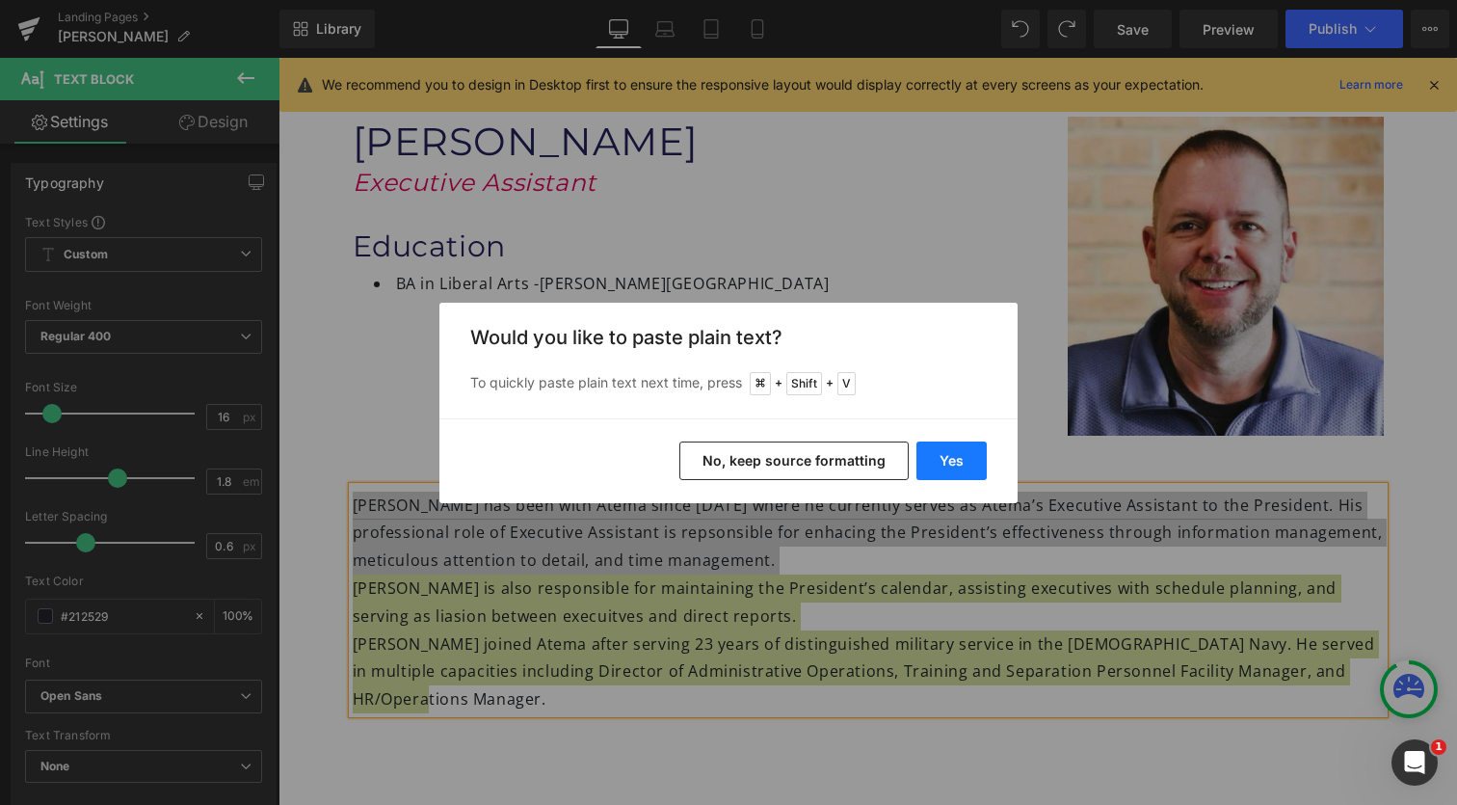
click at [951, 461] on button "Yes" at bounding box center [951, 460] width 70 height 39
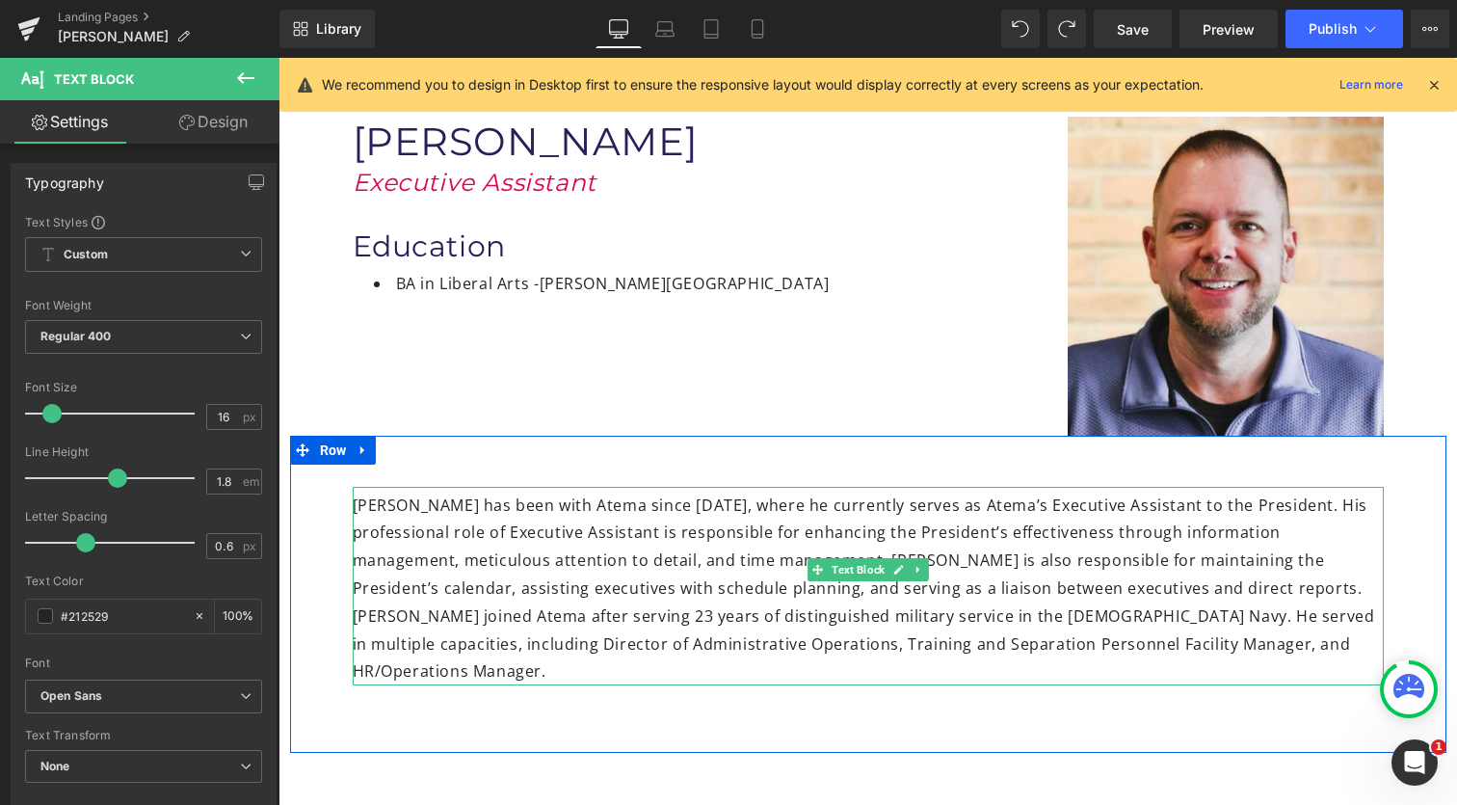
click at [680, 567] on div "[PERSON_NAME] has been with Atema since [DATE], where he currently serves as At…" at bounding box center [868, 586] width 1031 height 199
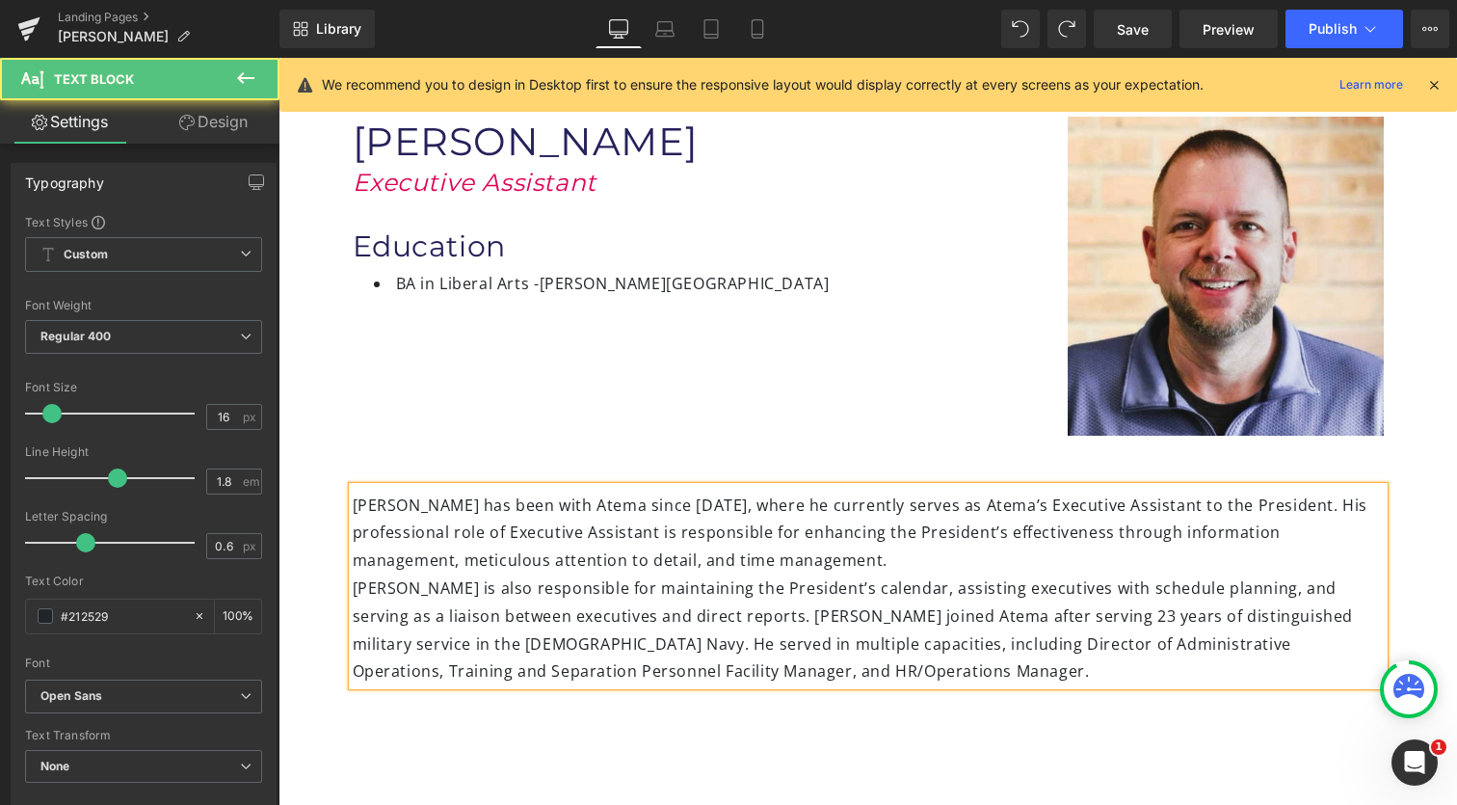
click at [713, 614] on div "[PERSON_NAME] is also responsible for maintaining the President’s calendar, ass…" at bounding box center [868, 629] width 1031 height 111
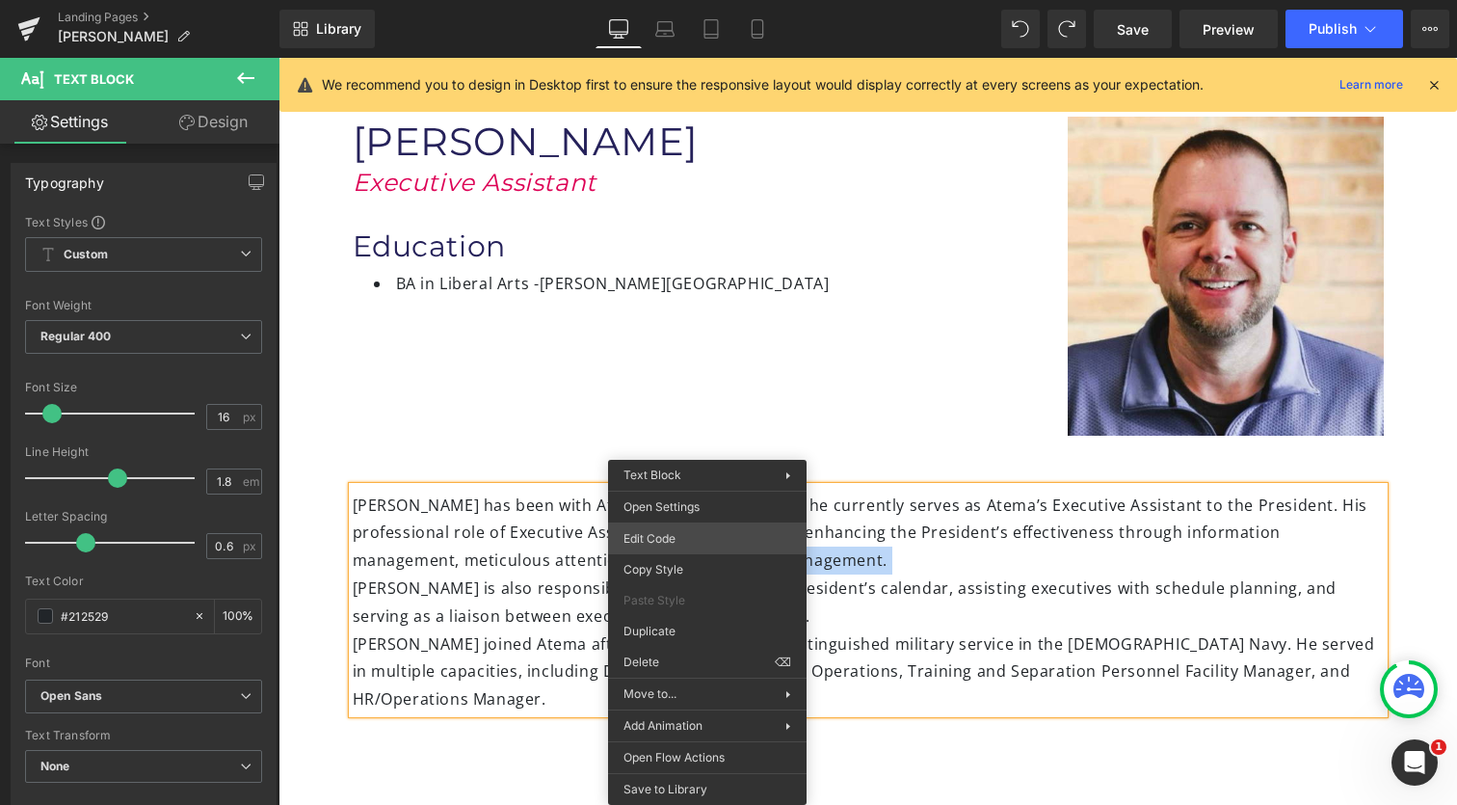
click at [704, 0] on div "Heading You are previewing how the will restyle your page. You can not edit Ele…" at bounding box center [728, 0] width 1457 height 0
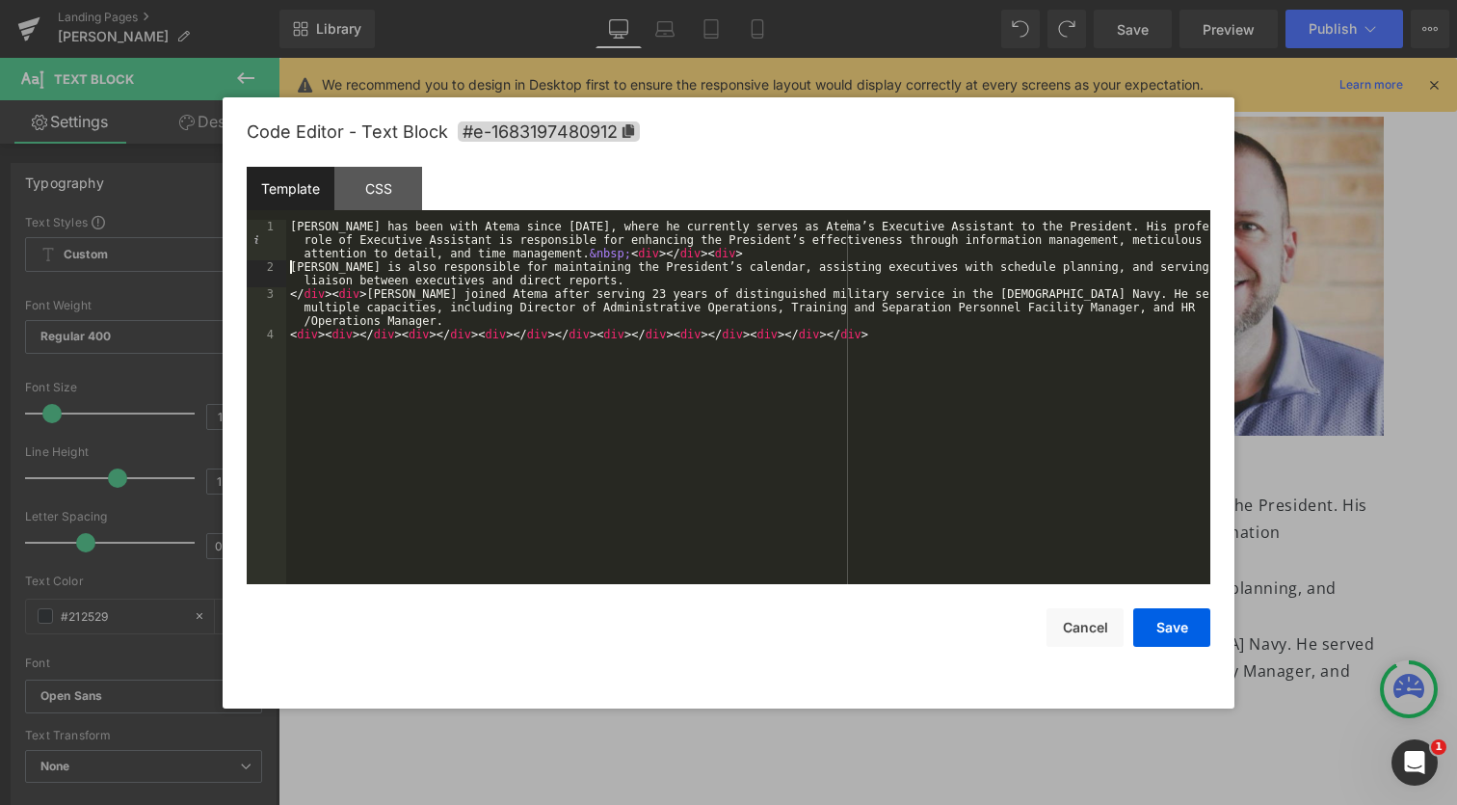
click at [290, 271] on div "[PERSON_NAME] has been with Atema since [DATE], where he currently serves as At…" at bounding box center [748, 429] width 924 height 418
click at [367, 296] on div "[PERSON_NAME] has been with Atema since [DATE], where he currently serves as At…" at bounding box center [748, 429] width 924 height 418
click at [1180, 625] on button "Save" at bounding box center [1171, 627] width 77 height 39
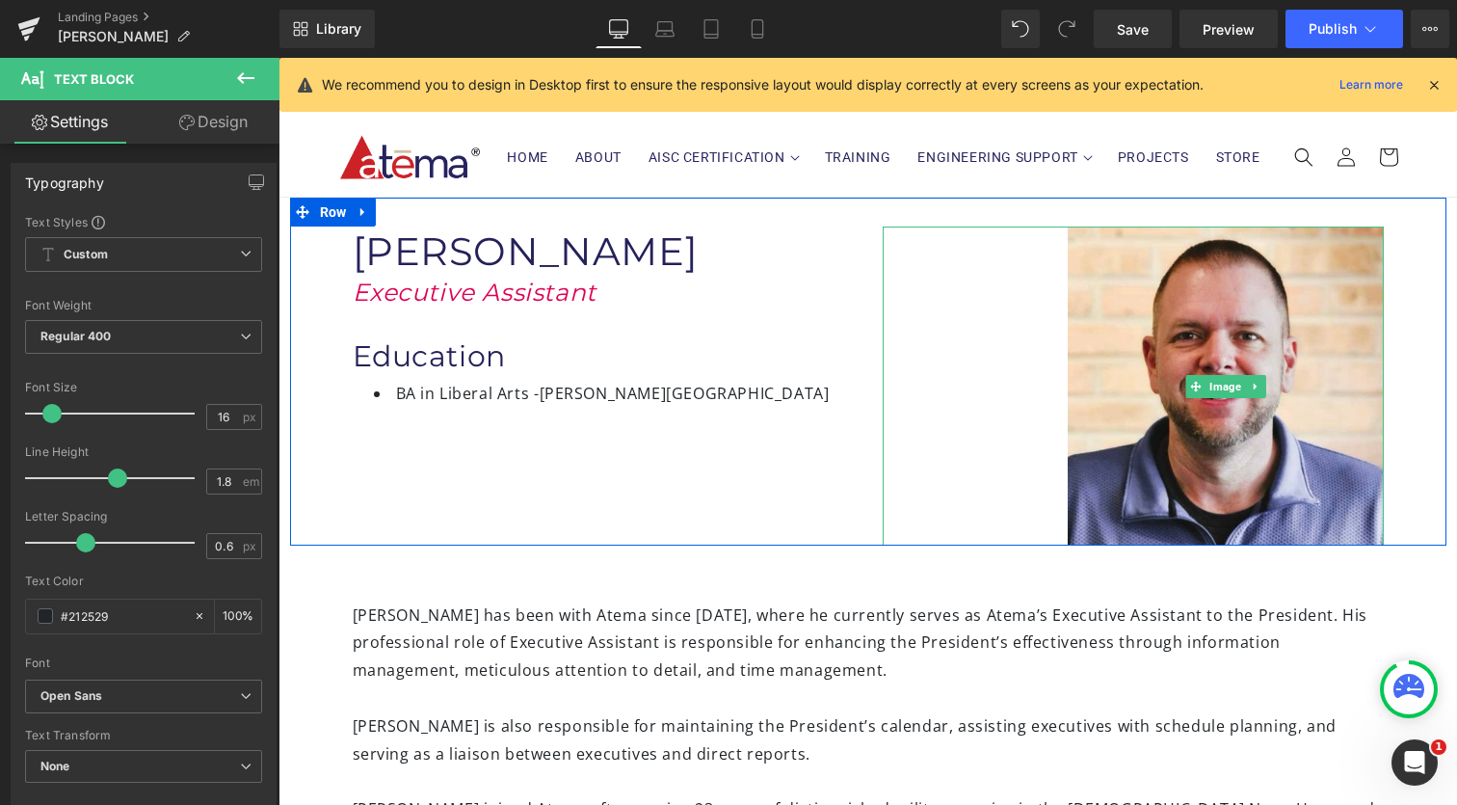
scroll to position [0, 0]
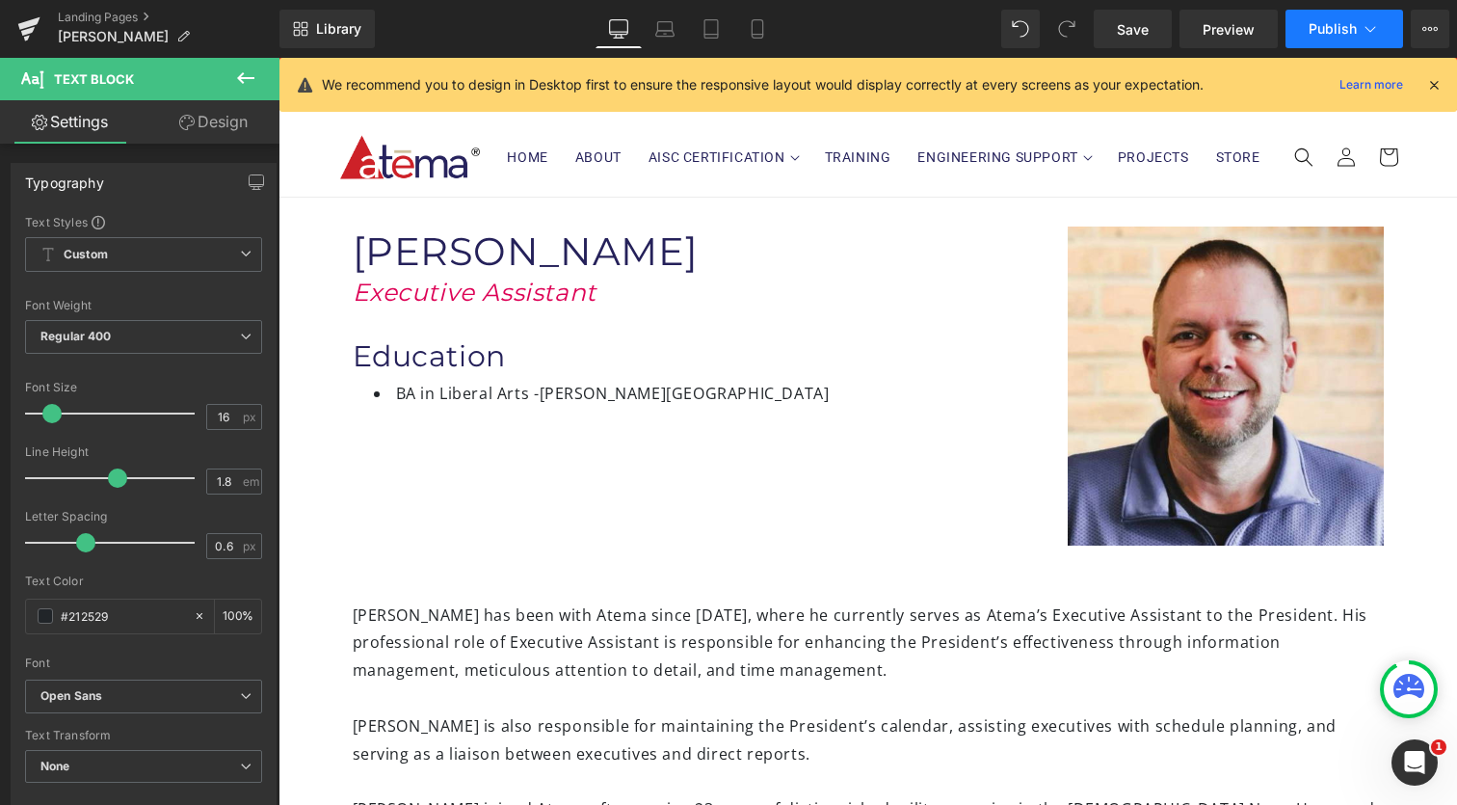
click at [1320, 24] on span "Publish" at bounding box center [1333, 28] width 48 height 15
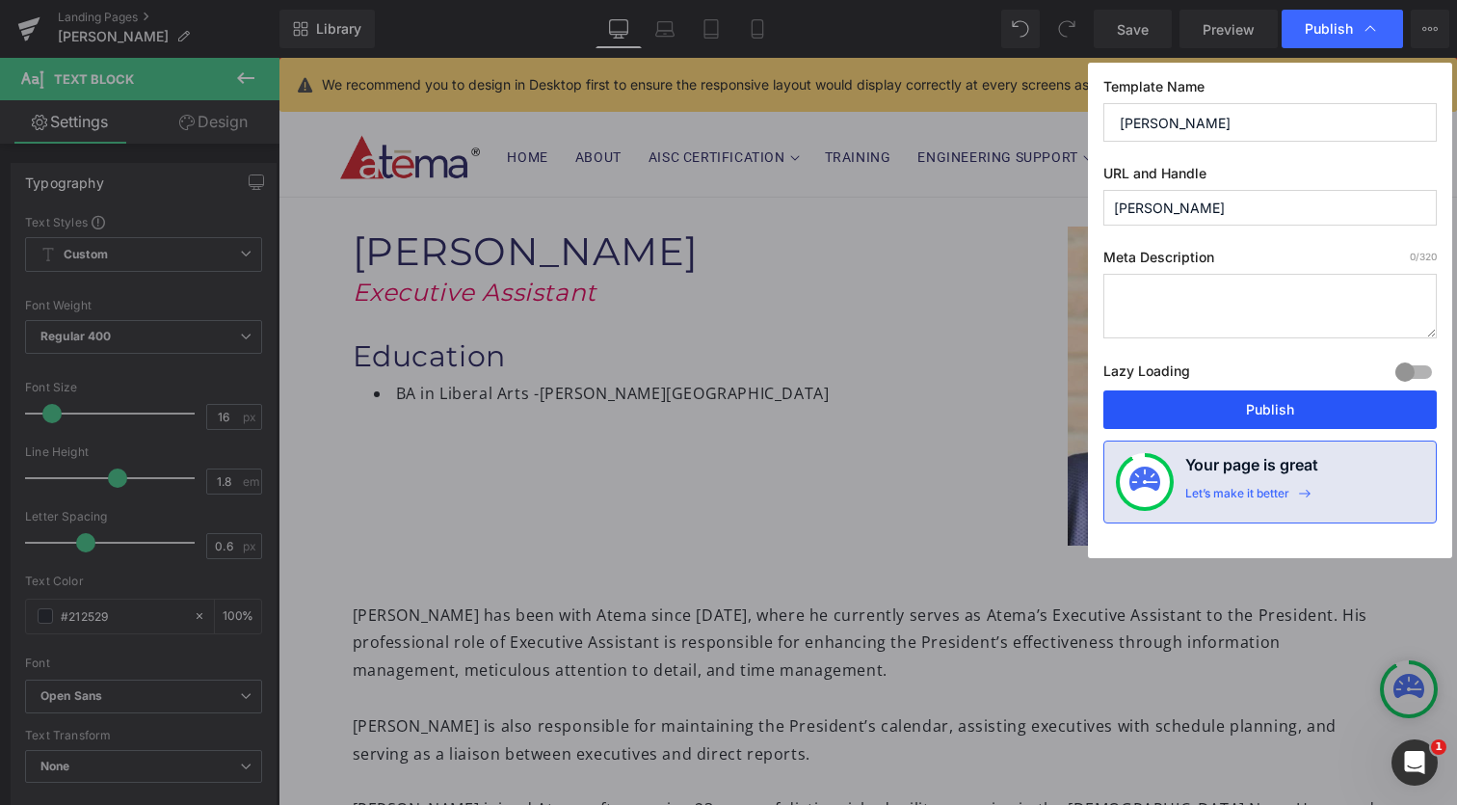
click at [1210, 407] on button "Publish" at bounding box center [1269, 409] width 333 height 39
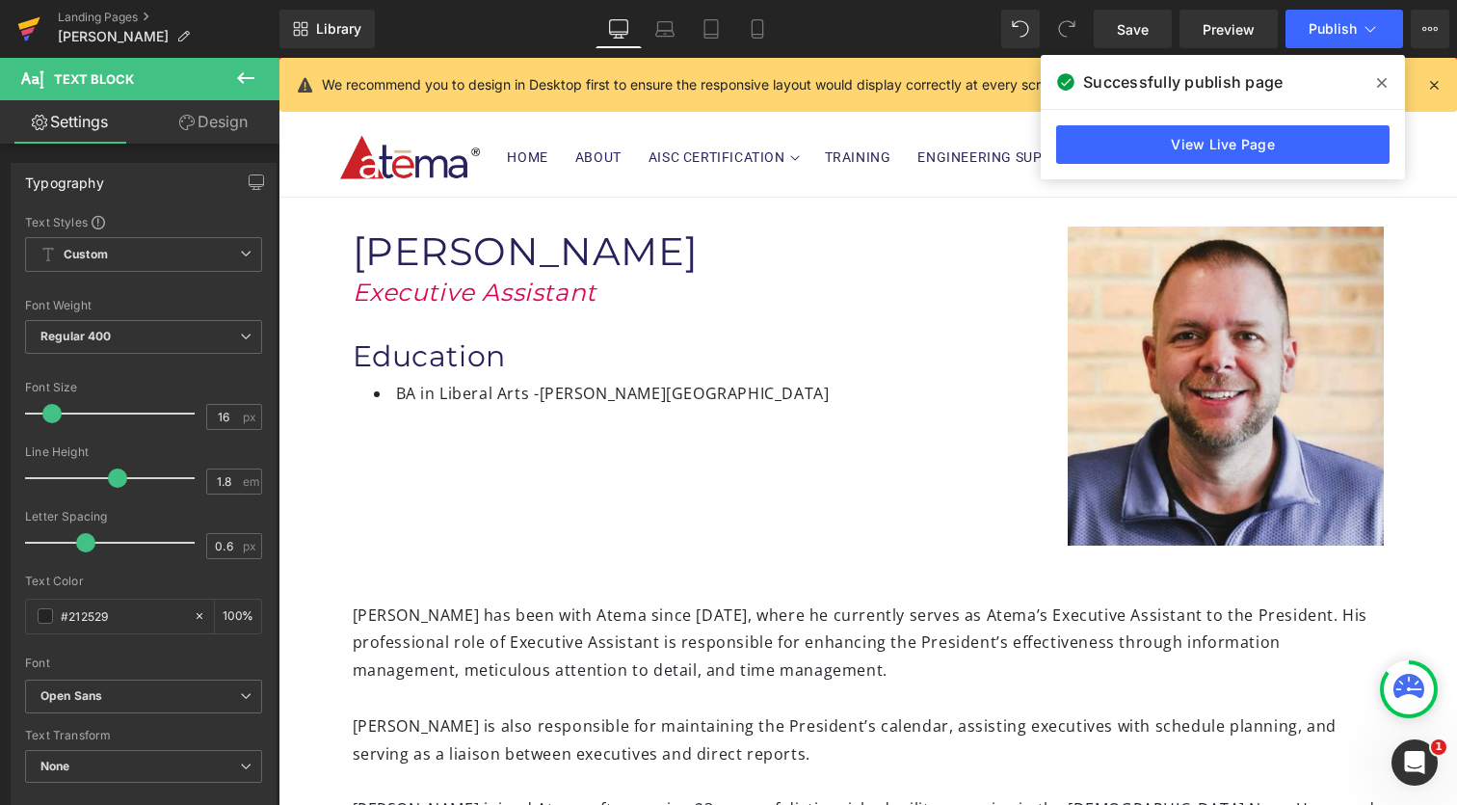
click at [32, 26] on icon at bounding box center [28, 29] width 23 height 48
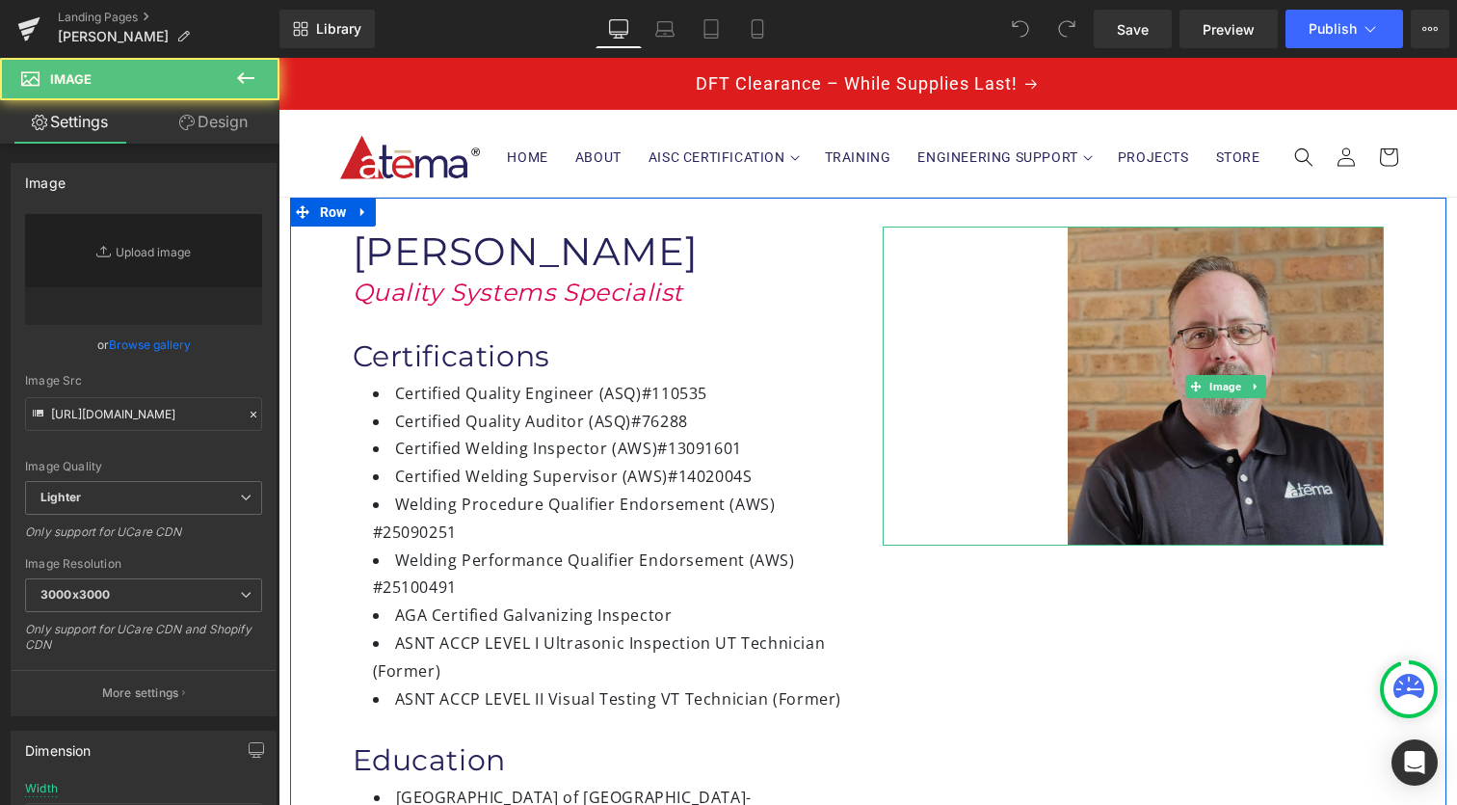
click at [1138, 383] on img at bounding box center [1226, 385] width 316 height 318
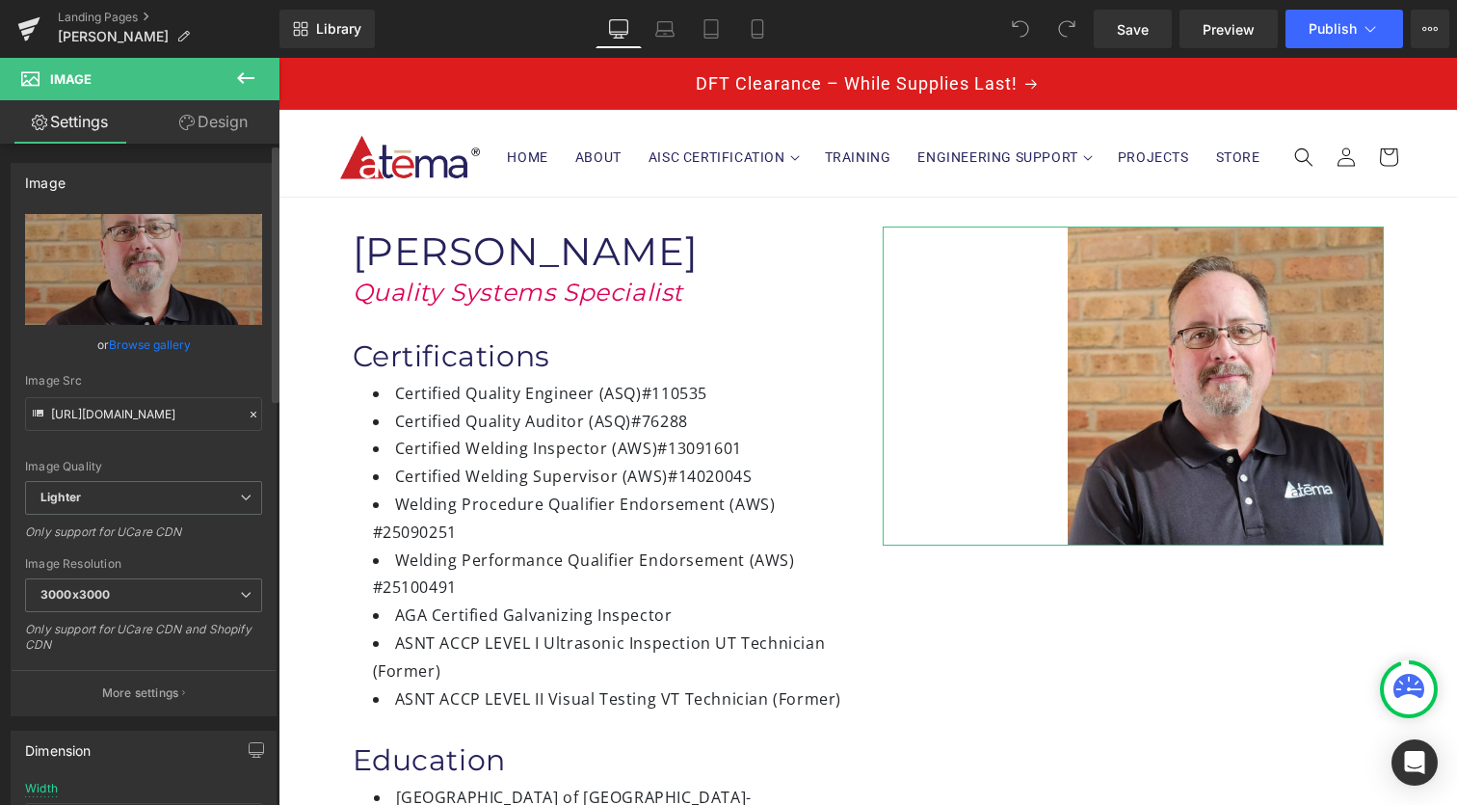
click at [132, 336] on link "Browse gallery" at bounding box center [150, 345] width 82 height 34
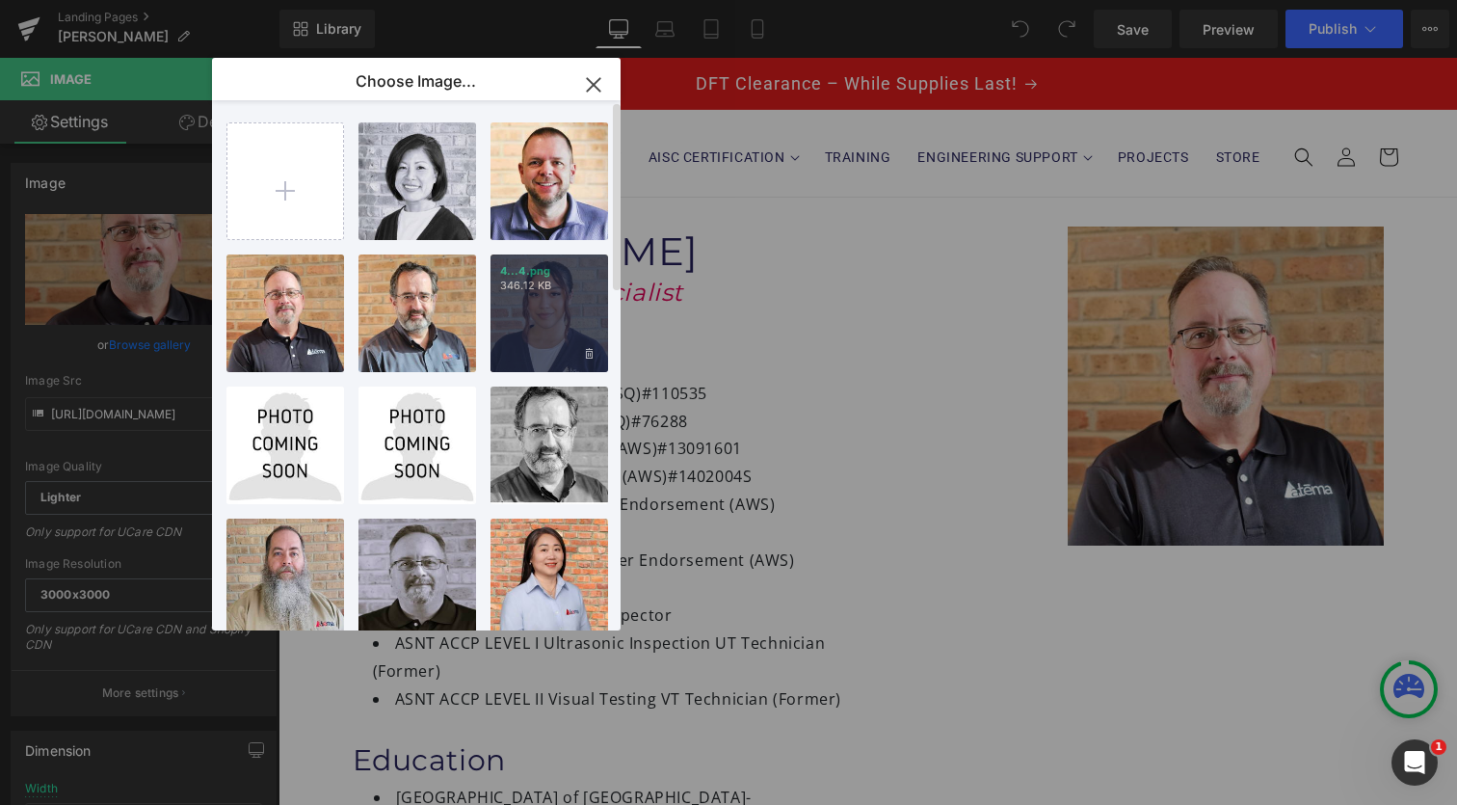
click at [564, 303] on div "4...4.png 346.12 KB" at bounding box center [550, 313] width 118 height 118
type input "[URL][DOMAIN_NAME]"
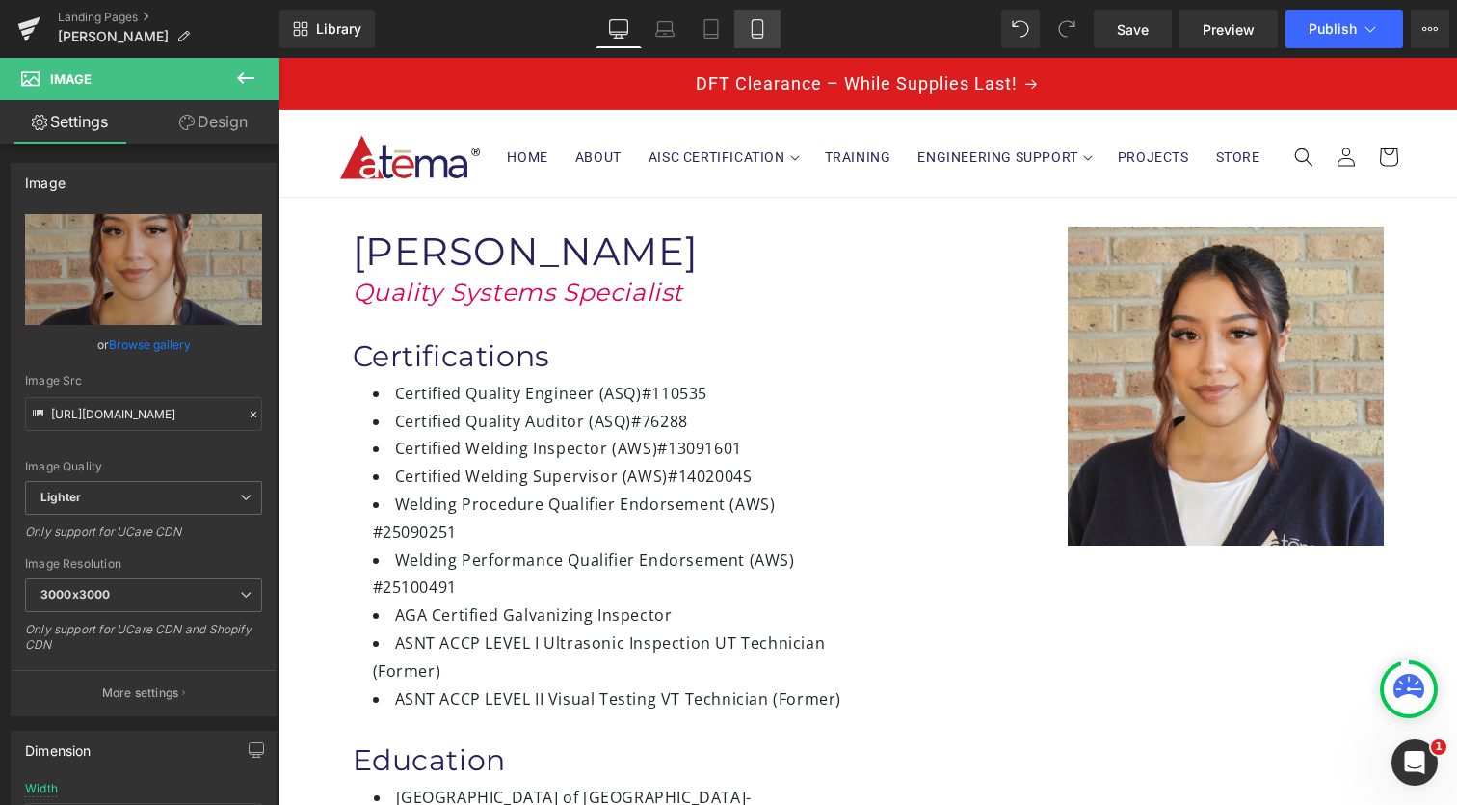
click at [756, 37] on icon at bounding box center [757, 28] width 19 height 19
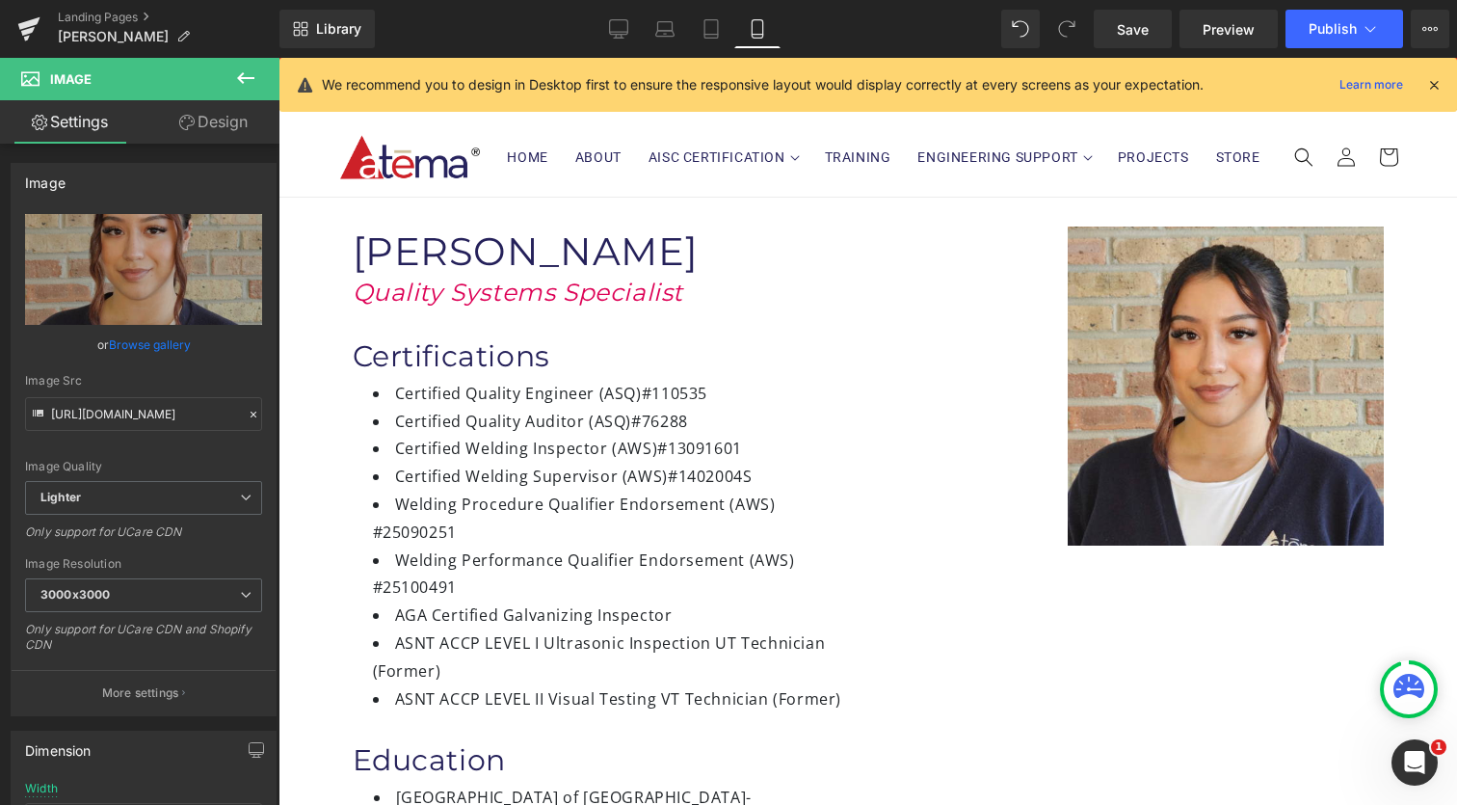
type input "50"
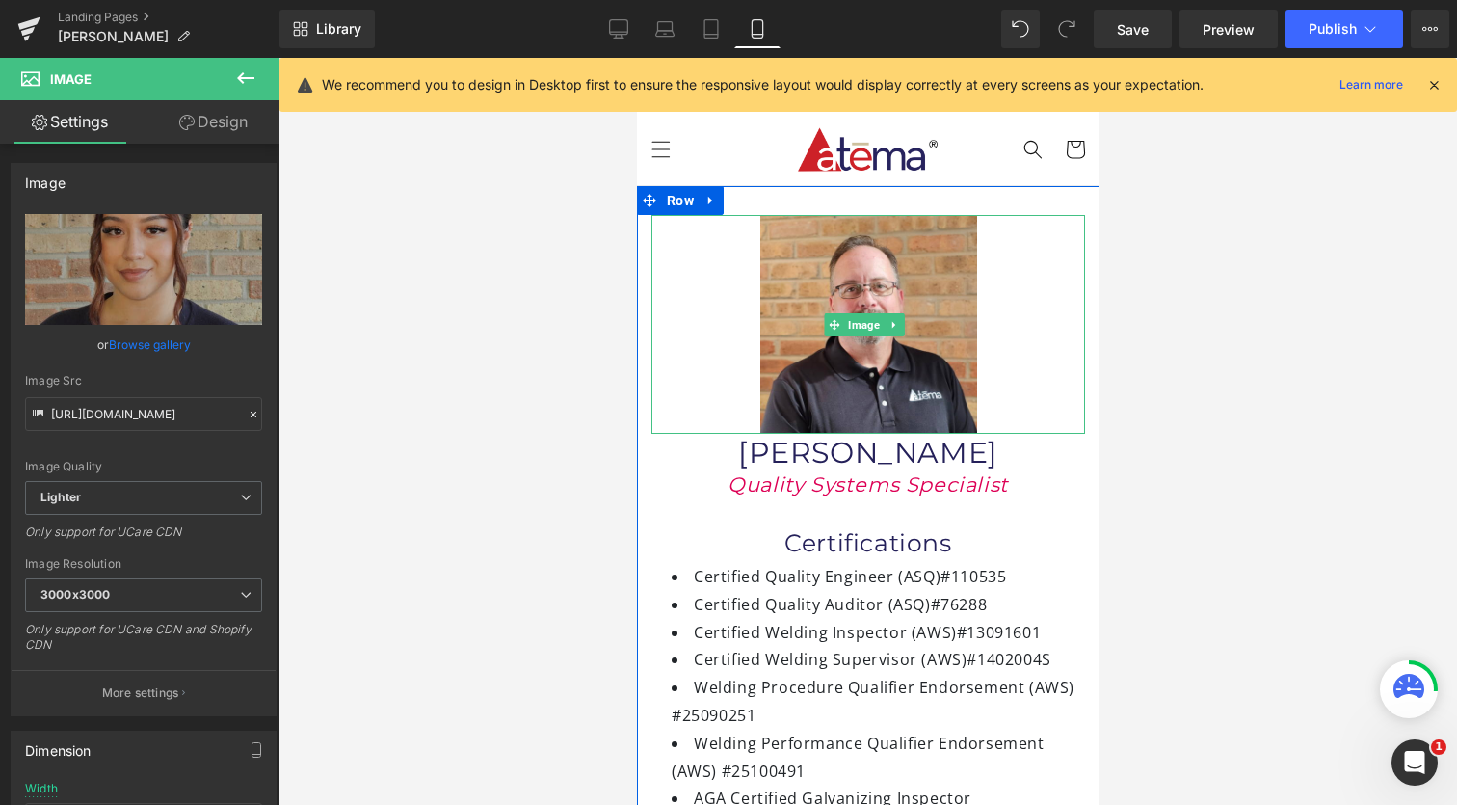
click at [755, 346] on div at bounding box center [868, 324] width 434 height 219
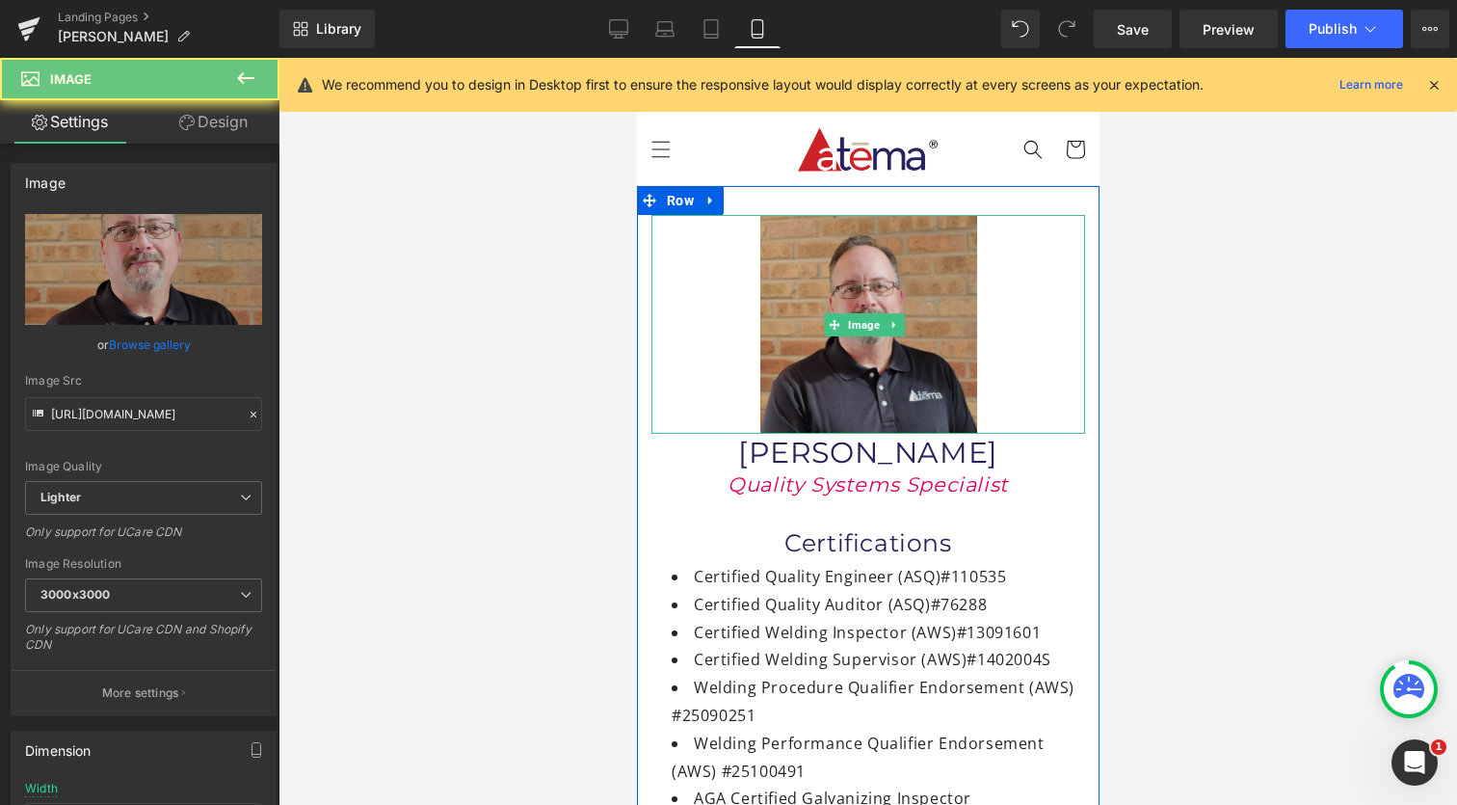
click at [811, 354] on img at bounding box center [867, 324] width 217 height 219
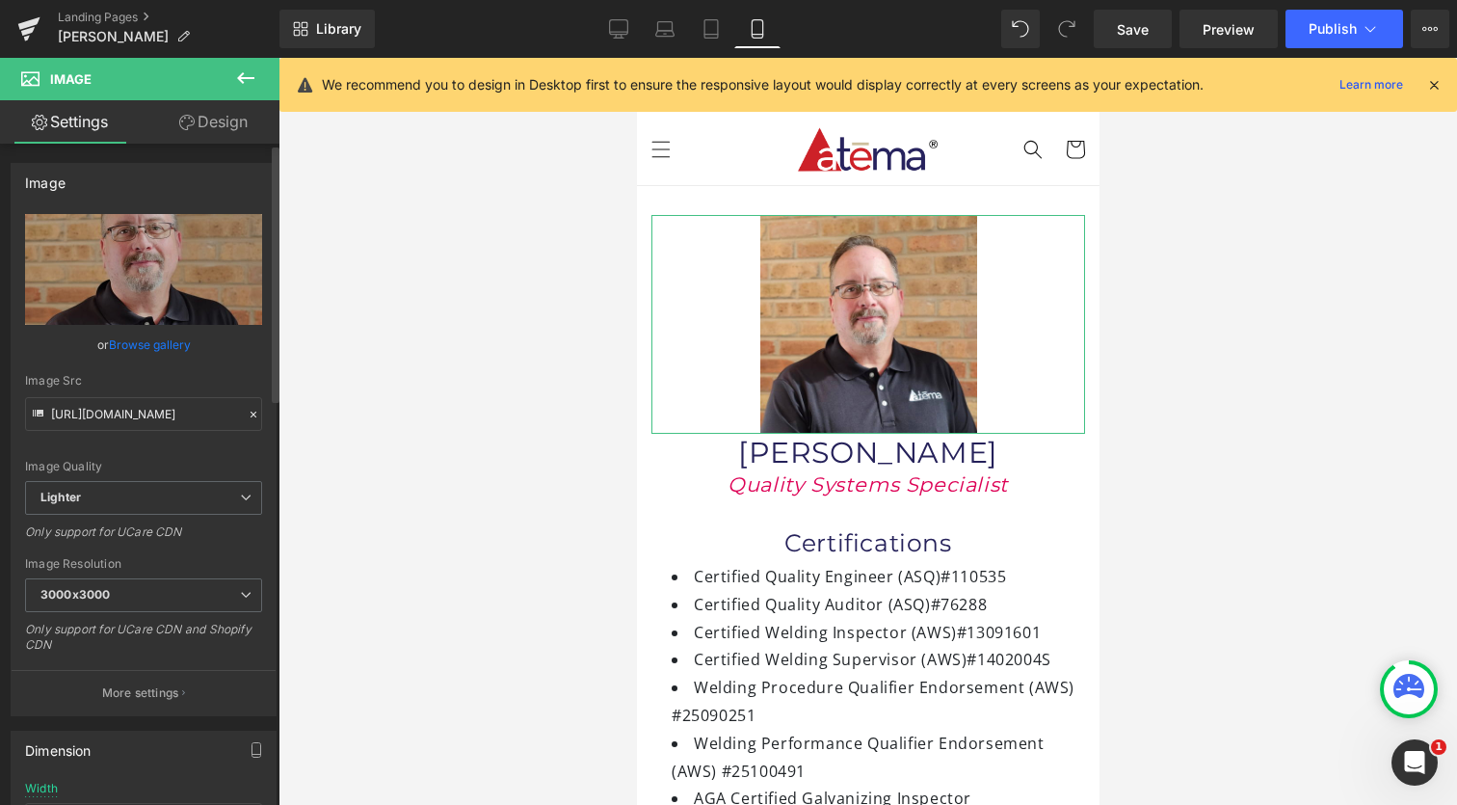
click at [151, 345] on link "Browse gallery" at bounding box center [150, 345] width 82 height 34
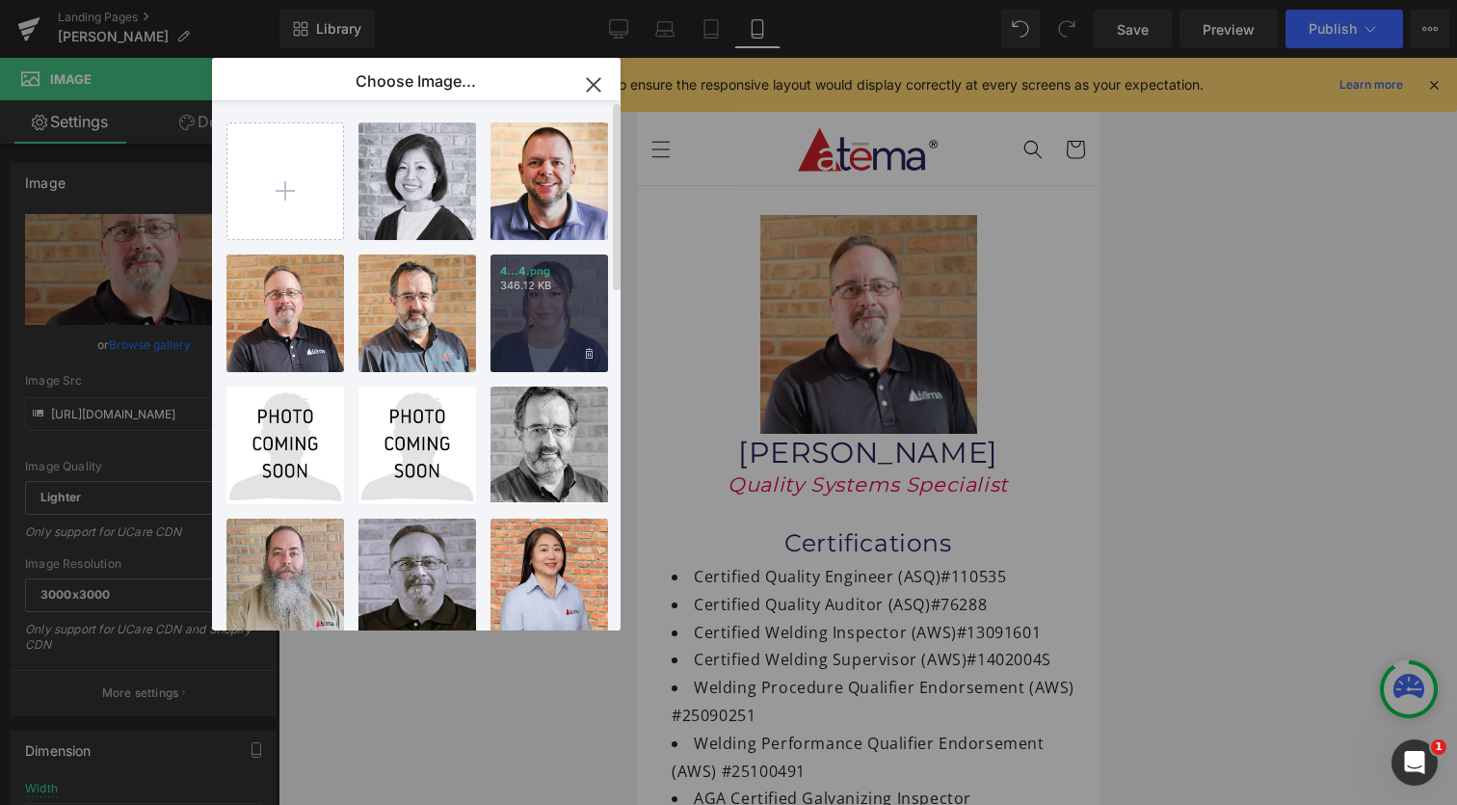
click at [580, 332] on div "4...4.png 346.12 KB" at bounding box center [550, 313] width 118 height 118
type input "[URL][DOMAIN_NAME]"
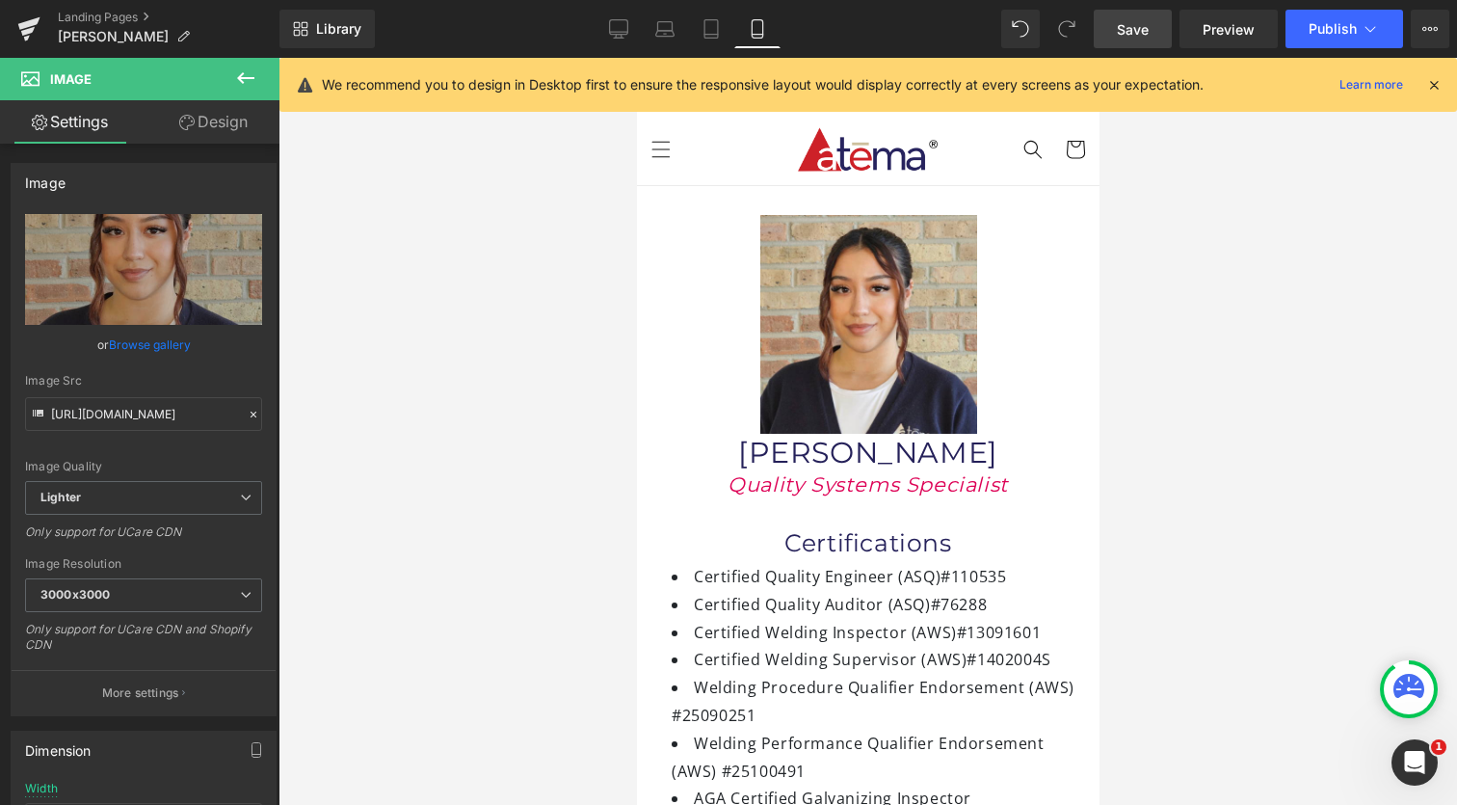
click at [1155, 26] on link "Save" at bounding box center [1133, 29] width 78 height 39
click at [608, 35] on link "Desktop" at bounding box center [619, 29] width 46 height 39
type input "63"
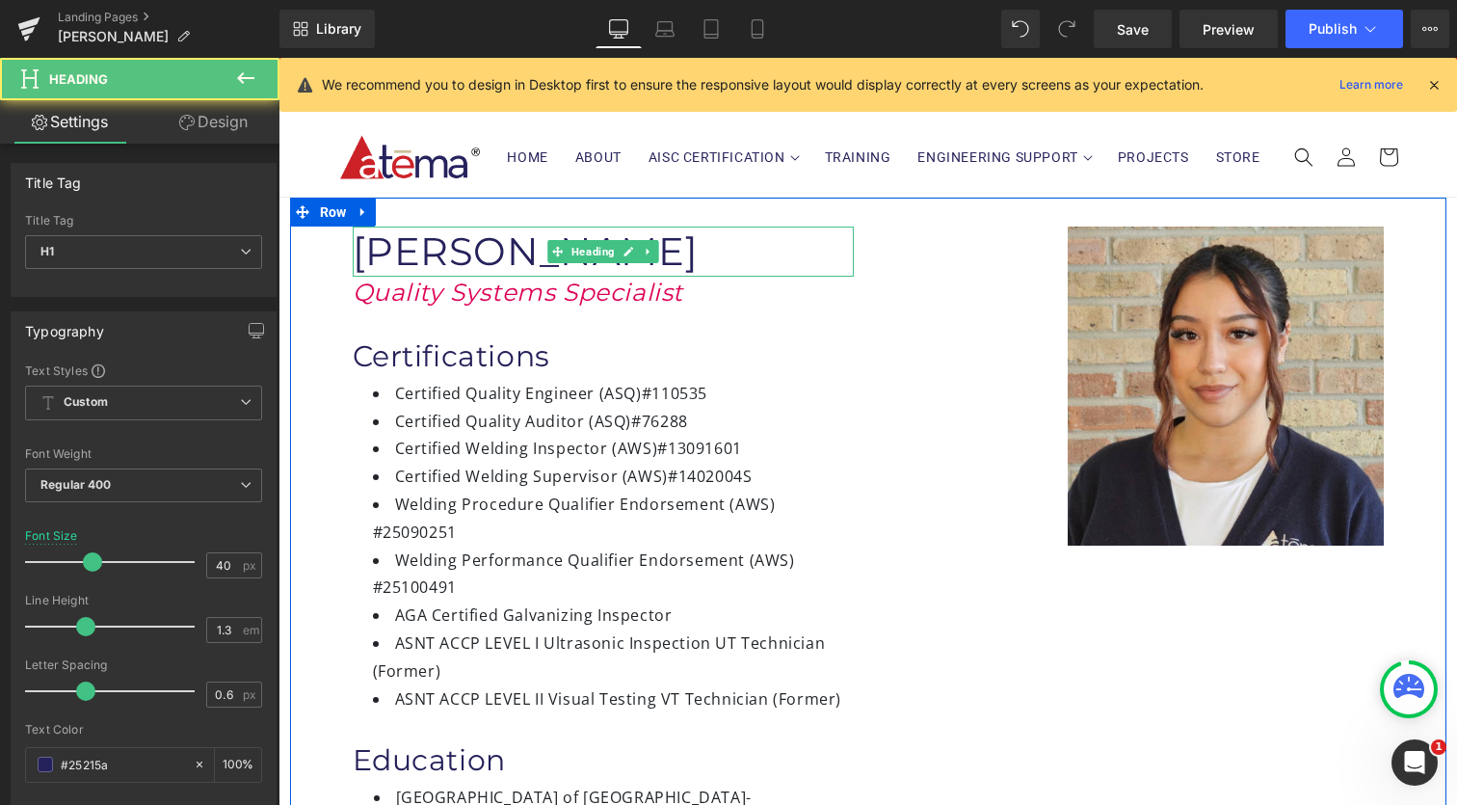
click at [518, 240] on h1 "[PERSON_NAME]" at bounding box center [603, 251] width 501 height 50
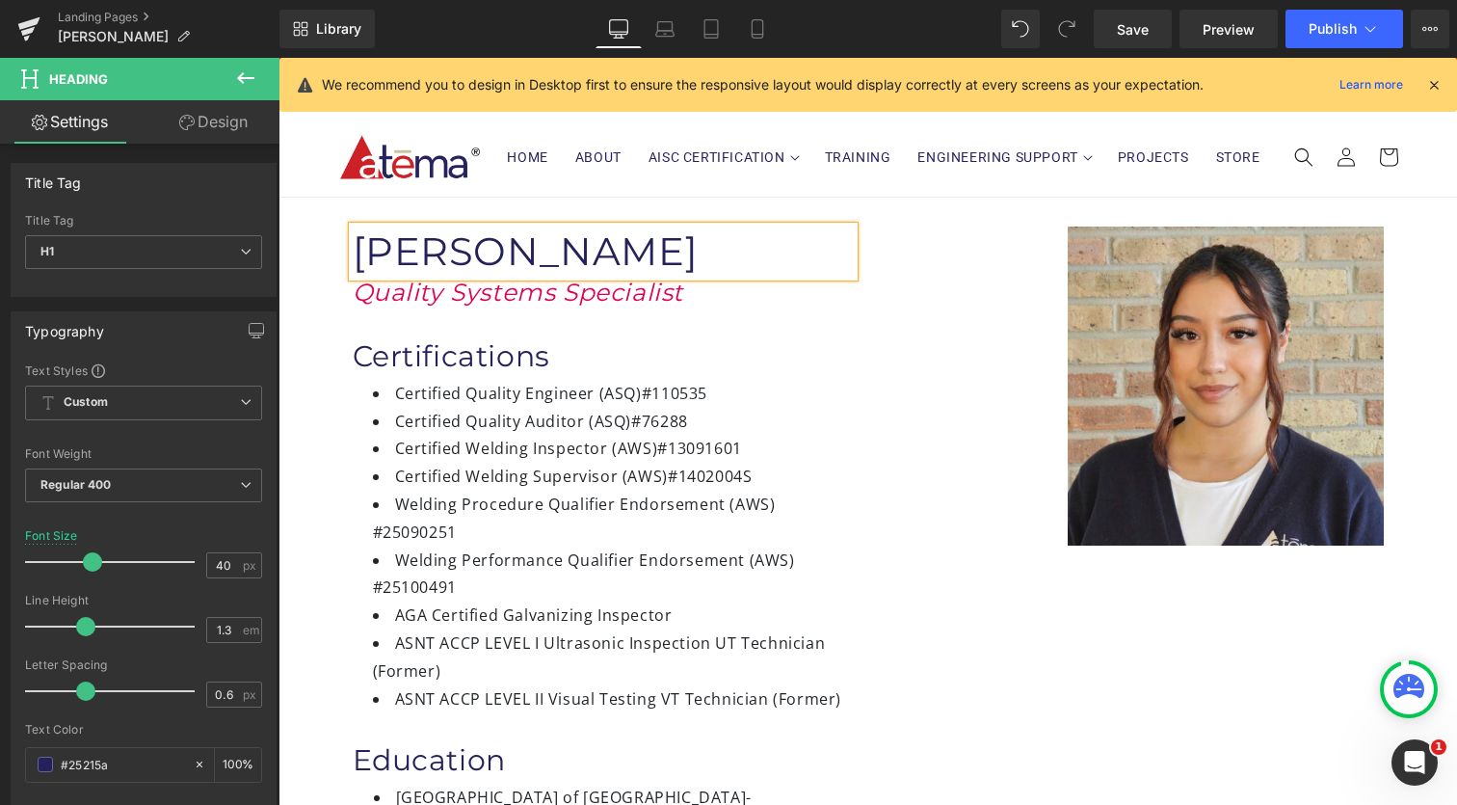
paste div
click at [611, 289] on span "Heading" at bounding box center [593, 292] width 51 height 23
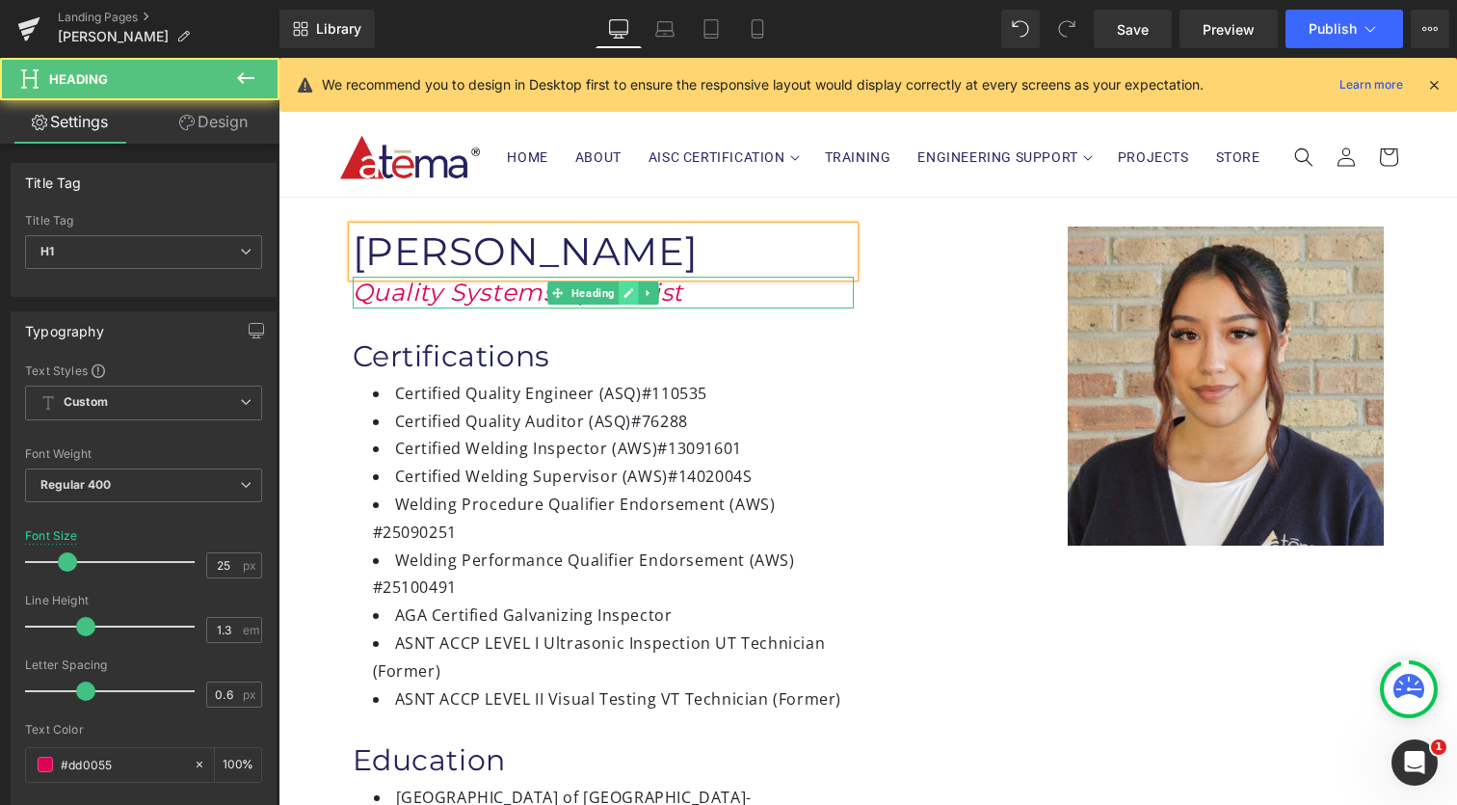
click at [624, 292] on icon at bounding box center [629, 293] width 10 height 10
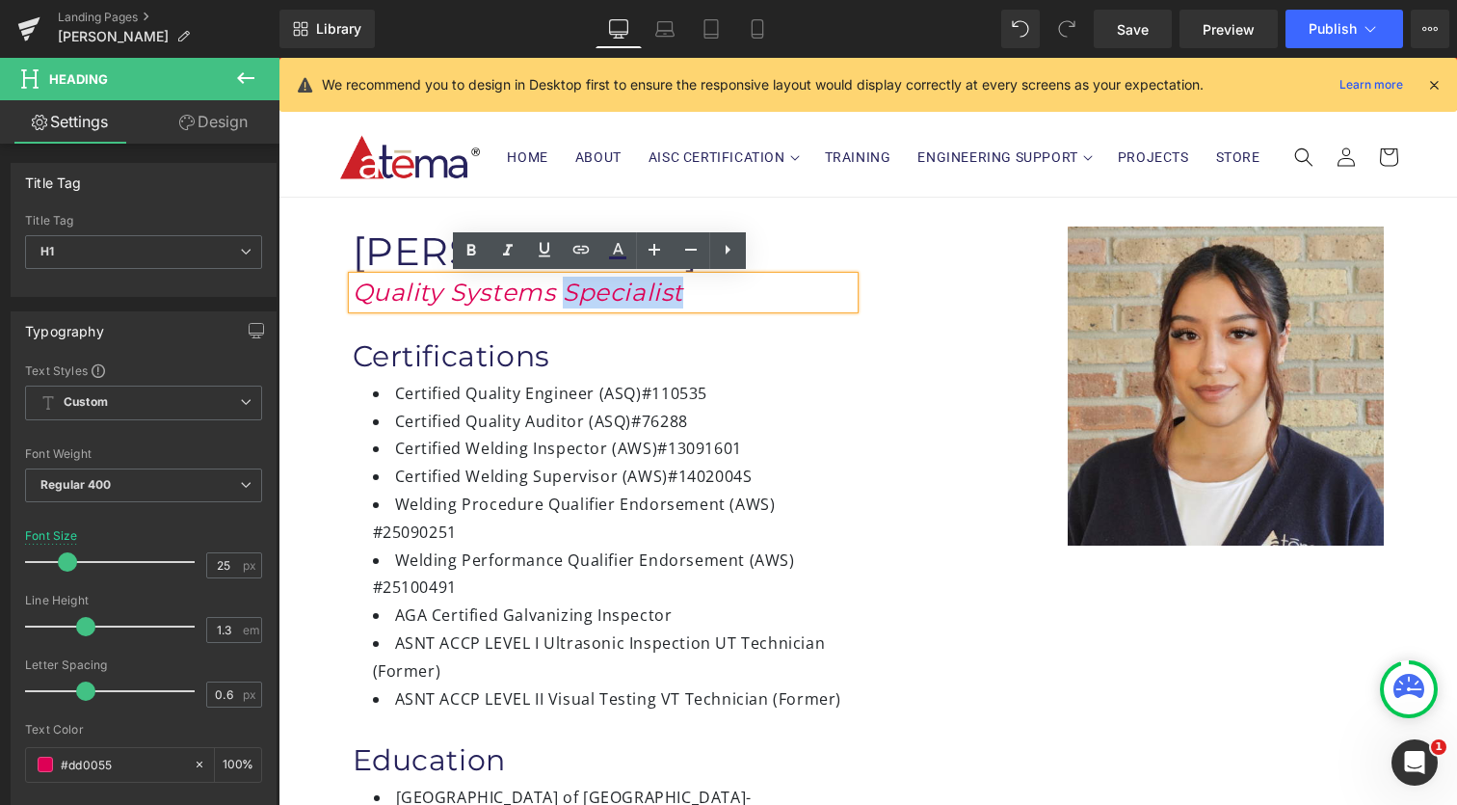
click at [624, 294] on icon "Quality Systems Specialist" at bounding box center [519, 292] width 332 height 29
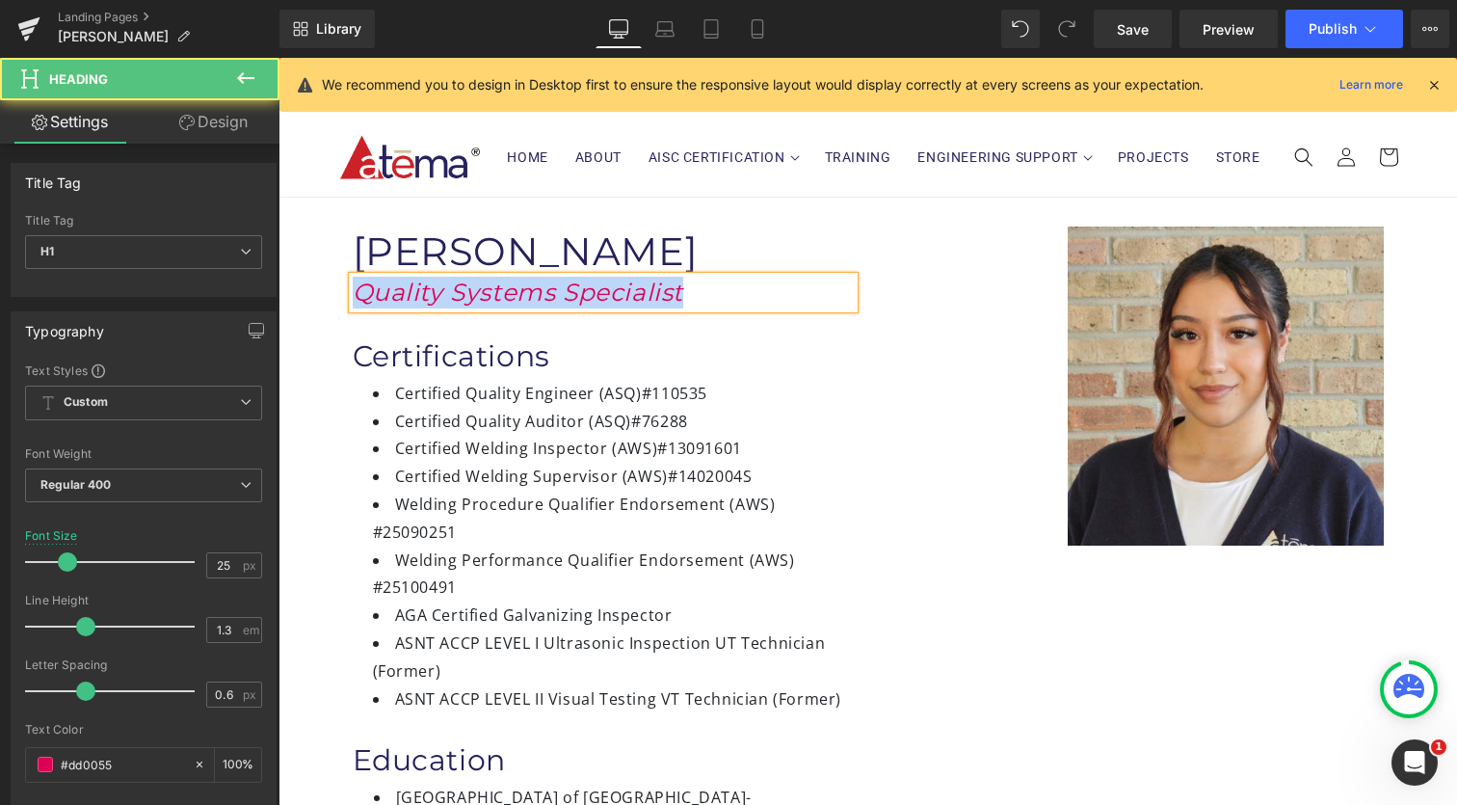
paste div
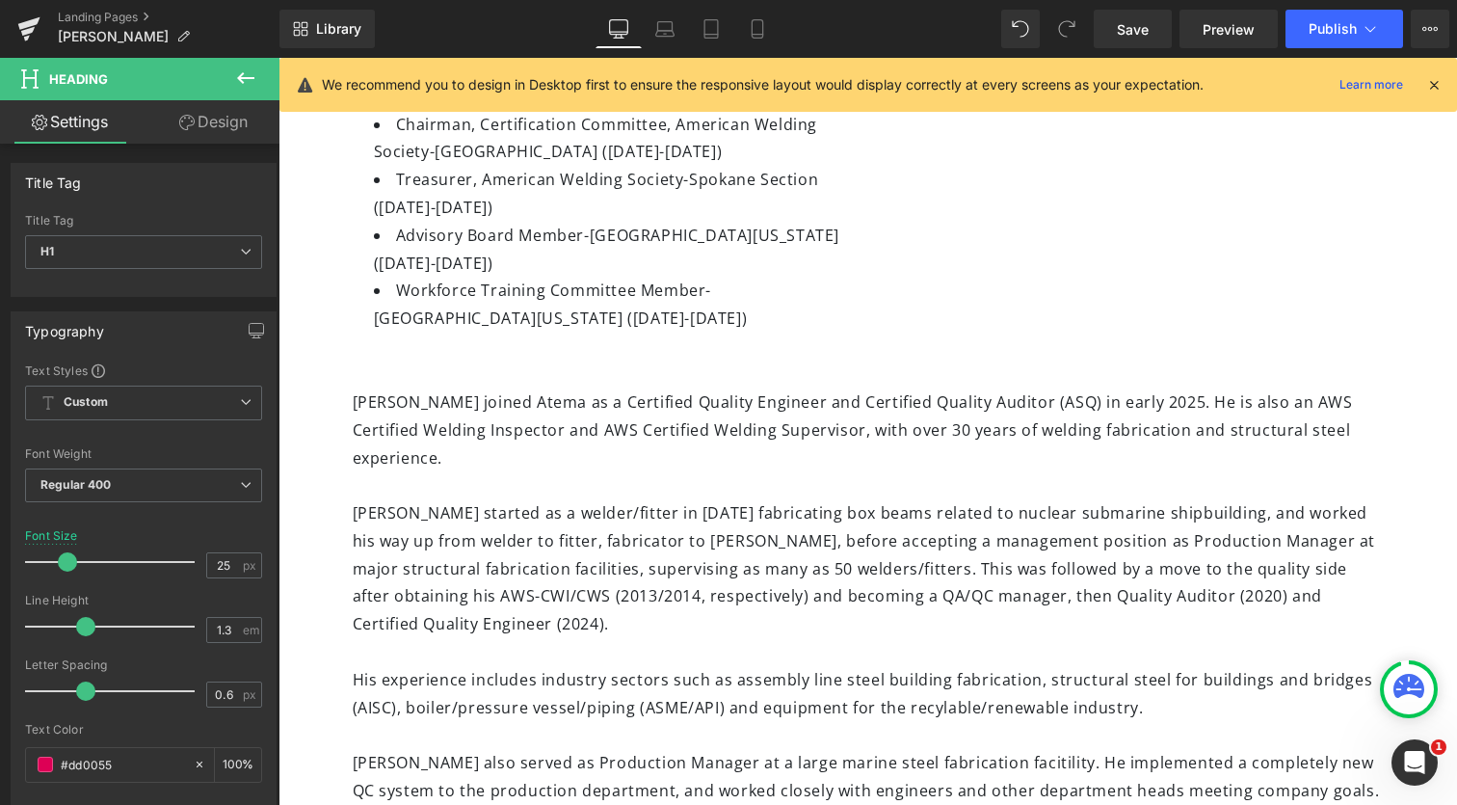
scroll to position [841, 0]
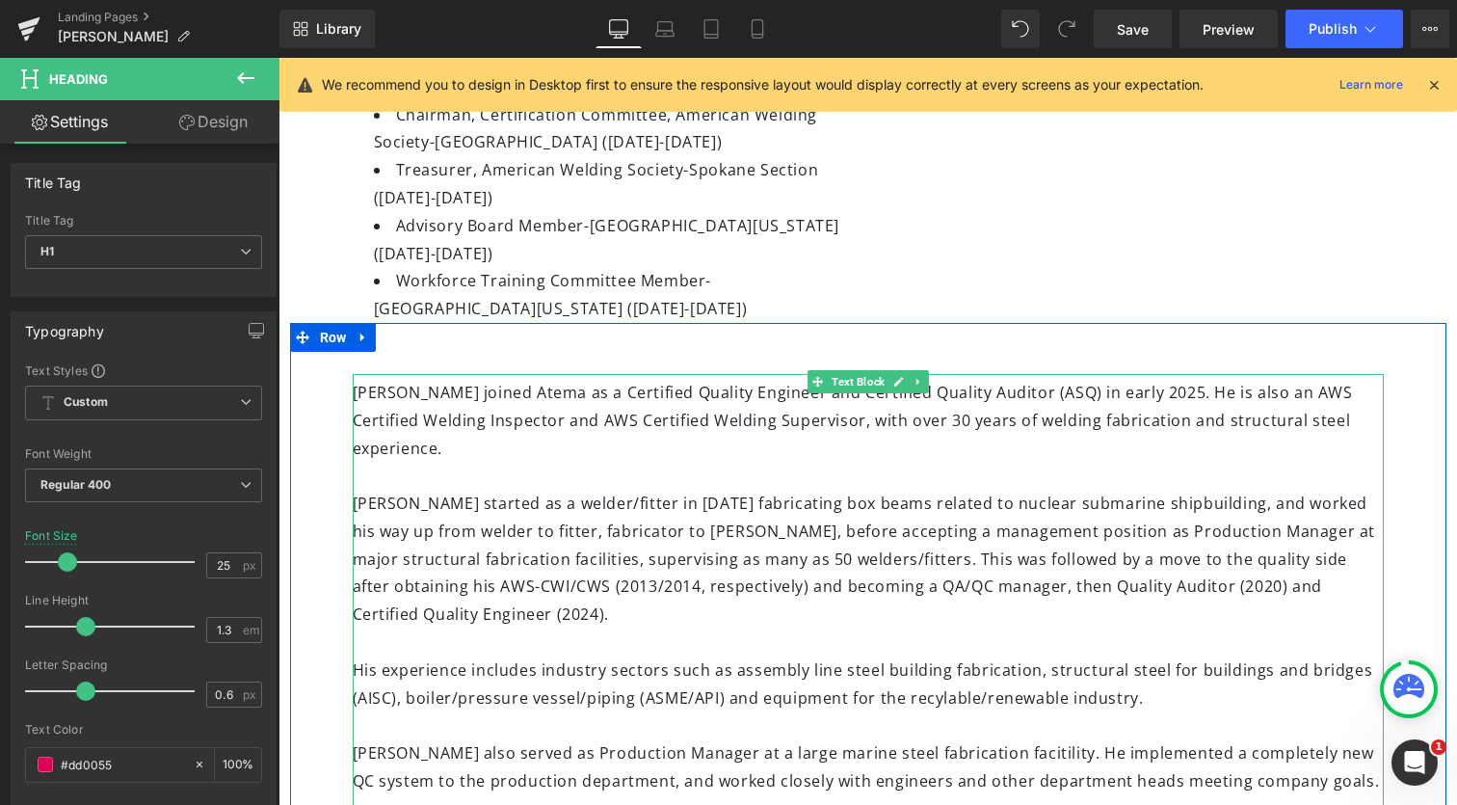
click at [508, 383] on div "[PERSON_NAME] joined Atema as a Certified Quality Engineer and Certified Qualit…" at bounding box center [868, 682] width 1031 height 616
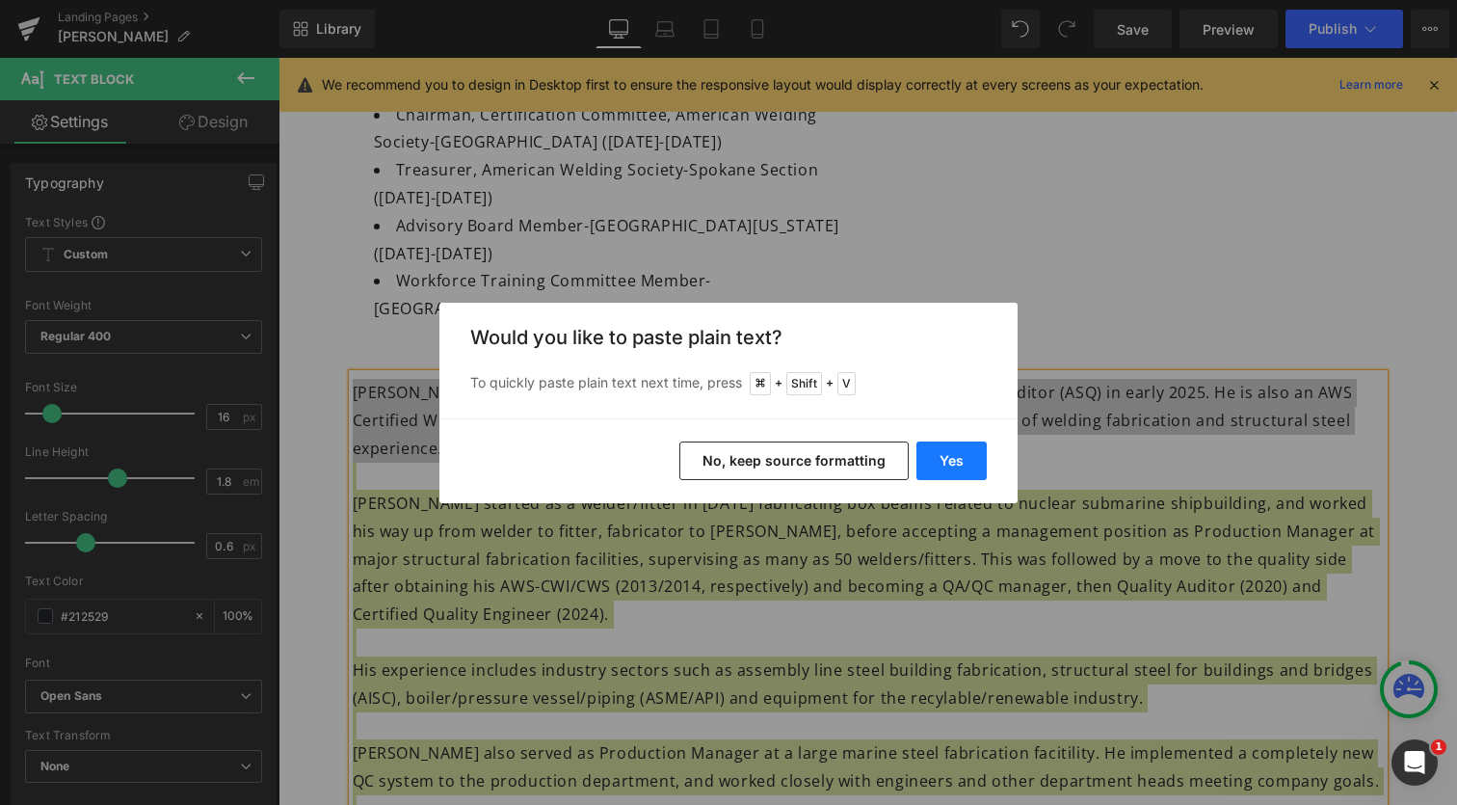
click at [954, 463] on button "Yes" at bounding box center [951, 460] width 70 height 39
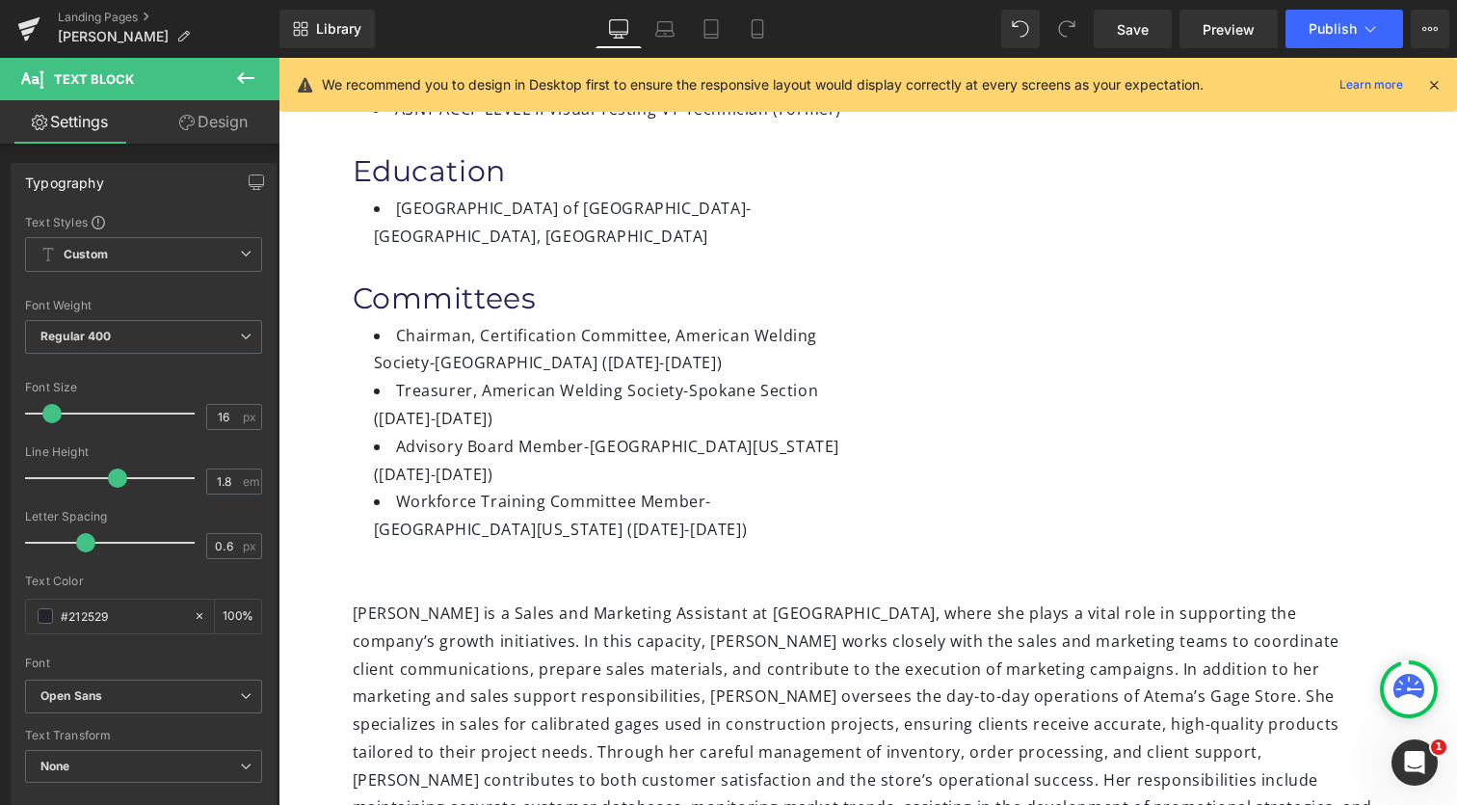
scroll to position [593, 0]
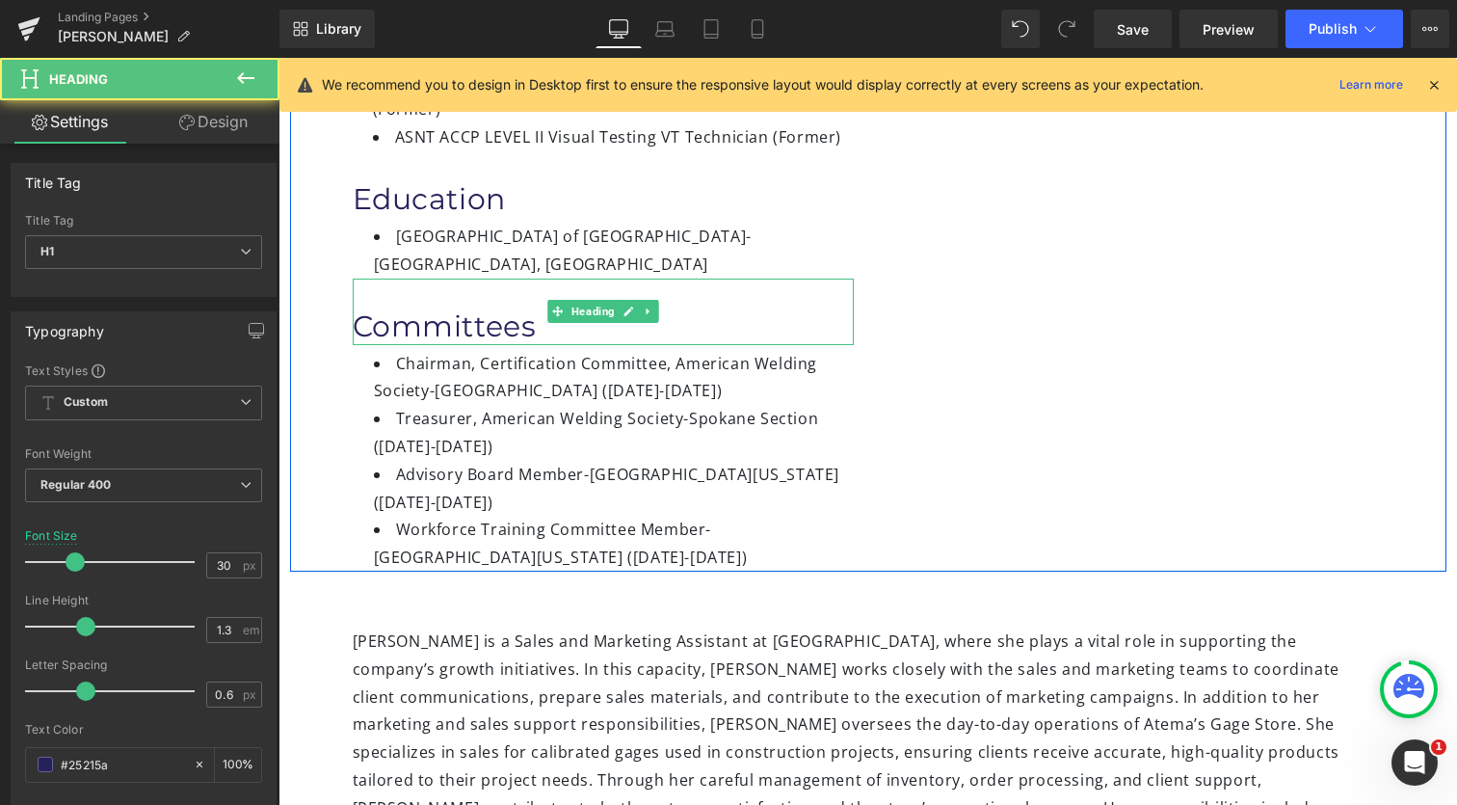
click at [552, 307] on h1 "Committees" at bounding box center [603, 326] width 501 height 38
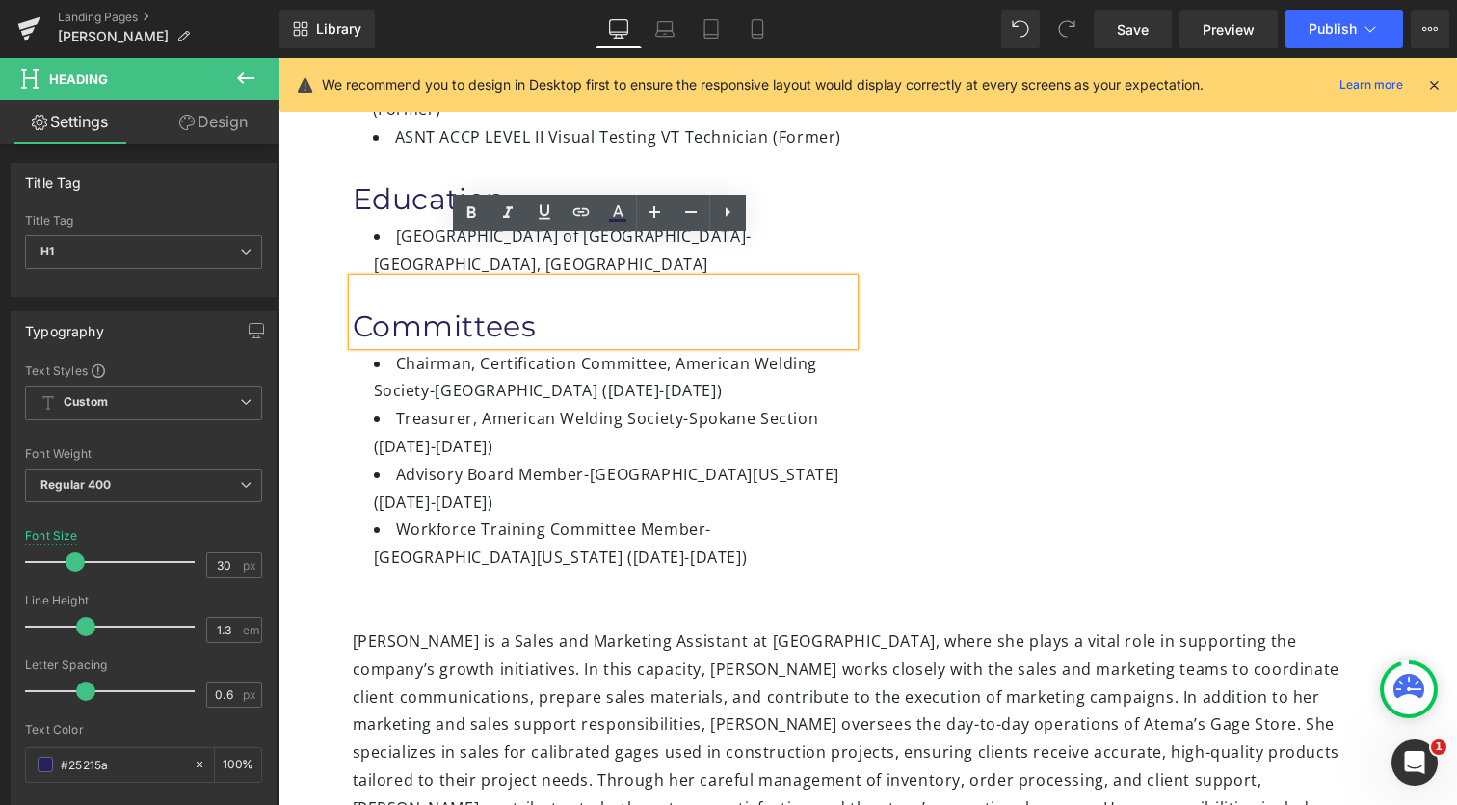
click at [677, 405] on li "Treasurer, American Welding Society- [GEOGRAPHIC_DATA] Section ([DATE]-[DATE])" at bounding box center [614, 433] width 480 height 56
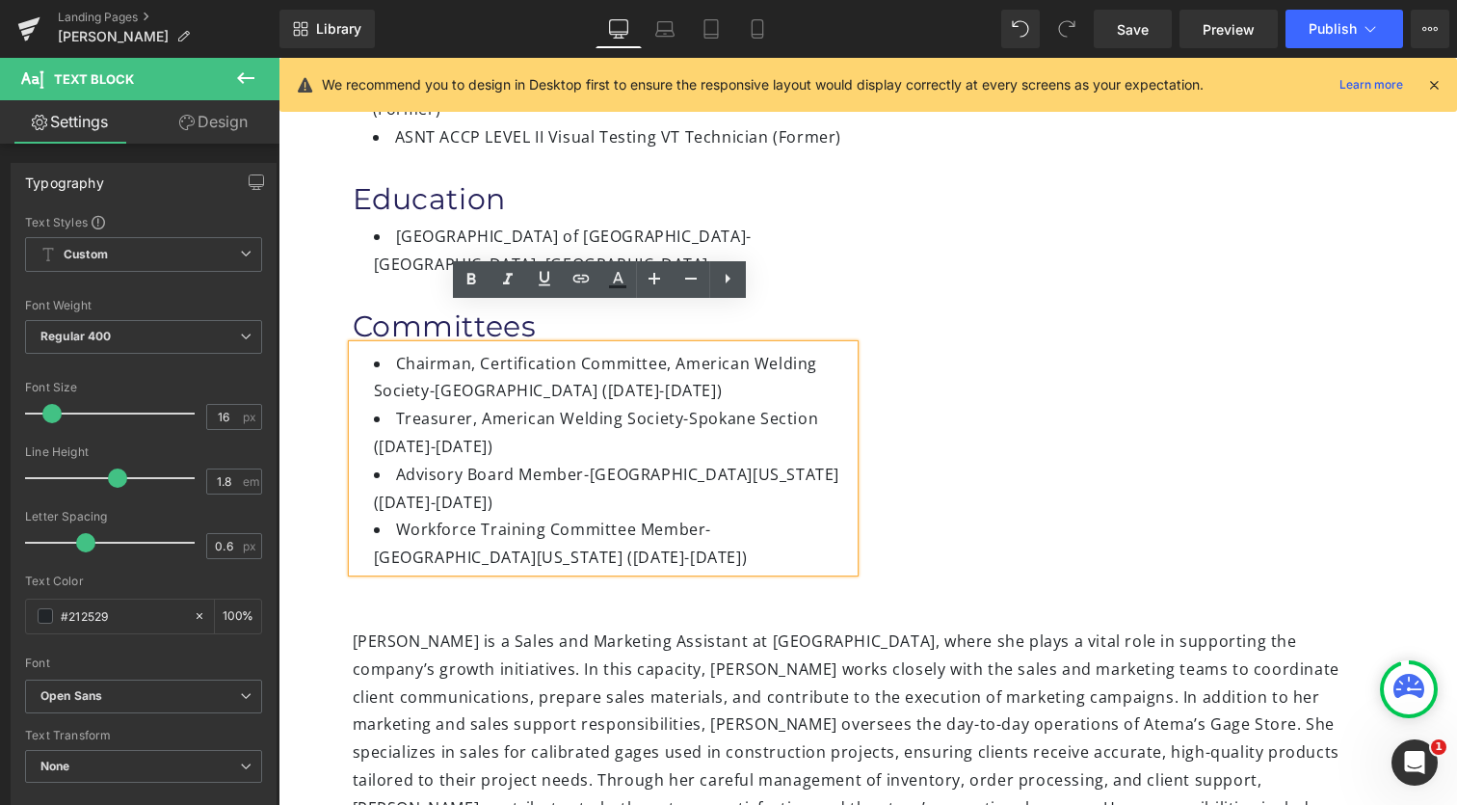
click at [869, 460] on div "Image [PERSON_NAME] Heading Sales and Marketing Assistant/Gage Store Specialist…" at bounding box center [868, 88] width 1156 height 967
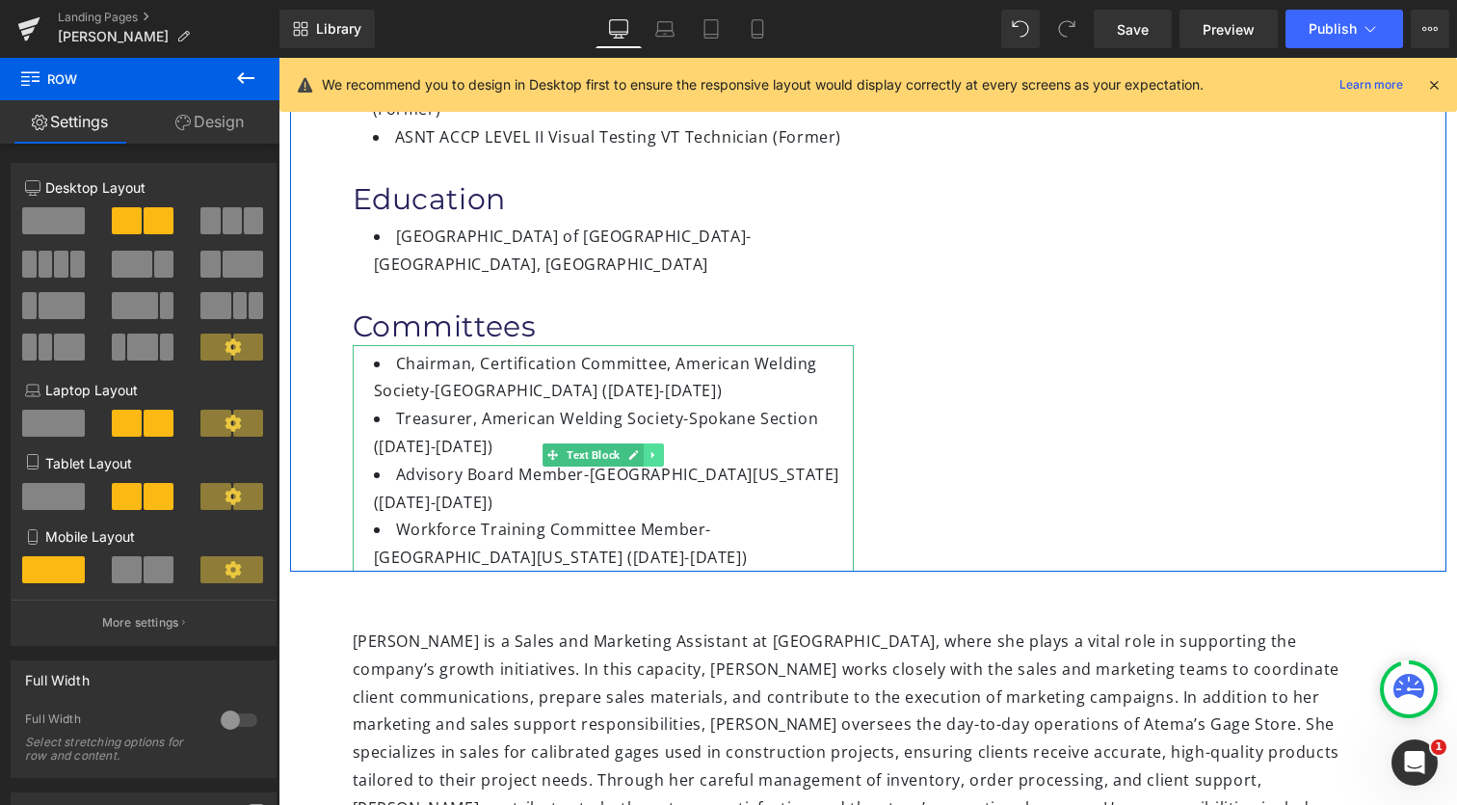
click at [648, 449] on icon at bounding box center [653, 455] width 11 height 12
click at [658, 449] on icon at bounding box center [663, 454] width 11 height 11
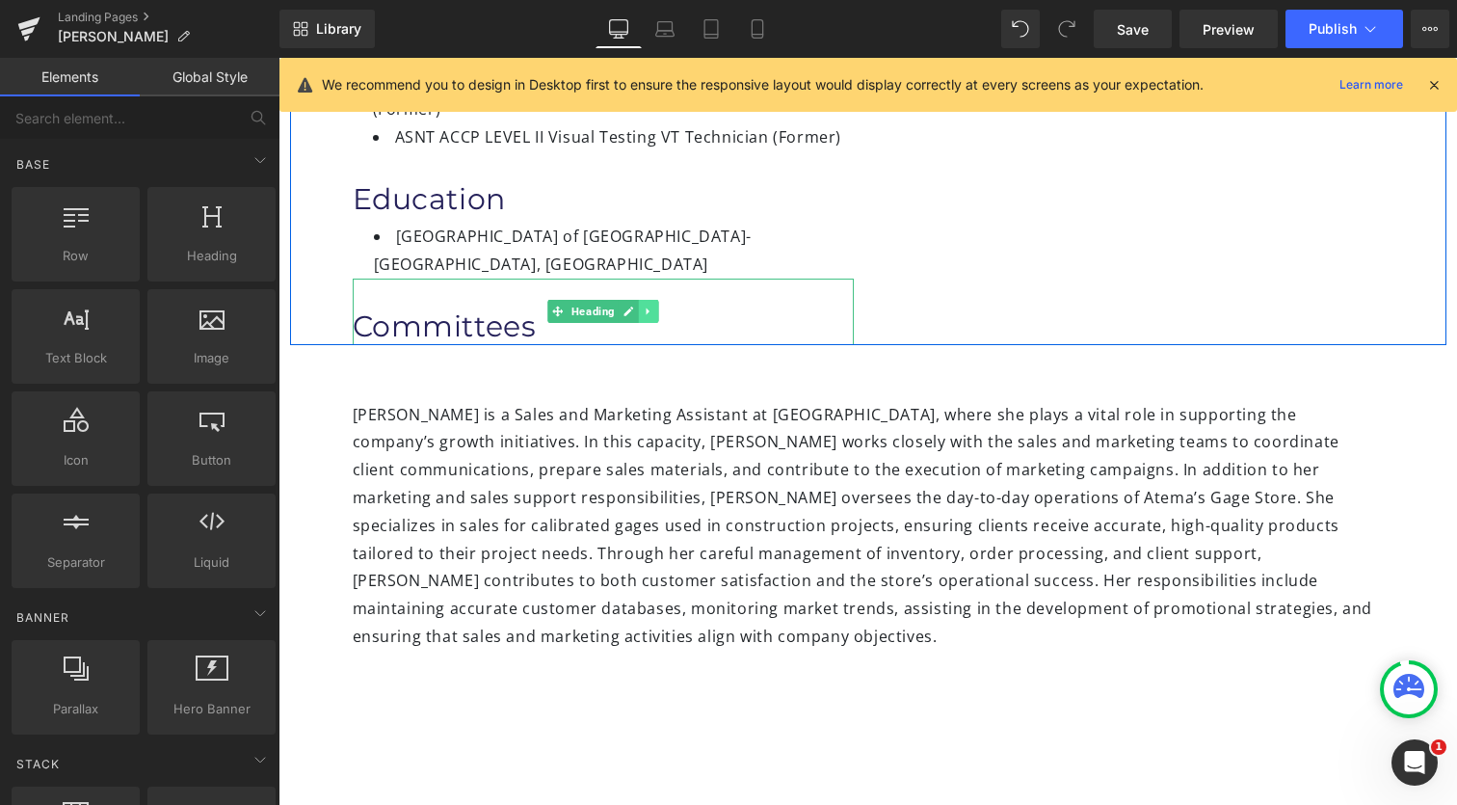
click at [647, 305] on icon at bounding box center [648, 311] width 11 height 12
click at [658, 305] on icon at bounding box center [658, 310] width 11 height 11
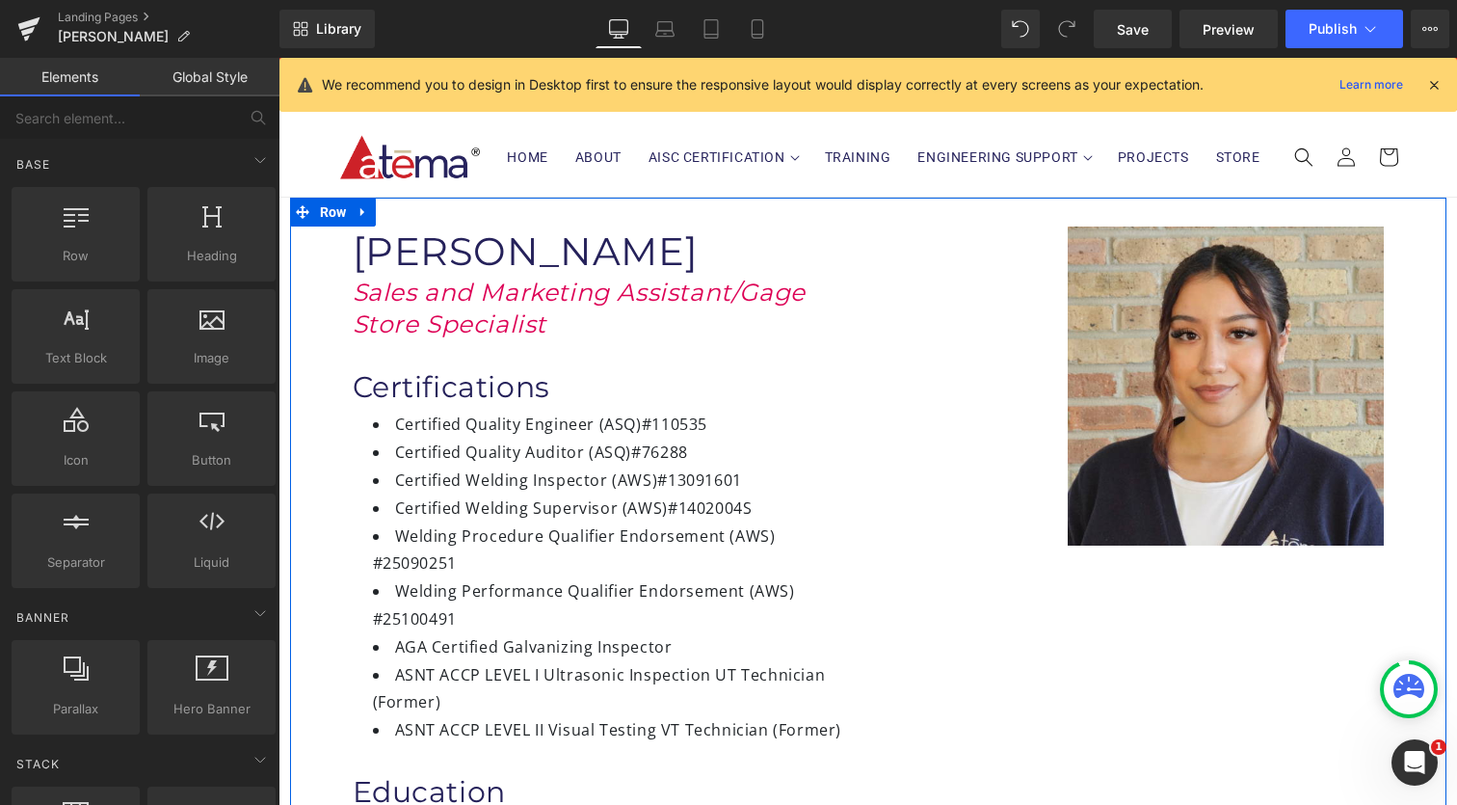
scroll to position [-2, 0]
click at [541, 502] on li "Certified Welding Supervisor (AWS) #1402004S" at bounding box center [613, 508] width 481 height 28
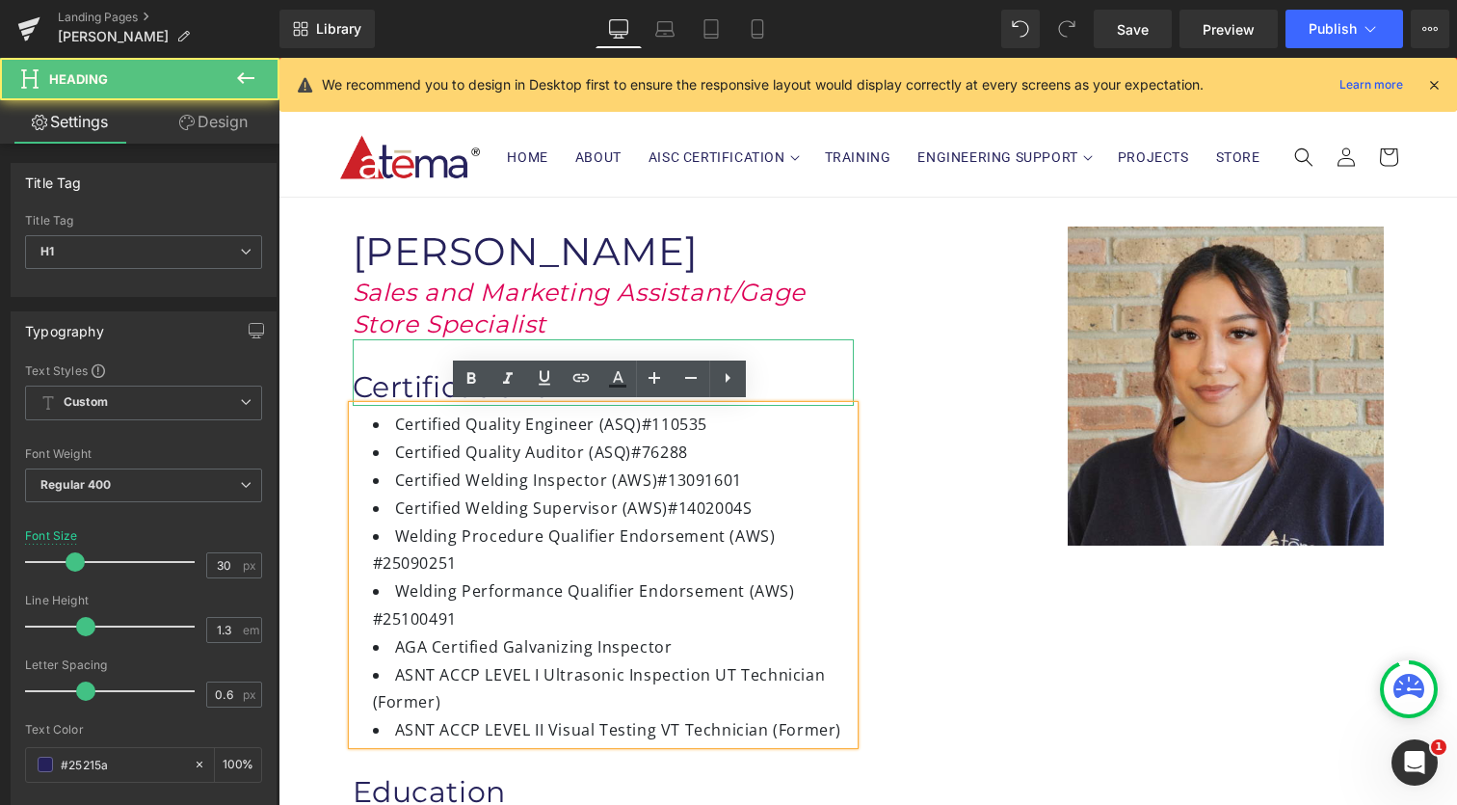
click at [388, 393] on h1 "Certifications" at bounding box center [603, 387] width 501 height 38
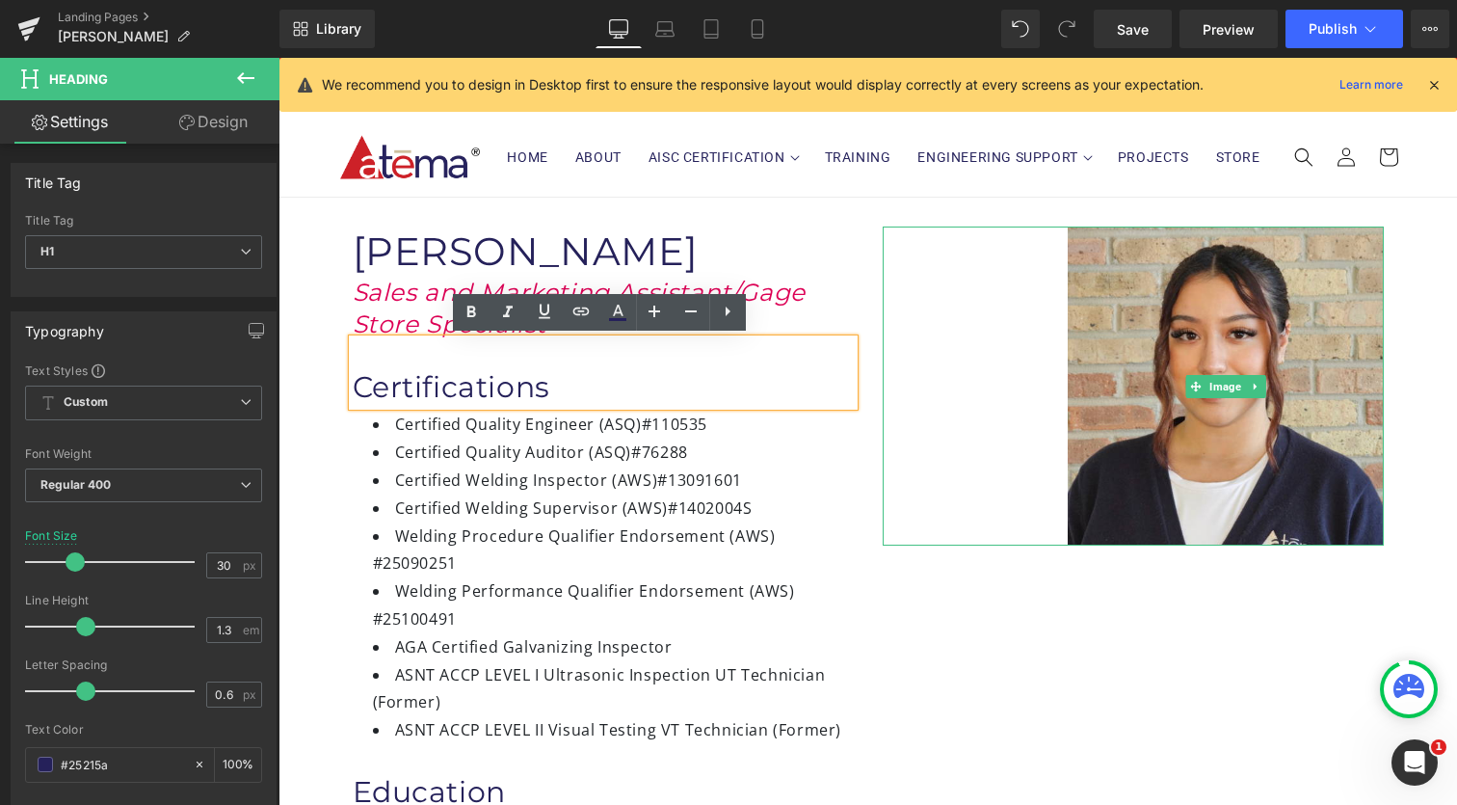
click at [906, 311] on div at bounding box center [1133, 385] width 501 height 318
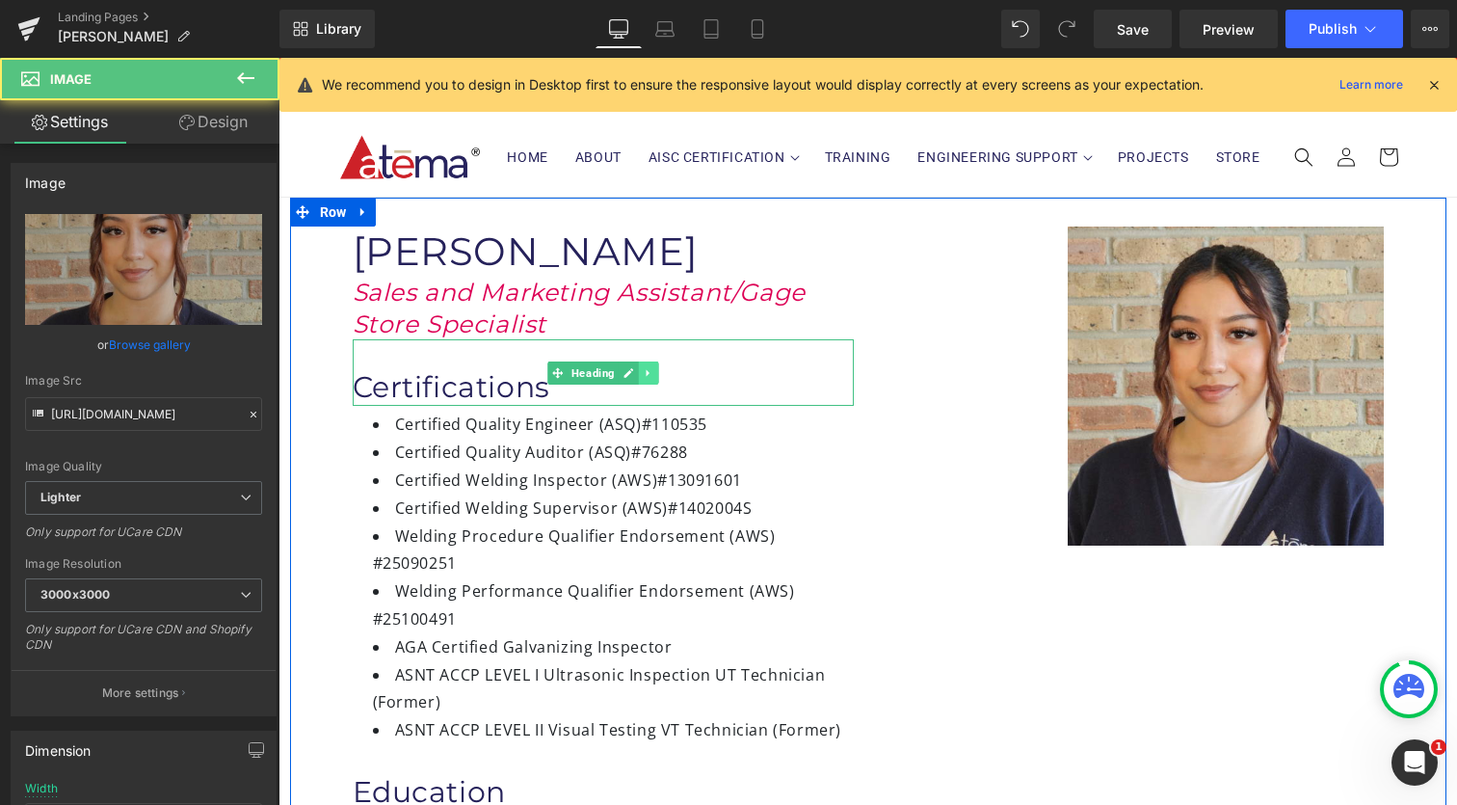
click at [643, 373] on icon at bounding box center [648, 373] width 11 height 12
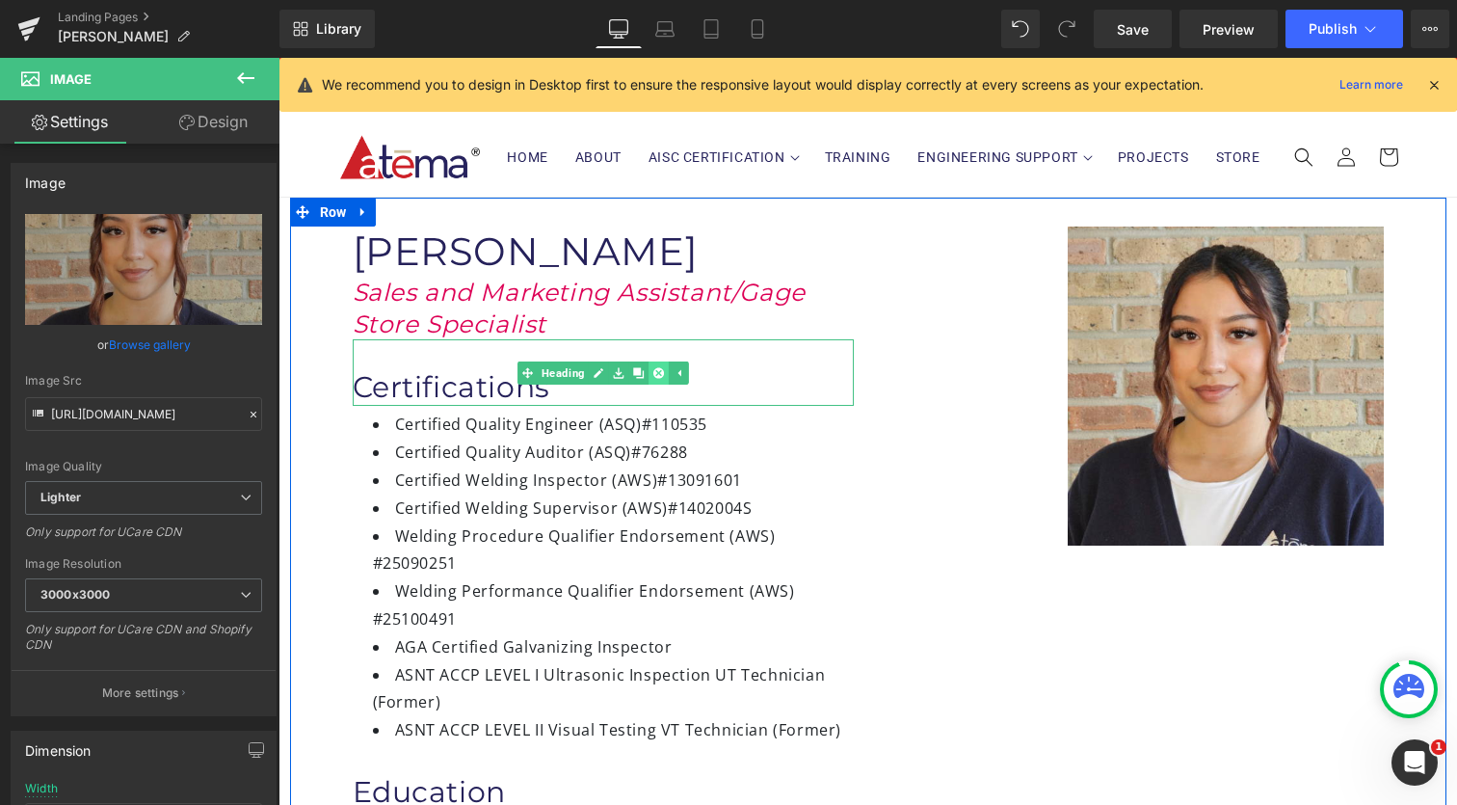
click at [653, 373] on icon at bounding box center [658, 372] width 11 height 11
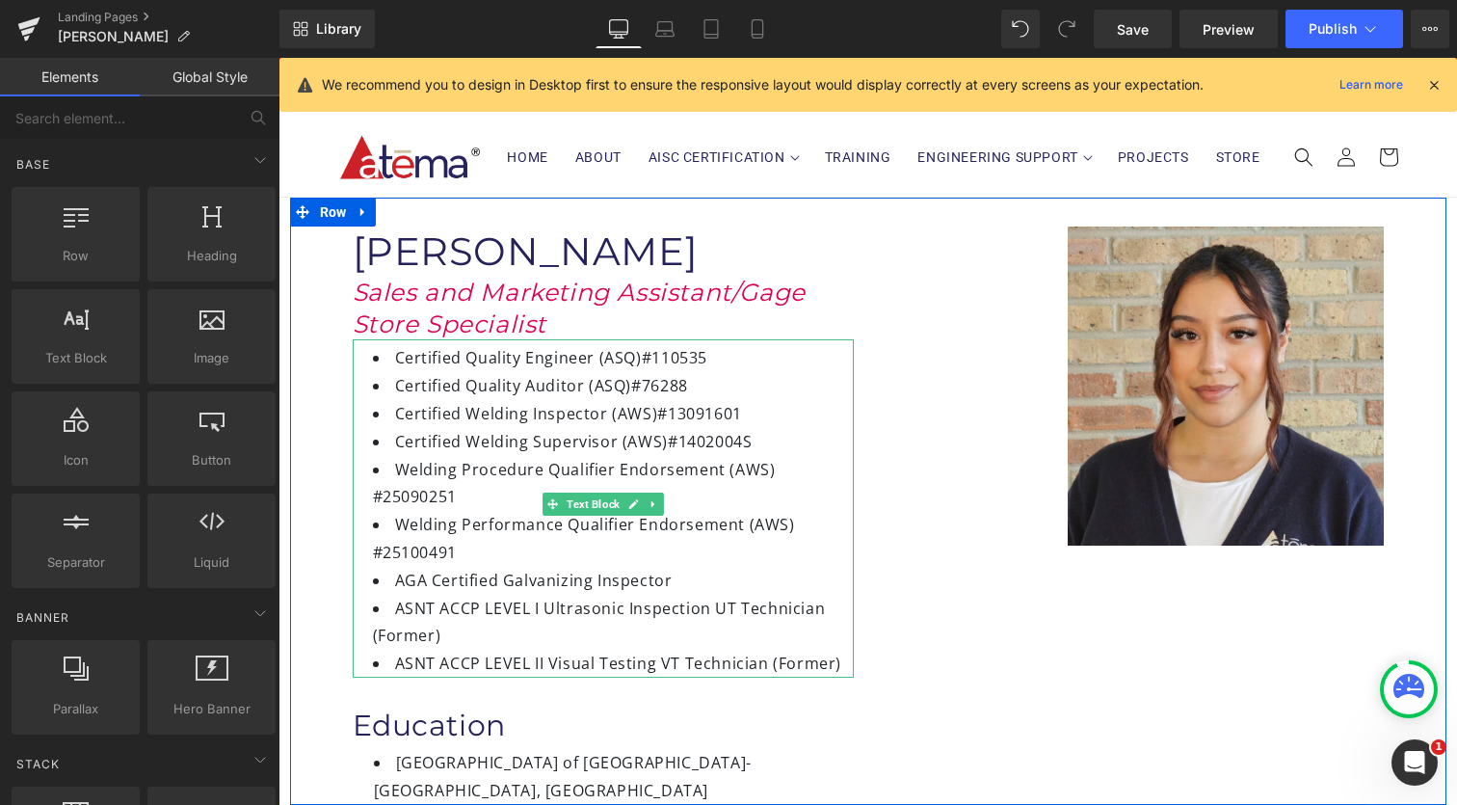
click at [624, 428] on li "Certified Welding Supervisor (AWS) #1402004S" at bounding box center [613, 442] width 481 height 28
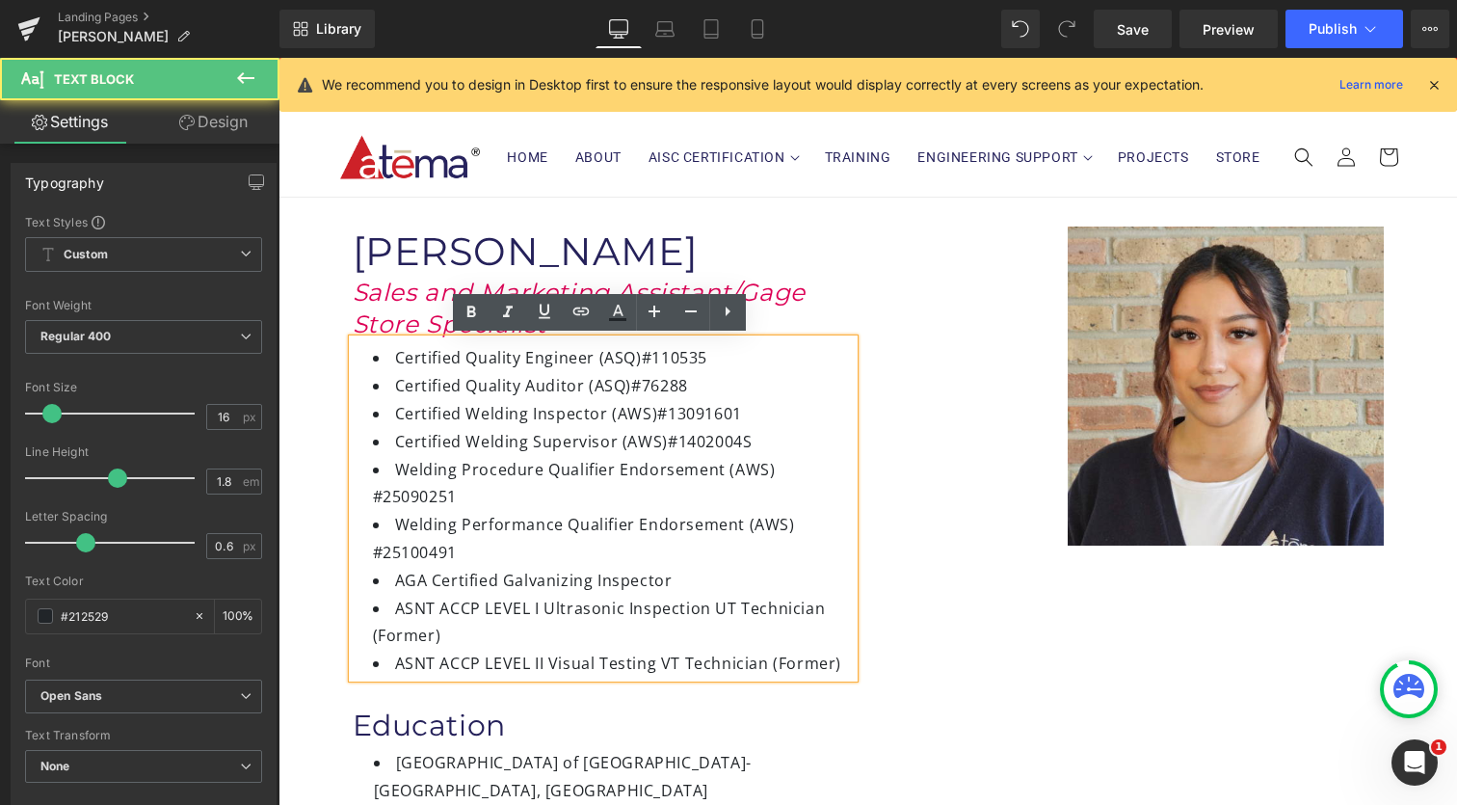
click at [870, 472] on div "Image" at bounding box center [1133, 385] width 530 height 318
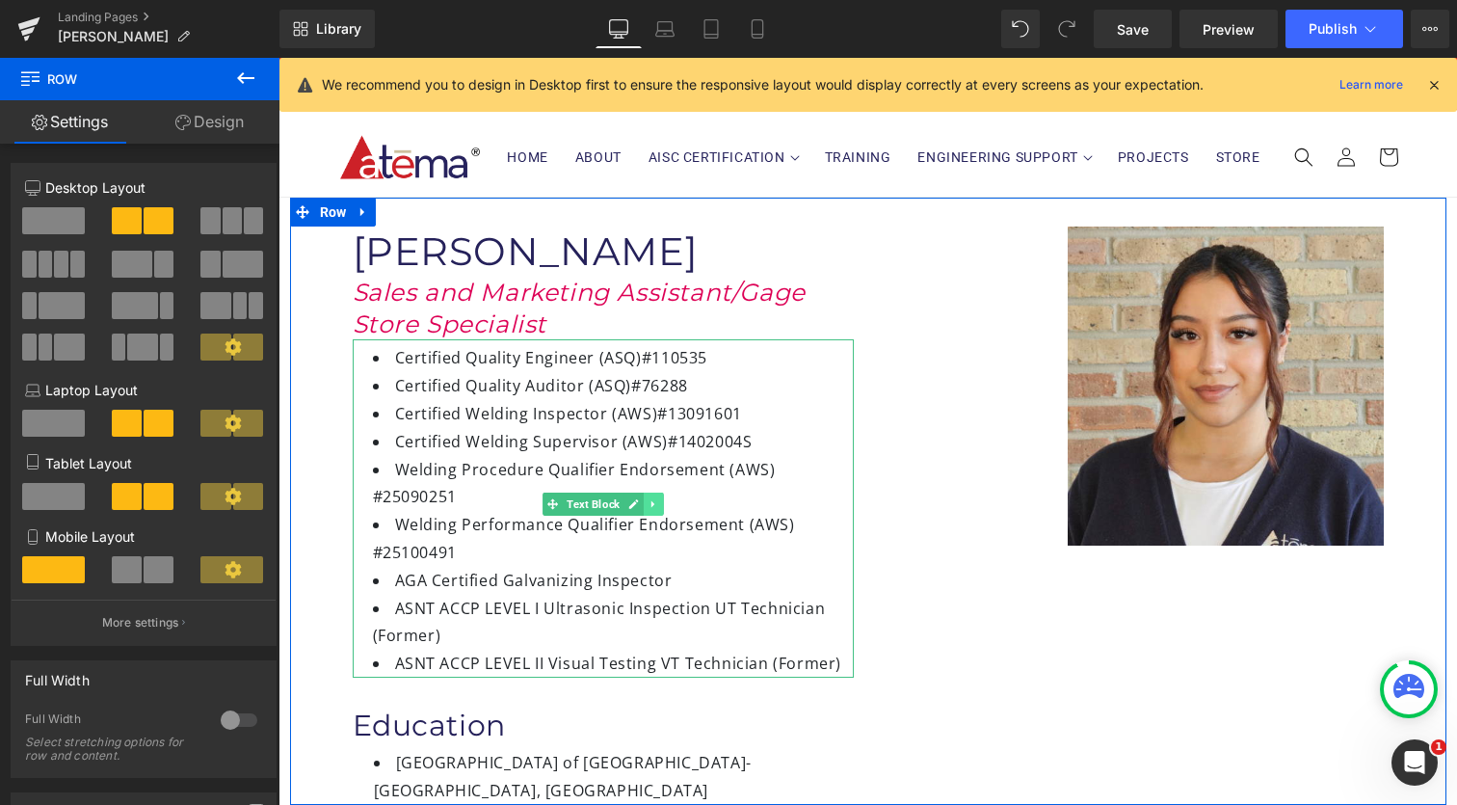
click at [648, 511] on link at bounding box center [654, 503] width 20 height 23
click at [661, 509] on link at bounding box center [663, 503] width 20 height 23
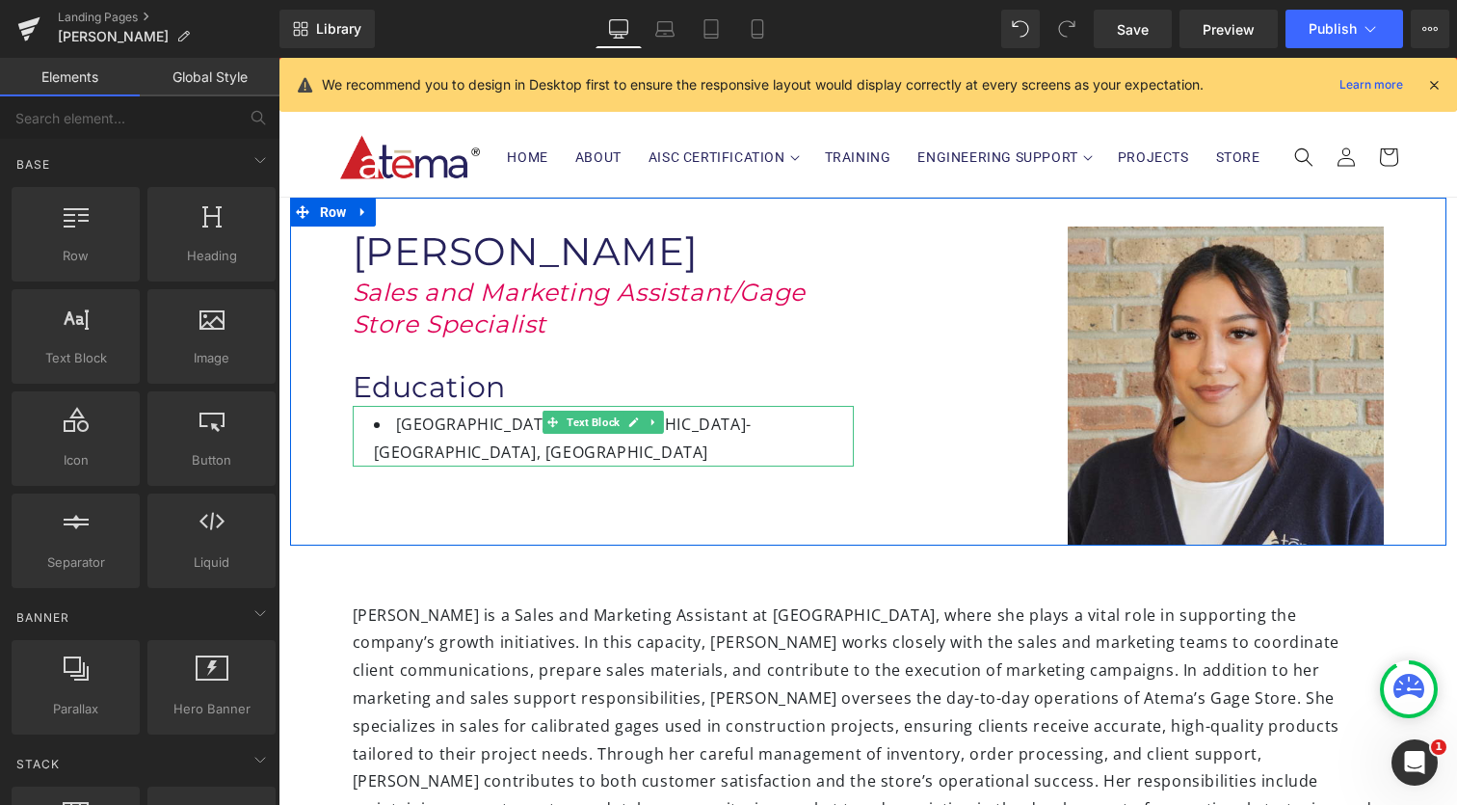
click at [429, 421] on li "Hartford Modern School of [GEOGRAPHIC_DATA]- [GEOGRAPHIC_DATA], [GEOGRAPHIC_DAT…" at bounding box center [614, 439] width 480 height 56
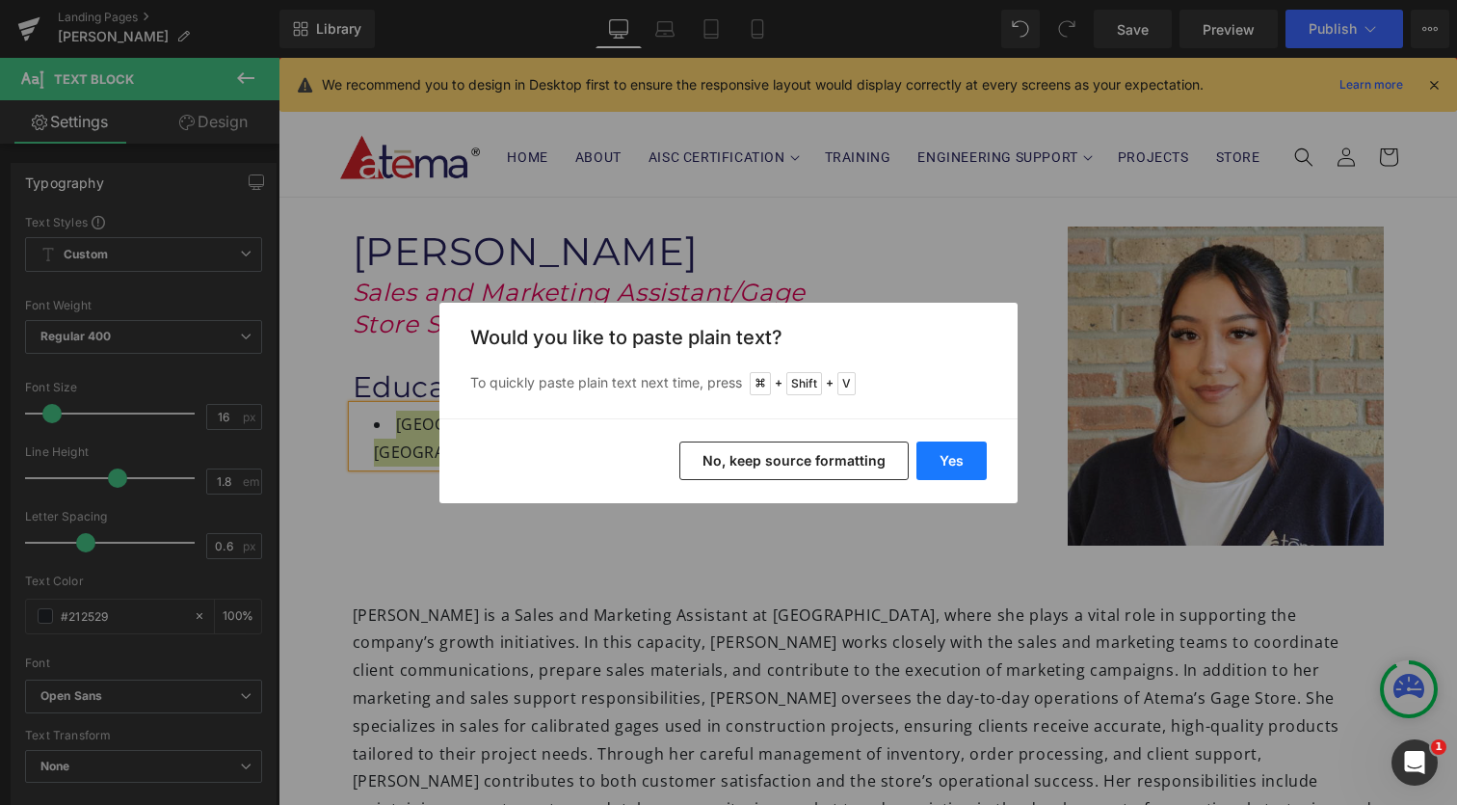
click at [956, 475] on button "Yes" at bounding box center [951, 460] width 70 height 39
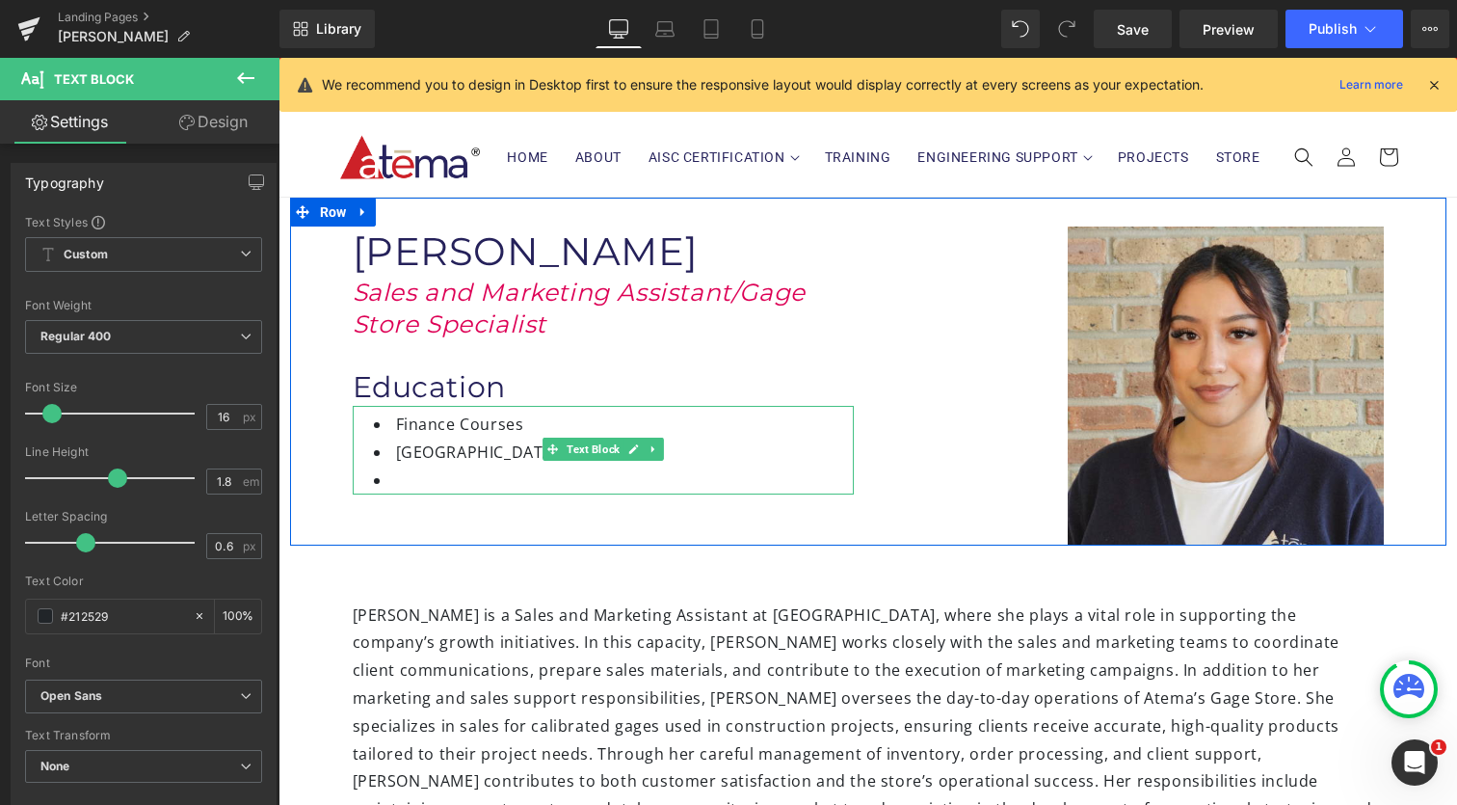
click at [388, 451] on li "[GEOGRAPHIC_DATA][US_STATE]" at bounding box center [614, 452] width 480 height 28
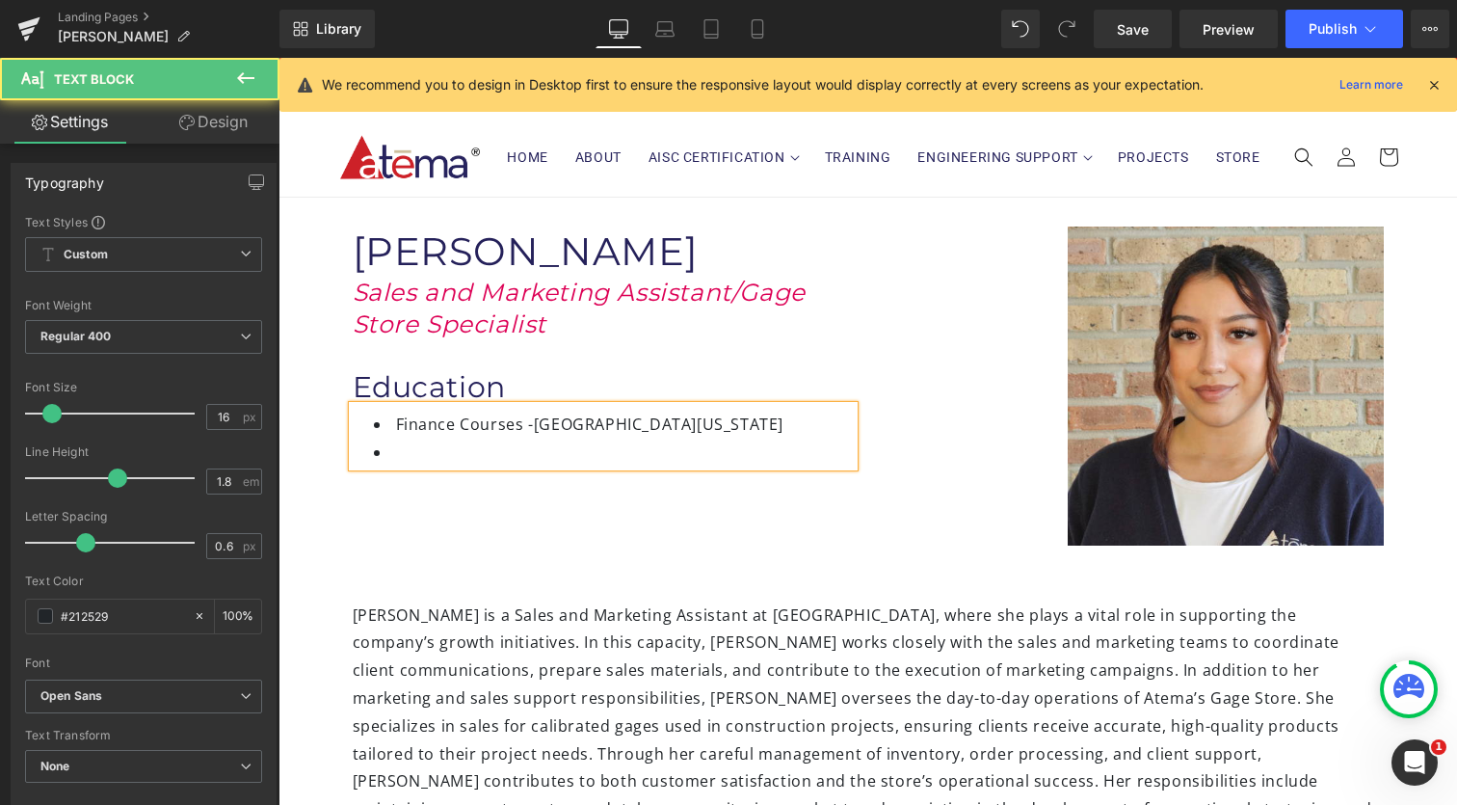
click at [412, 448] on li at bounding box center [614, 452] width 480 height 28
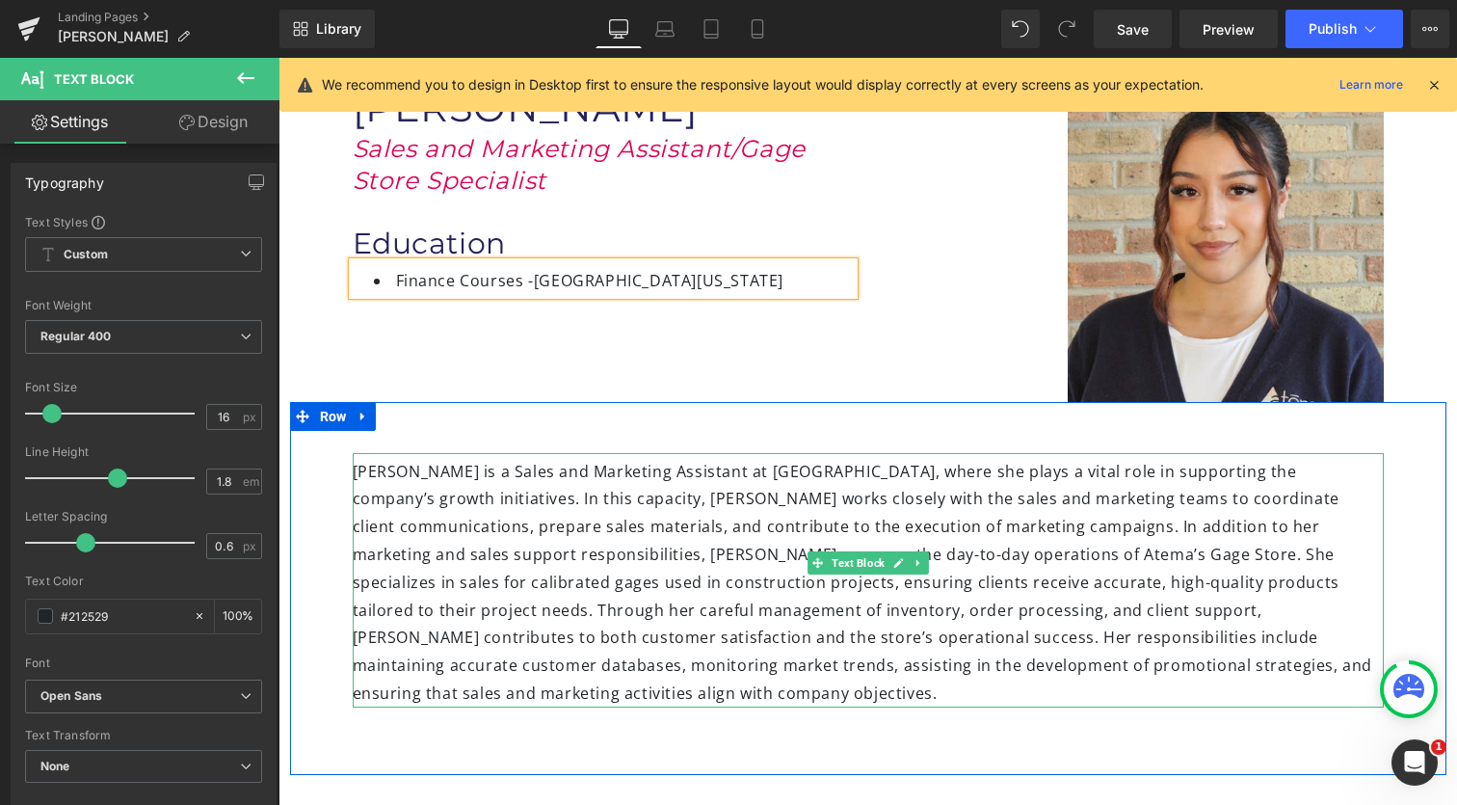
scroll to position [154, 0]
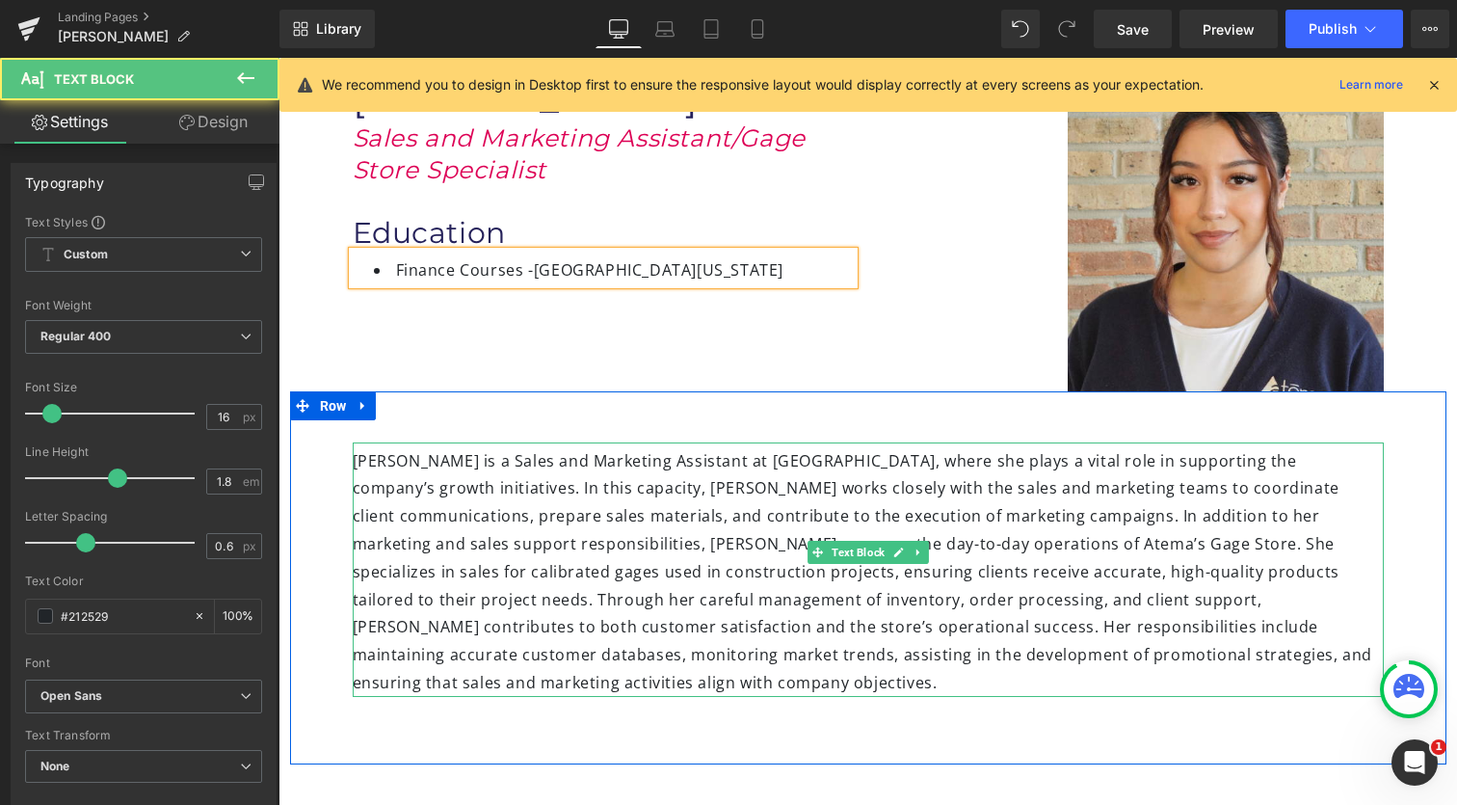
click at [700, 580] on div "[PERSON_NAME] is a Sales and Marketing Assistant at [GEOGRAPHIC_DATA], where sh…" at bounding box center [868, 569] width 1031 height 254
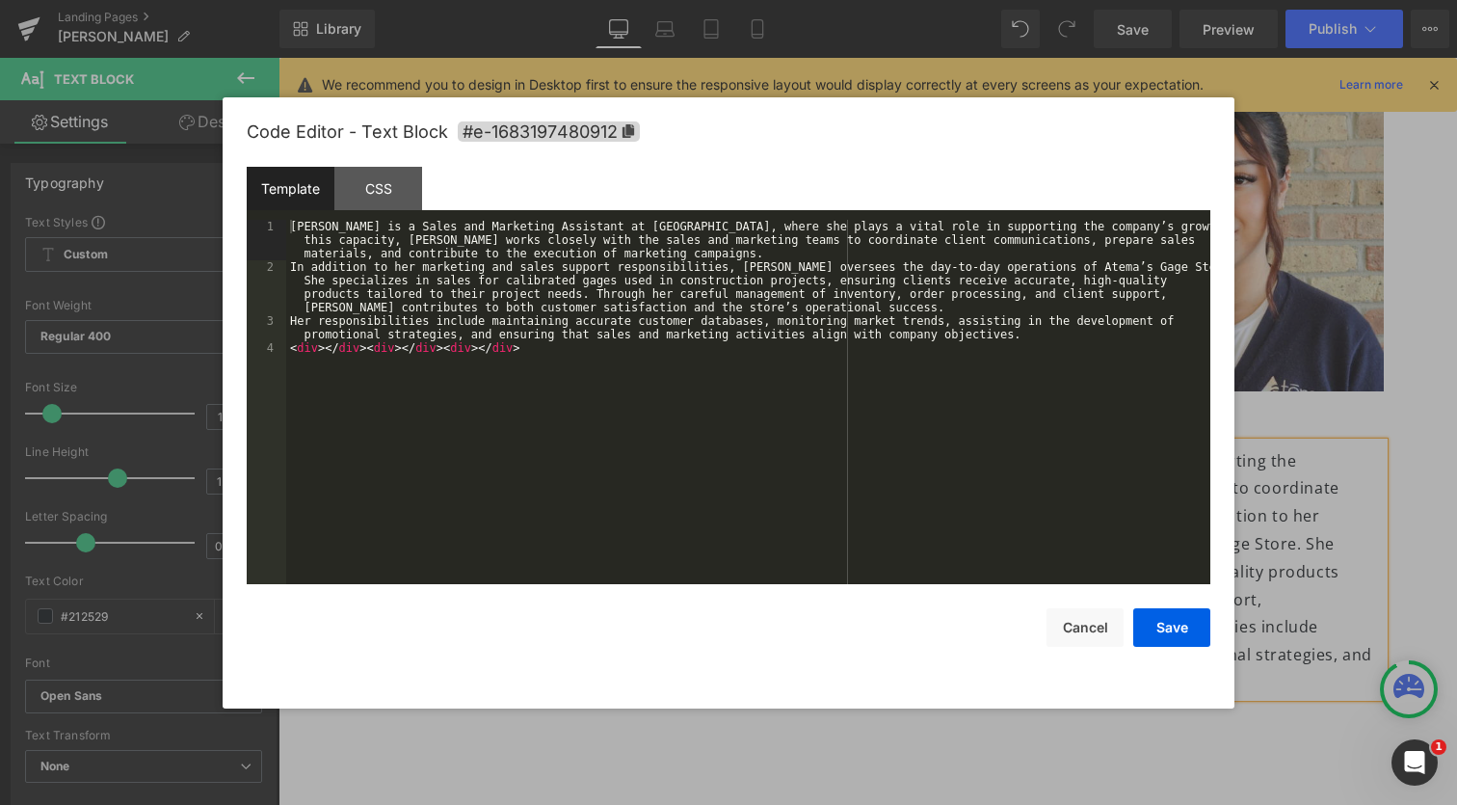
click at [675, 0] on div "Heading You are previewing how the will restyle your page. You can not edit Ele…" at bounding box center [728, 0] width 1457 height 0
click at [1100, 629] on button "Cancel" at bounding box center [1085, 627] width 77 height 39
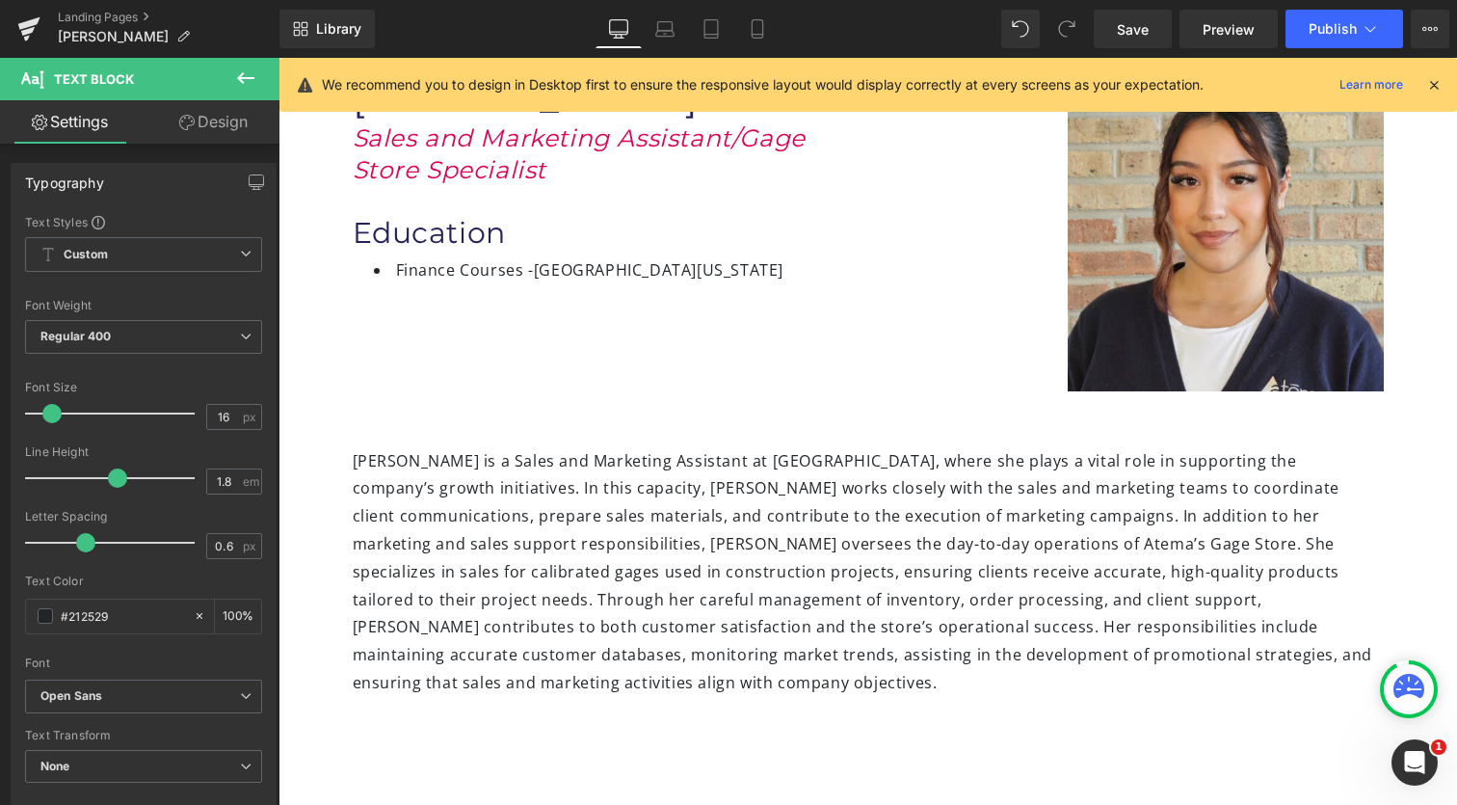
click at [551, 603] on div "Marla is a Sales and Marketing Assistant at Atema, where she plays a vital role…" at bounding box center [868, 569] width 1031 height 254
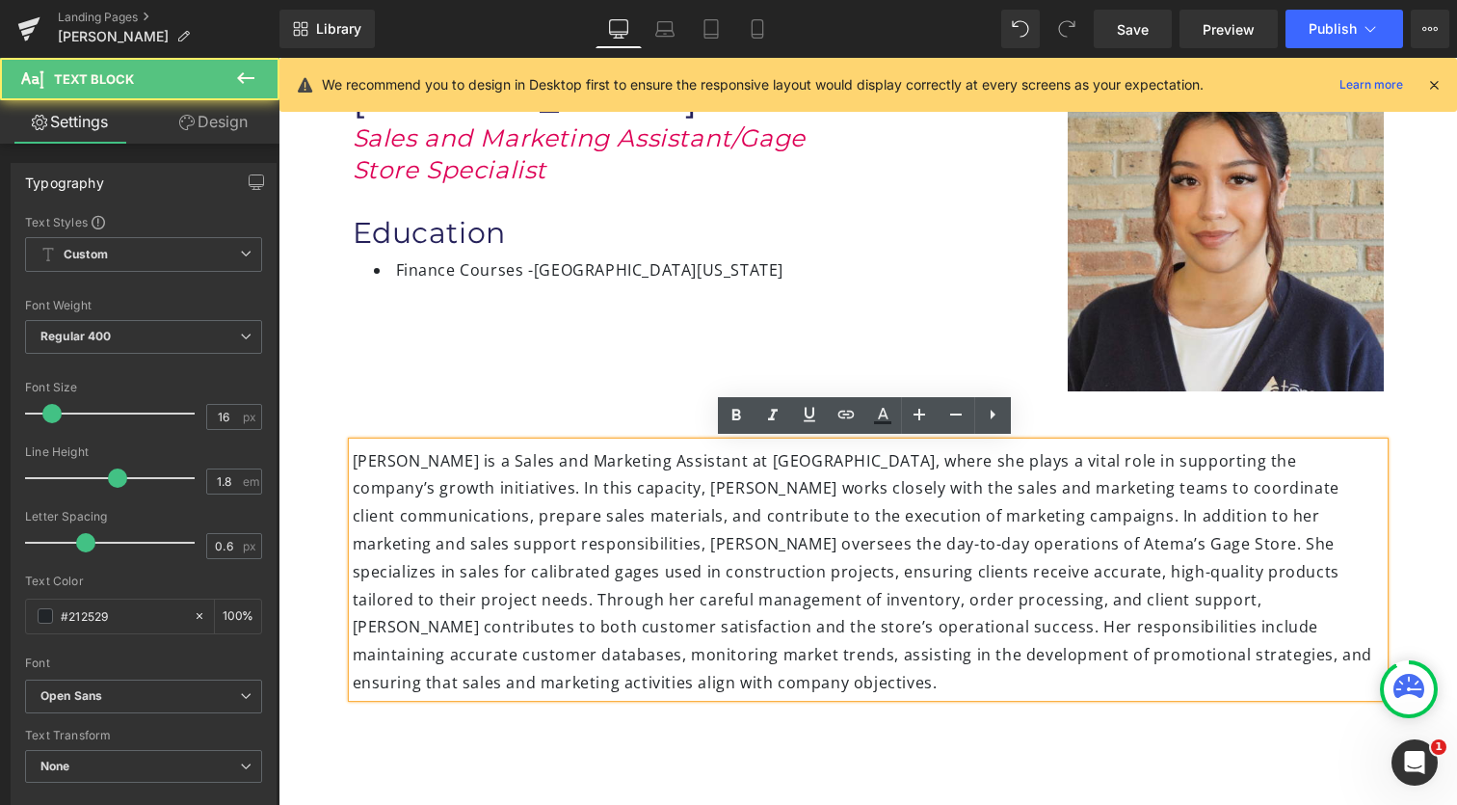
click at [757, 517] on div "Marla is a Sales and Marketing Assistant at Atema, where she plays a vital role…" at bounding box center [868, 569] width 1031 height 254
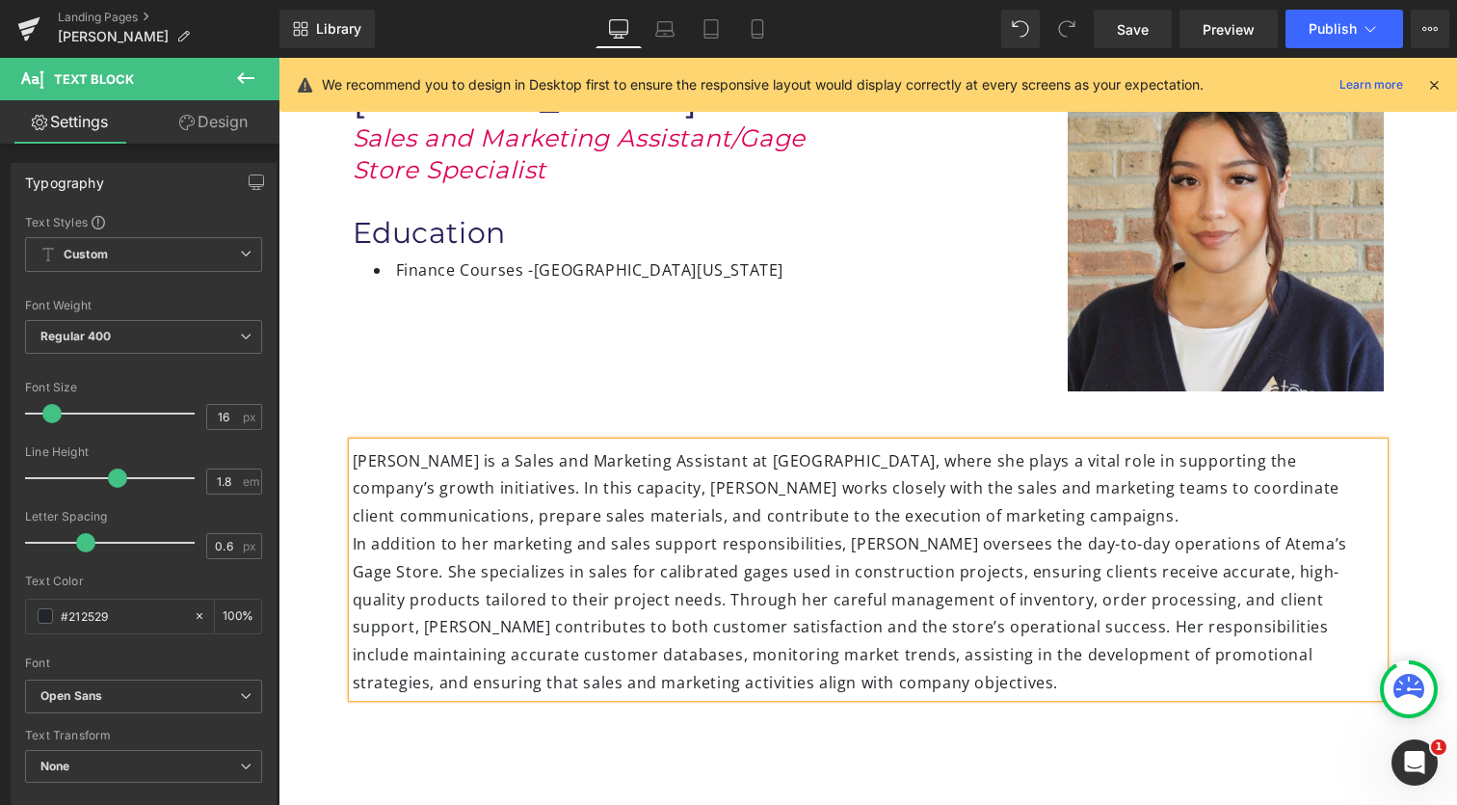
click at [953, 624] on div "In addition to her marketing and sales support responsibilities, Marla oversees…" at bounding box center [868, 613] width 1031 height 167
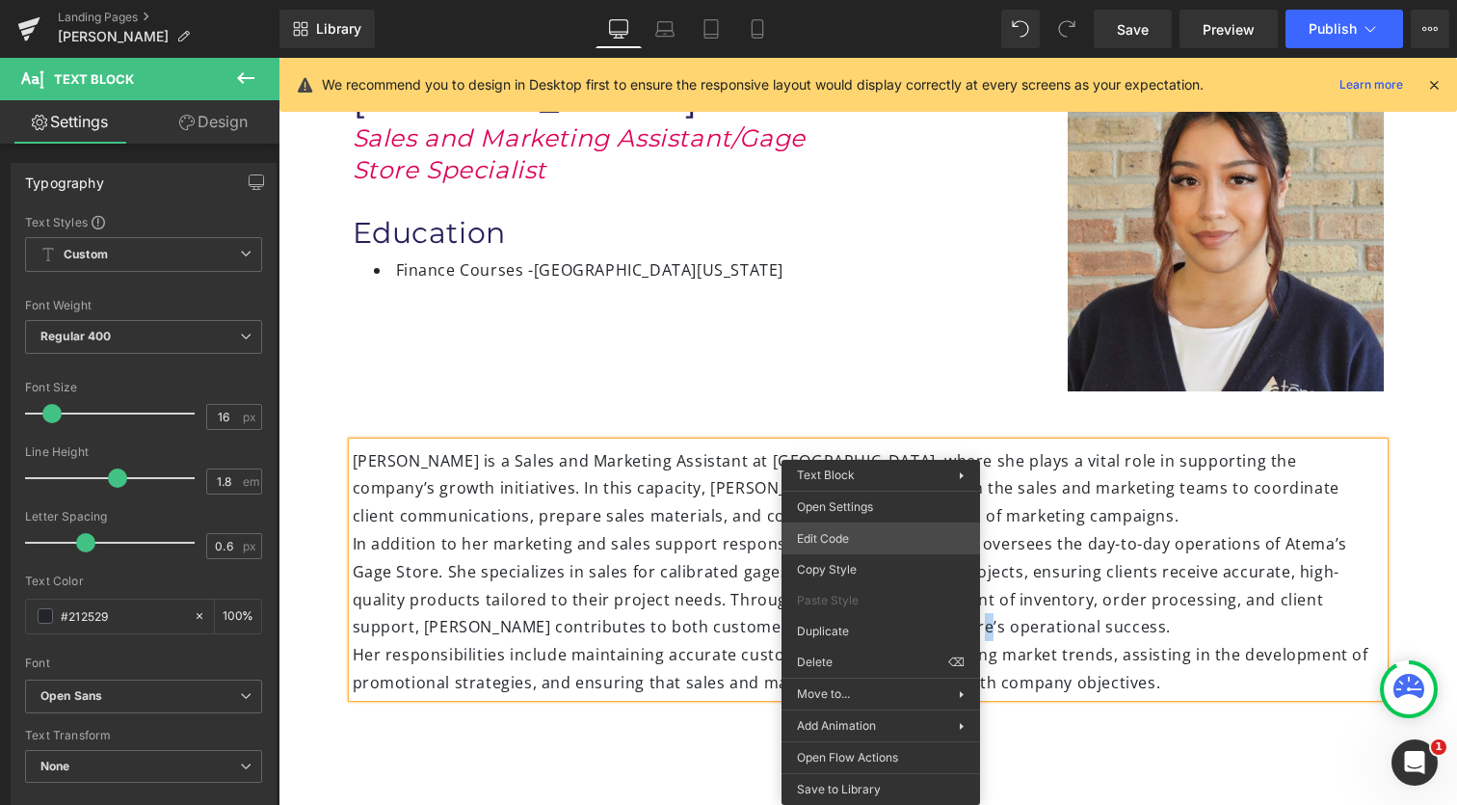
click at [837, 0] on div "Heading You are previewing how the will restyle your page. You can not edit Ele…" at bounding box center [728, 0] width 1457 height 0
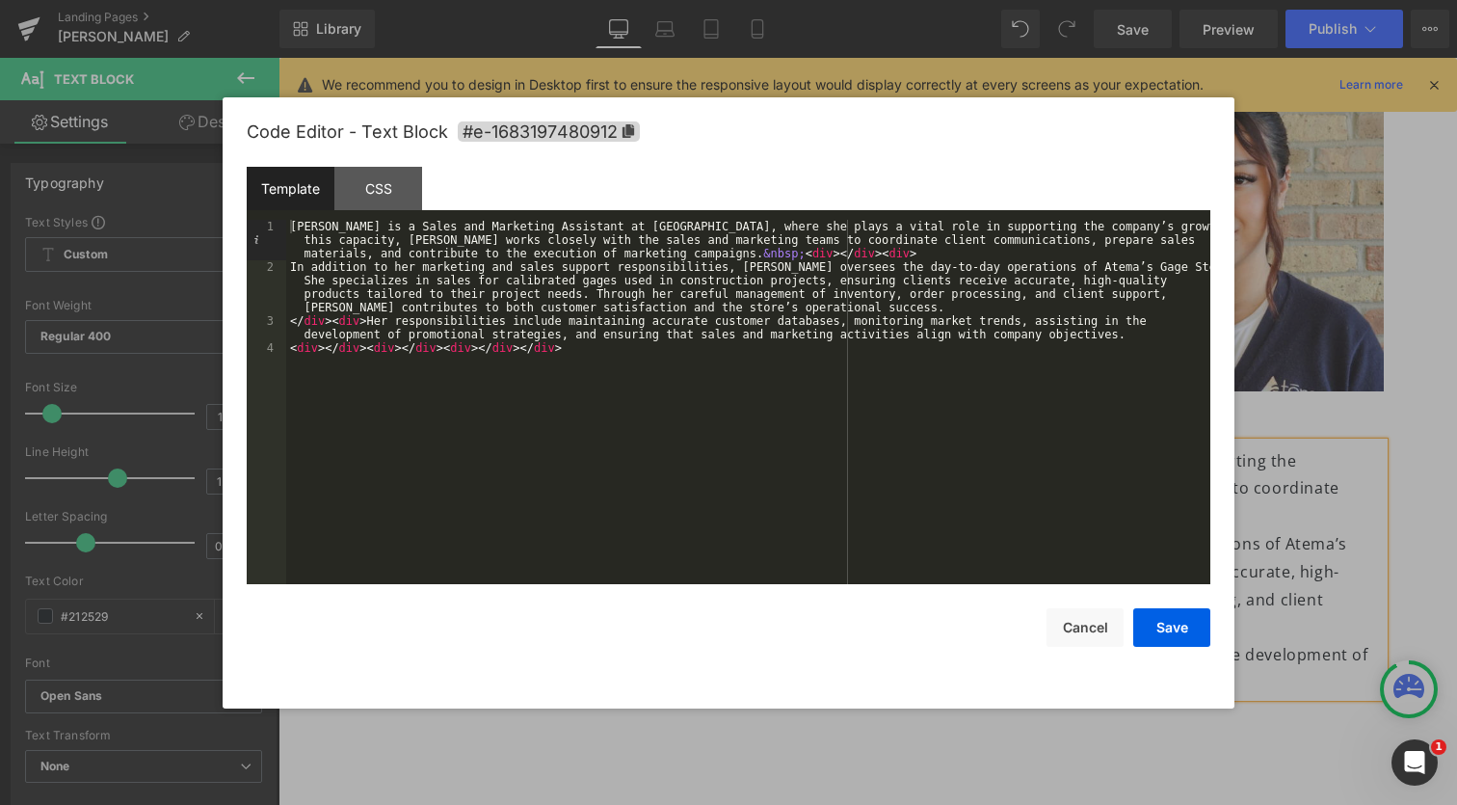
click at [291, 268] on div "Marla is a Sales and Marketing Assistant at Atema, where she plays a vital role…" at bounding box center [748, 429] width 924 height 418
click at [368, 324] on div "Marla is a Sales and Marketing Assistant at Atema, where she plays a vital role…" at bounding box center [748, 429] width 924 height 418
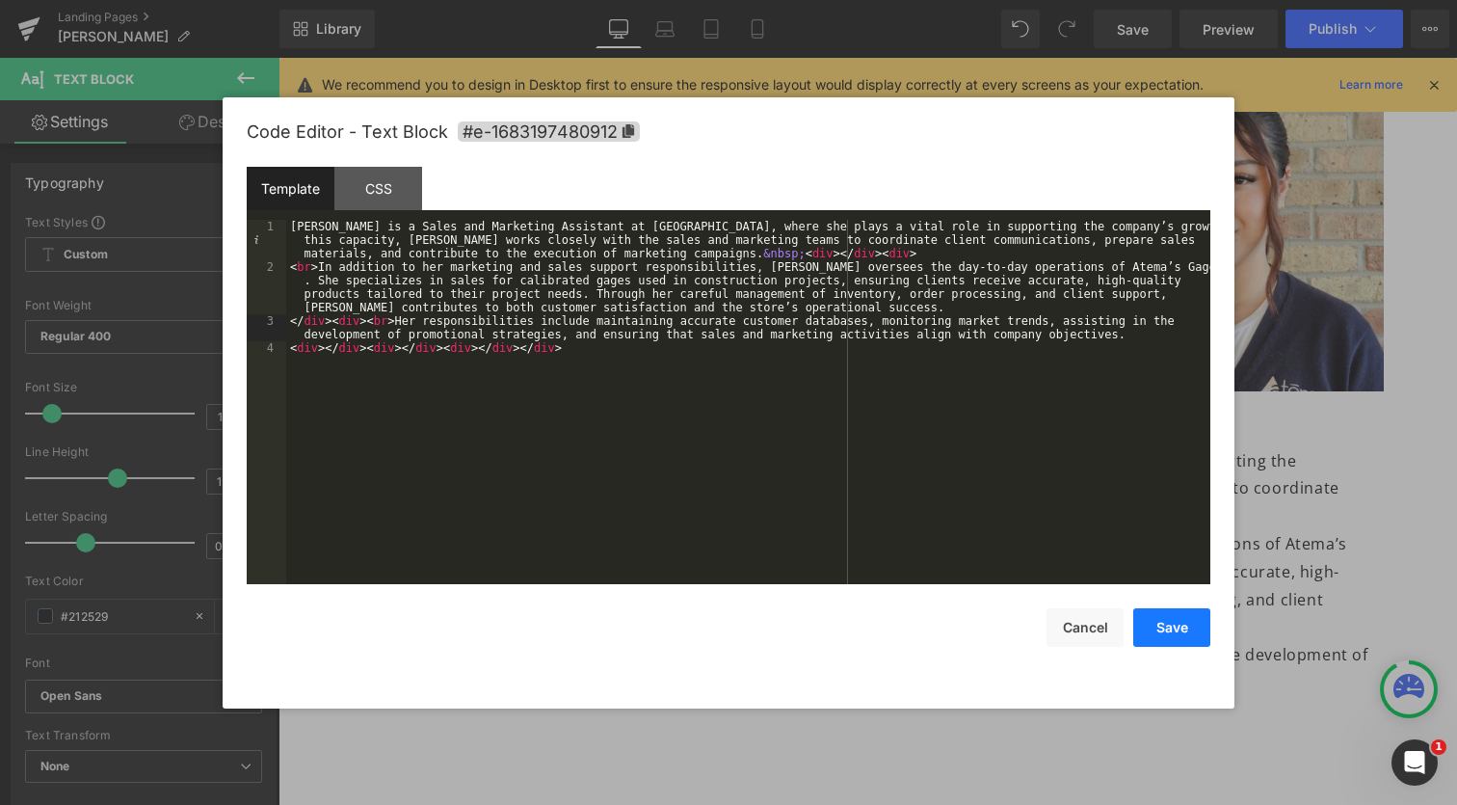
click at [1179, 627] on button "Save" at bounding box center [1171, 627] width 77 height 39
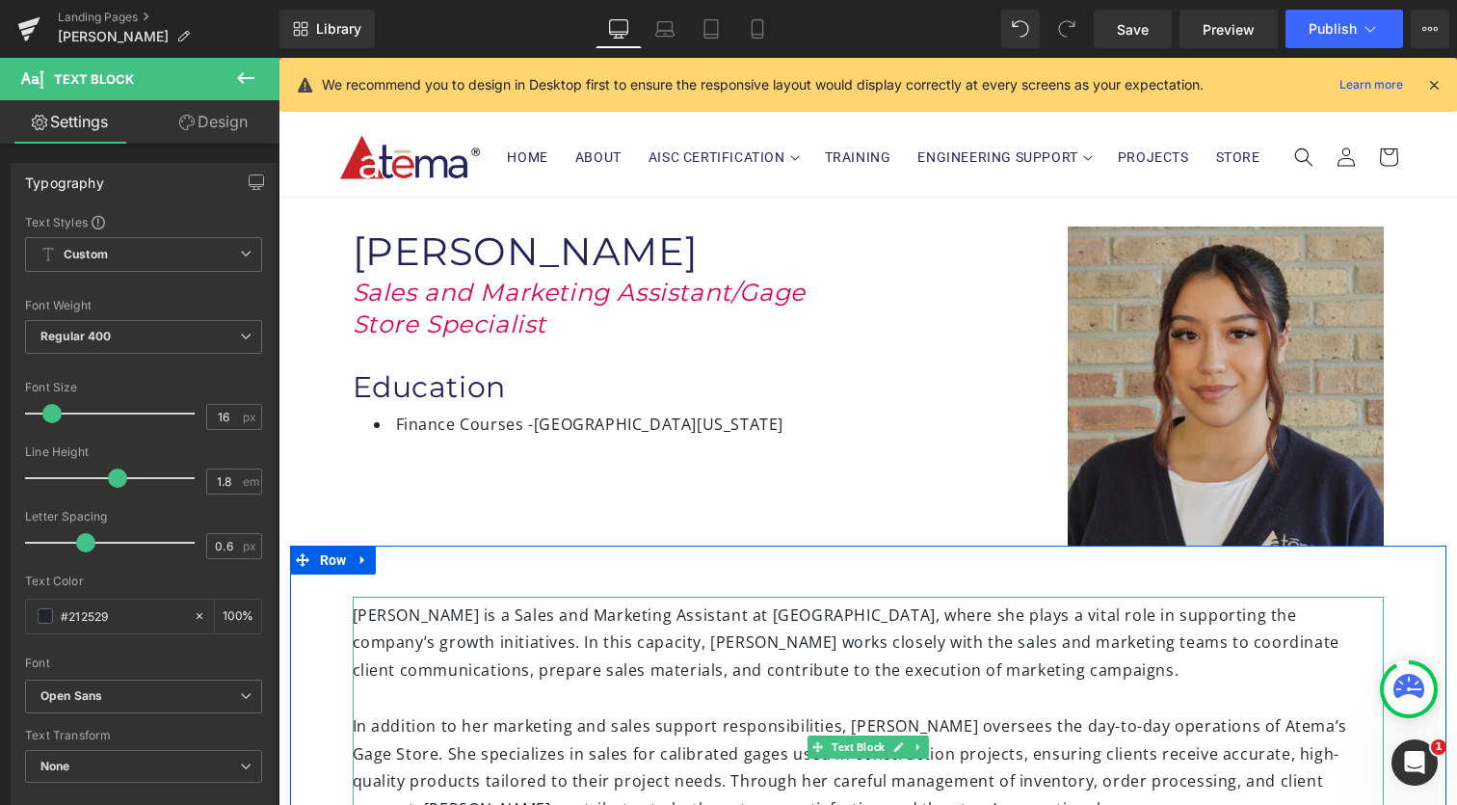
scroll to position [0, 0]
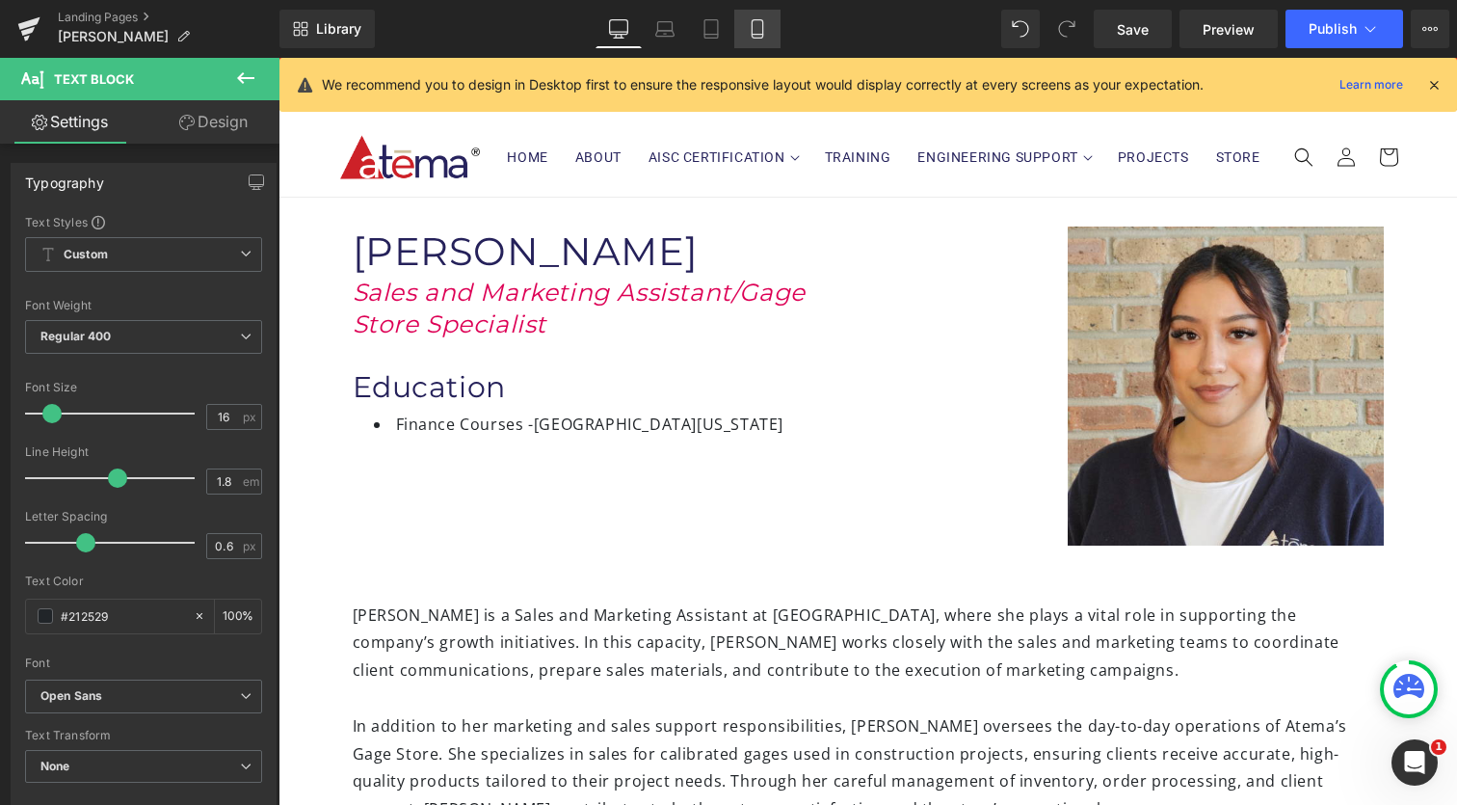
click at [762, 35] on icon at bounding box center [757, 35] width 11 height 0
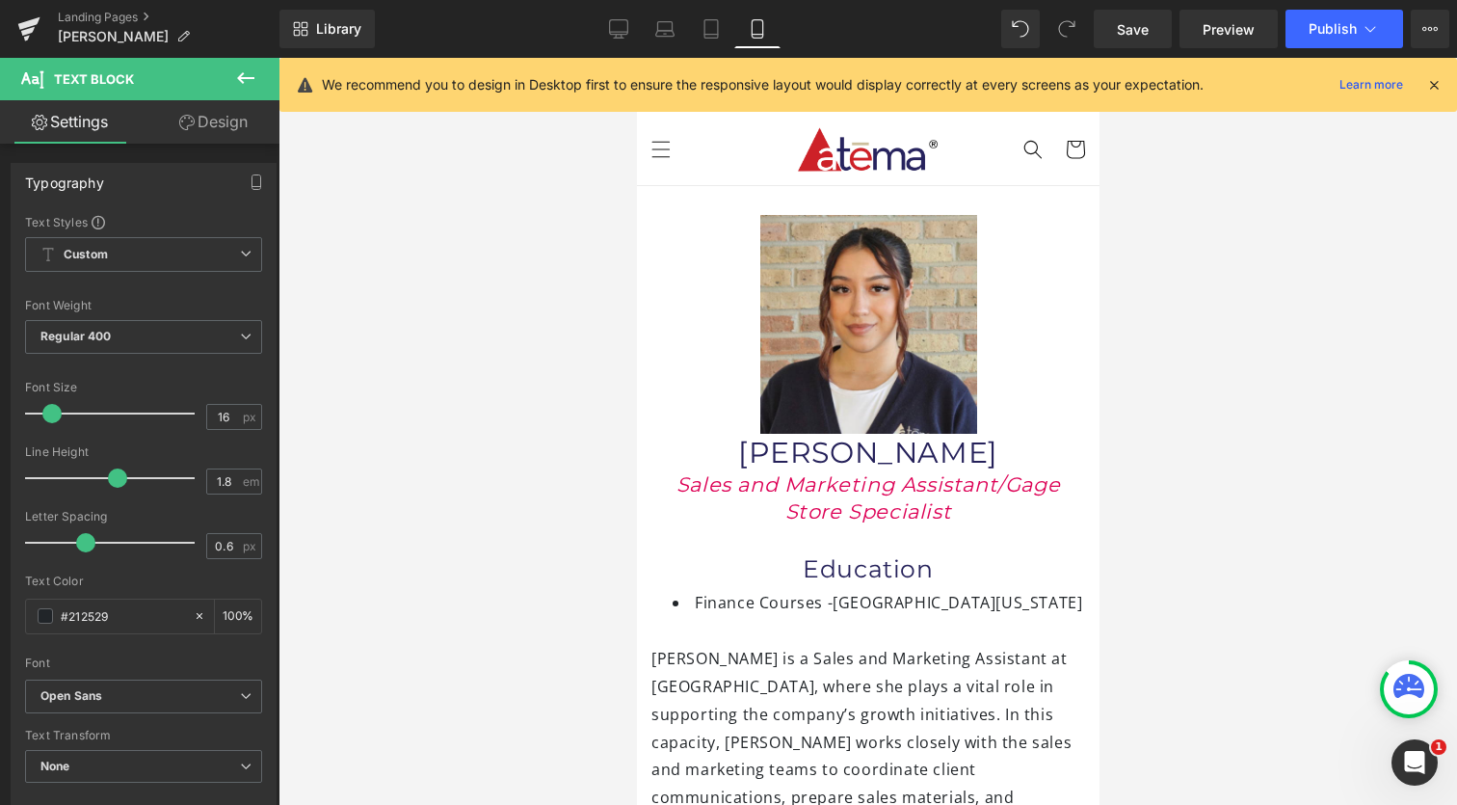
scroll to position [64, 0]
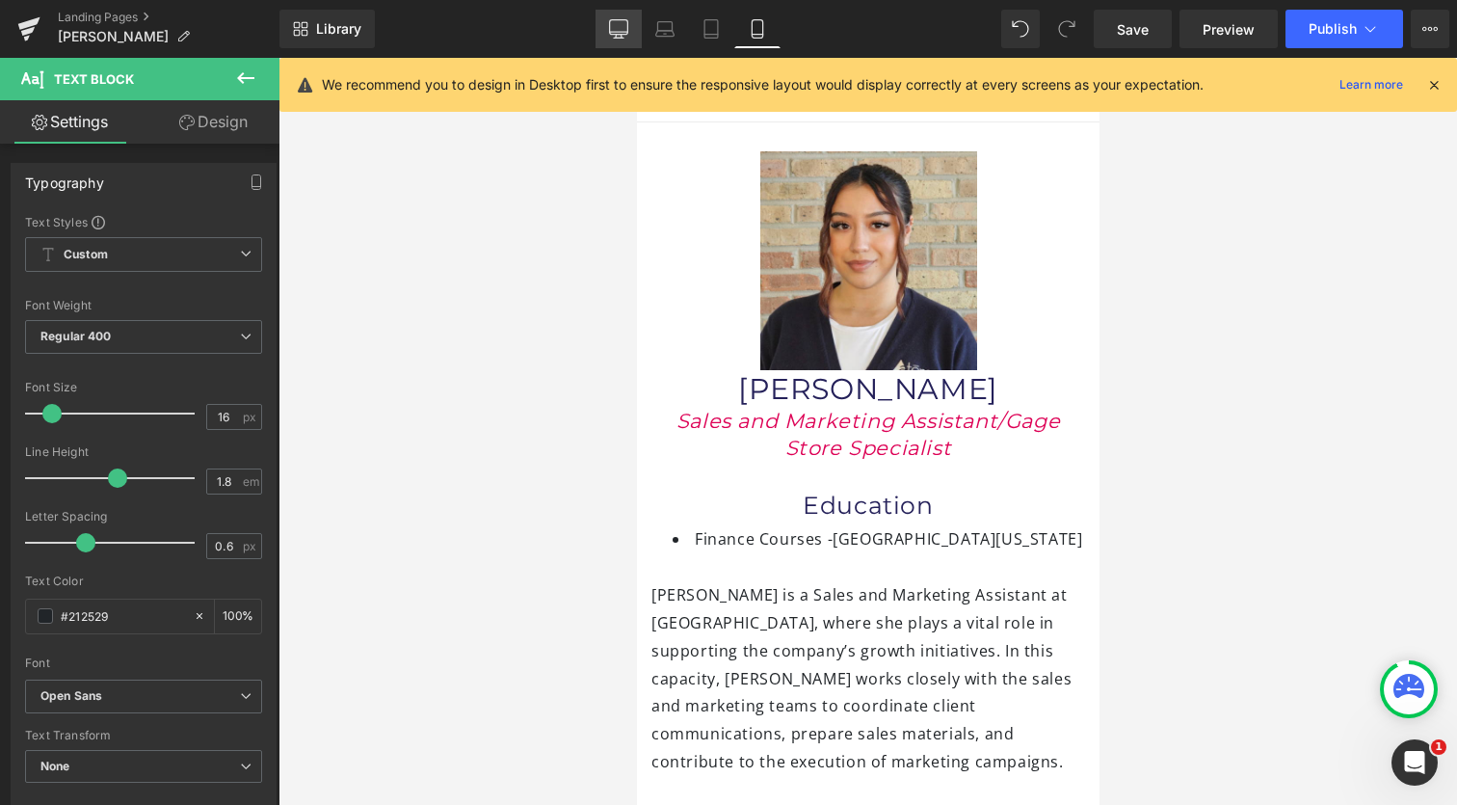
click at [618, 26] on icon at bounding box center [618, 28] width 19 height 19
type input "100"
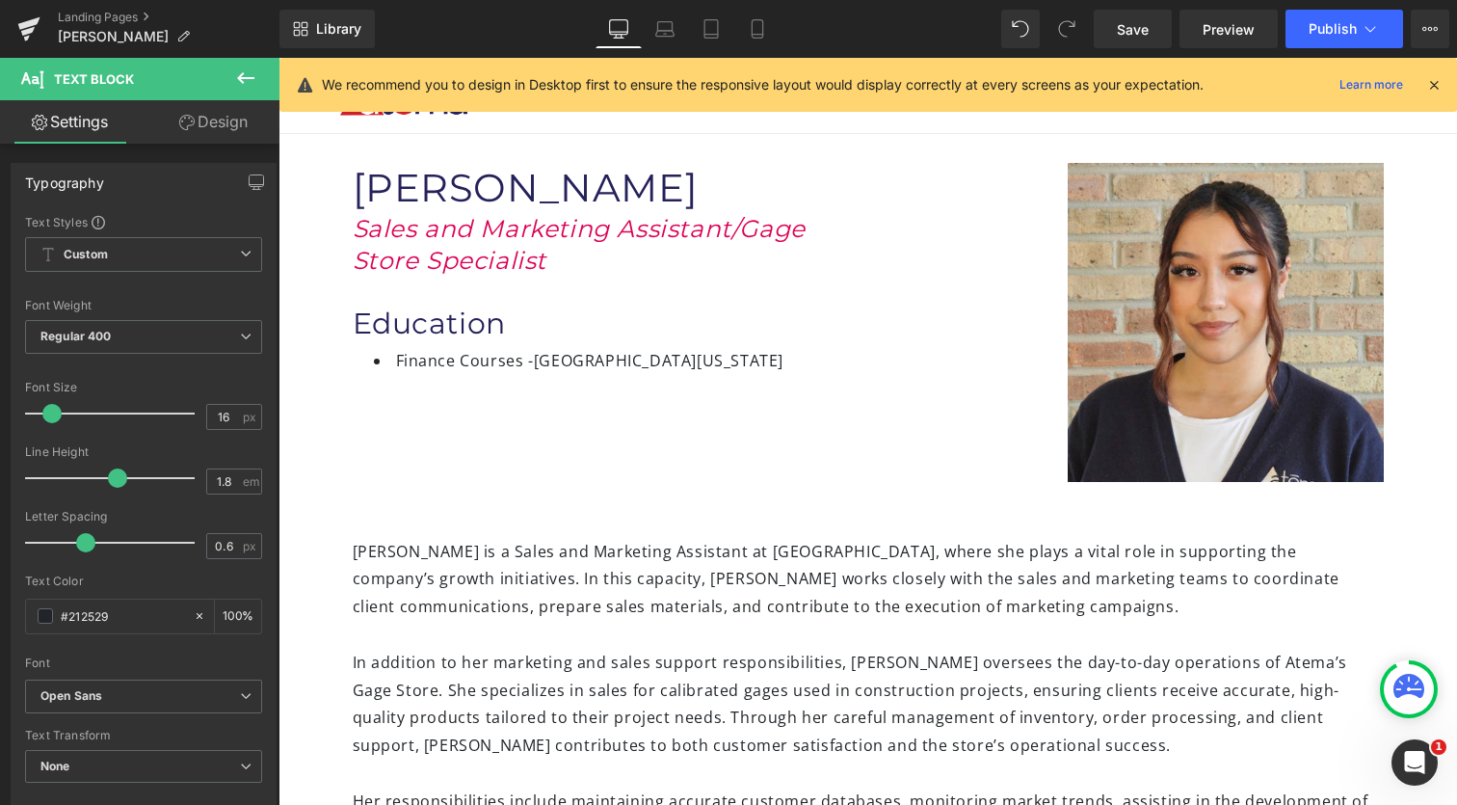
scroll to position [0, 0]
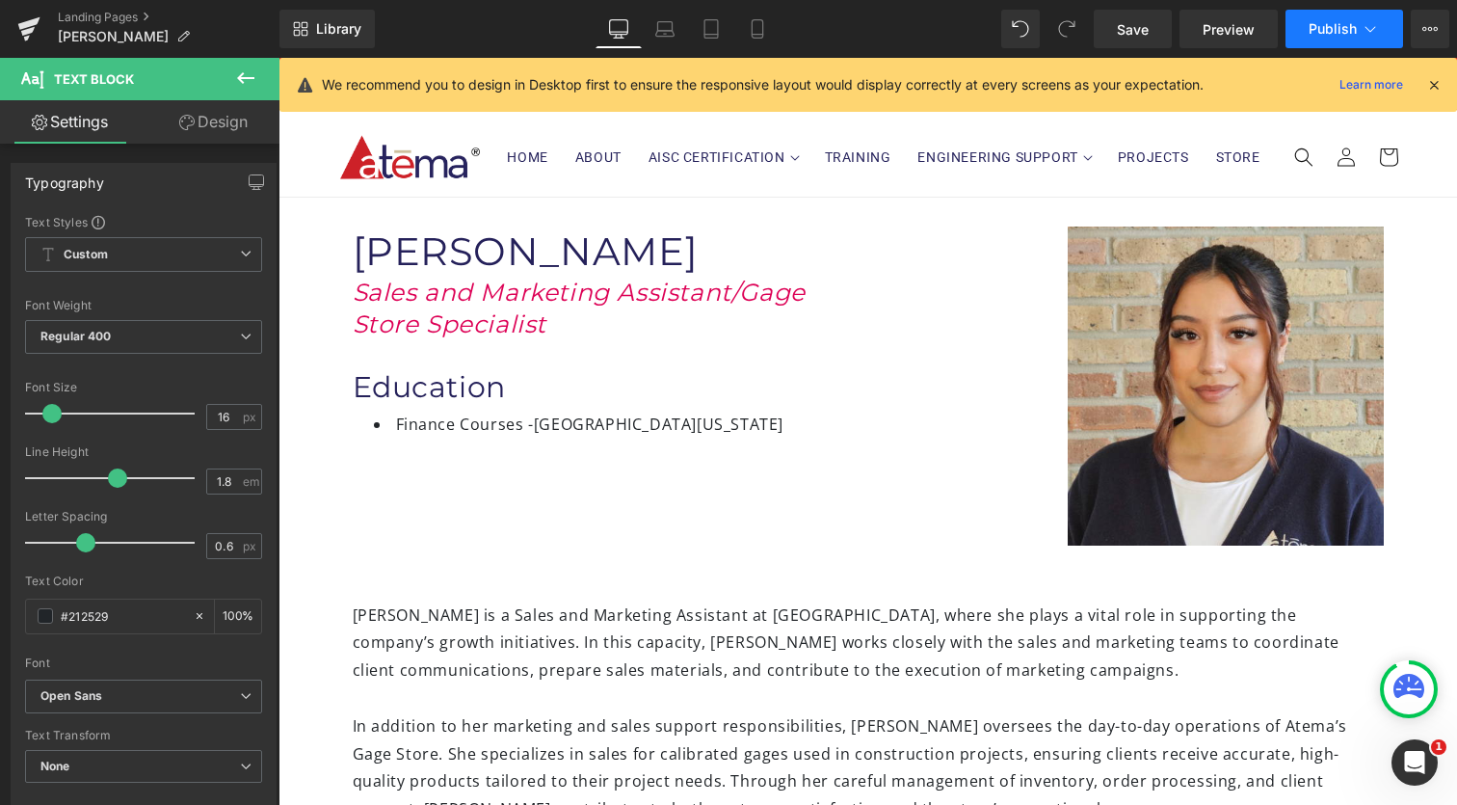
click at [1358, 25] on button "Publish" at bounding box center [1345, 29] width 118 height 39
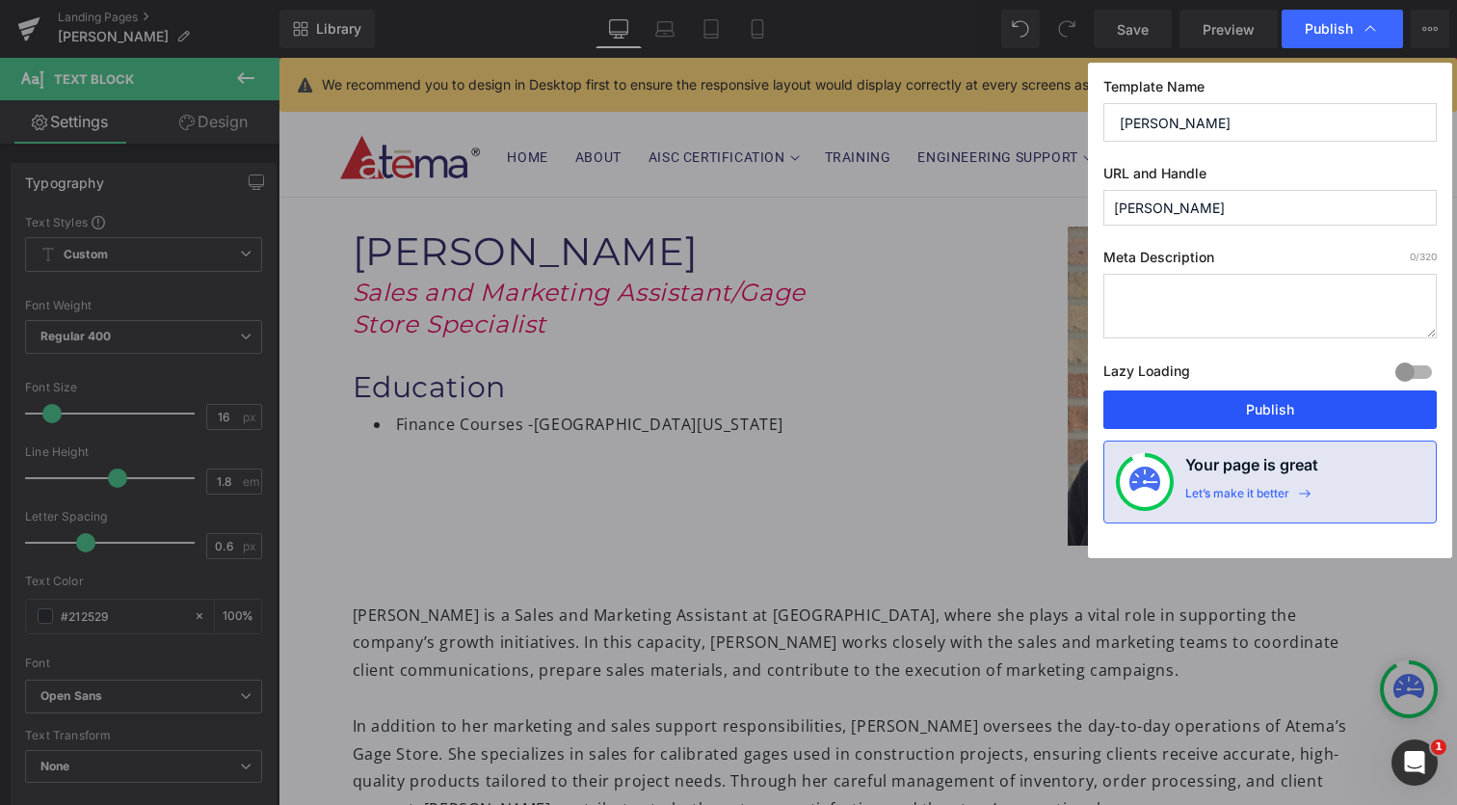
click at [1218, 413] on button "Publish" at bounding box center [1269, 409] width 333 height 39
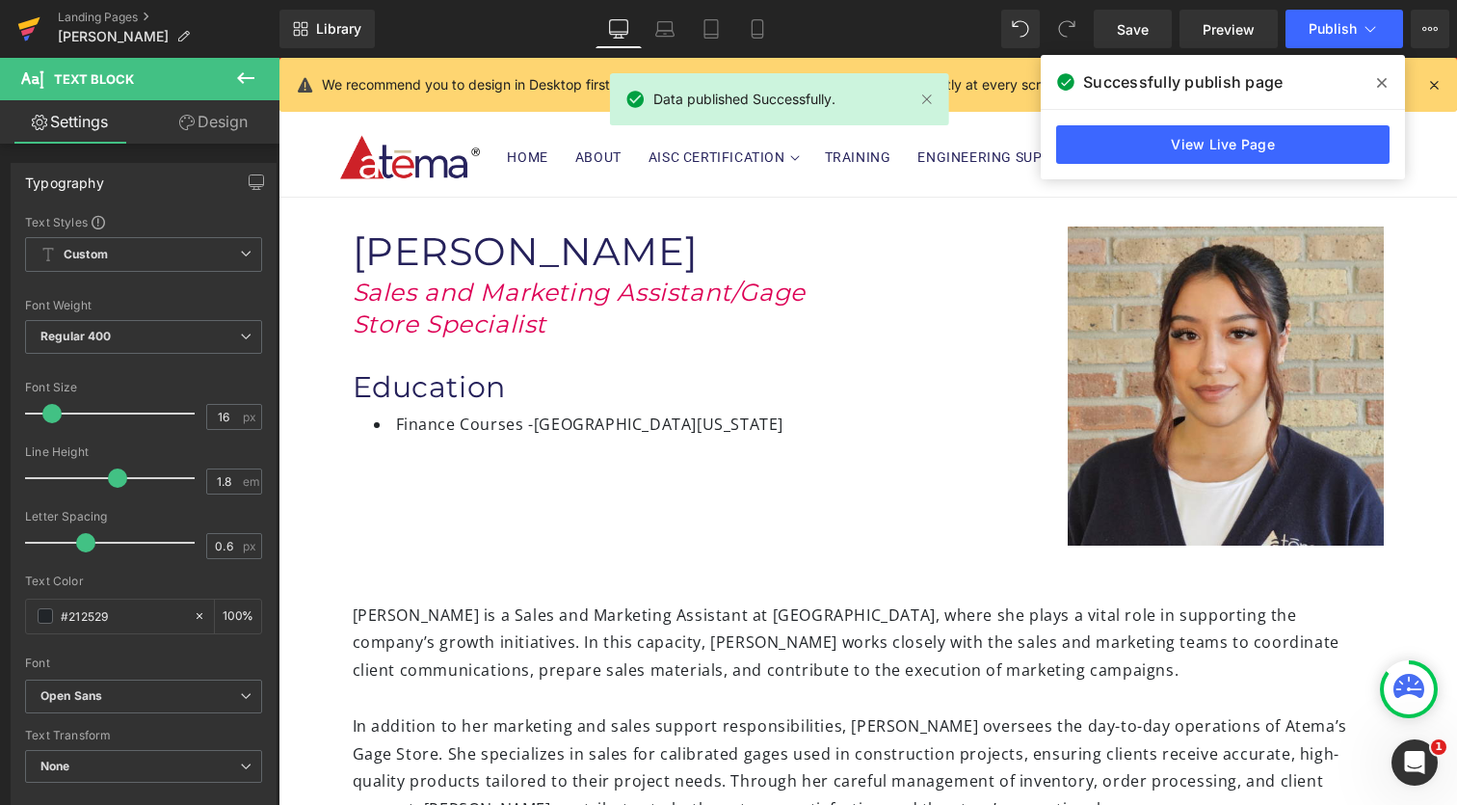
click at [26, 30] on icon at bounding box center [27, 31] width 13 height 9
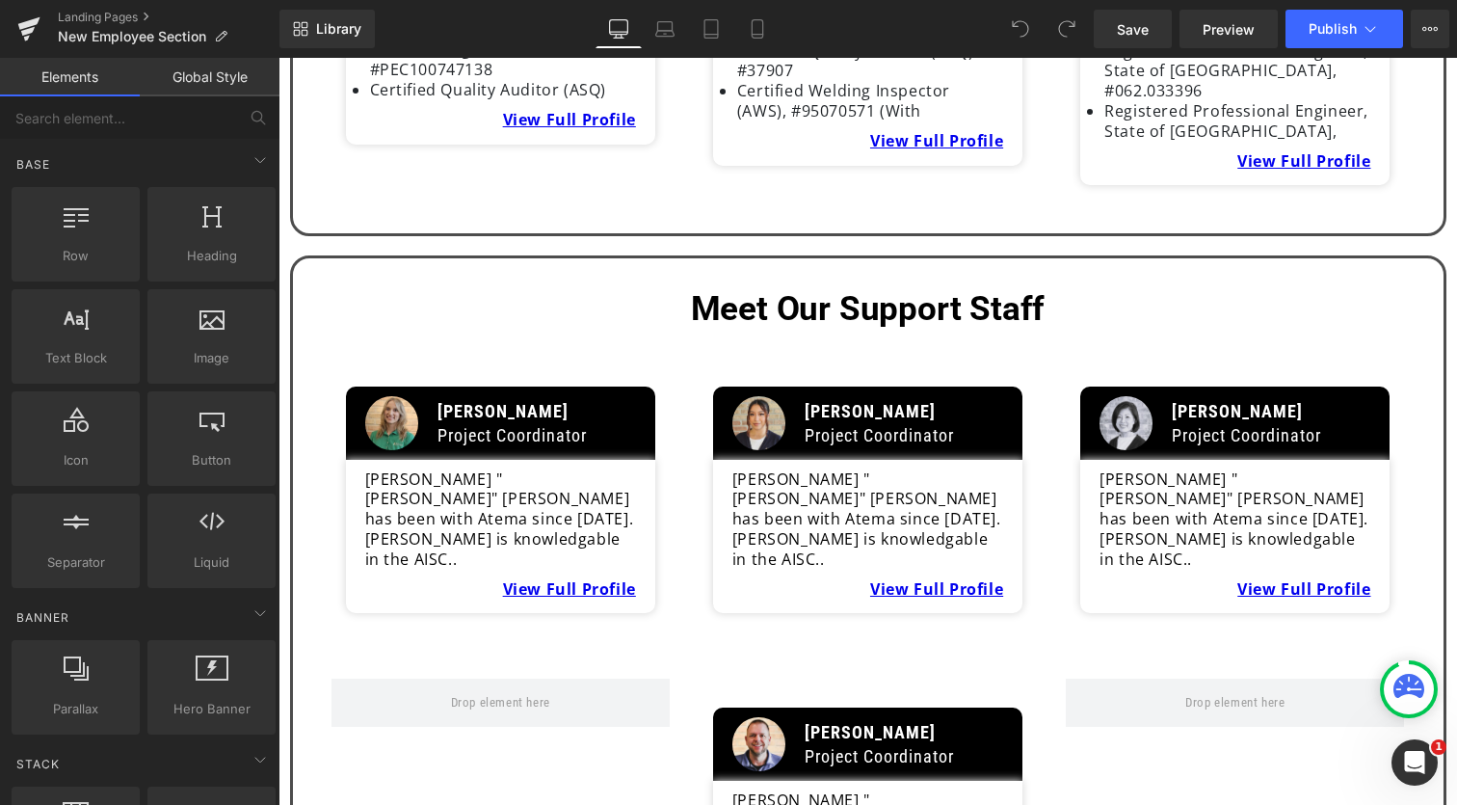
scroll to position [2463, 0]
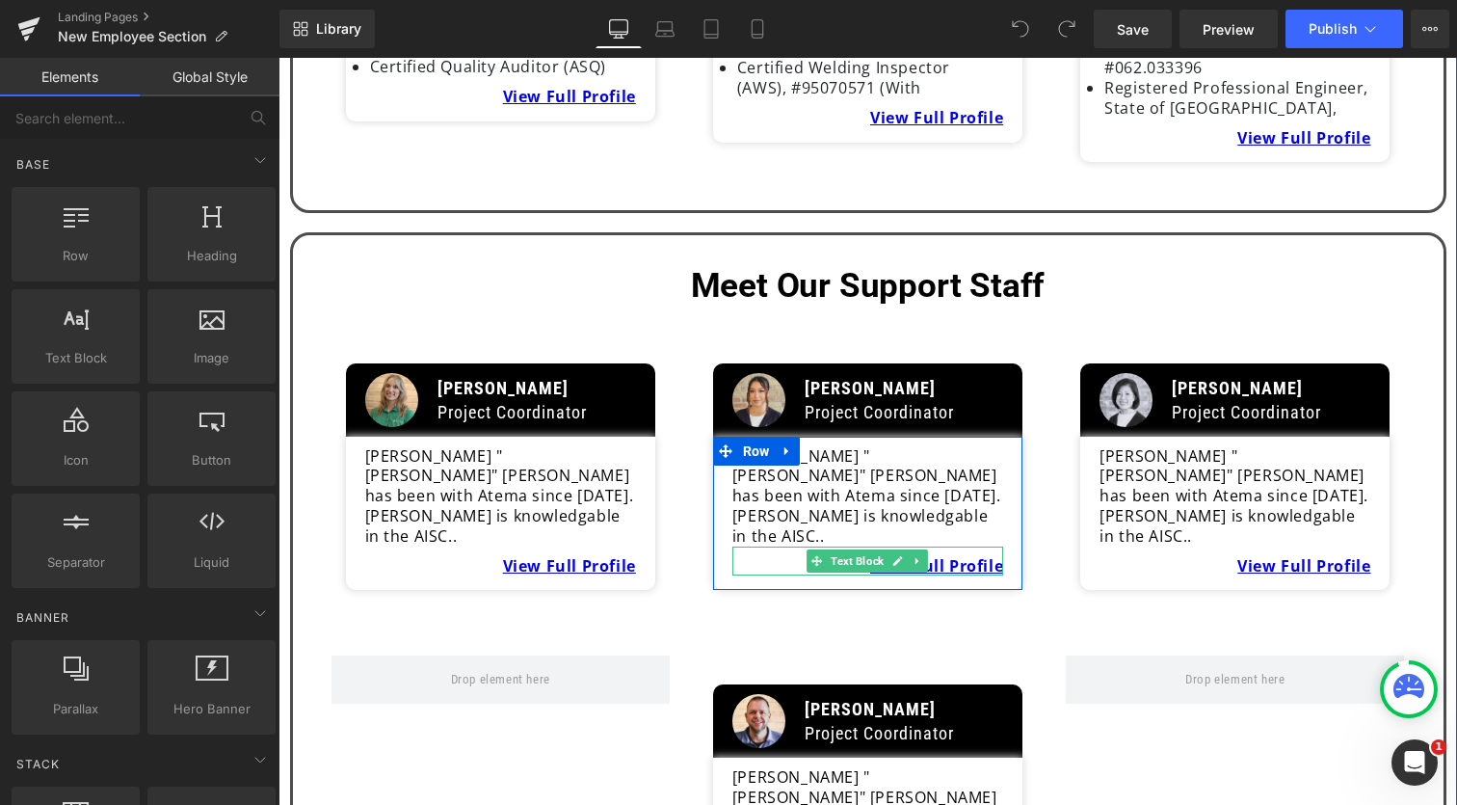
click at [841, 571] on div at bounding box center [867, 573] width 271 height 5
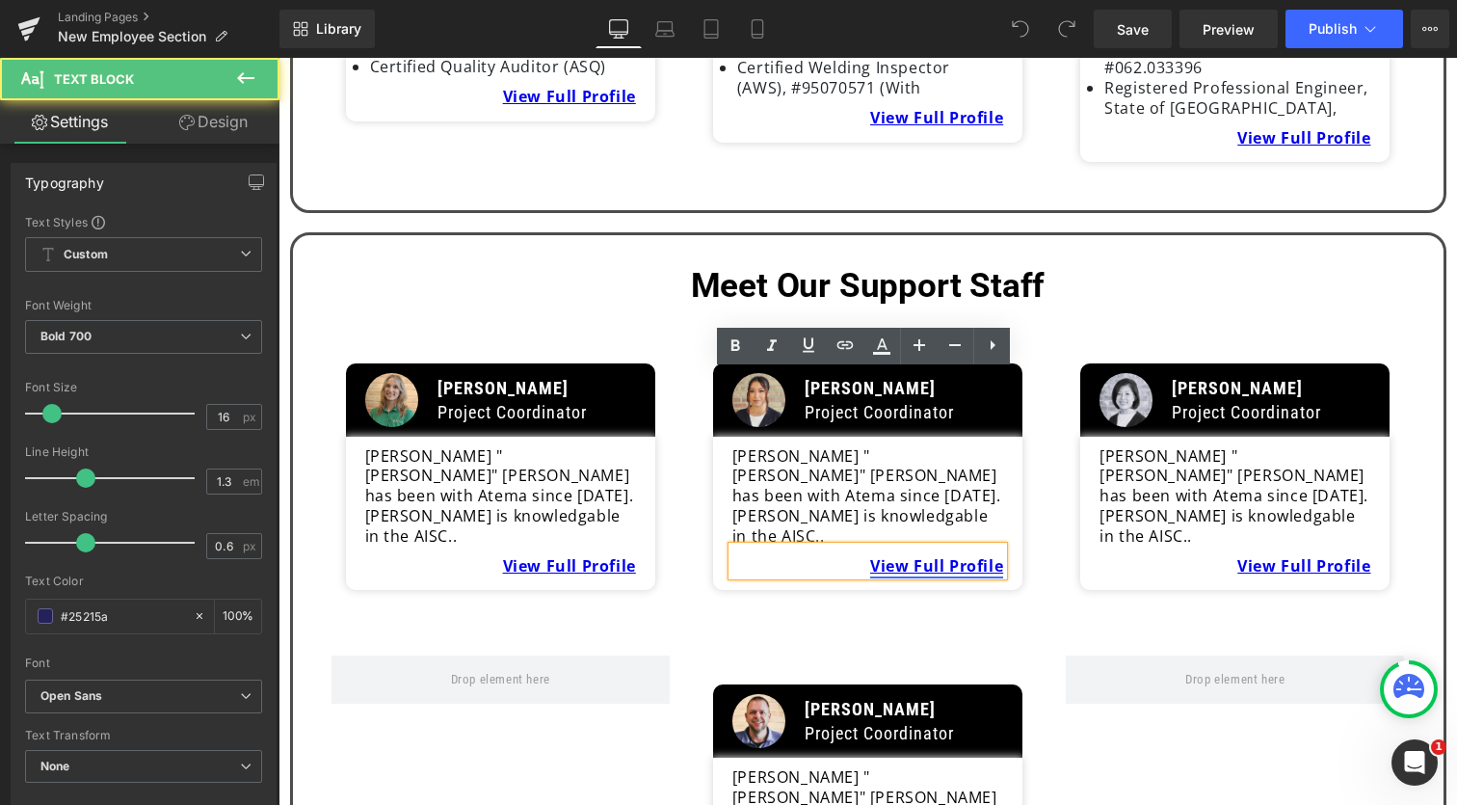
click at [870, 555] on link "View Full Profile" at bounding box center [936, 565] width 133 height 21
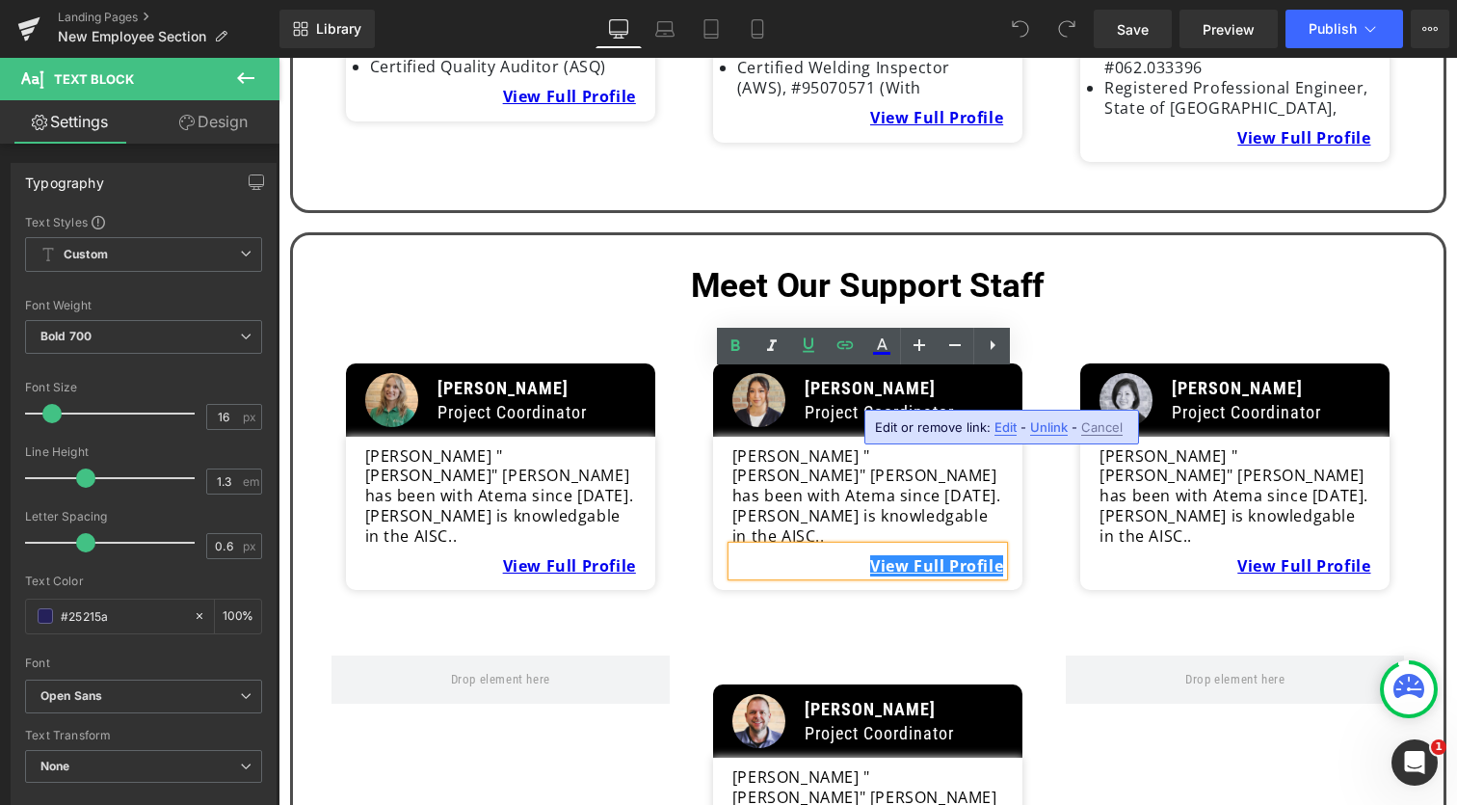
click at [1011, 431] on span "Edit" at bounding box center [1006, 427] width 22 height 16
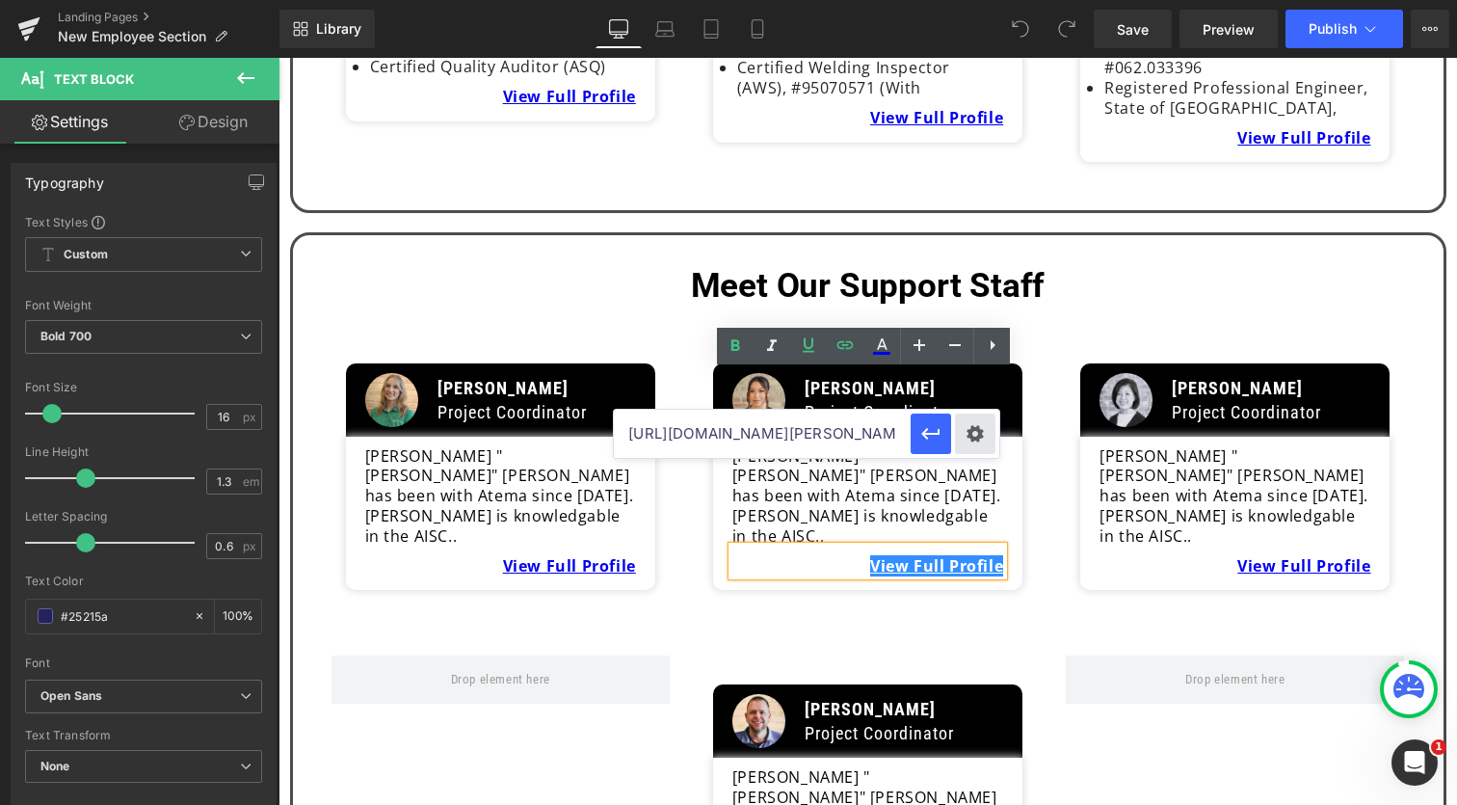
click at [971, 0] on div "Text Color Highlight Color #333333 Edit or remove link: Edit - Unlink - Cancel …" at bounding box center [728, 0] width 1457 height 0
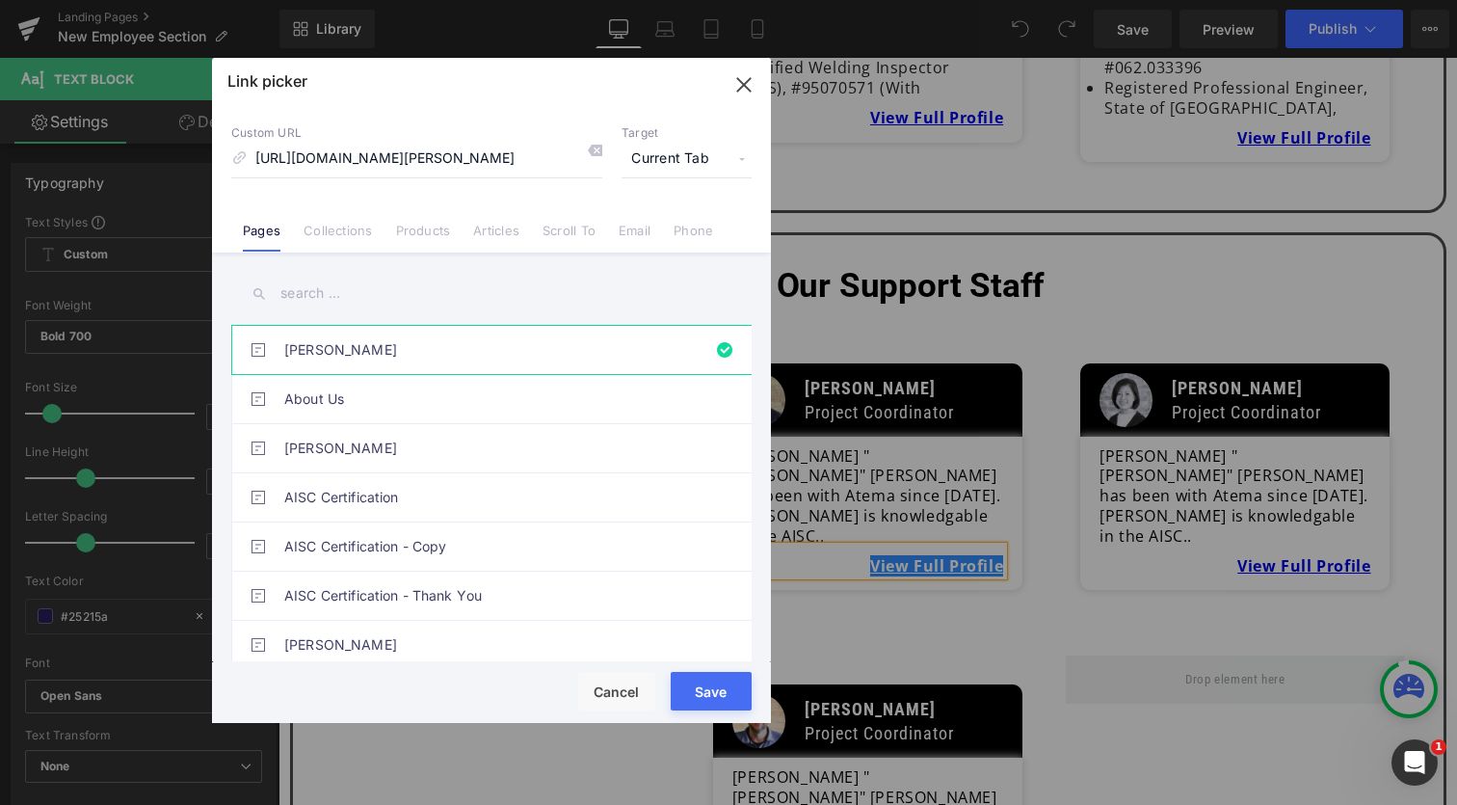
click at [391, 290] on input "text" at bounding box center [491, 293] width 520 height 43
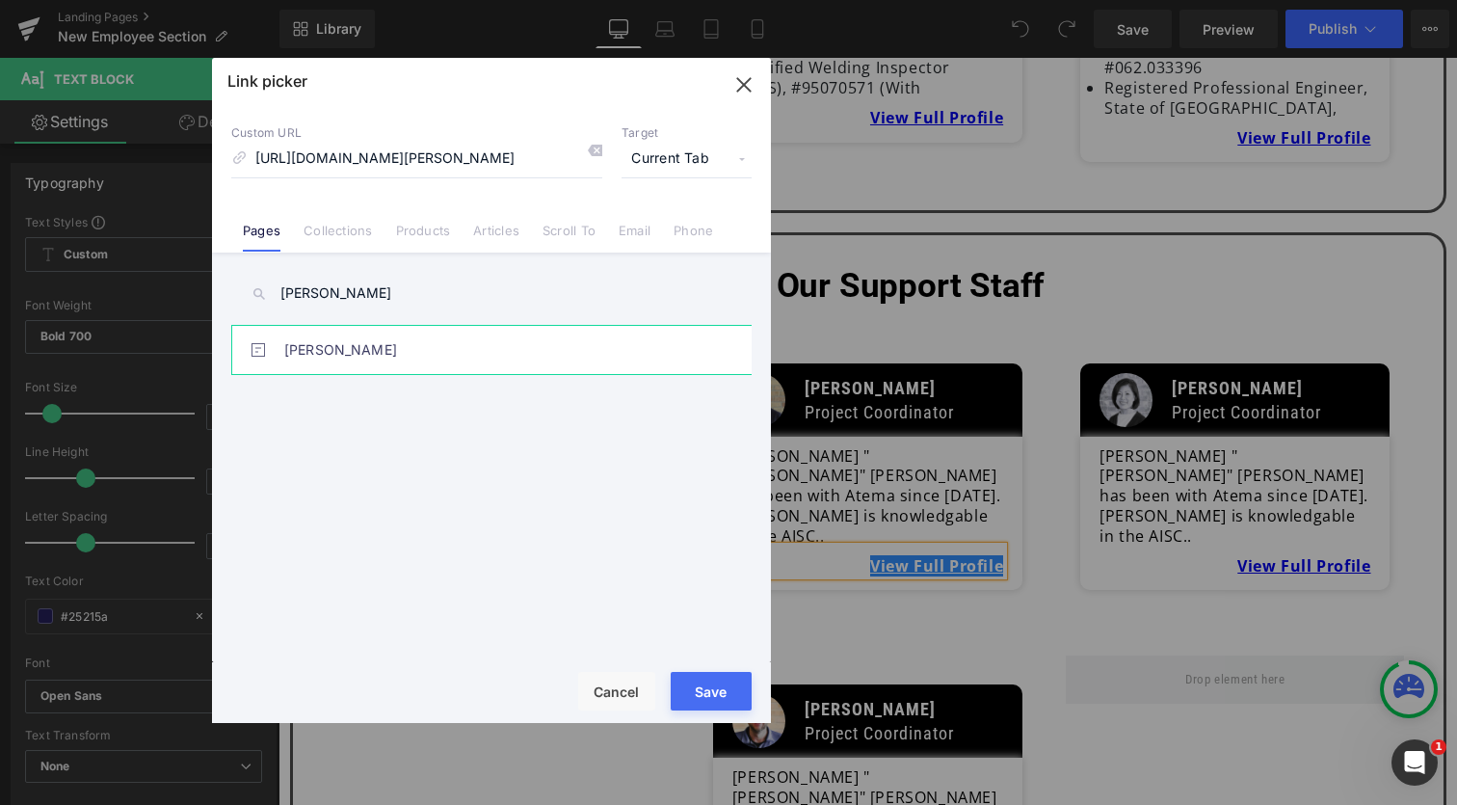
type input "[PERSON_NAME]"
click at [373, 342] on link "[PERSON_NAME]" at bounding box center [496, 350] width 424 height 48
click at [704, 692] on button "Save" at bounding box center [711, 691] width 81 height 39
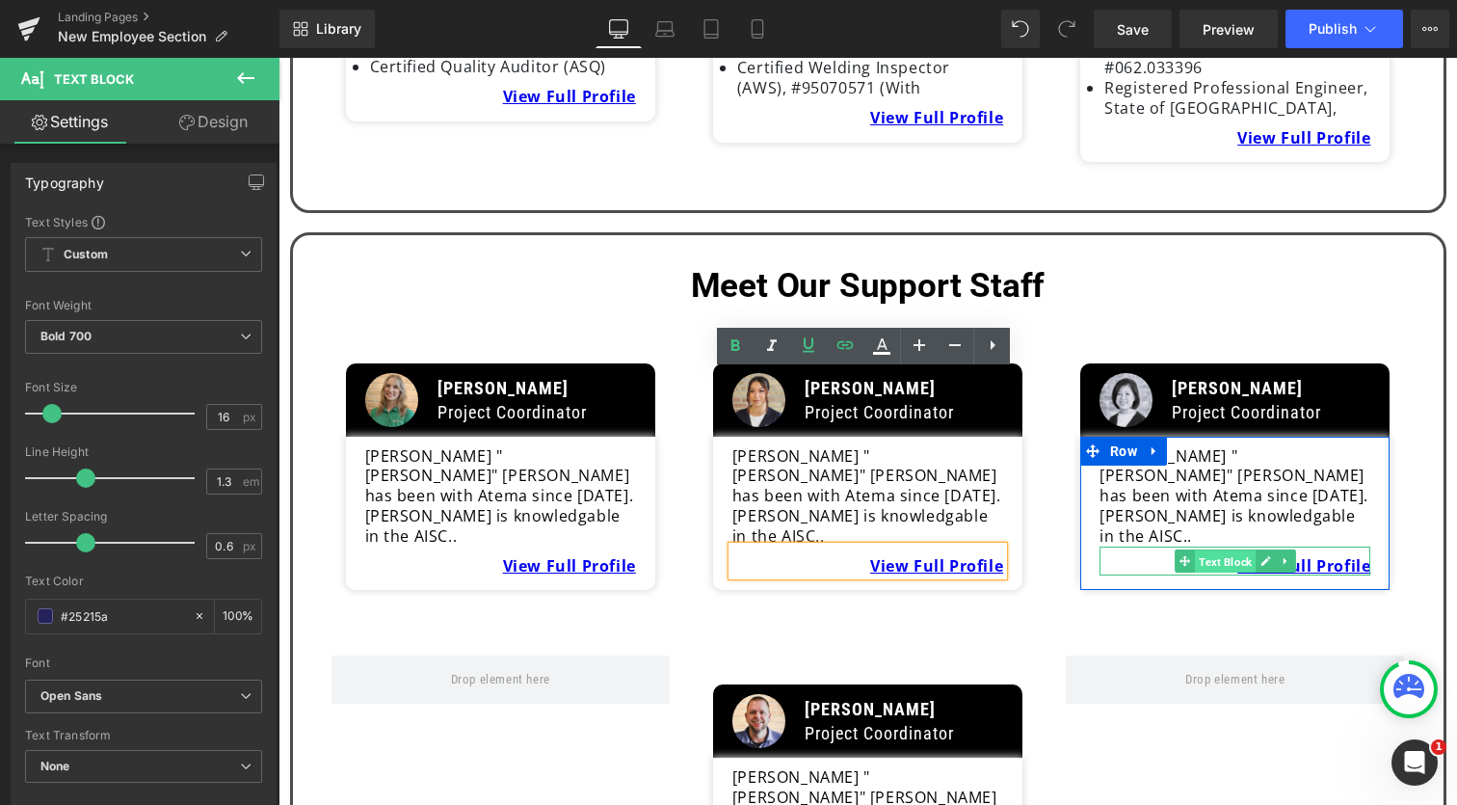
click at [1244, 549] on span "Text Block" at bounding box center [1225, 560] width 61 height 23
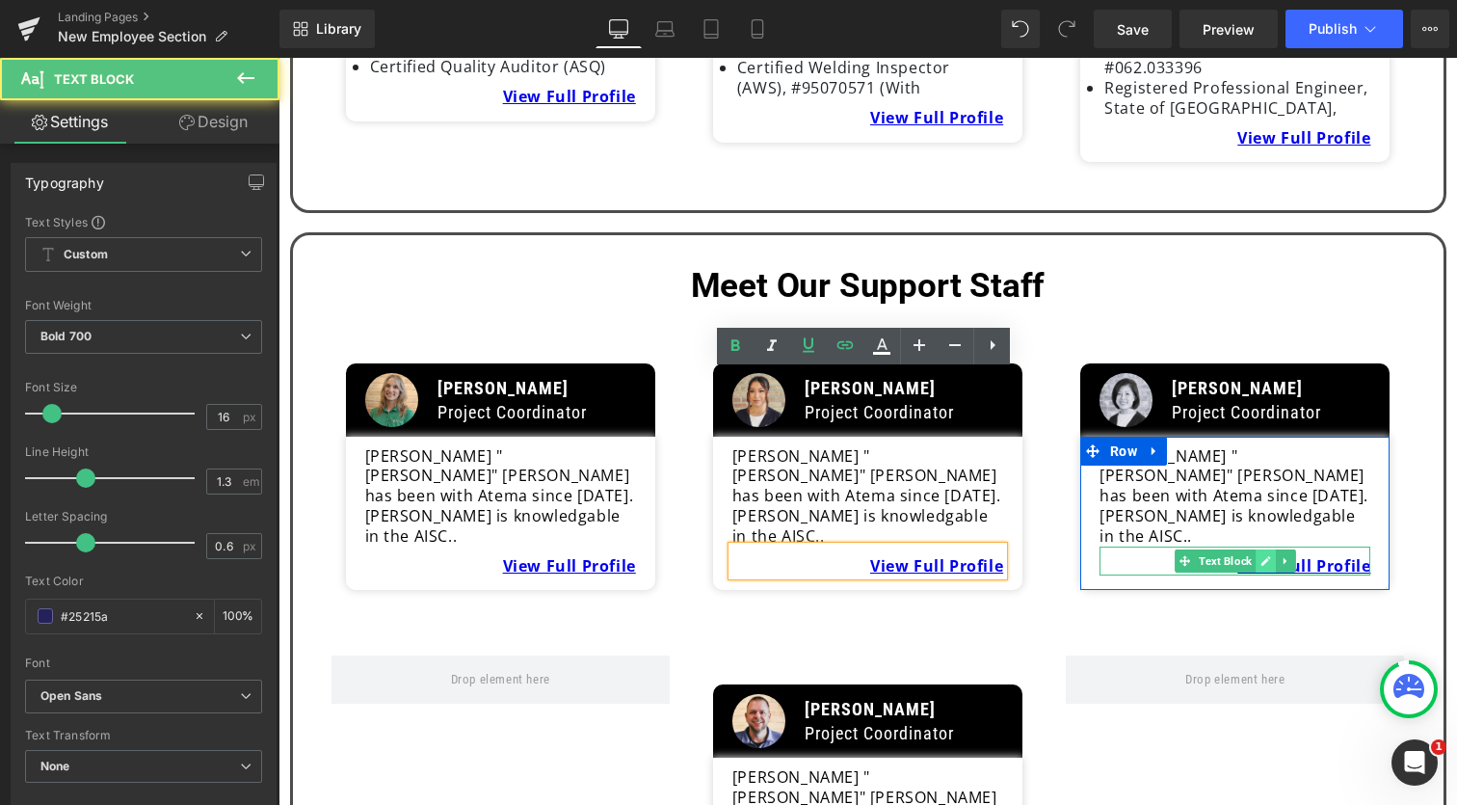
click at [1262, 556] on icon at bounding box center [1267, 561] width 10 height 10
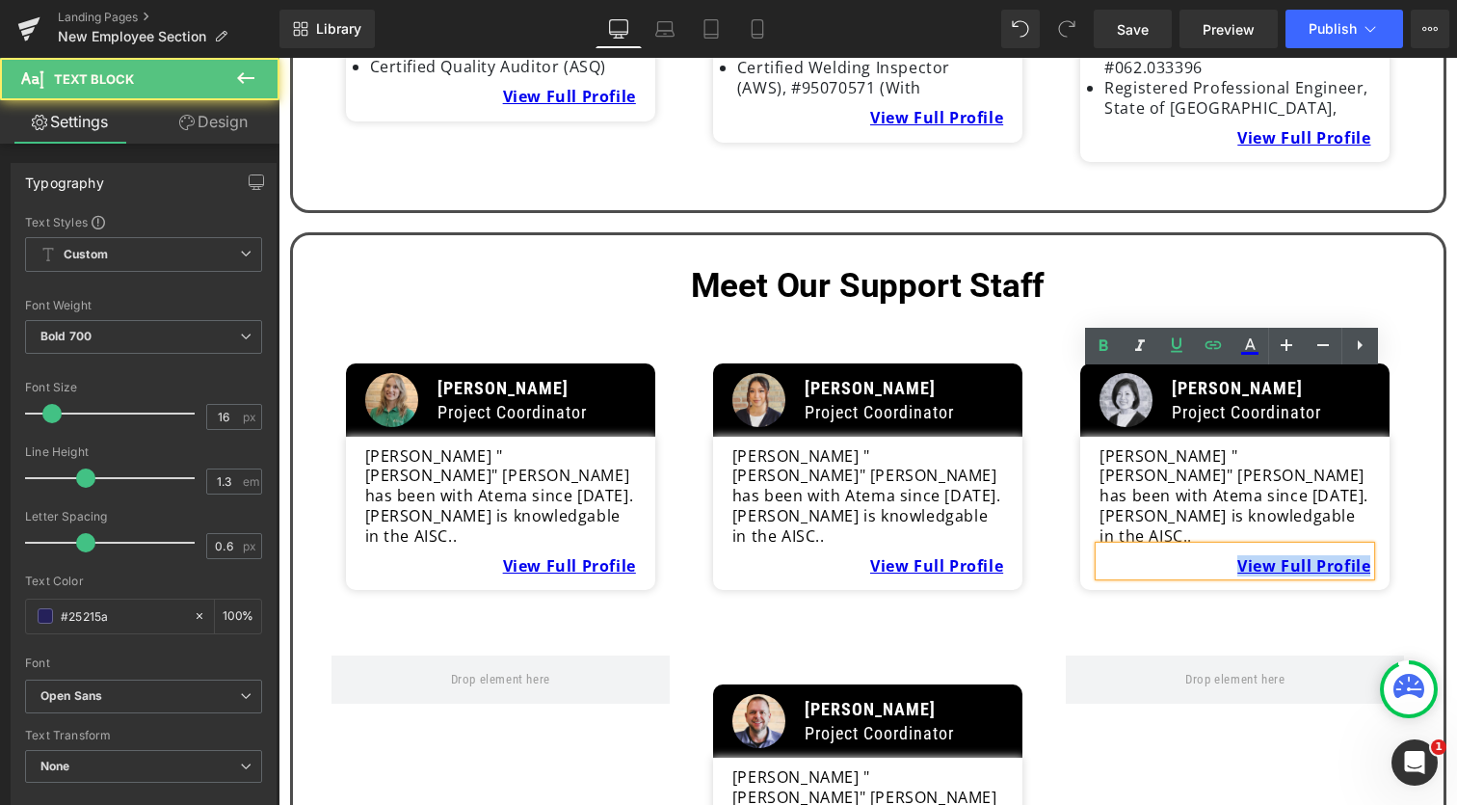
drag, startPoint x: 1238, startPoint y: 389, endPoint x: 1376, endPoint y: 392, distance: 137.8
click at [1376, 446] on div "[PERSON_NAME] "[PERSON_NAME]" [PERSON_NAME] has been with Atema since [DATE]. […" at bounding box center [1235, 511] width 290 height 130
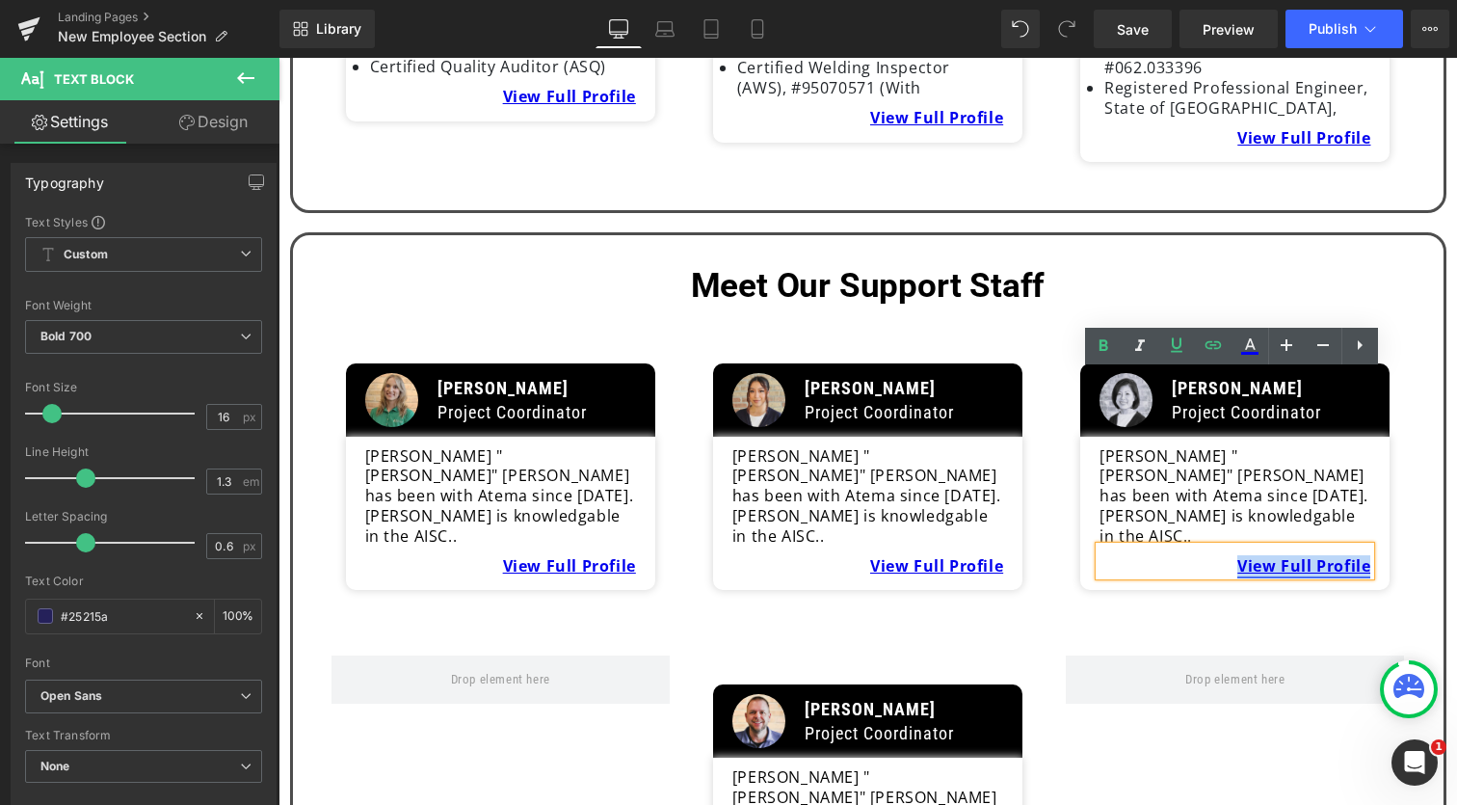
click at [1284, 555] on link "View Full Profile" at bounding box center [1303, 565] width 133 height 21
click at [1378, 427] on span "Edit" at bounding box center [1374, 427] width 22 height 16
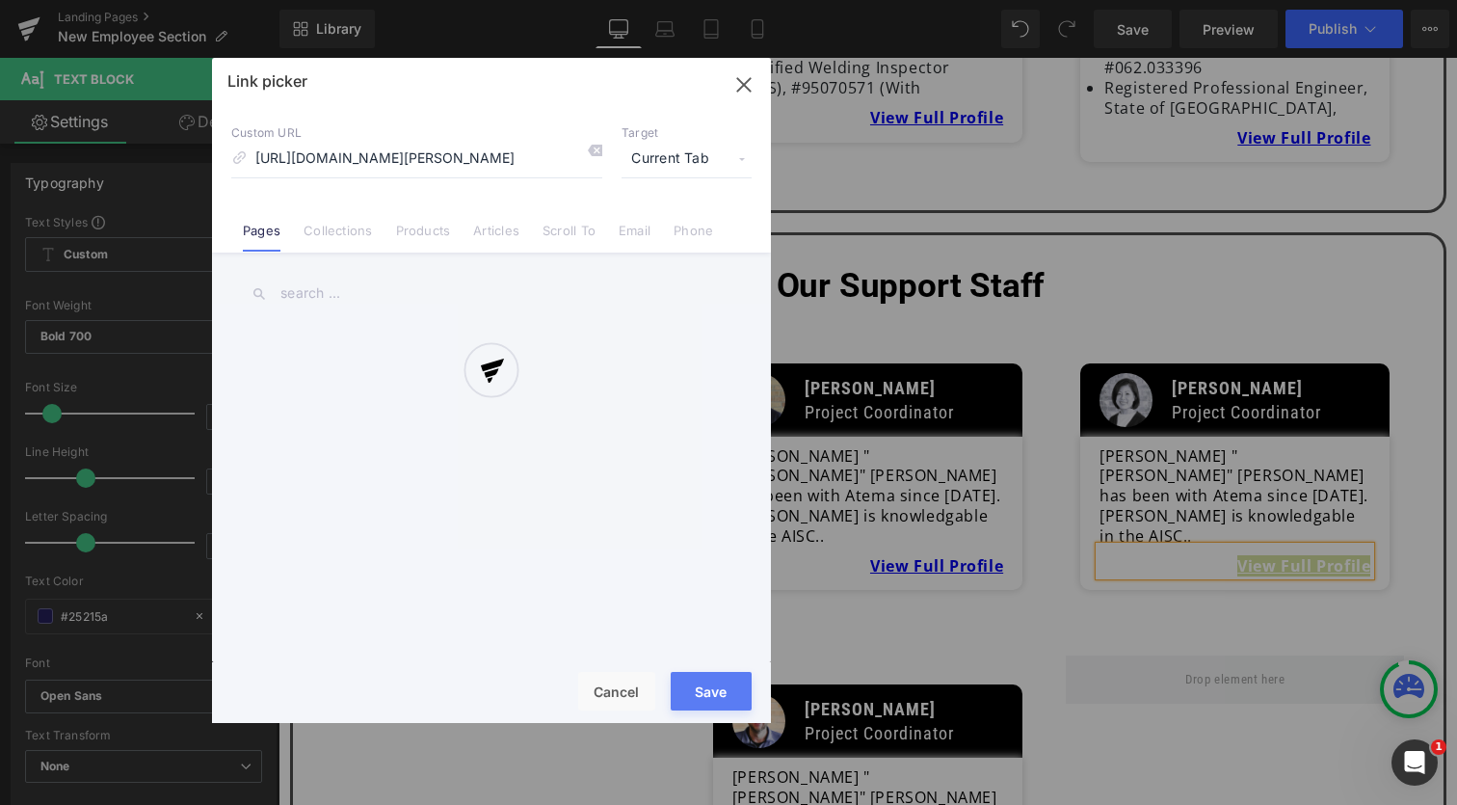
click at [1338, 0] on div "Text Color Highlight Color #333333 Edit or remove link: Edit - Unlink - Cancel …" at bounding box center [728, 0] width 1457 height 0
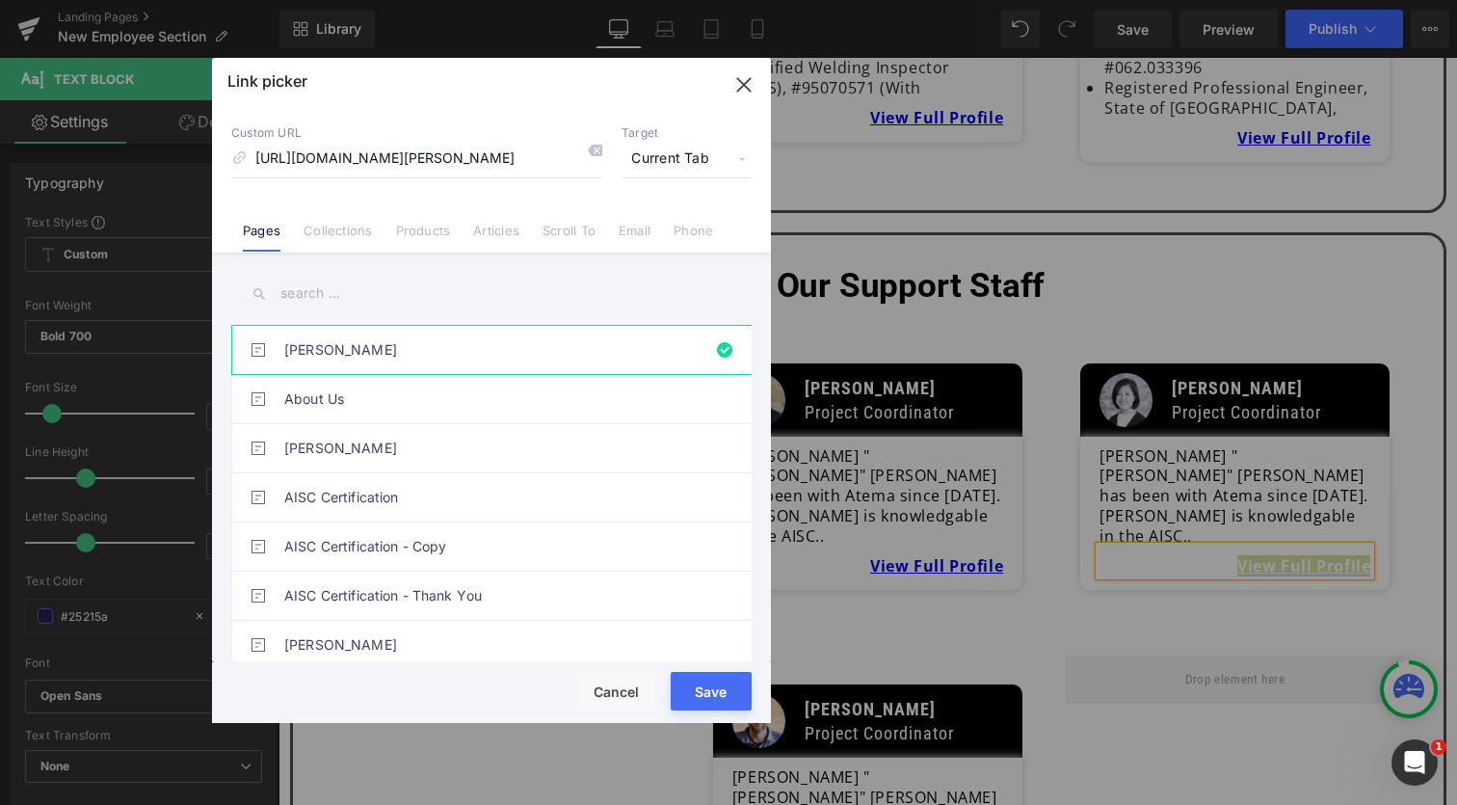
click at [376, 295] on input "text" at bounding box center [491, 293] width 520 height 43
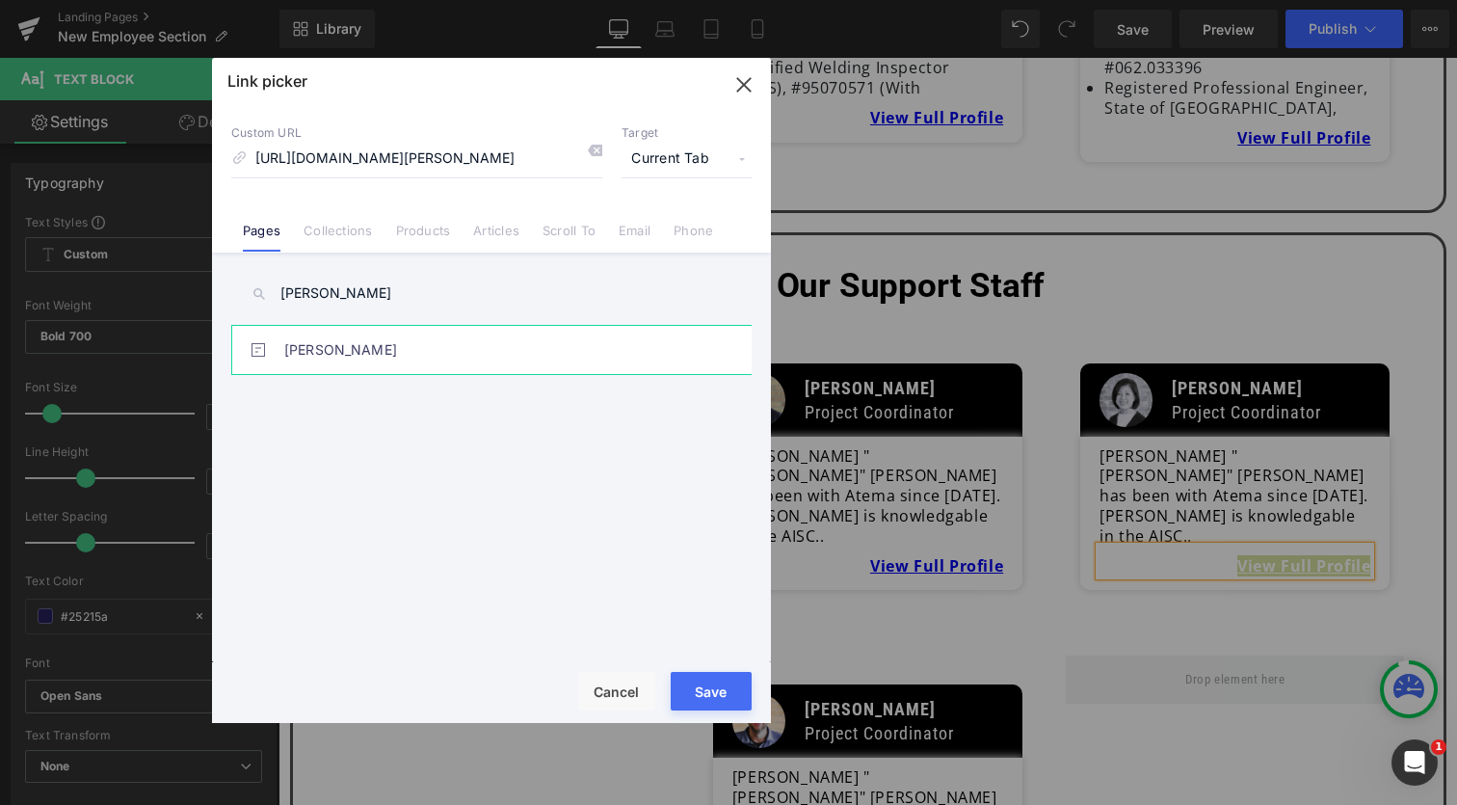
type input "[PERSON_NAME]"
click at [315, 348] on link "[PERSON_NAME]" at bounding box center [496, 350] width 424 height 48
click at [705, 703] on button "Save" at bounding box center [711, 691] width 81 height 39
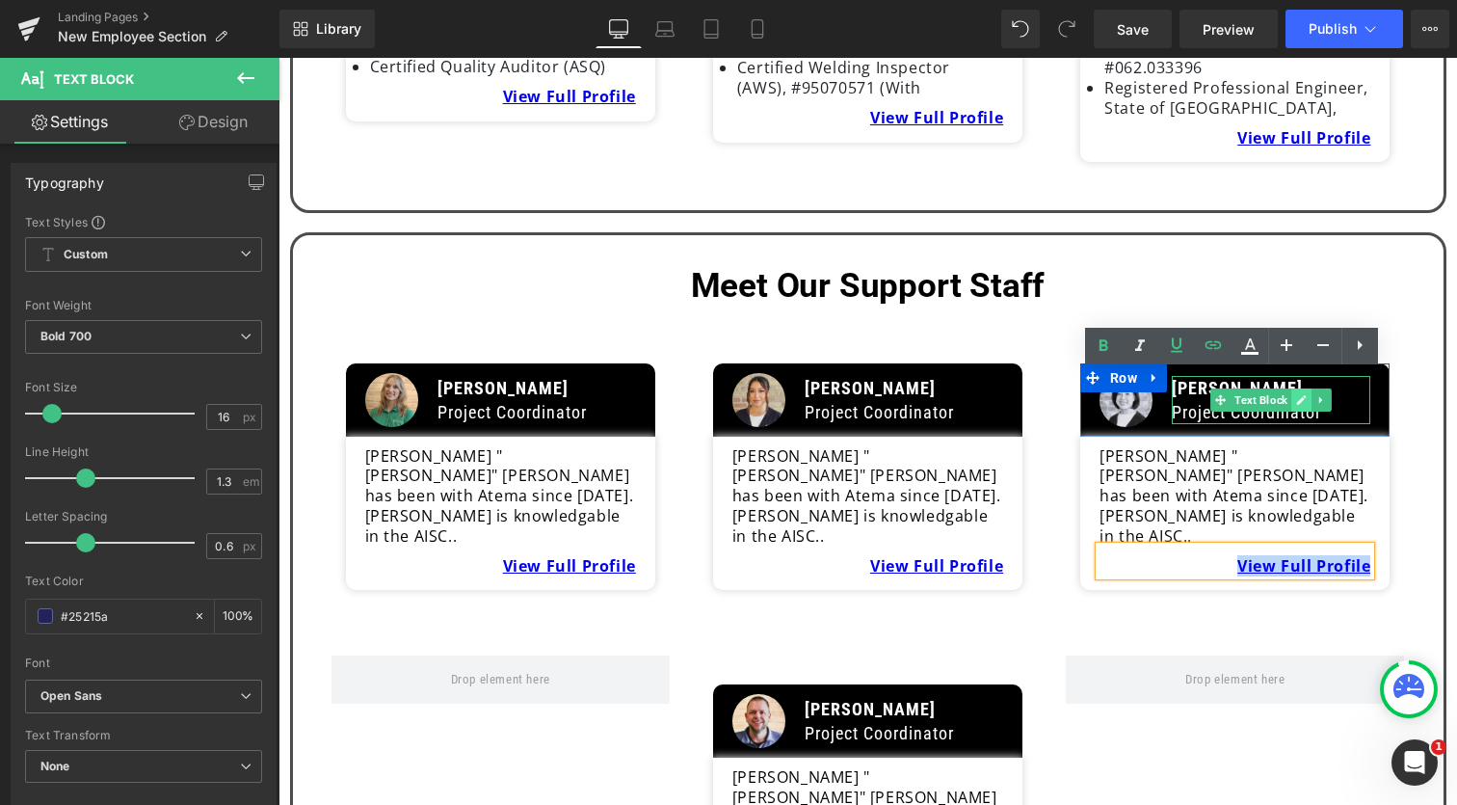
click at [1297, 394] on icon at bounding box center [1301, 400] width 11 height 12
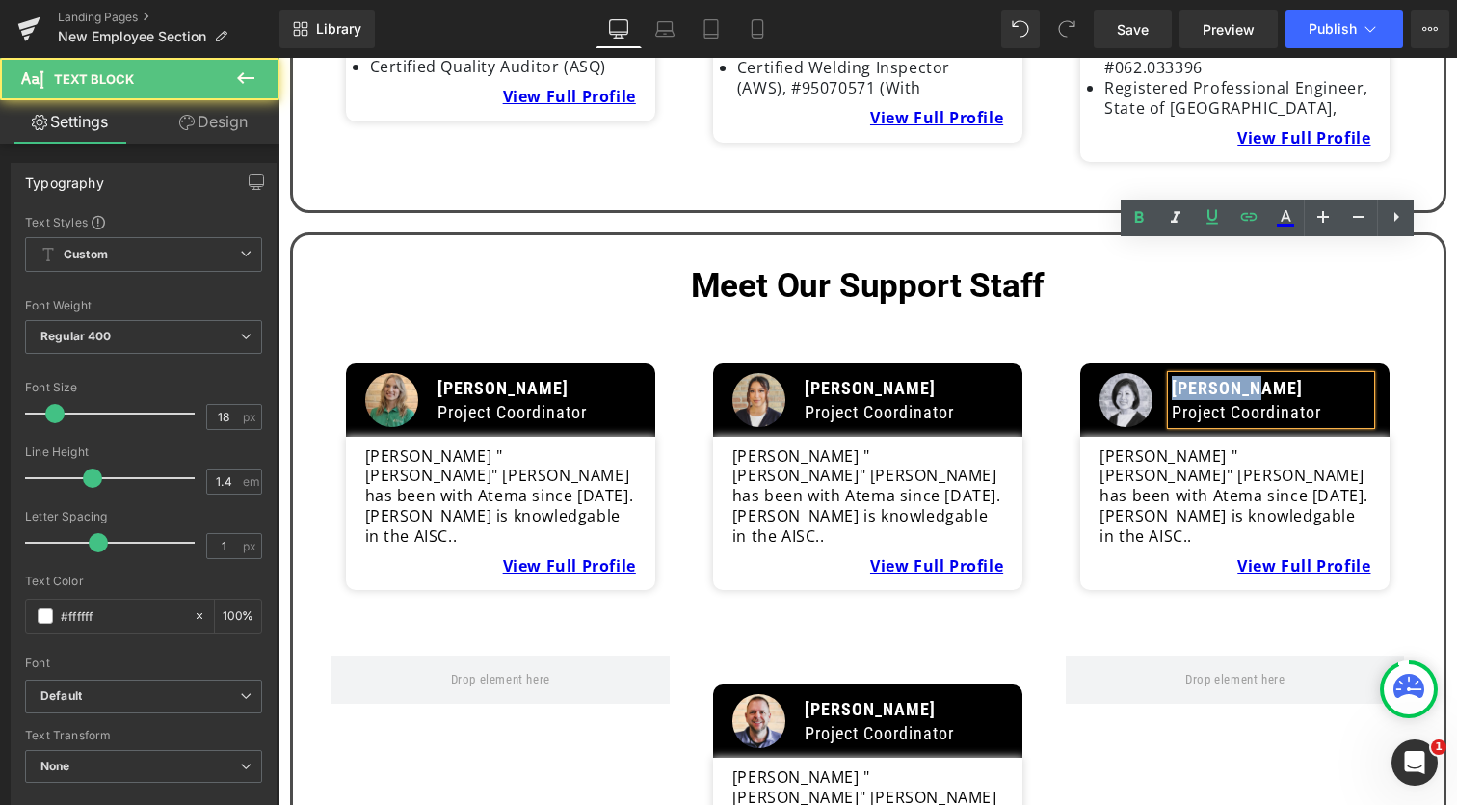
drag, startPoint x: 1271, startPoint y: 254, endPoint x: 1163, endPoint y: 254, distance: 107.9
click at [1172, 376] on div "[PERSON_NAME] Project Coordinator" at bounding box center [1271, 400] width 199 height 48
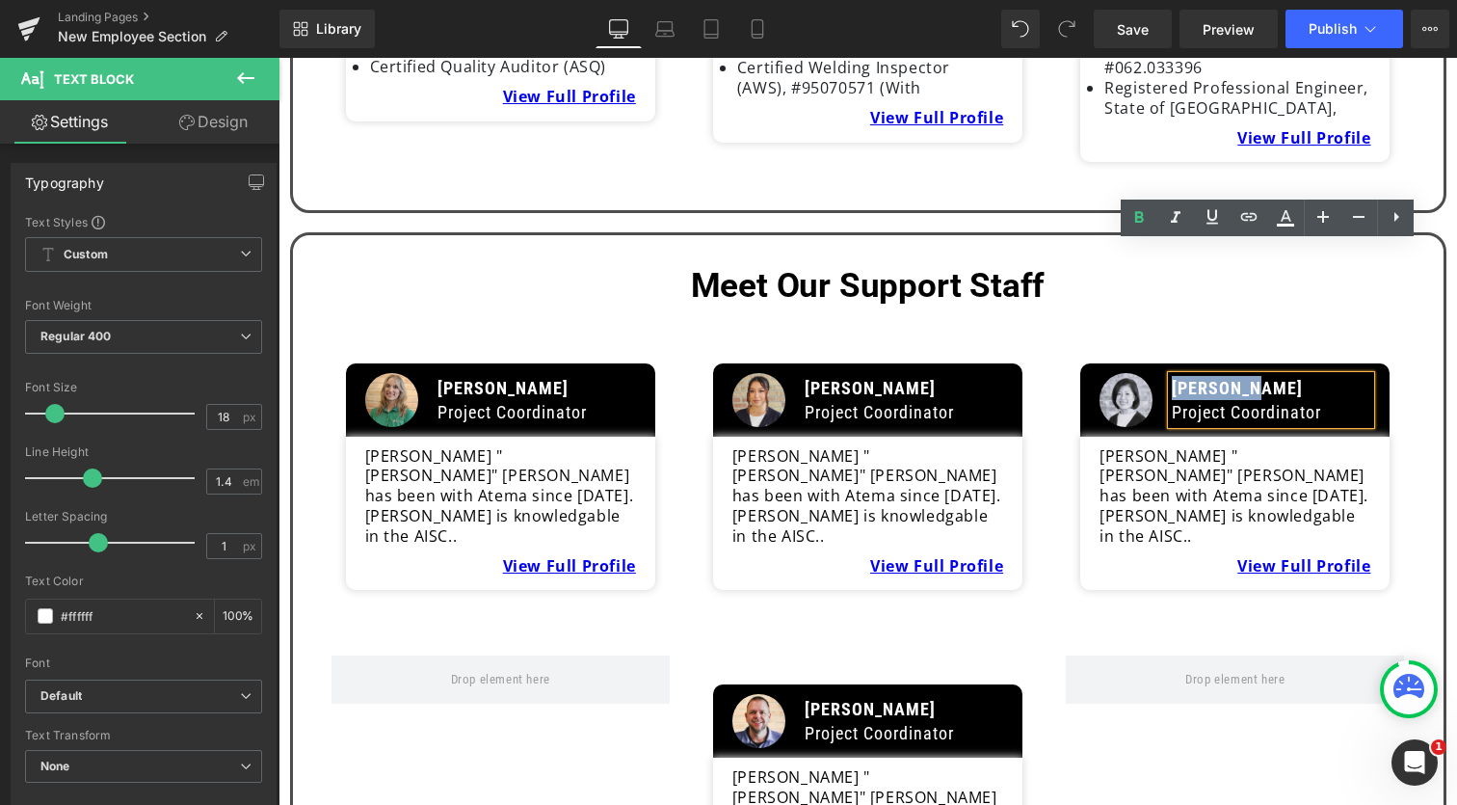
paste div
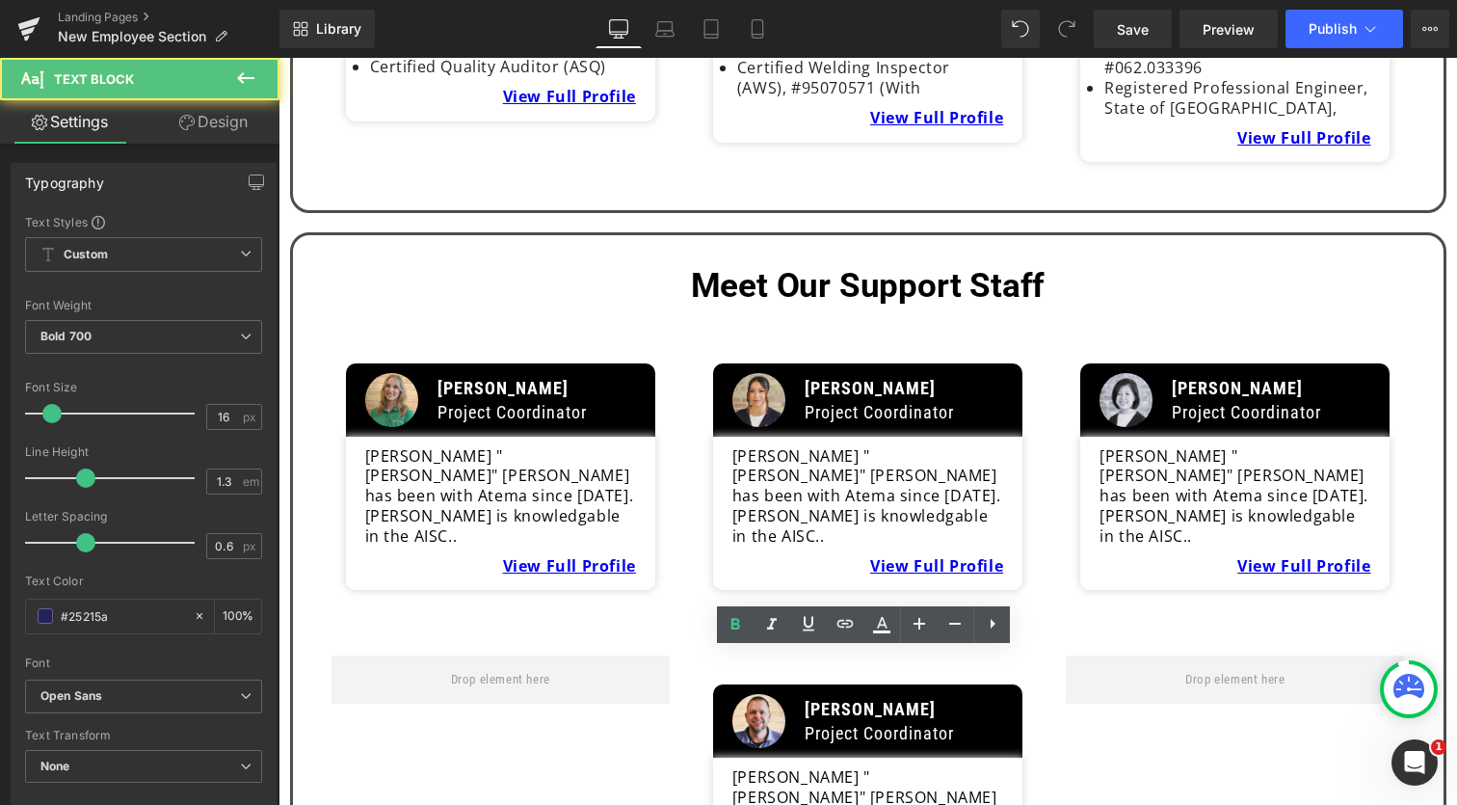
drag, startPoint x: 865, startPoint y: 665, endPoint x: 1025, endPoint y: 668, distance: 160.0
click at [1023, 684] on div "Image [PERSON_NAME] Project Coordinator Text Block Row [PERSON_NAME] "[PERSON_N…" at bounding box center [868, 797] width 338 height 227
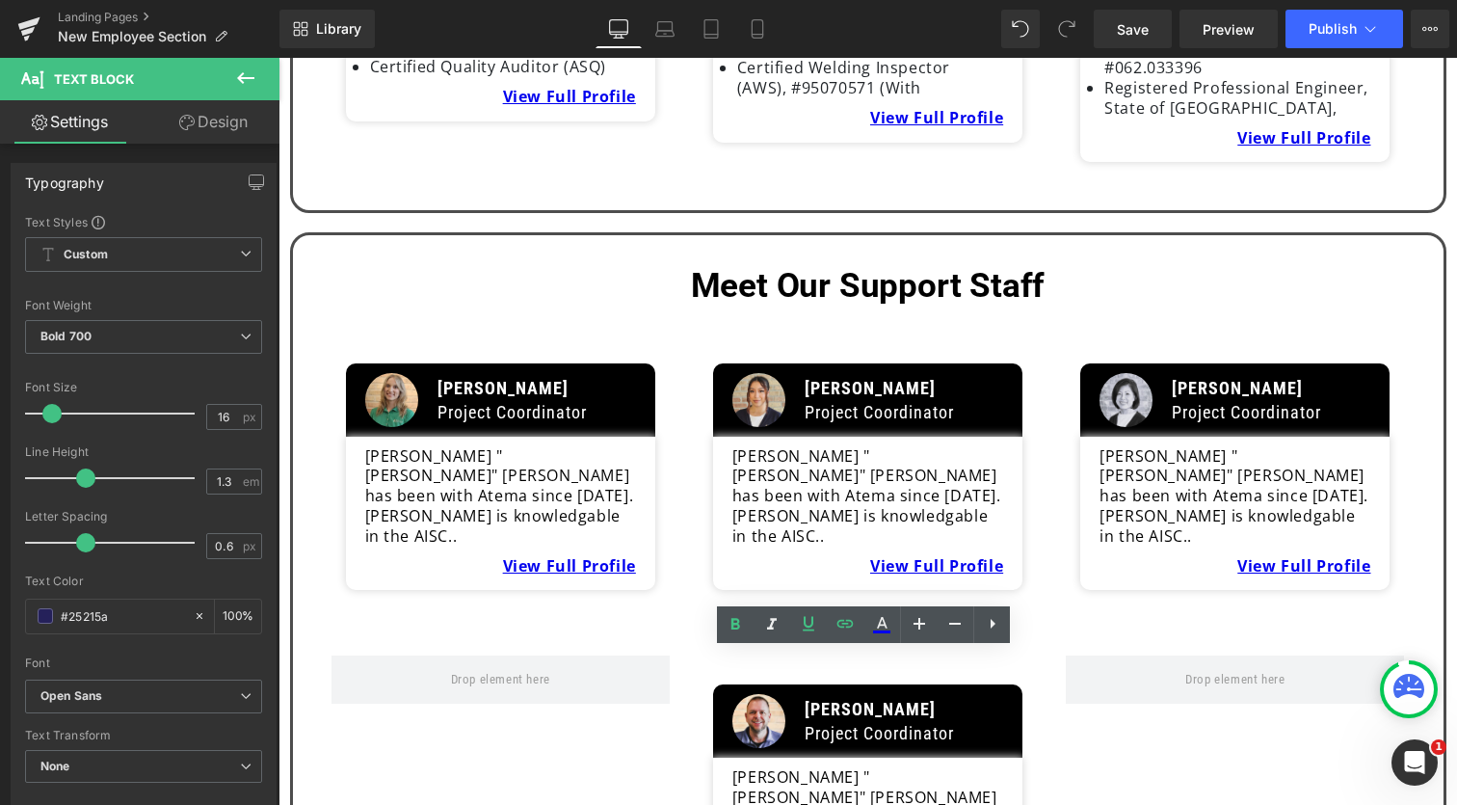
click at [1008, 704] on span "Edit" at bounding box center [1006, 706] width 22 height 16
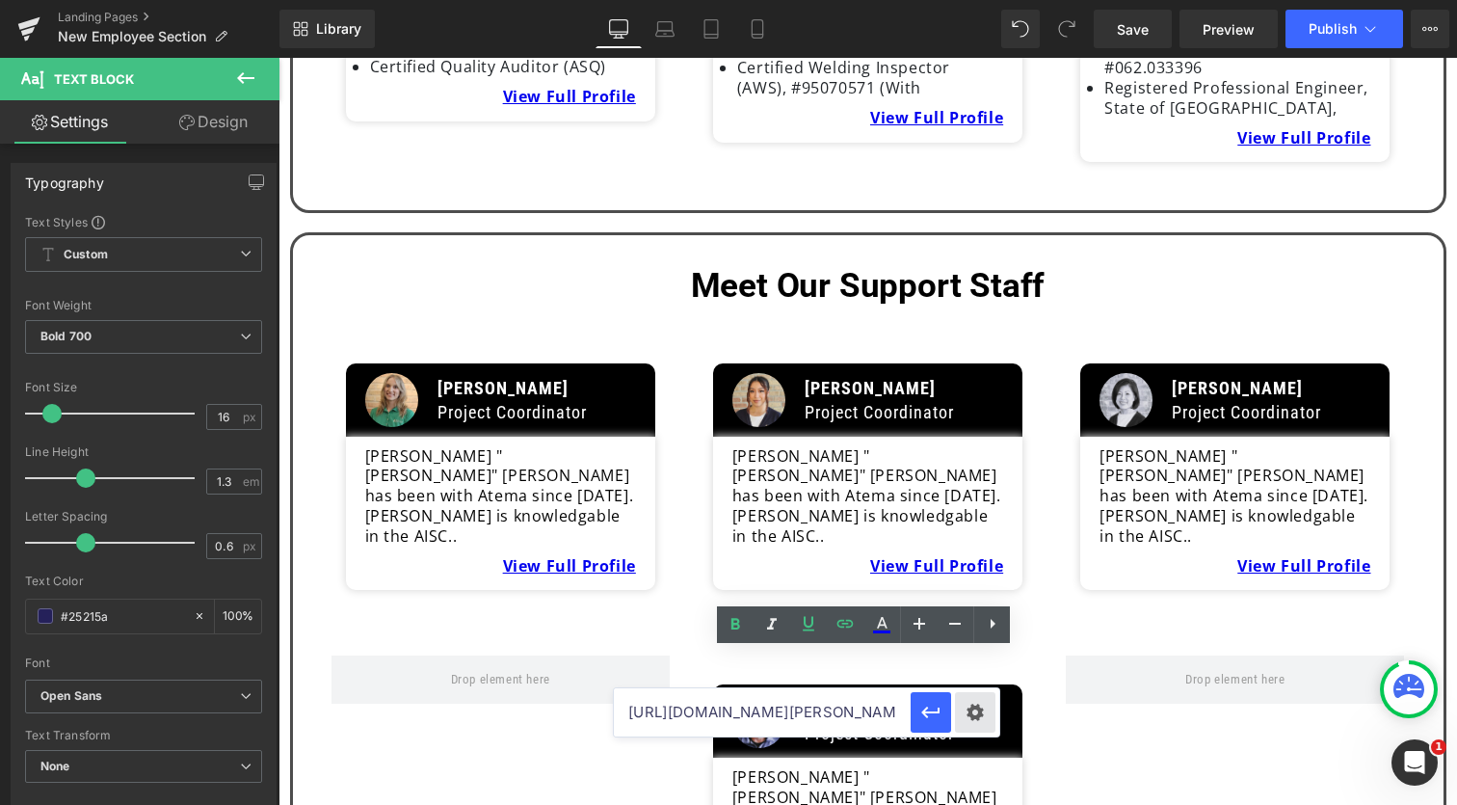
click at [967, 0] on div "Text Color Highlight Color #333333 Edit or remove link: Edit - Unlink - Cancel …" at bounding box center [728, 0] width 1457 height 0
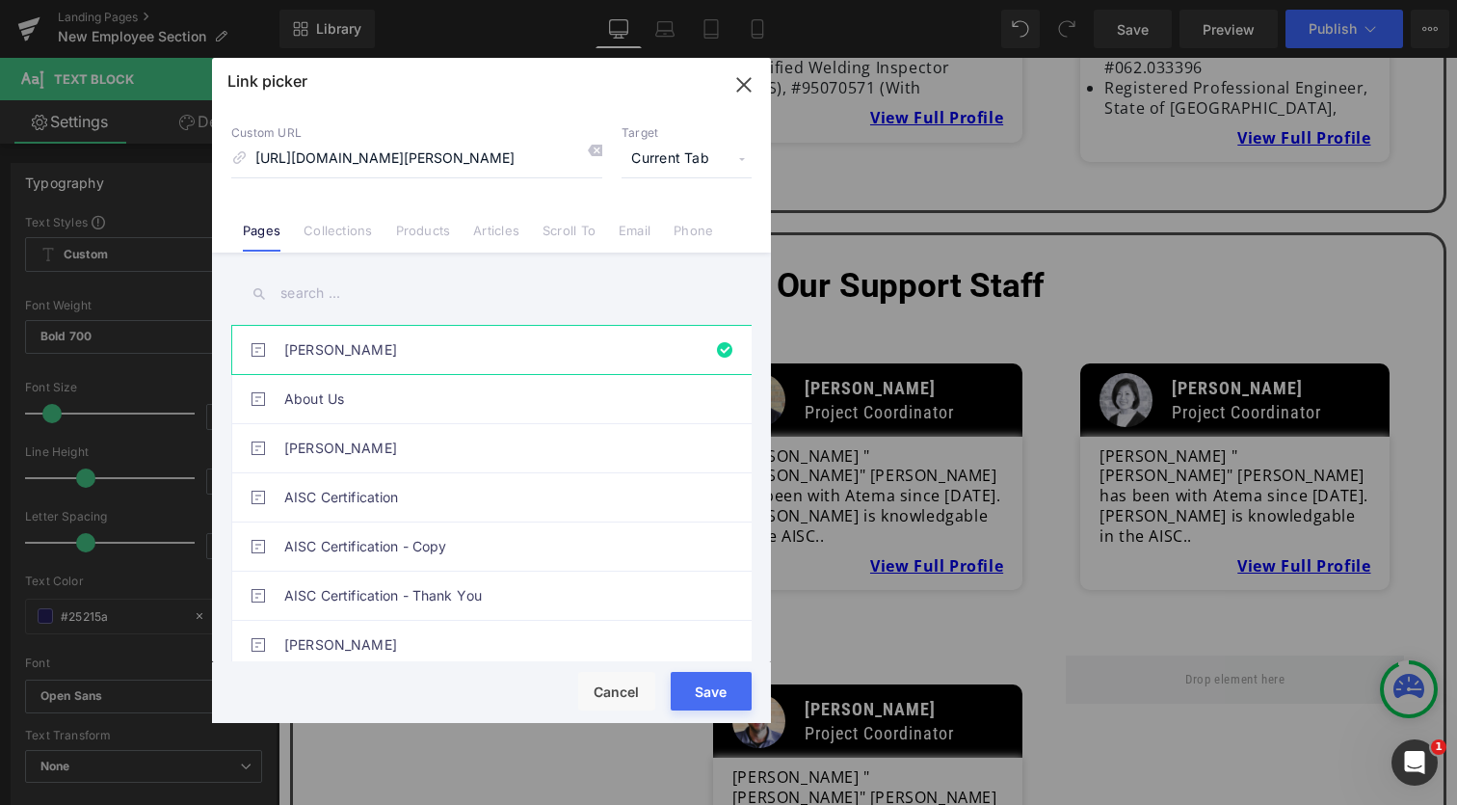
click at [370, 302] on input "text" at bounding box center [491, 293] width 520 height 43
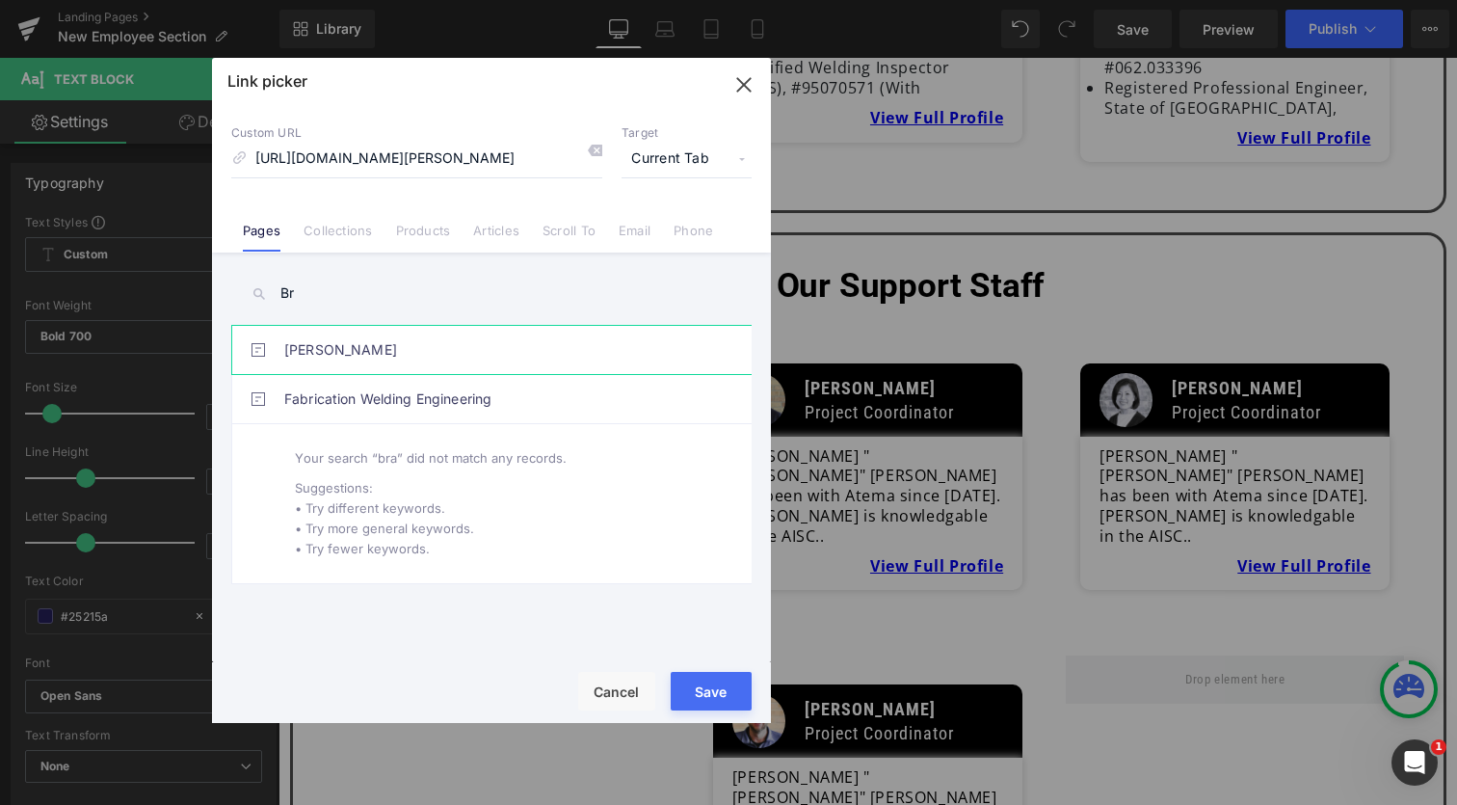
type input "Br"
click at [347, 354] on link "[PERSON_NAME]" at bounding box center [496, 350] width 424 height 48
click at [708, 691] on button "Save" at bounding box center [711, 691] width 81 height 39
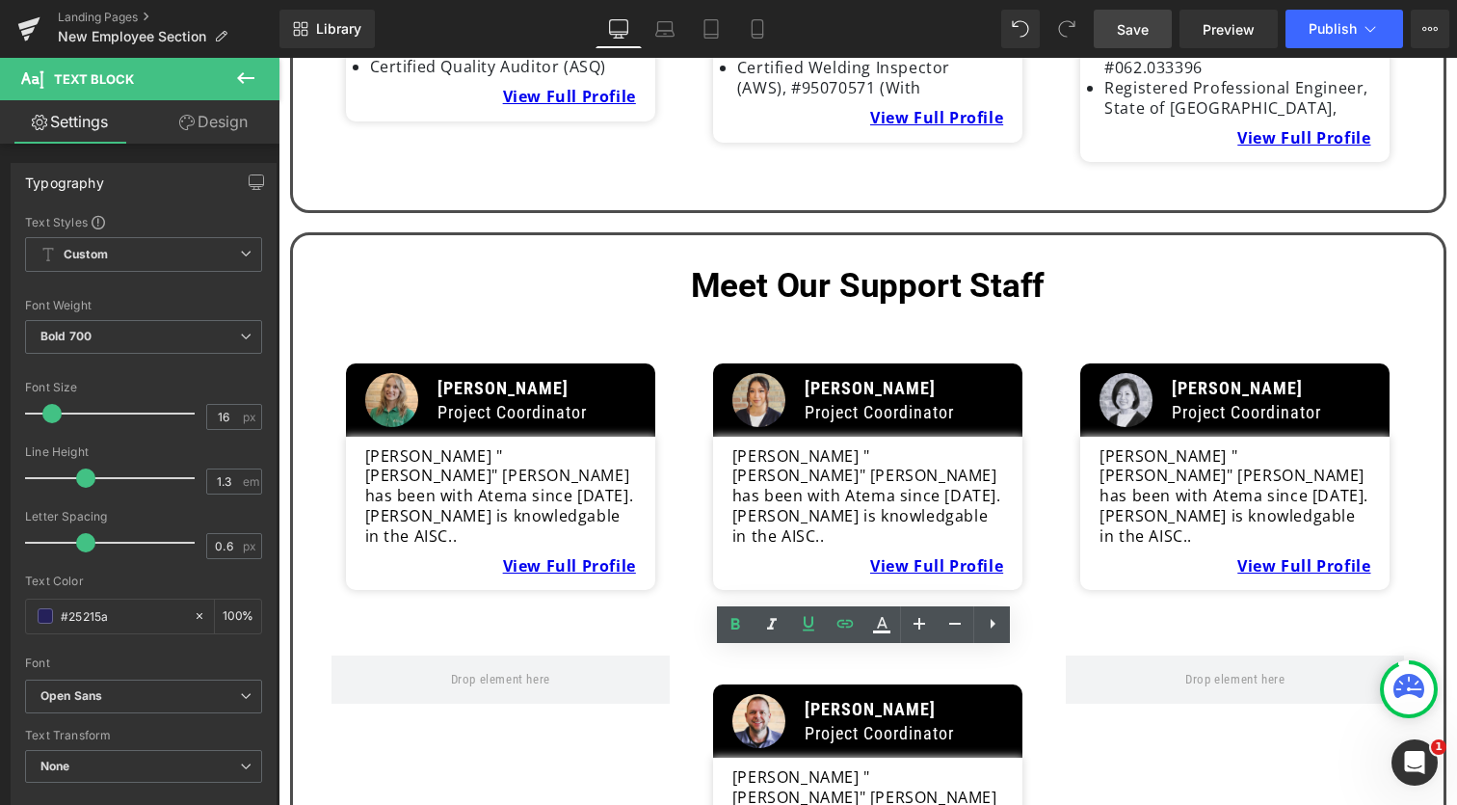
click at [1141, 39] on span "Save" at bounding box center [1133, 29] width 32 height 20
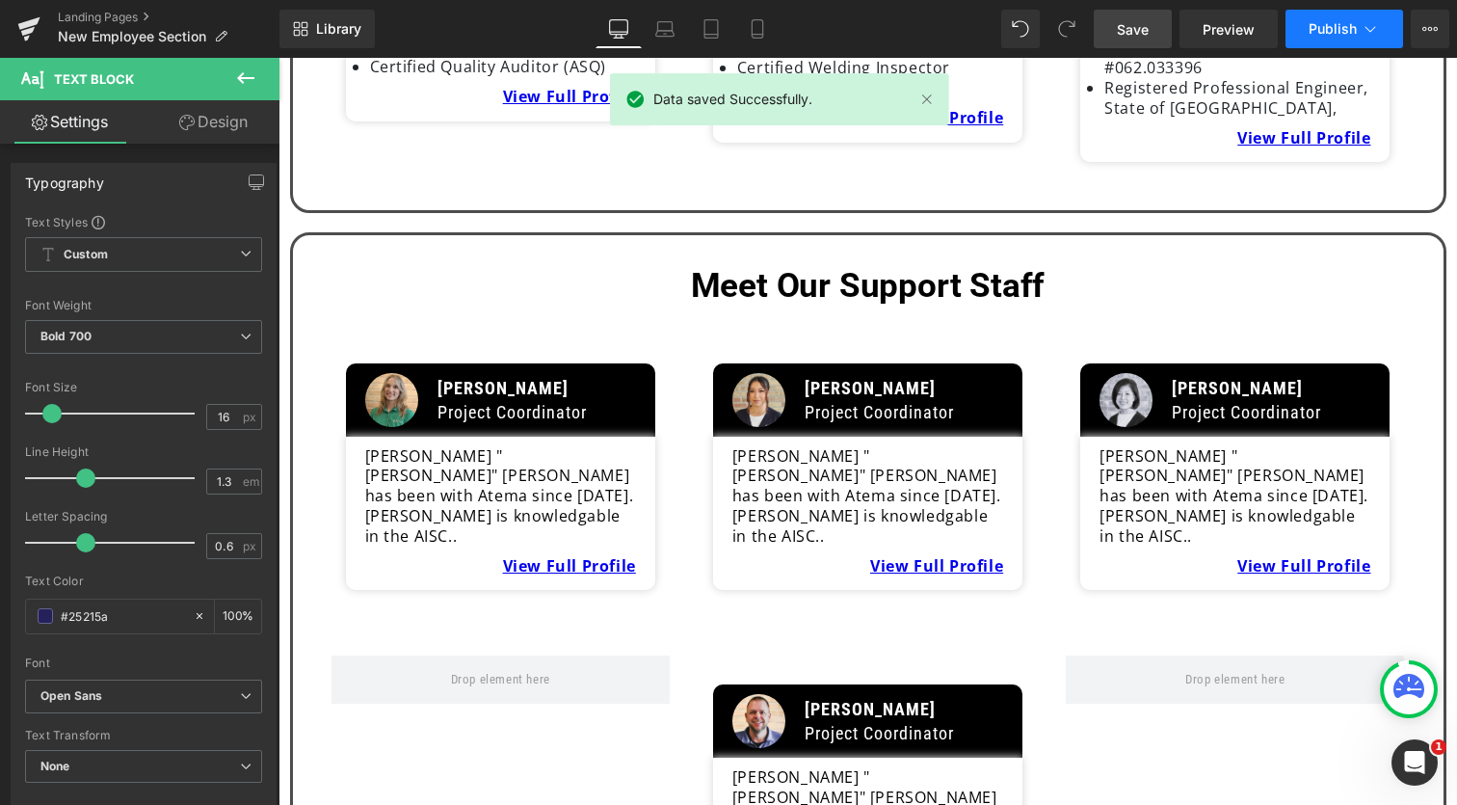
click at [1330, 37] on button "Publish" at bounding box center [1345, 29] width 118 height 39
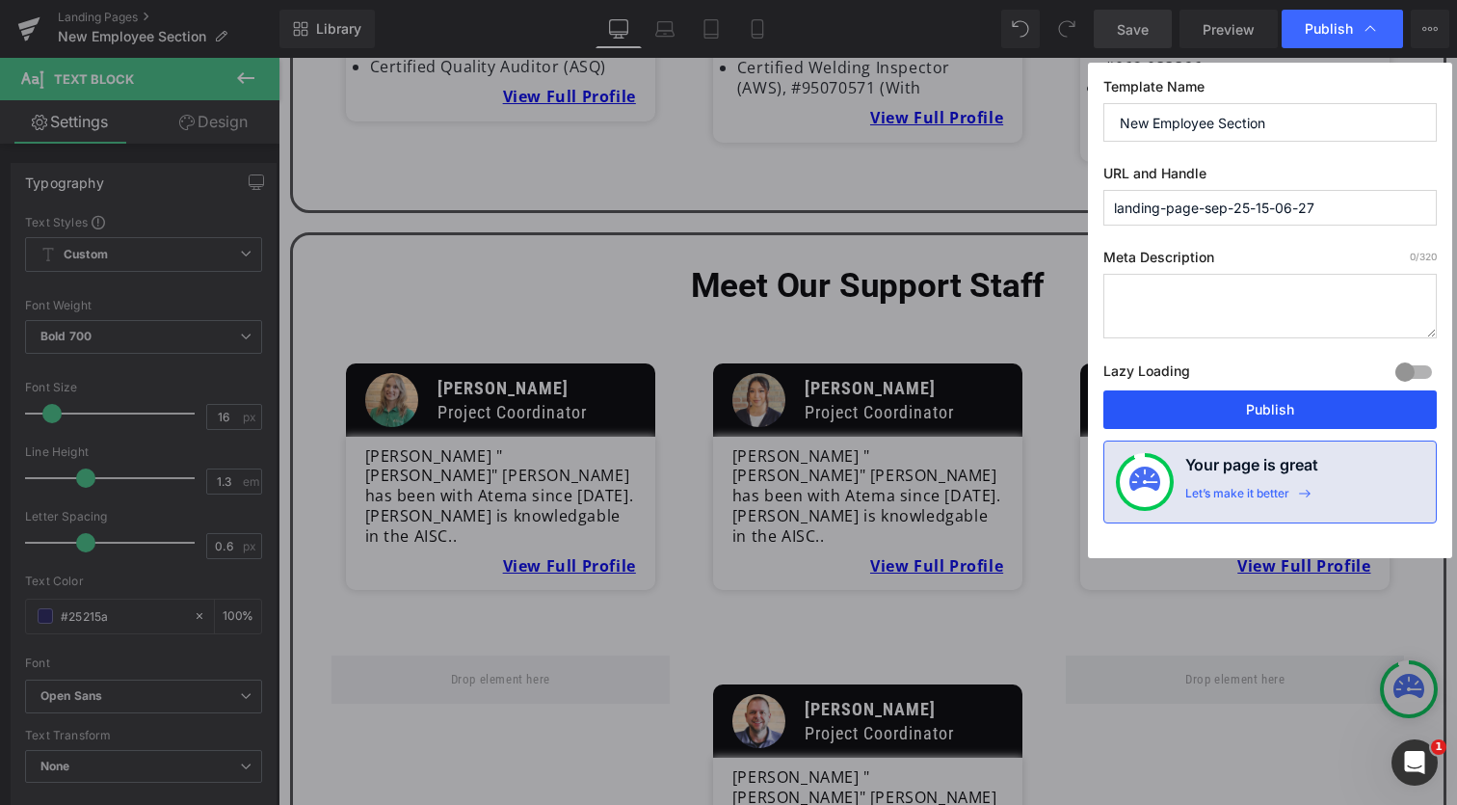
click at [1288, 410] on button "Publish" at bounding box center [1269, 409] width 333 height 39
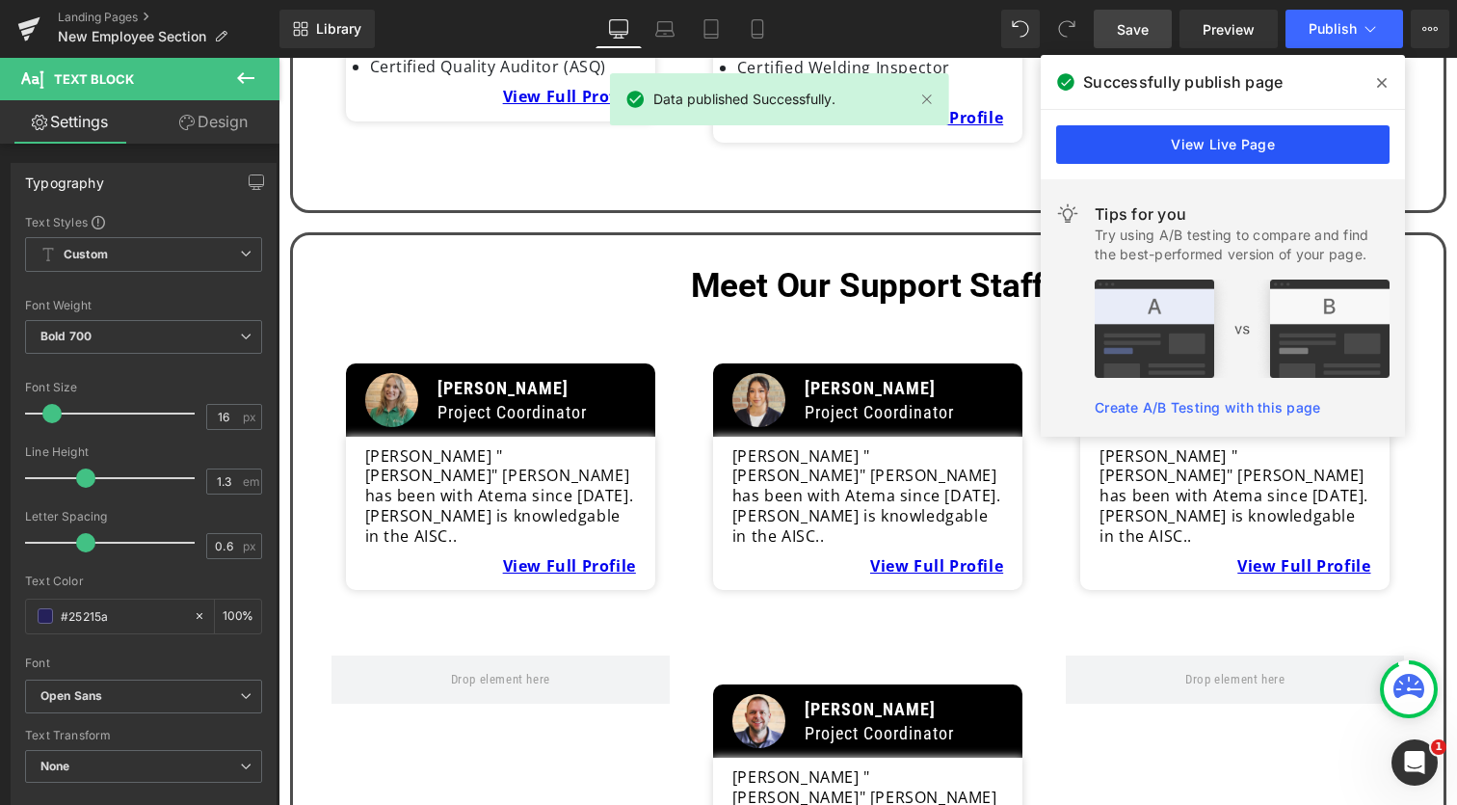
click at [1226, 149] on link "View Live Page" at bounding box center [1222, 144] width 333 height 39
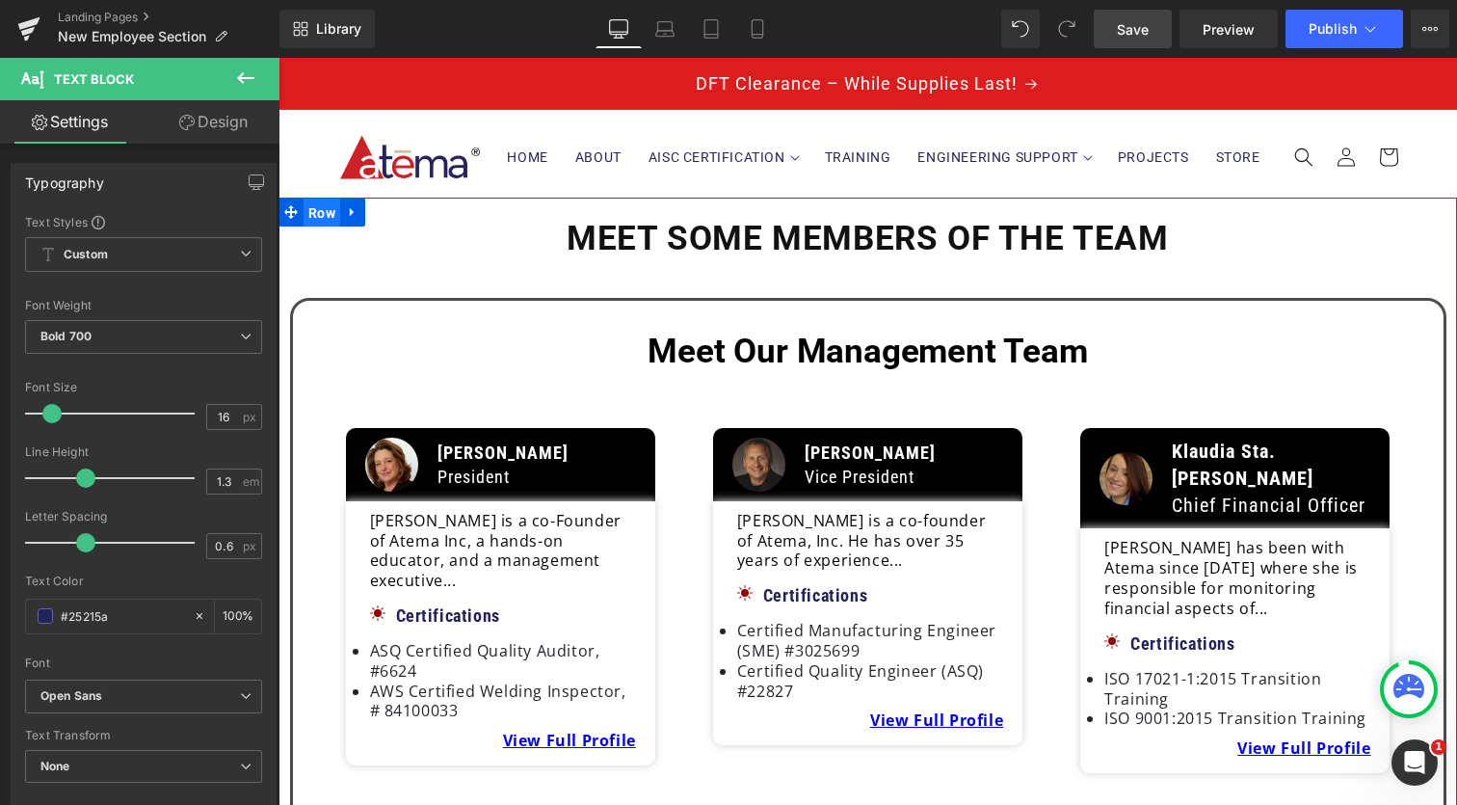
click at [330, 223] on span "Row" at bounding box center [322, 213] width 37 height 29
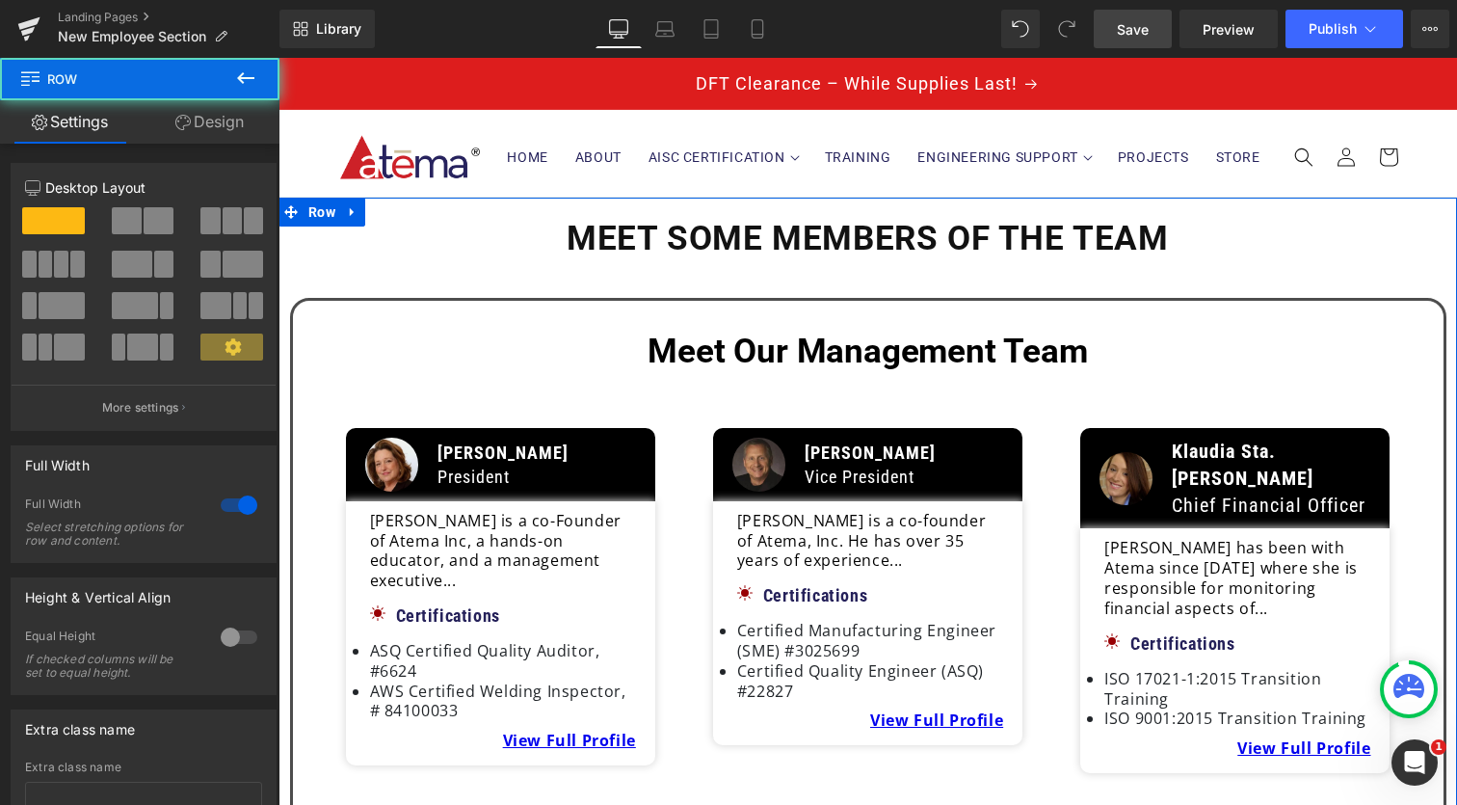
click at [203, 124] on link "Design" at bounding box center [210, 121] width 140 height 43
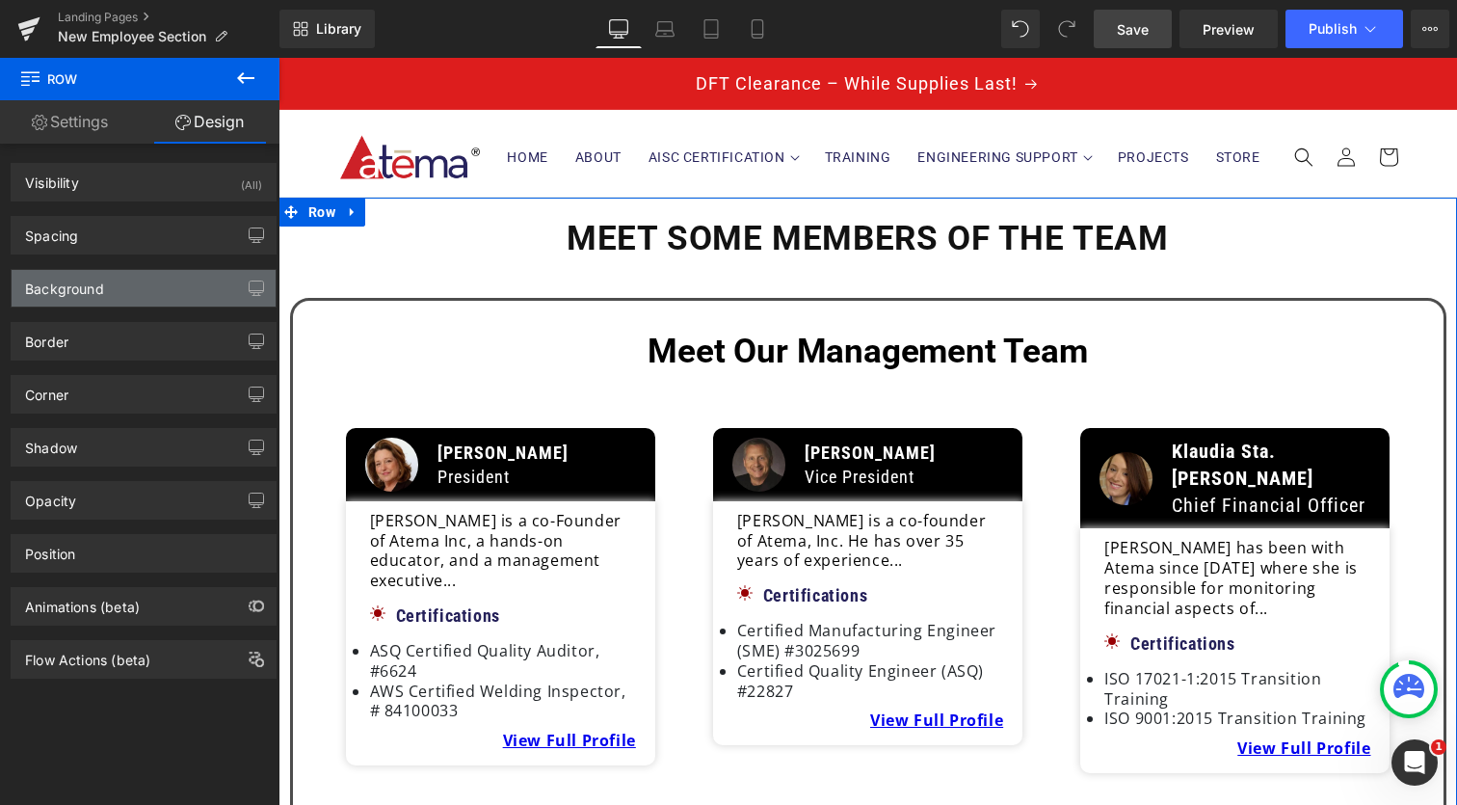
click at [150, 290] on div "Background" at bounding box center [144, 288] width 264 height 37
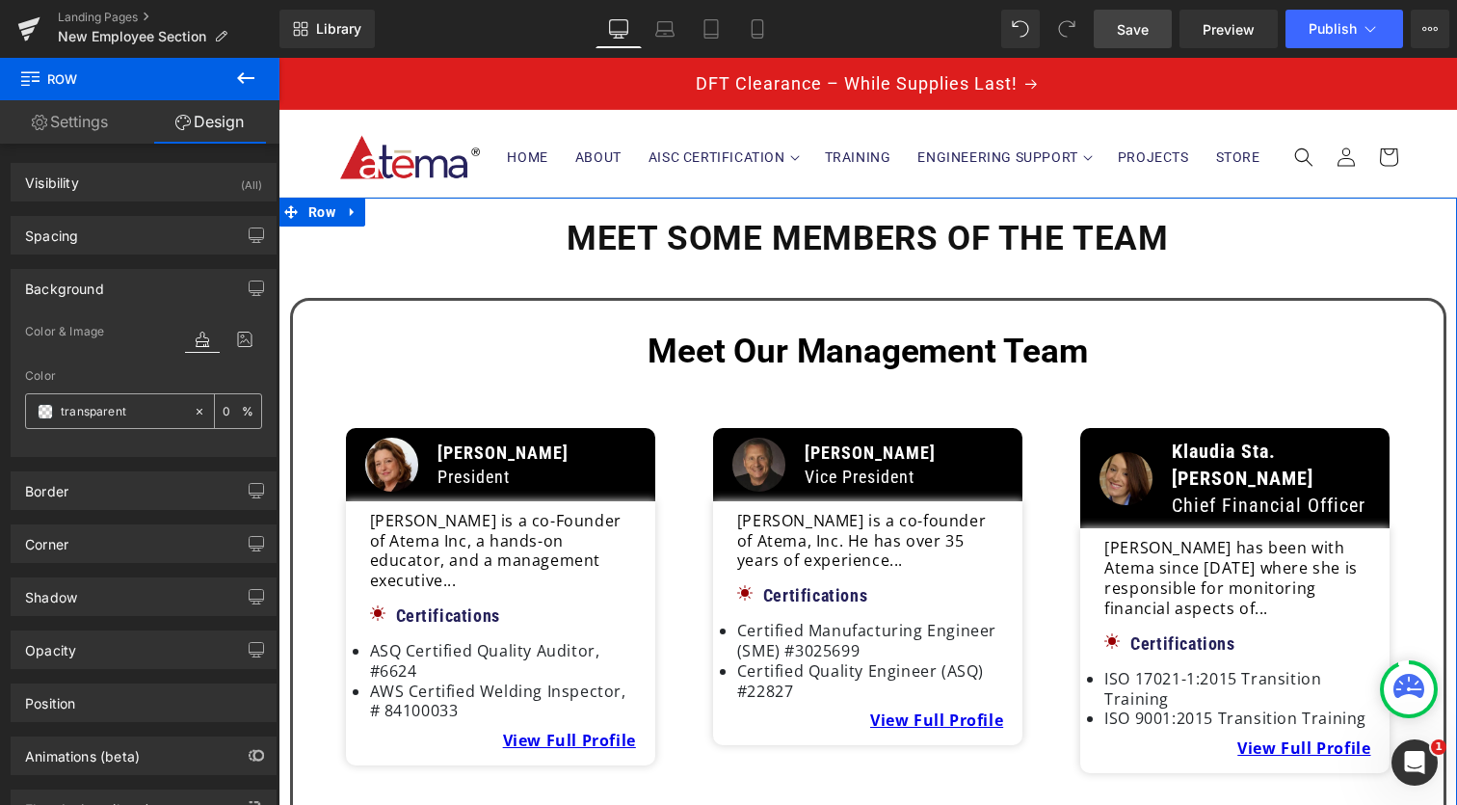
click at [126, 407] on input "text" at bounding box center [122, 411] width 123 height 21
paste input "221F55"
type input "221F55"
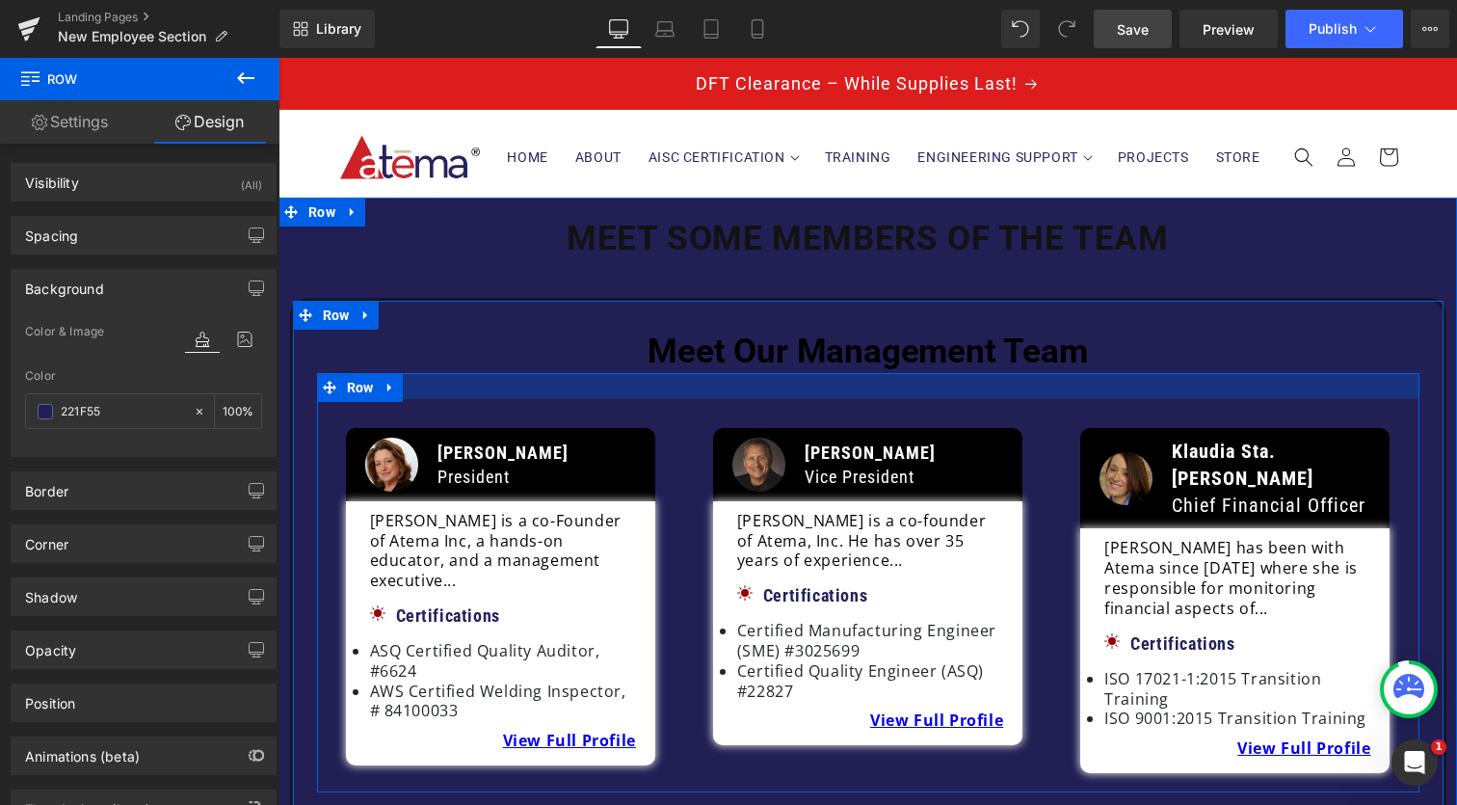
click at [518, 375] on div at bounding box center [868, 386] width 1102 height 26
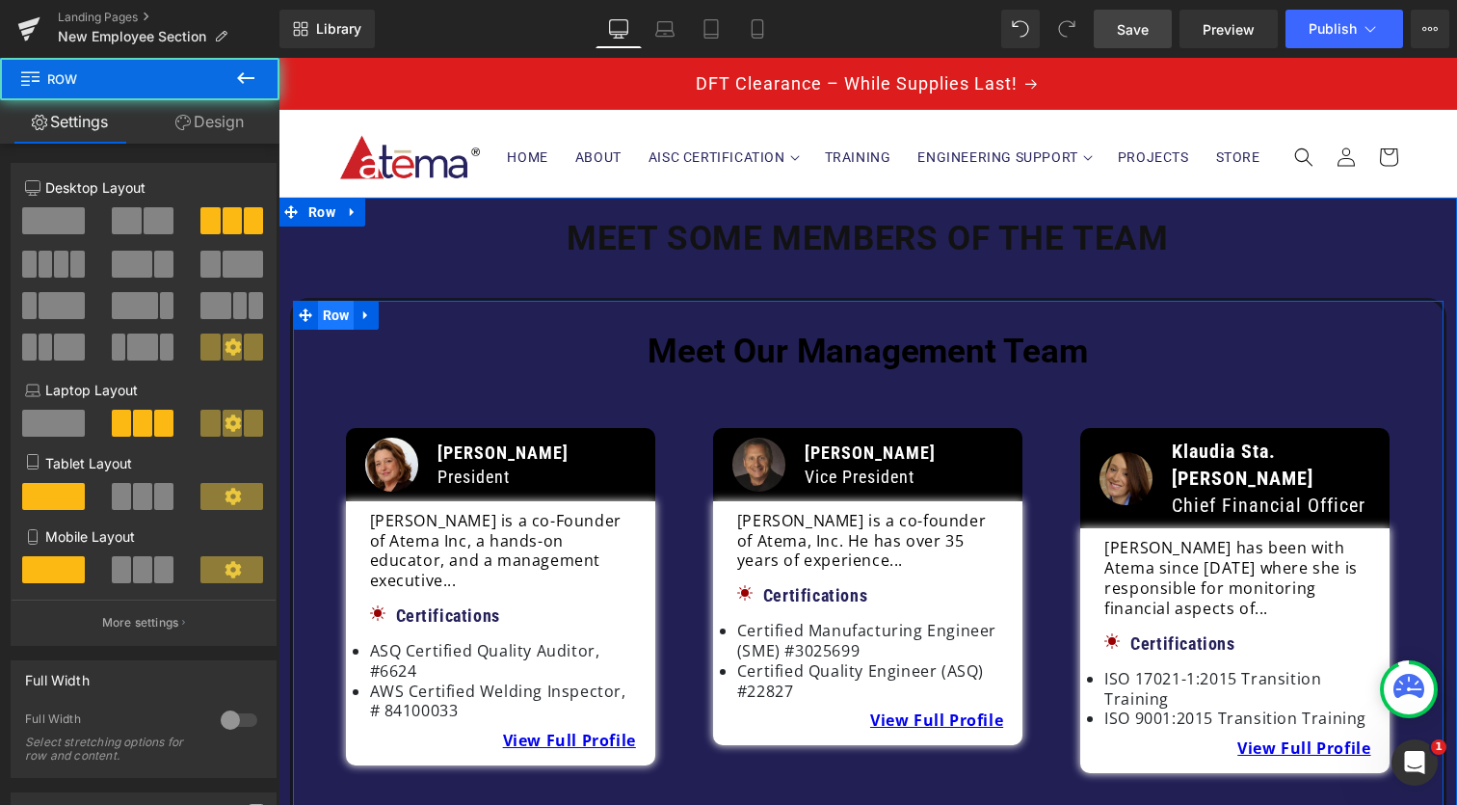
click at [337, 320] on span "Row" at bounding box center [336, 315] width 37 height 29
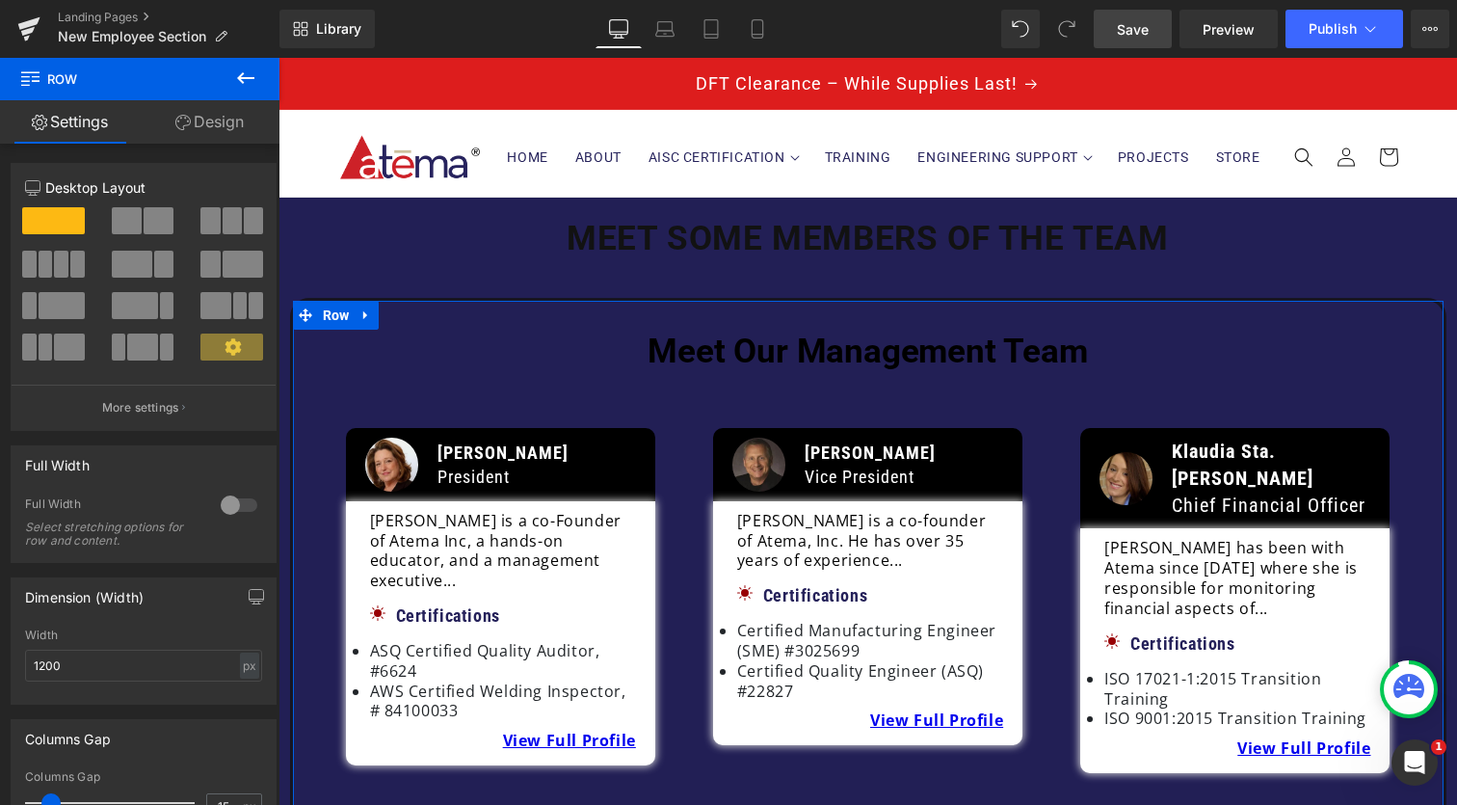
click at [226, 119] on link "Design" at bounding box center [210, 121] width 140 height 43
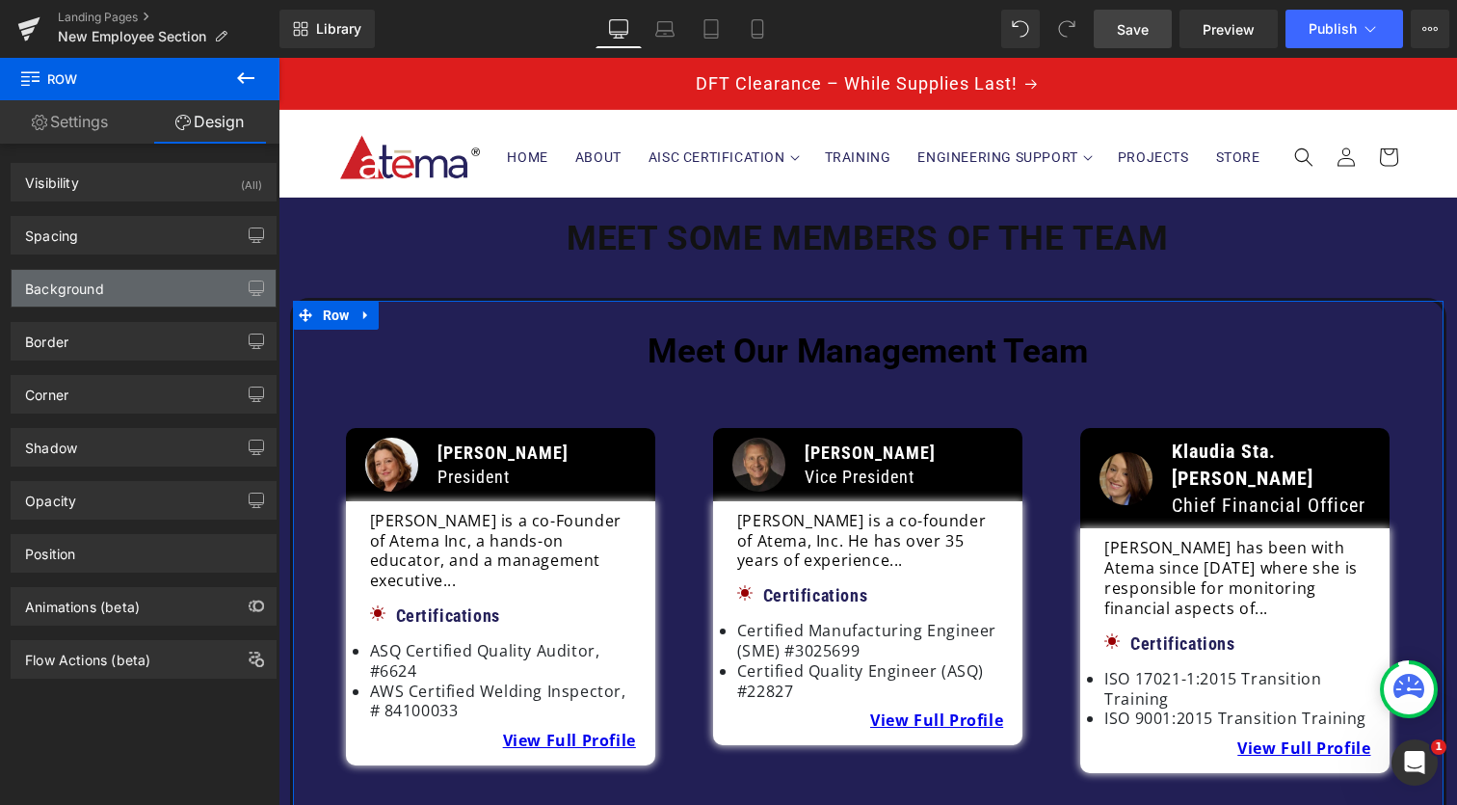
click at [165, 281] on div "Background" at bounding box center [144, 288] width 264 height 37
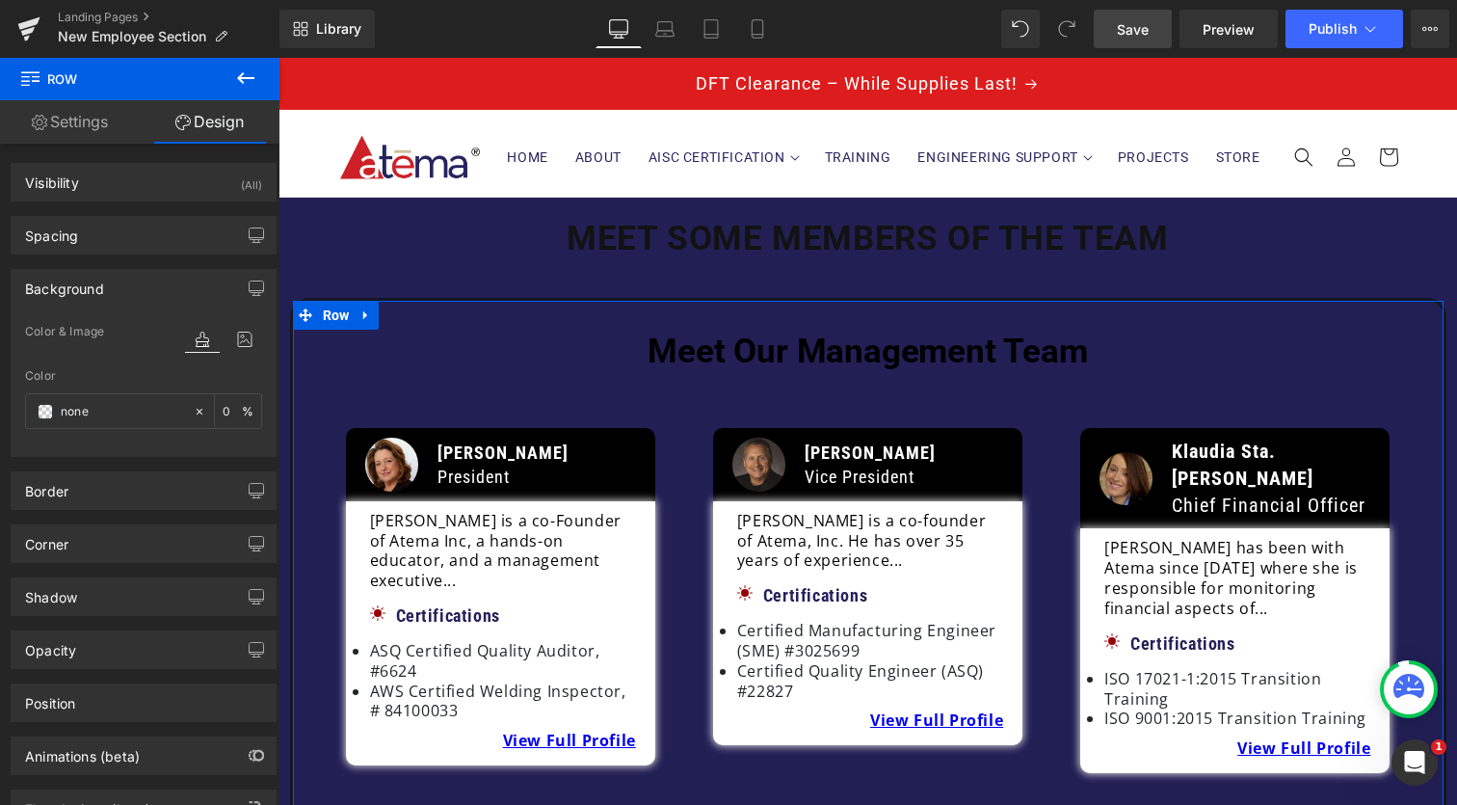
drag, startPoint x: 103, startPoint y: 415, endPoint x: 16, endPoint y: 415, distance: 86.7
click at [16, 415] on div "Color & Image color Color none 0 % Image Replace Image Upload image or Browse g…" at bounding box center [144, 388] width 264 height 136
paste input "none"
drag, startPoint x: 102, startPoint y: 414, endPoint x: 1, endPoint y: 414, distance: 101.2
click at [1, 414] on div "Background Color & Image color Color none 0 % Image Replace Image Upload image …" at bounding box center [144, 355] width 288 height 202
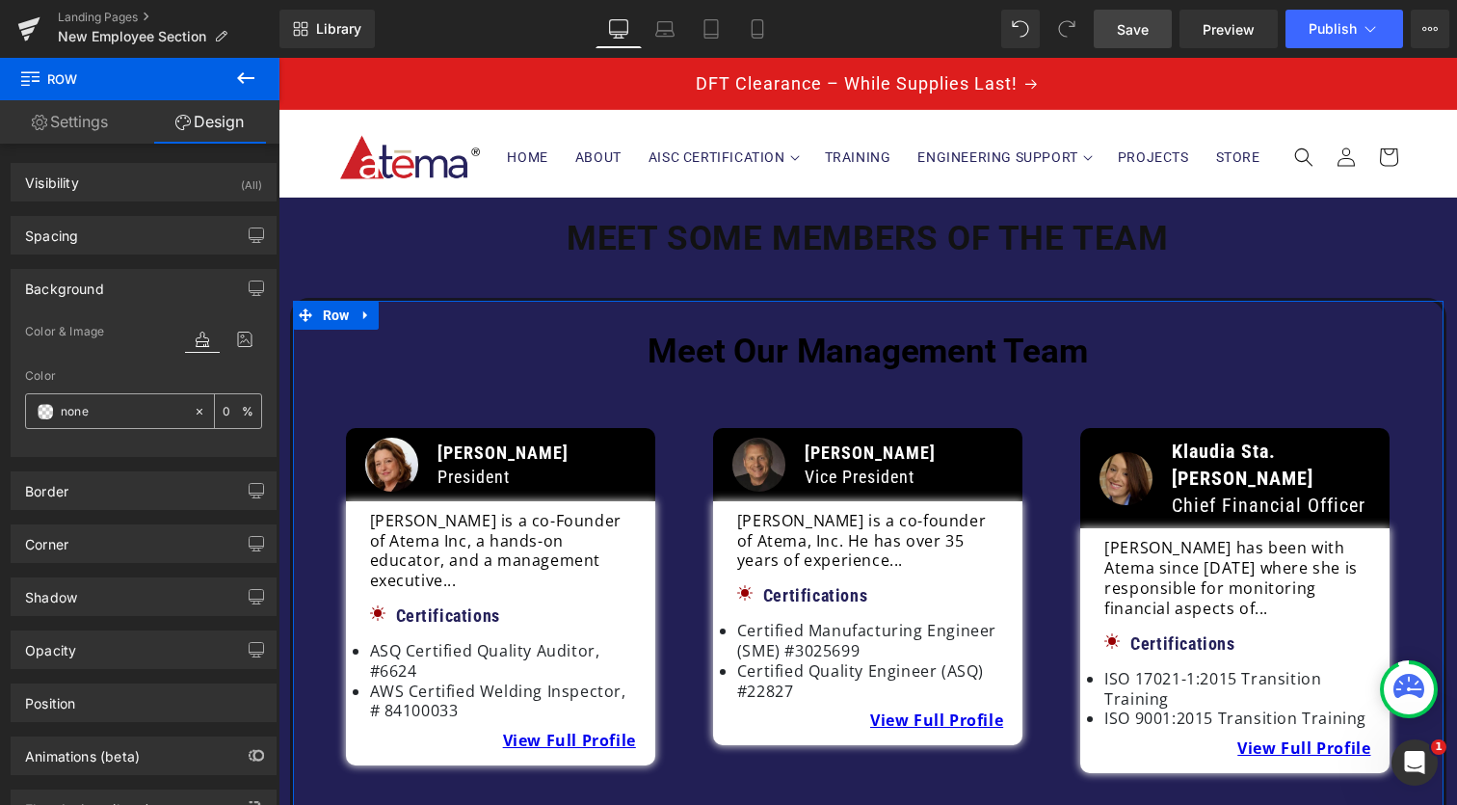
click at [193, 412] on icon at bounding box center [199, 411] width 13 height 13
click at [87, 411] on input "none" at bounding box center [122, 411] width 123 height 21
drag, startPoint x: 106, startPoint y: 412, endPoint x: 1, endPoint y: 412, distance: 105.0
click at [1, 412] on div "Background Color & Image color Color none 0 % Image Replace Image Upload image …" at bounding box center [144, 355] width 288 height 202
click at [146, 417] on input "none" at bounding box center [122, 411] width 123 height 21
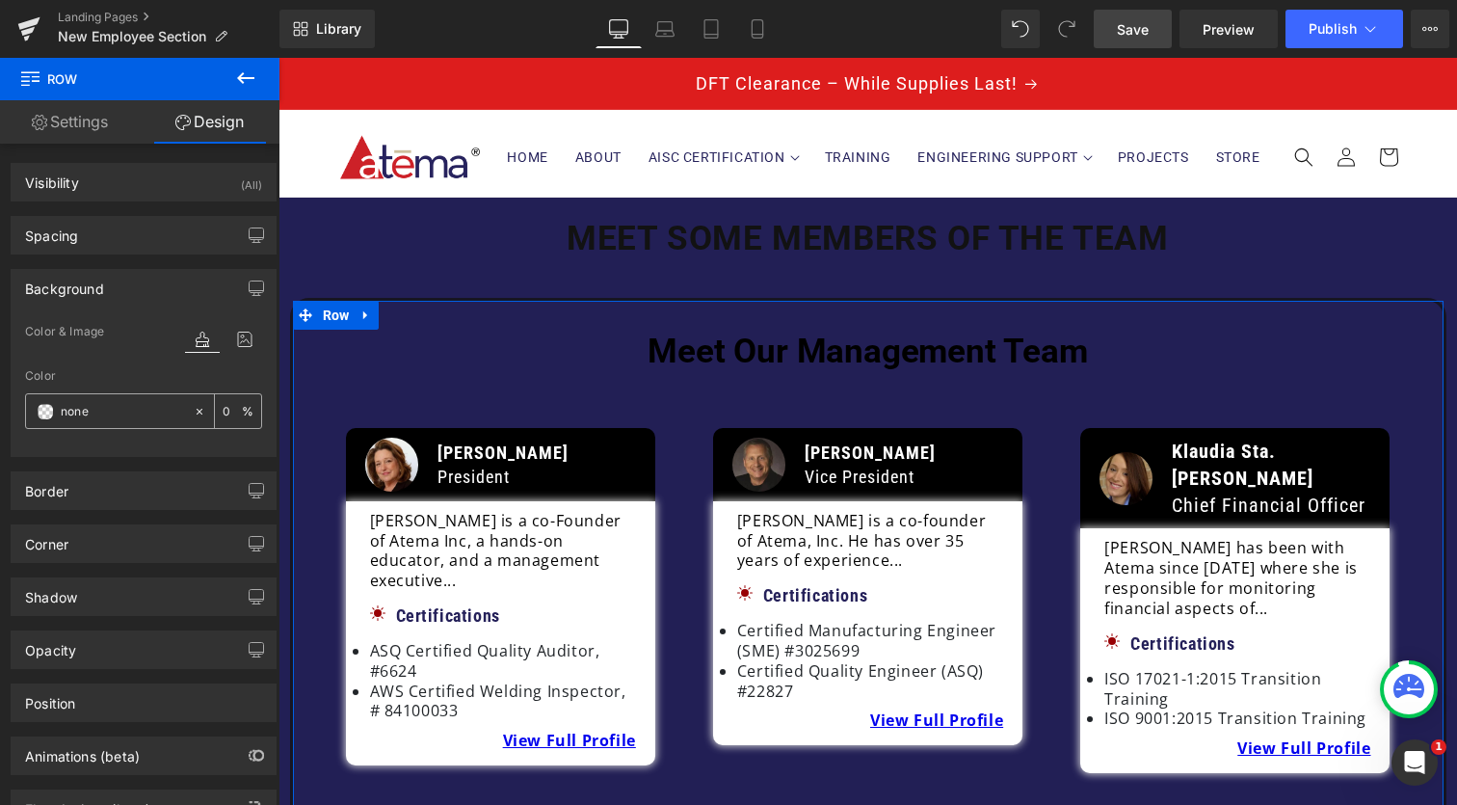
paste input "FFFFFF"
drag, startPoint x: 149, startPoint y: 415, endPoint x: 14, endPoint y: 415, distance: 134.9
click at [14, 415] on div "Color & Image color Color noneFFFFFF 0 % Image Replace Image Upload image or Br…" at bounding box center [144, 388] width 264 height 136
paste input "text"
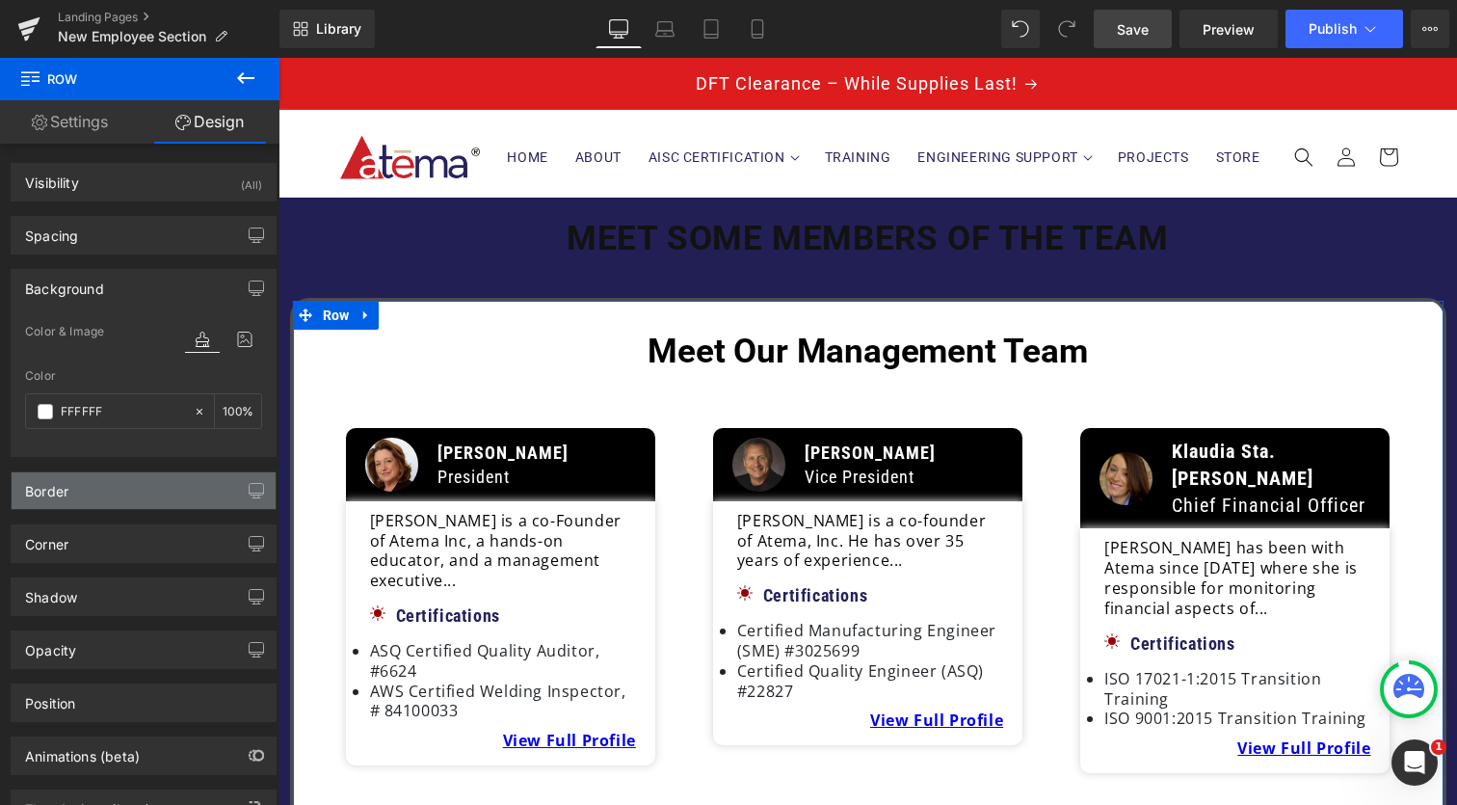
click at [126, 500] on div "Border" at bounding box center [144, 490] width 264 height 37
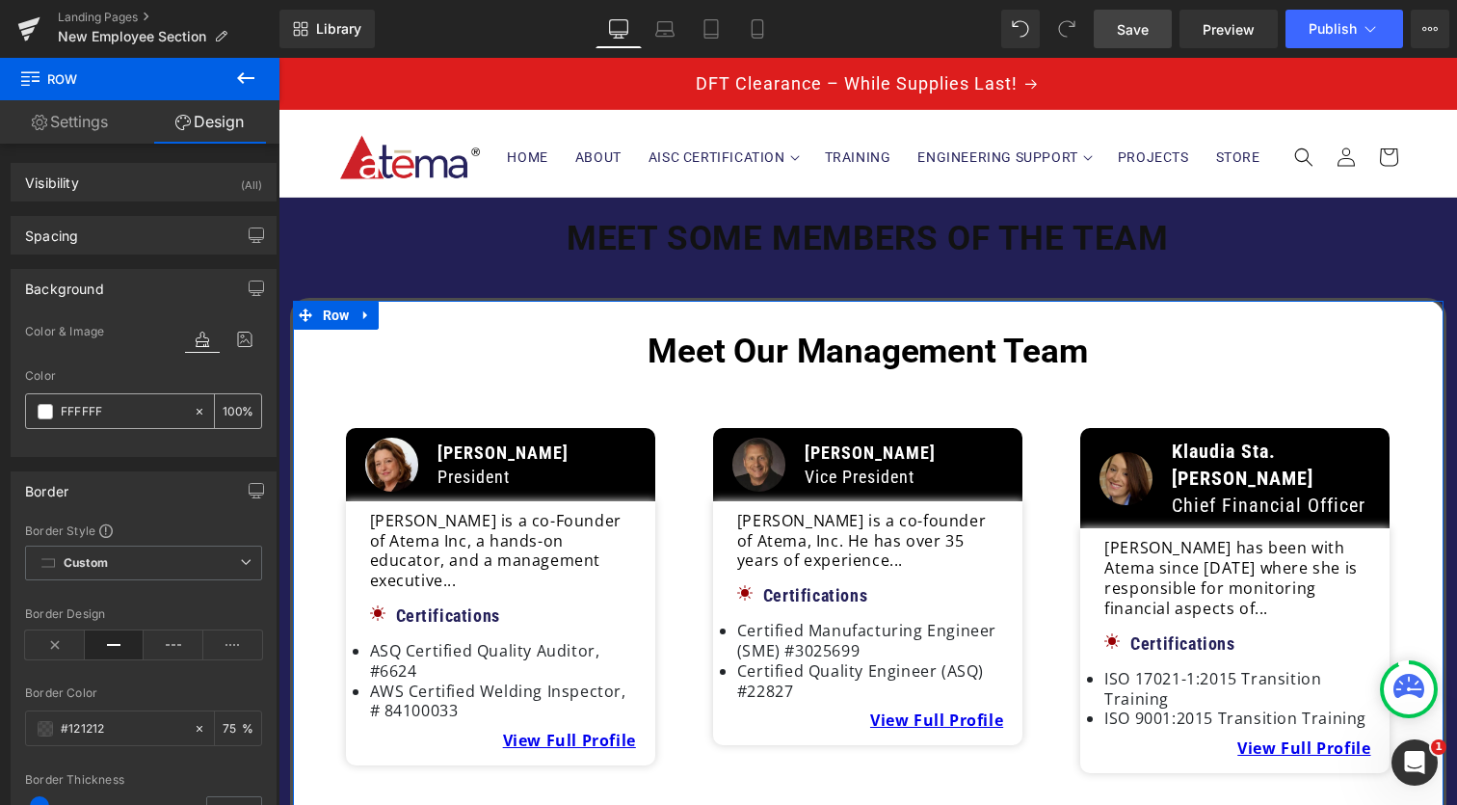
click at [132, 411] on input "FFFFFF" at bounding box center [122, 411] width 123 height 21
drag, startPoint x: 132, startPoint y: 411, endPoint x: 51, endPoint y: 411, distance: 81.0
click at [51, 411] on div "FFFFFF" at bounding box center [109, 411] width 167 height 34
paste input "D22628"
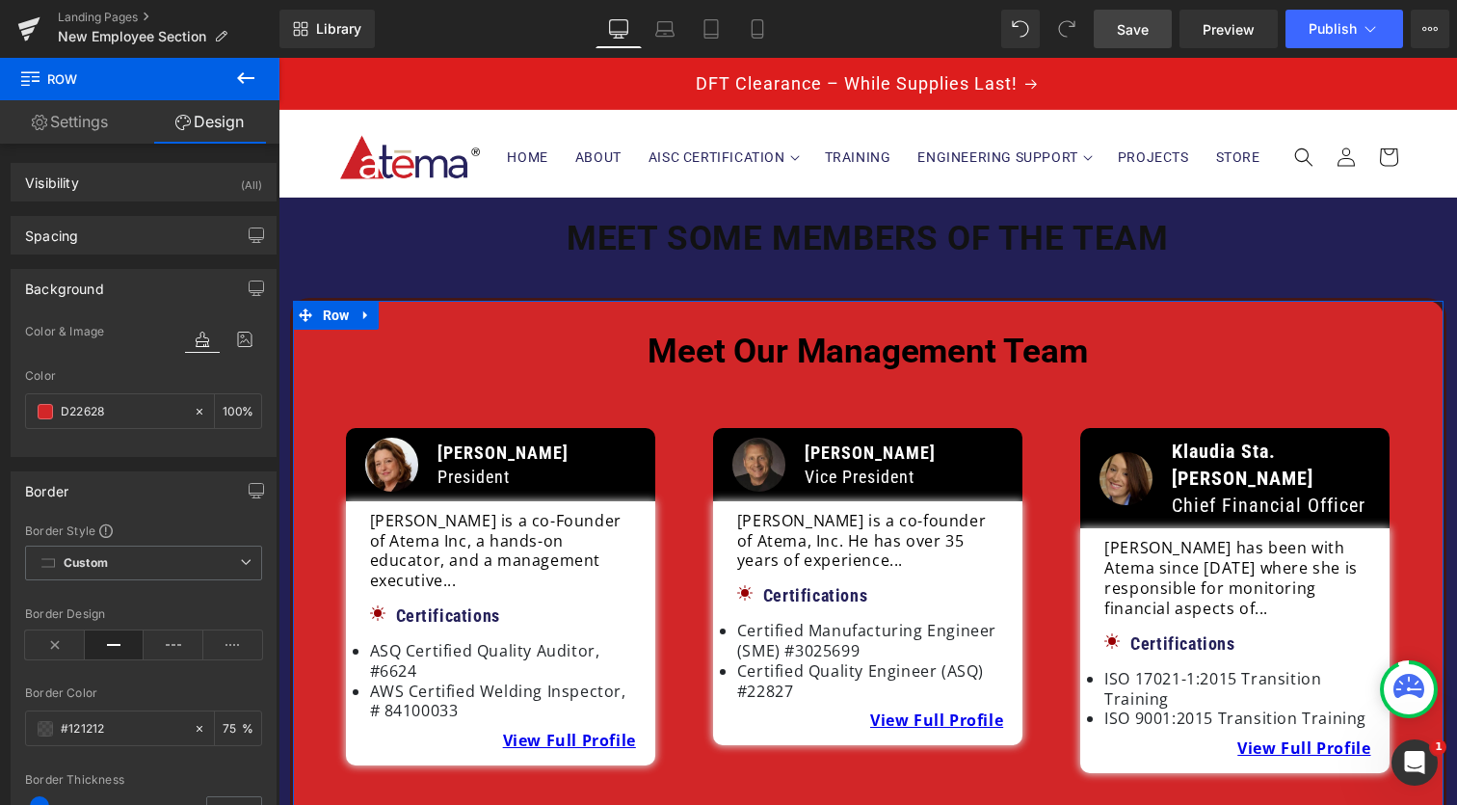
type input "D22628"
click at [113, 354] on div "Color & Image color" at bounding box center [143, 344] width 237 height 49
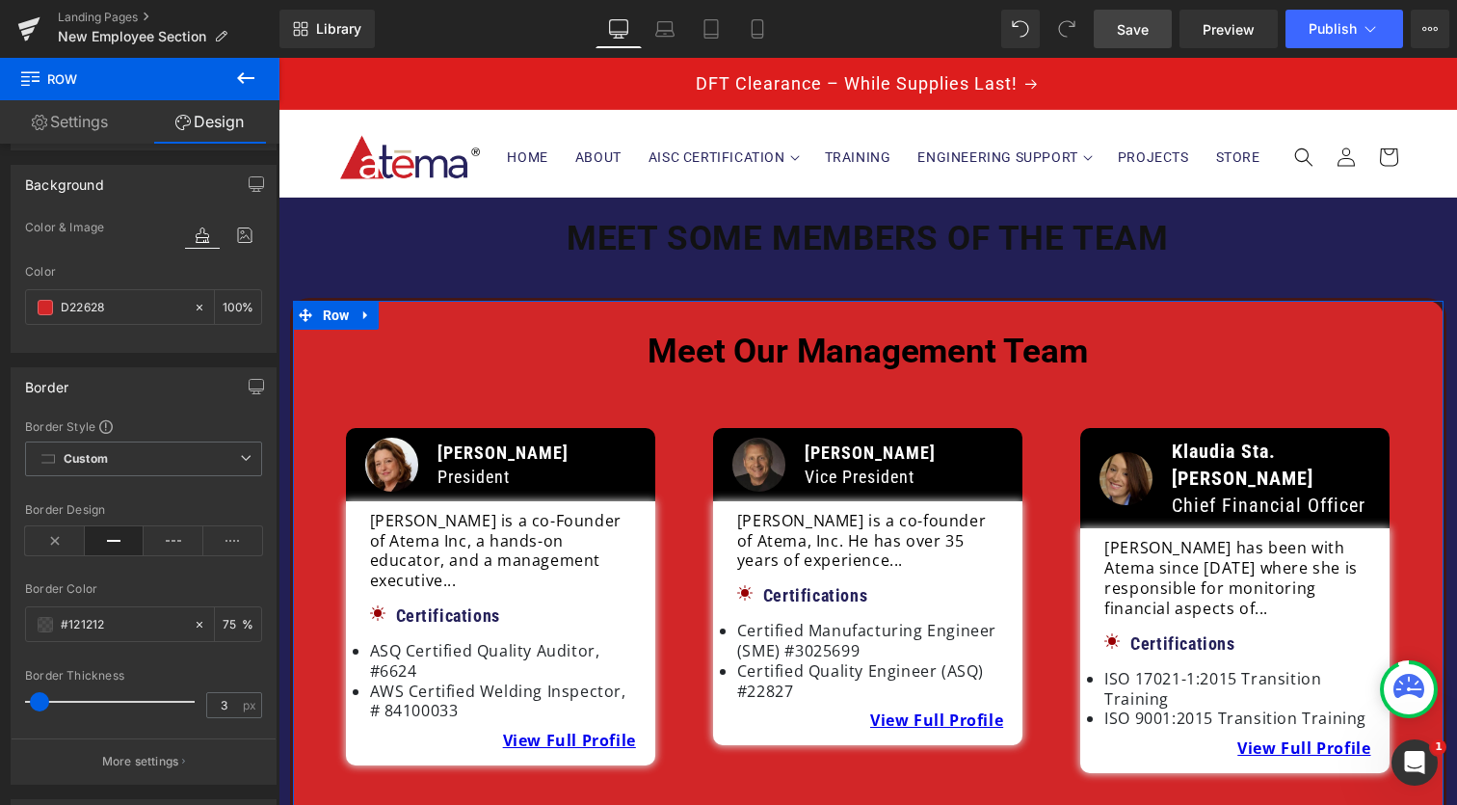
scroll to position [105, 0]
drag, startPoint x: 128, startPoint y: 623, endPoint x: 39, endPoint y: 622, distance: 89.6
click at [38, 622] on div "#121212" at bounding box center [109, 623] width 167 height 34
paste input "D22628"
type input "D22628"
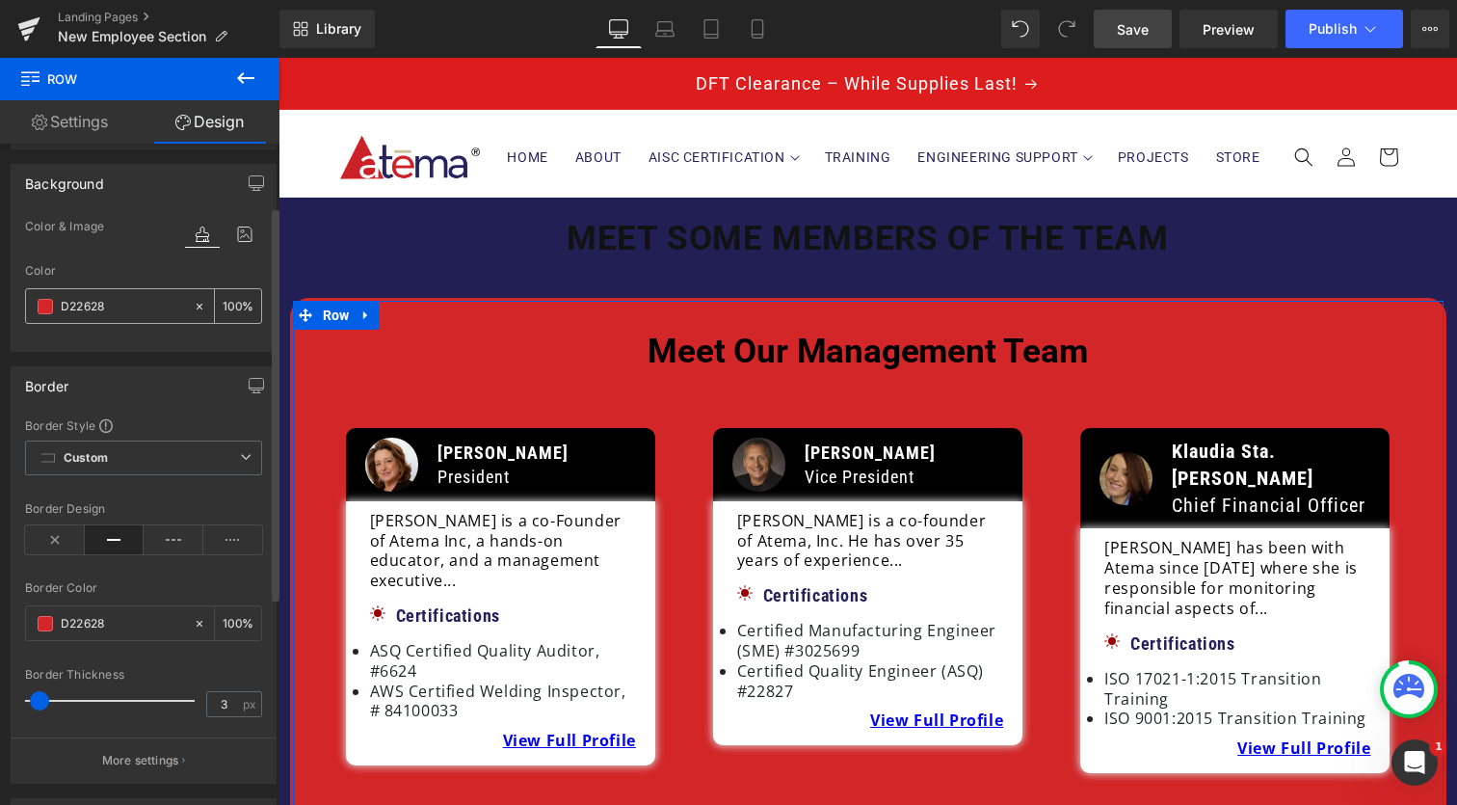
click at [136, 297] on input "D22628" at bounding box center [122, 306] width 123 height 21
drag, startPoint x: 136, startPoint y: 300, endPoint x: 59, endPoint y: 300, distance: 77.1
click at [59, 300] on div "D22628" at bounding box center [109, 306] width 167 height 34
paste input "CDC29D"
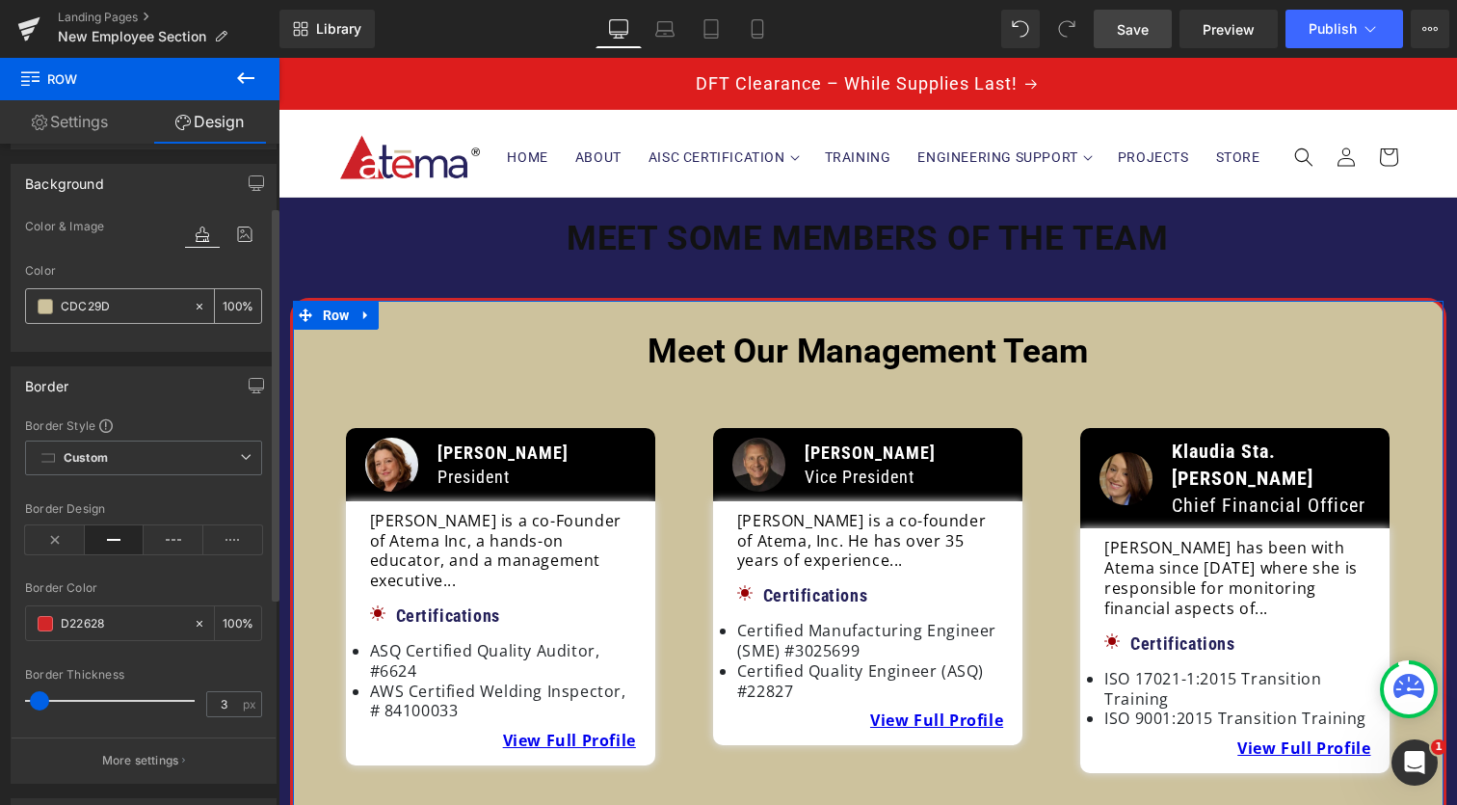
click at [130, 309] on input "CDC29D" at bounding box center [122, 306] width 123 height 21
drag, startPoint x: 130, startPoint y: 309, endPoint x: 32, endPoint y: 309, distance: 98.3
click at [32, 309] on div "CDC29D" at bounding box center [109, 306] width 167 height 34
paste input "FFFFFF"
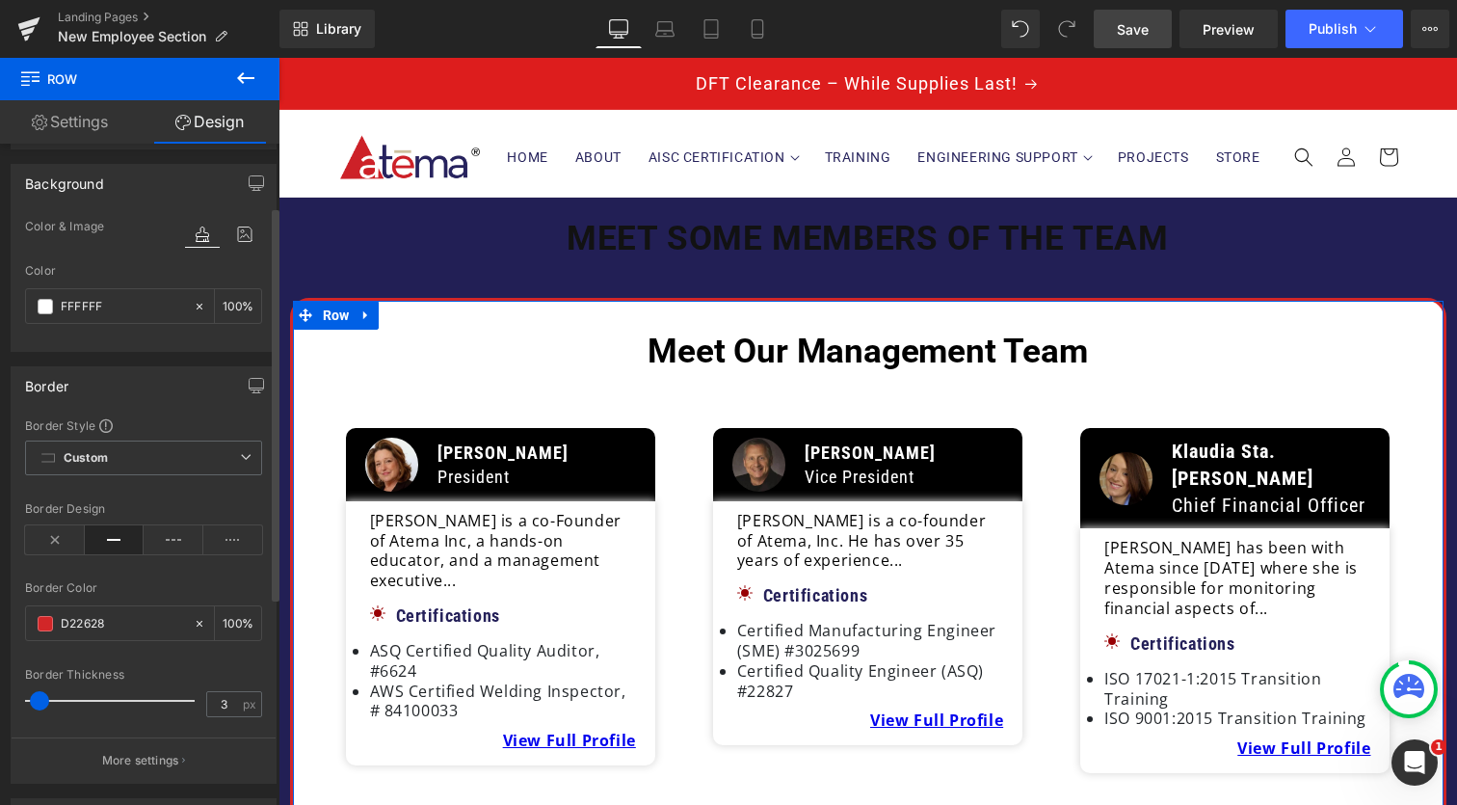
type input "FFFFFF"
click at [110, 255] on div "Color & Image color" at bounding box center [143, 239] width 237 height 49
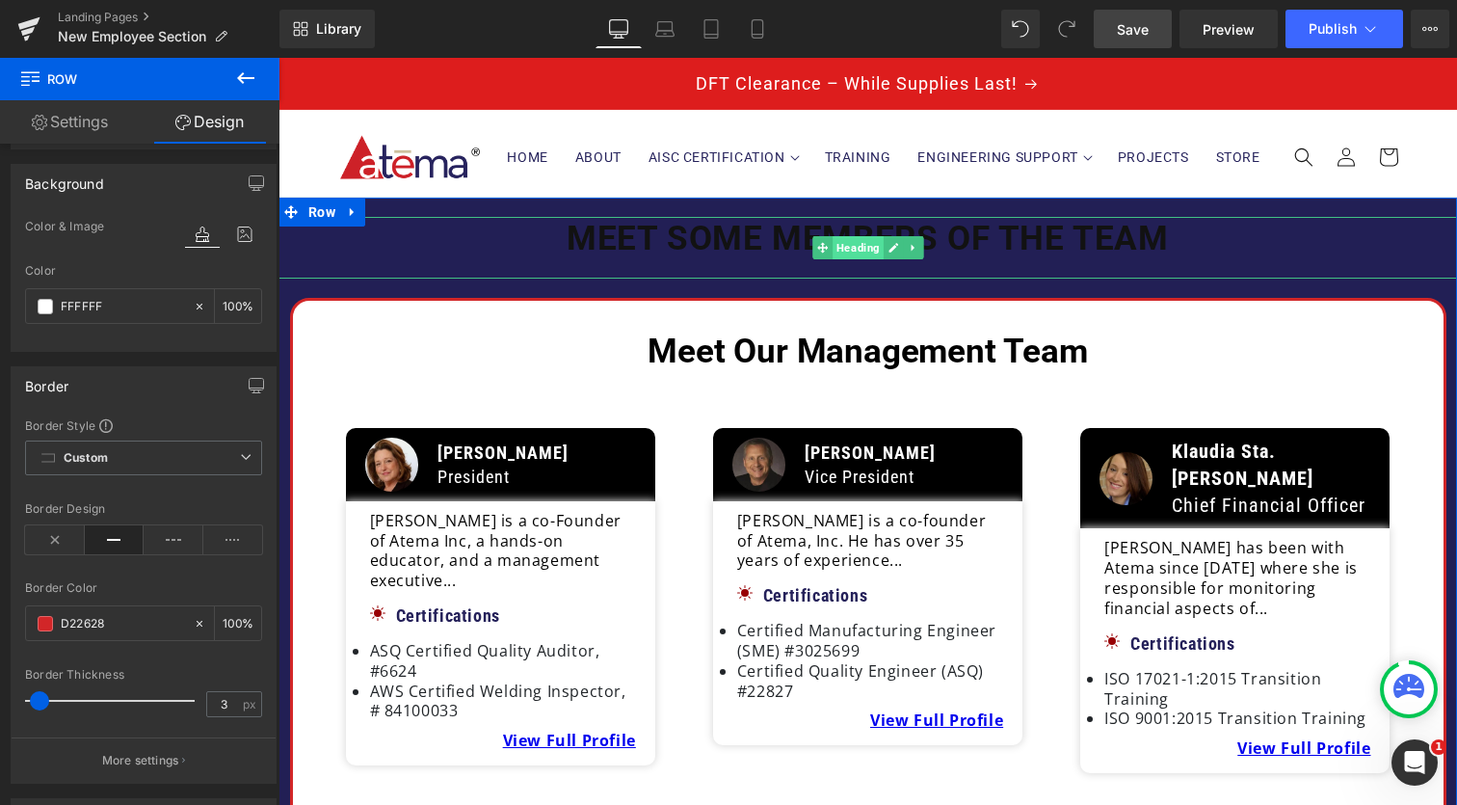
click at [845, 252] on span "Heading" at bounding box center [858, 247] width 51 height 23
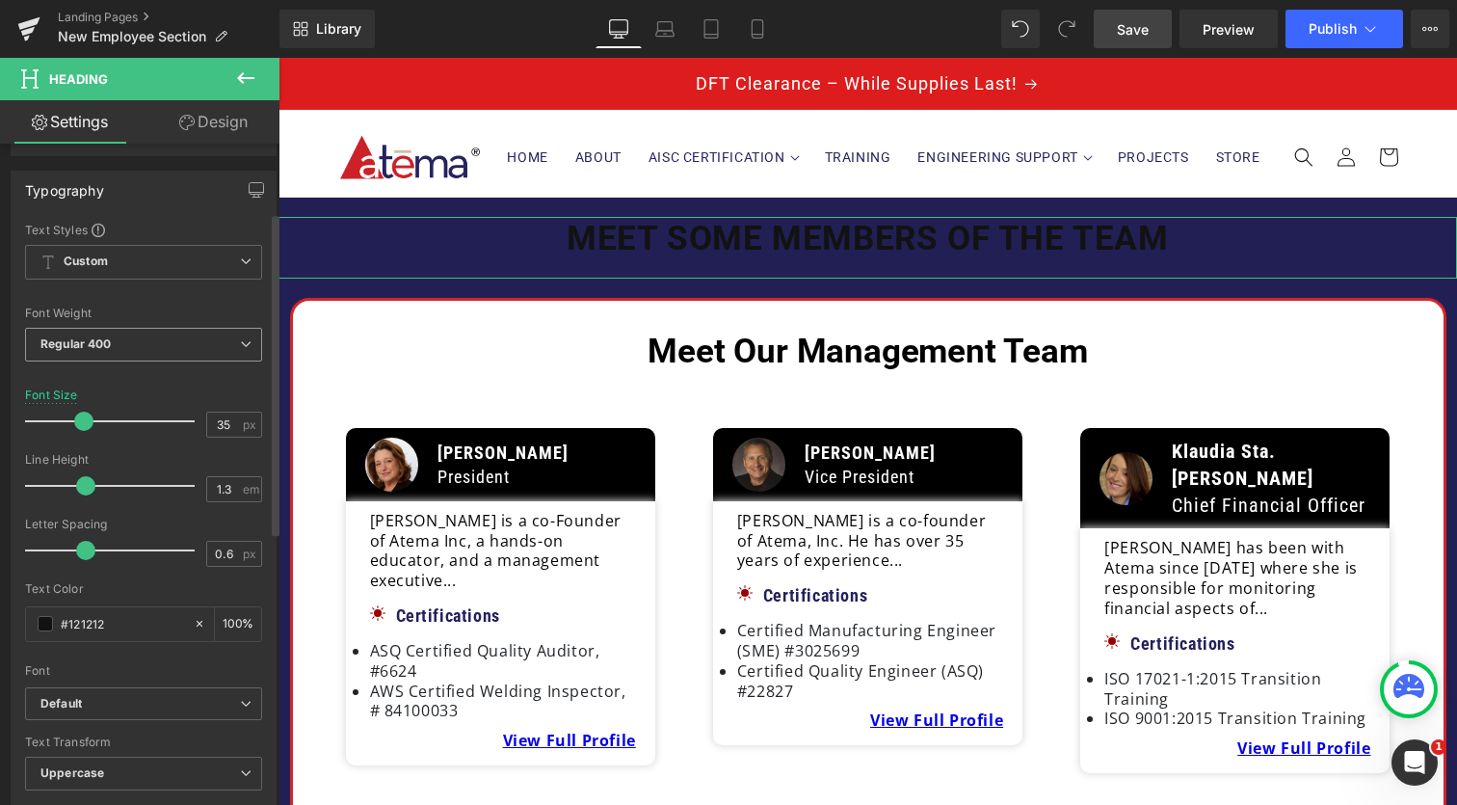
scroll to position [177, 0]
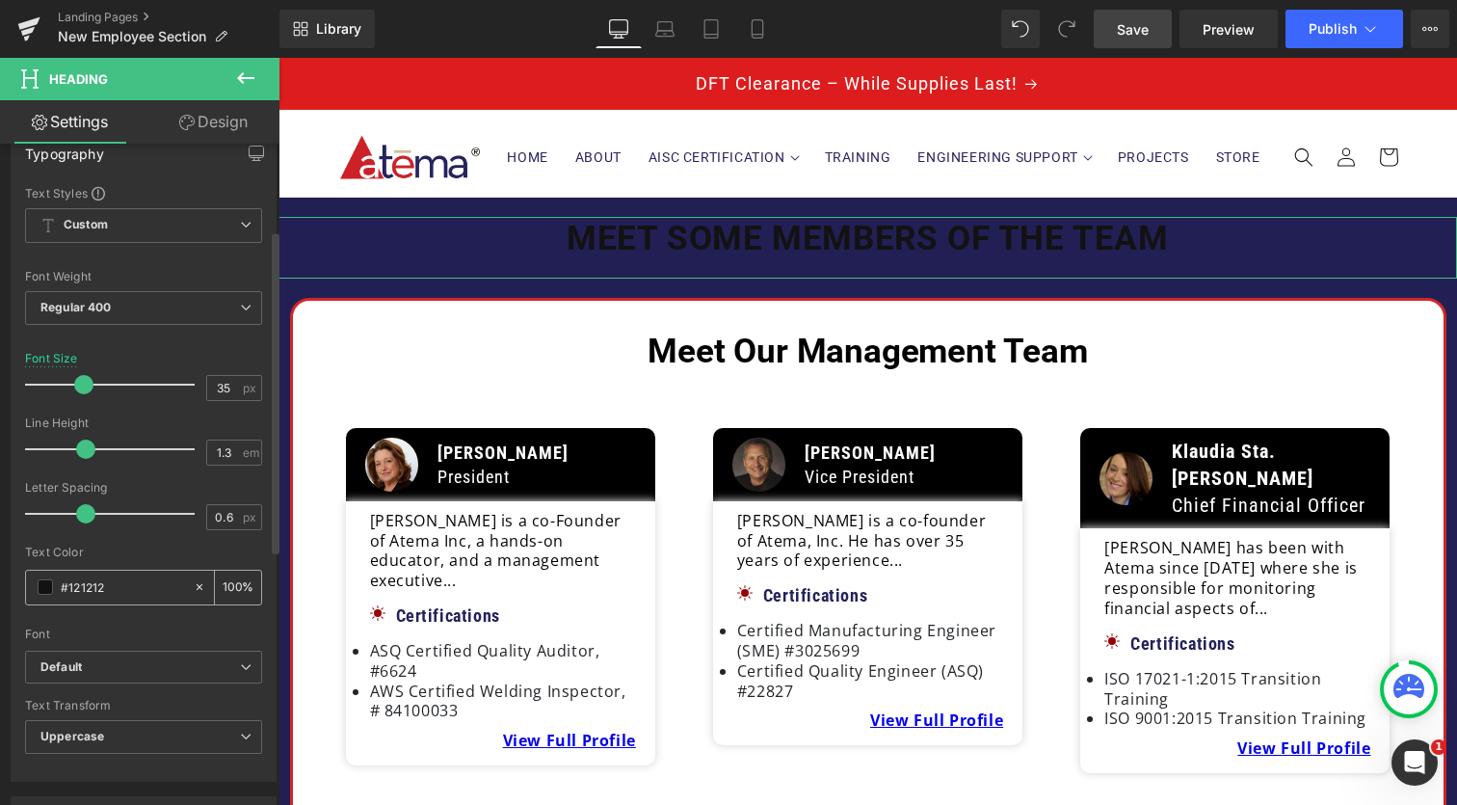
click at [42, 596] on div "#121212" at bounding box center [109, 588] width 167 height 34
click at [42, 592] on span at bounding box center [45, 586] width 15 height 15
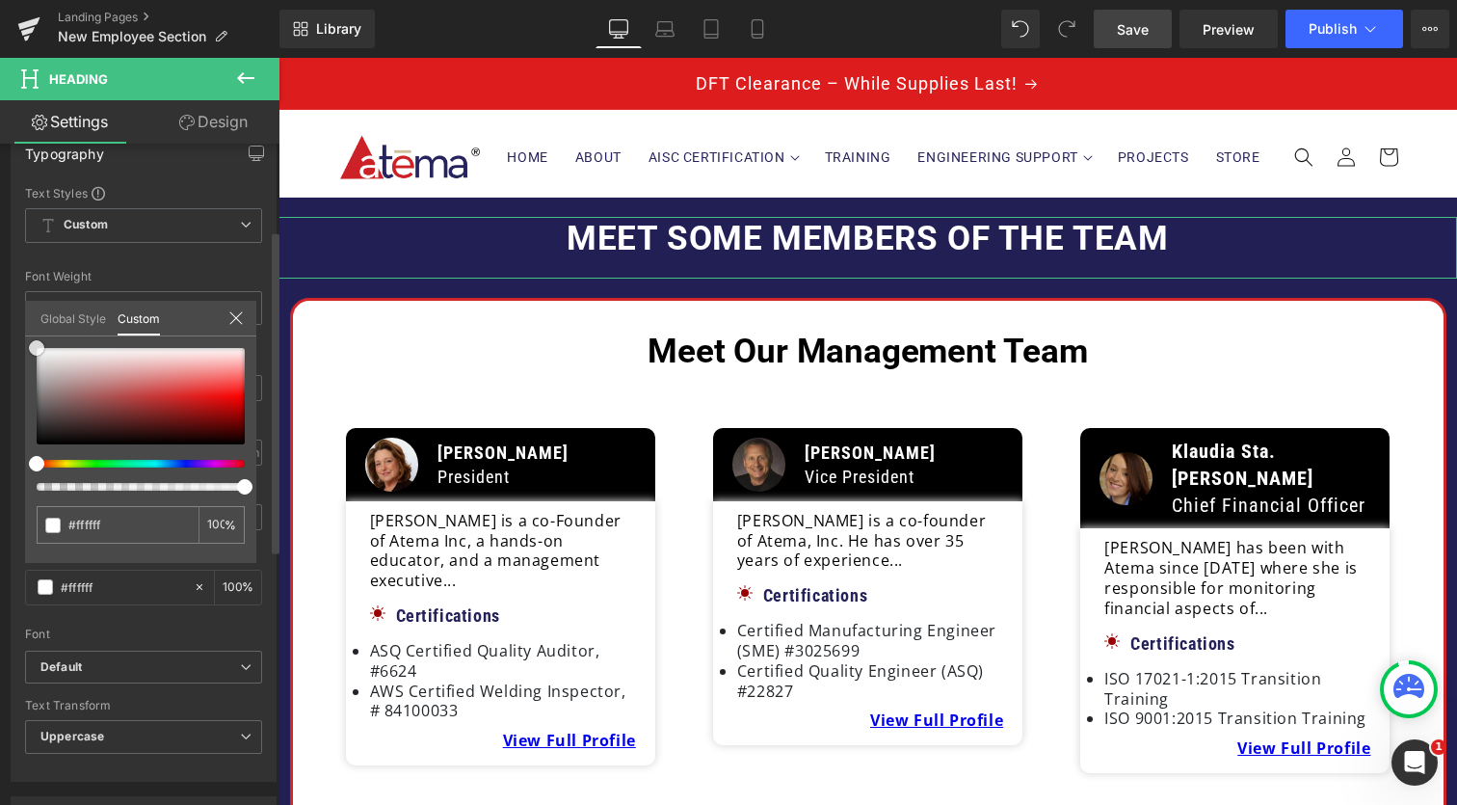
drag, startPoint x: 37, startPoint y: 438, endPoint x: 32, endPoint y: 318, distance: 120.6
click at [32, 318] on div "Global Style Custom Setup Global Style #121212 100 %" at bounding box center [140, 330] width 231 height 59
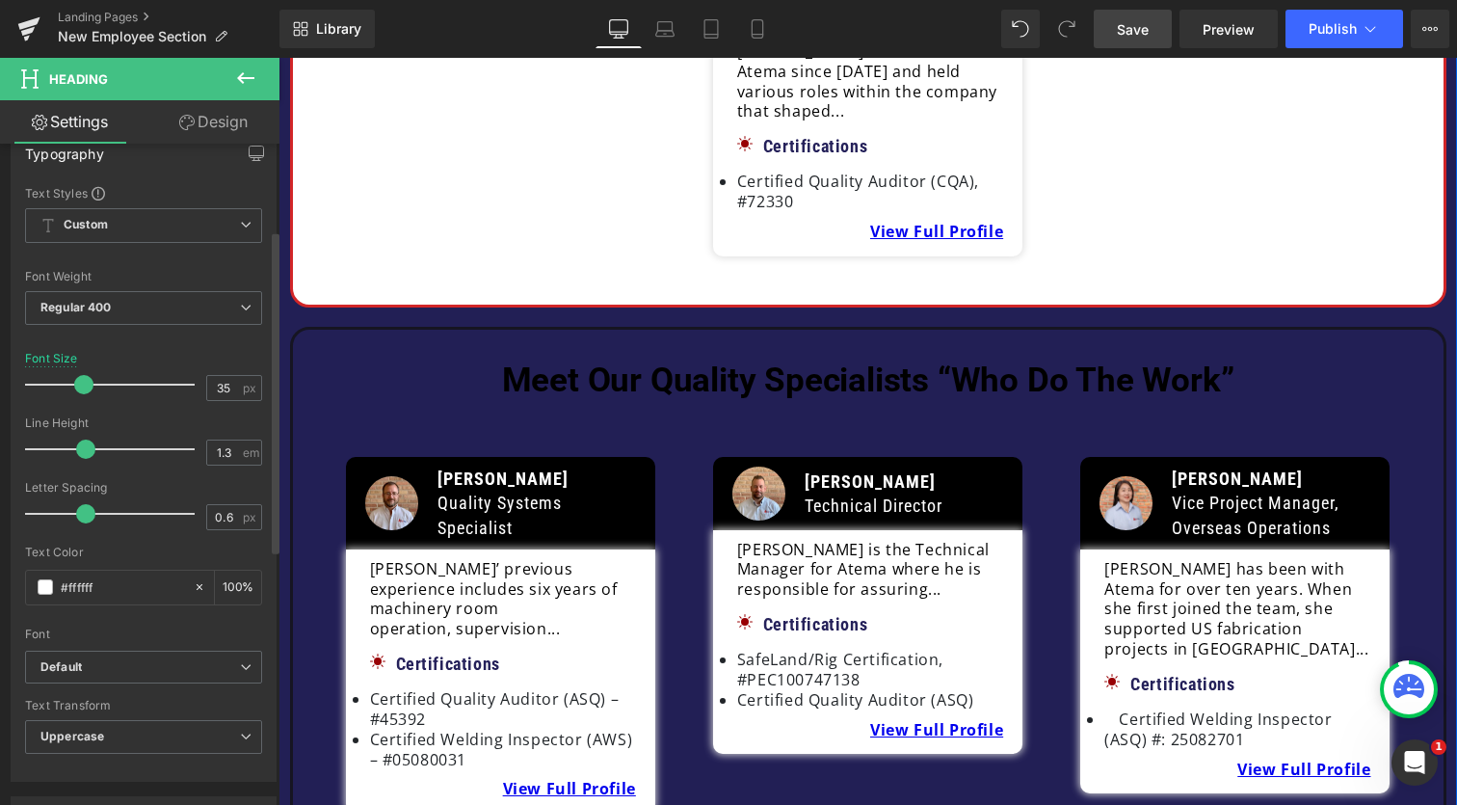
scroll to position [794, 0]
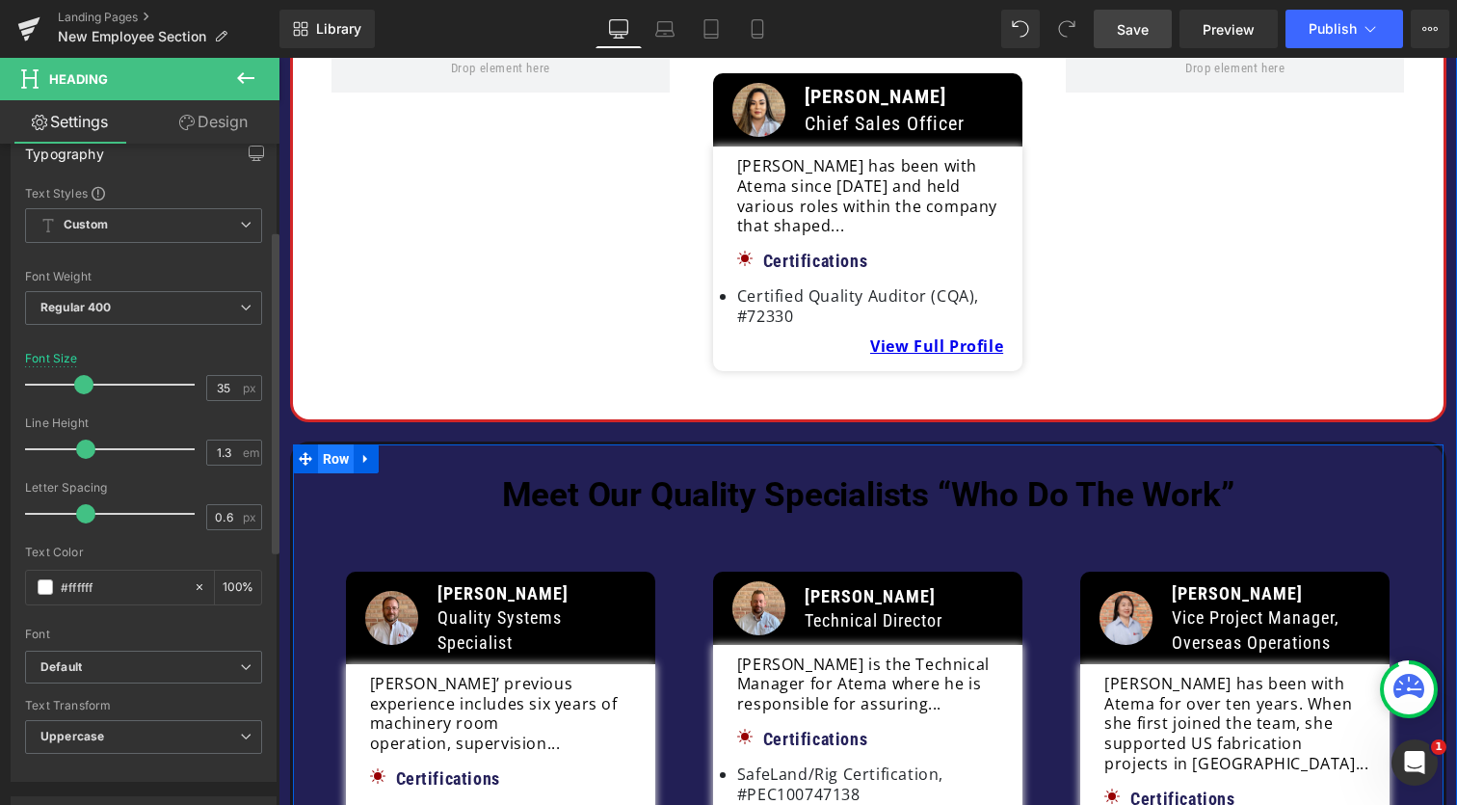
click at [321, 444] on span "Row" at bounding box center [336, 458] width 37 height 29
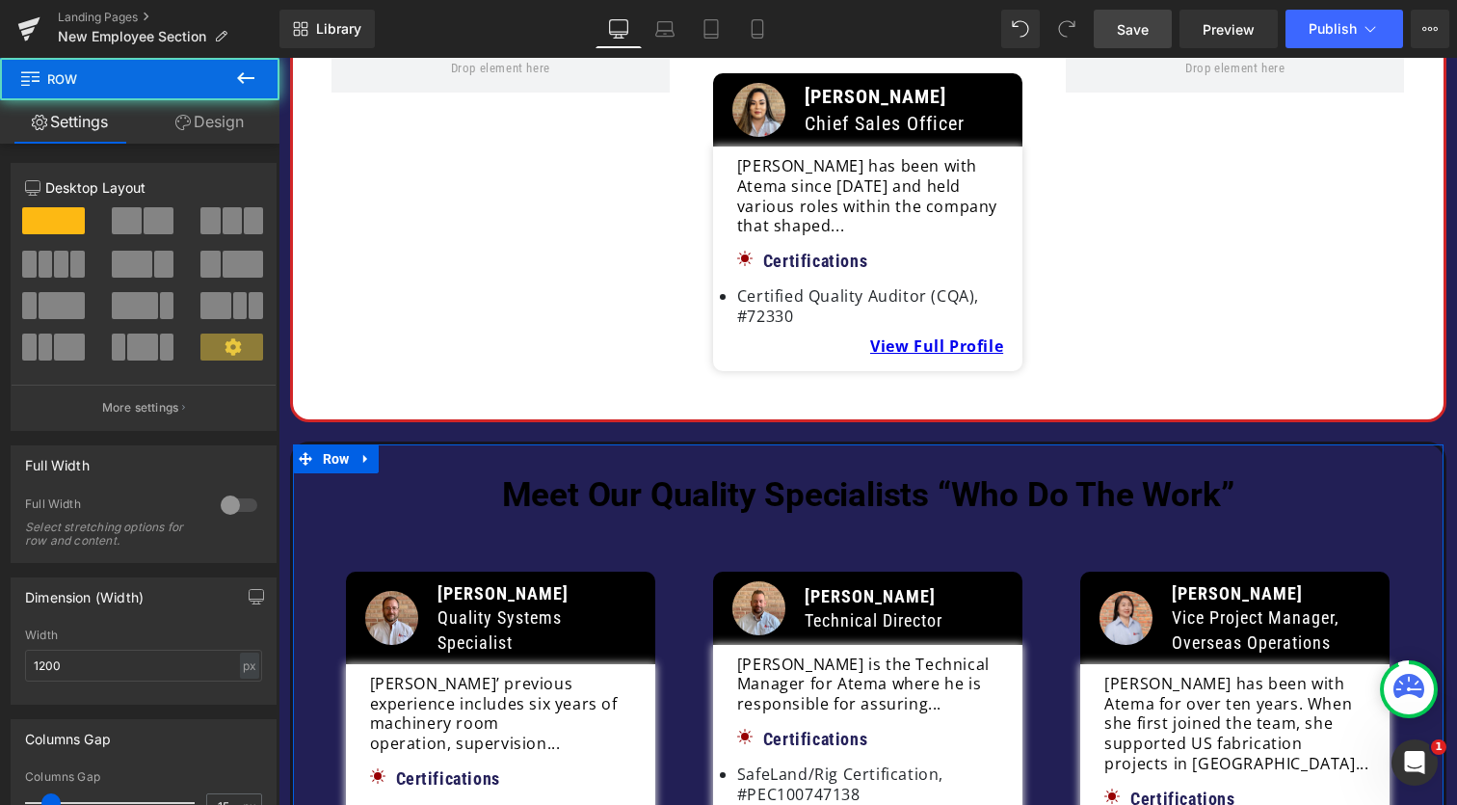
click at [229, 122] on link "Design" at bounding box center [210, 121] width 140 height 43
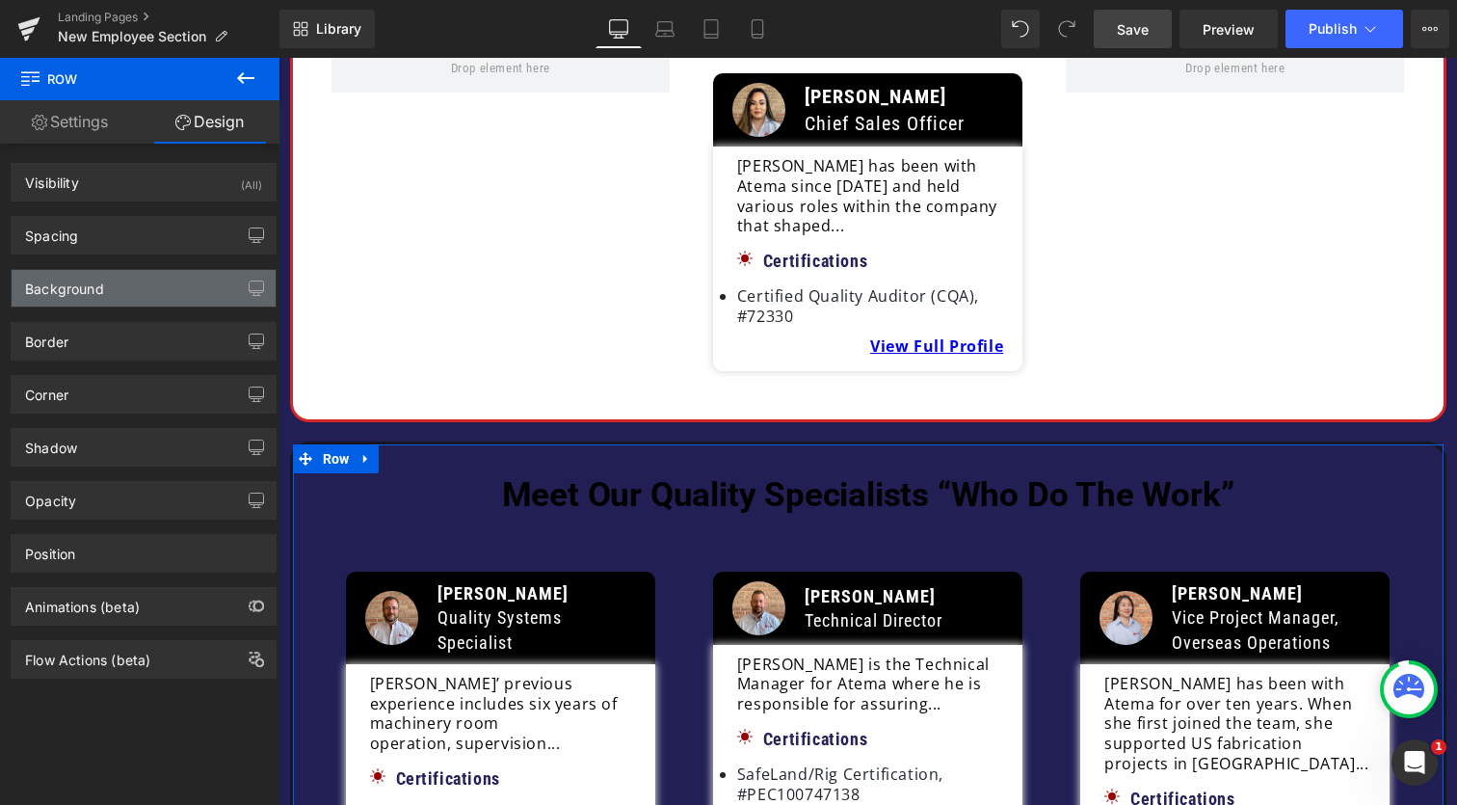
click at [112, 288] on div "Background" at bounding box center [144, 288] width 264 height 37
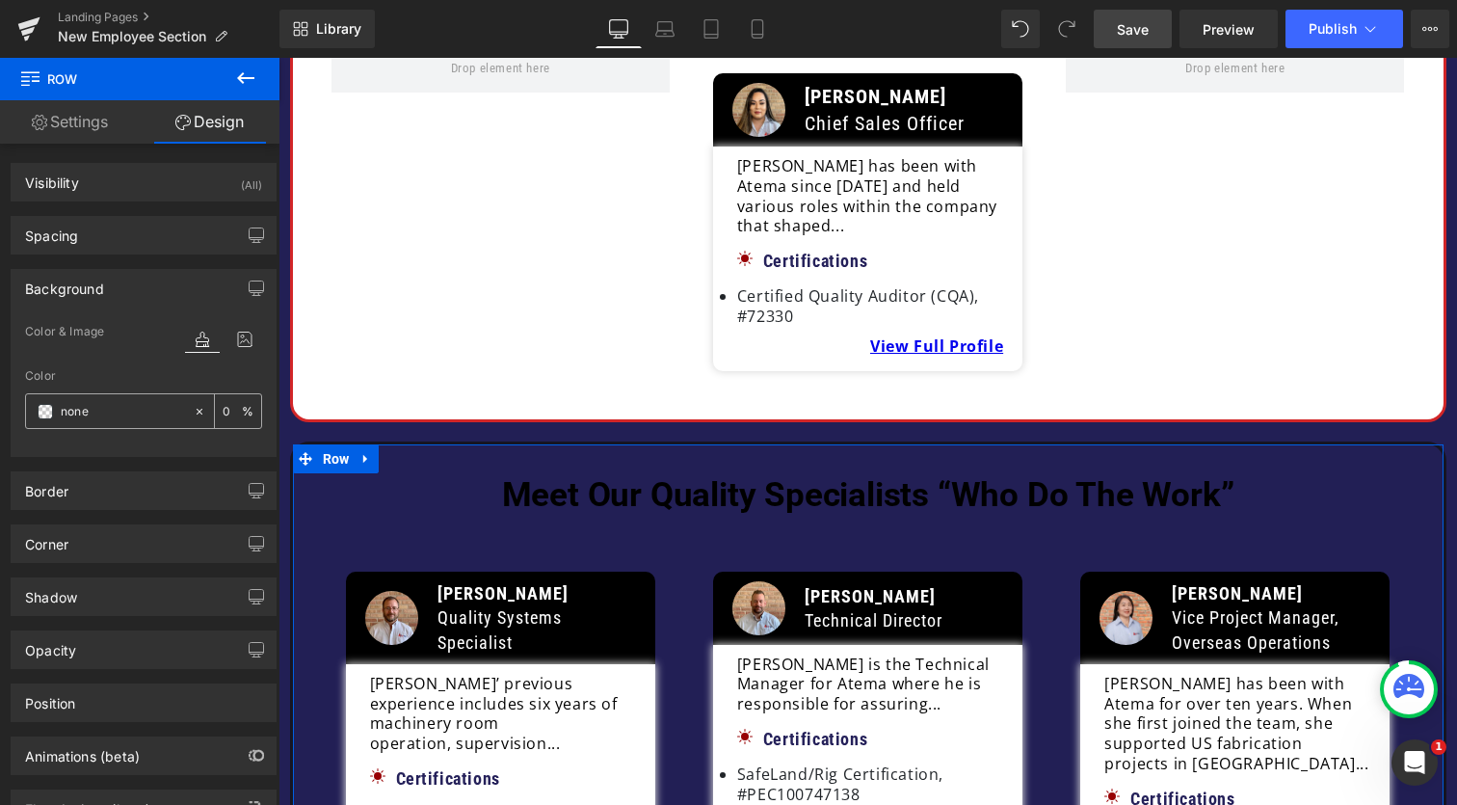
click at [46, 415] on span at bounding box center [45, 411] width 15 height 15
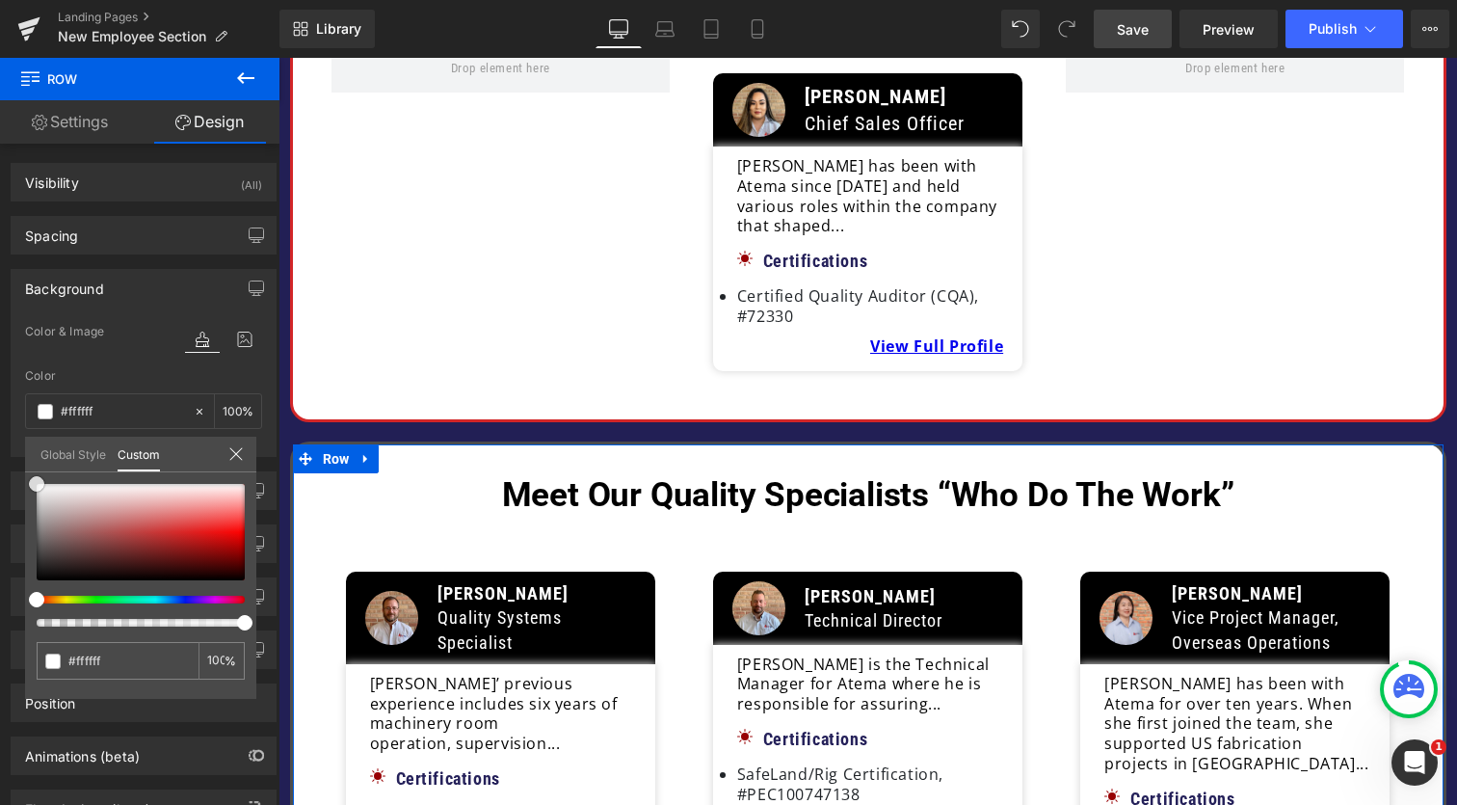
drag, startPoint x: 33, startPoint y: 578, endPoint x: 30, endPoint y: 452, distance: 126.3
click at [30, 452] on div "Global Style Custom Setup Global Style none 0 %" at bounding box center [140, 466] width 231 height 59
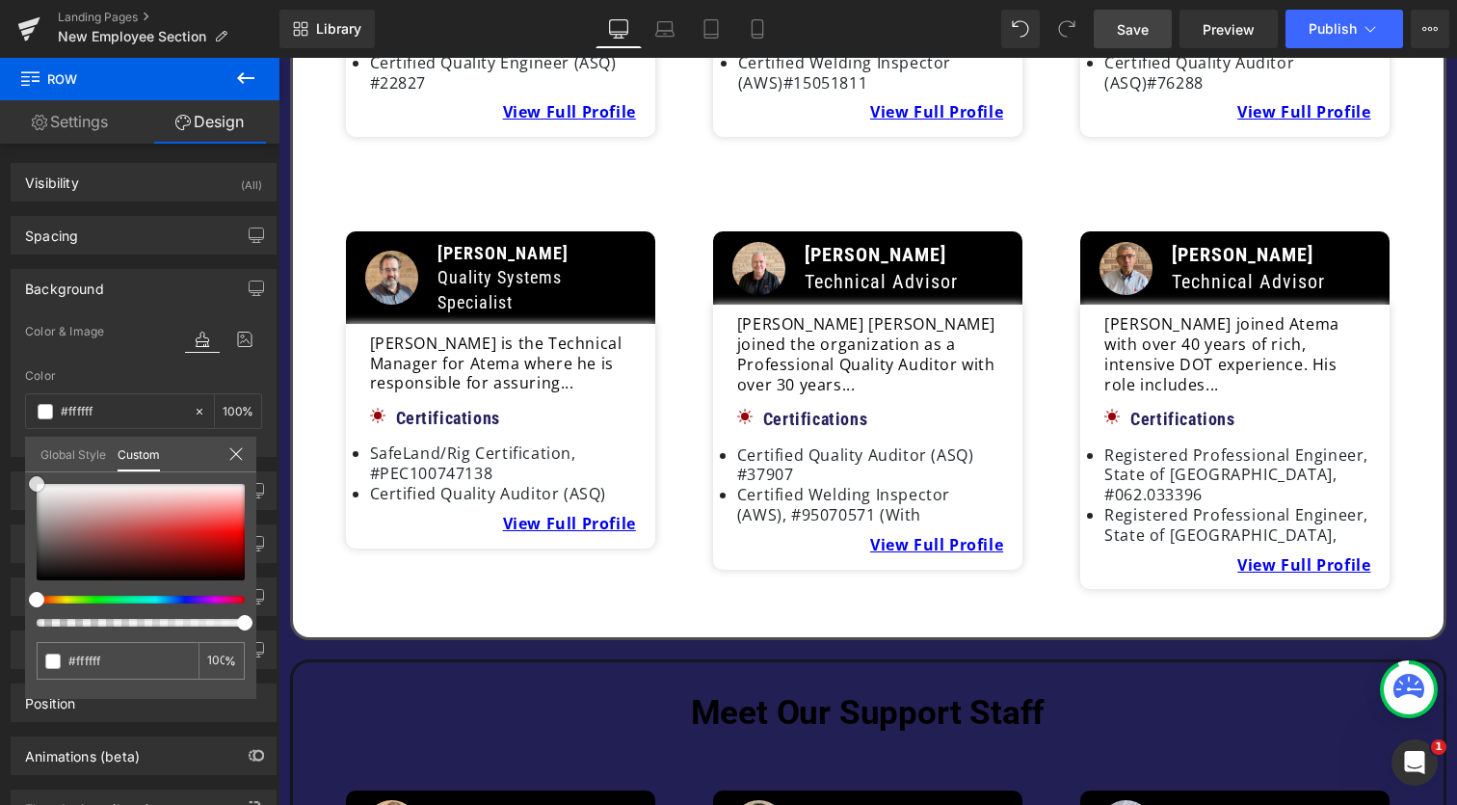
scroll to position [2113, 0]
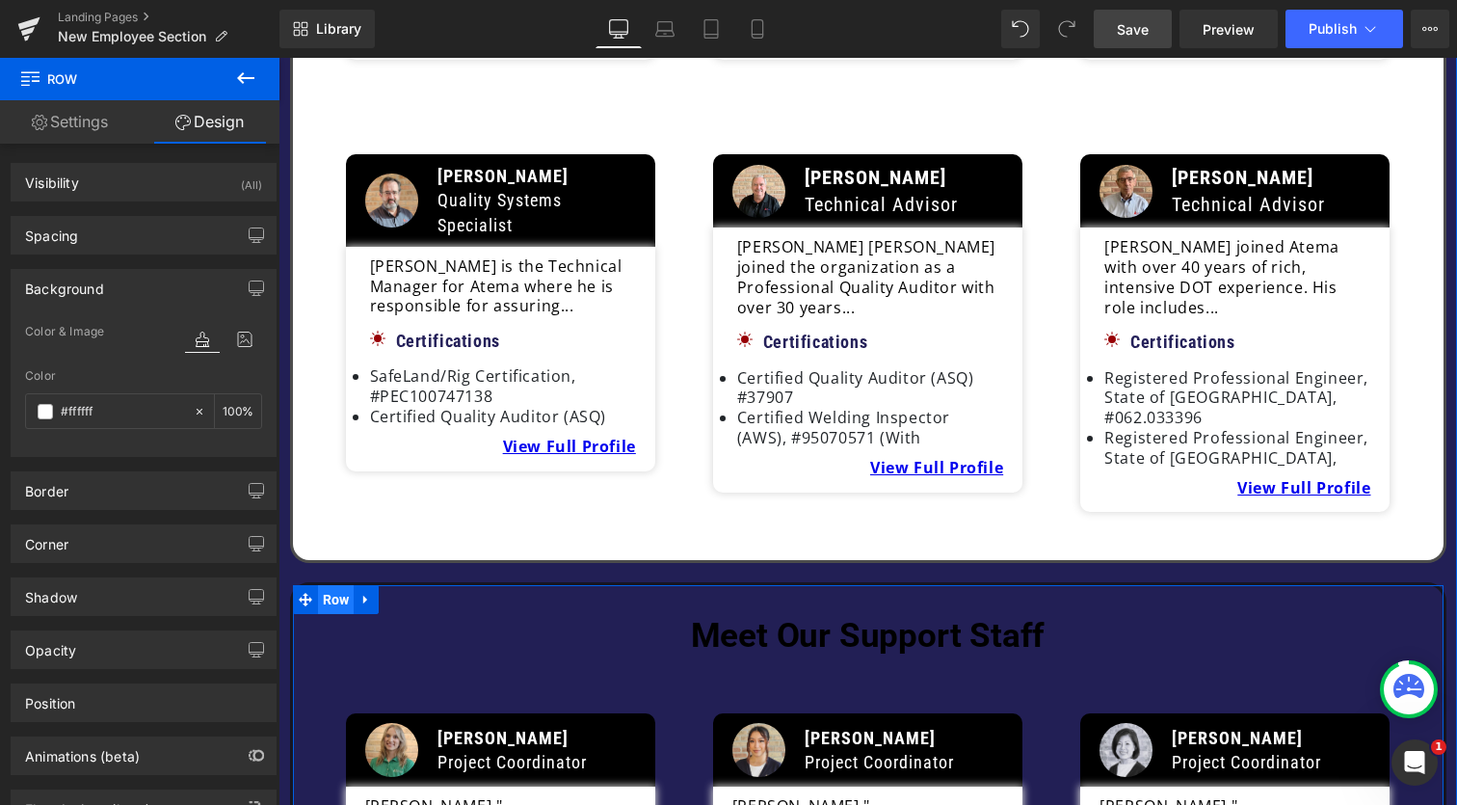
click at [325, 585] on span "Row" at bounding box center [336, 599] width 37 height 29
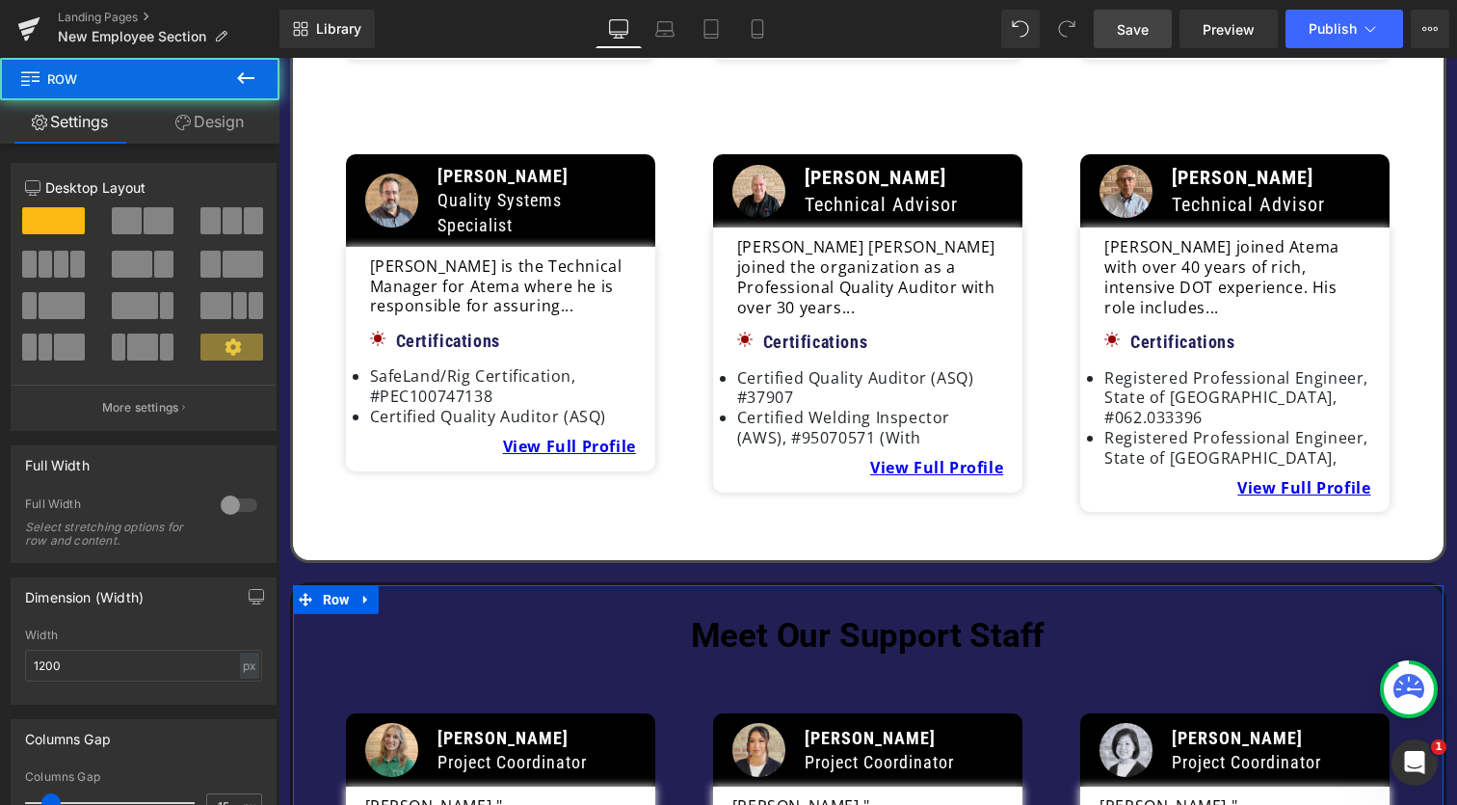
click at [212, 129] on link "Design" at bounding box center [210, 121] width 140 height 43
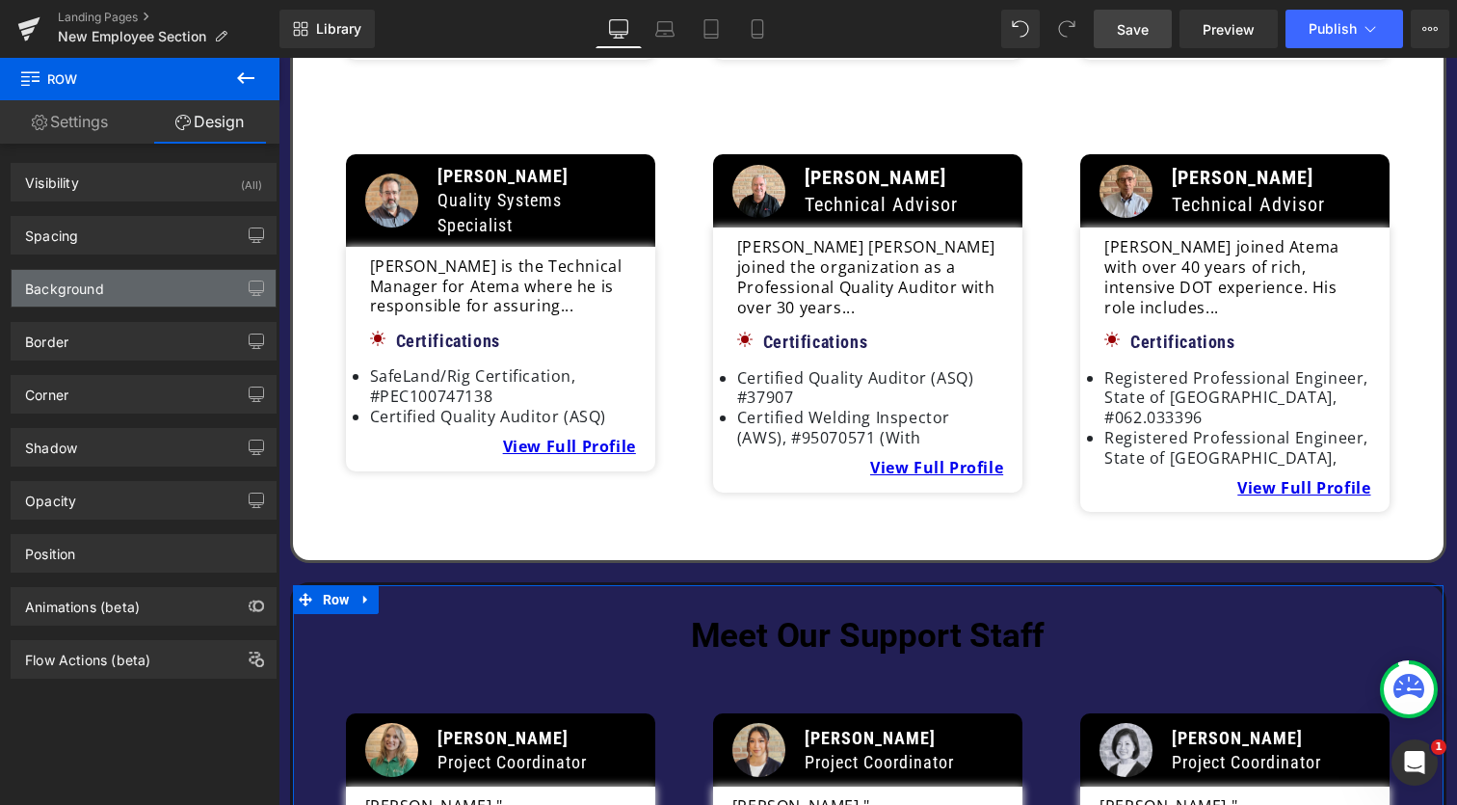
click at [130, 279] on div "Background" at bounding box center [144, 288] width 264 height 37
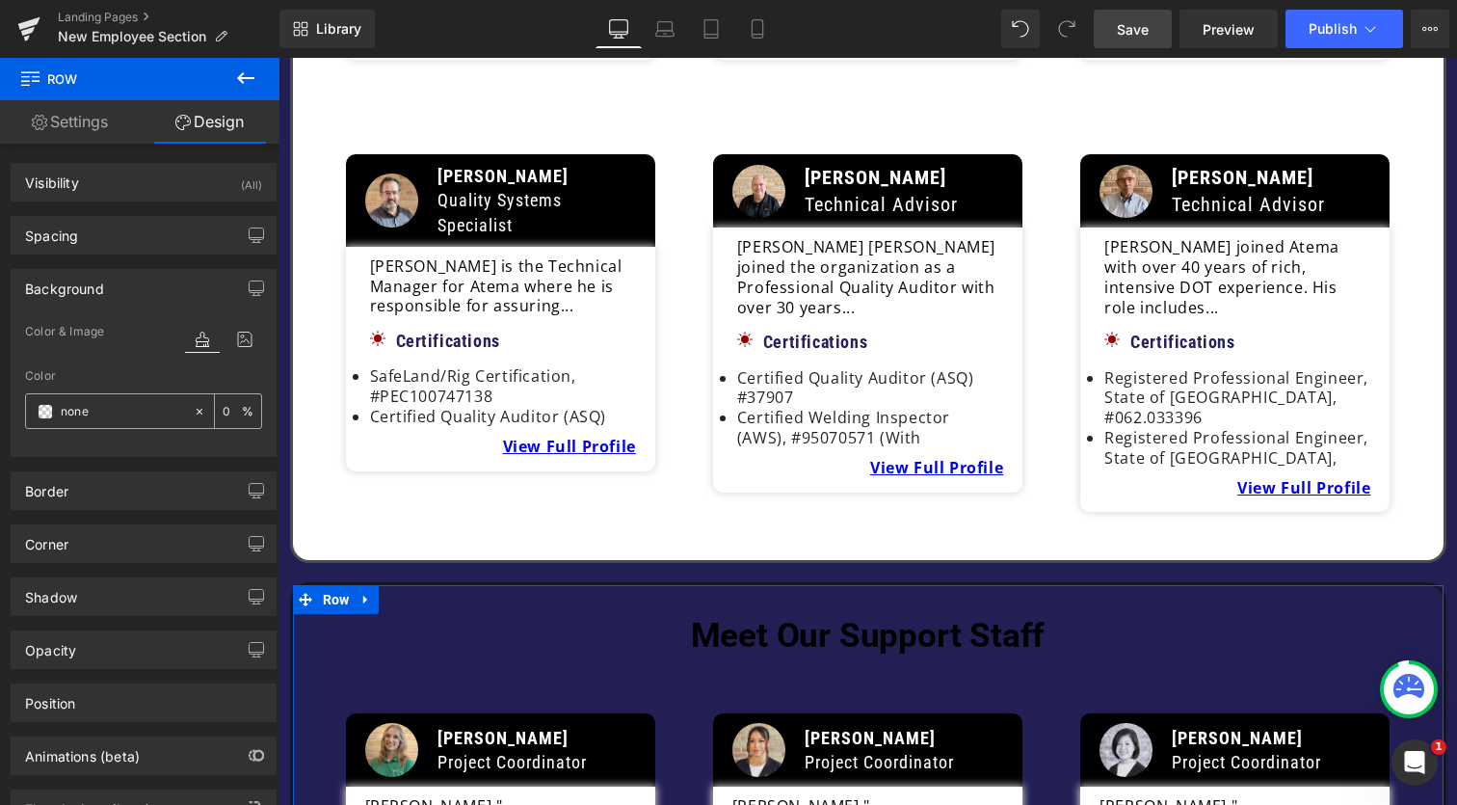
click at [51, 415] on span at bounding box center [45, 411] width 15 height 15
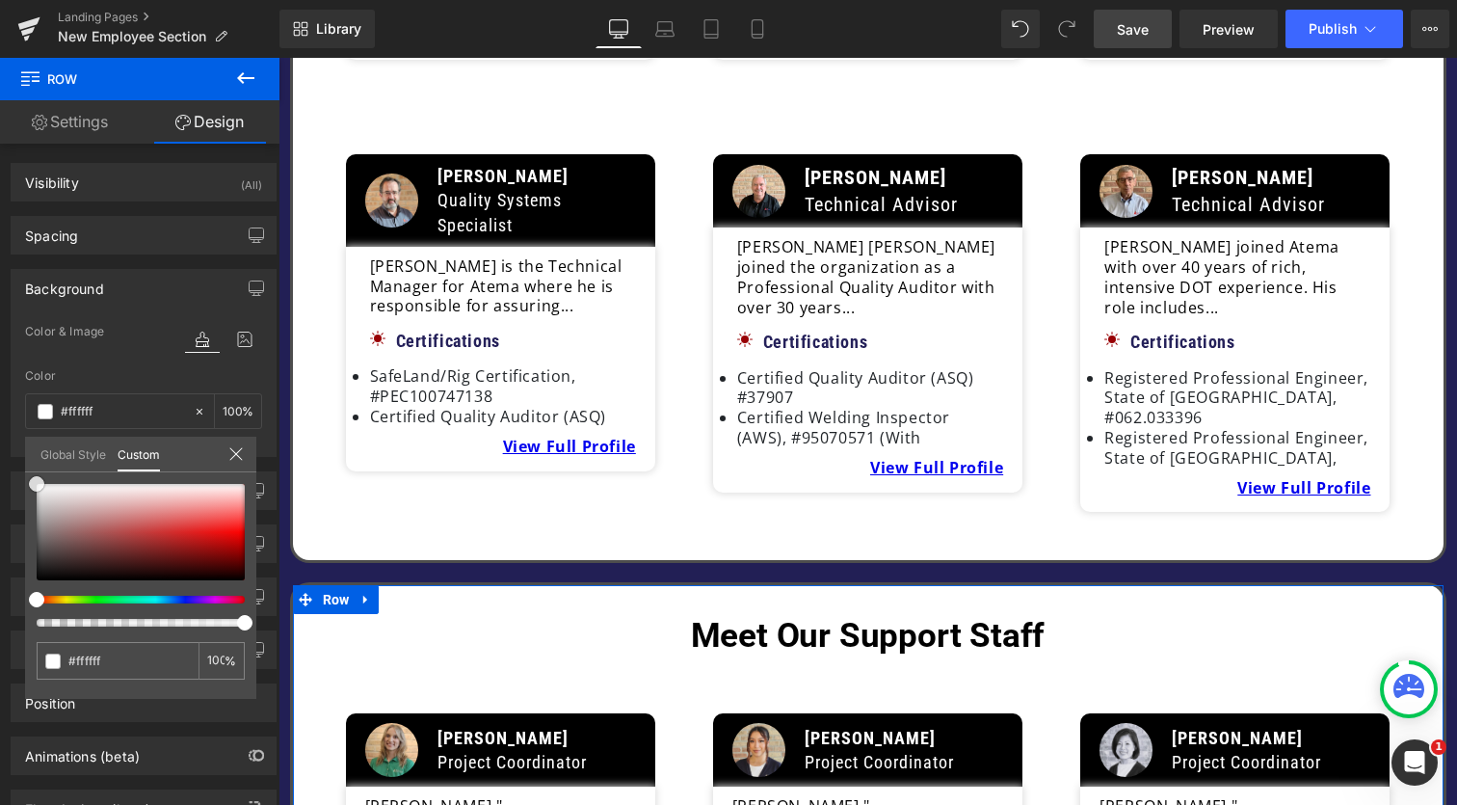
drag, startPoint x: 40, startPoint y: 577, endPoint x: 25, endPoint y: 428, distance: 150.1
click at [25, 428] on div "Background Color & Image color Color % Image Replace Image Upload image or Brow…" at bounding box center [144, 355] width 288 height 202
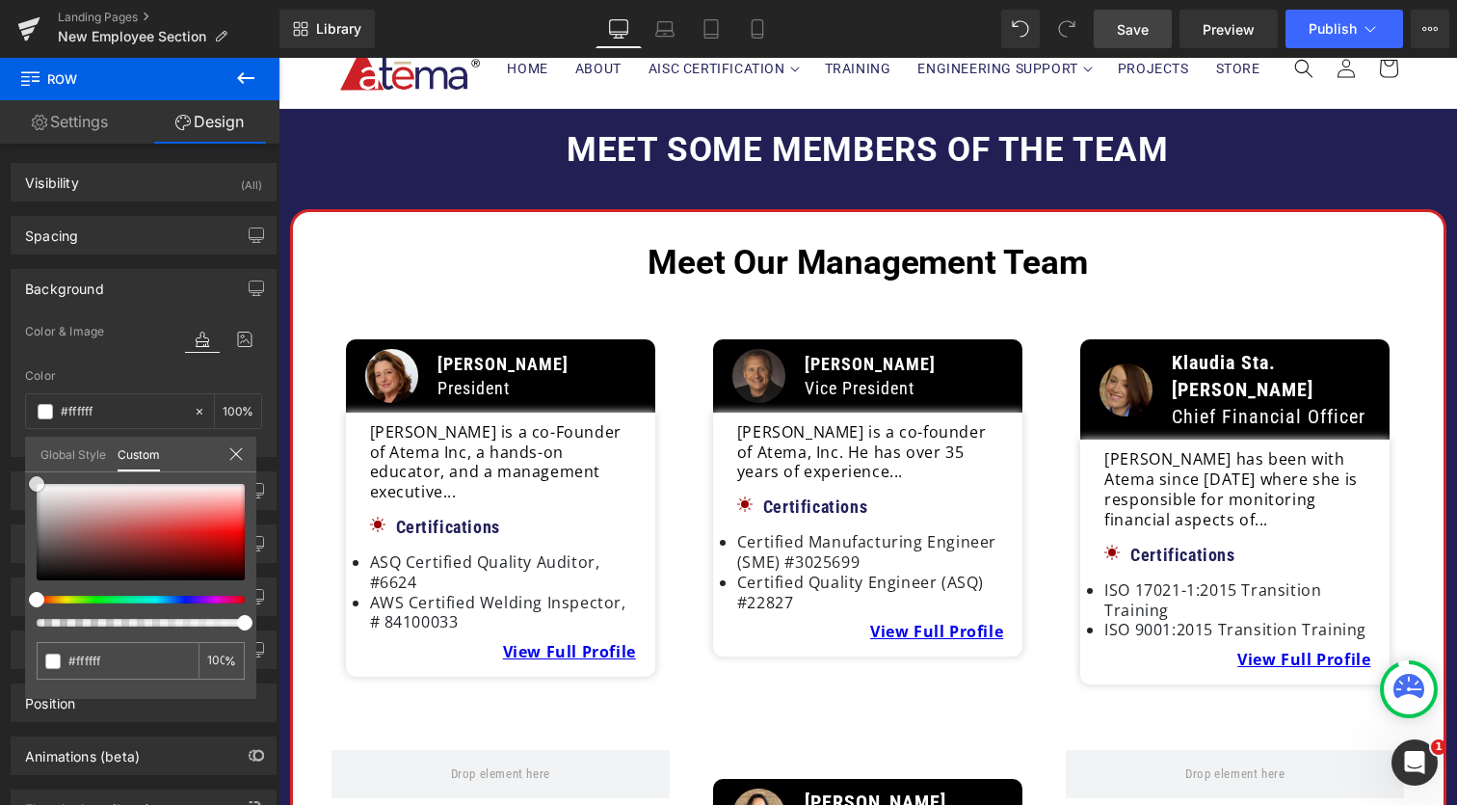
scroll to position [88, 0]
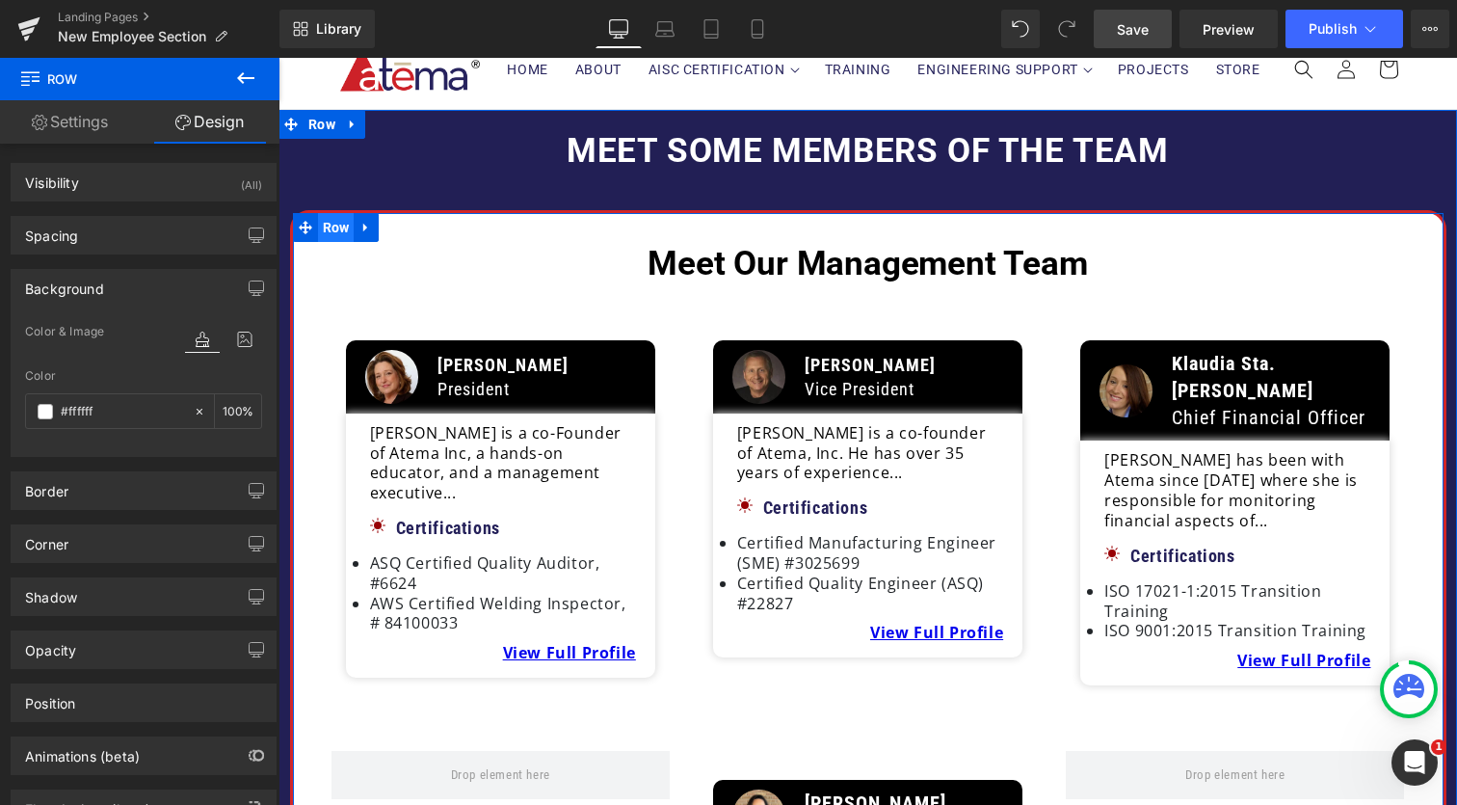
click at [332, 225] on span "Row" at bounding box center [336, 227] width 37 height 29
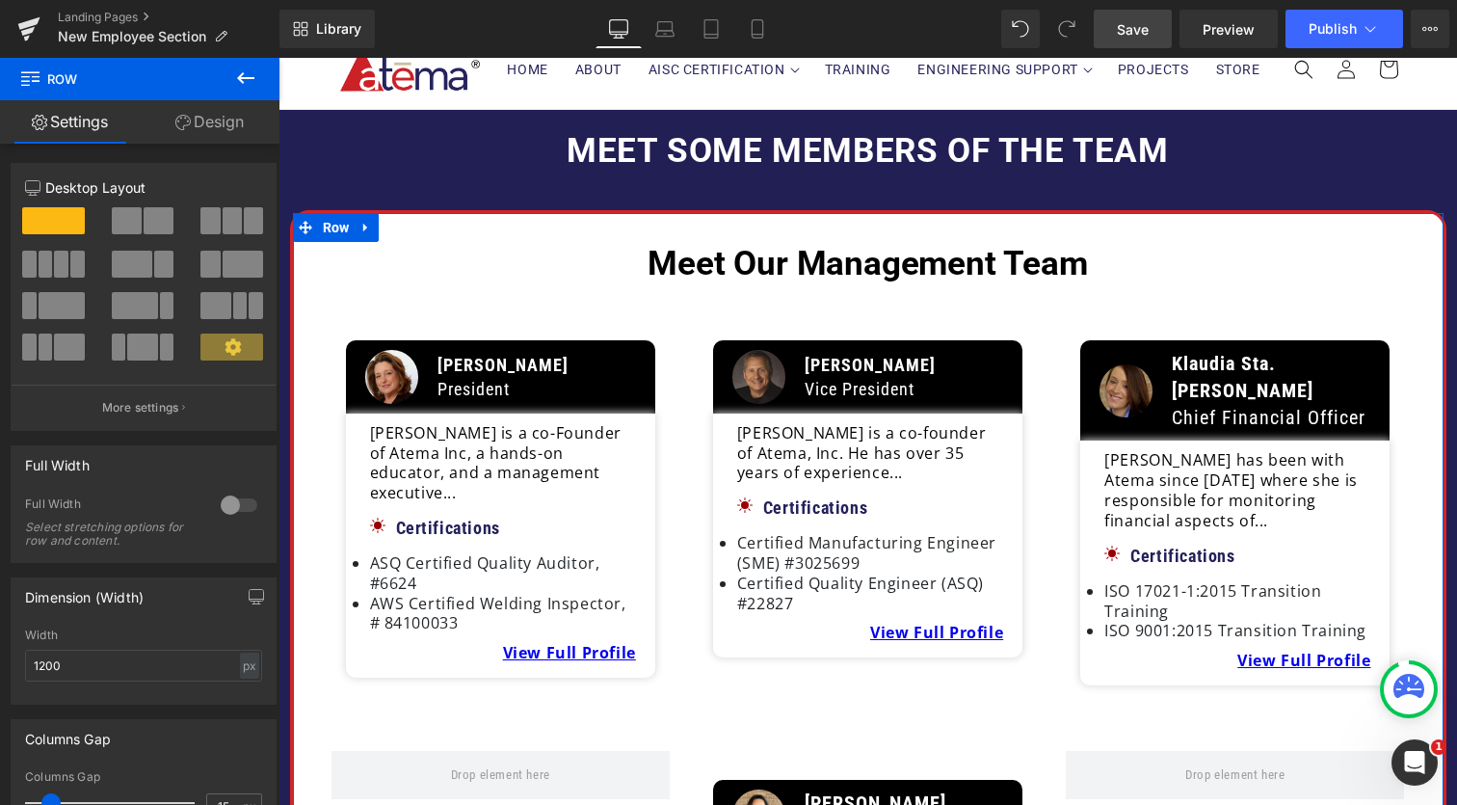
click at [225, 119] on link "Design" at bounding box center [210, 121] width 140 height 43
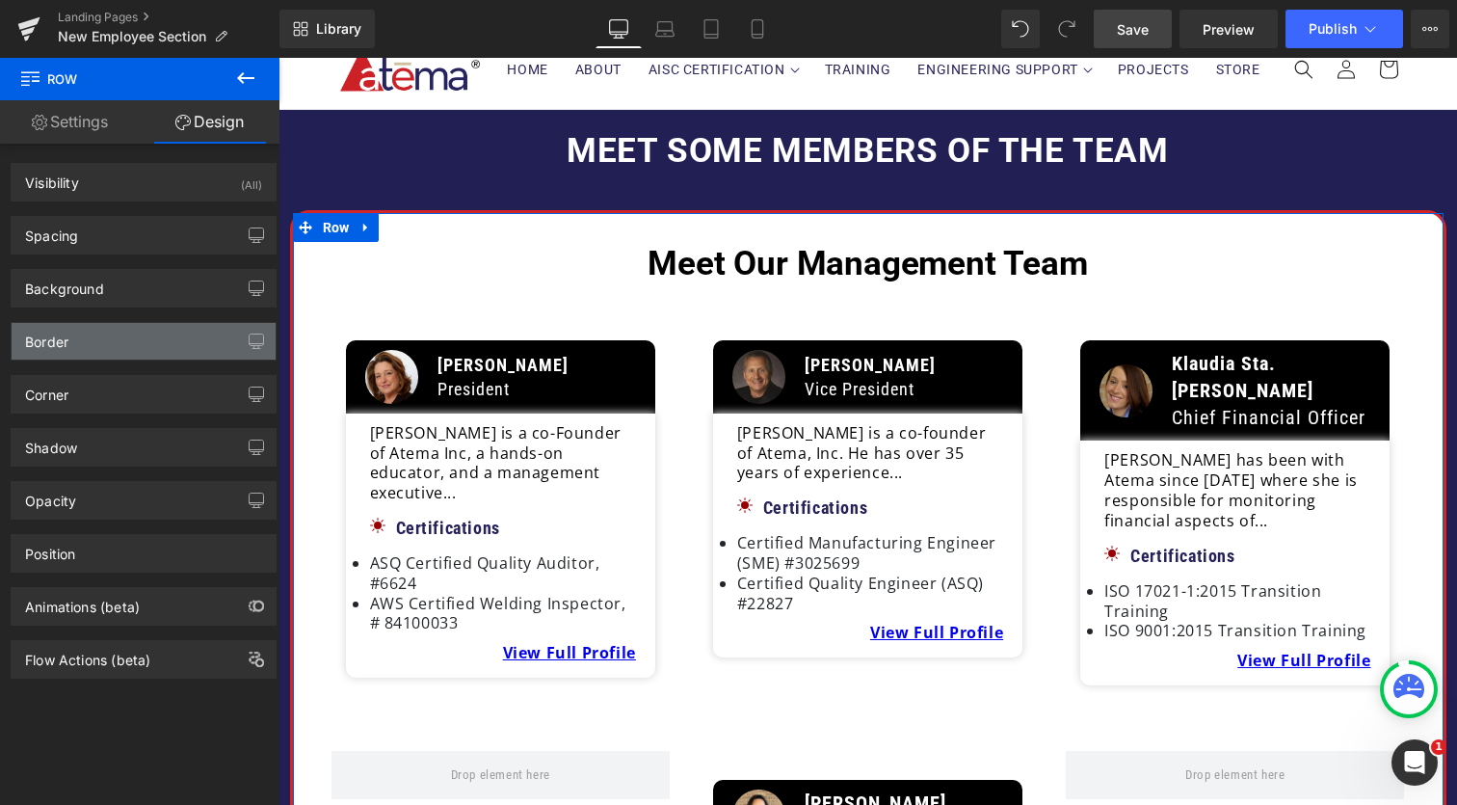
click at [154, 336] on div "Border" at bounding box center [144, 341] width 264 height 37
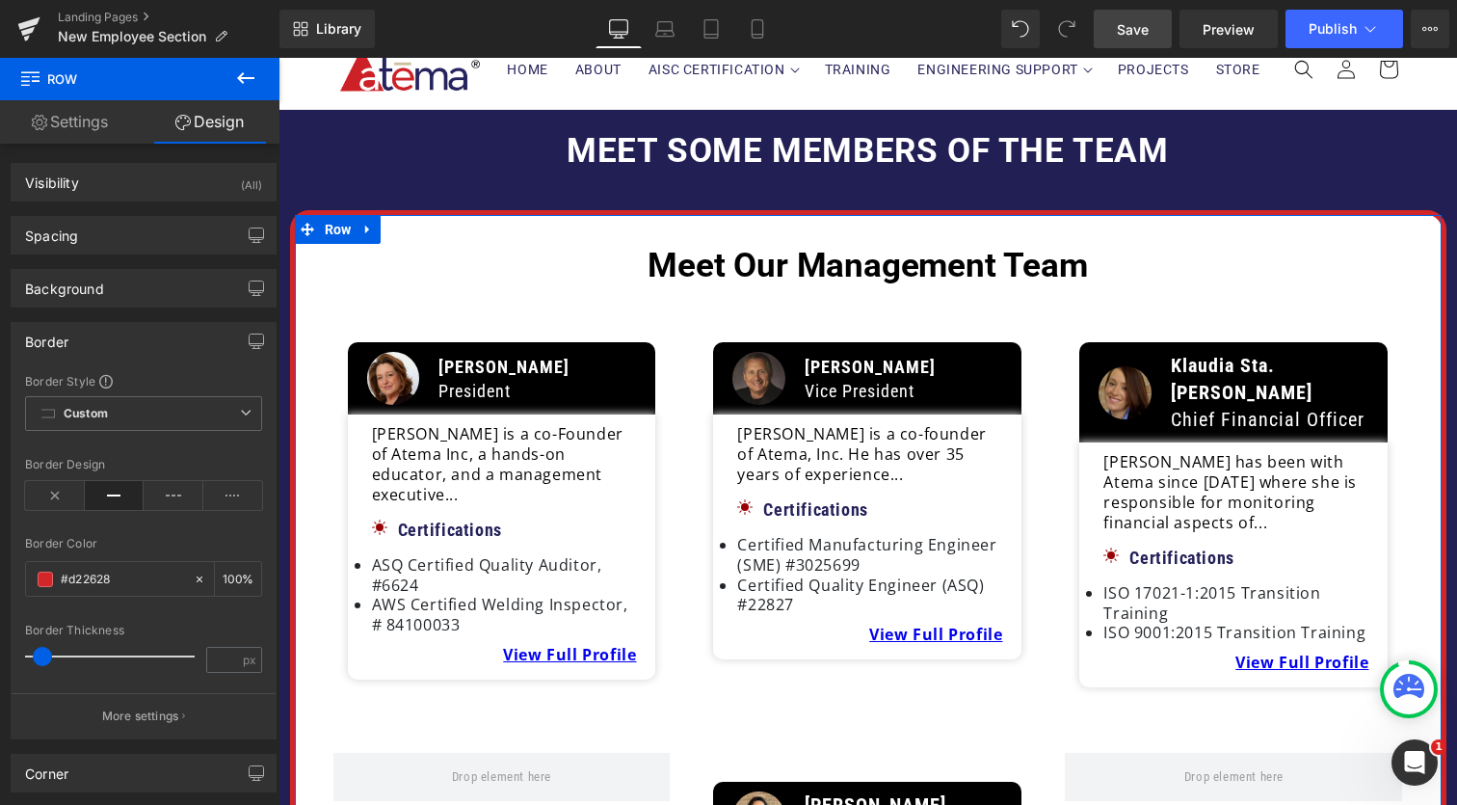
click at [43, 656] on span at bounding box center [42, 656] width 19 height 19
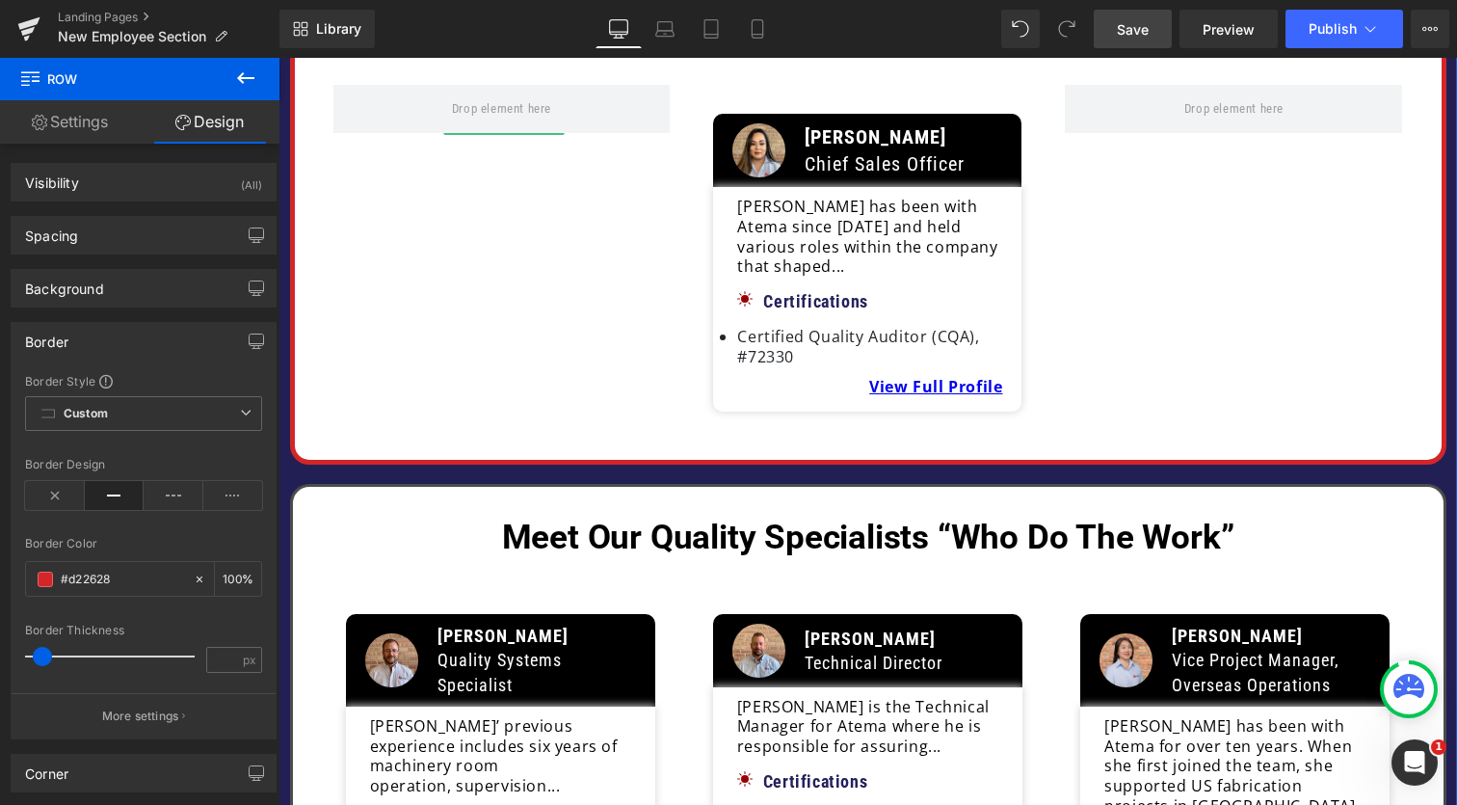
scroll to position [855, 0]
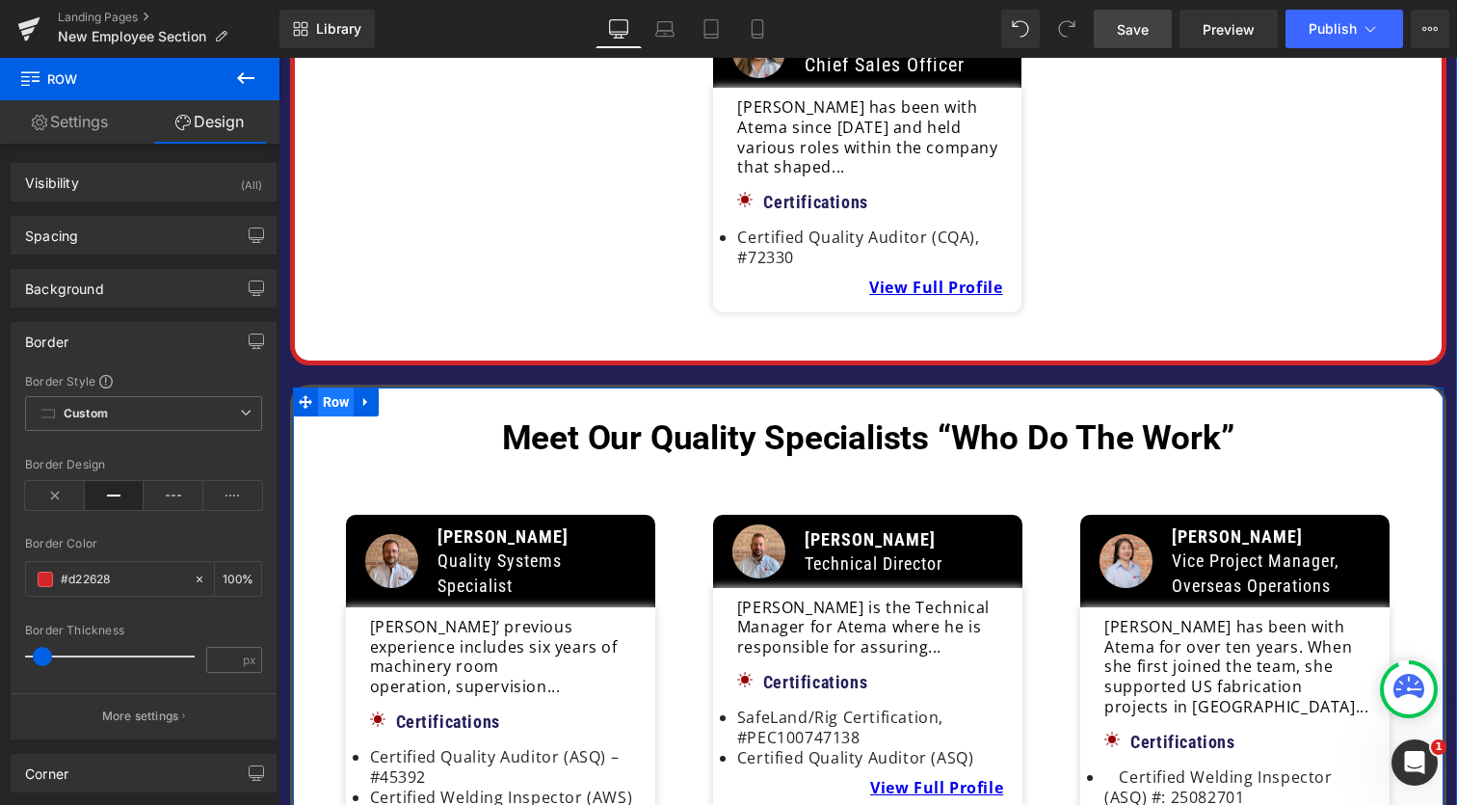
click at [331, 387] on span "Row" at bounding box center [336, 401] width 37 height 29
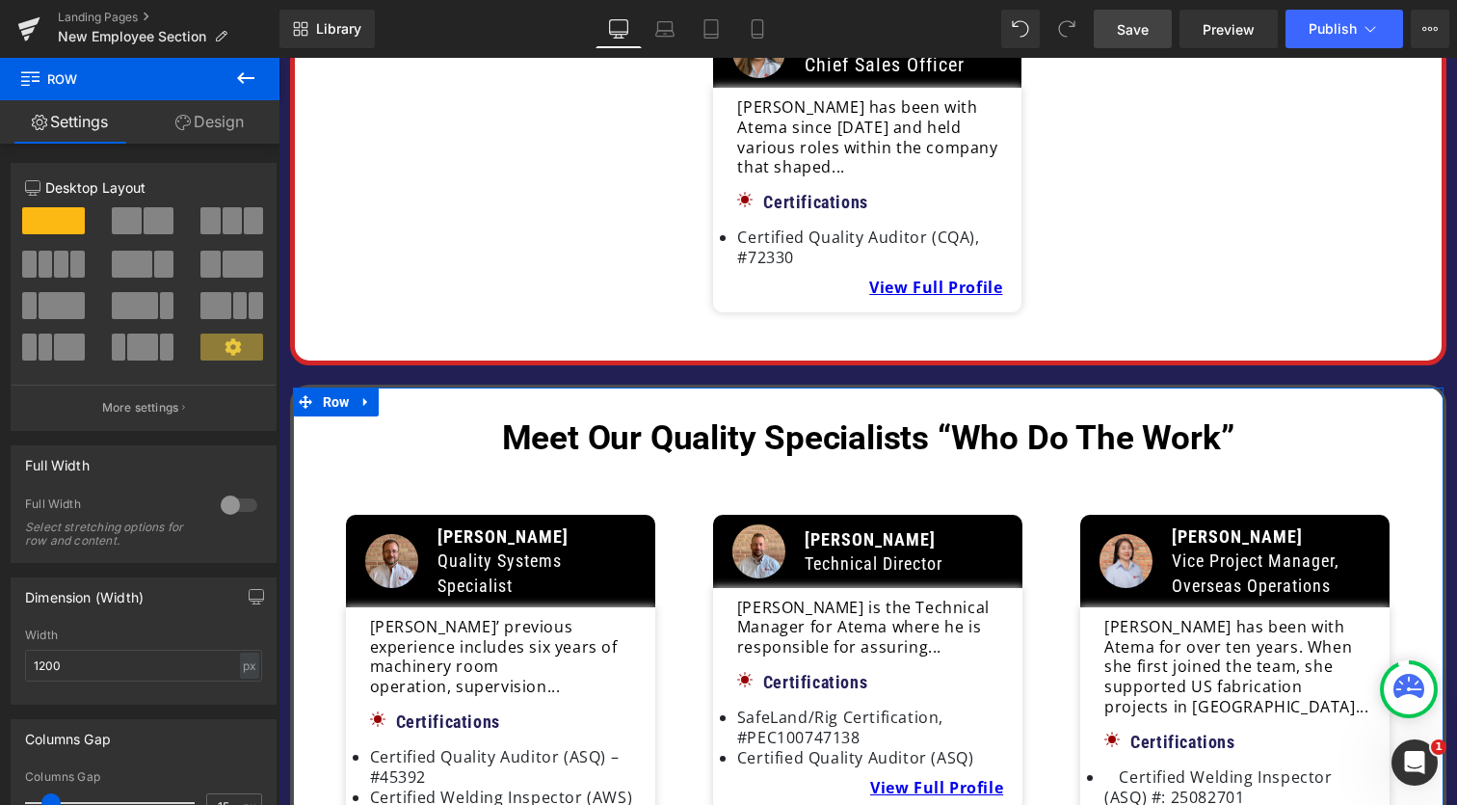
click at [231, 121] on link "Design" at bounding box center [210, 121] width 140 height 43
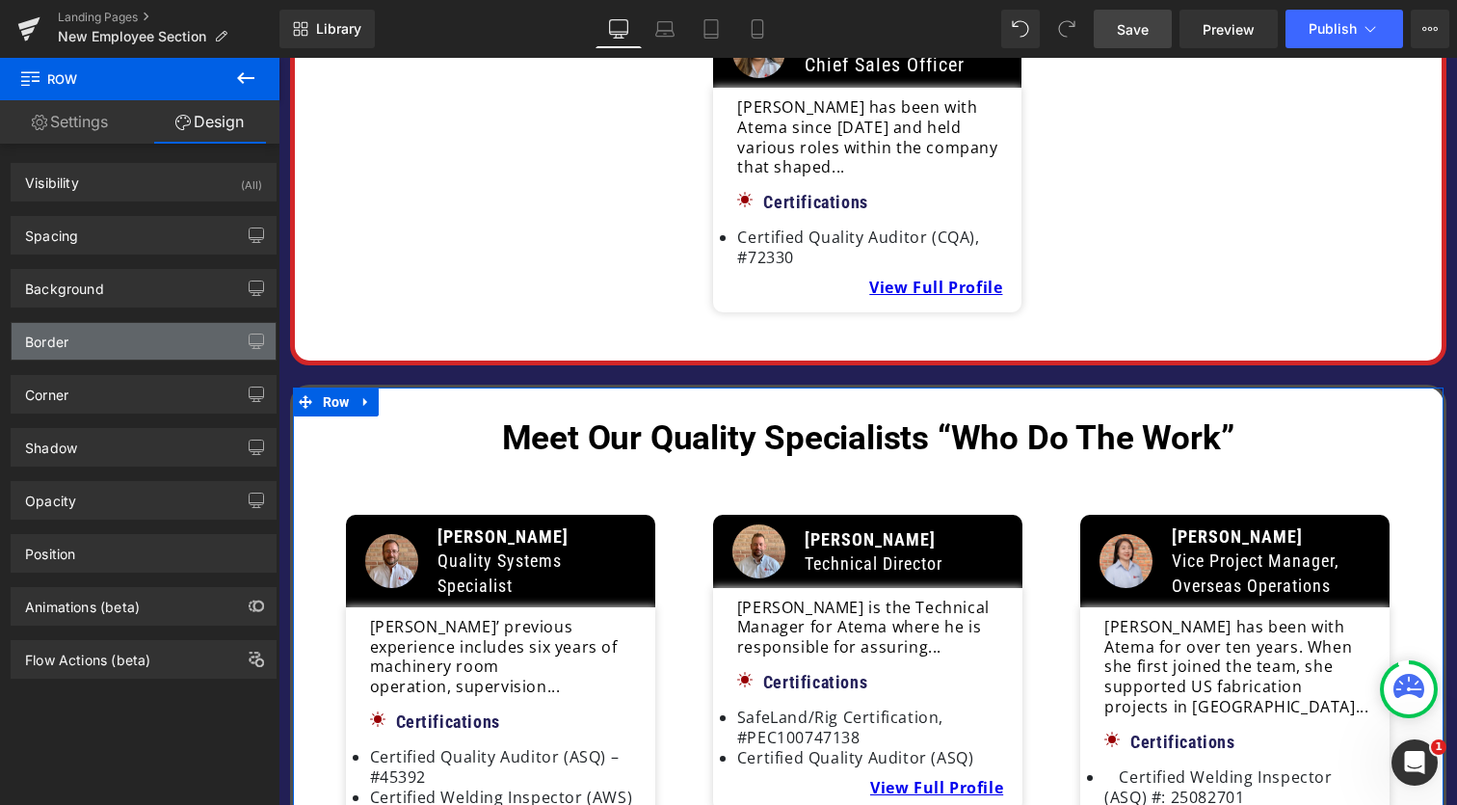
click at [149, 353] on div "Border" at bounding box center [144, 341] width 264 height 37
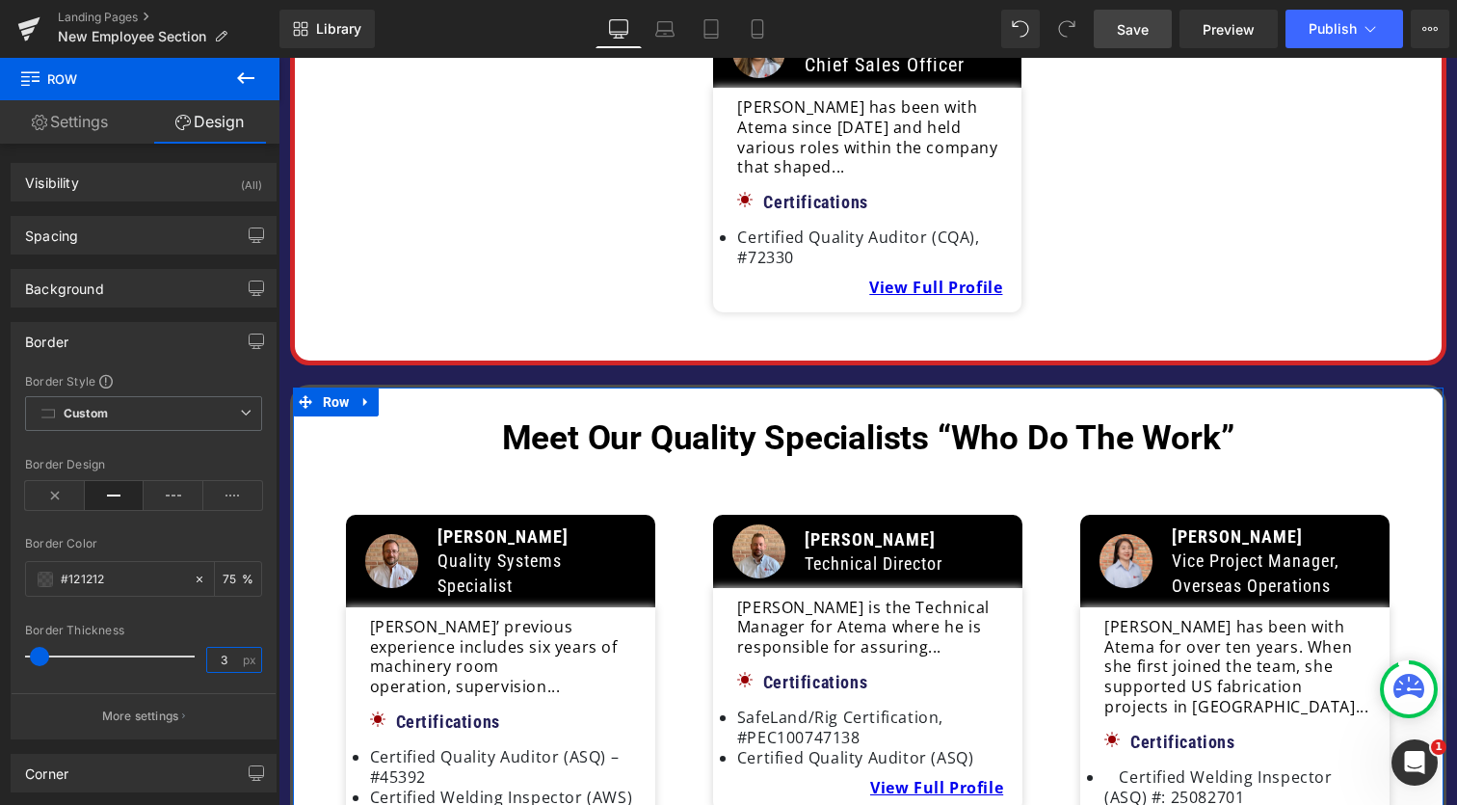
drag, startPoint x: 226, startPoint y: 661, endPoint x: 212, endPoint y: 661, distance: 14.5
click at [212, 661] on input "3" at bounding box center [224, 660] width 34 height 24
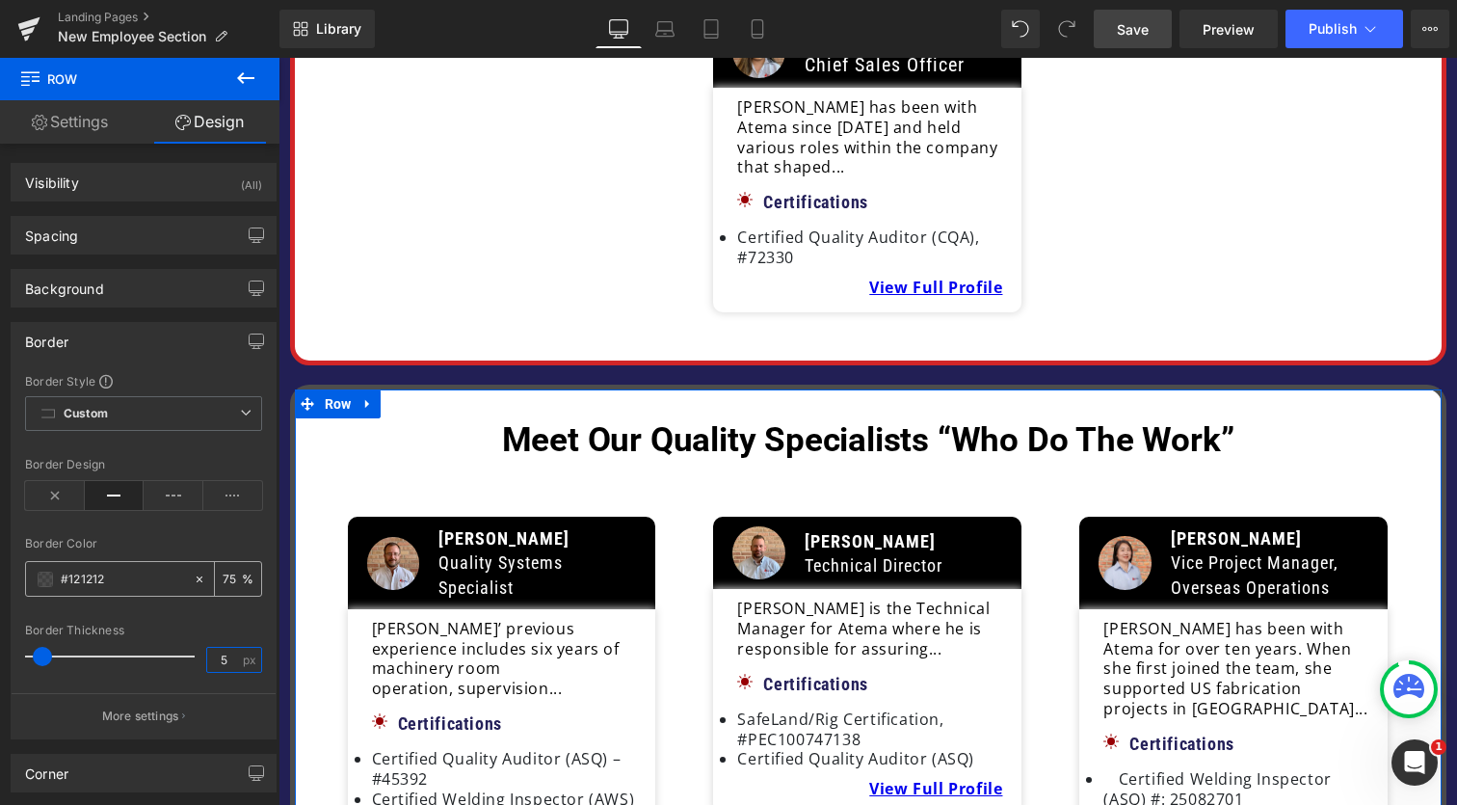
type input "5"
drag, startPoint x: 112, startPoint y: 584, endPoint x: 19, endPoint y: 575, distance: 92.9
click at [19, 575] on div "Border Style Custom Custom Setup Global Style Custom Setup Global Style Border …" at bounding box center [144, 555] width 264 height 365
drag, startPoint x: 134, startPoint y: 581, endPoint x: 6, endPoint y: 578, distance: 128.2
click at [6, 578] on div "Border Border Style Custom Custom Setup Global Style Custom Setup Global Style …" at bounding box center [144, 523] width 288 height 432
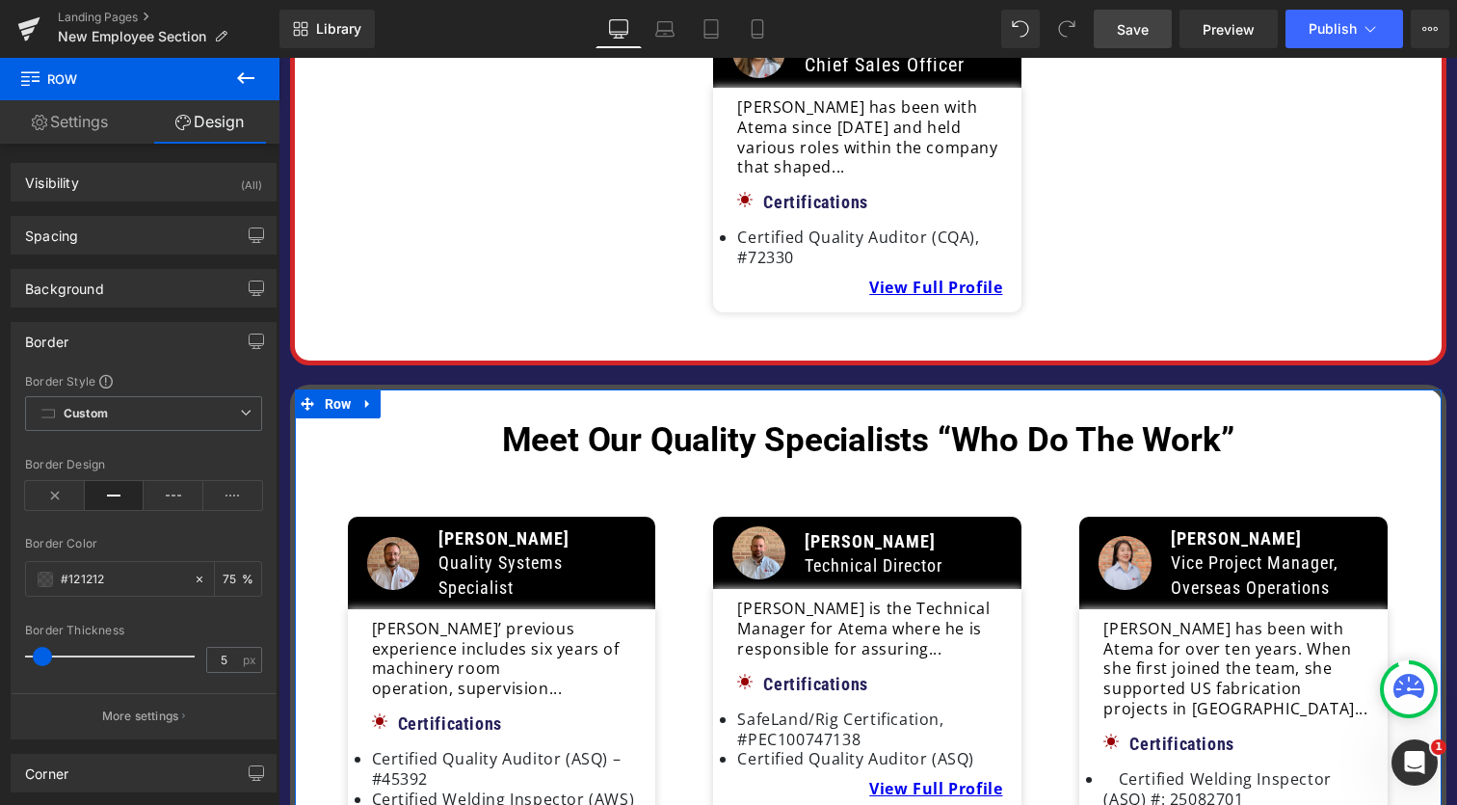
paste input "CDC29D"
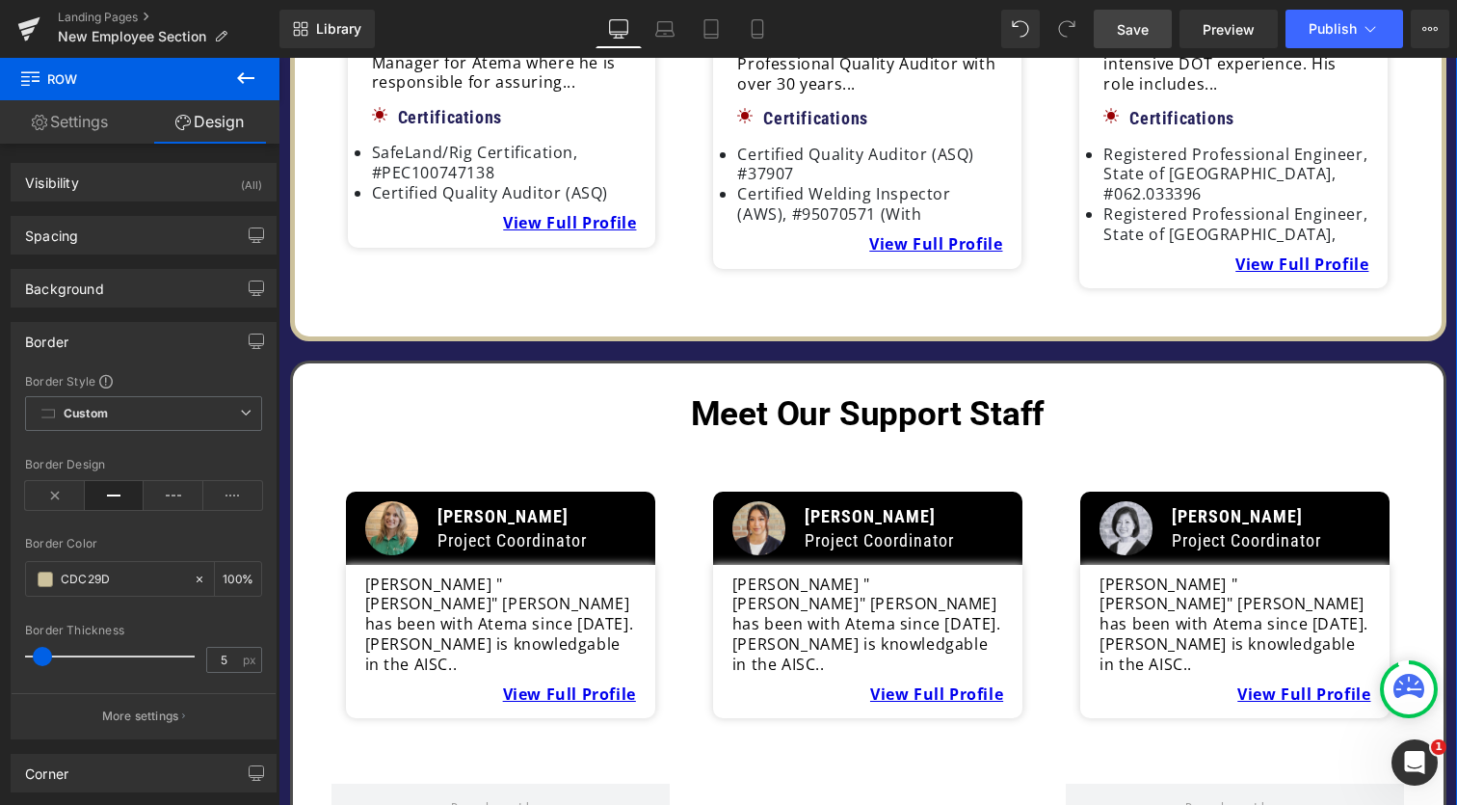
scroll to position [2359, 0]
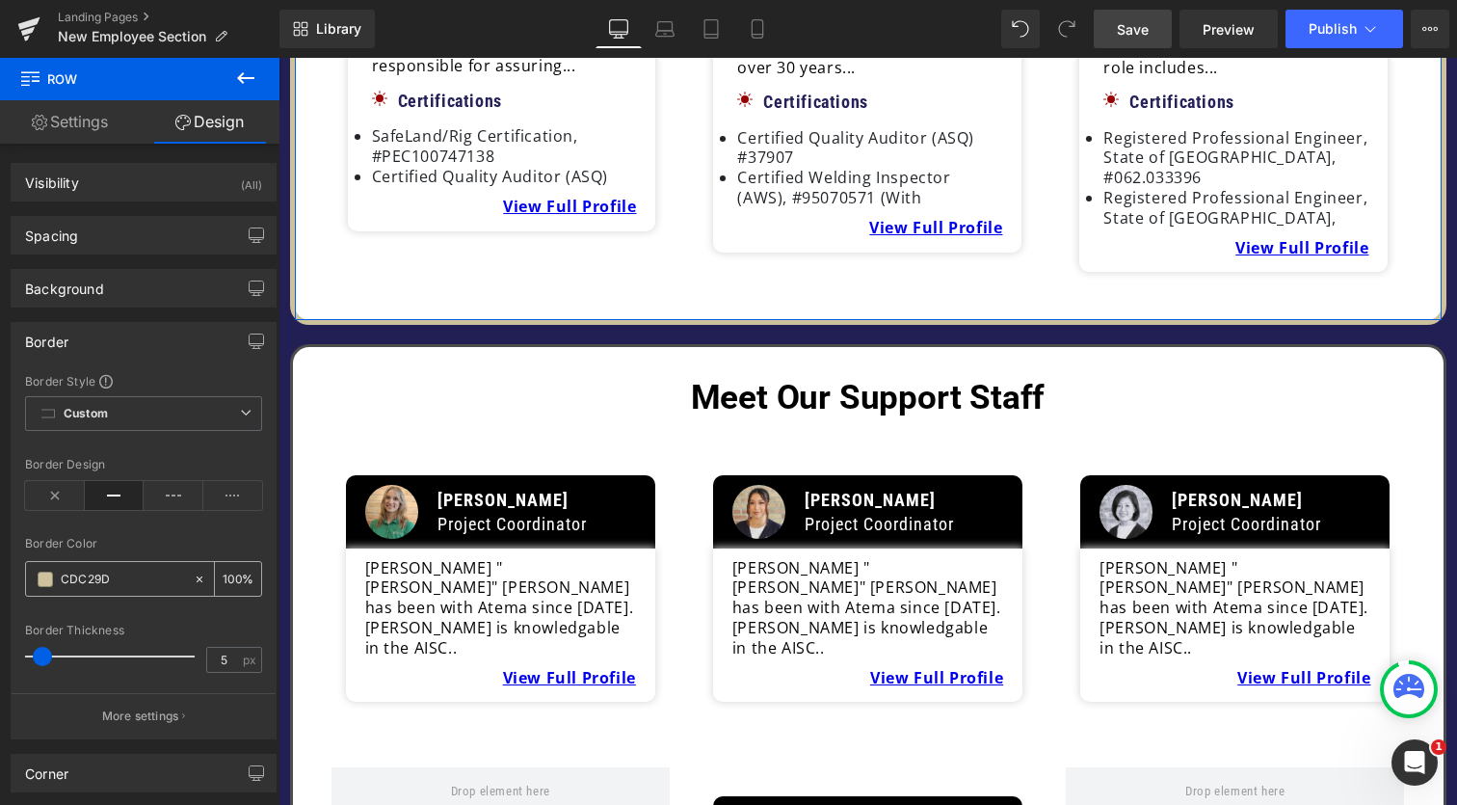
type input "CDC29D"
click at [43, 584] on span at bounding box center [45, 578] width 15 height 15
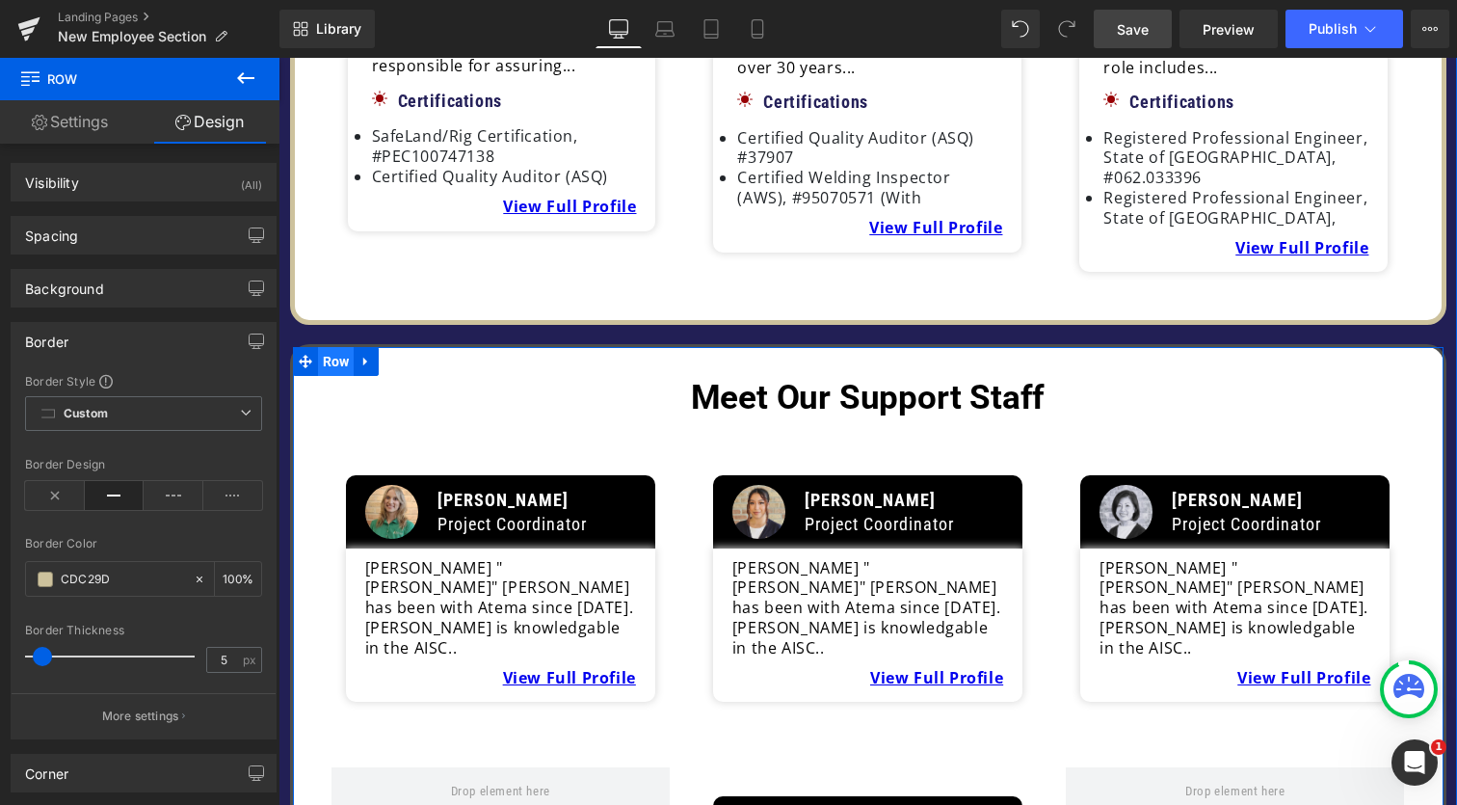
click at [325, 347] on span "Row" at bounding box center [336, 361] width 37 height 29
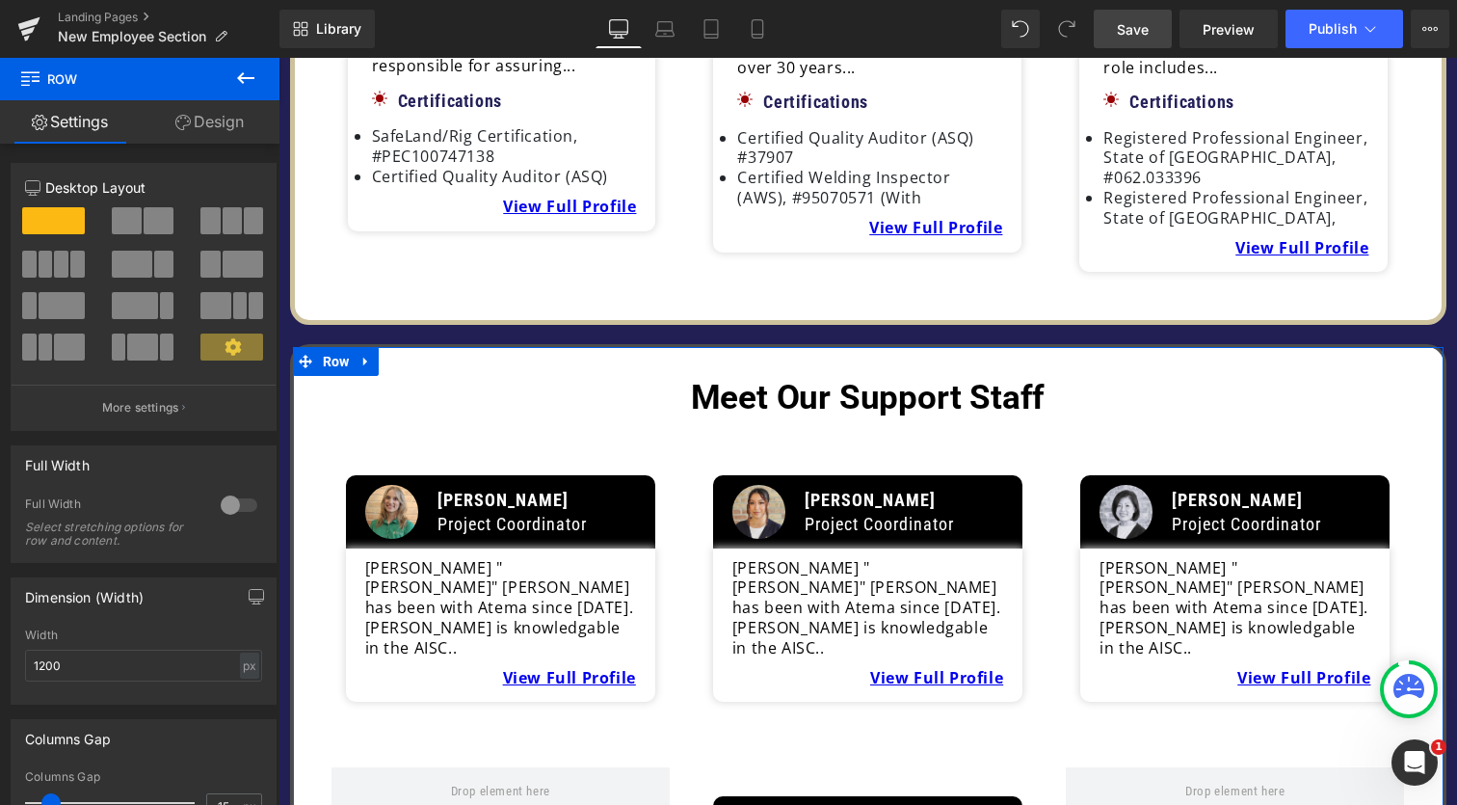
click at [214, 128] on link "Design" at bounding box center [210, 121] width 140 height 43
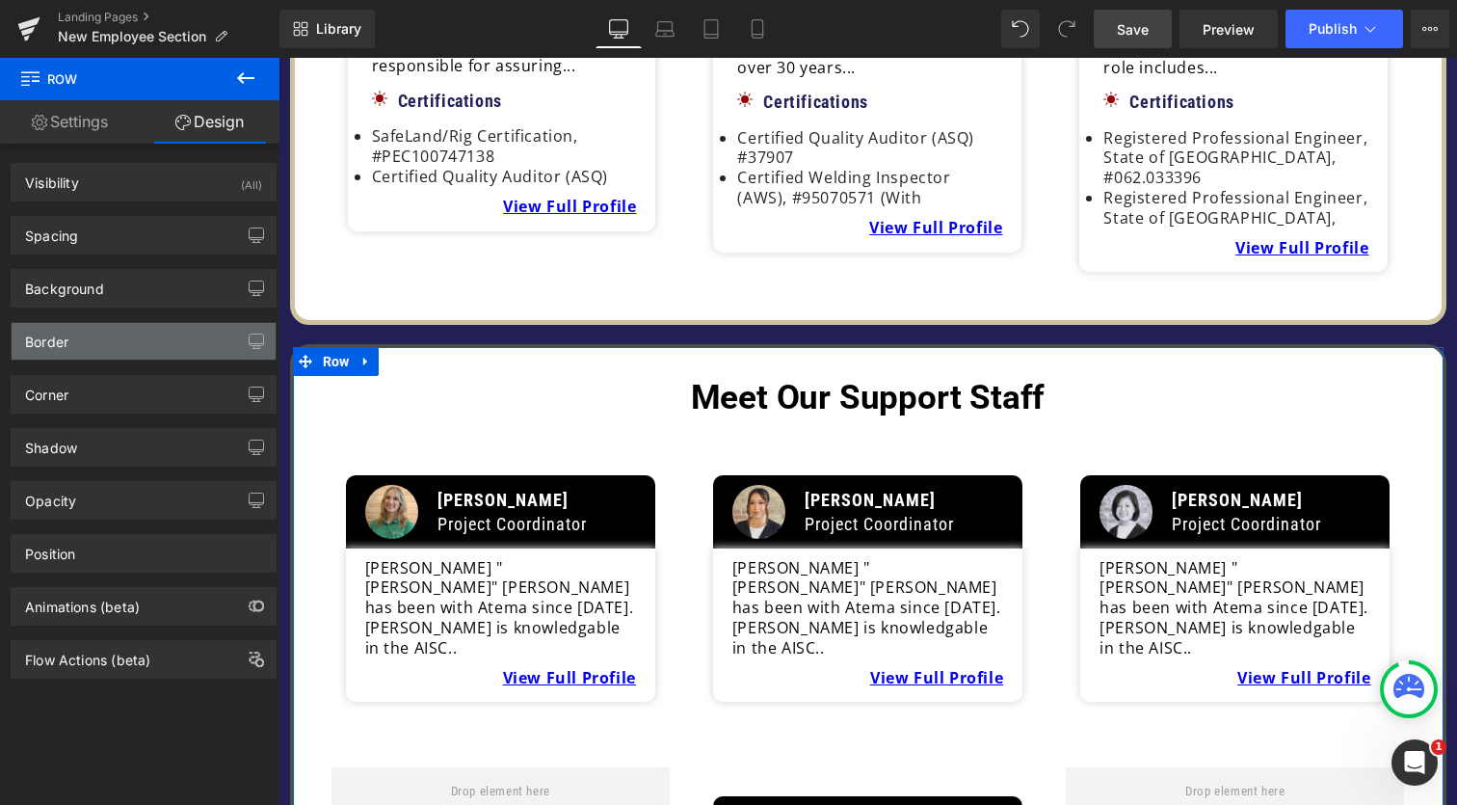
click at [81, 341] on div "Border" at bounding box center [144, 341] width 264 height 37
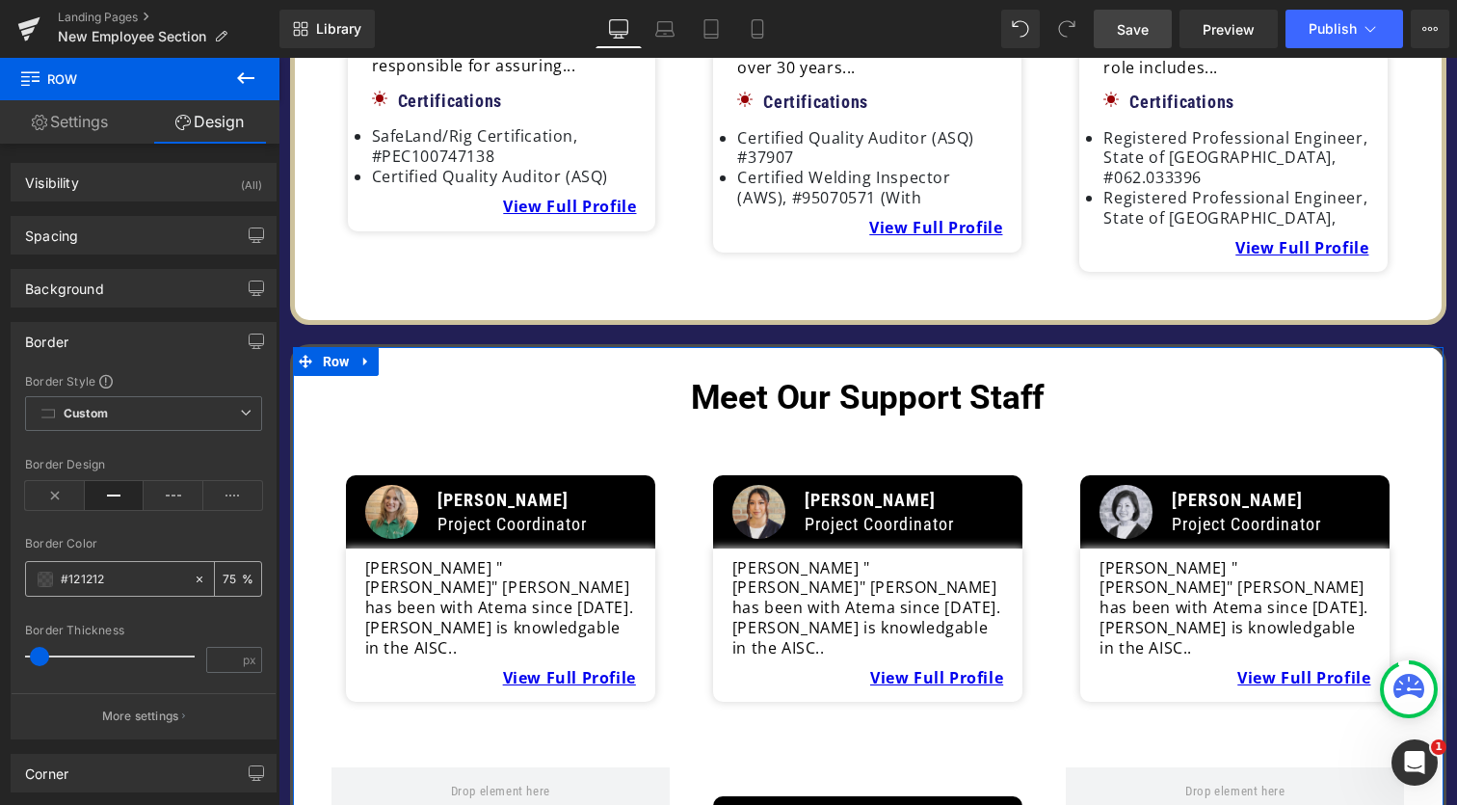
click at [43, 583] on span at bounding box center [45, 578] width 15 height 15
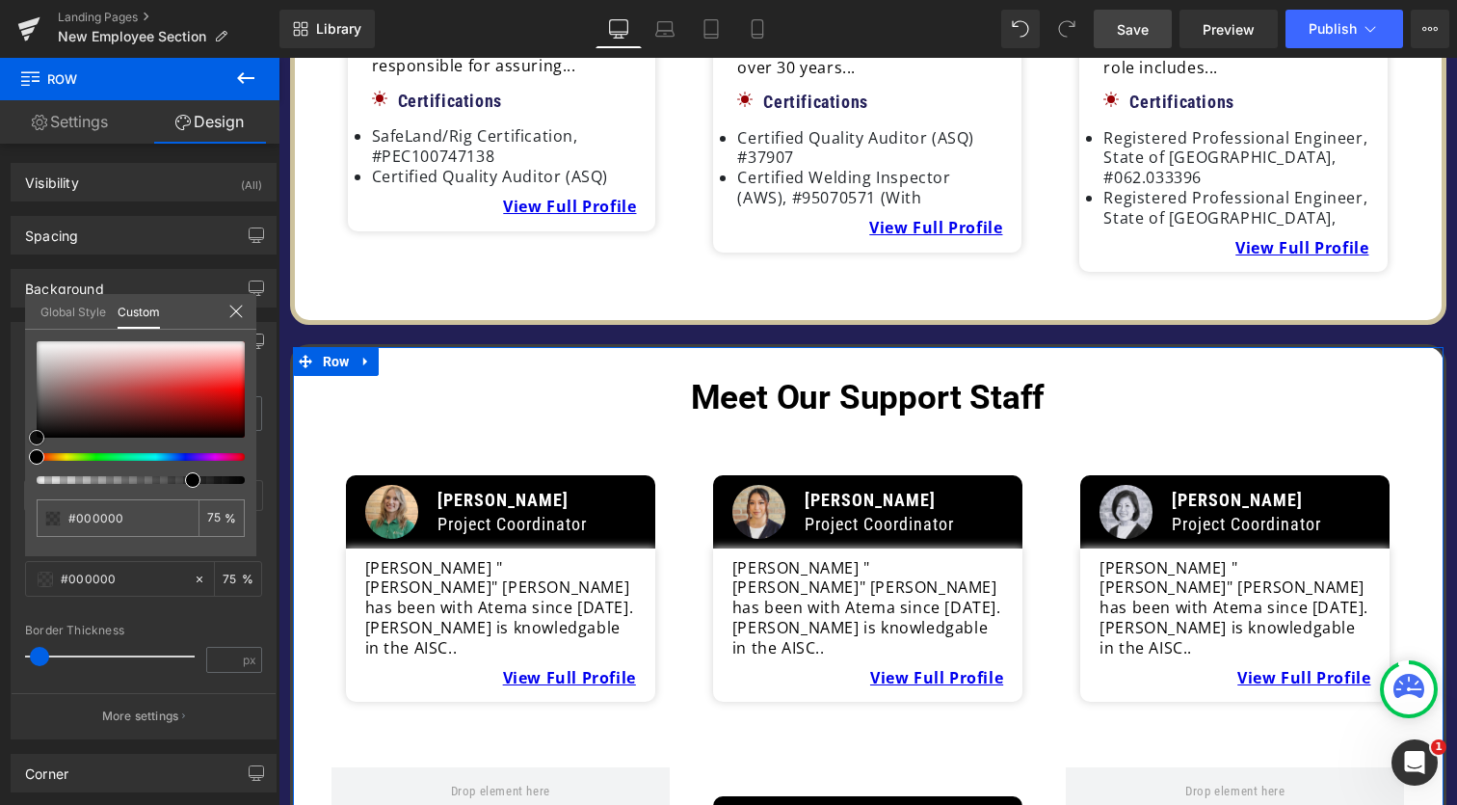
drag, startPoint x: 36, startPoint y: 433, endPoint x: 11, endPoint y: 542, distance: 111.7
click at [11, 542] on div "Border Border Style Custom Custom Setup Global Style Custom Setup Global Style …" at bounding box center [144, 523] width 288 height 432
click at [224, 518] on input "75" at bounding box center [215, 517] width 17 height 13
drag, startPoint x: 470, startPoint y: 534, endPoint x: 370, endPoint y: 472, distance: 117.7
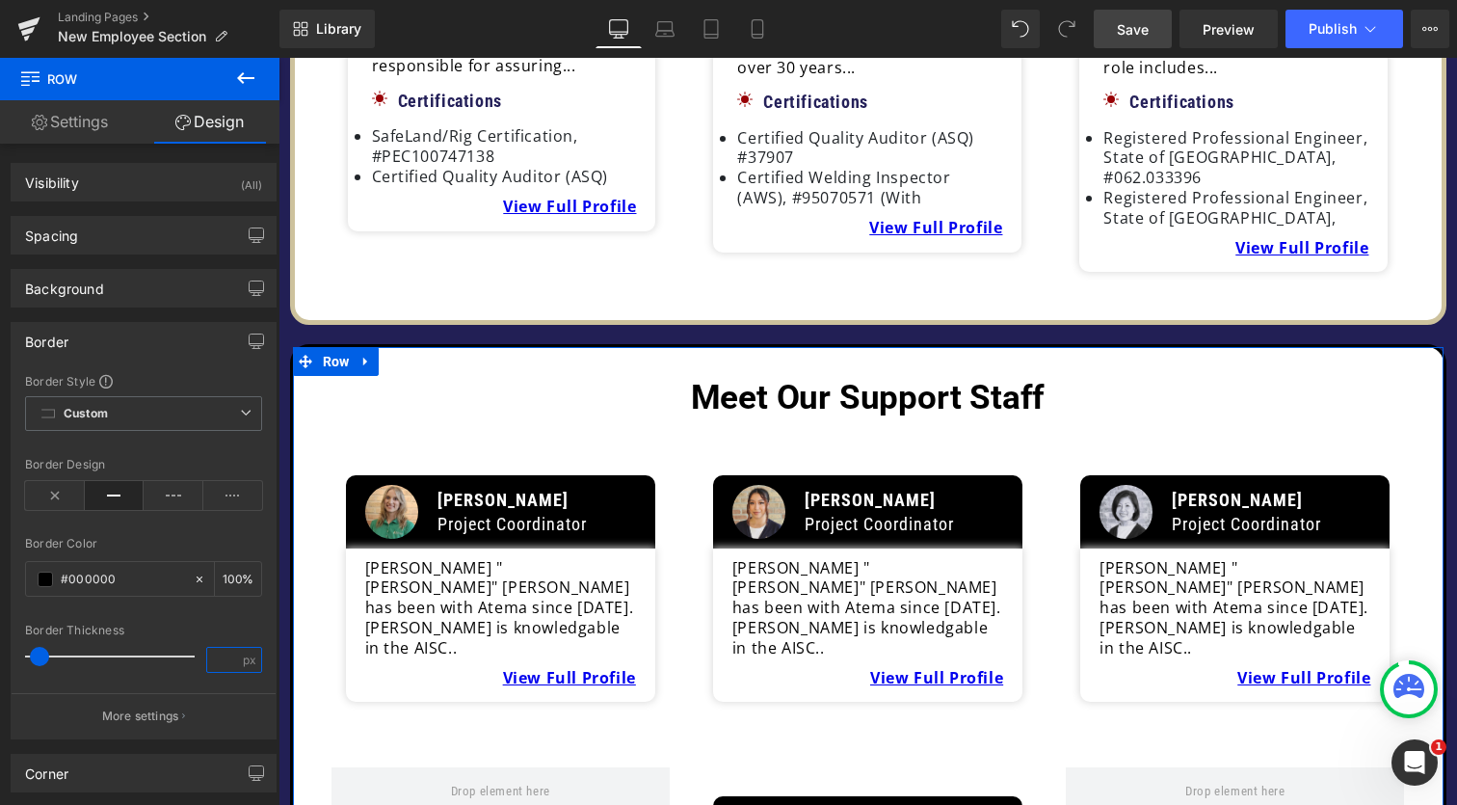
drag, startPoint x: 226, startPoint y: 663, endPoint x: 205, endPoint y: 663, distance: 20.2
click at [207, 663] on input "number" at bounding box center [224, 660] width 34 height 24
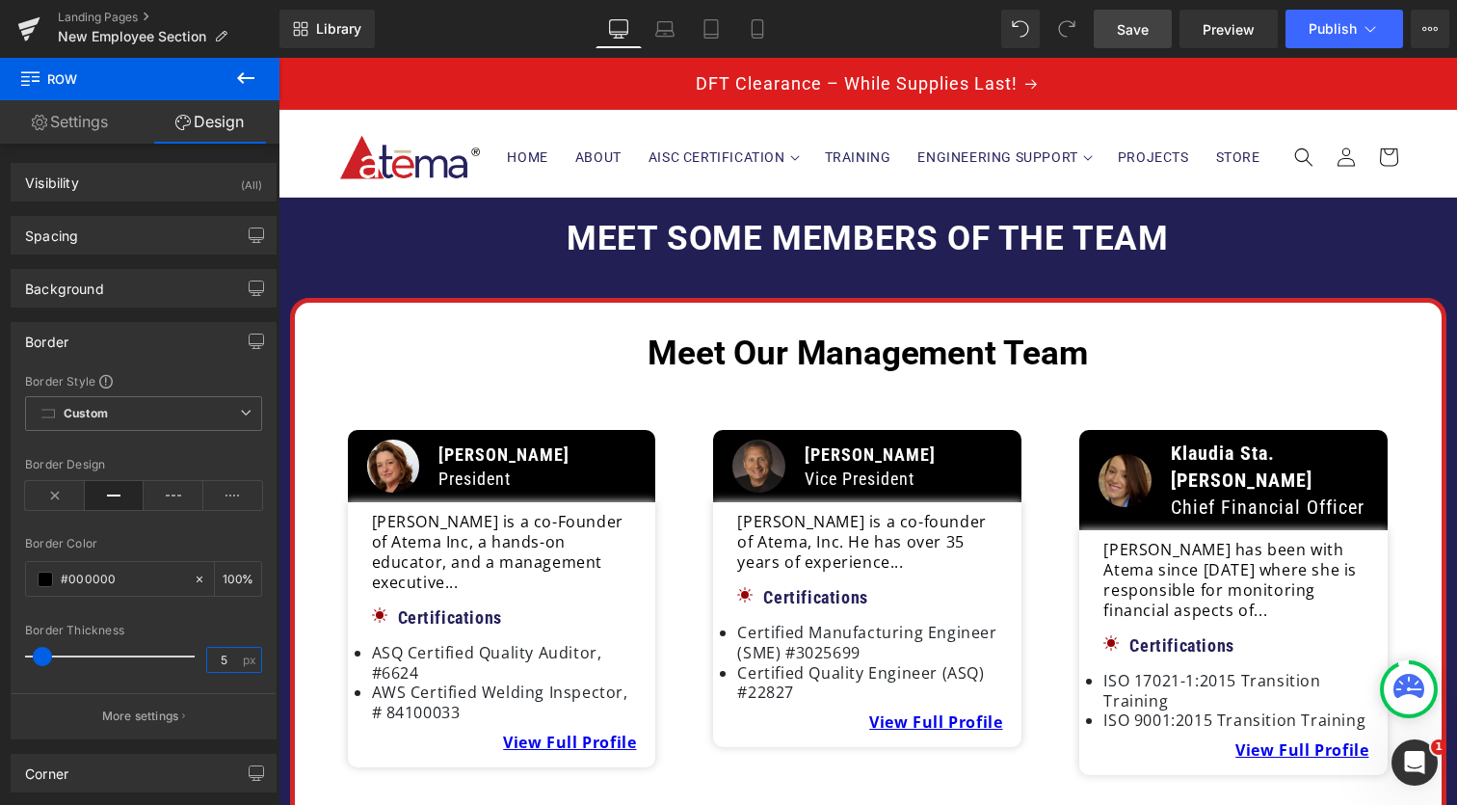
scroll to position [0, 0]
type input "5"
click at [1334, 34] on span "Publish" at bounding box center [1333, 28] width 48 height 15
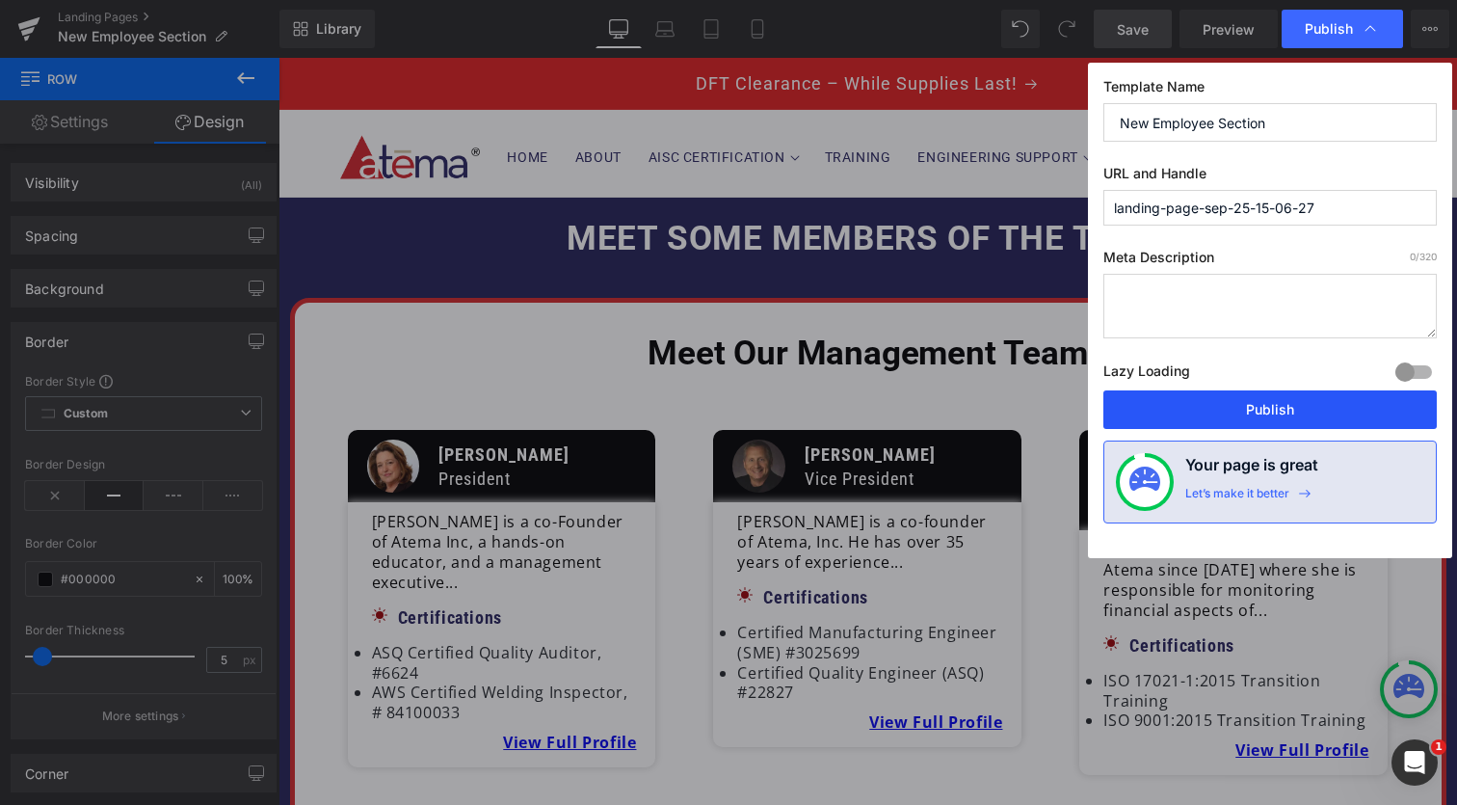
click at [1203, 408] on button "Publish" at bounding box center [1269, 409] width 333 height 39
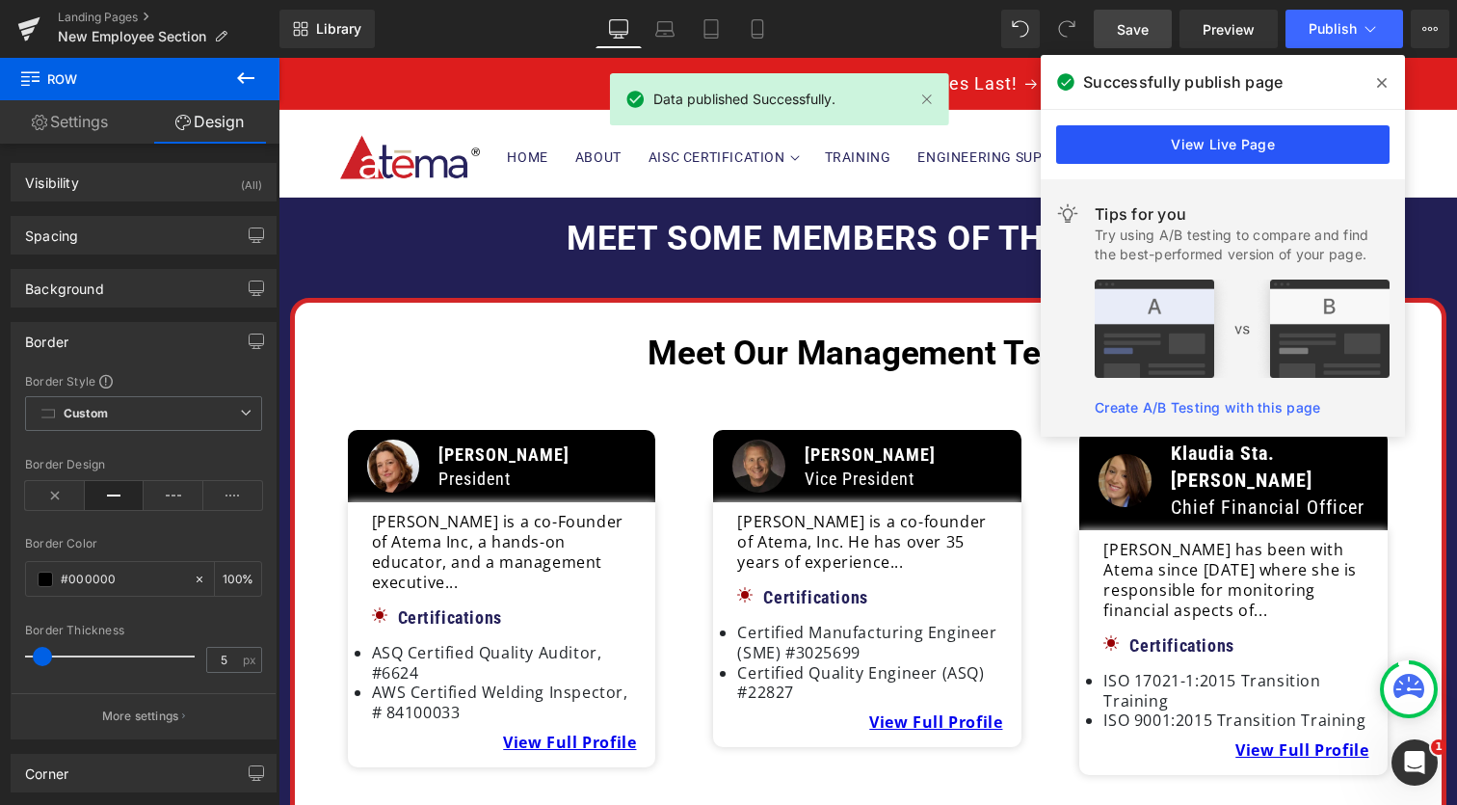
click at [1174, 142] on link "View Live Page" at bounding box center [1222, 144] width 333 height 39
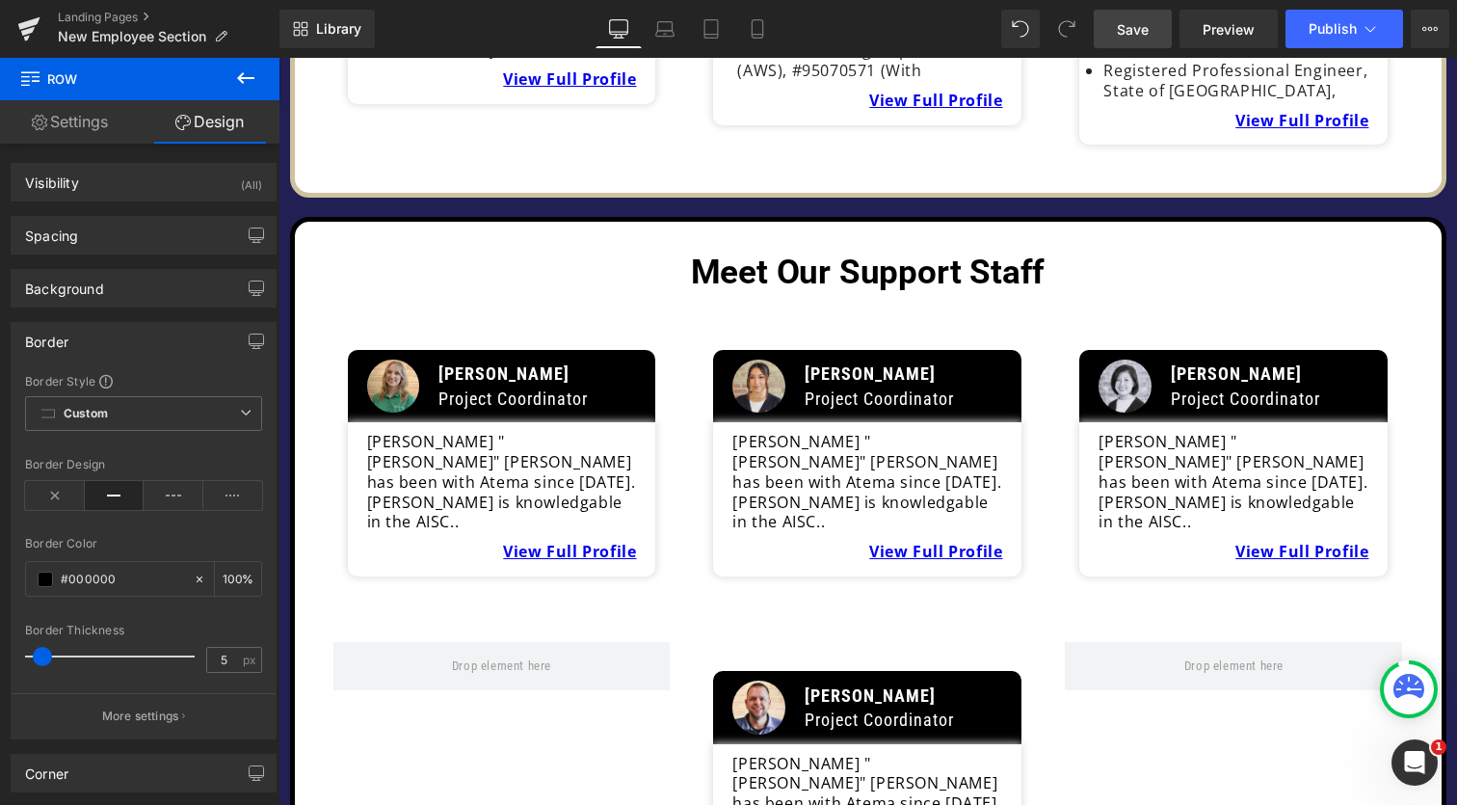
scroll to position [2478, 0]
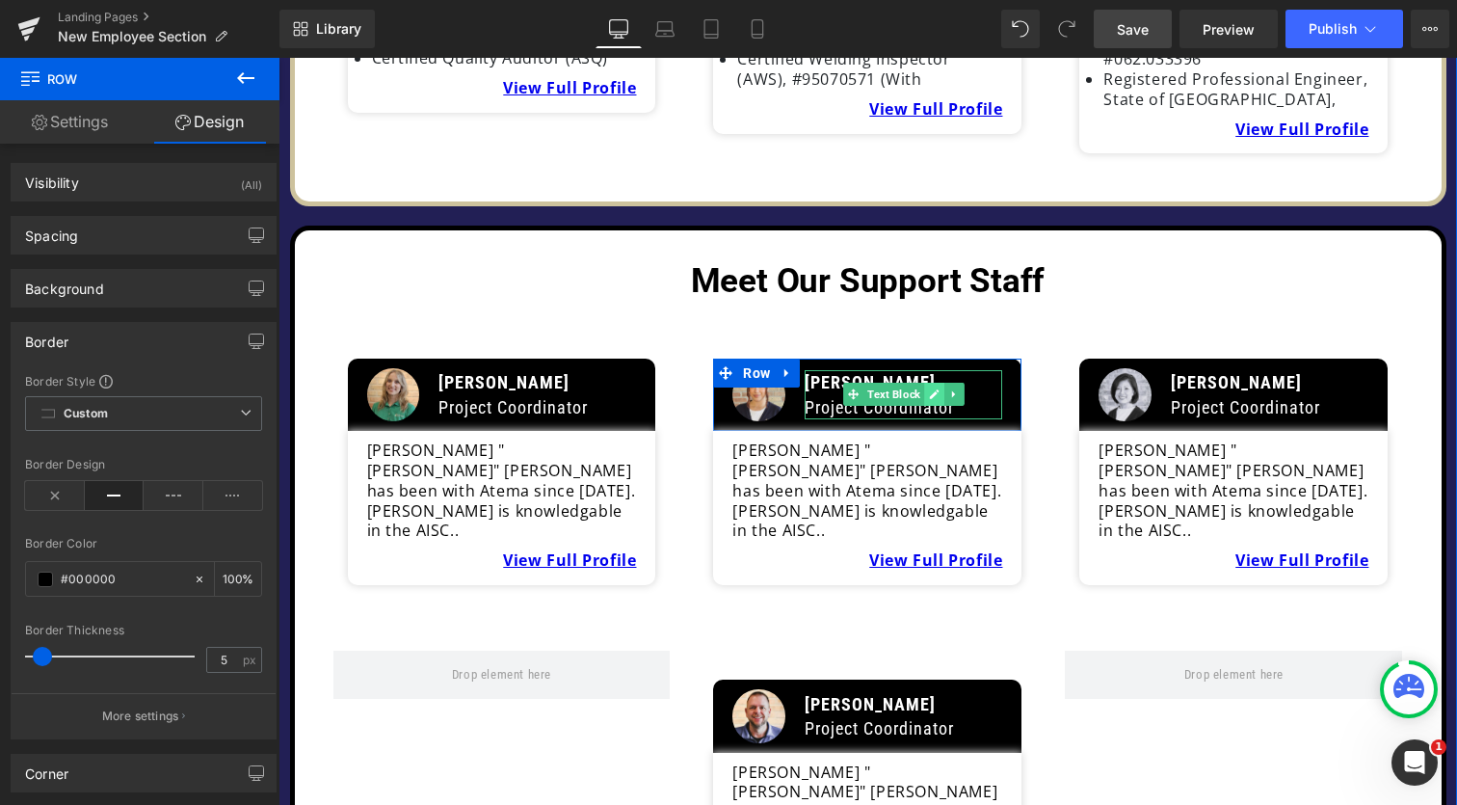
click at [929, 388] on icon at bounding box center [934, 394] width 11 height 12
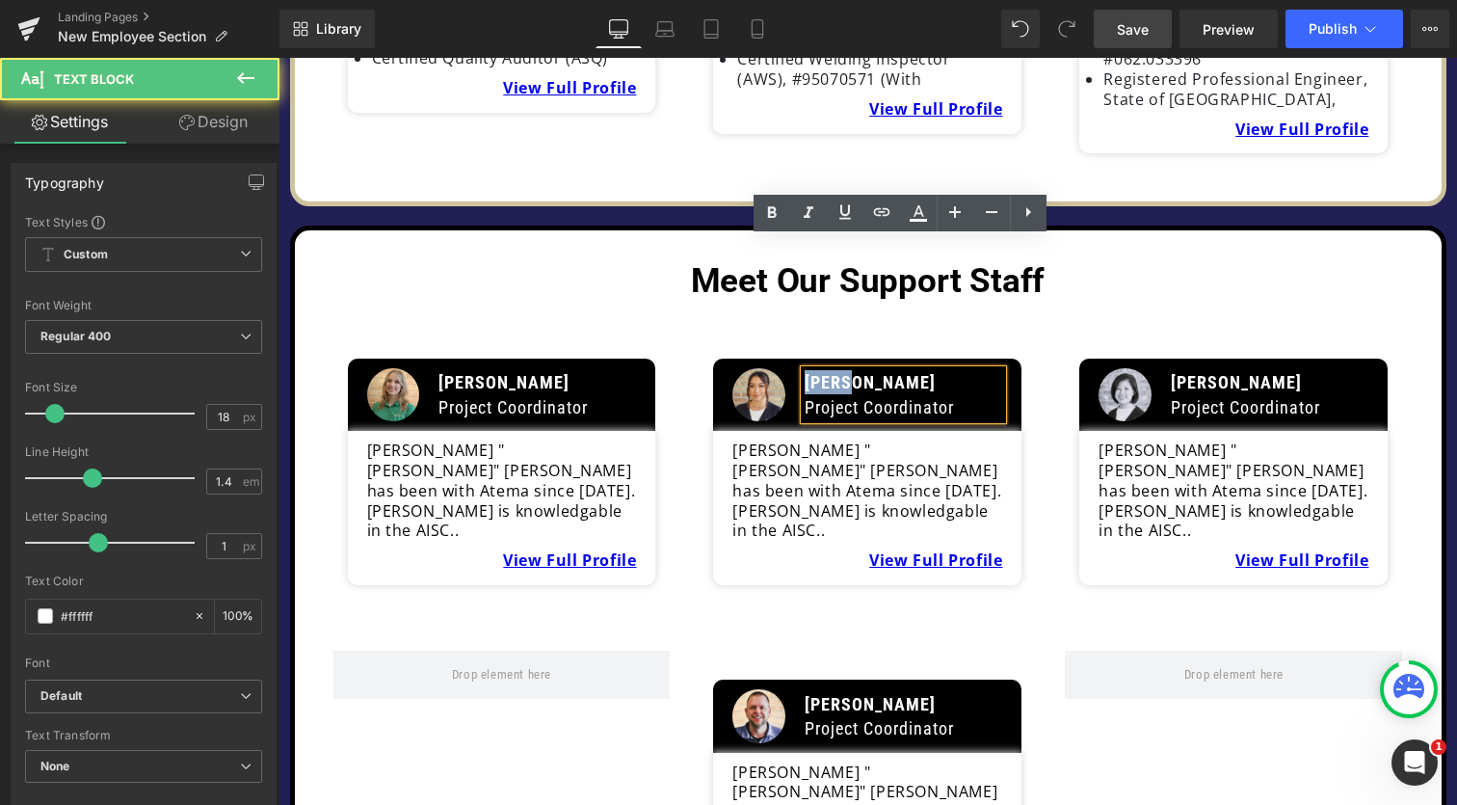
drag, startPoint x: 888, startPoint y: 255, endPoint x: 783, endPoint y: 254, distance: 105.1
click at [783, 359] on div "Image [PERSON_NAME] Project Coordinator Text Block Row" at bounding box center [867, 395] width 308 height 72
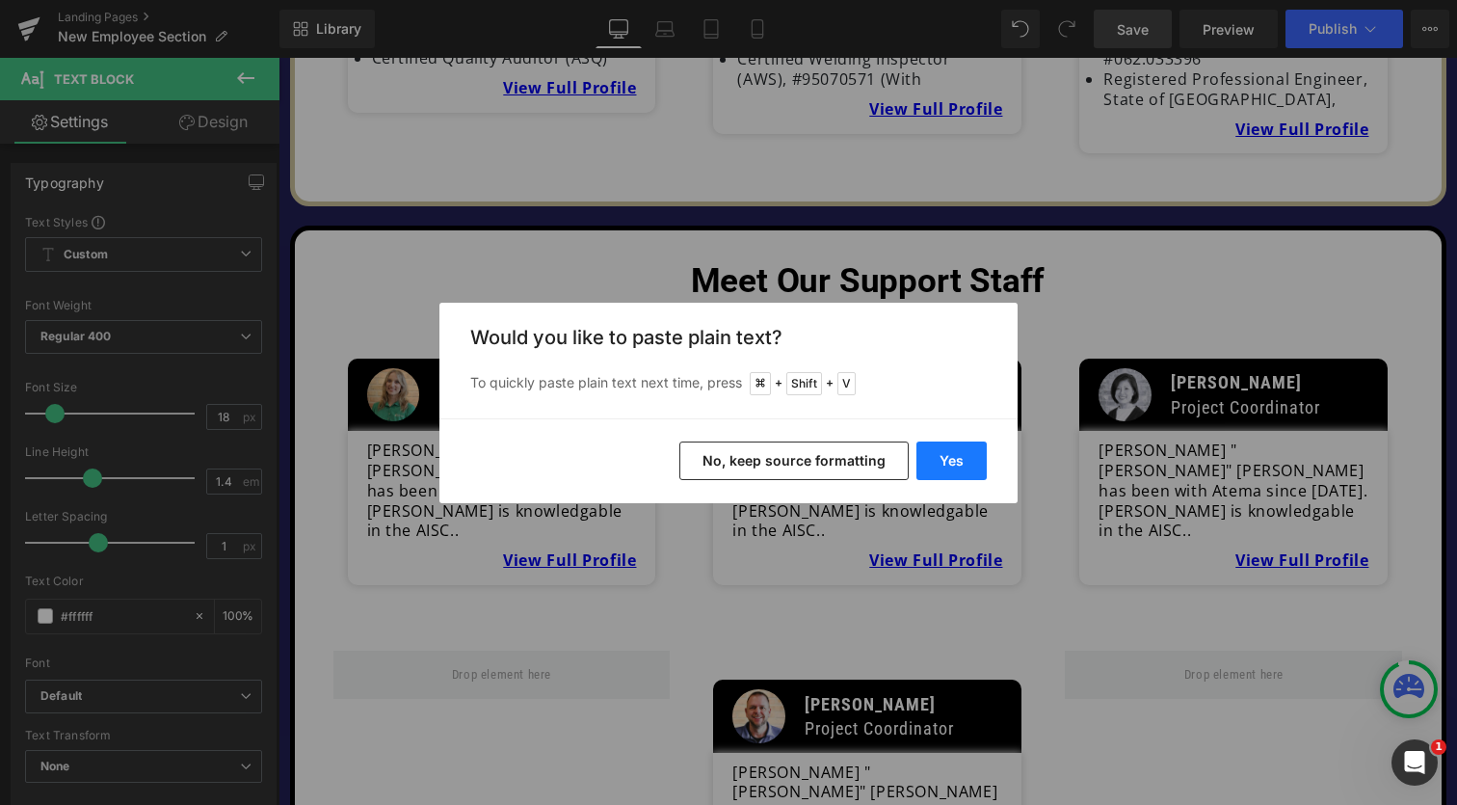
click at [963, 458] on button "Yes" at bounding box center [951, 460] width 70 height 39
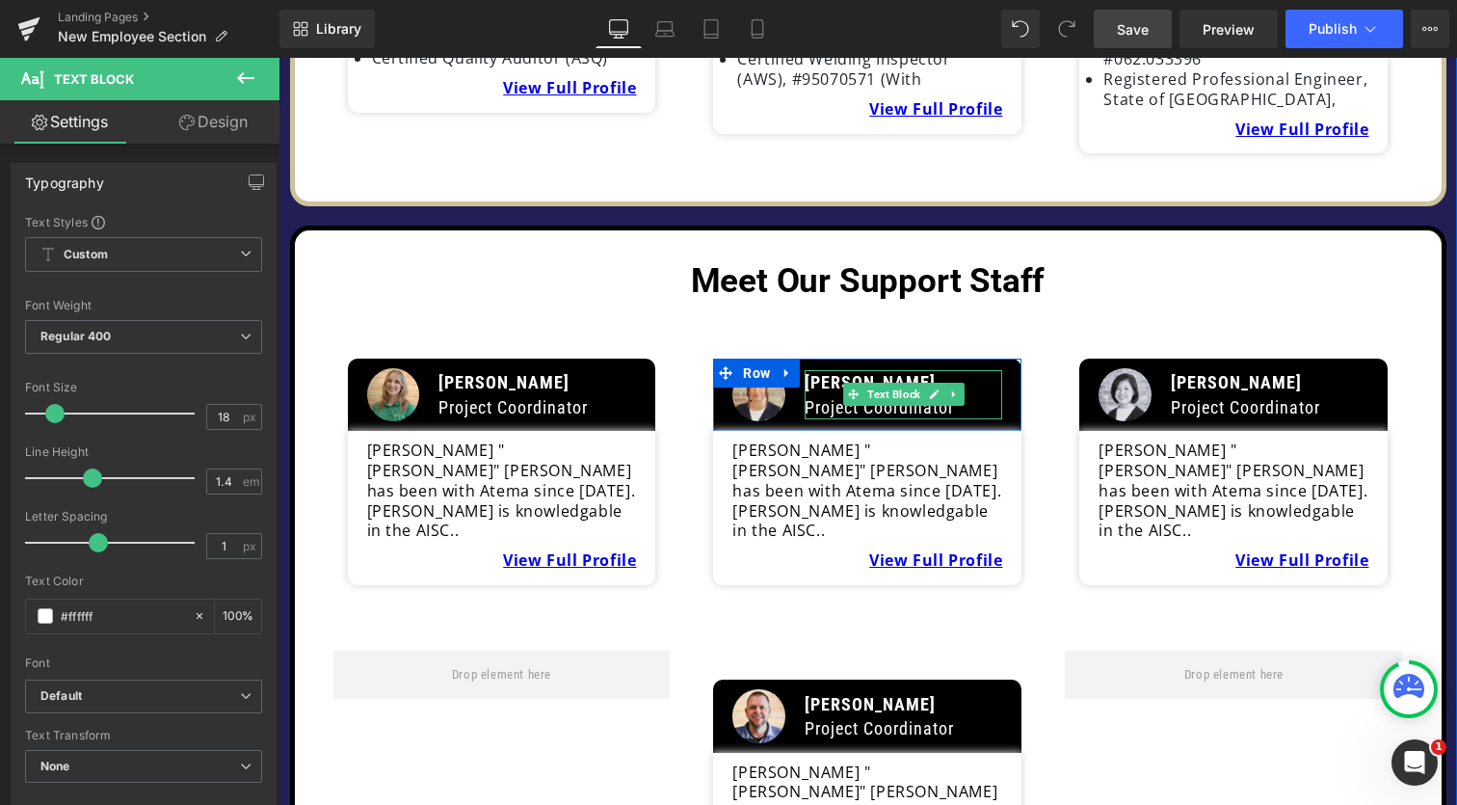
click at [929, 395] on p "Project Coordinator" at bounding box center [904, 407] width 198 height 24
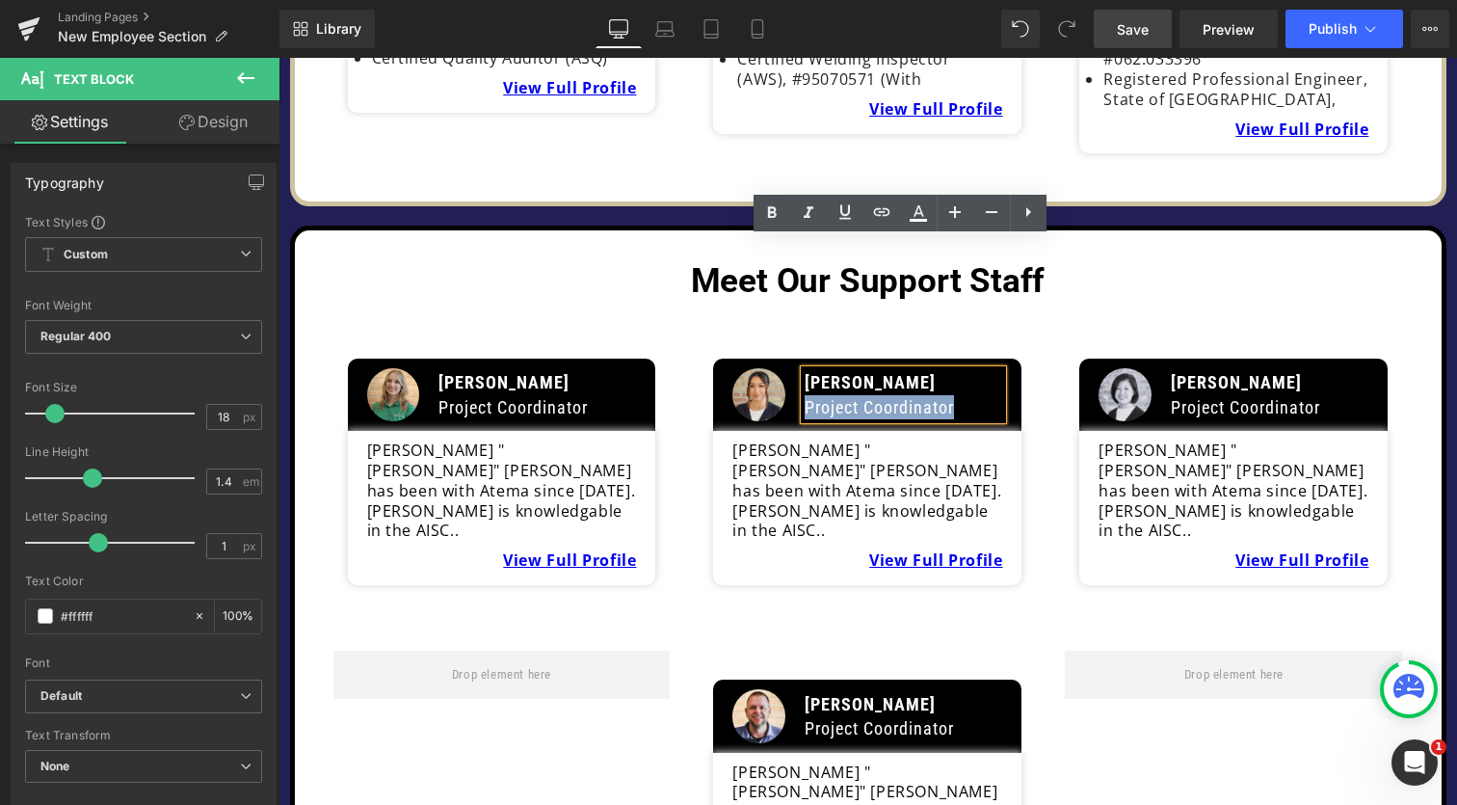
drag, startPoint x: 956, startPoint y: 279, endPoint x: 803, endPoint y: 278, distance: 153.2
click at [805, 395] on p "Project Coordinator" at bounding box center [904, 407] width 198 height 24
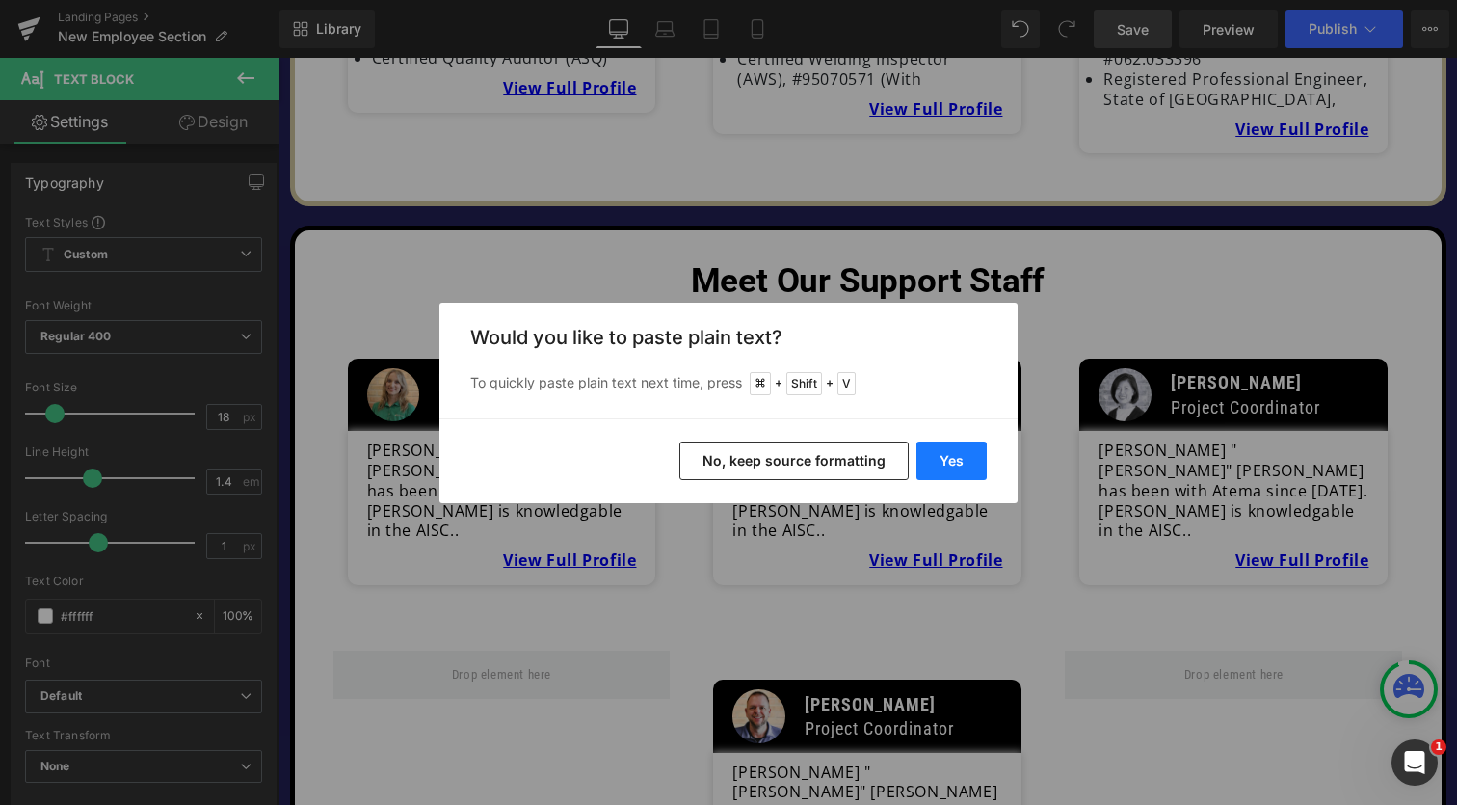
click at [957, 465] on button "Yes" at bounding box center [951, 460] width 70 height 39
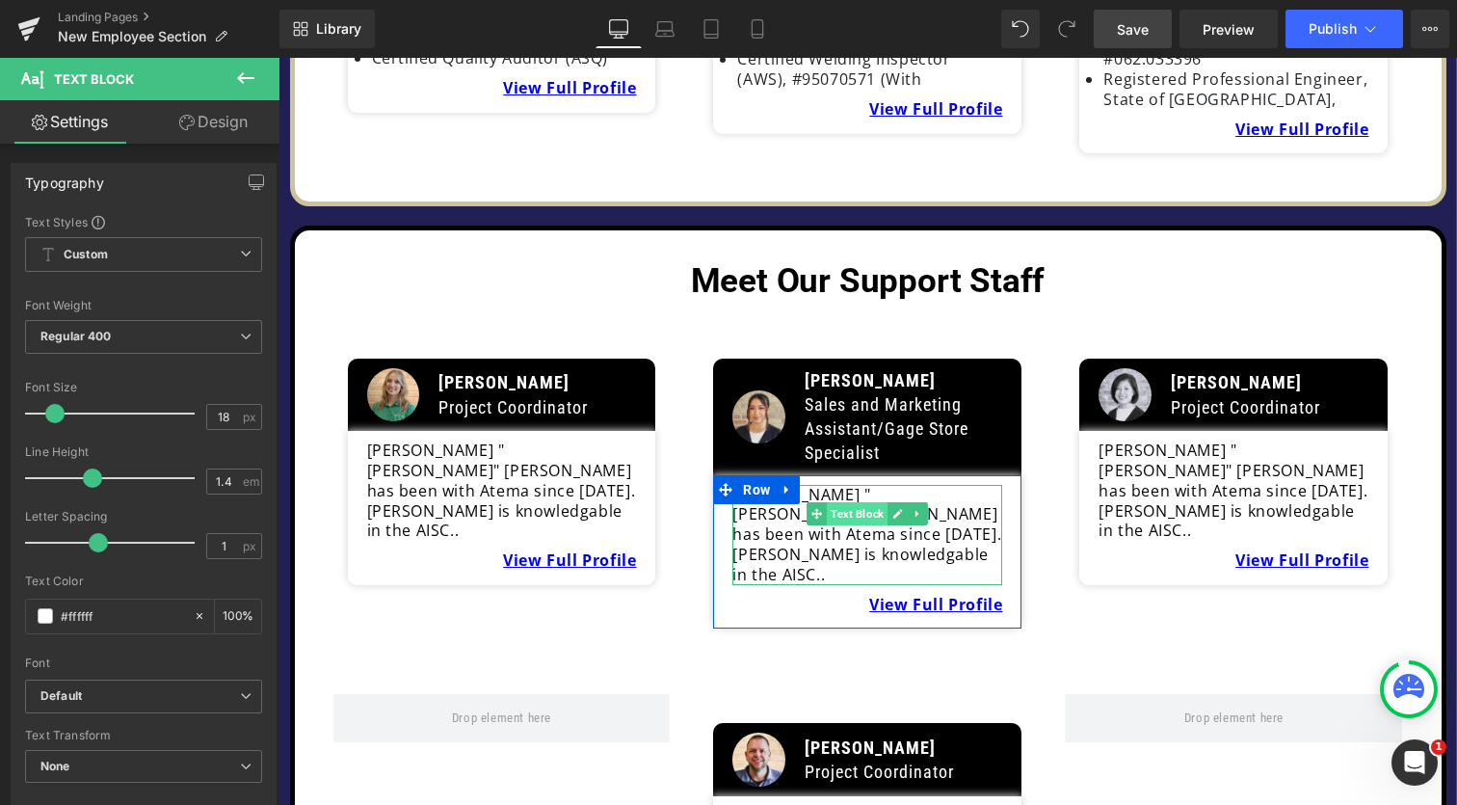
click at [832, 502] on span "Text Block" at bounding box center [857, 513] width 61 height 23
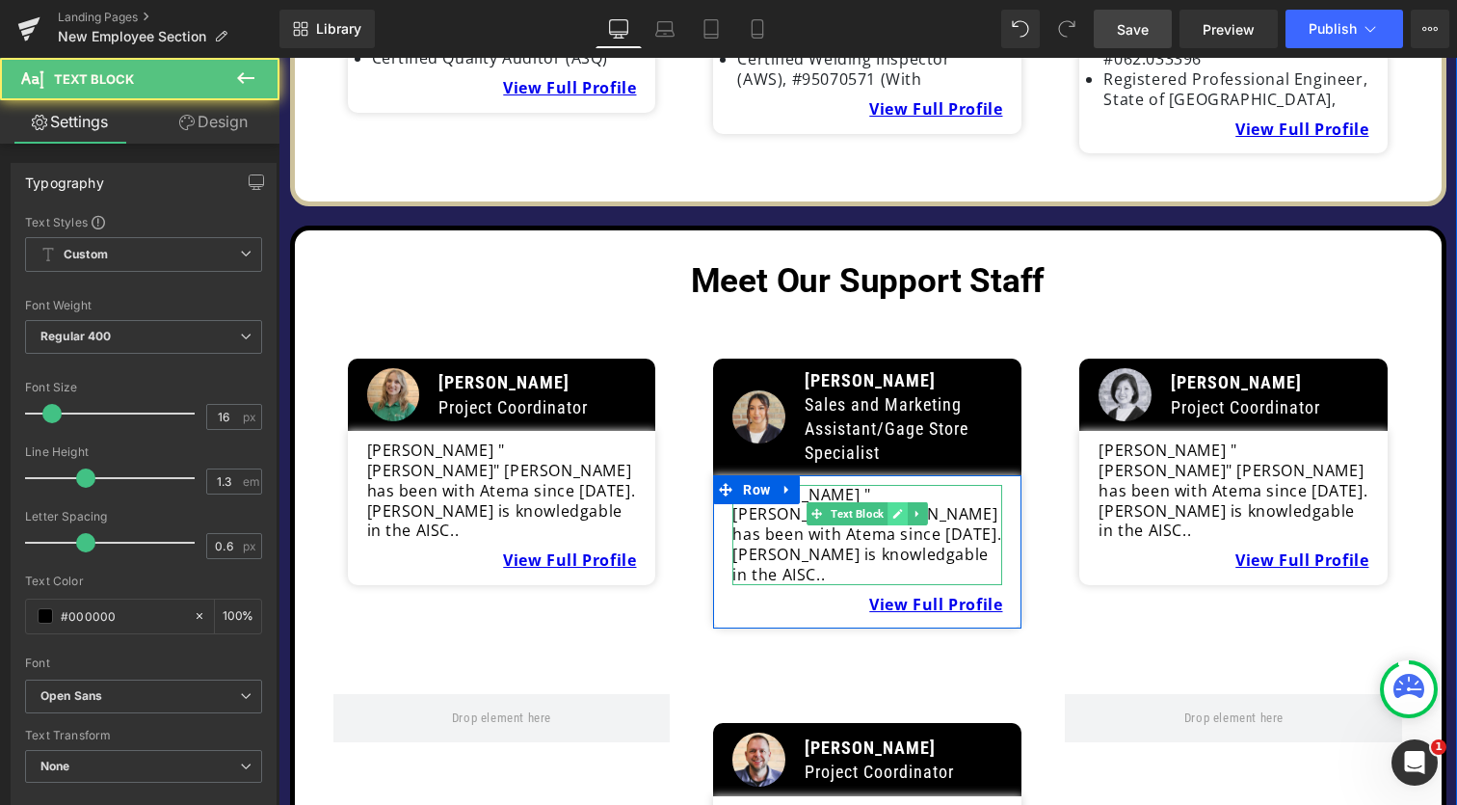
click at [900, 502] on link at bounding box center [899, 513] width 20 height 23
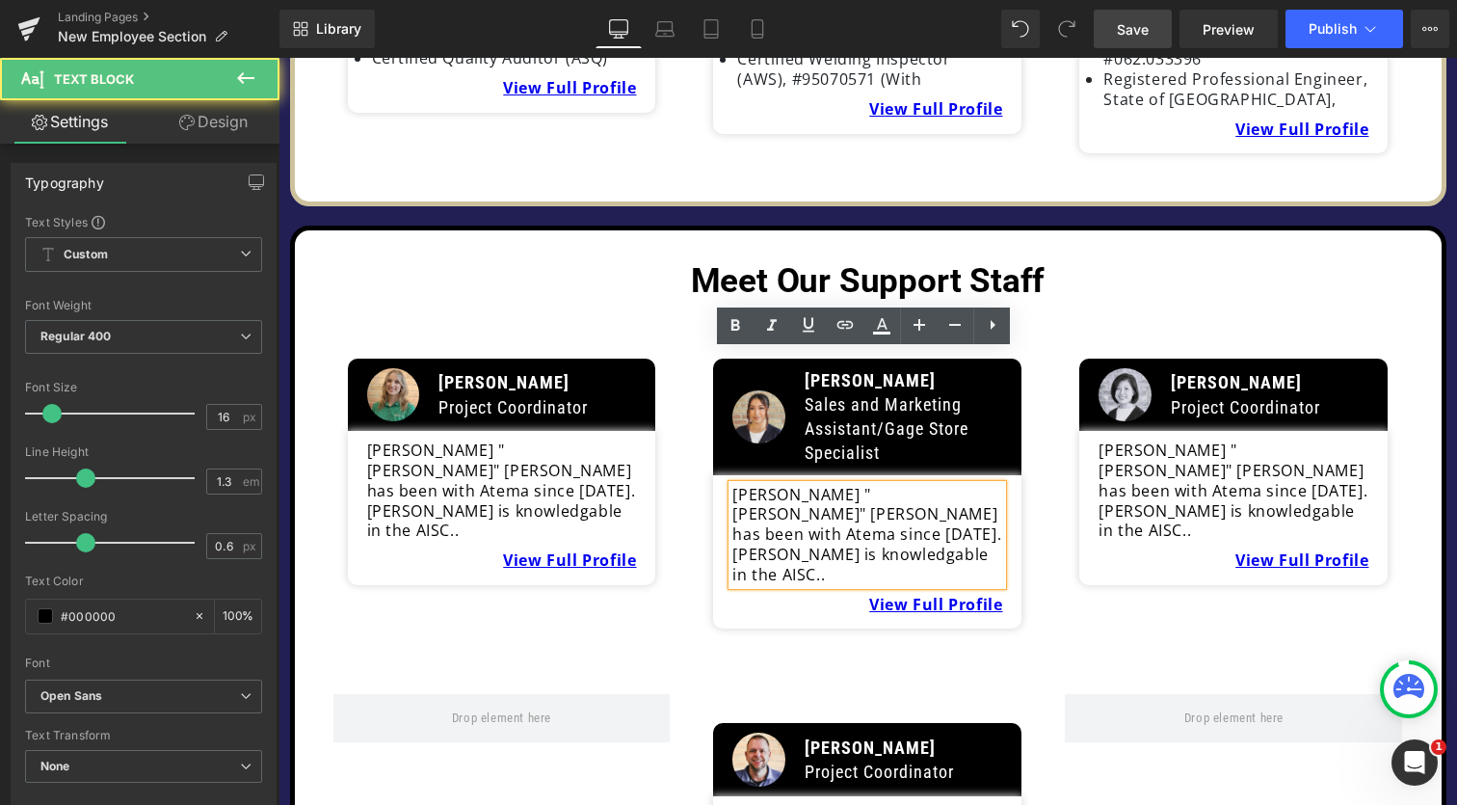
click at [892, 485] on p "[PERSON_NAME] "[PERSON_NAME]" [PERSON_NAME] has been with Atema since [DATE]. […" at bounding box center [867, 535] width 270 height 100
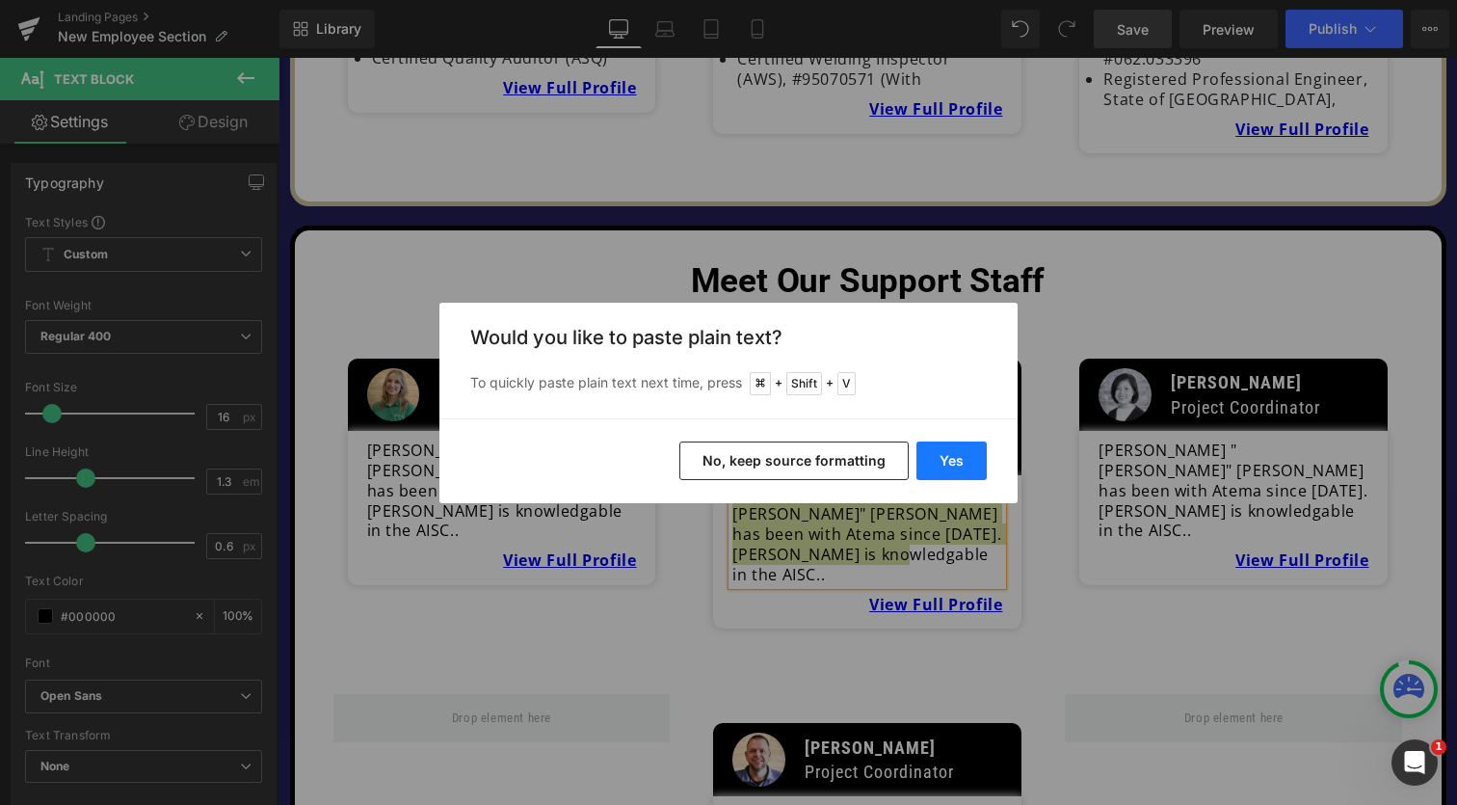
click at [960, 462] on button "Yes" at bounding box center [951, 460] width 70 height 39
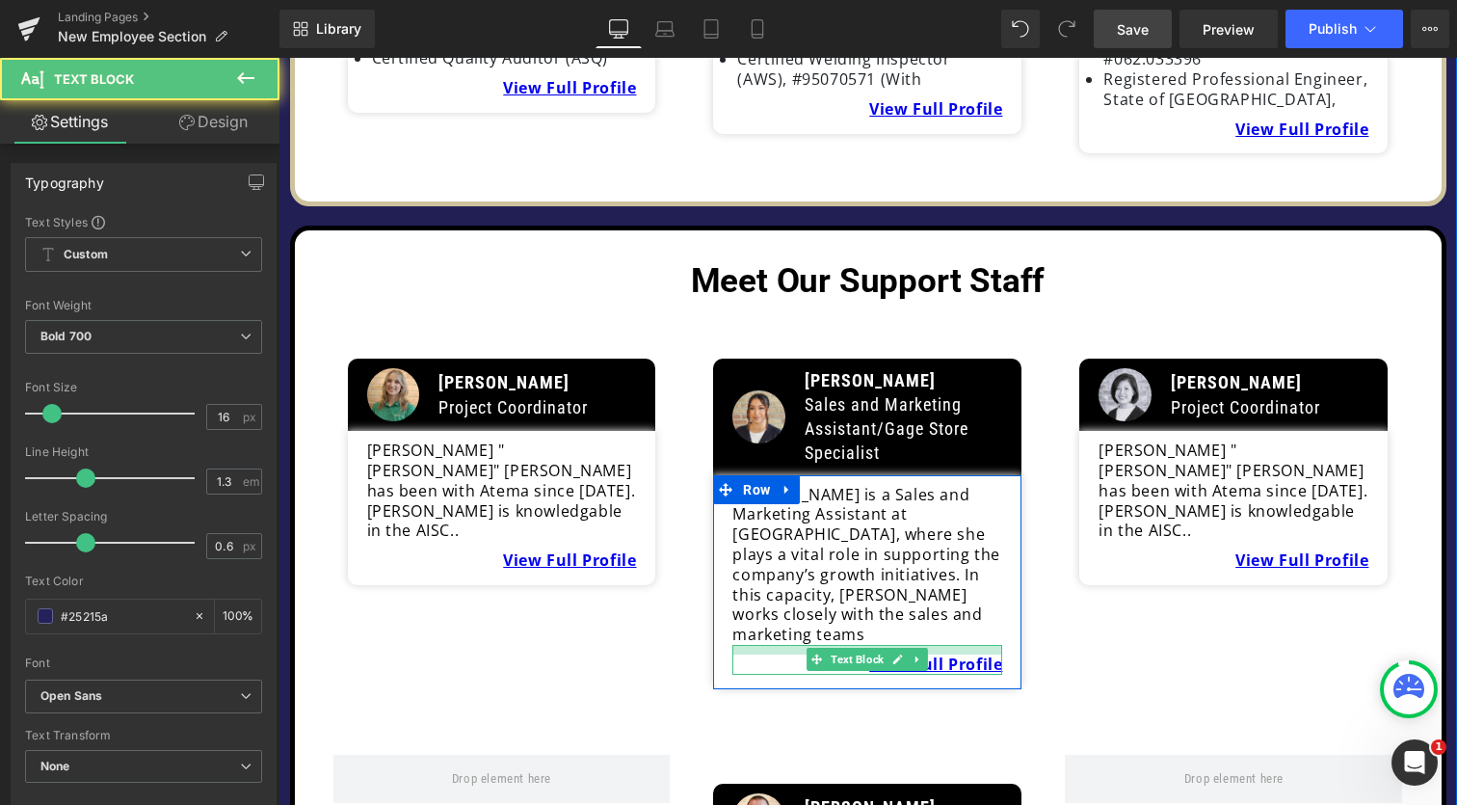
click at [815, 645] on div at bounding box center [867, 650] width 270 height 10
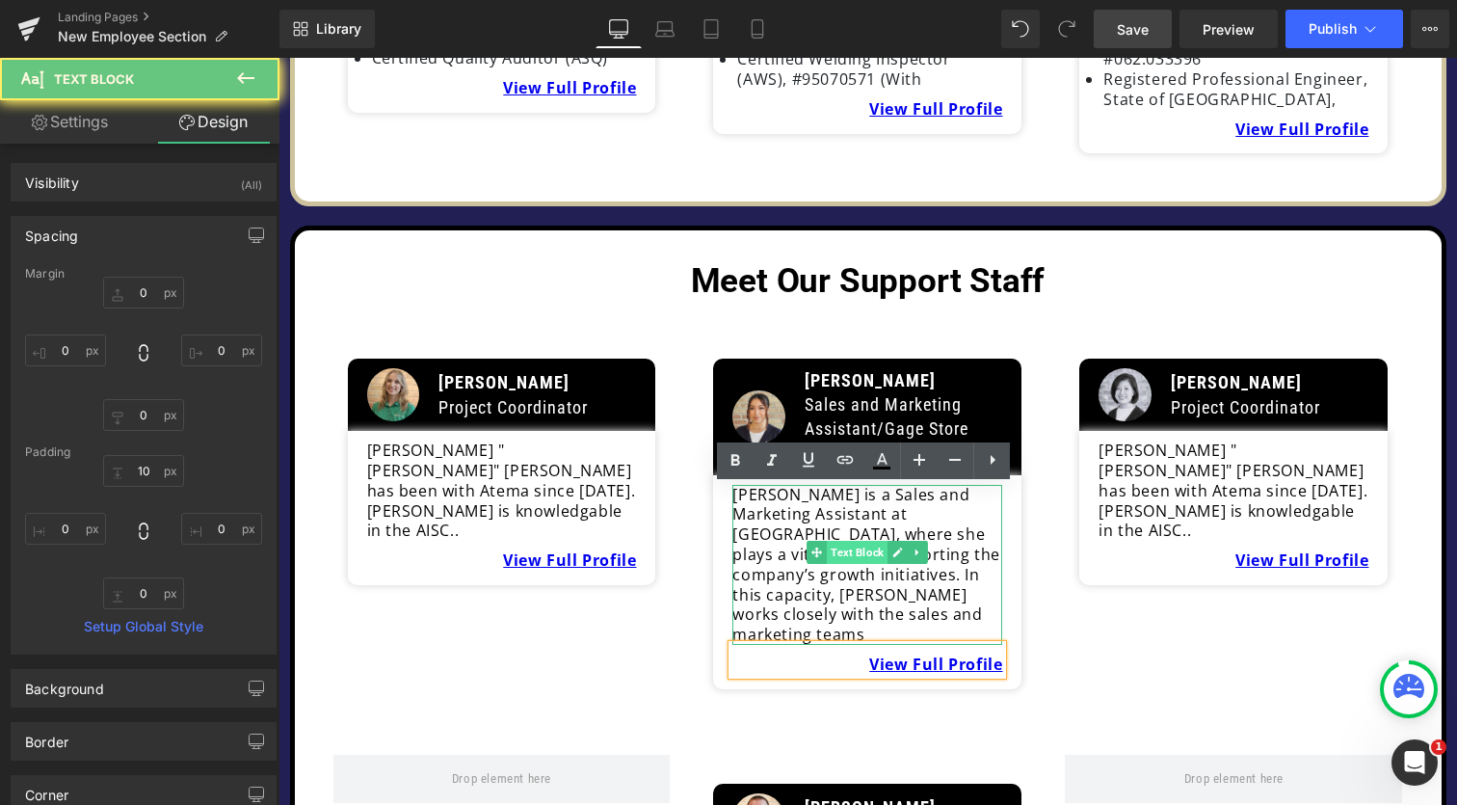
click at [830, 541] on span "Text Block" at bounding box center [857, 552] width 61 height 23
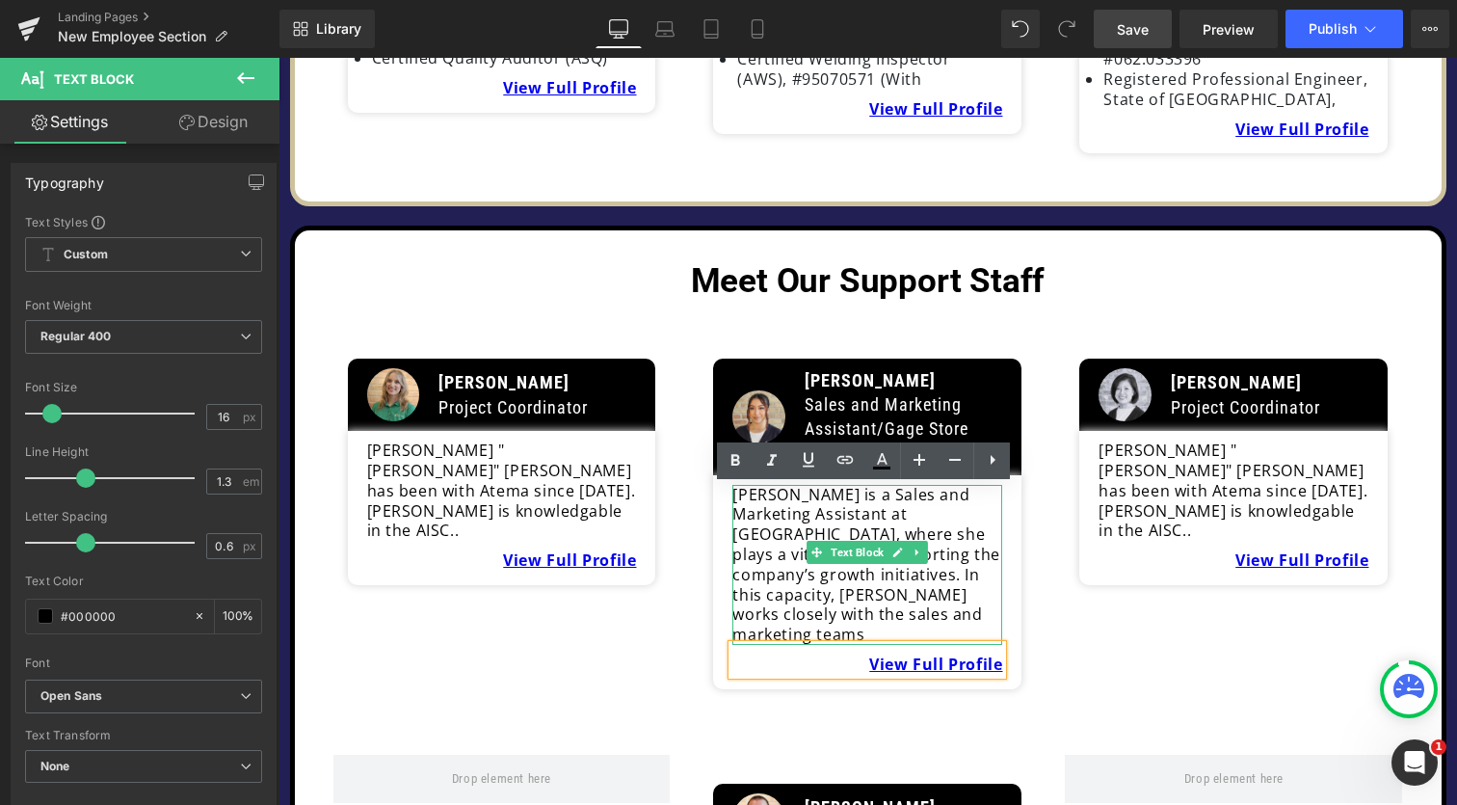
click at [741, 485] on p "[PERSON_NAME] is a Sales and Marketing Assistant at [GEOGRAPHIC_DATA], where sh…" at bounding box center [867, 565] width 270 height 160
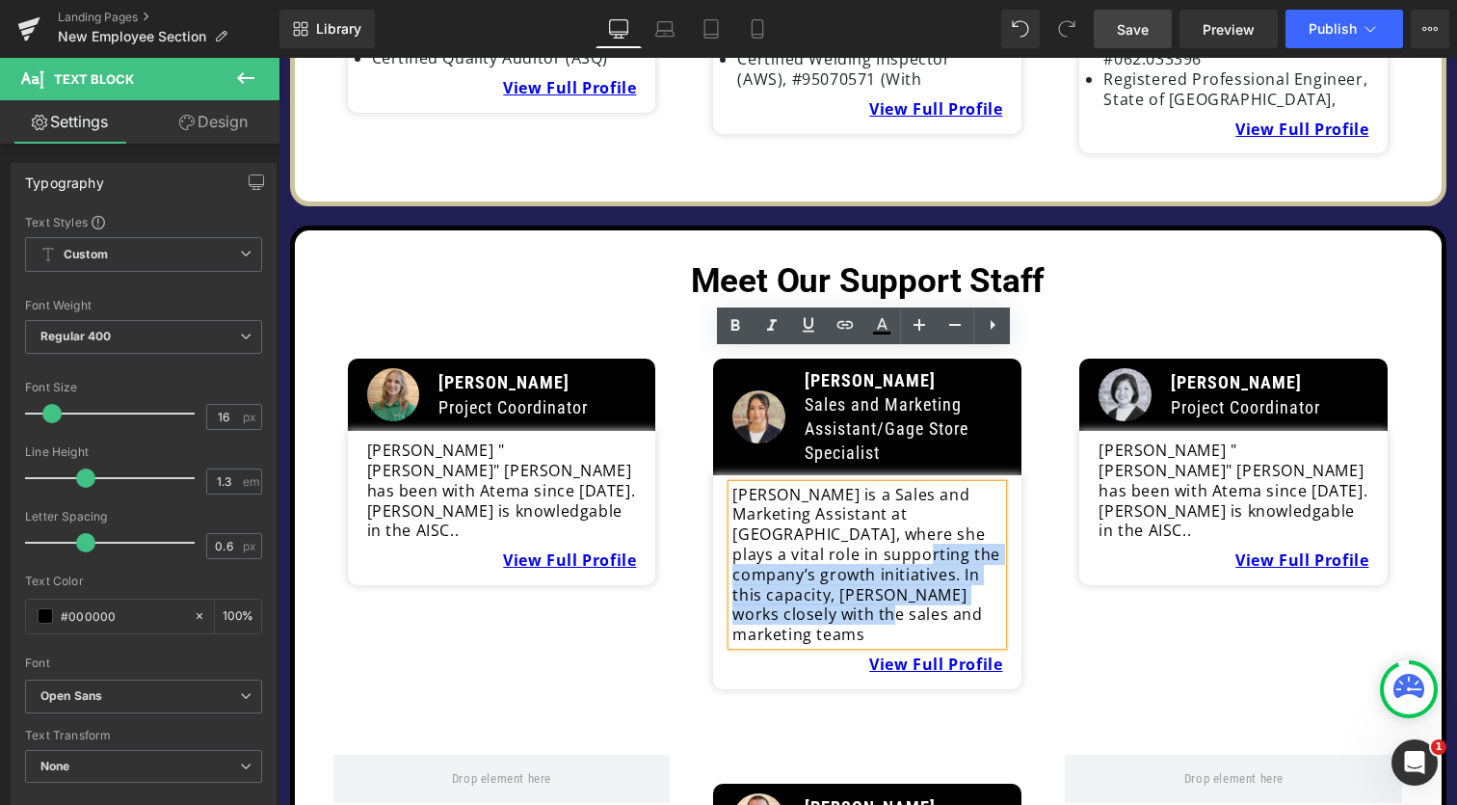
drag, startPoint x: 782, startPoint y: 475, endPoint x: 814, endPoint y: 416, distance: 67.3
click at [814, 485] on p "[PERSON_NAME] is a Sales and Marketing Assistant at [GEOGRAPHIC_DATA], where sh…" at bounding box center [867, 565] width 270 height 160
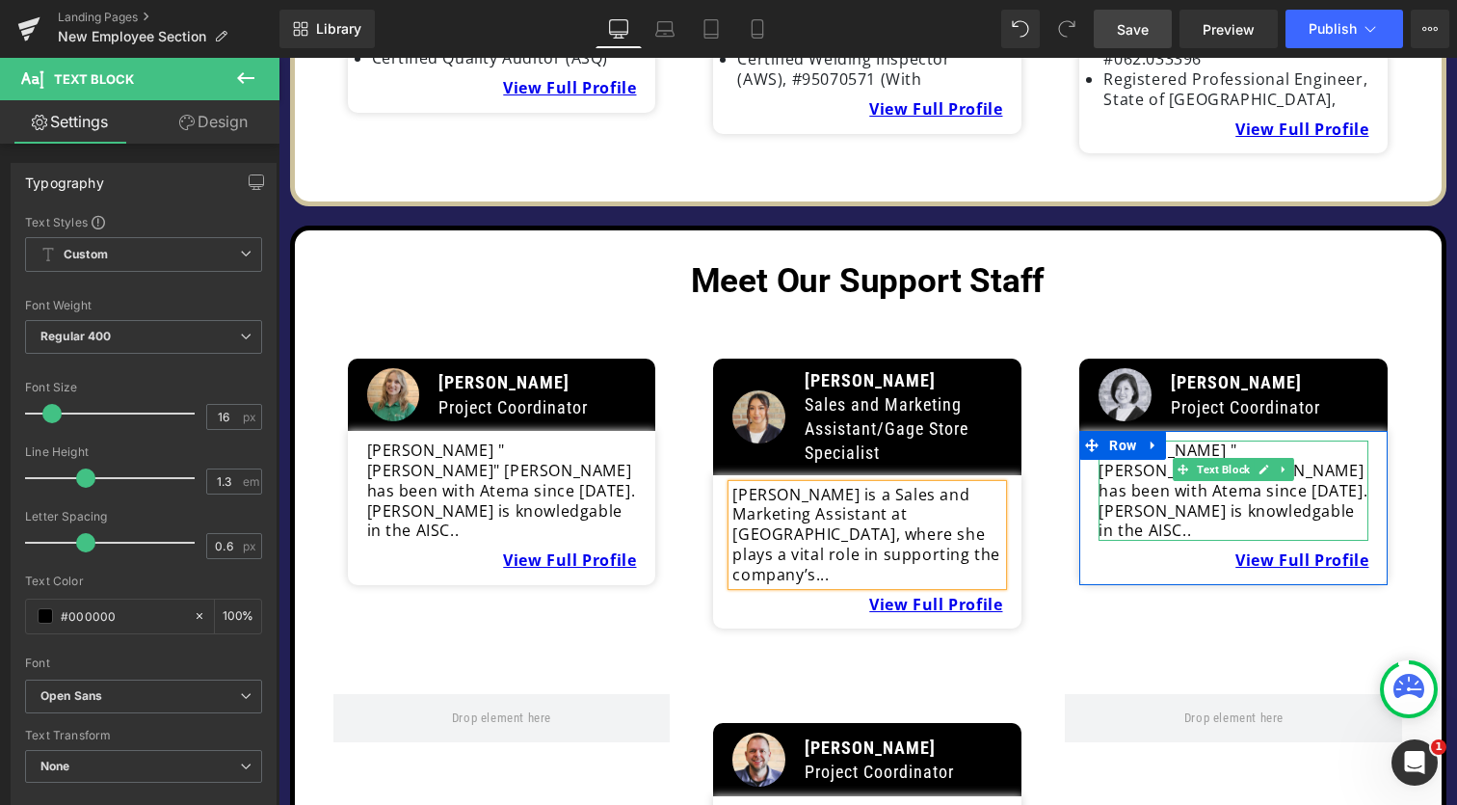
click at [1149, 440] on p "[PERSON_NAME] "[PERSON_NAME]" [PERSON_NAME] has been with Atema since [DATE]. […" at bounding box center [1234, 490] width 270 height 100
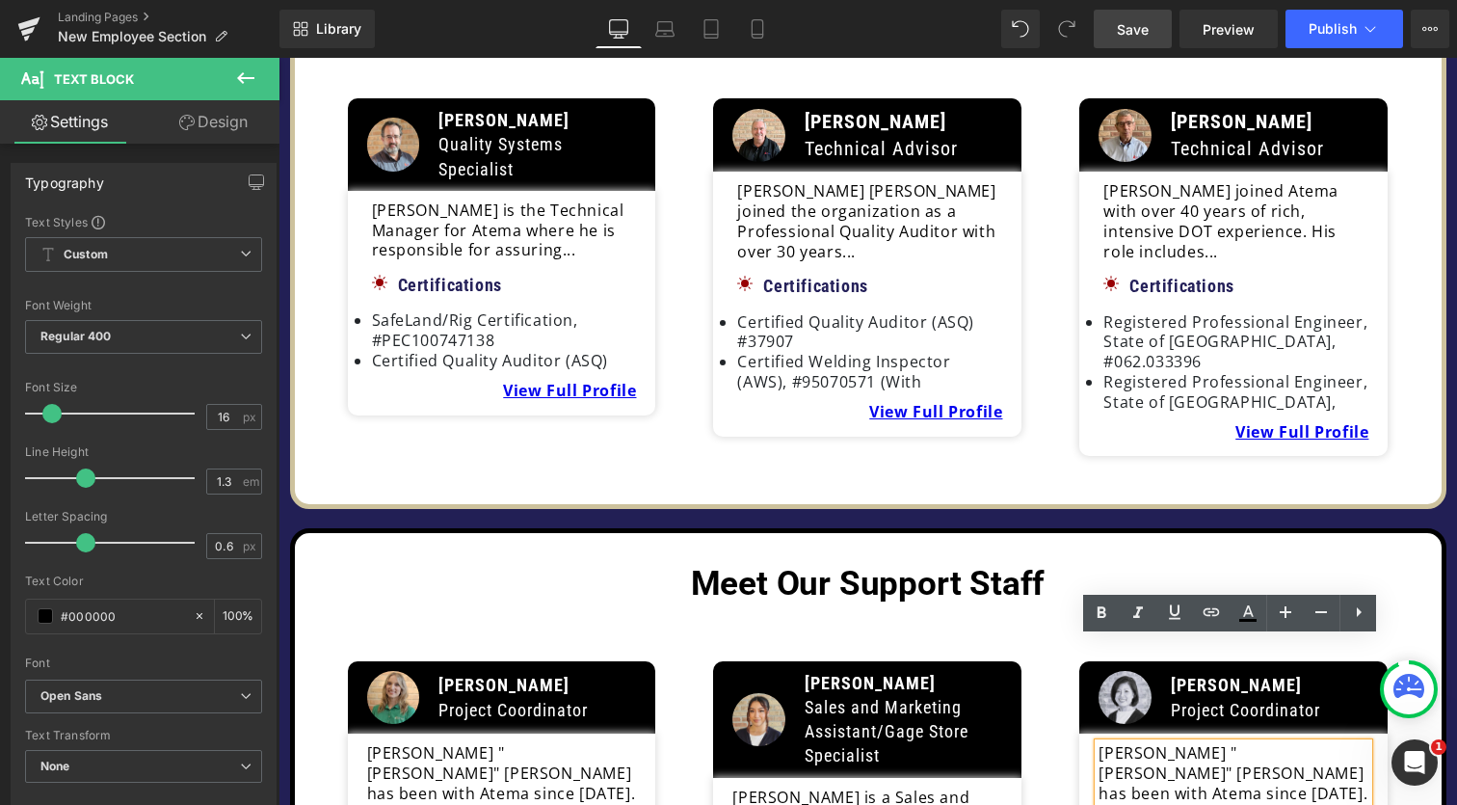
scroll to position [2183, 0]
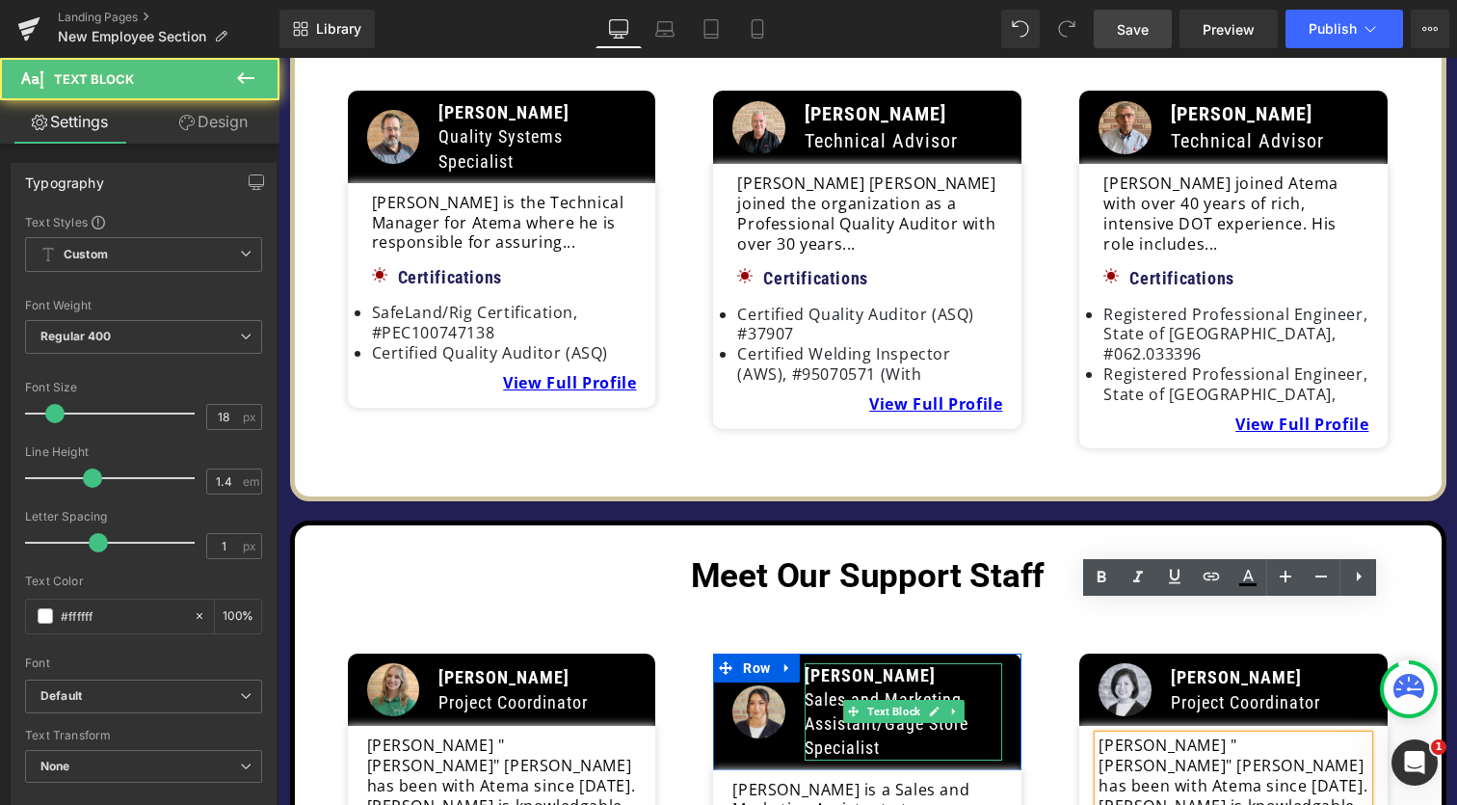
click at [841, 665] on b "[PERSON_NAME]" at bounding box center [870, 675] width 131 height 20
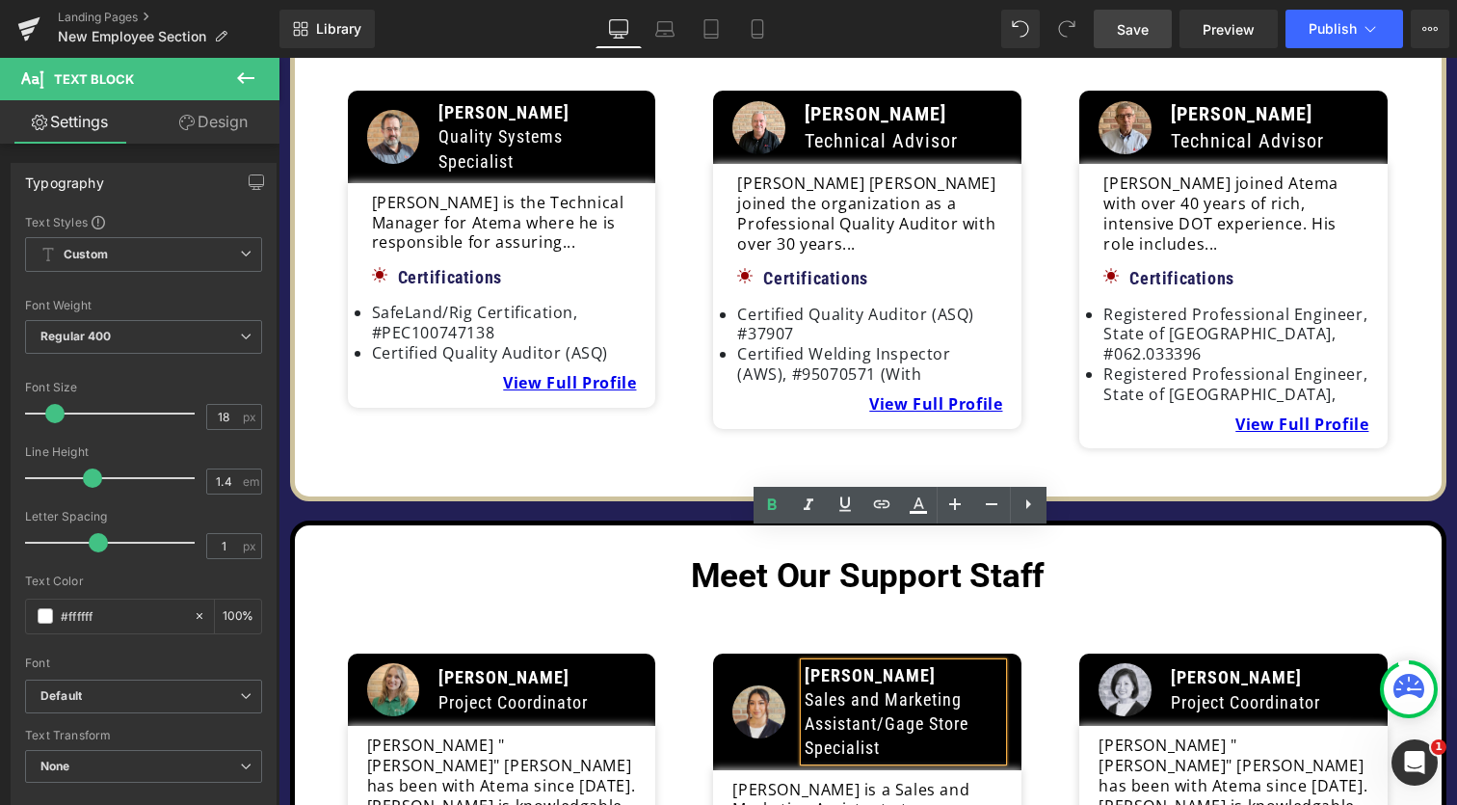
click at [1151, 34] on link "Save" at bounding box center [1133, 29] width 78 height 39
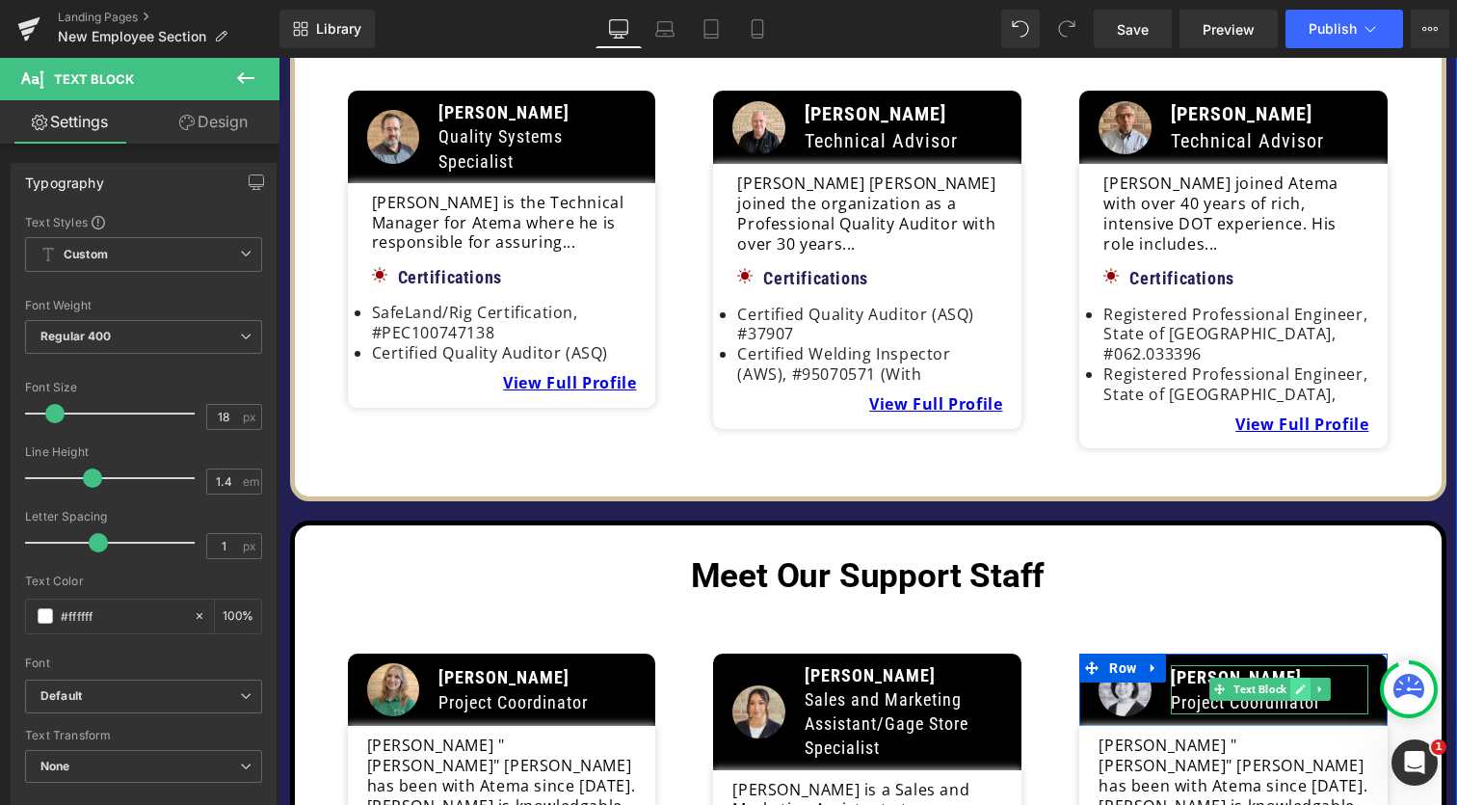
click at [1295, 683] on icon at bounding box center [1300, 689] width 11 height 12
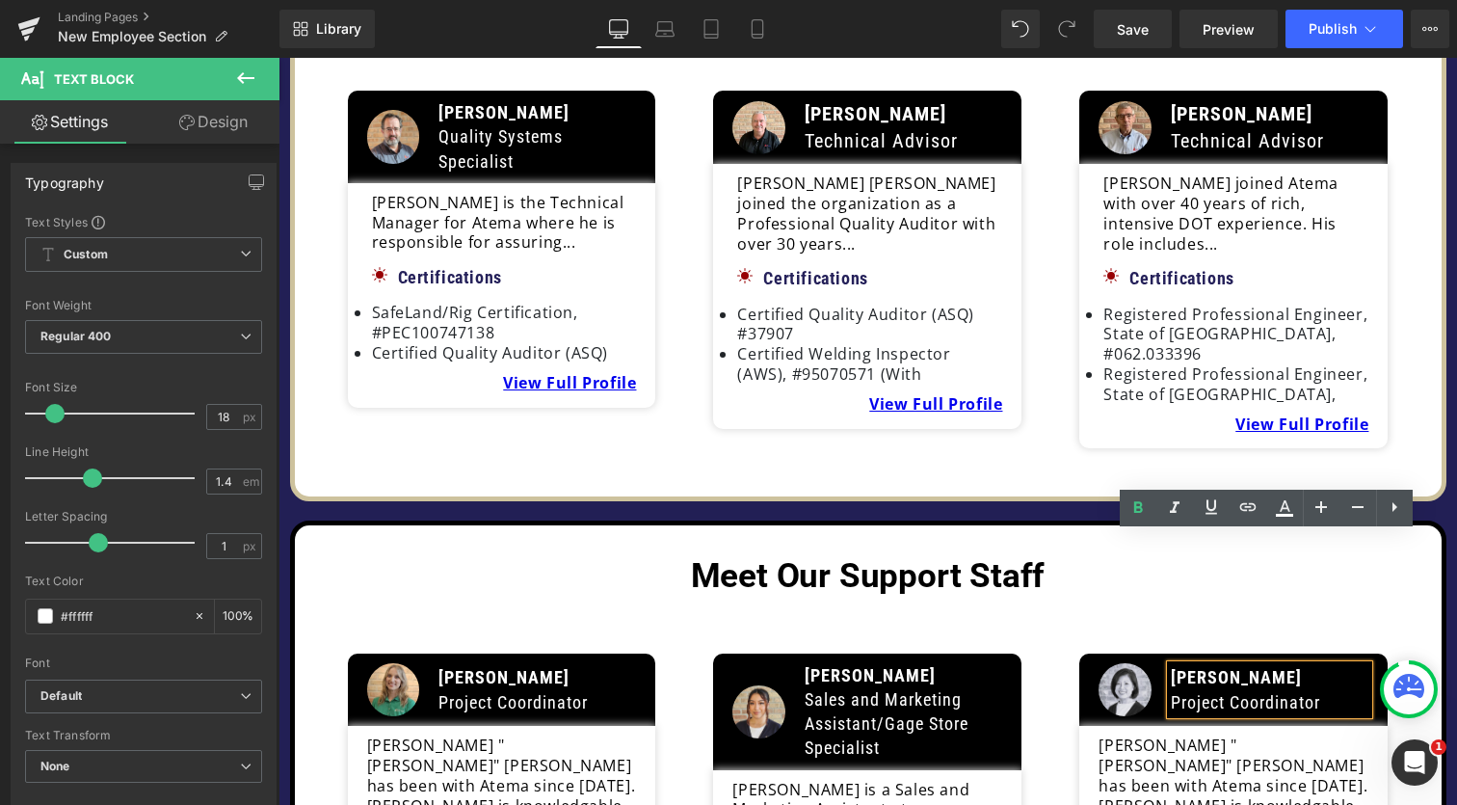
drag, startPoint x: 1332, startPoint y: 548, endPoint x: 1172, endPoint y: 542, distance: 160.1
click at [1171, 665] on p "[PERSON_NAME]" at bounding box center [1270, 677] width 198 height 24
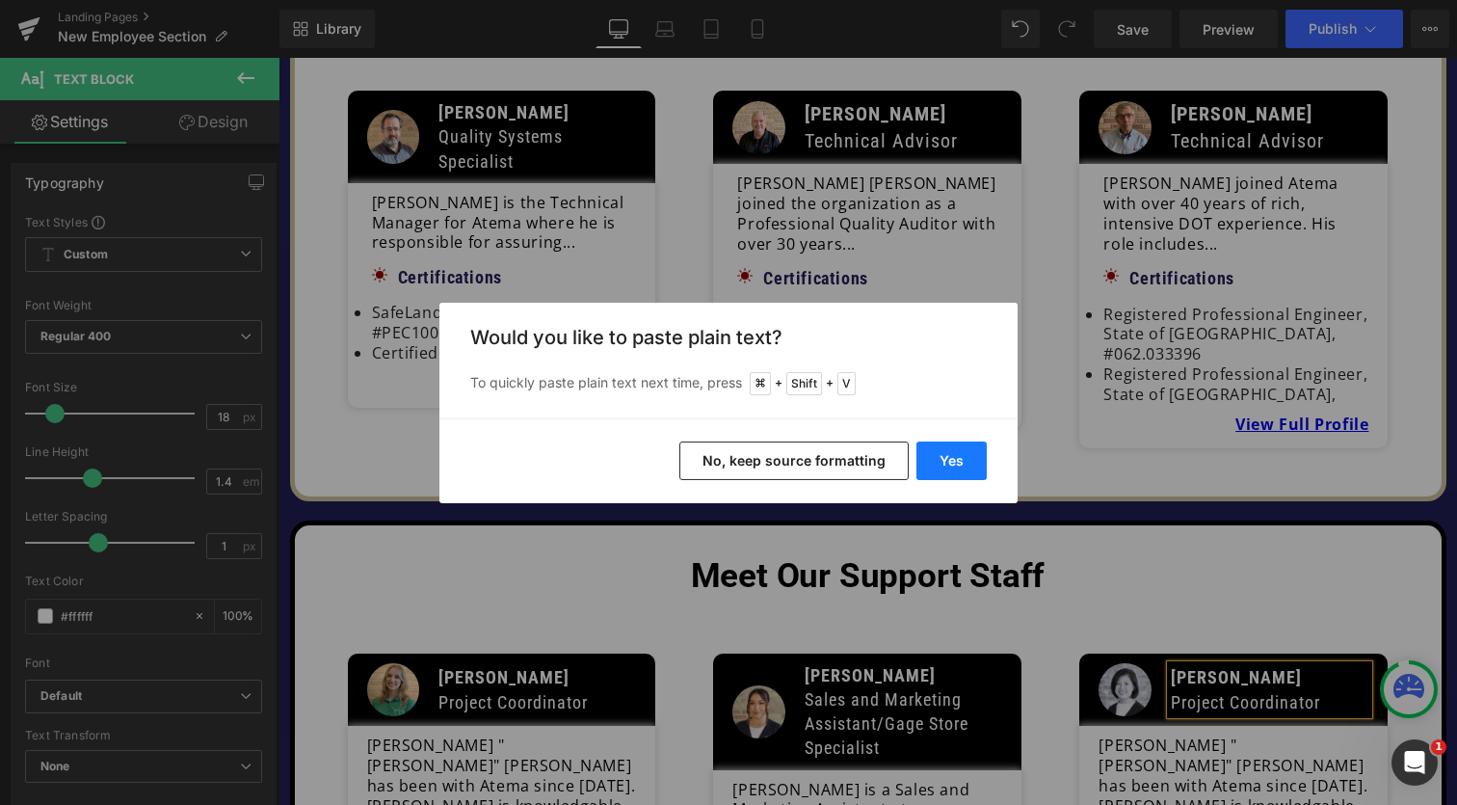
click at [957, 460] on button "Yes" at bounding box center [951, 460] width 70 height 39
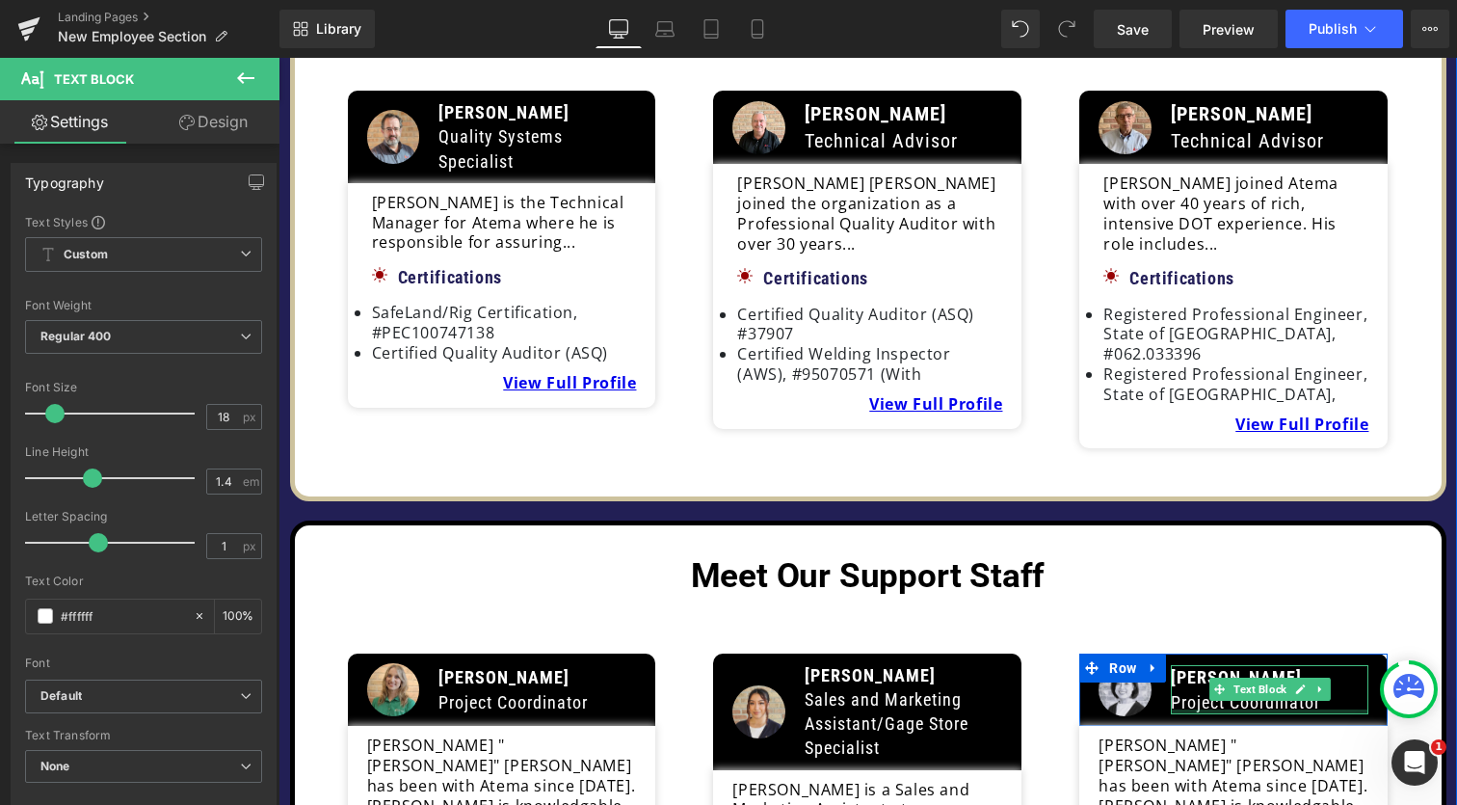
click at [1270, 709] on div at bounding box center [1270, 711] width 198 height 5
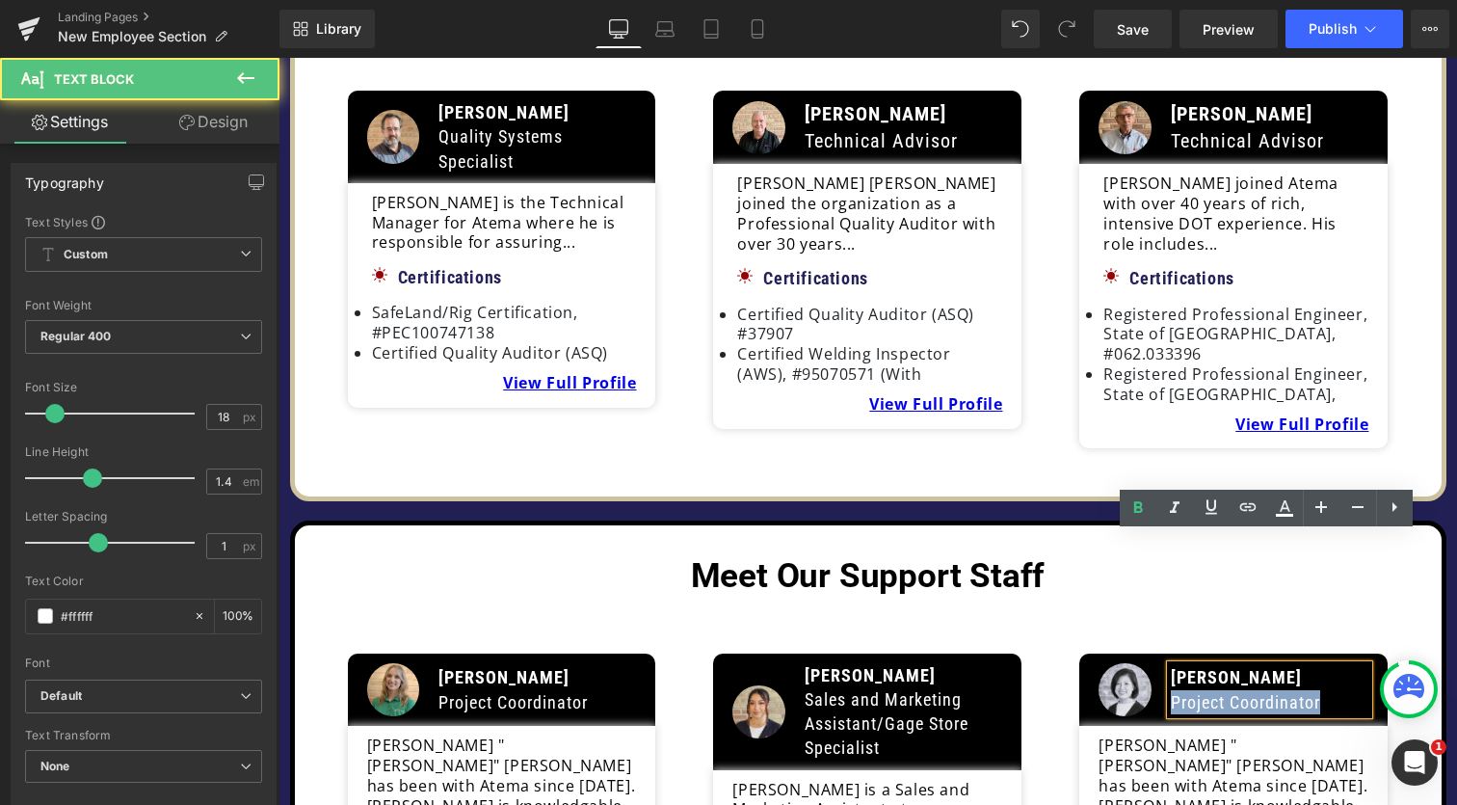
drag, startPoint x: 1166, startPoint y: 572, endPoint x: 1342, endPoint y: 573, distance: 176.4
click at [1342, 665] on div "[PERSON_NAME] Project Coordinator" at bounding box center [1270, 689] width 198 height 48
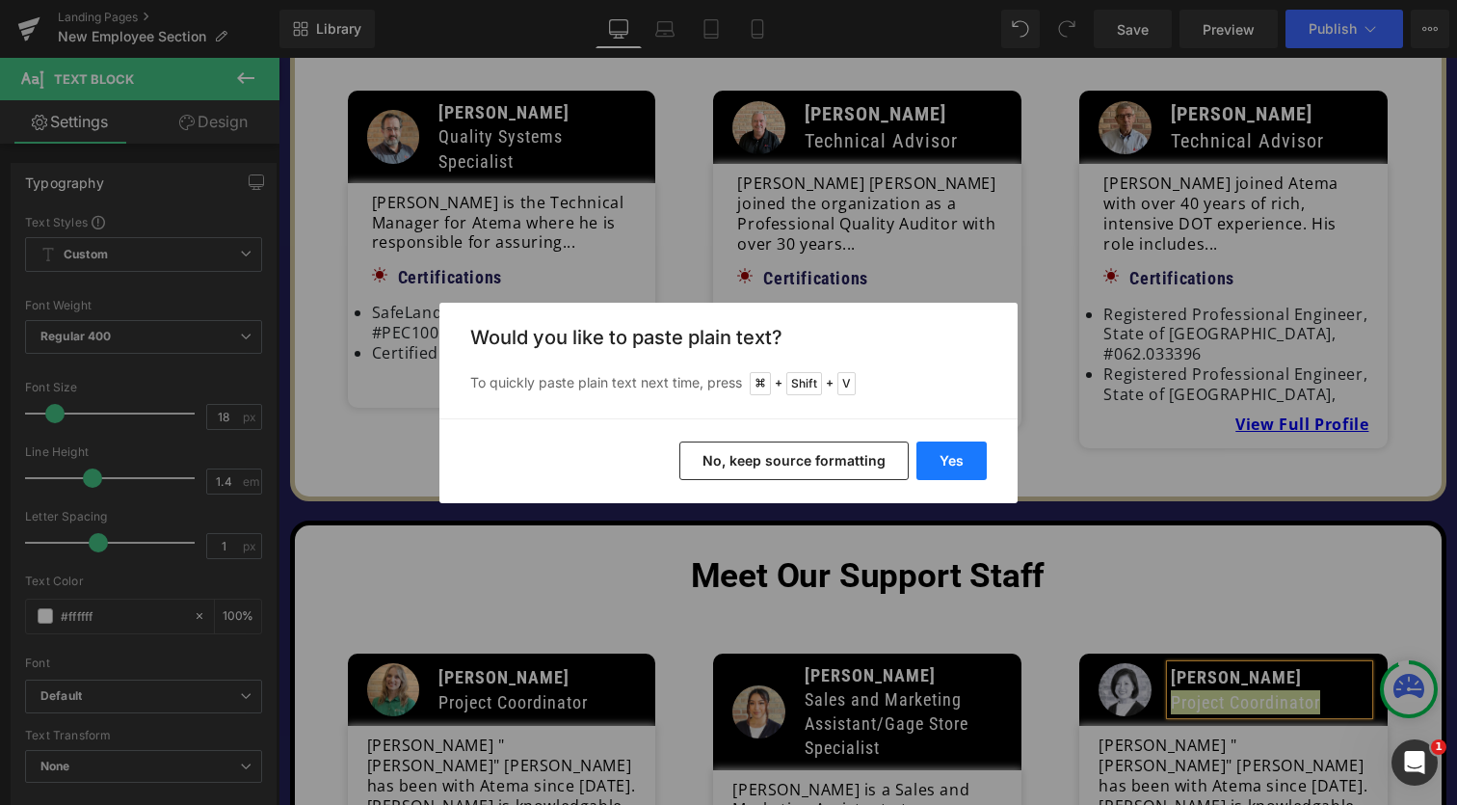
click at [966, 465] on button "Yes" at bounding box center [951, 460] width 70 height 39
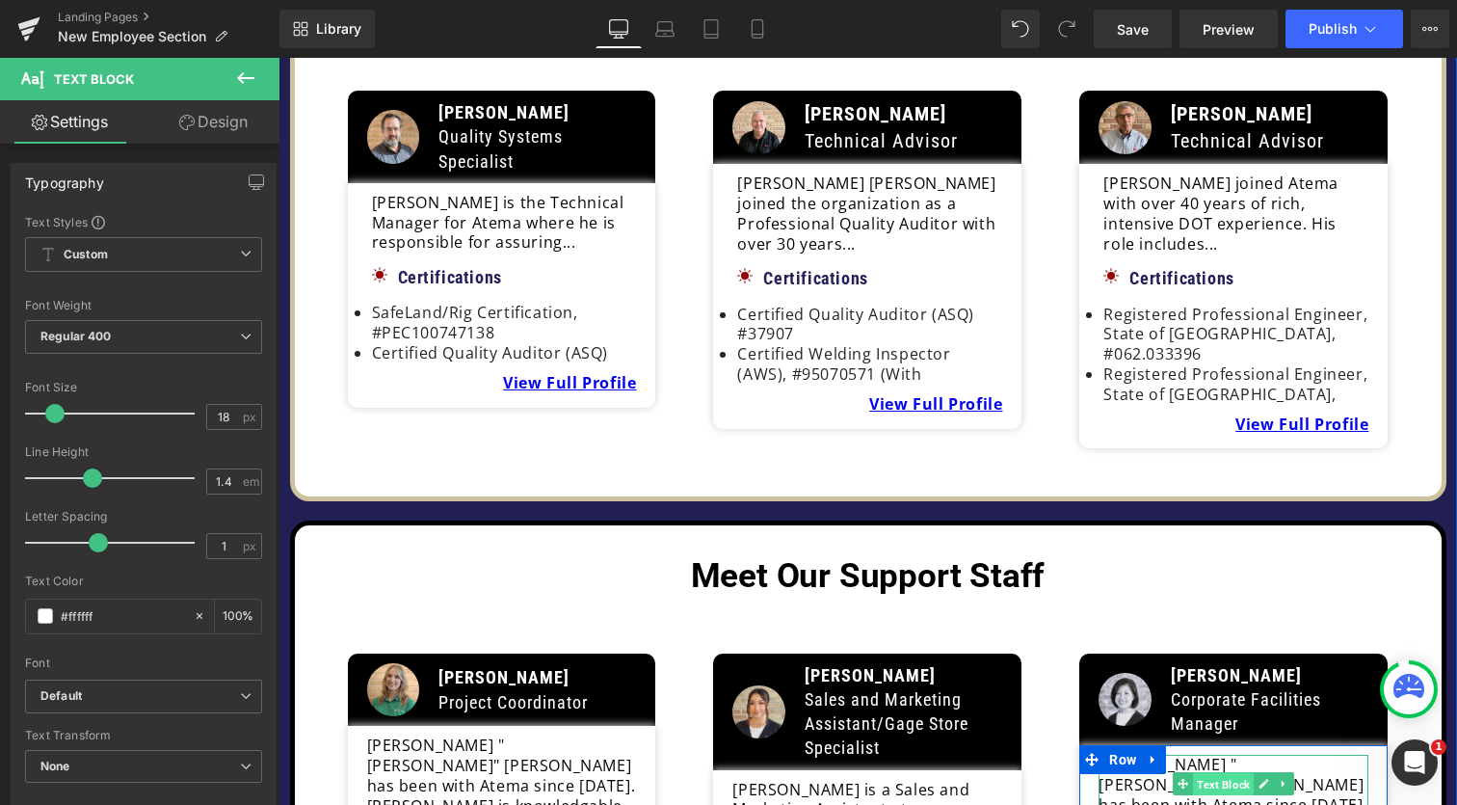
click at [1206, 773] on span "Text Block" at bounding box center [1223, 784] width 61 height 23
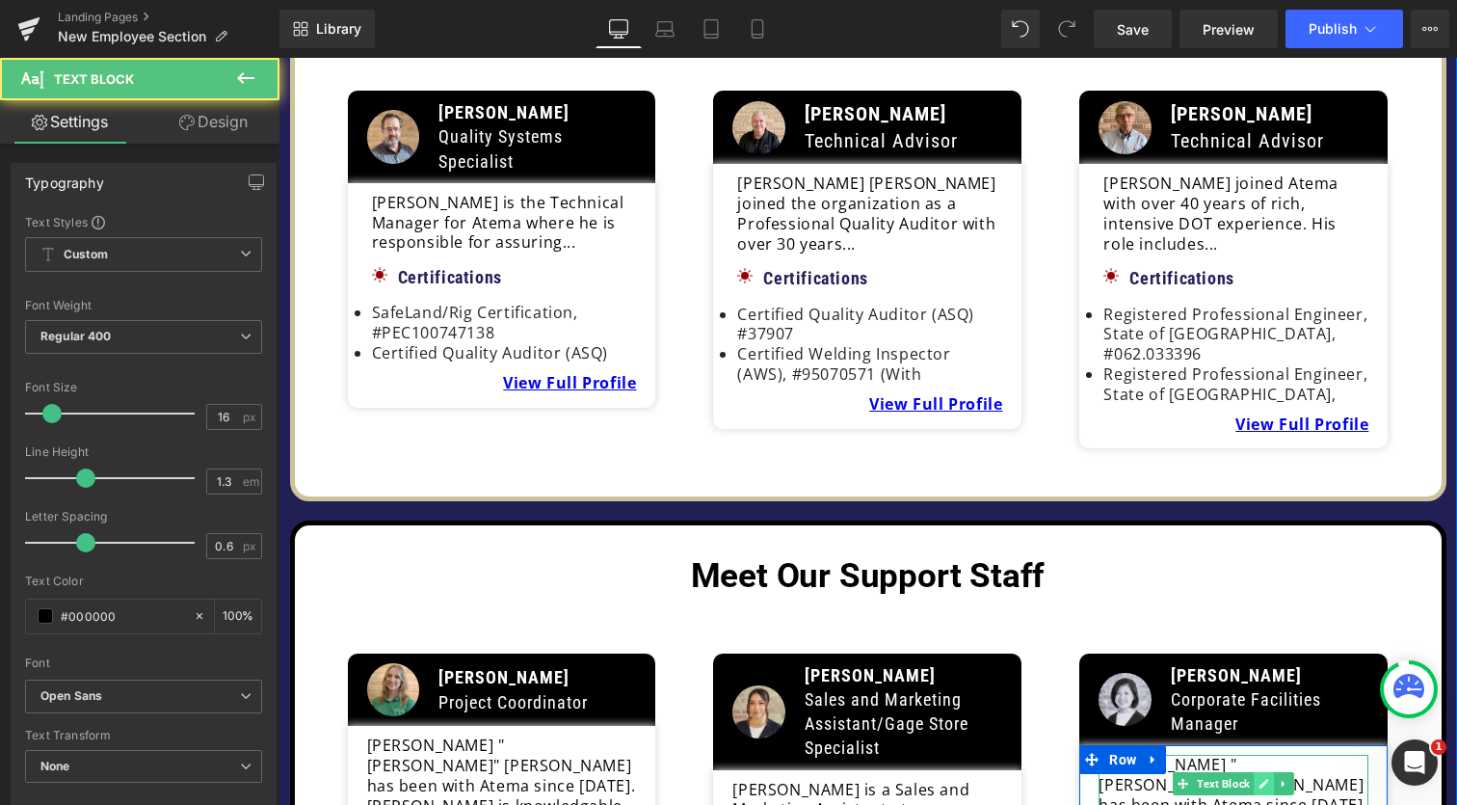
click at [1259, 778] on icon at bounding box center [1264, 784] width 11 height 12
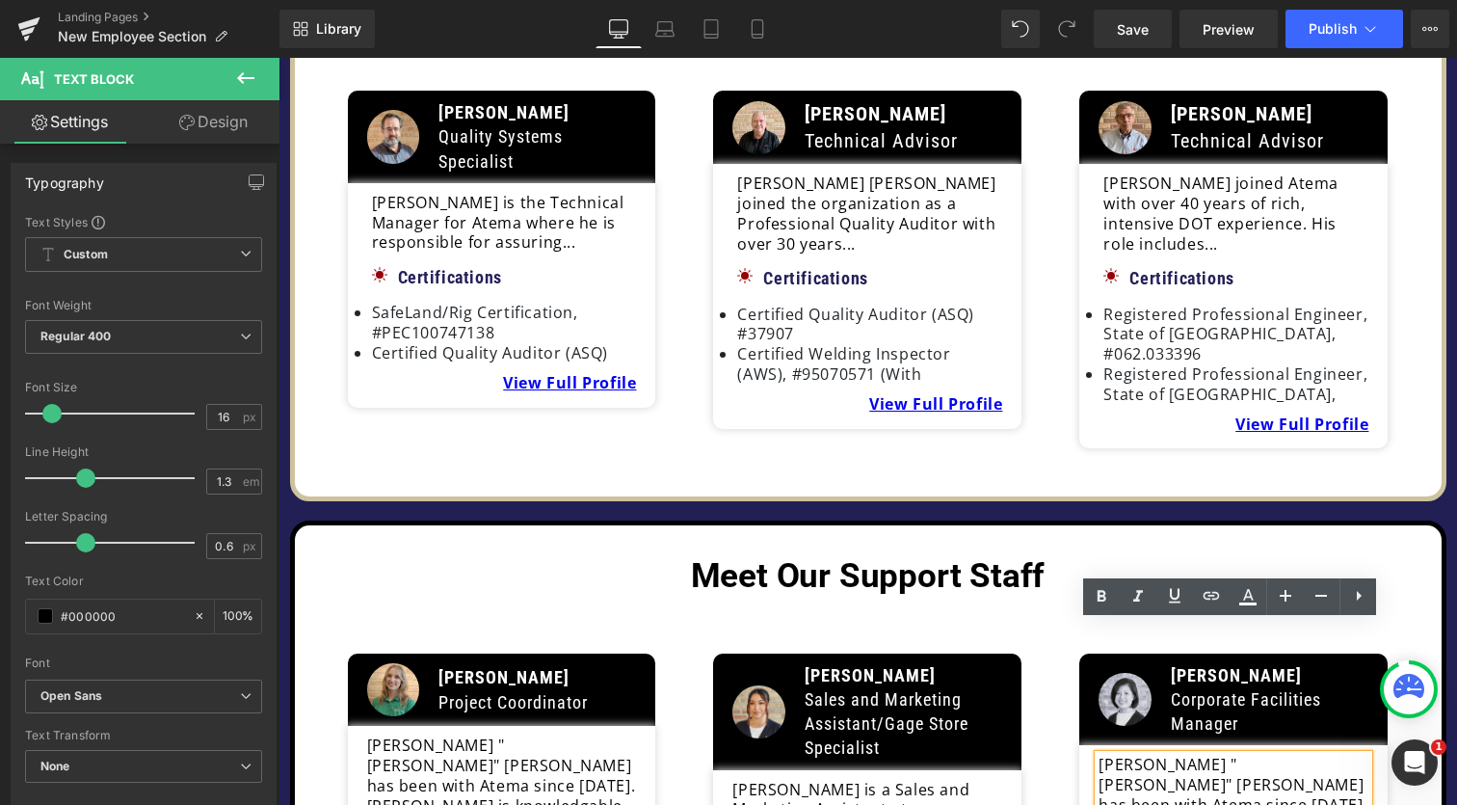
click at [1240, 755] on p "[PERSON_NAME] "[PERSON_NAME]" [PERSON_NAME] has been with Atema since [DATE]. […" at bounding box center [1234, 805] width 270 height 100
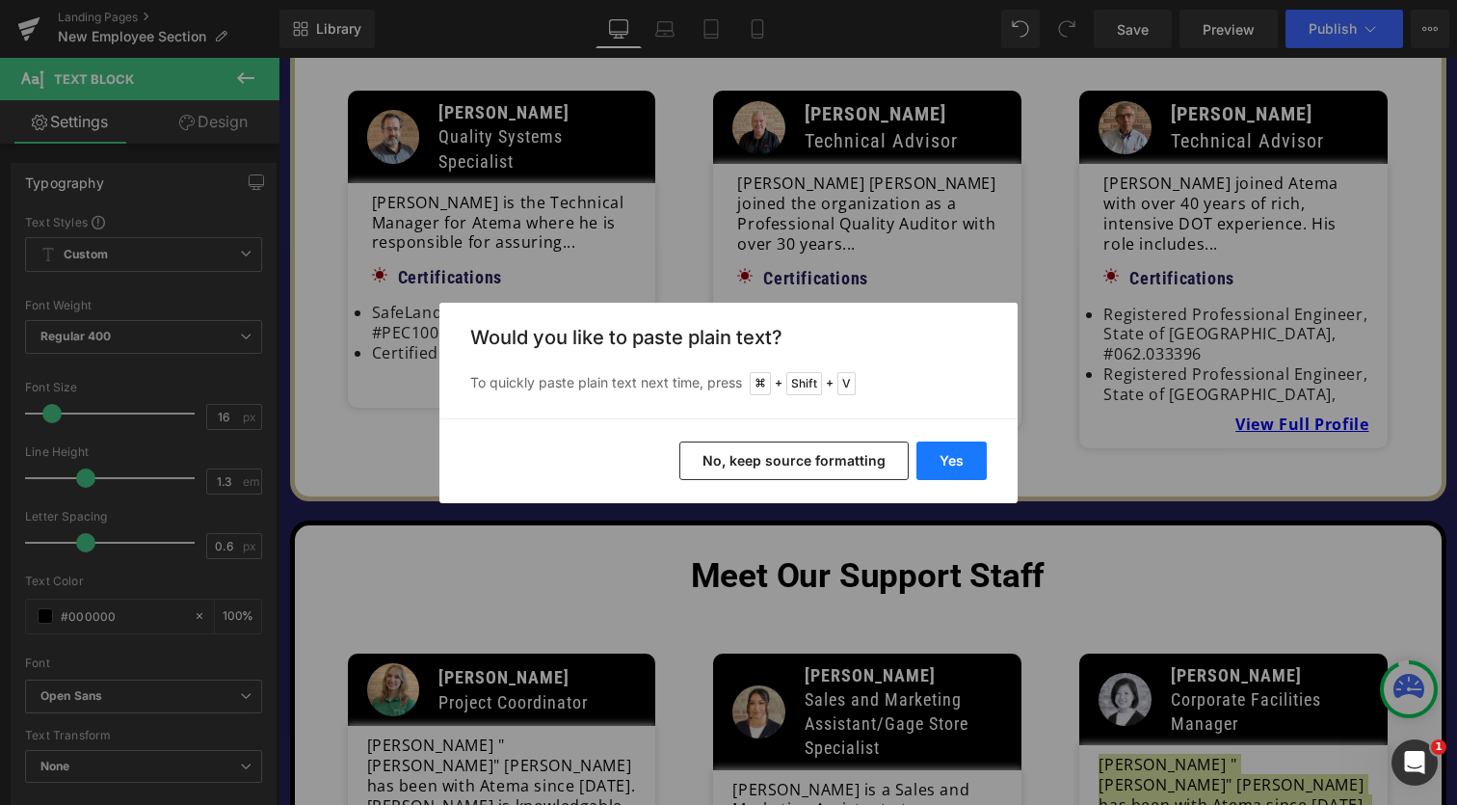
click at [952, 462] on button "Yes" at bounding box center [951, 460] width 70 height 39
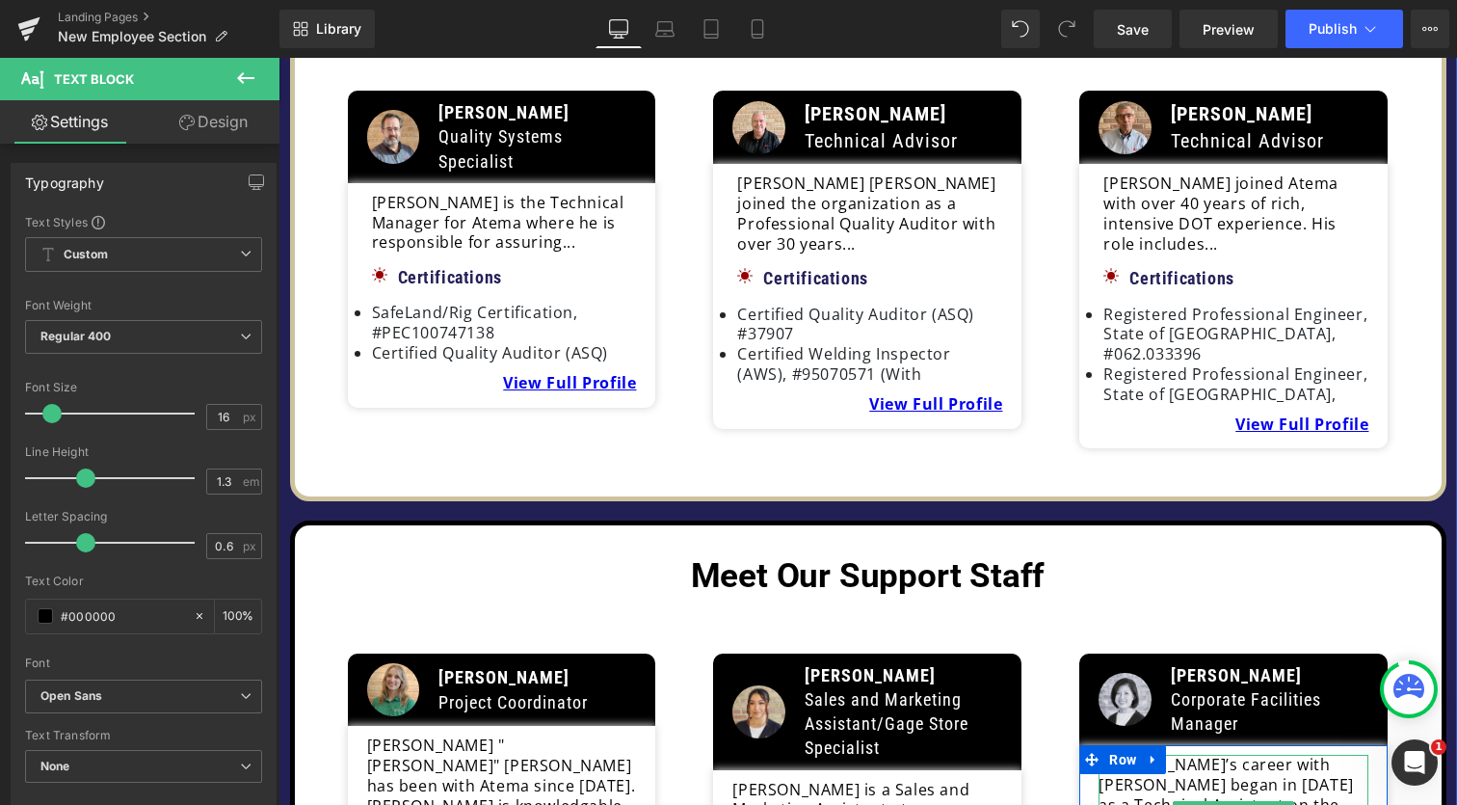
drag, startPoint x: 1338, startPoint y: 723, endPoint x: 1204, endPoint y: 699, distance: 136.1
click at [1125, 33] on span "Save" at bounding box center [1133, 29] width 32 height 20
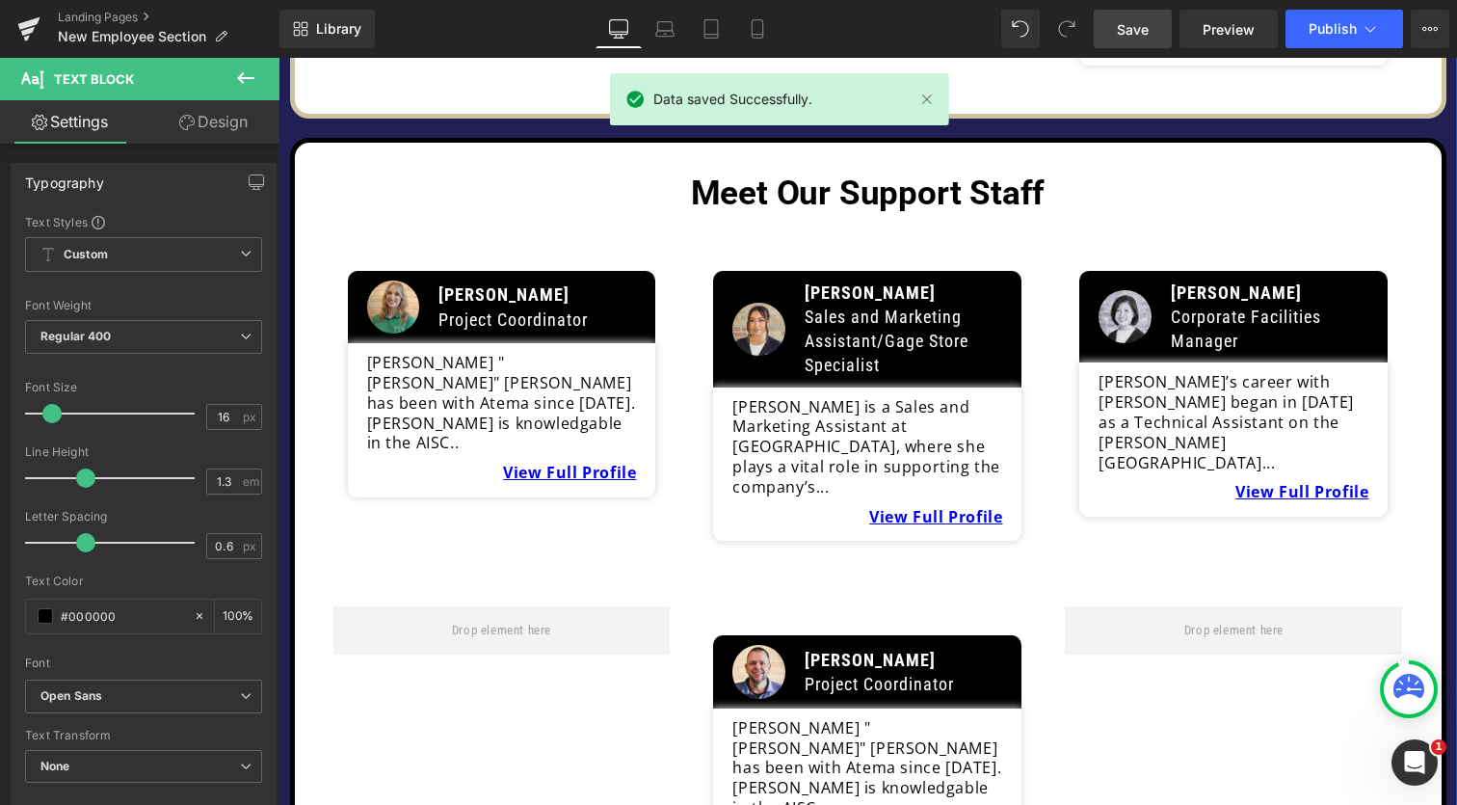
scroll to position [2572, 0]
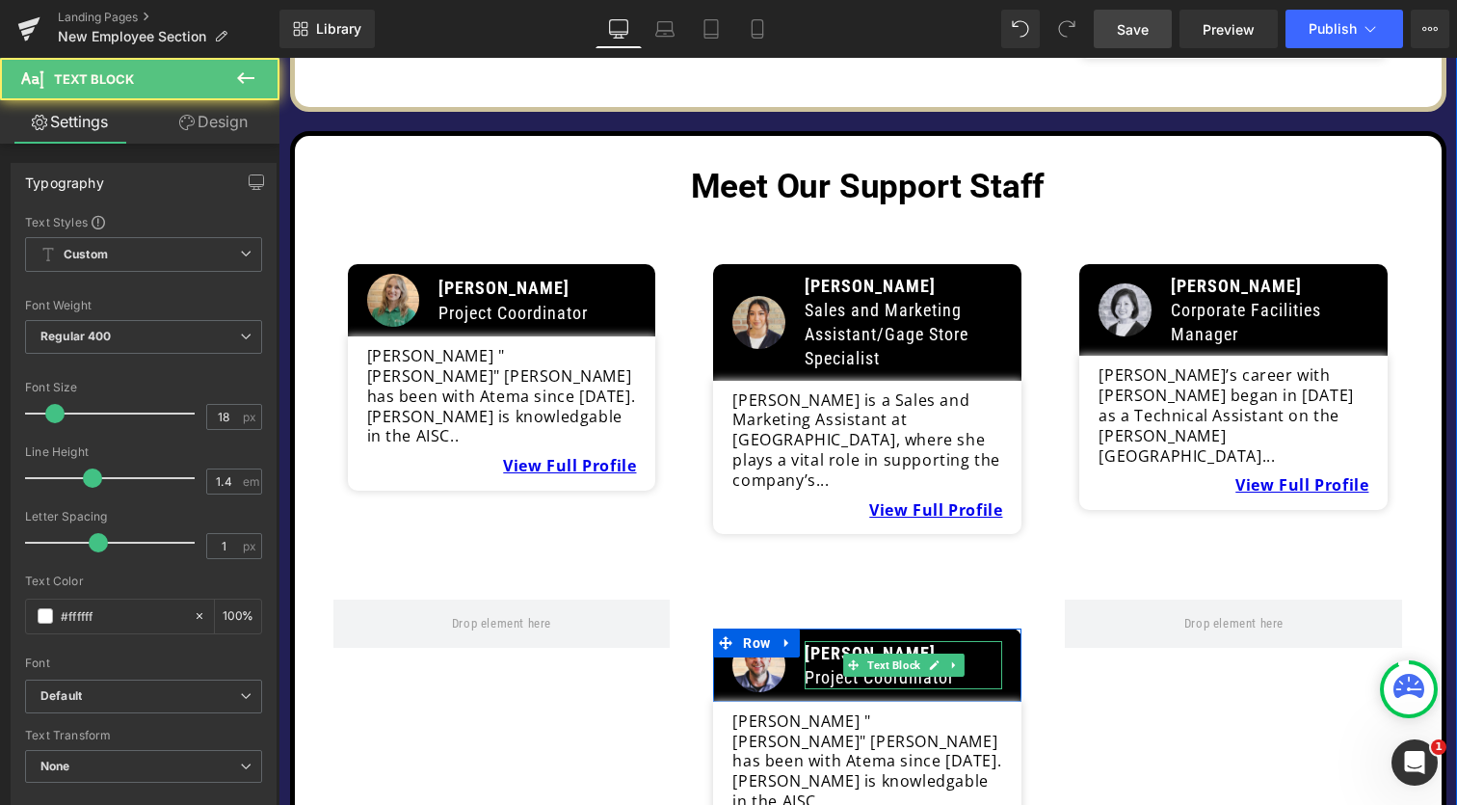
click at [834, 643] on span "[PERSON_NAME]" at bounding box center [870, 653] width 131 height 20
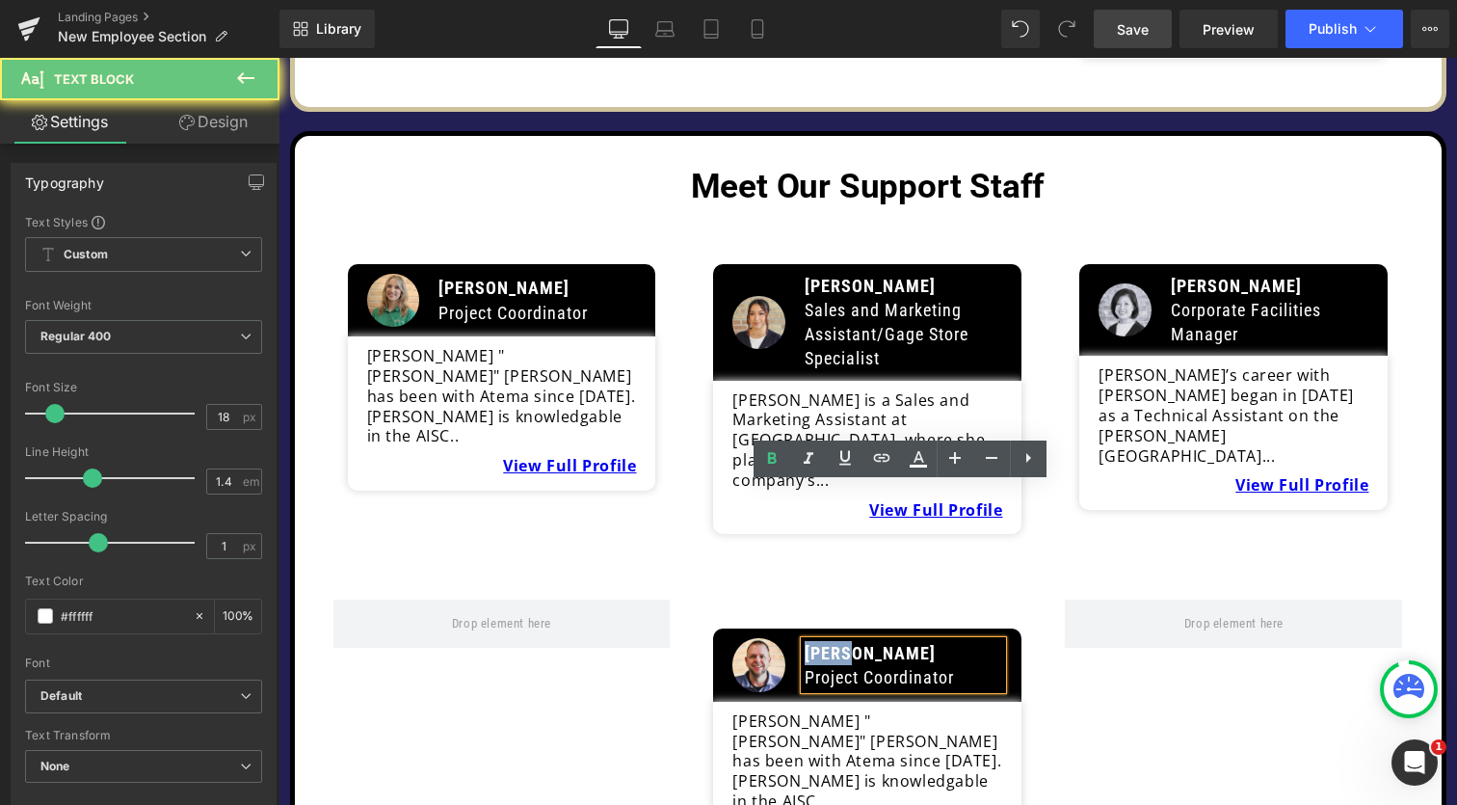
drag, startPoint x: 860, startPoint y: 495, endPoint x: 796, endPoint y: 495, distance: 63.6
click at [805, 641] on div "[PERSON_NAME] Project Coordinator" at bounding box center [904, 665] width 198 height 48
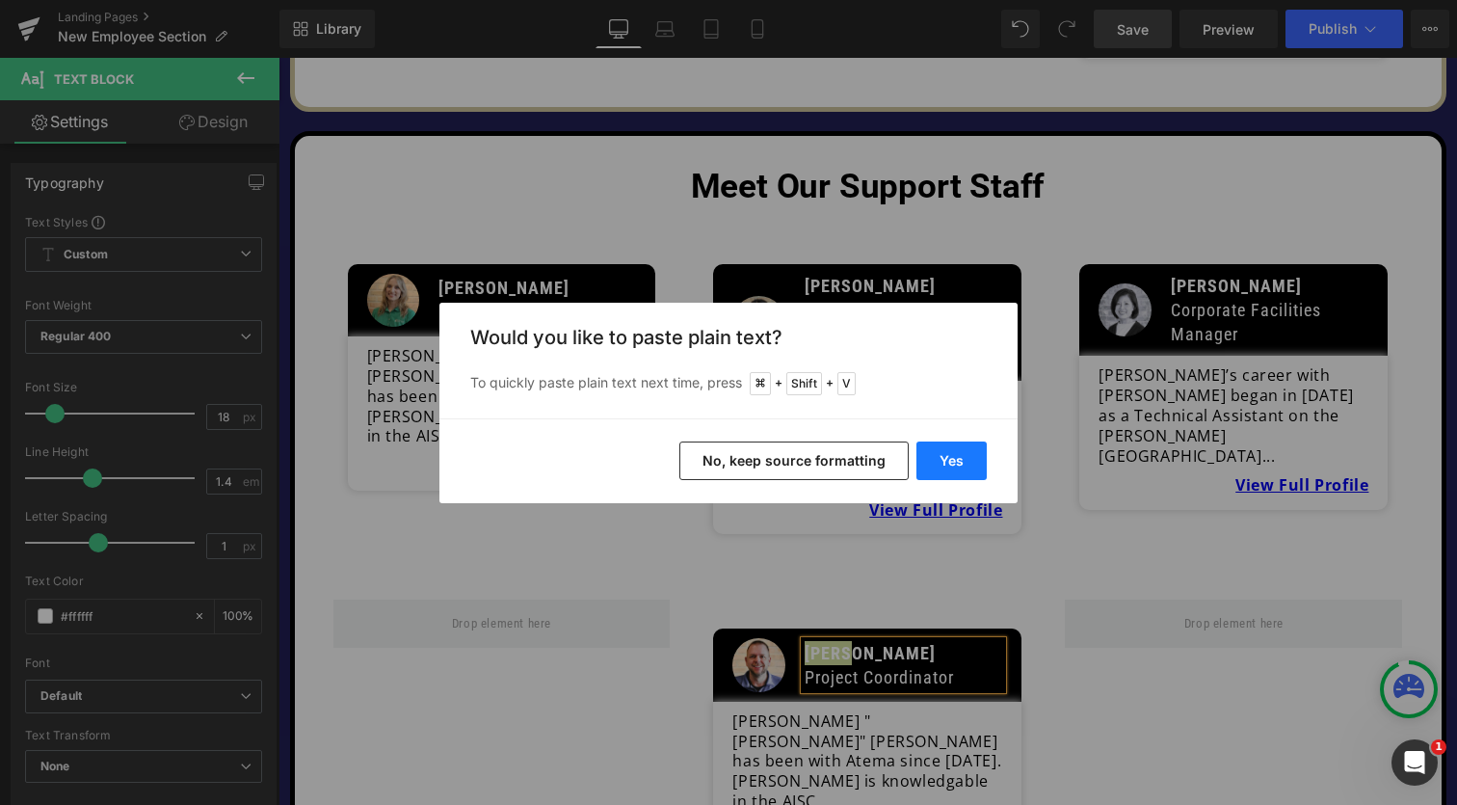
click at [961, 464] on button "Yes" at bounding box center [951, 460] width 70 height 39
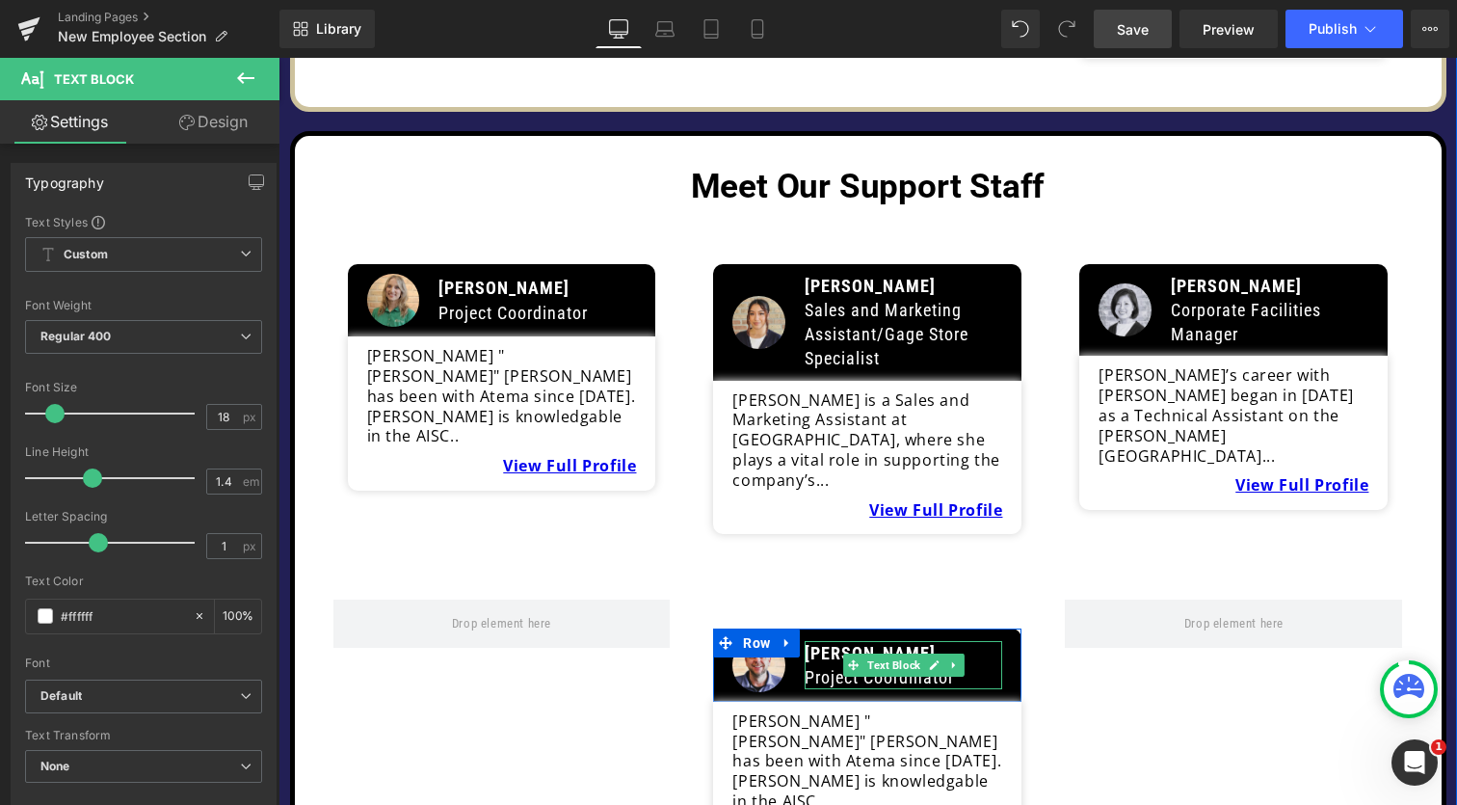
click at [822, 665] on p "Project Coordinator" at bounding box center [904, 677] width 198 height 24
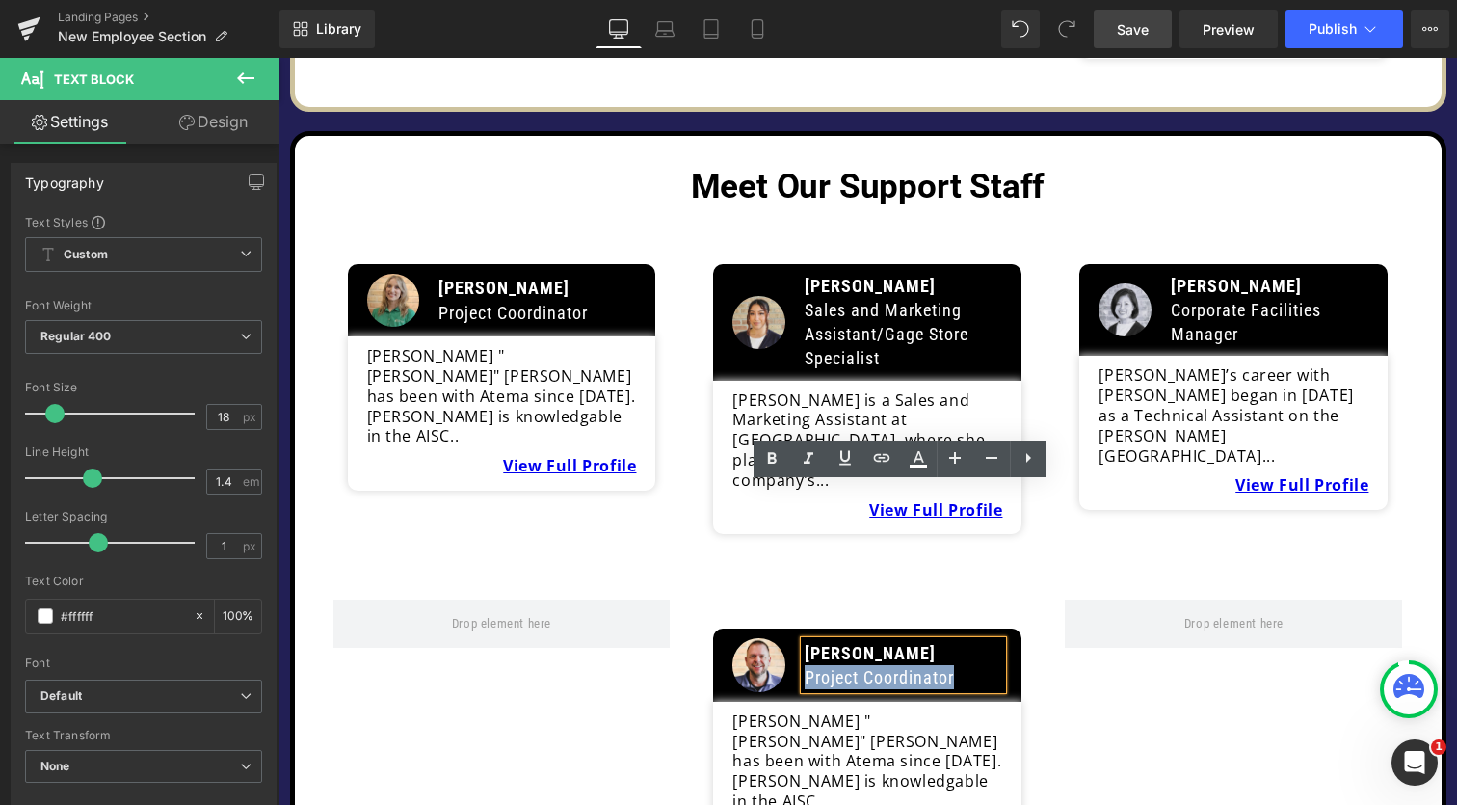
drag, startPoint x: 965, startPoint y: 522, endPoint x: 786, endPoint y: 520, distance: 178.3
click at [786, 628] on div "Image [PERSON_NAME] Project Coordinator Text Block Row" at bounding box center [867, 664] width 308 height 72
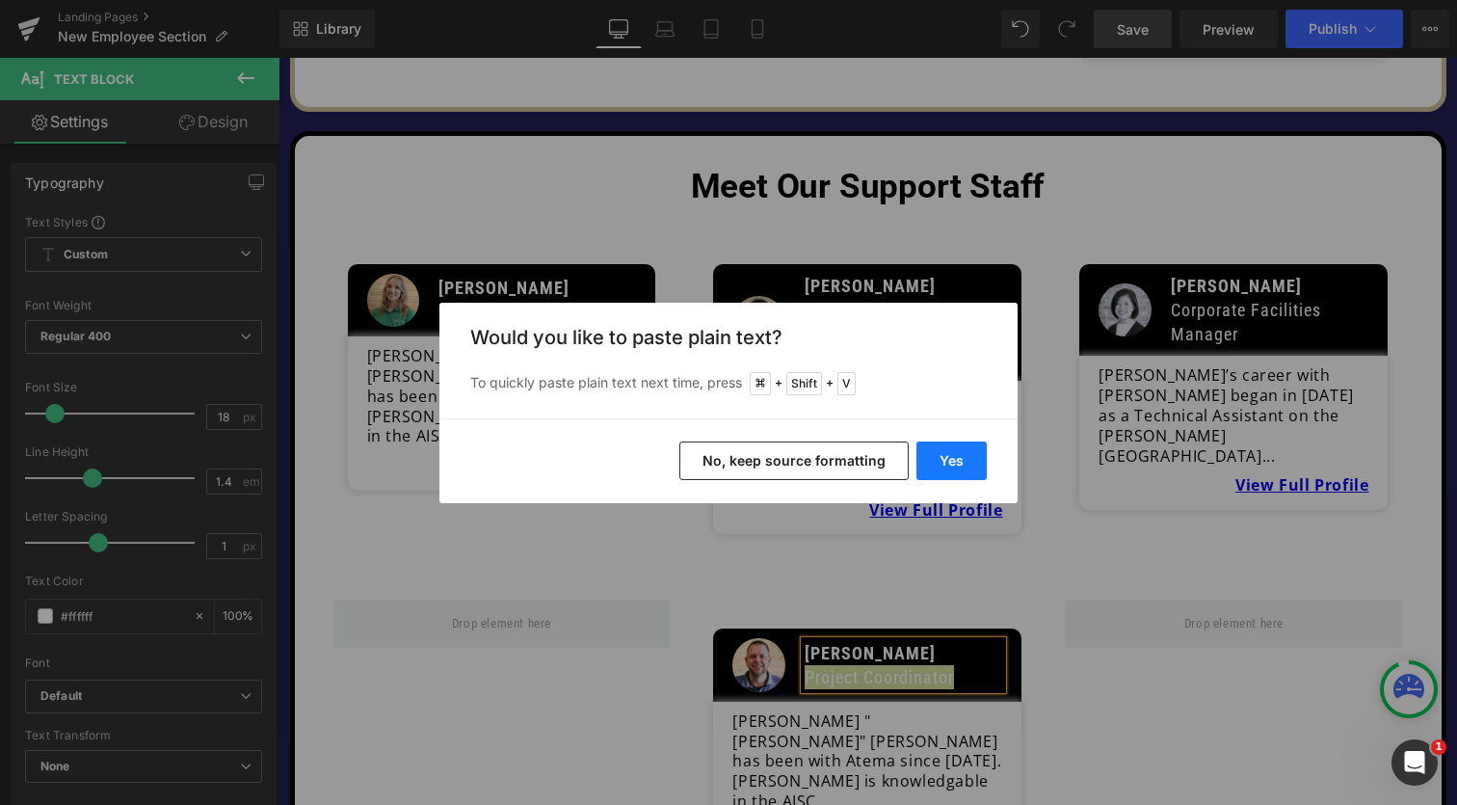
click at [958, 460] on button "Yes" at bounding box center [951, 460] width 70 height 39
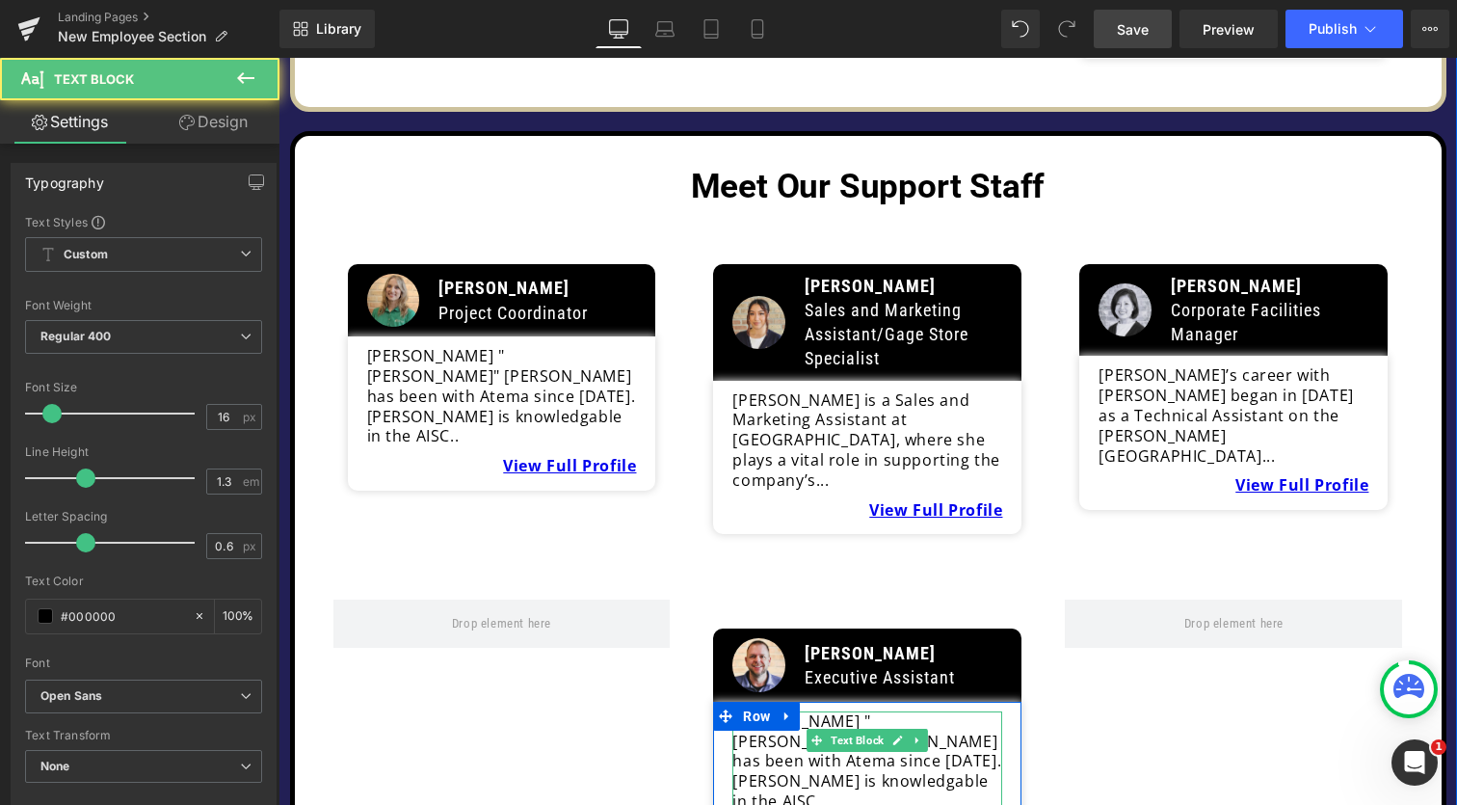
click at [784, 711] on p "[PERSON_NAME] "[PERSON_NAME]" [PERSON_NAME] has been with Atema since [DATE]. […" at bounding box center [867, 761] width 270 height 100
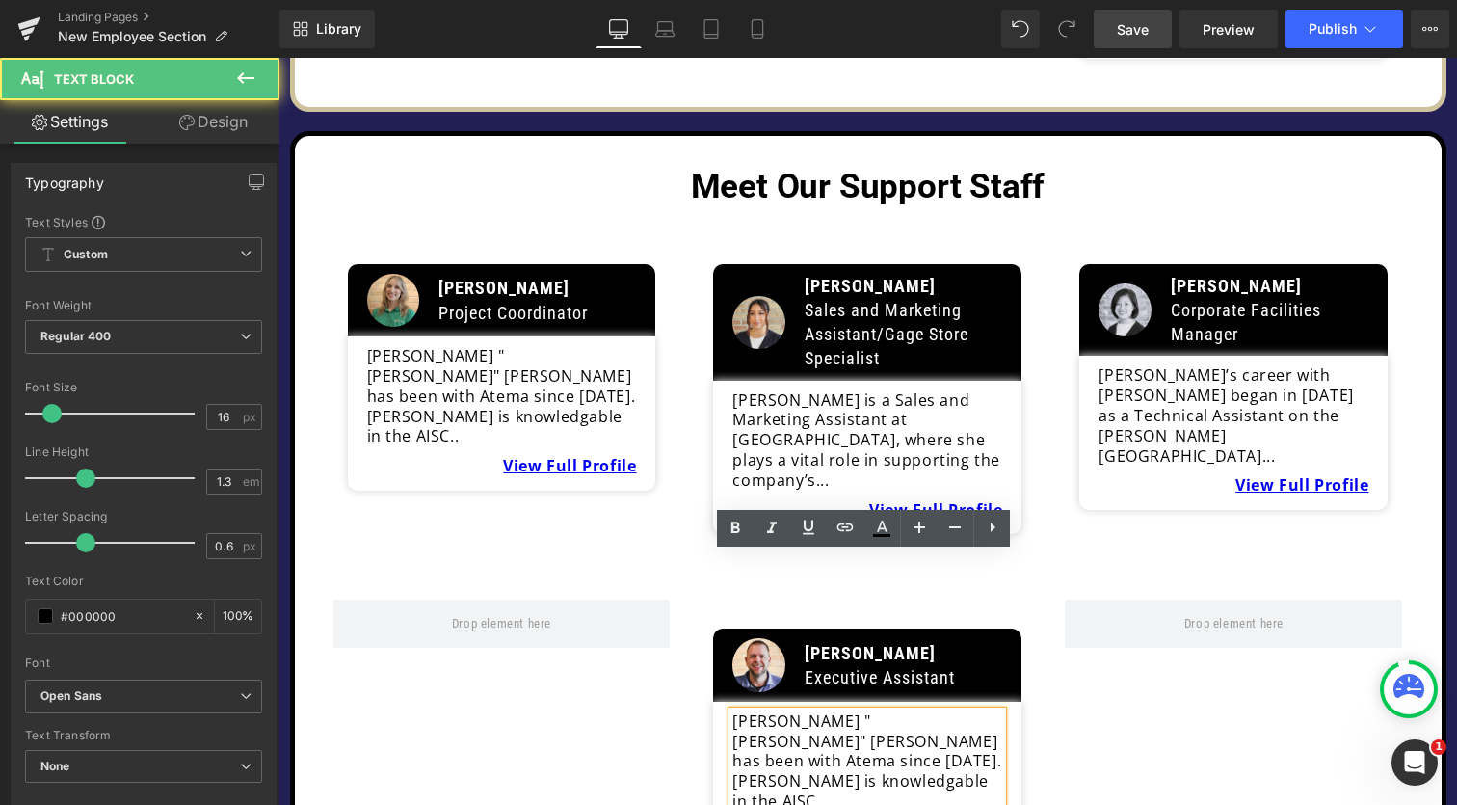
click at [796, 711] on p "[PERSON_NAME] "[PERSON_NAME]" [PERSON_NAME] has been with Atema since [DATE]. […" at bounding box center [867, 761] width 270 height 100
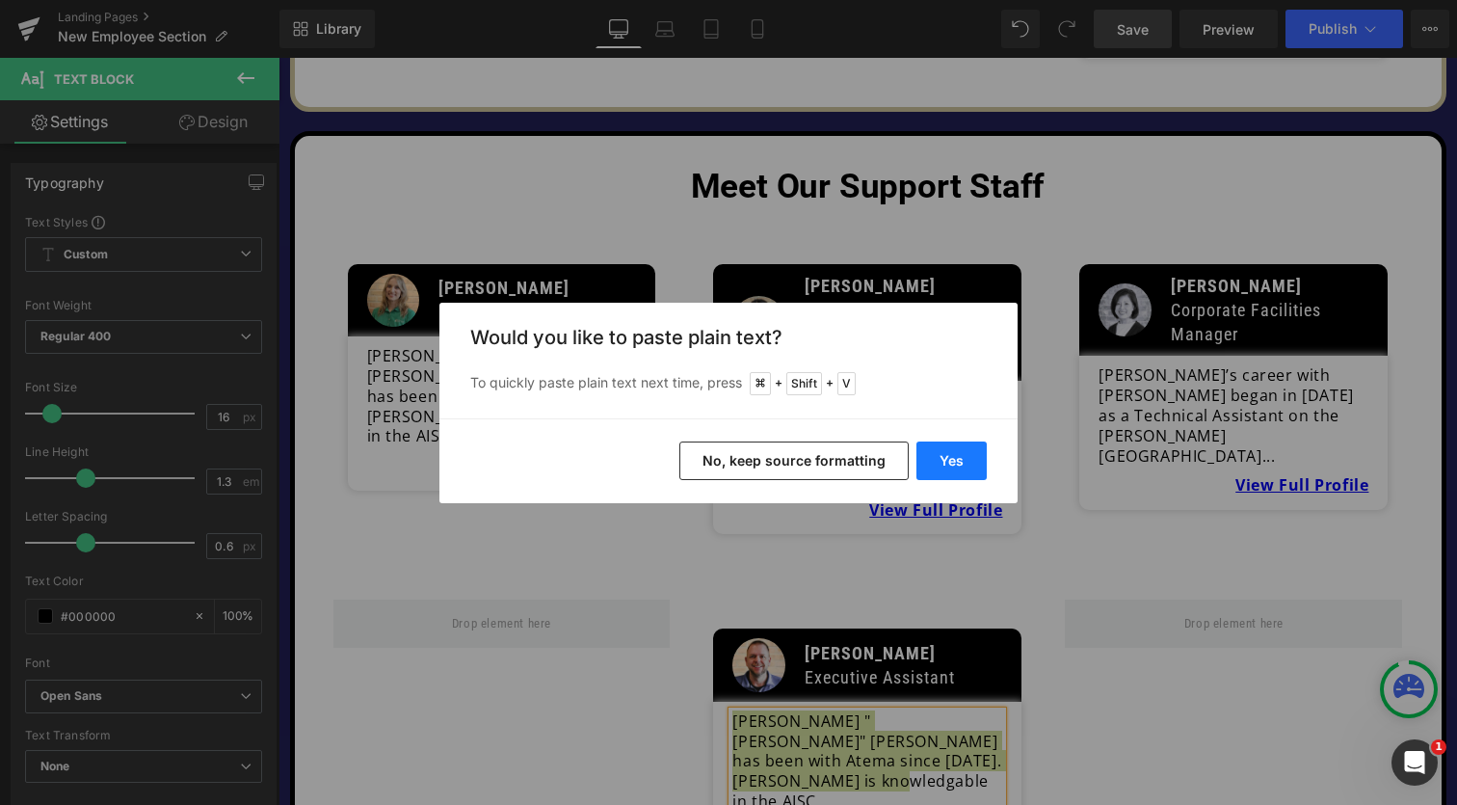
click at [970, 473] on button "Yes" at bounding box center [951, 460] width 70 height 39
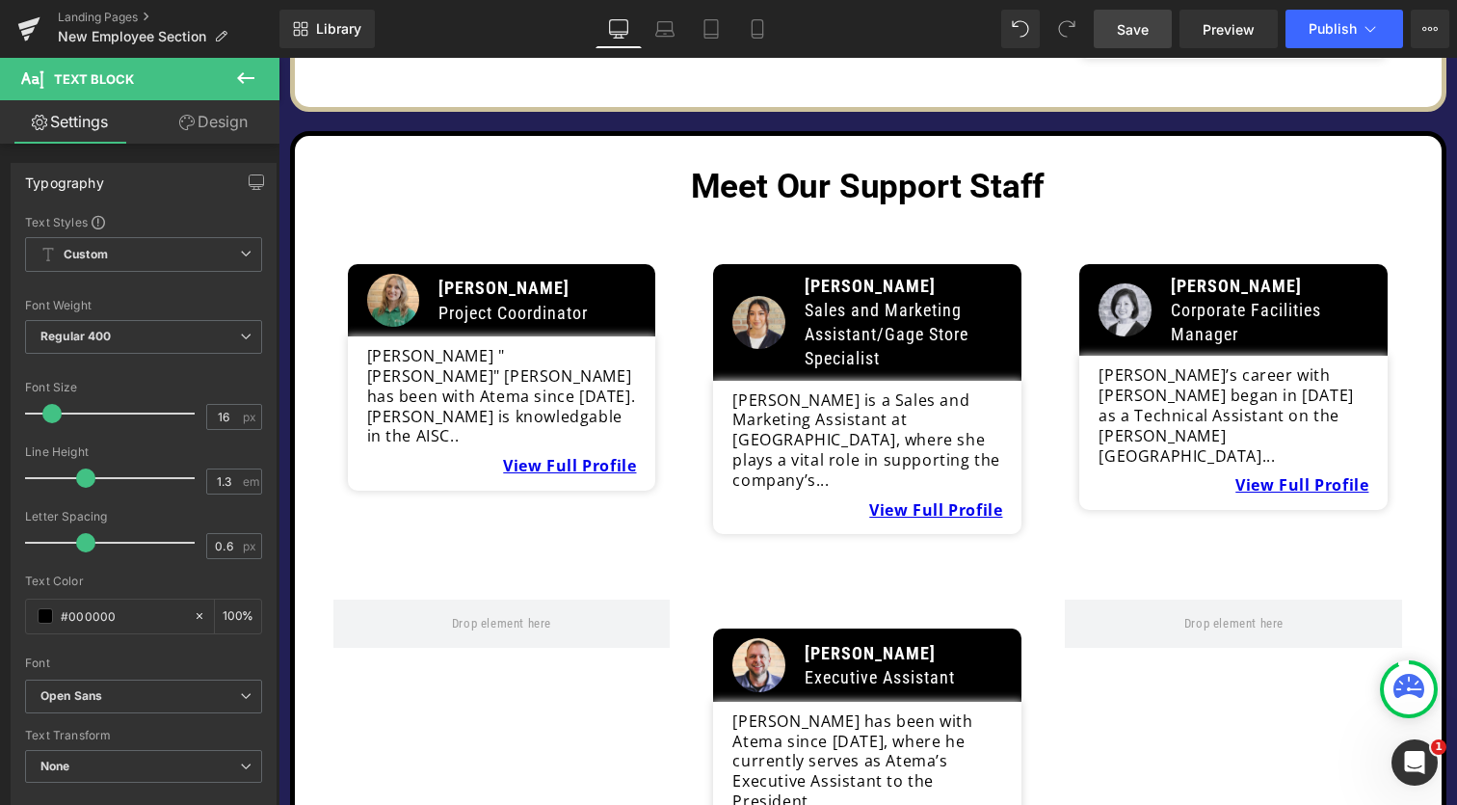
click at [1140, 34] on span "Save" at bounding box center [1133, 29] width 32 height 20
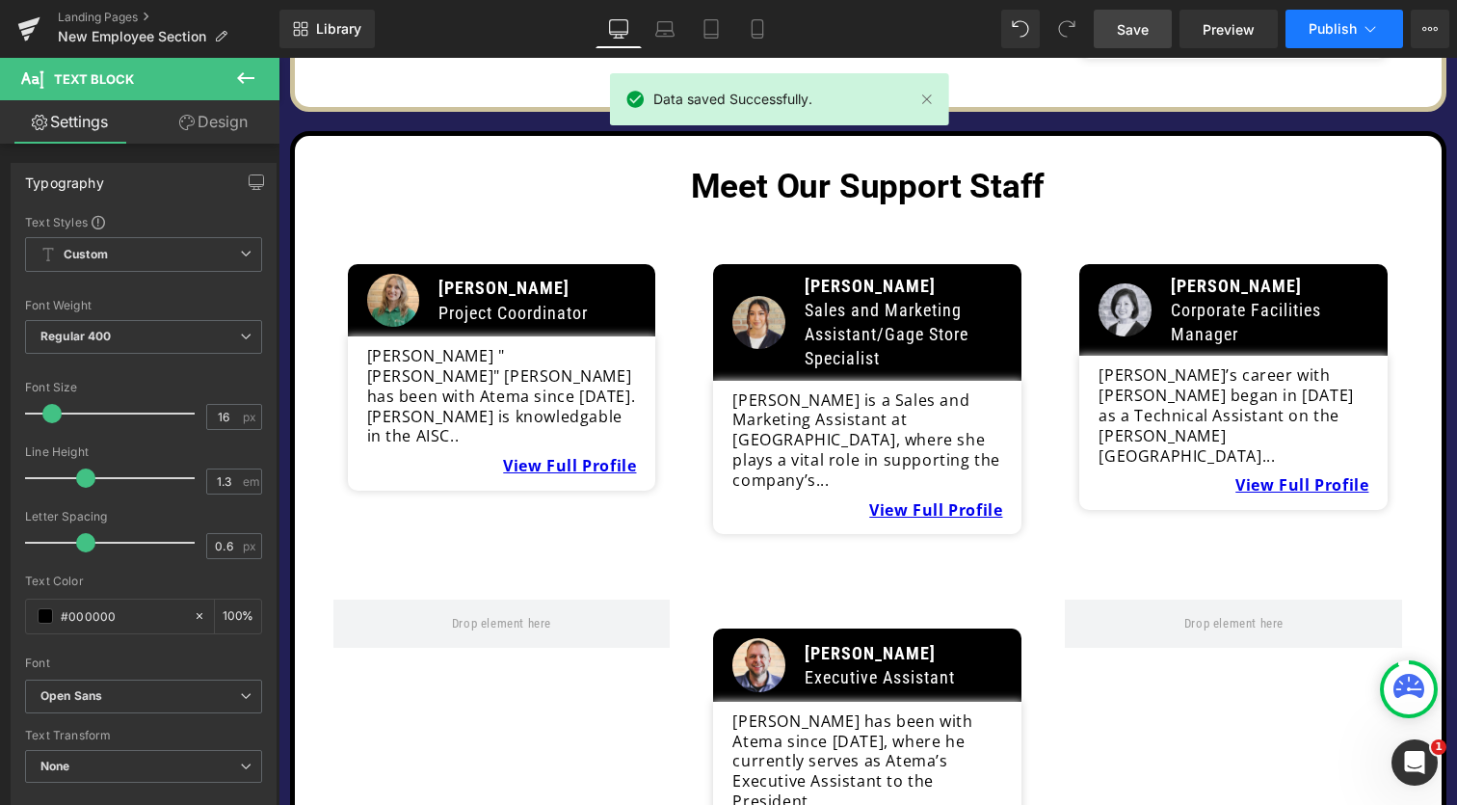
click at [1335, 32] on span "Publish" at bounding box center [1333, 28] width 48 height 15
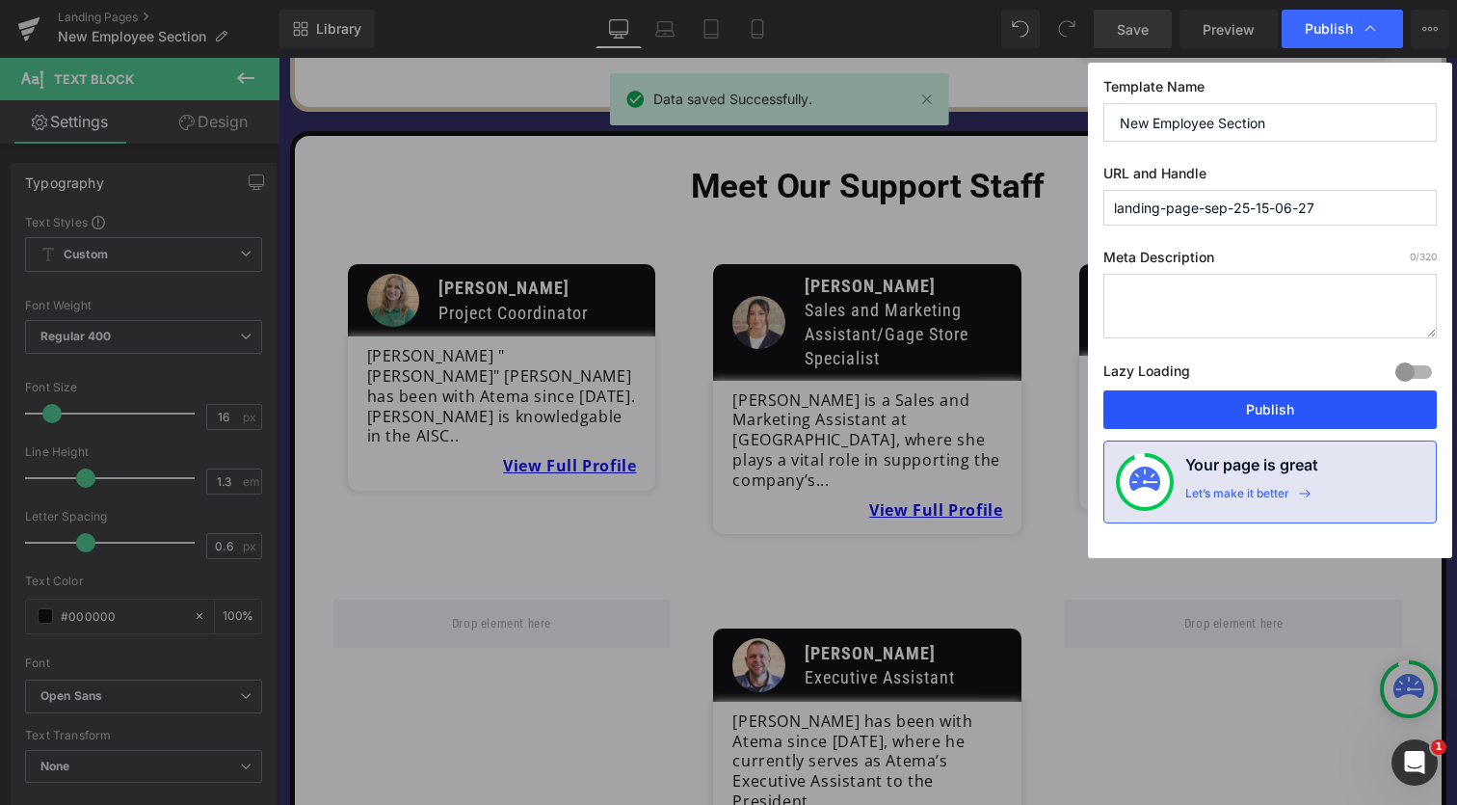
click at [1301, 412] on button "Publish" at bounding box center [1269, 409] width 333 height 39
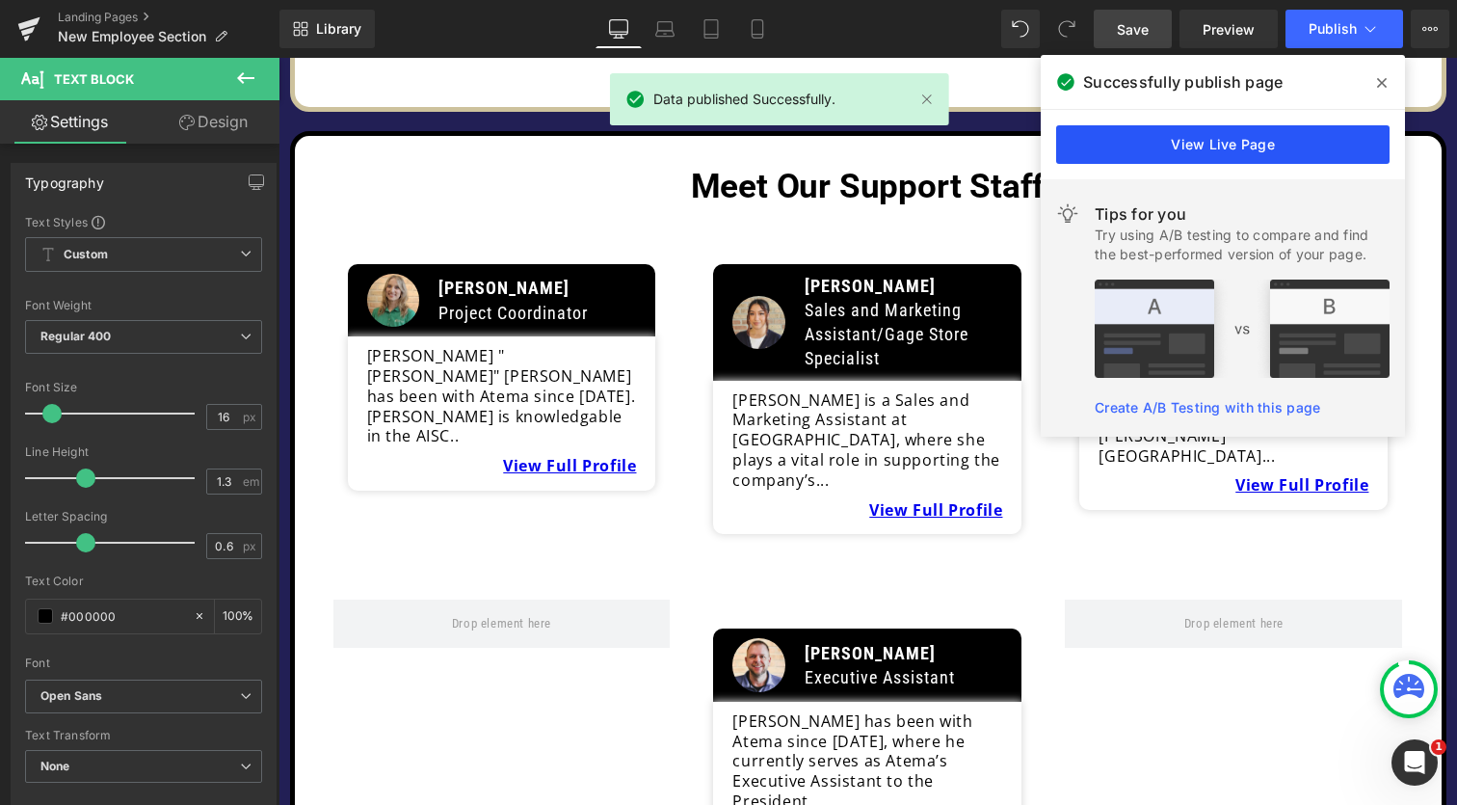
click at [1230, 150] on link "View Live Page" at bounding box center [1222, 144] width 333 height 39
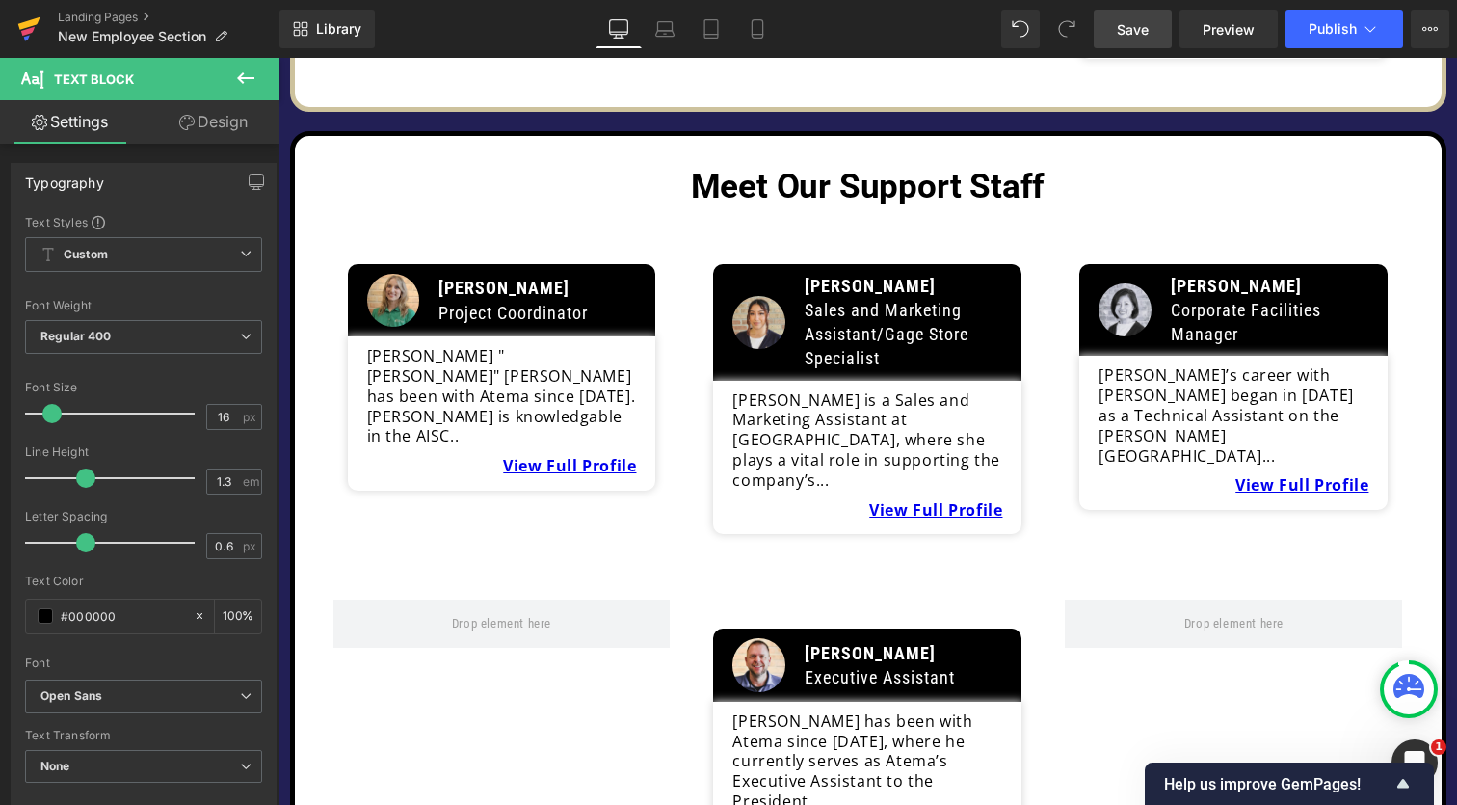
click at [14, 29] on link at bounding box center [29, 29] width 58 height 58
